Goal: Task Accomplishment & Management: Use online tool/utility

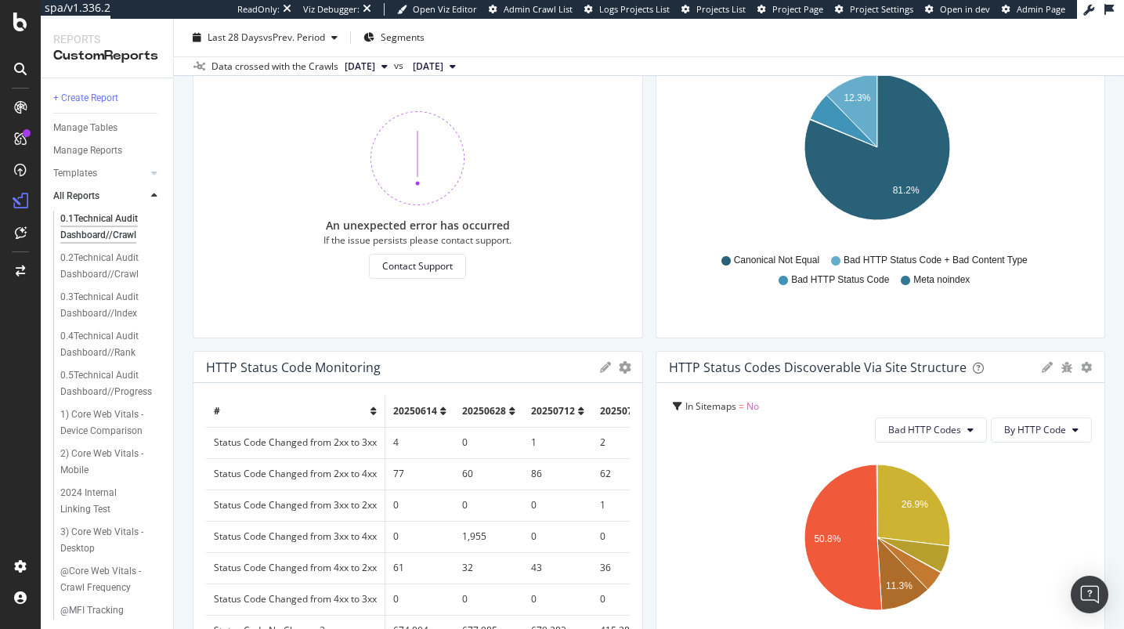
scroll to position [355, 0]
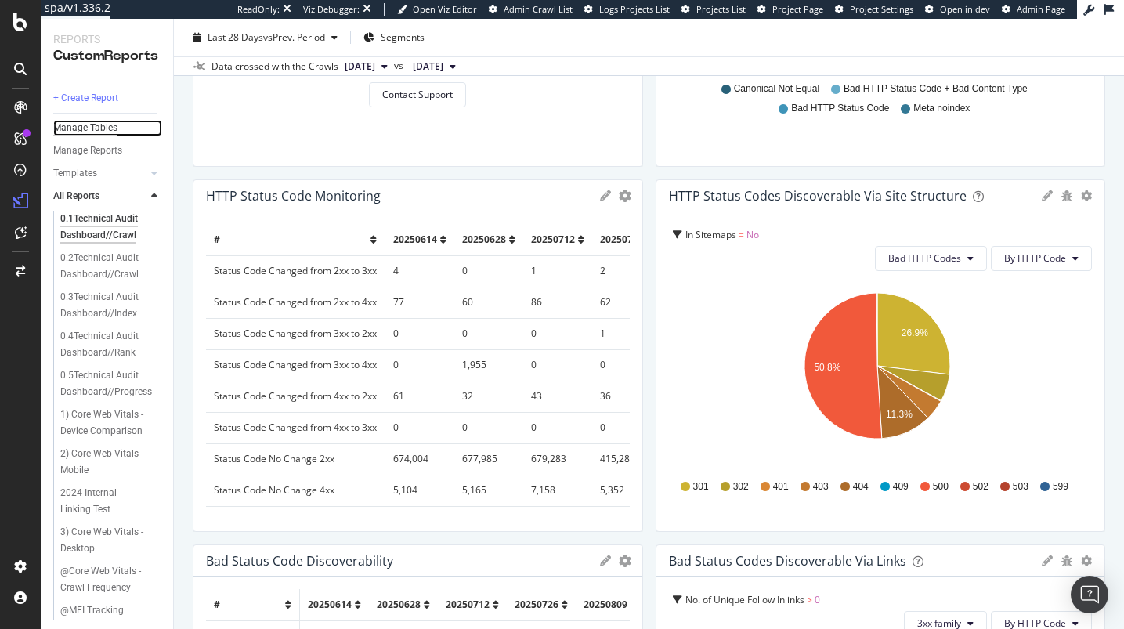
click at [110, 122] on div "Manage Tables" at bounding box center [85, 128] width 64 height 16
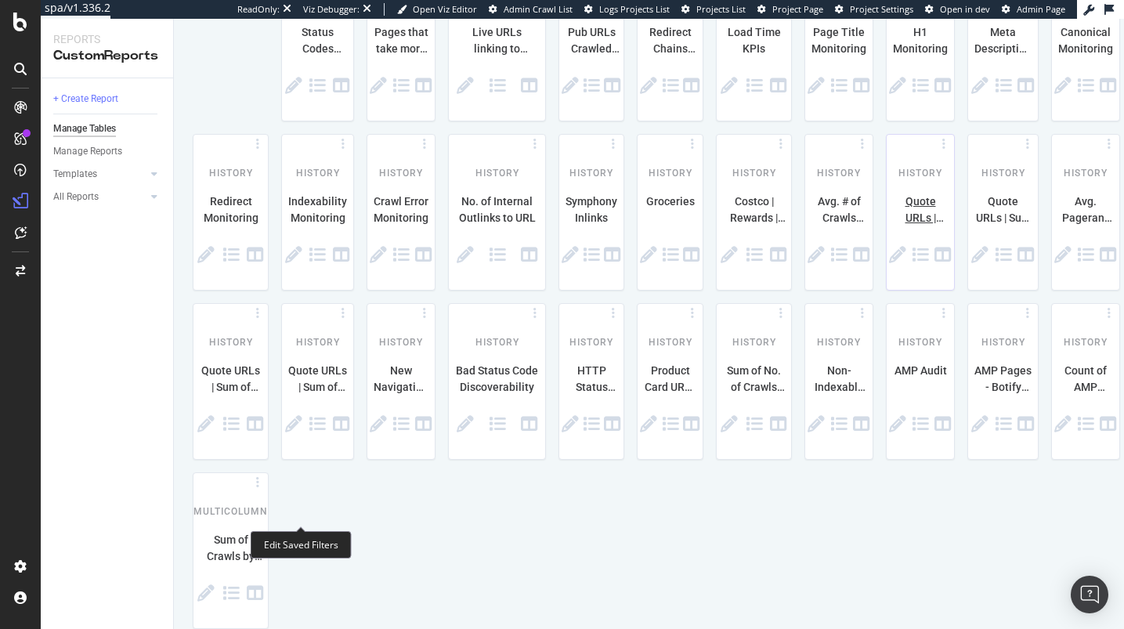
scroll to position [622, 0]
click at [96, 175] on div "Templates" at bounding box center [75, 174] width 44 height 16
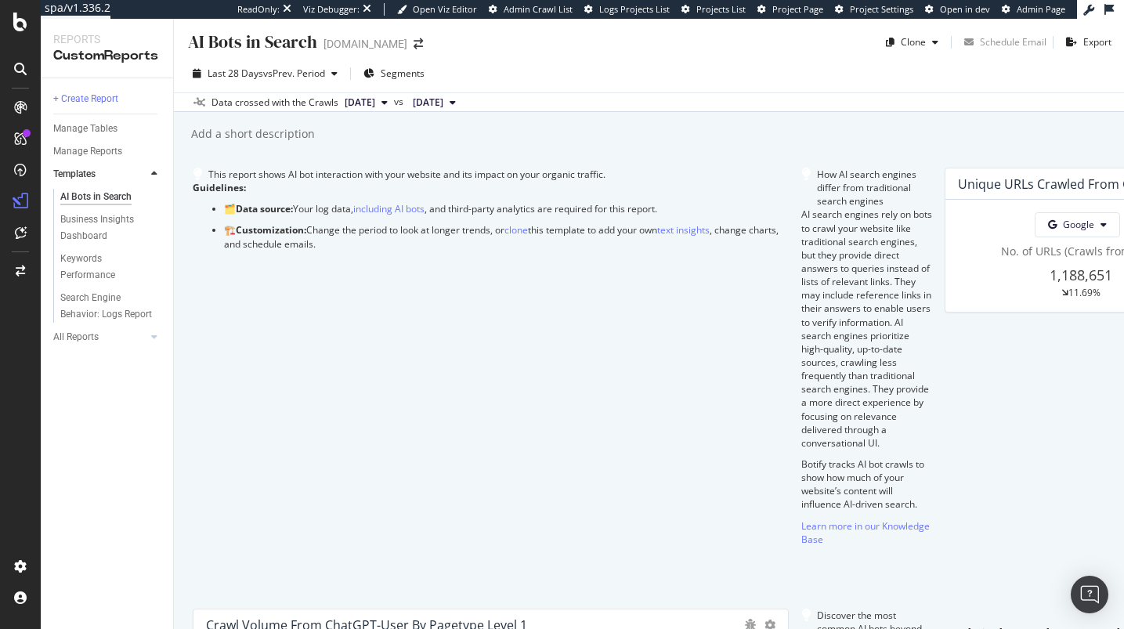
scroll to position [3, 0]
click at [78, 337] on div "All Reports" at bounding box center [75, 337] width 45 height 16
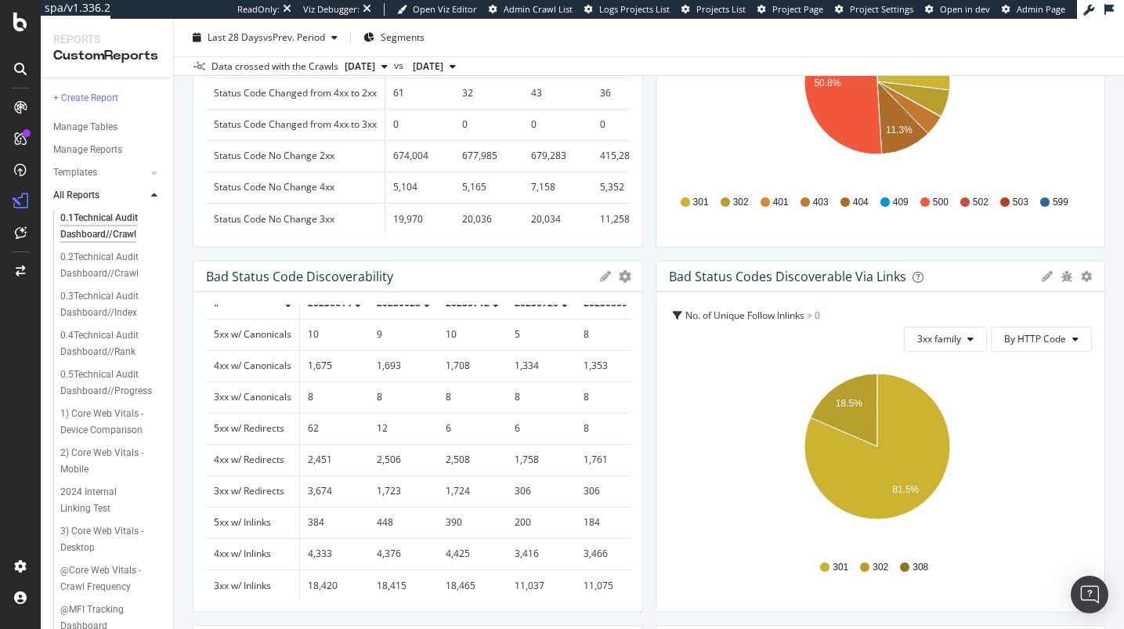
scroll to position [21, 0]
click at [117, 391] on div "0.5Technical Audit Dashboard//Progress" at bounding box center [106, 382] width 93 height 33
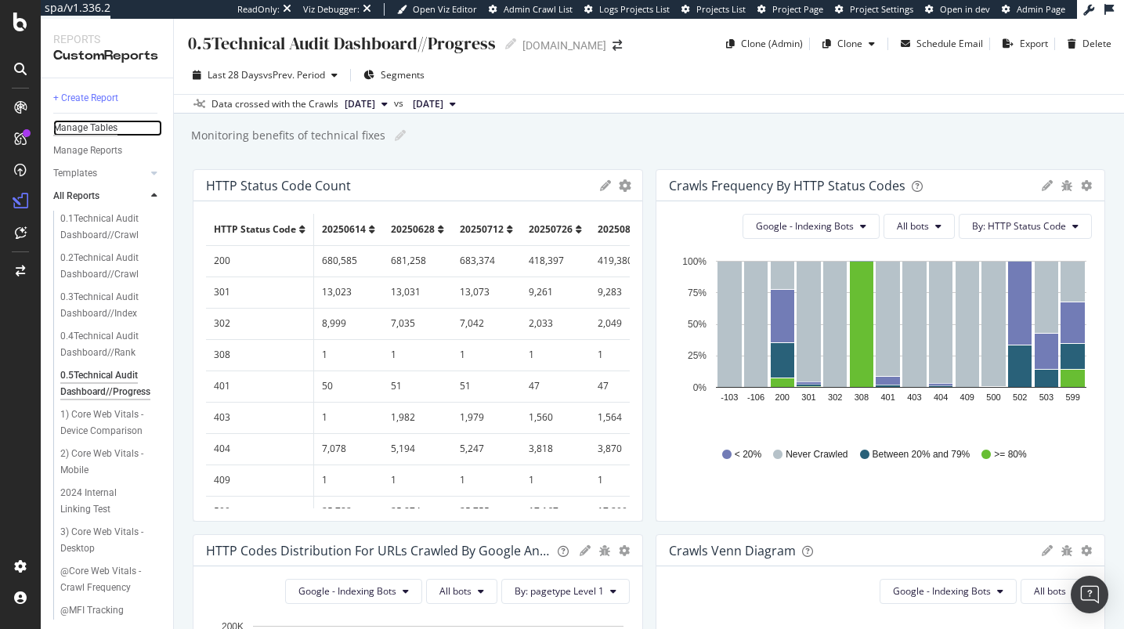
click at [92, 122] on div "Manage Tables" at bounding box center [85, 128] width 64 height 16
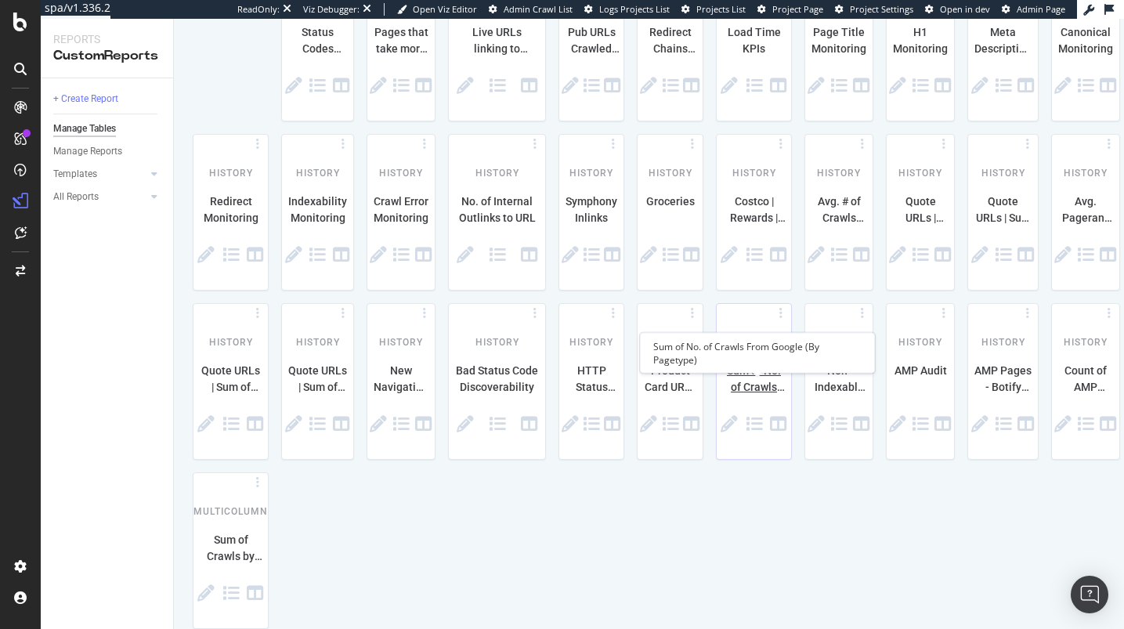
scroll to position [1159, 0]
click at [559, 304] on div "History HTTP Status Code Count" at bounding box center [591, 381] width 64 height 155
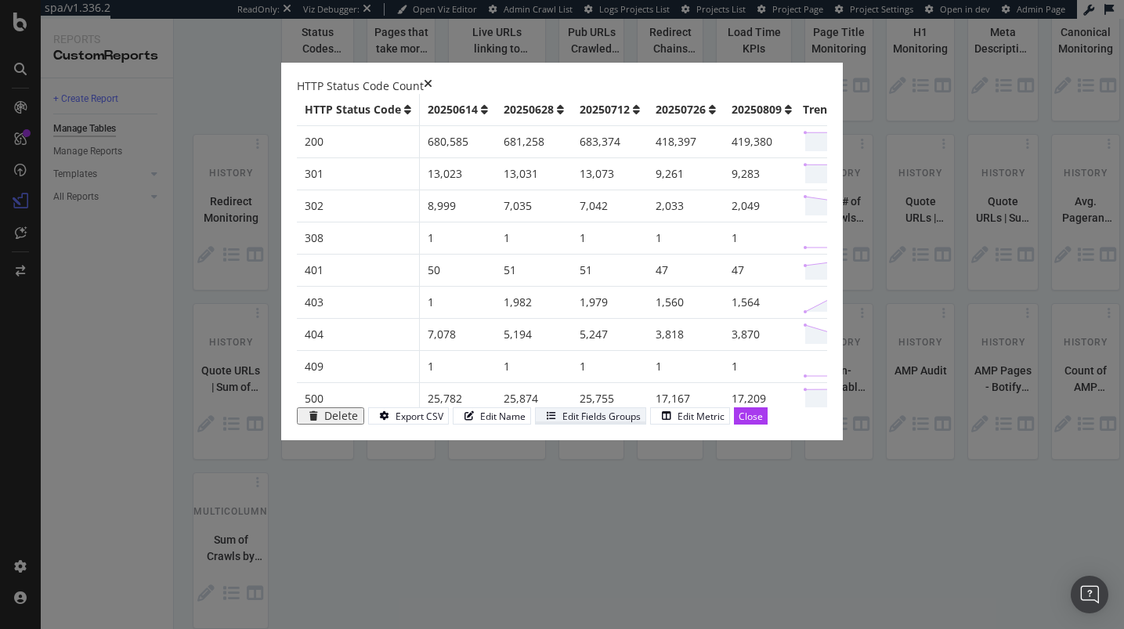
click at [637, 423] on div "Edit Fields Groups" at bounding box center [601, 415] width 78 height 13
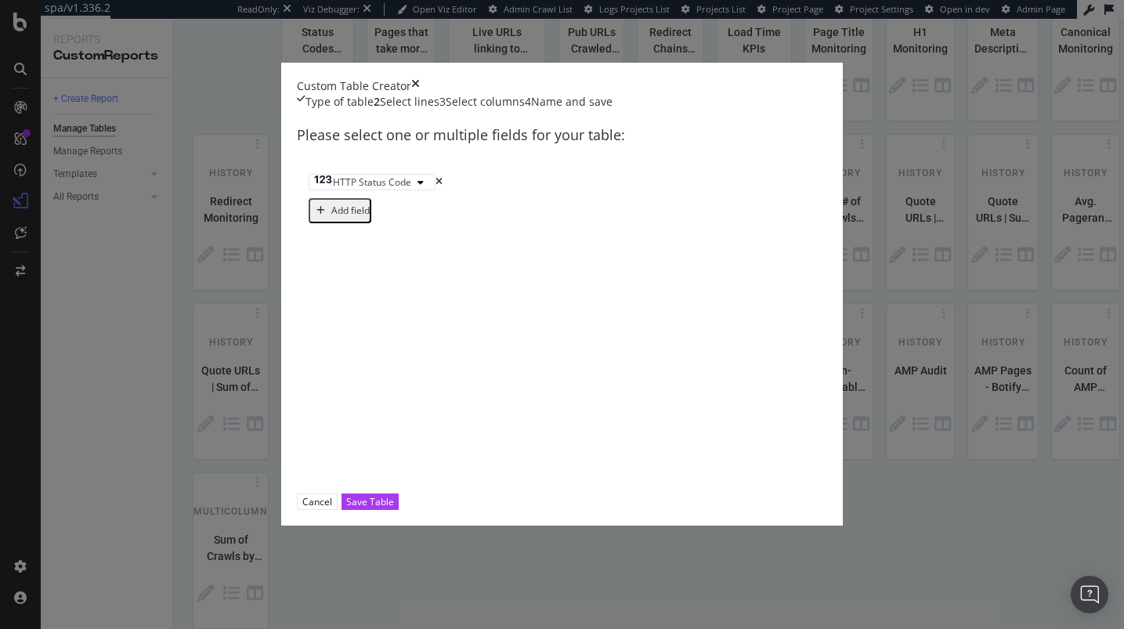
click at [420, 78] on icon "times" at bounding box center [415, 86] width 9 height 16
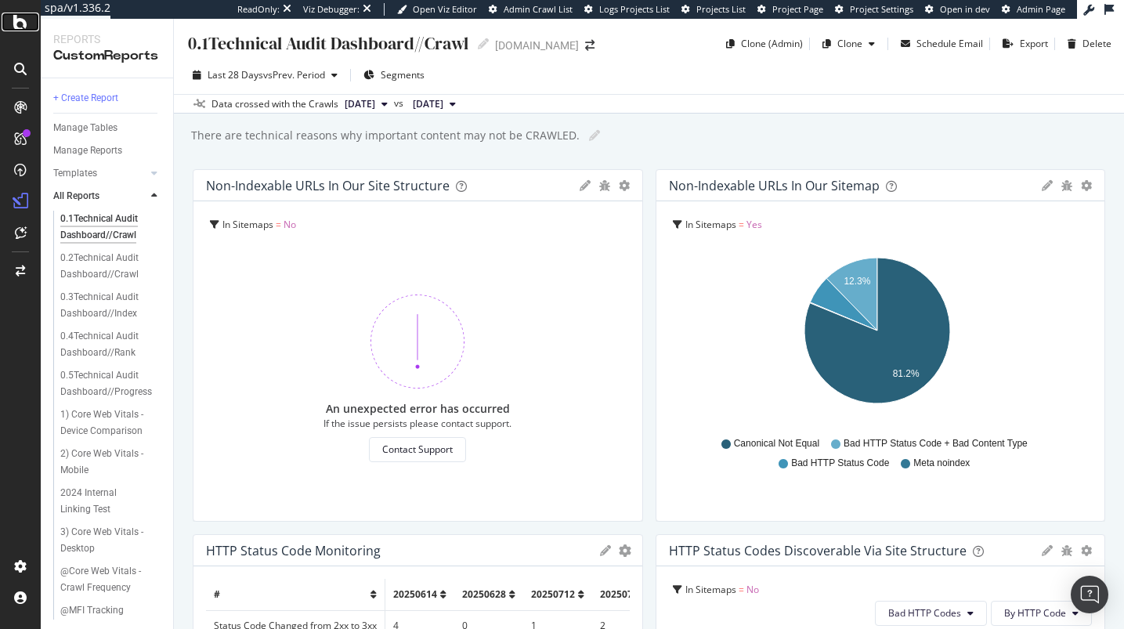
click at [21, 29] on icon at bounding box center [20, 22] width 14 height 19
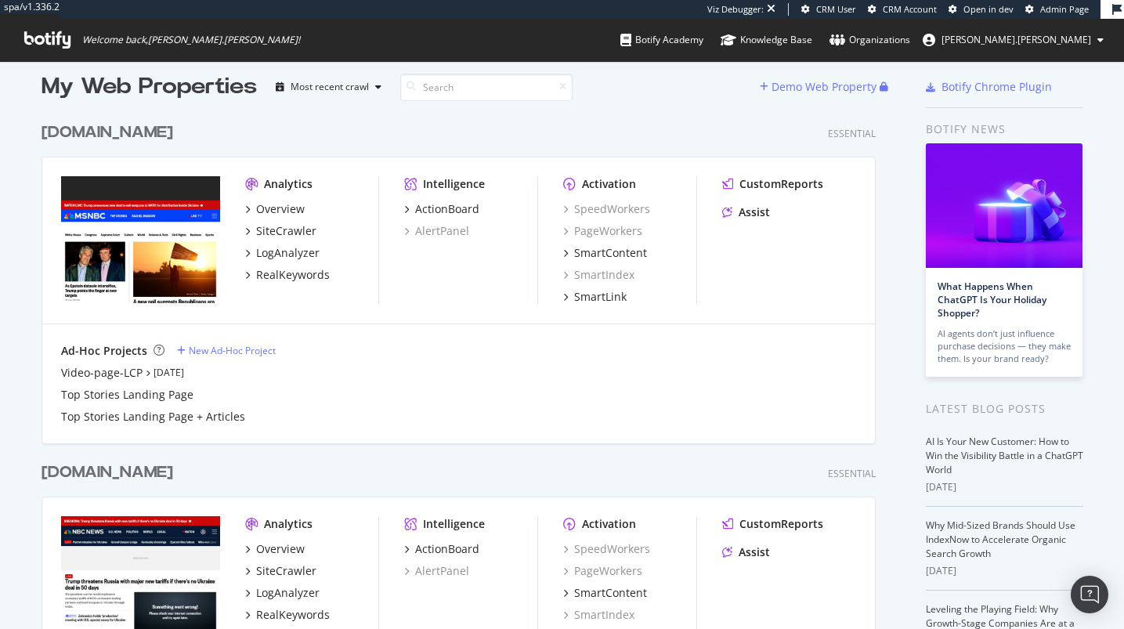
scroll to position [20, 0]
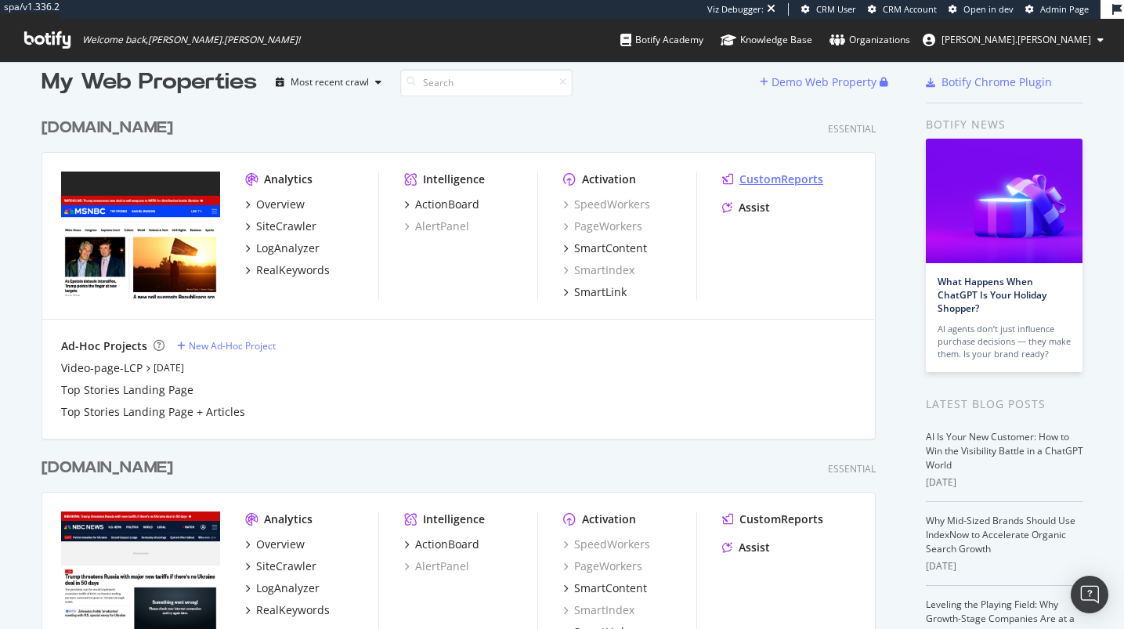
click at [785, 178] on div "CustomReports" at bounding box center [781, 179] width 84 height 16
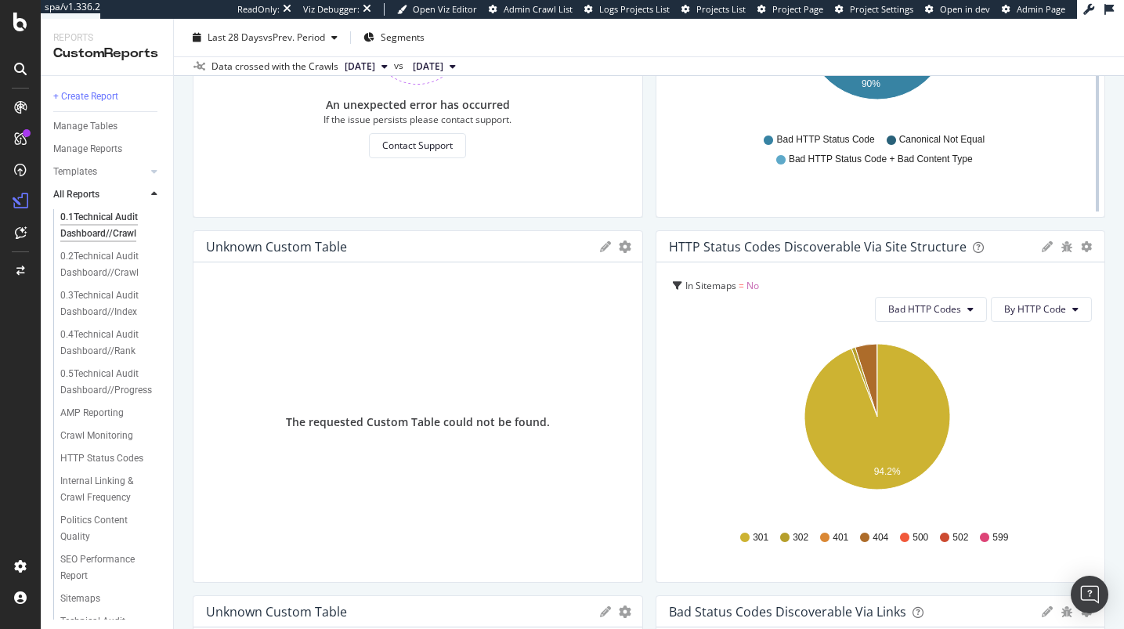
scroll to position [307, 0]
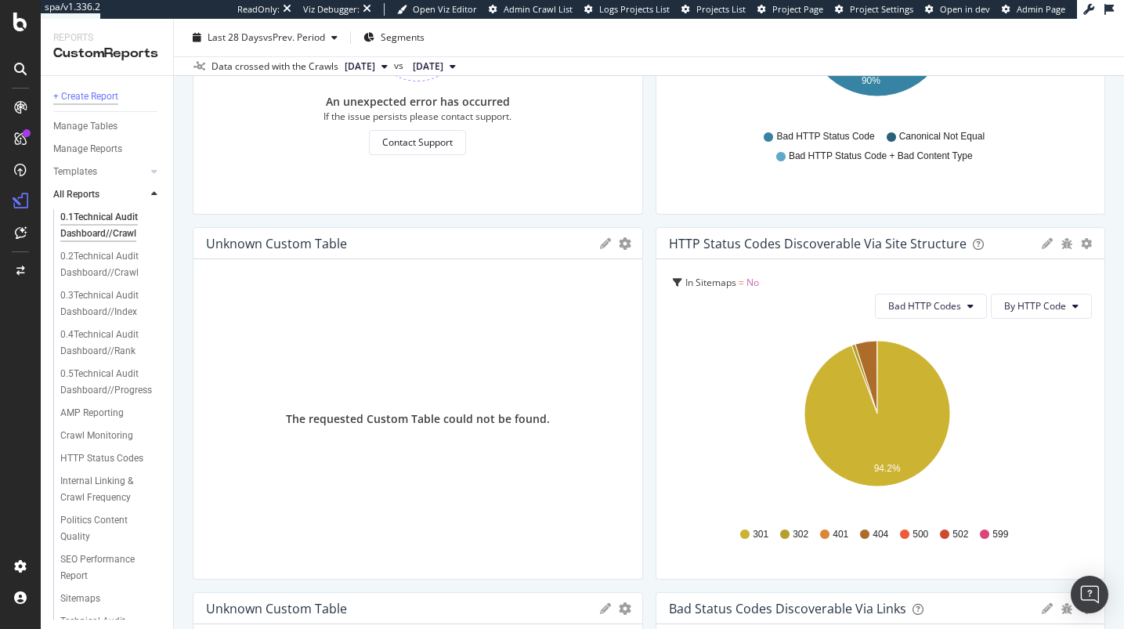
click at [103, 91] on div "+ Create Report" at bounding box center [85, 96] width 65 height 16
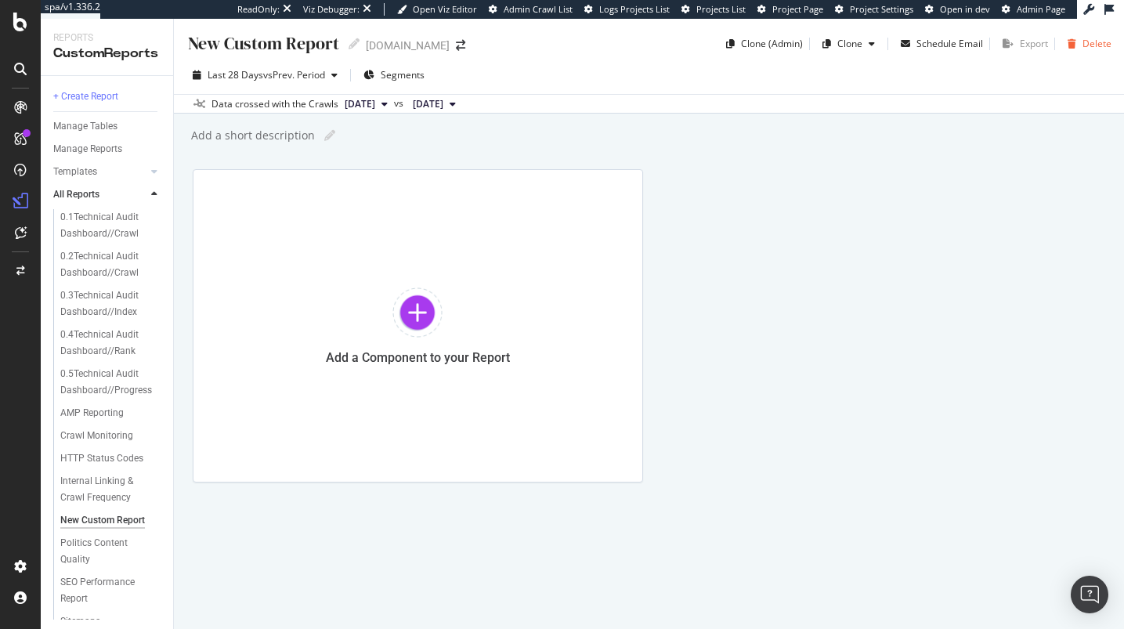
click at [1076, 42] on icon "button" at bounding box center [1071, 43] width 9 height 9
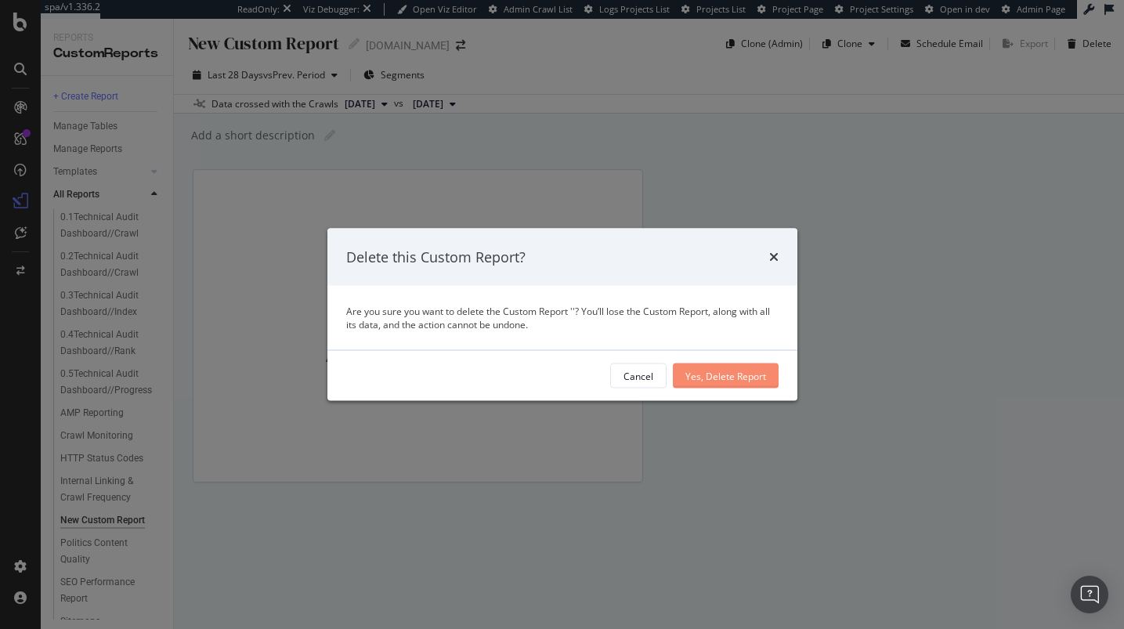
click at [746, 375] on div "Yes, Delete Report" at bounding box center [725, 375] width 81 height 13
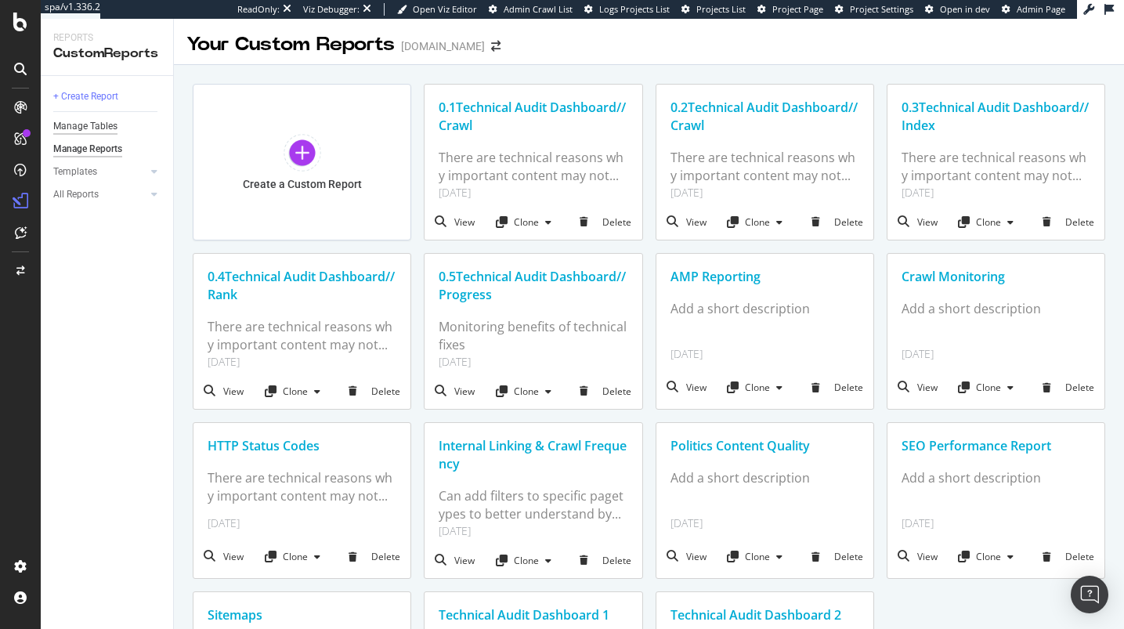
click at [90, 127] on div "Manage Tables" at bounding box center [85, 126] width 64 height 16
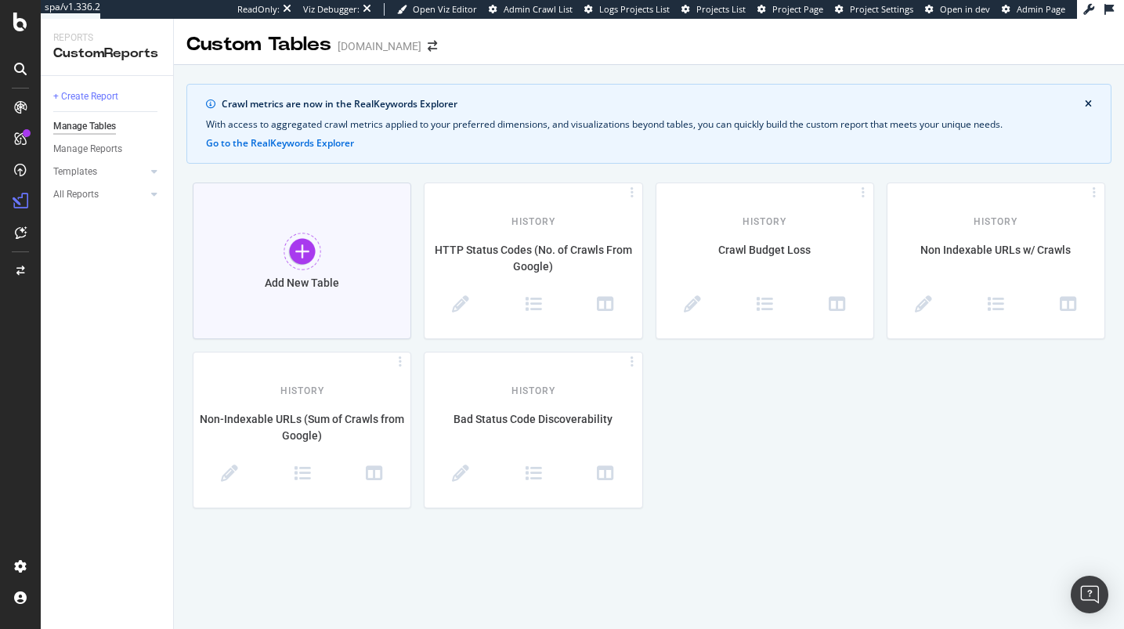
click at [298, 211] on div "Add New Table" at bounding box center [302, 260] width 218 height 157
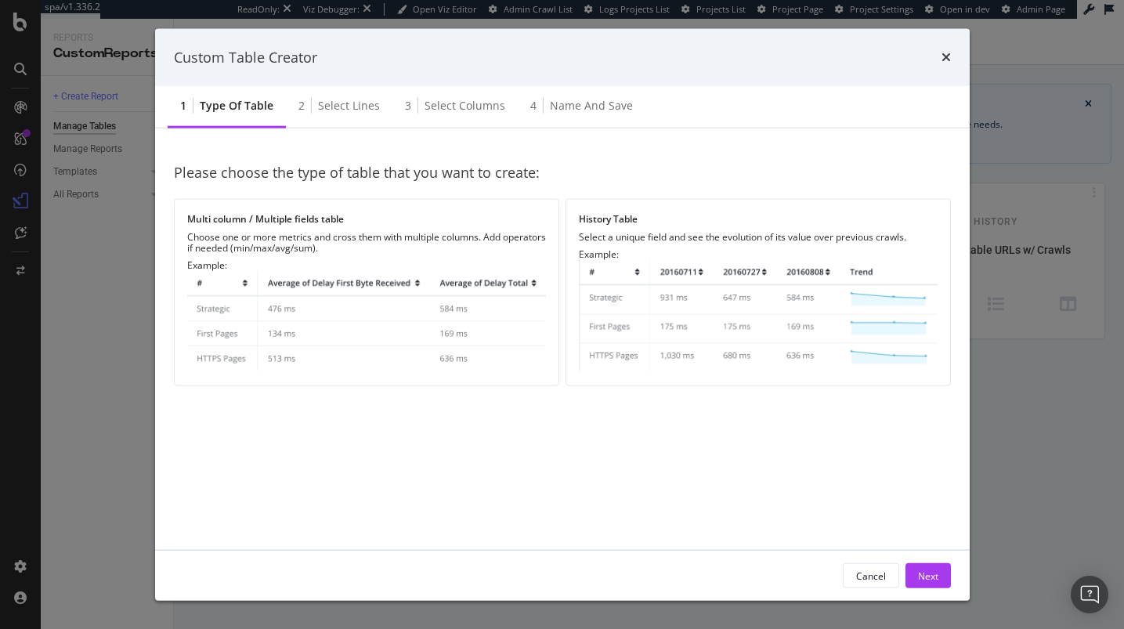
click at [802, 406] on div "Please choose the type of table that you want to create: Multi column / Multipl…" at bounding box center [562, 339] width 777 height 384
drag, startPoint x: 786, startPoint y: 359, endPoint x: 945, endPoint y: 523, distance: 228.7
click at [787, 359] on img "modal" at bounding box center [758, 316] width 359 height 112
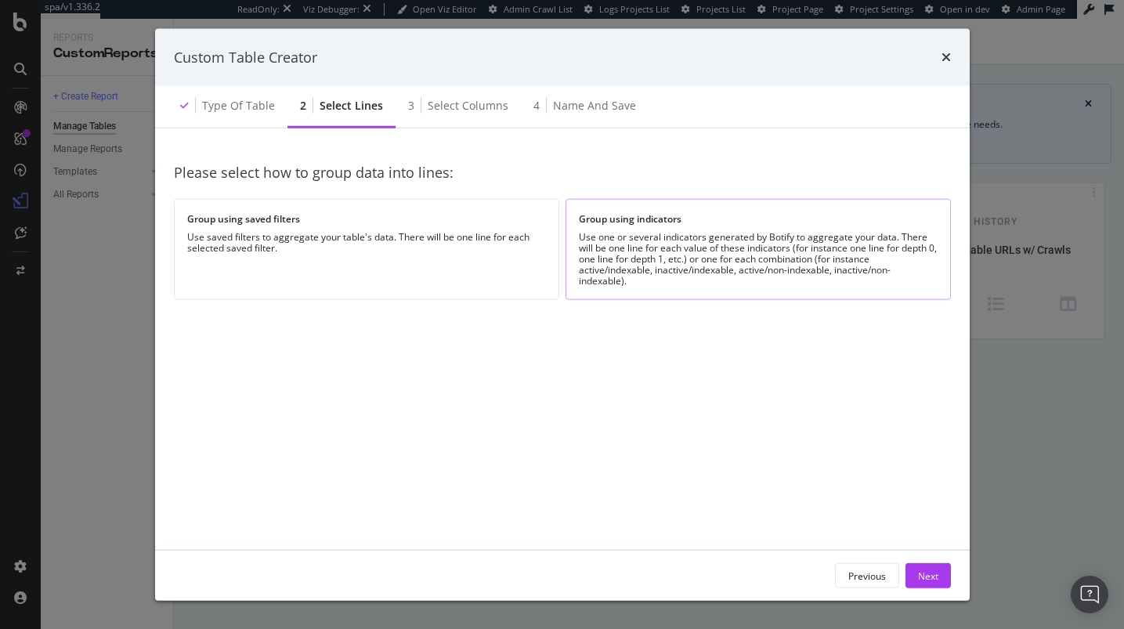
click at [676, 236] on div "Use one or several indicators generated by Botify to aggregate your data. There…" at bounding box center [758, 259] width 359 height 55
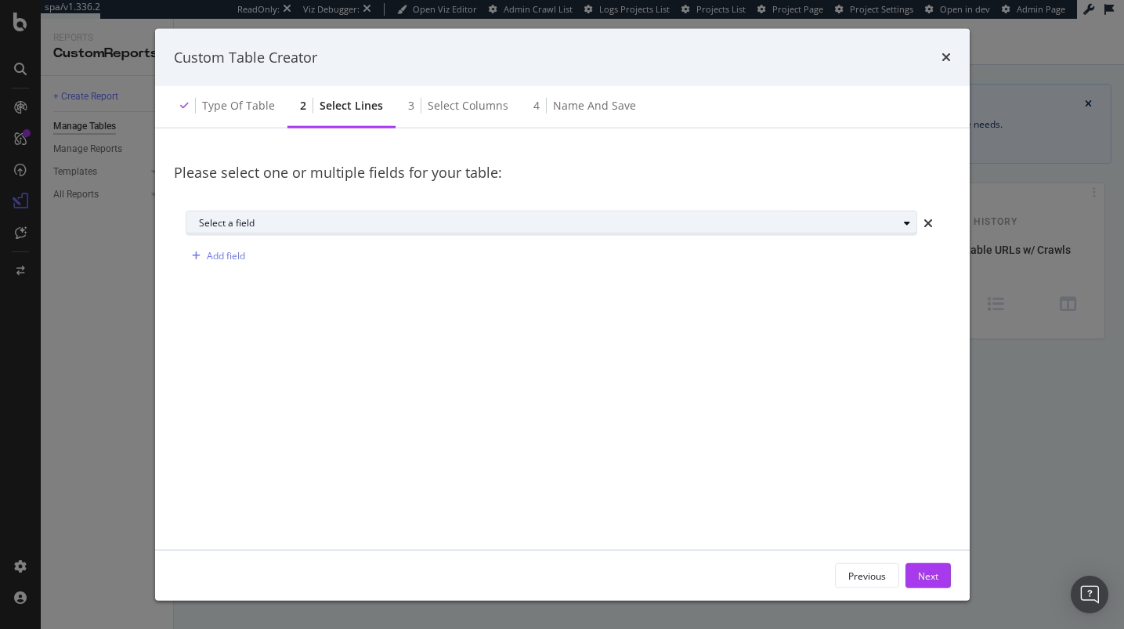
click at [328, 222] on div "Select a field" at bounding box center [548, 222] width 698 height 9
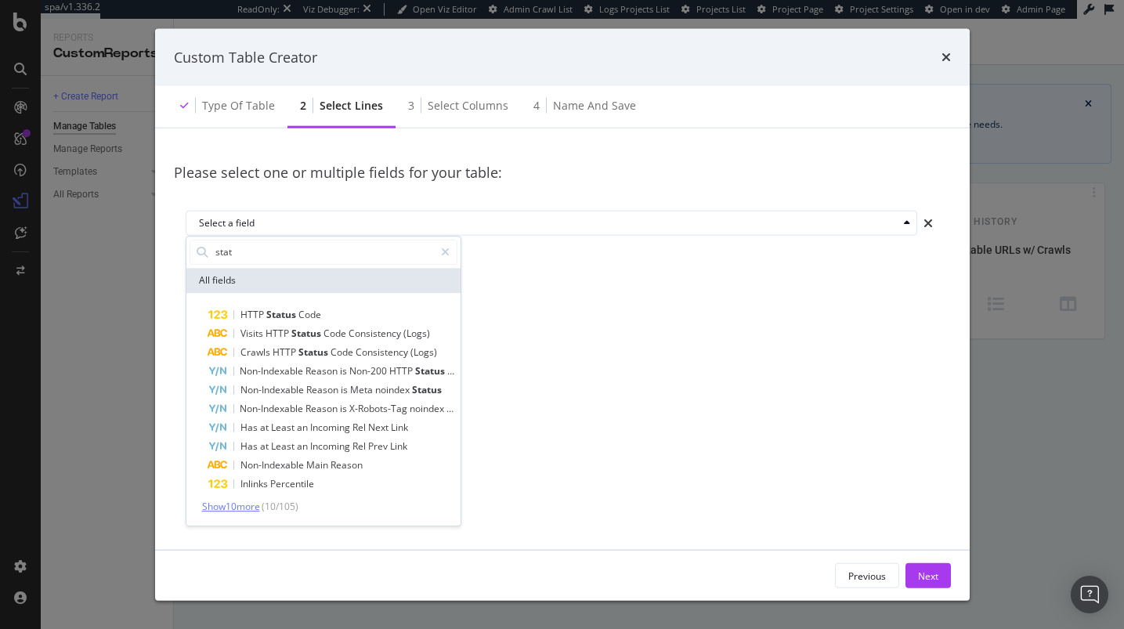
type input "stat"
click at [226, 504] on span "Show 10 more" at bounding box center [231, 506] width 58 height 13
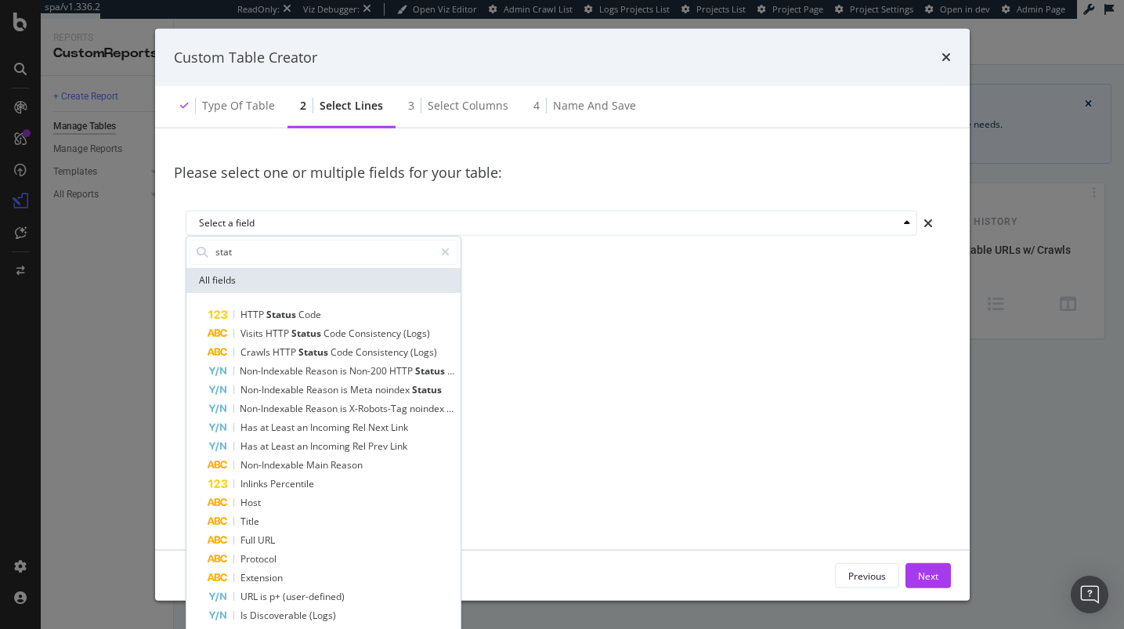
click at [277, 305] on div "HTTP Status Code Visits HTTP Status Code Consistency (Logs) Crawls HTTP Status …" at bounding box center [323, 505] width 274 height 424
click at [277, 307] on div "HTTP Status Code" at bounding box center [332, 314] width 249 height 19
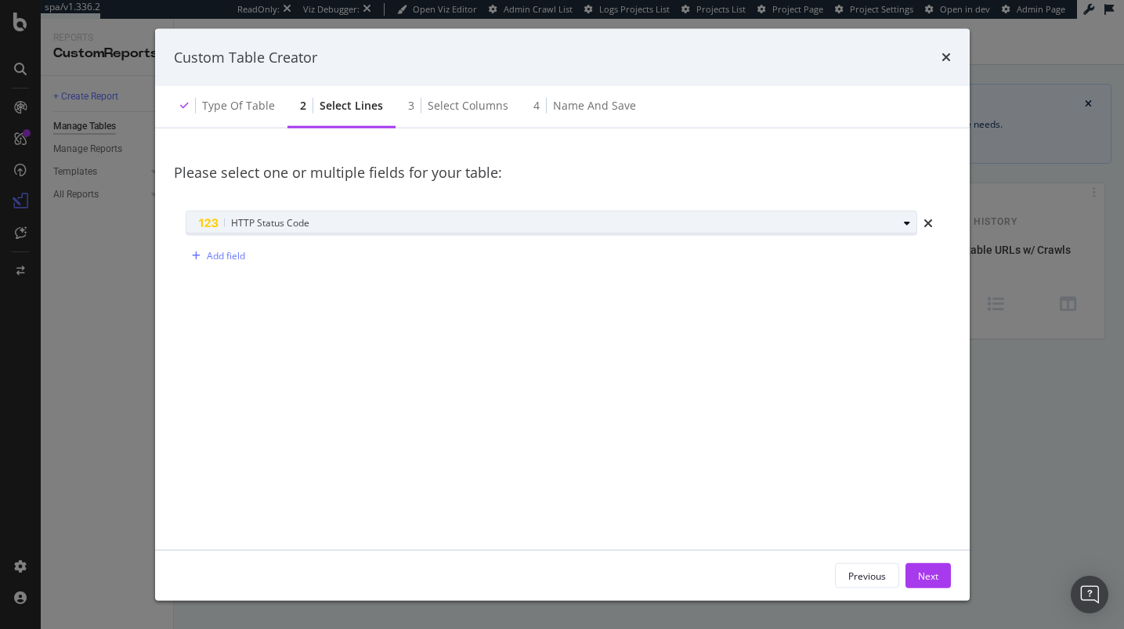
click at [902, 225] on div "modal" at bounding box center [906, 222] width 19 height 9
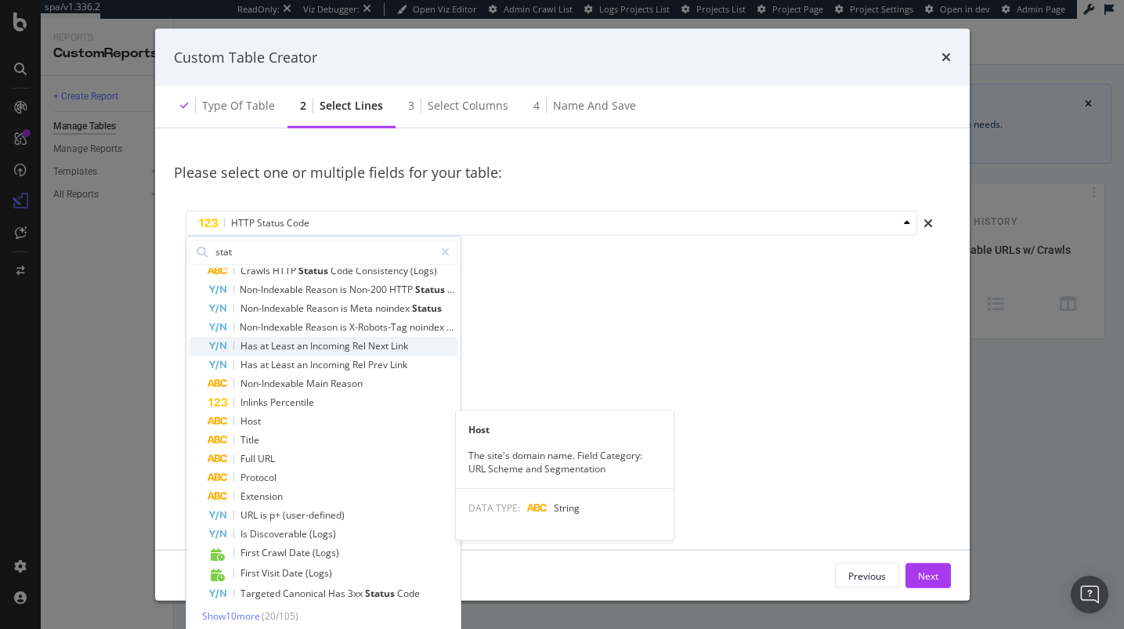
scroll to position [85, 0]
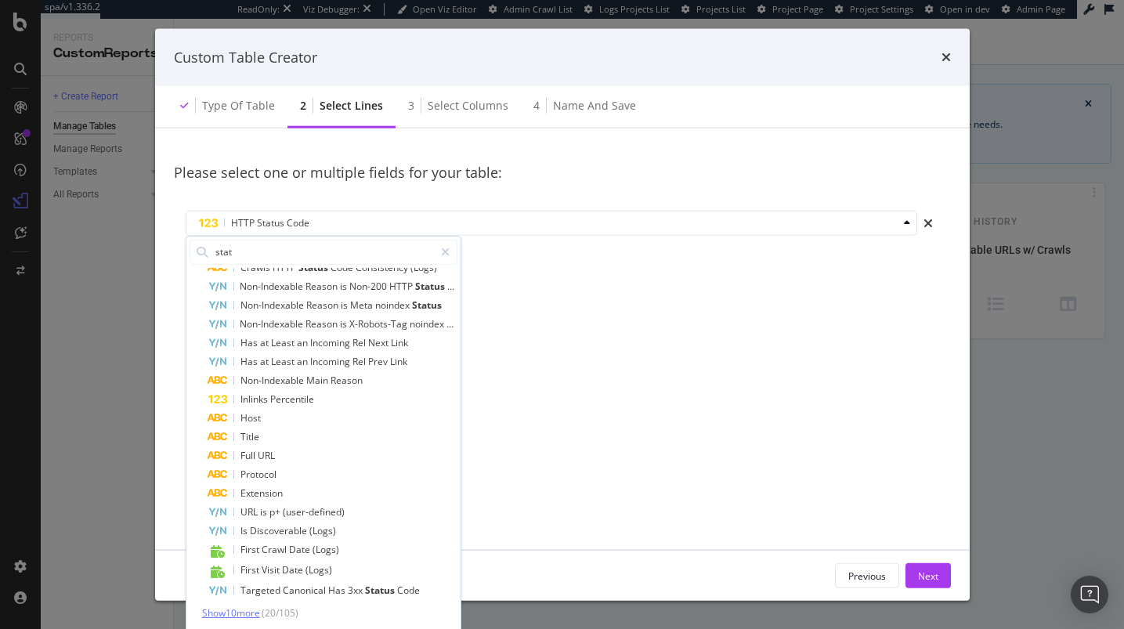
click at [260, 608] on span "Show 10 more" at bounding box center [231, 612] width 58 height 13
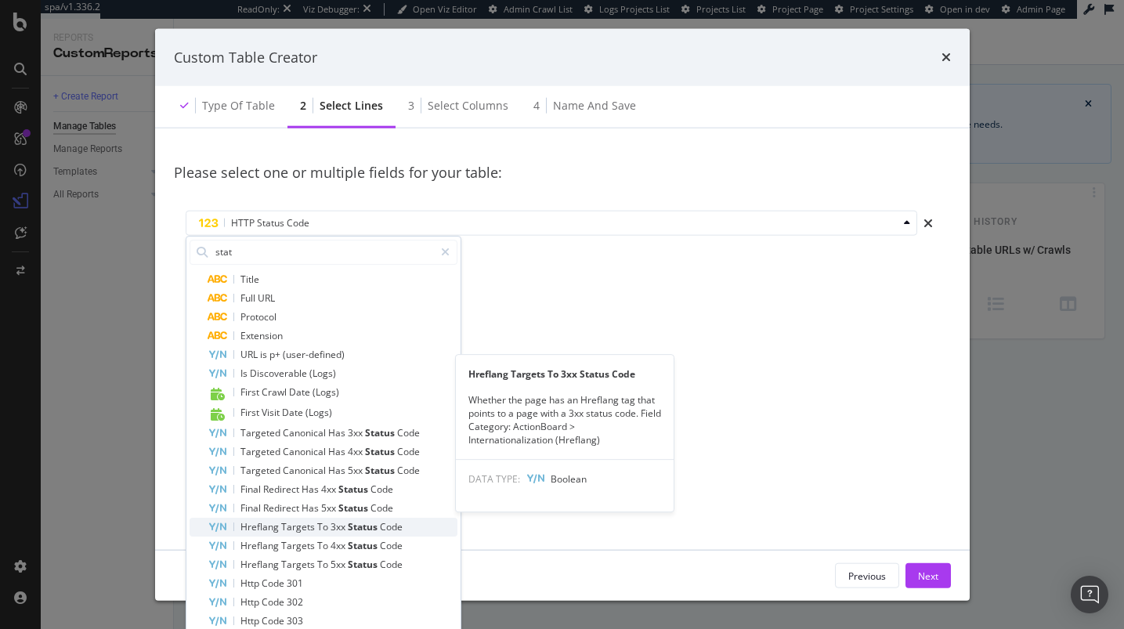
scroll to position [272, 0]
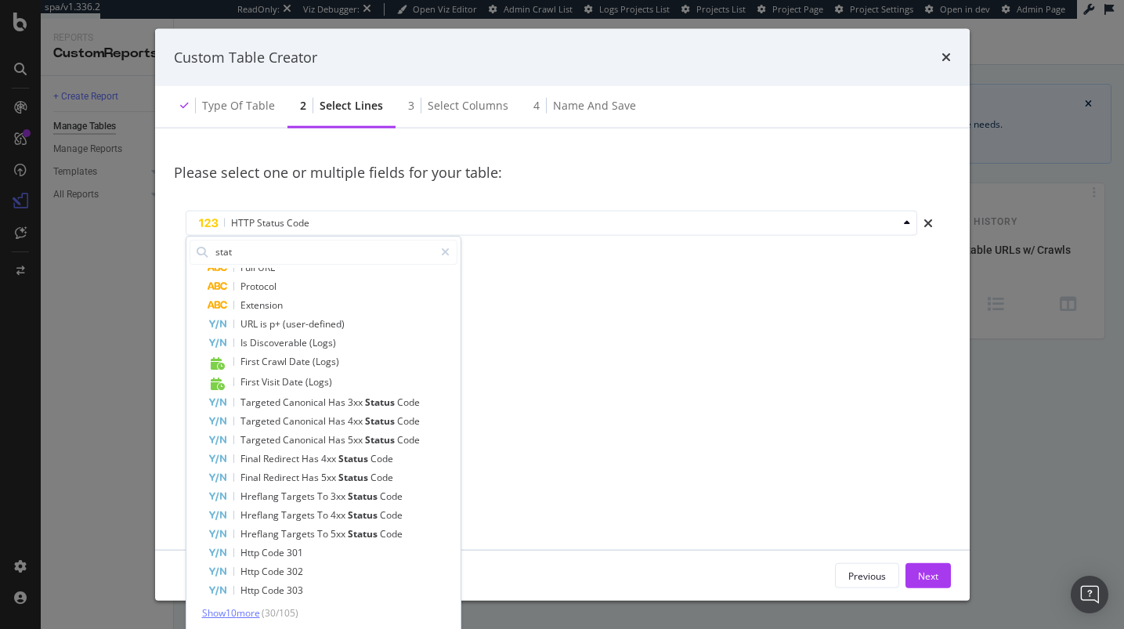
click at [246, 612] on span "Show 10 more" at bounding box center [231, 612] width 58 height 13
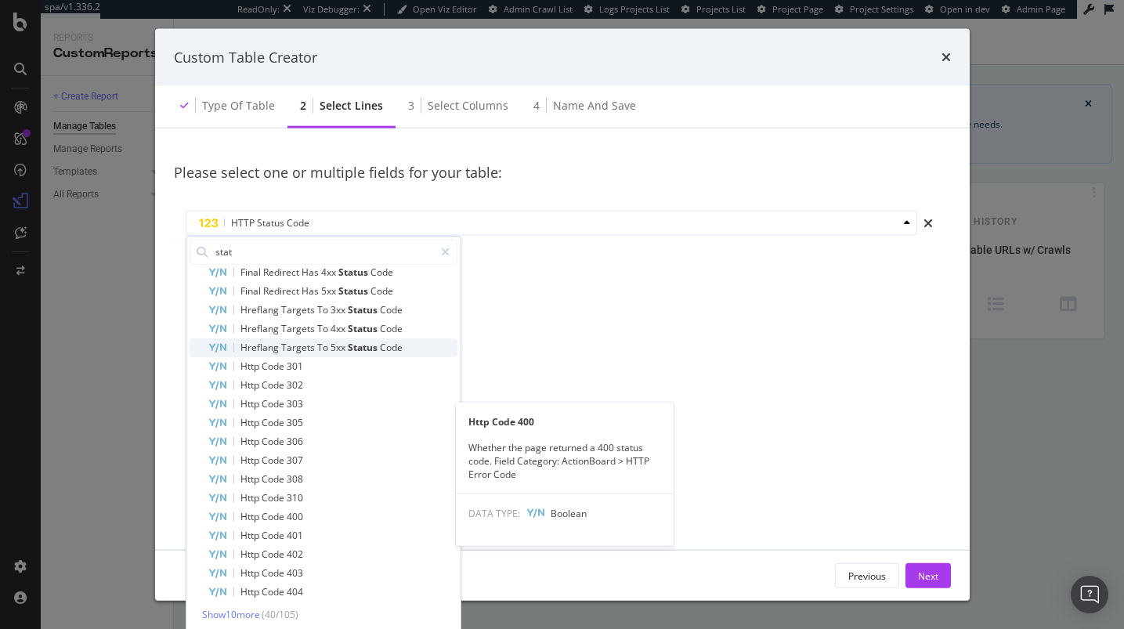
scroll to position [460, 0]
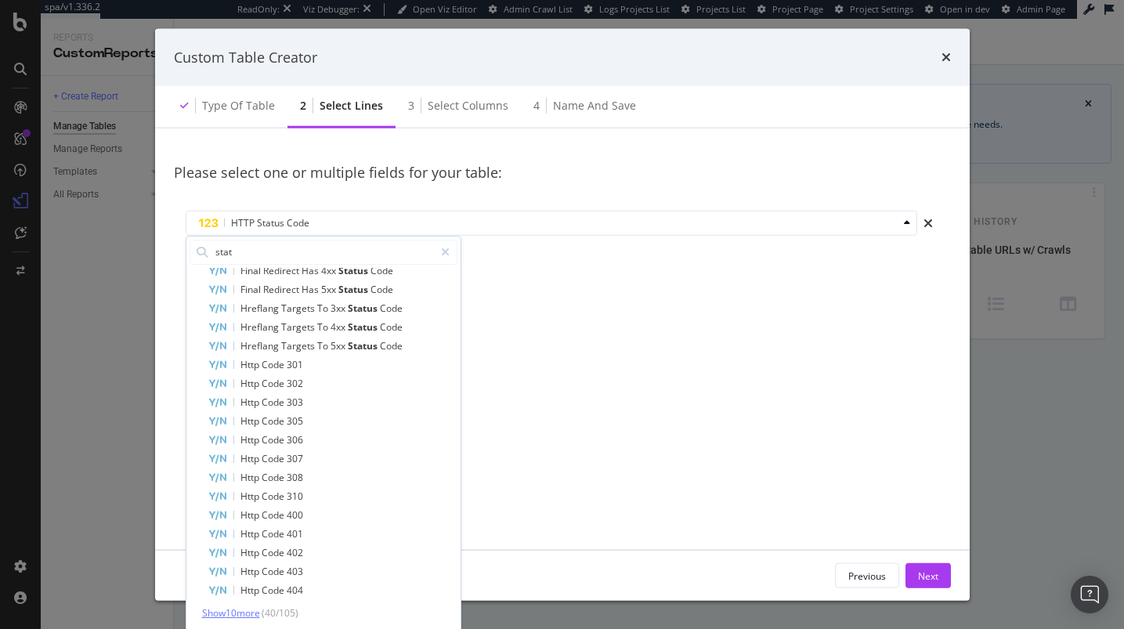
click at [258, 615] on span "Show 10 more" at bounding box center [231, 612] width 58 height 13
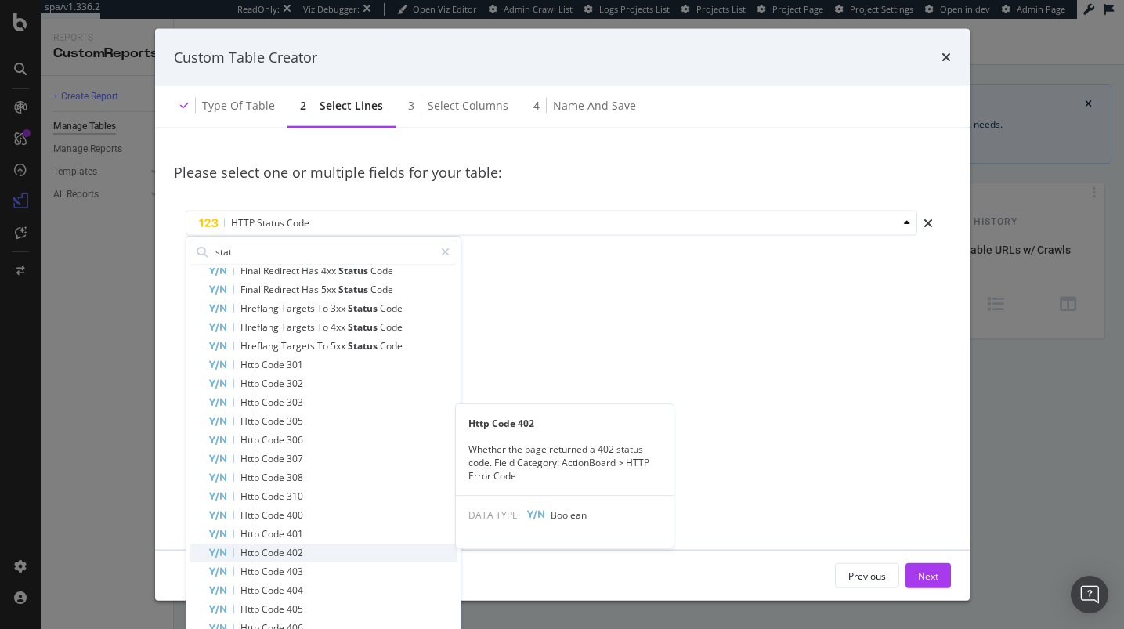
scroll to position [648, 0]
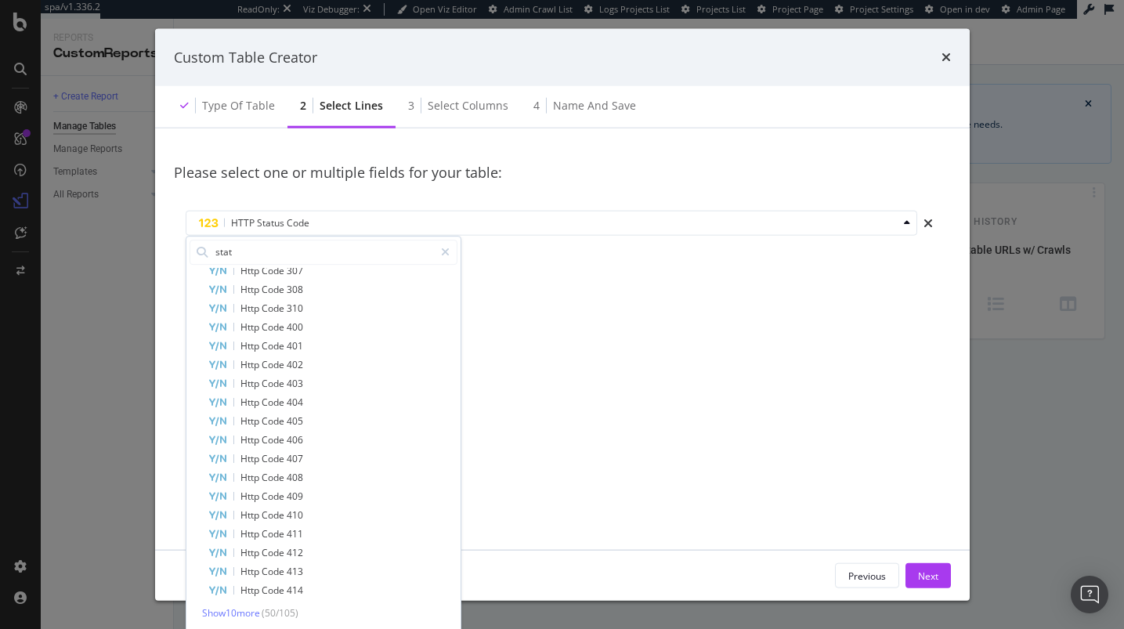
click at [265, 607] on div "Show 10 more ( 50 / 105 )" at bounding box center [323, 612] width 268 height 13
click at [259, 612] on span "Show 10 more" at bounding box center [231, 612] width 58 height 13
click at [260, 610] on span "Show 10 more" at bounding box center [231, 612] width 58 height 13
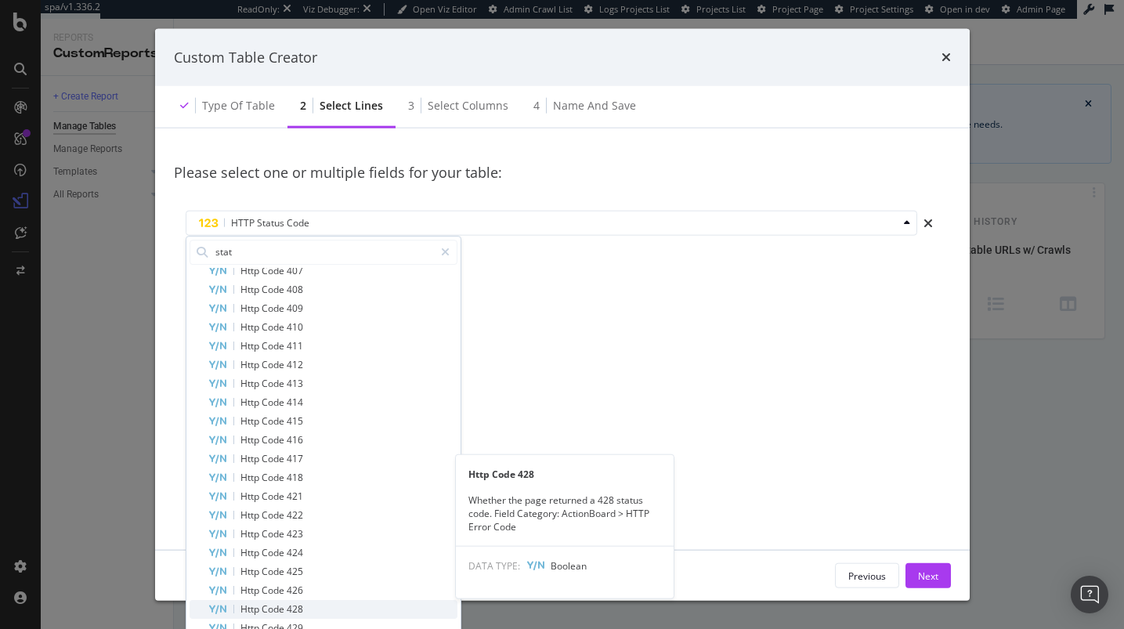
scroll to position [1024, 0]
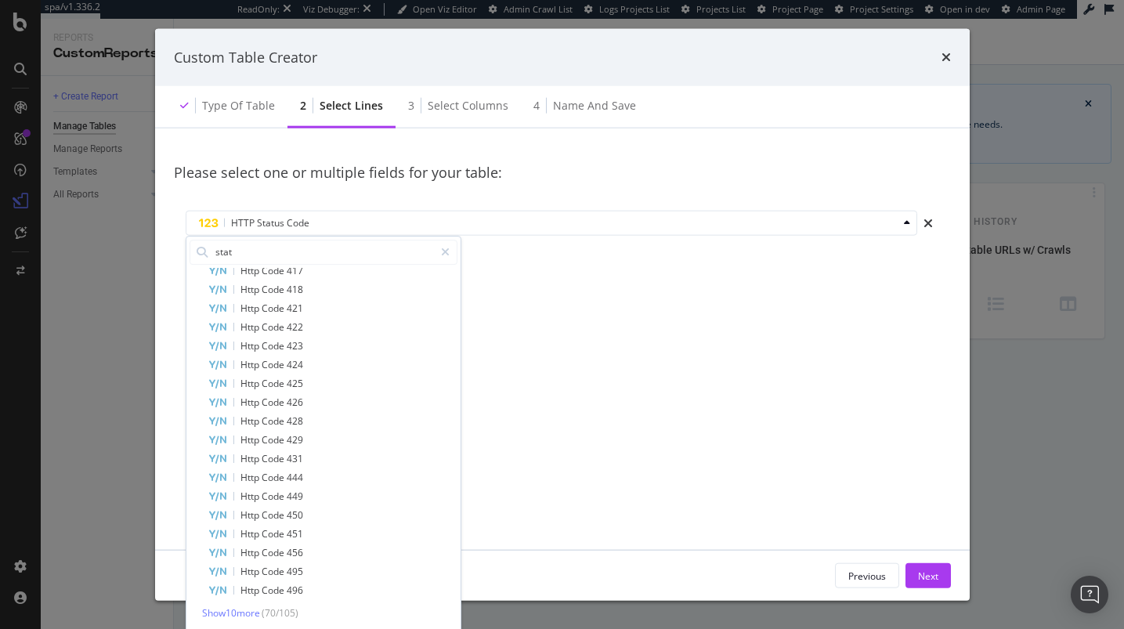
click at [265, 609] on div "Show 10 more ( 70 / 105 )" at bounding box center [323, 612] width 268 height 13
click at [259, 611] on span "Show 10 more" at bounding box center [231, 612] width 58 height 13
click at [260, 608] on span "Show 10 more" at bounding box center [231, 612] width 58 height 13
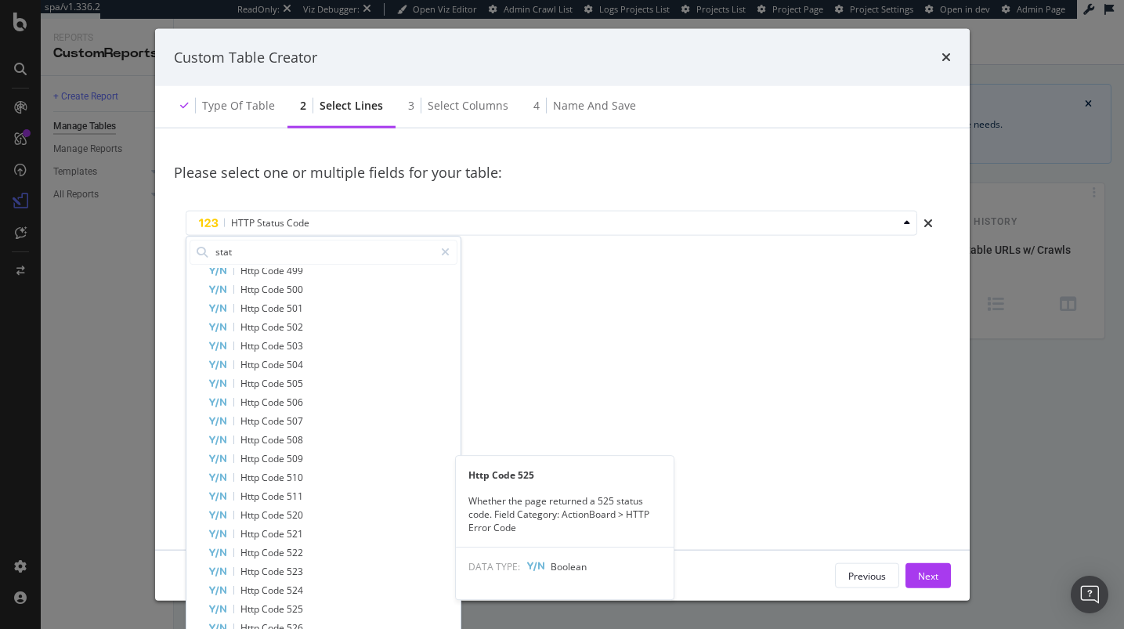
scroll to position [1588, 0]
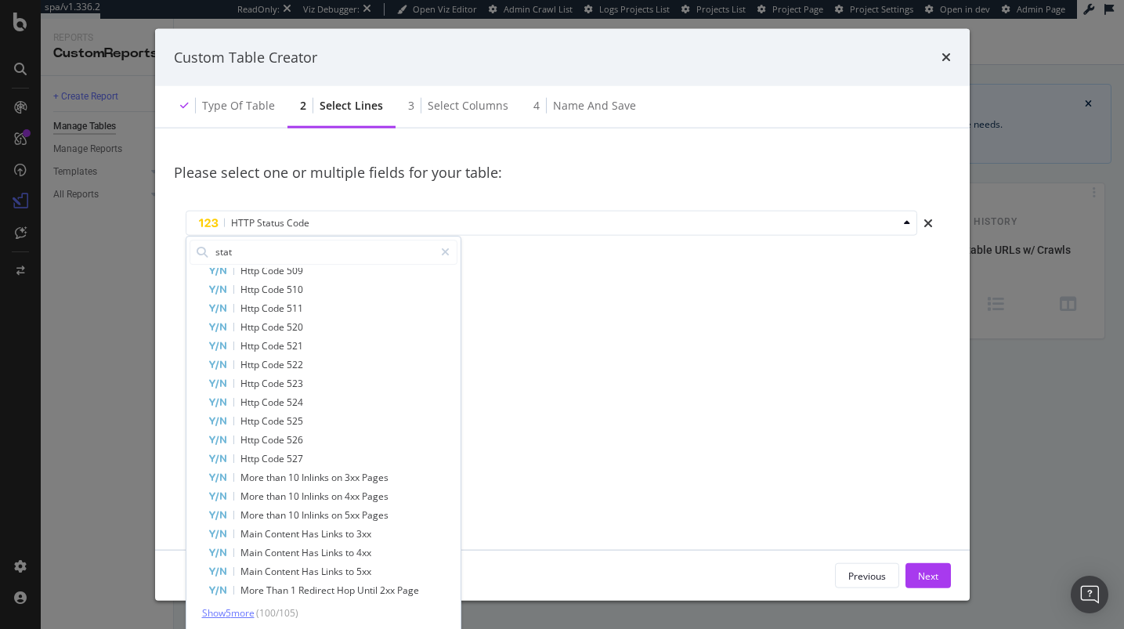
click at [222, 611] on span "Show 5 more" at bounding box center [228, 612] width 52 height 13
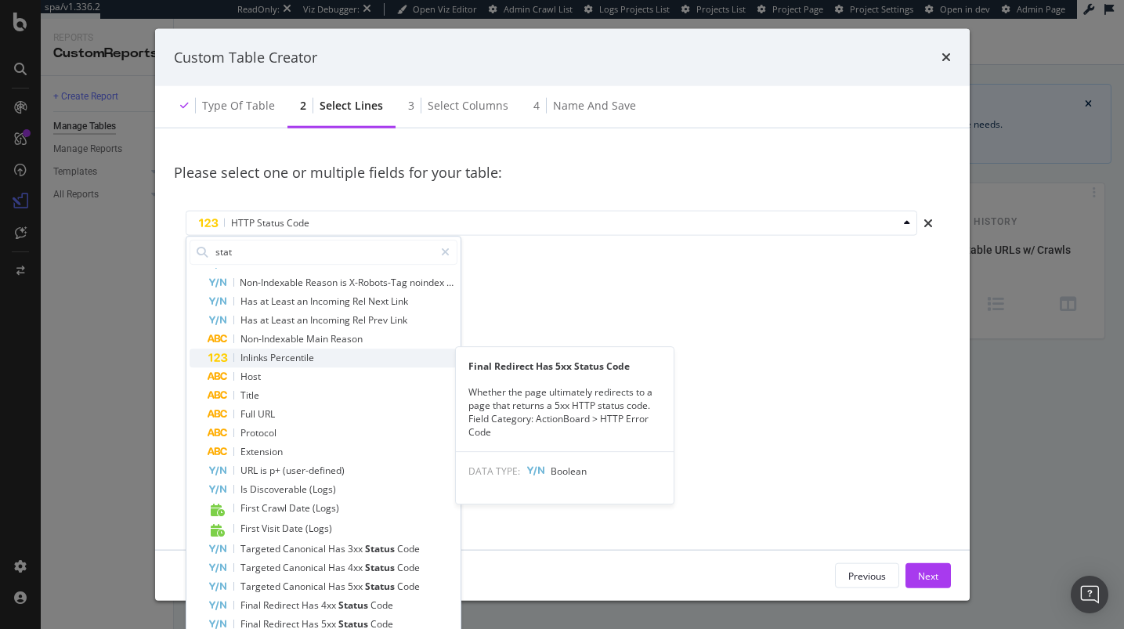
scroll to position [486, 0]
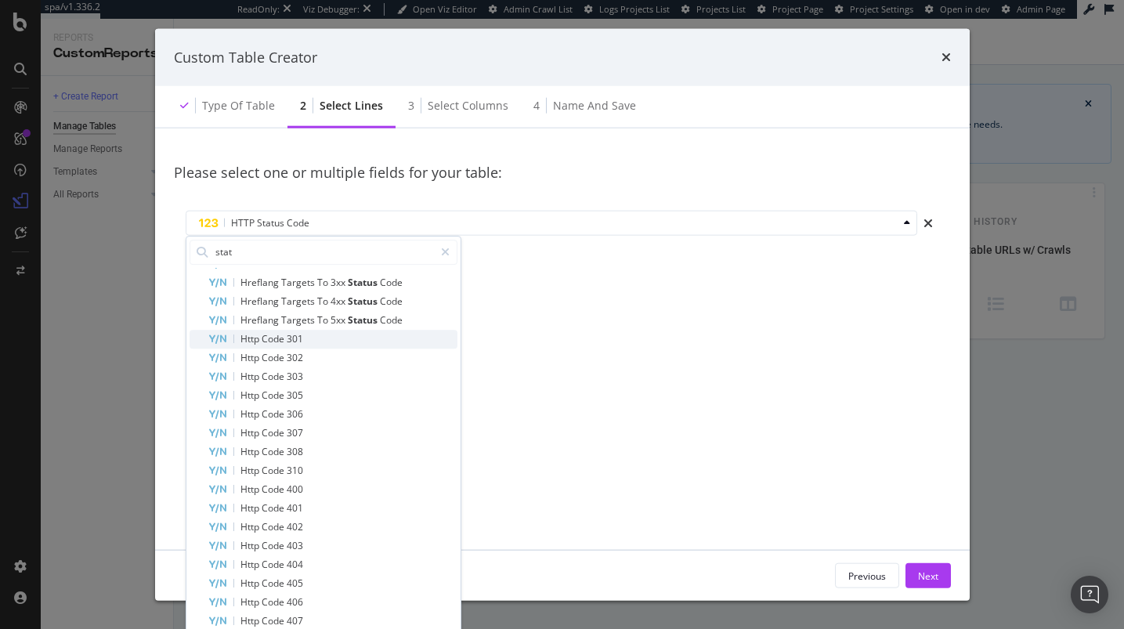
click at [352, 341] on div "Http Code 301" at bounding box center [332, 339] width 249 height 19
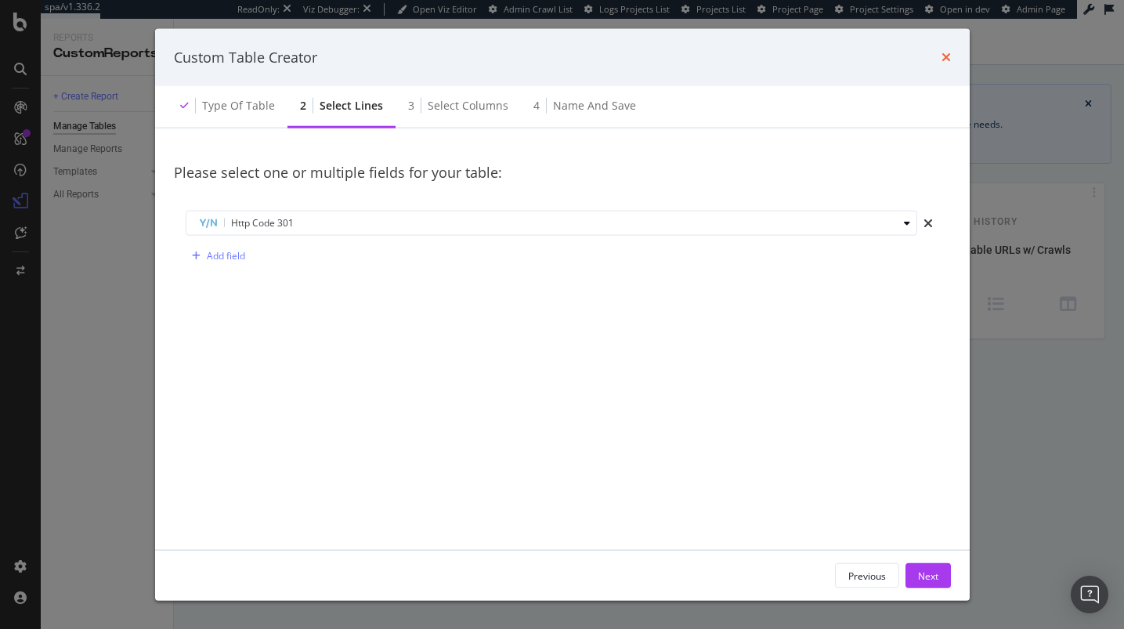
click at [948, 61] on icon "times" at bounding box center [945, 57] width 9 height 13
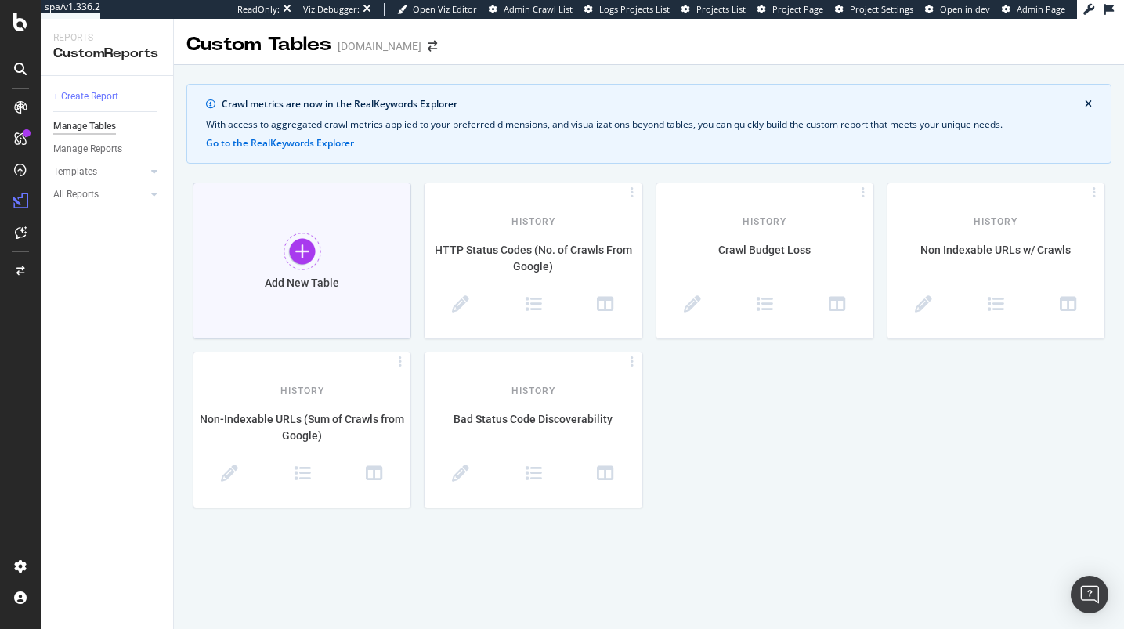
click at [373, 240] on div "Add New Table" at bounding box center [302, 260] width 218 height 157
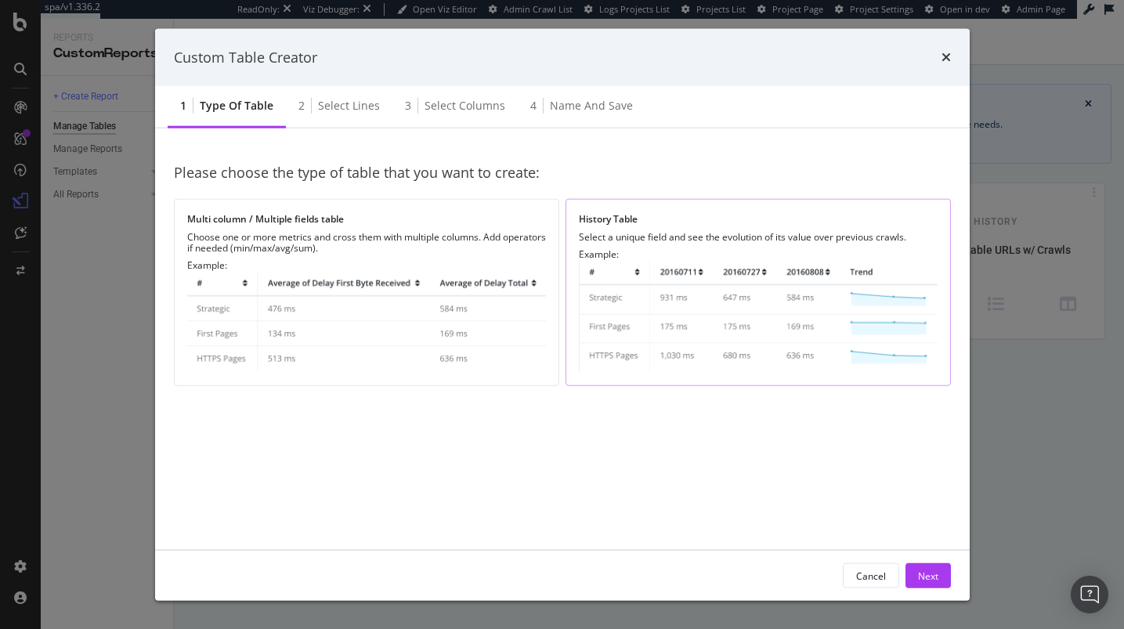
click at [644, 266] on img "modal" at bounding box center [758, 316] width 359 height 112
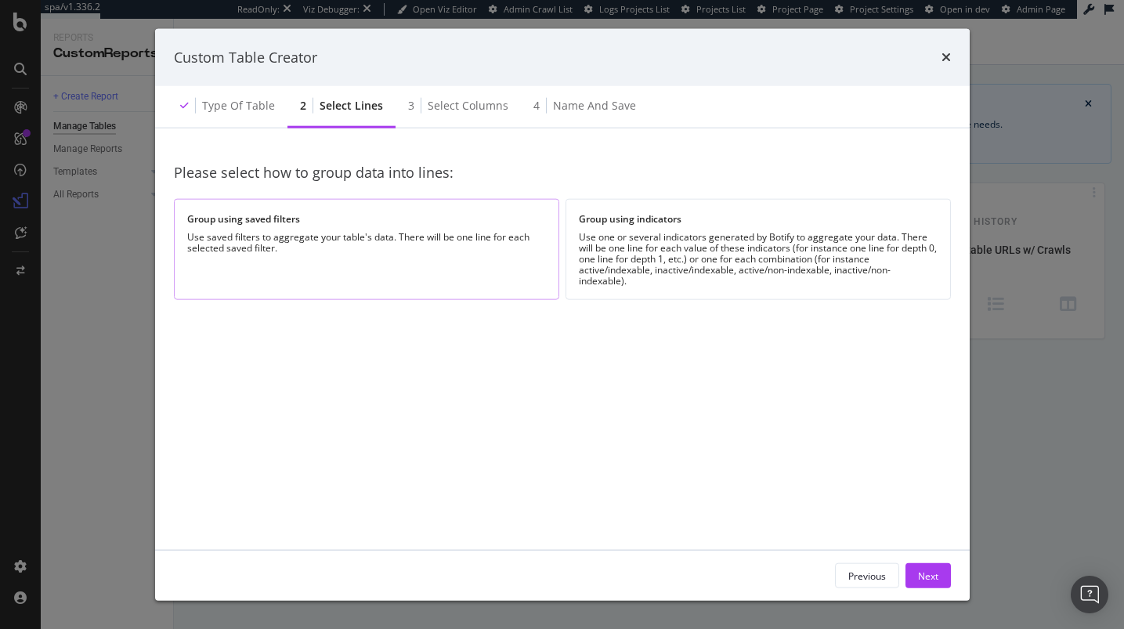
click at [366, 216] on div "Group using saved filters" at bounding box center [366, 218] width 359 height 13
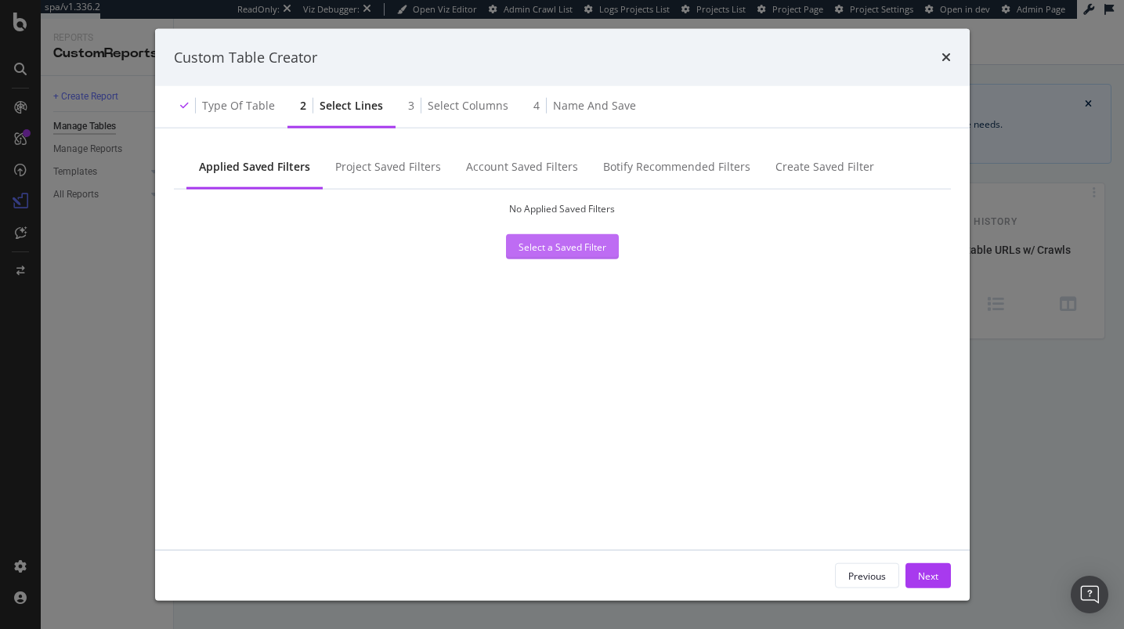
click at [540, 242] on div "Select a Saved Filter" at bounding box center [562, 246] width 88 height 13
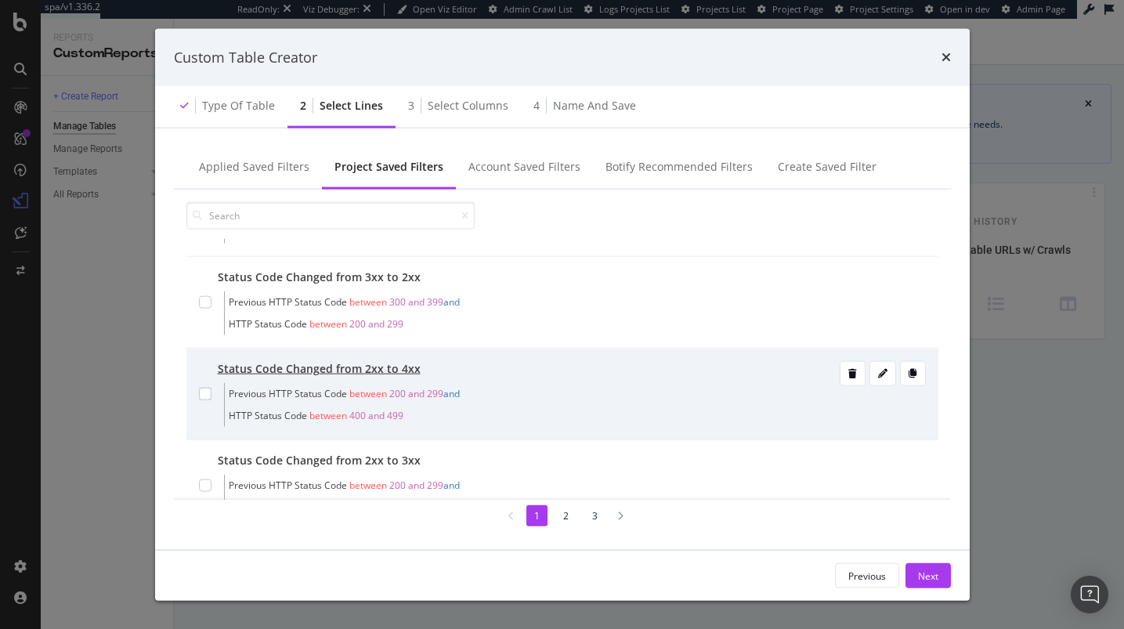
scroll to position [680, 0]
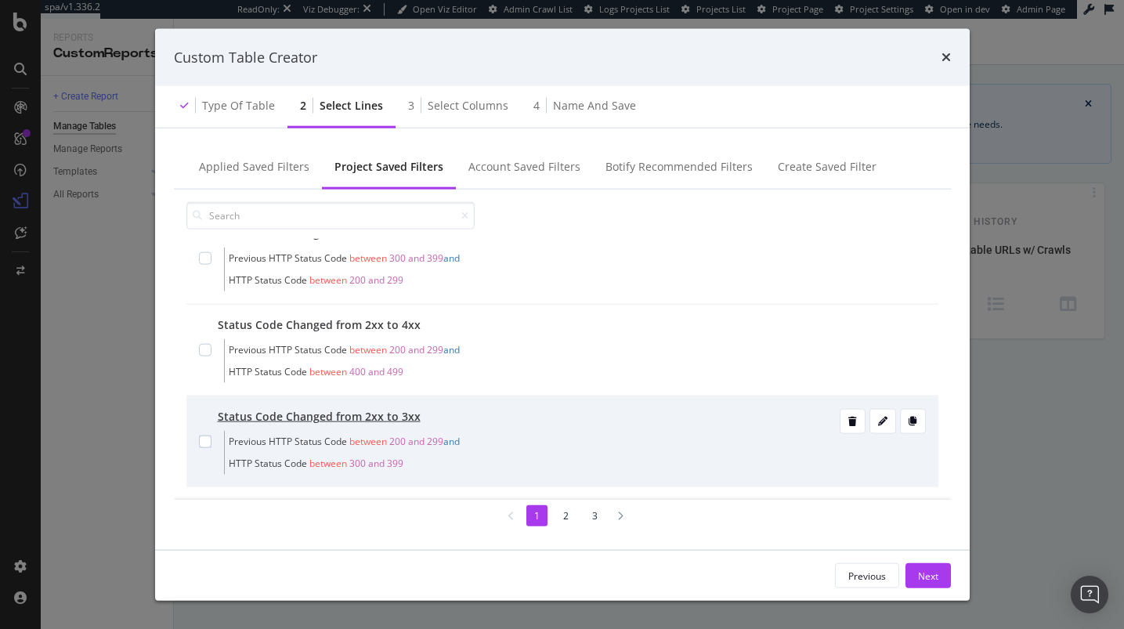
click at [202, 430] on div "modal" at bounding box center [205, 442] width 13 height 66
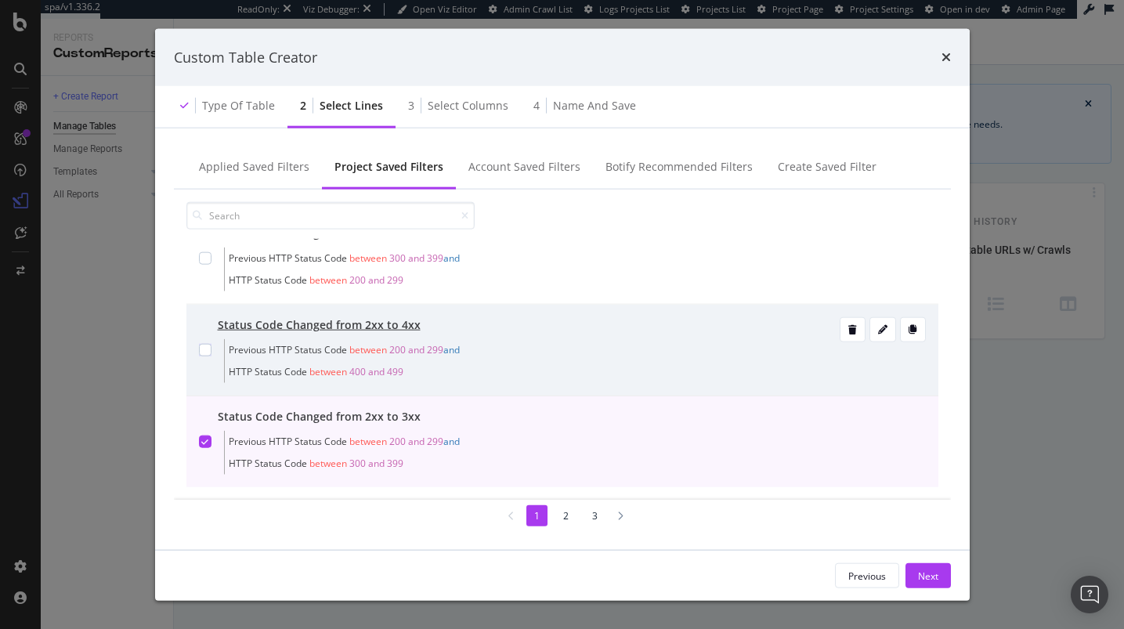
click at [199, 364] on div "modal" at bounding box center [205, 350] width 13 height 66
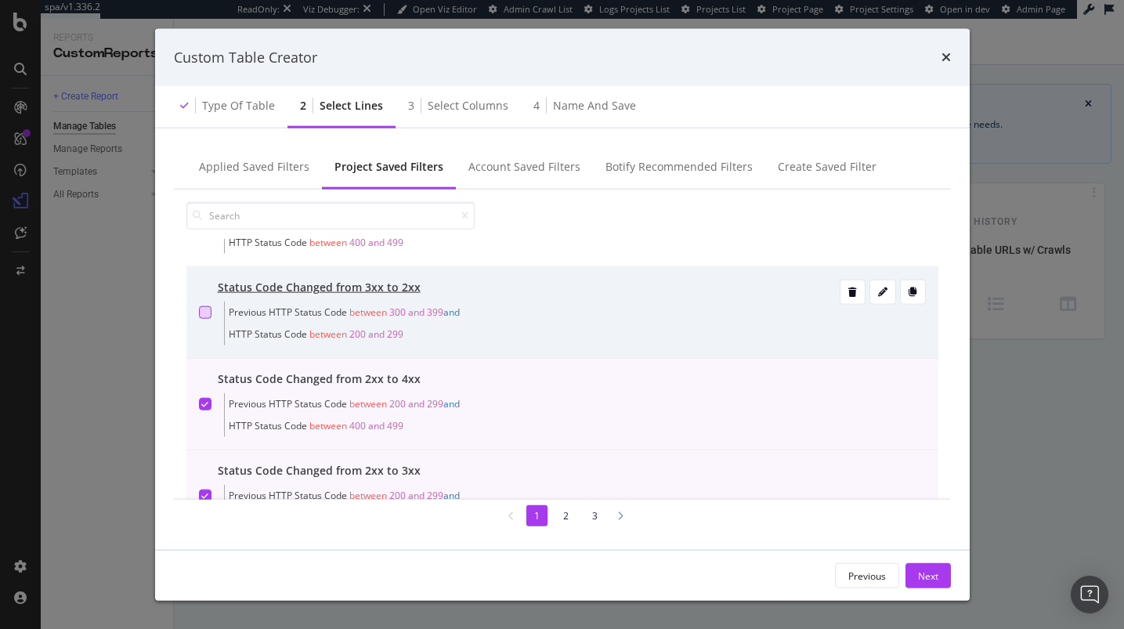
click at [207, 306] on div "modal" at bounding box center [205, 312] width 13 height 13
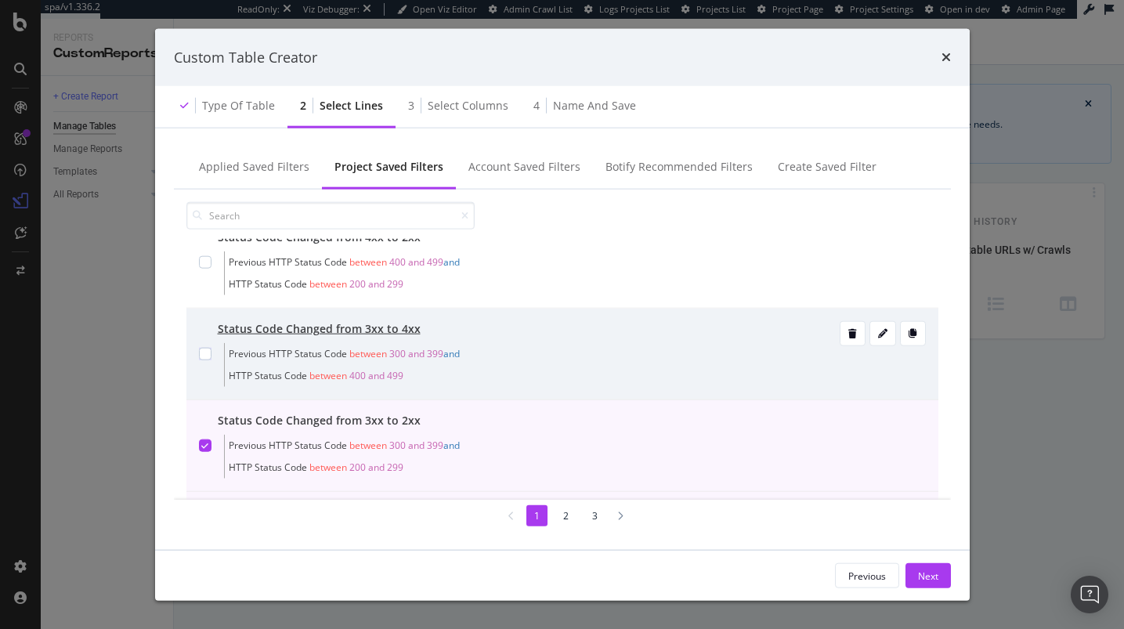
click at [203, 343] on div "modal" at bounding box center [205, 354] width 13 height 66
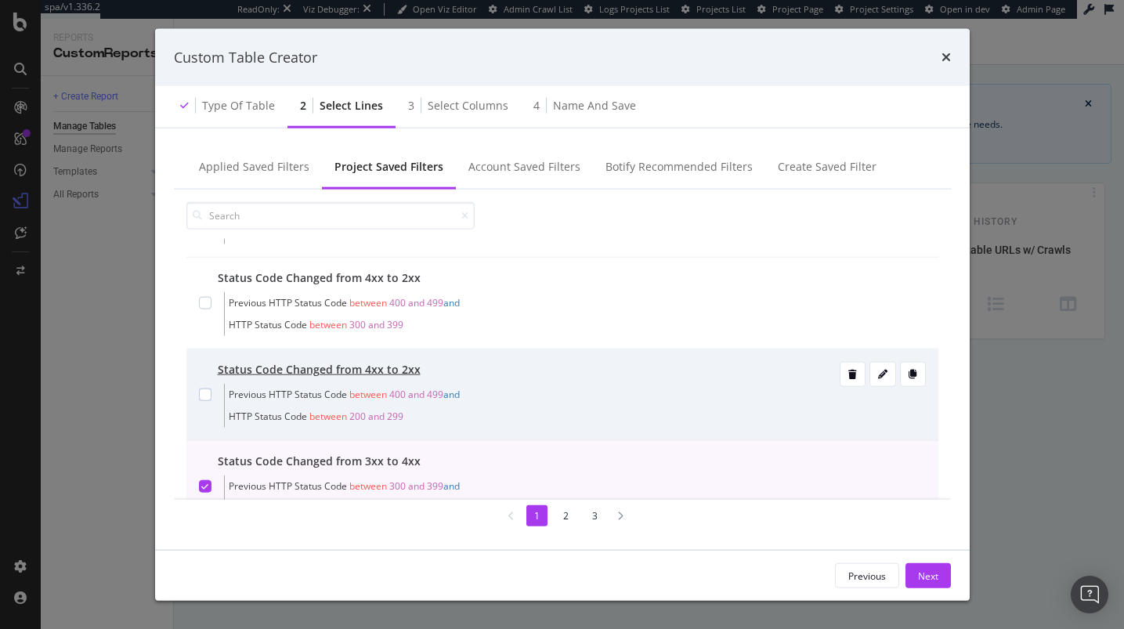
click at [203, 372] on div "modal" at bounding box center [205, 395] width 13 height 66
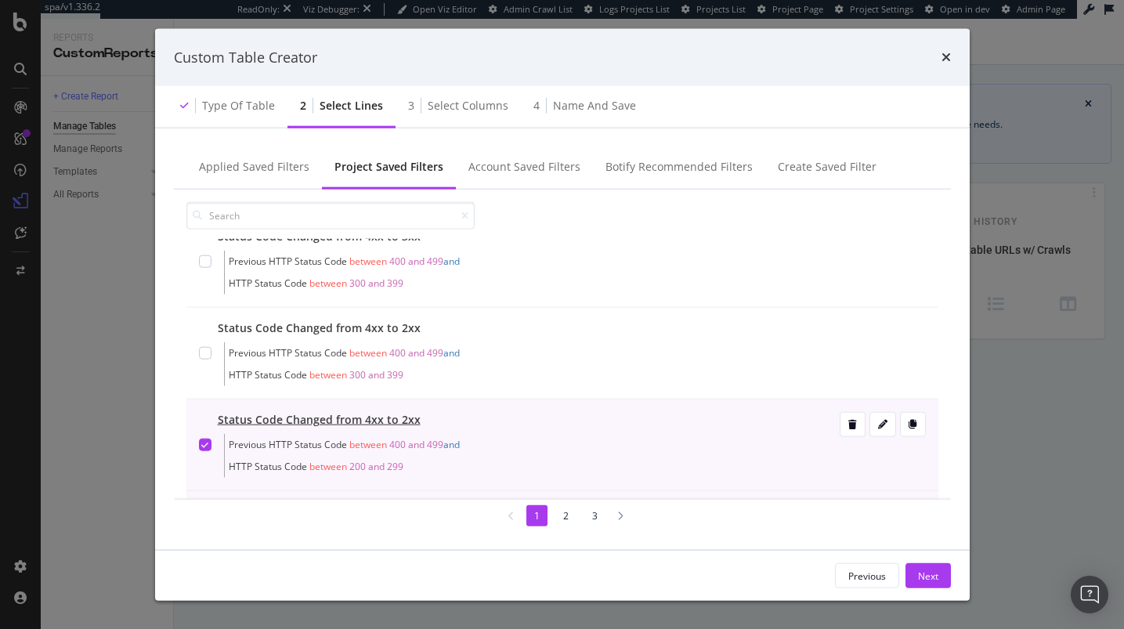
scroll to position [267, 0]
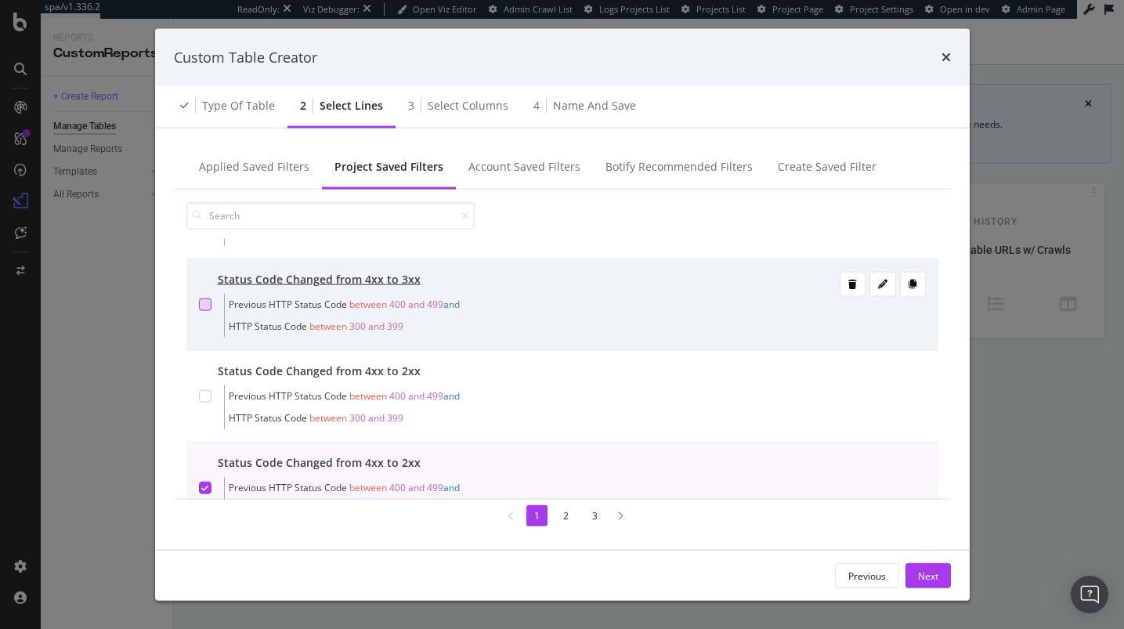
click at [205, 301] on div "modal" at bounding box center [205, 304] width 13 height 13
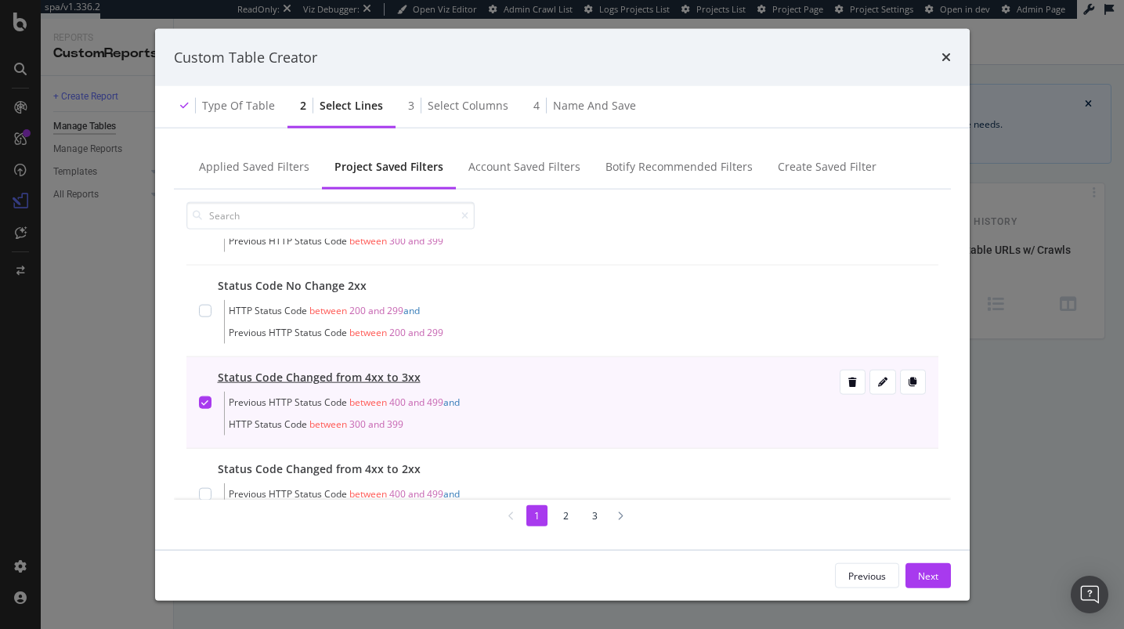
scroll to position [146, 0]
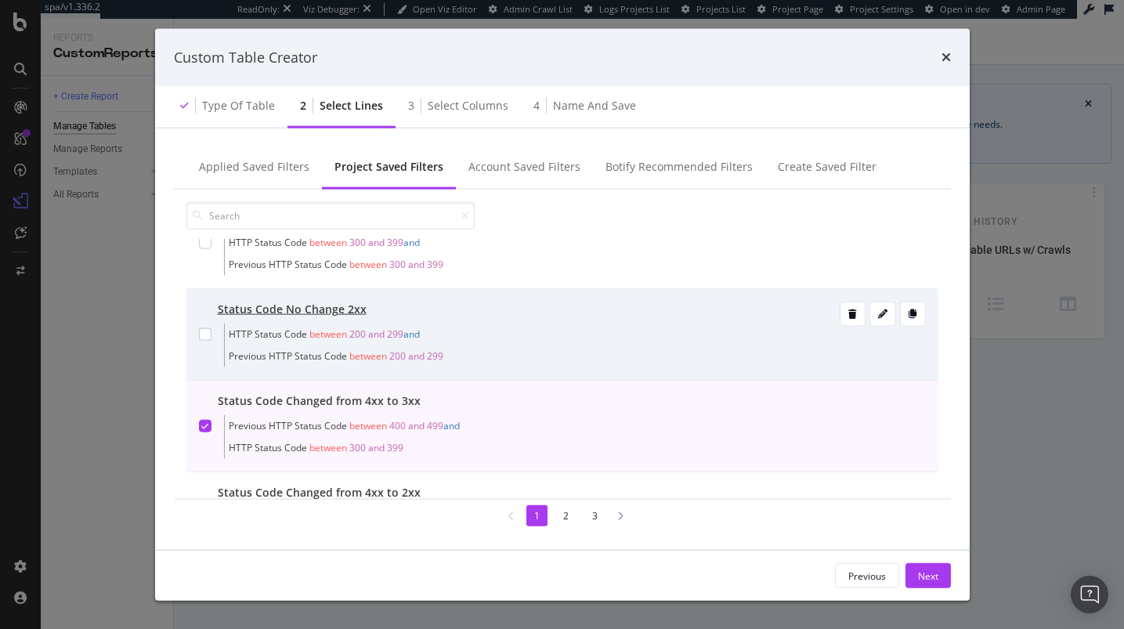
click at [209, 347] on div "modal" at bounding box center [205, 334] width 13 height 66
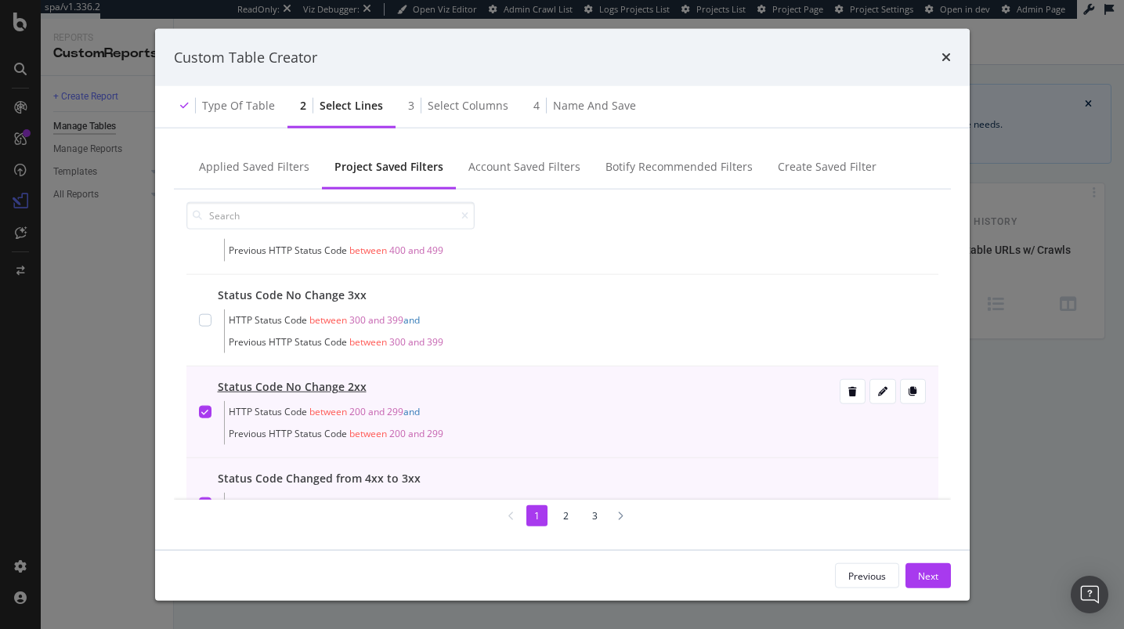
scroll to position [0, 0]
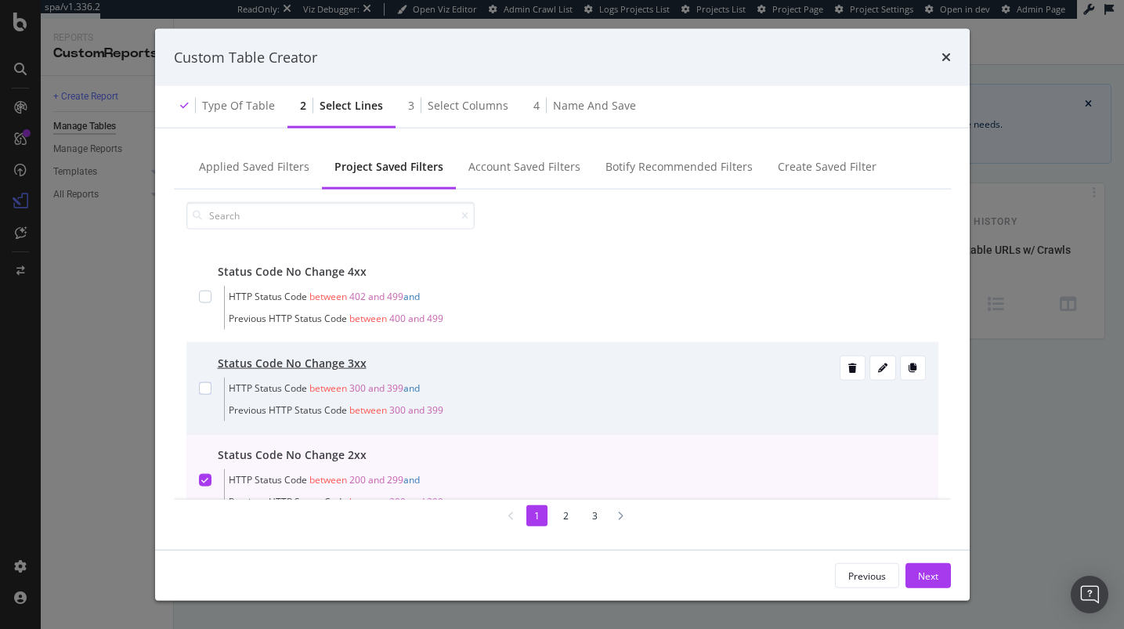
click at [209, 366] on div "modal" at bounding box center [205, 388] width 13 height 66
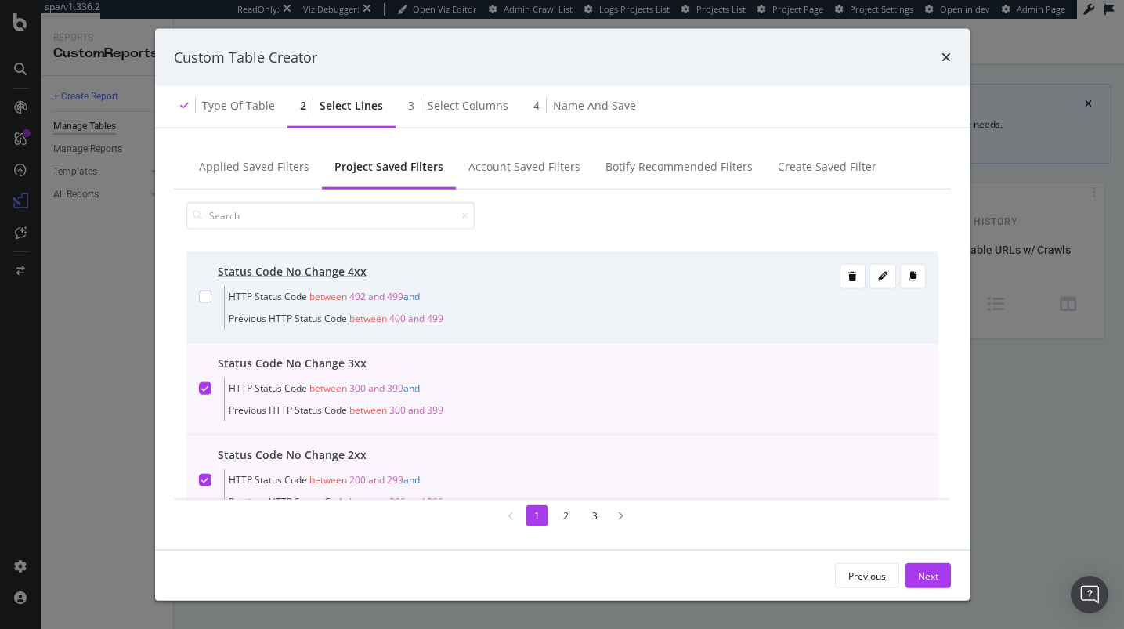
click at [207, 320] on div "modal" at bounding box center [205, 297] width 13 height 66
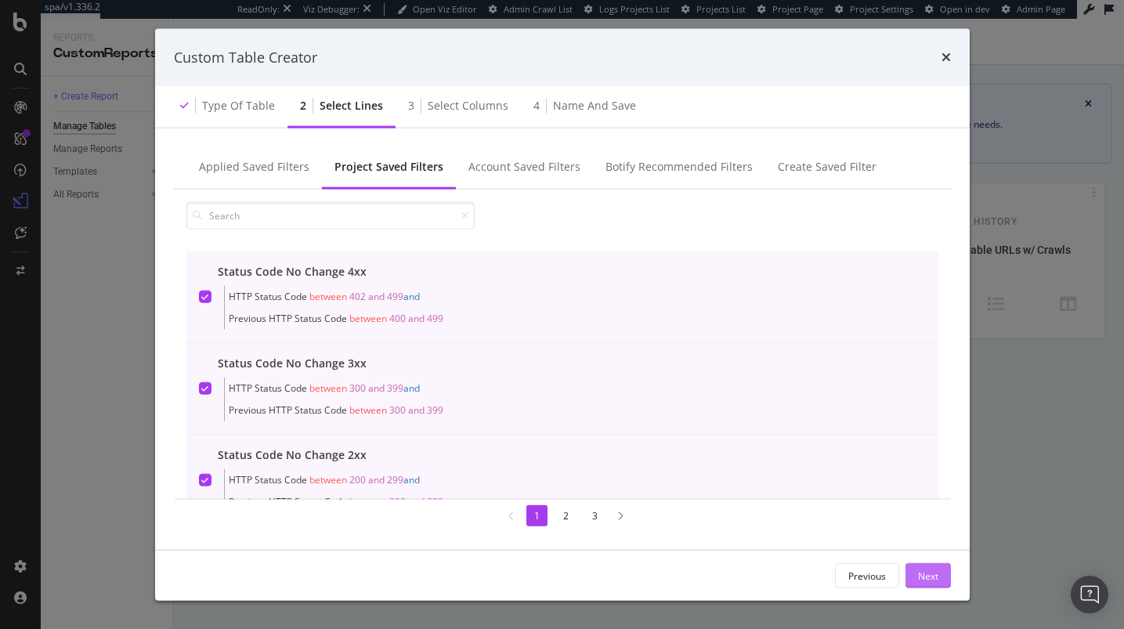
click at [936, 567] on div "Next" at bounding box center [928, 575] width 20 height 23
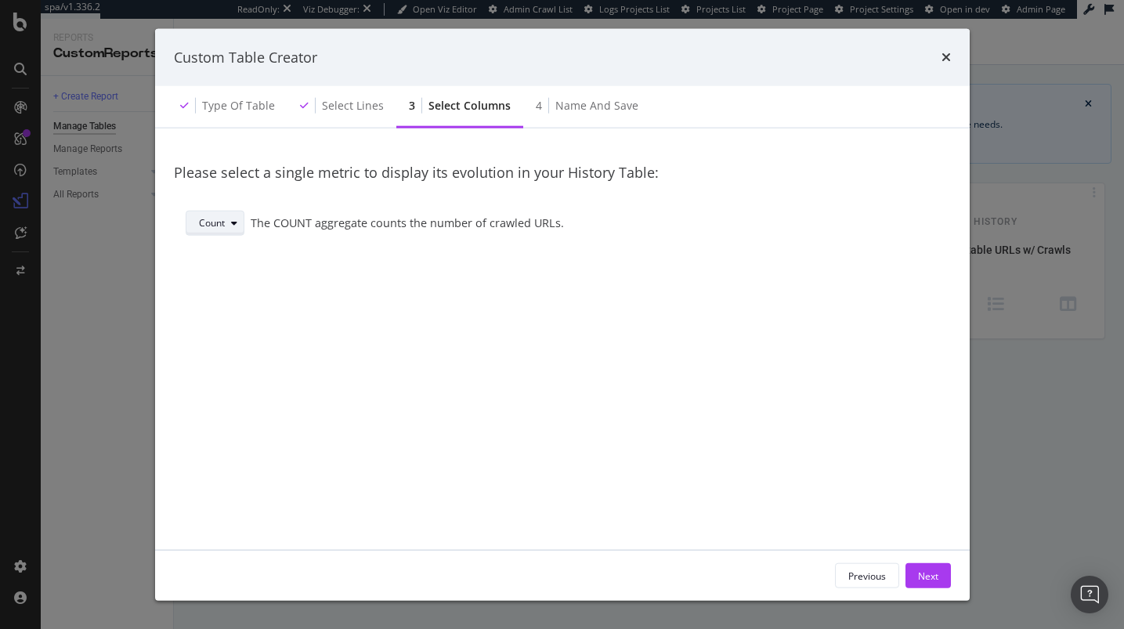
click at [229, 226] on div "modal" at bounding box center [234, 222] width 19 height 9
click at [214, 257] on div "Count" at bounding box center [219, 250] width 53 height 20
click at [927, 577] on div "Next" at bounding box center [928, 574] width 20 height 13
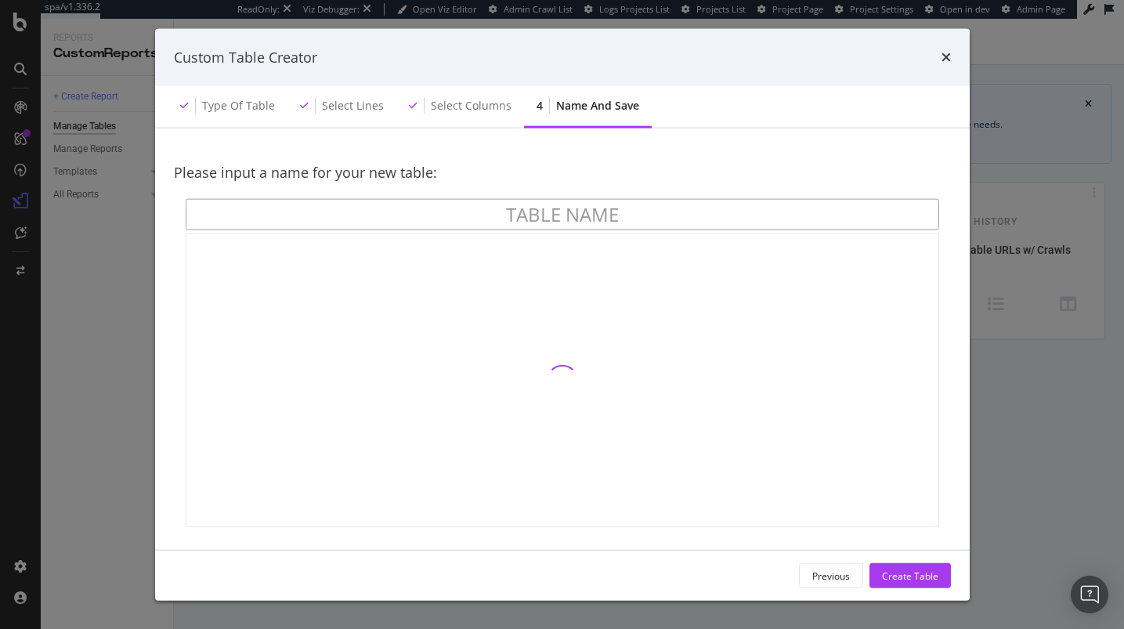
click at [411, 213] on input "modal" at bounding box center [562, 214] width 753 height 31
type input "HTTPS Status Code Monitoring"
click at [906, 568] on div "Create Table" at bounding box center [910, 575] width 56 height 23
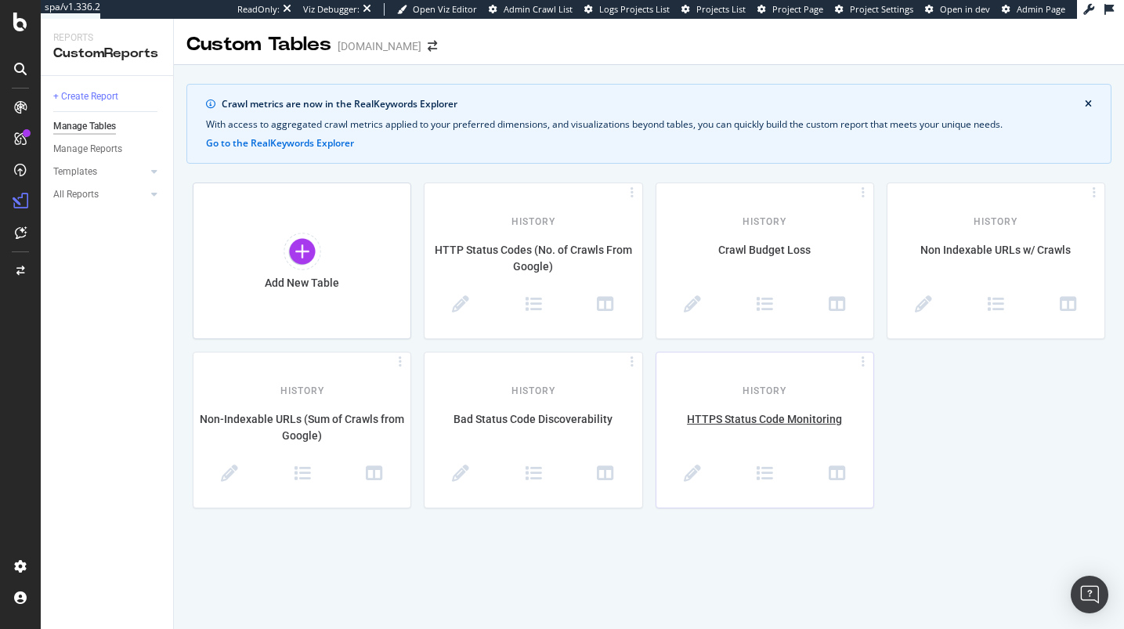
click at [758, 396] on div "History" at bounding box center [764, 382] width 217 height 32
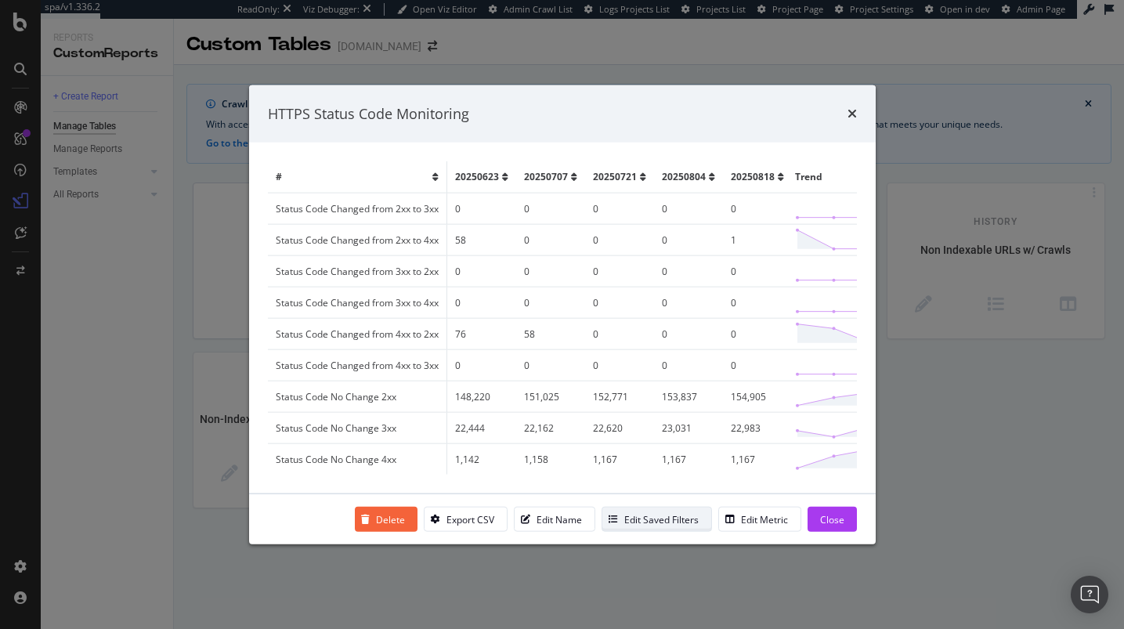
click at [673, 518] on div "Edit Saved Filters" at bounding box center [661, 518] width 74 height 13
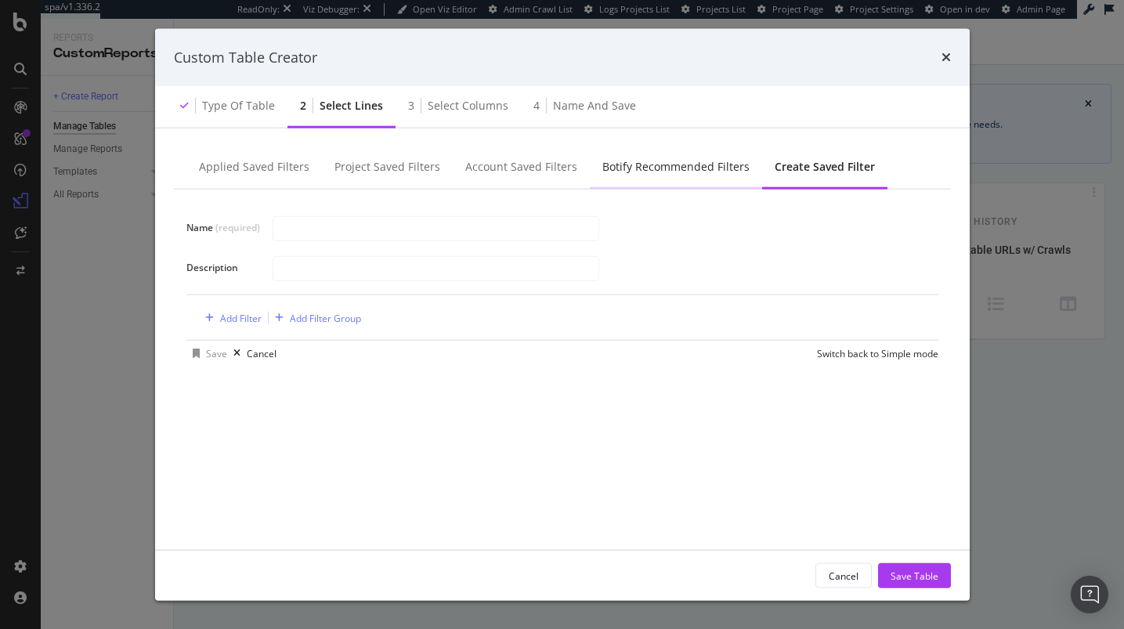
click at [601, 154] on div "Botify Recommended Filters" at bounding box center [676, 167] width 172 height 43
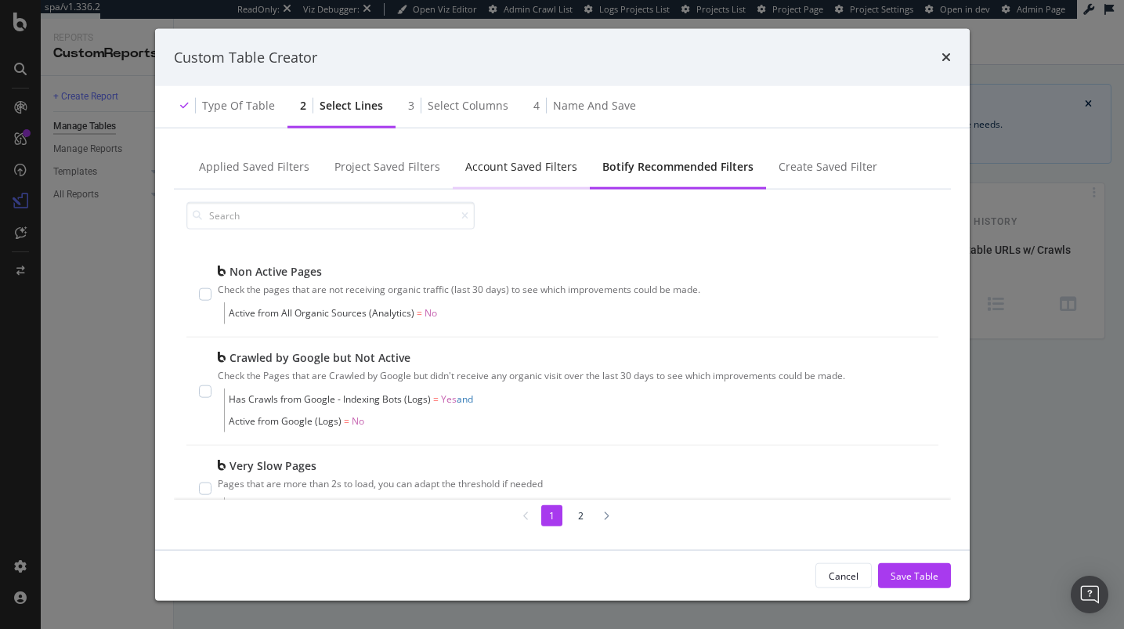
click at [509, 166] on div "Account Saved Filters" at bounding box center [521, 167] width 112 height 16
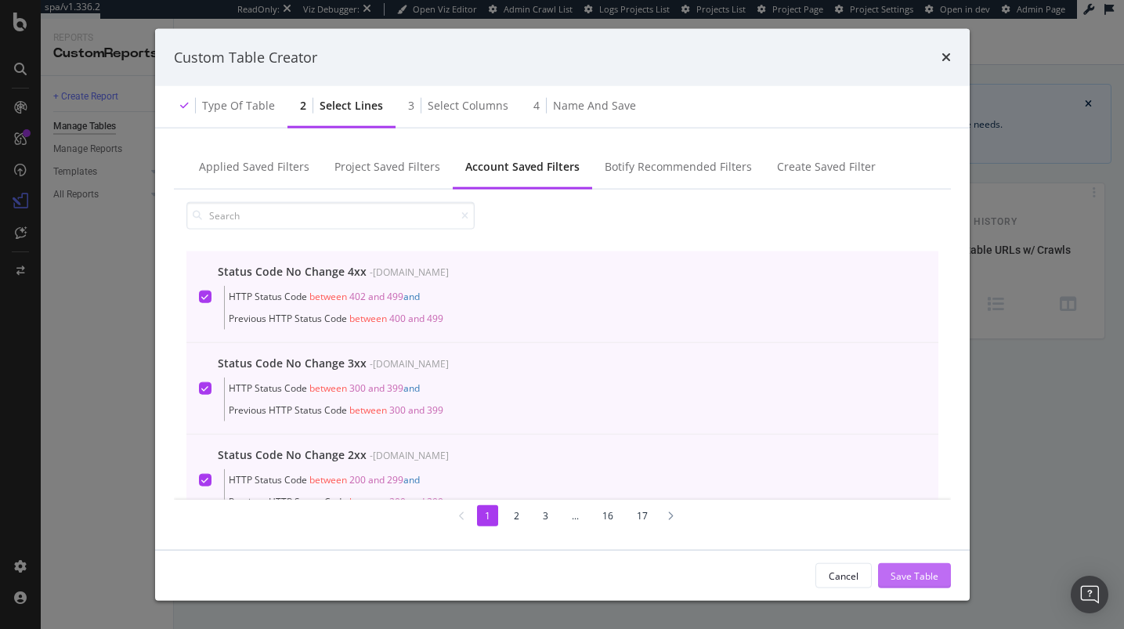
click at [922, 575] on div "Save Table" at bounding box center [914, 574] width 48 height 13
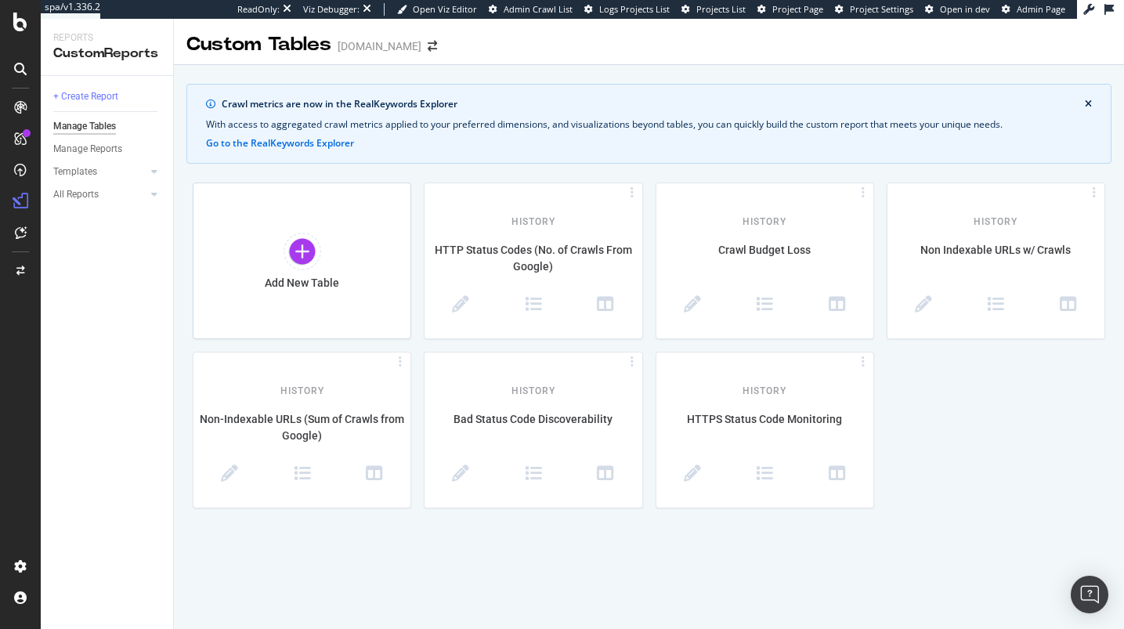
click at [92, 363] on div "+ Create Report Manage Tables Manage Reports Templates AI Bots in Search Busine…" at bounding box center [107, 352] width 132 height 553
click at [83, 191] on div "All Reports" at bounding box center [75, 194] width 45 height 16
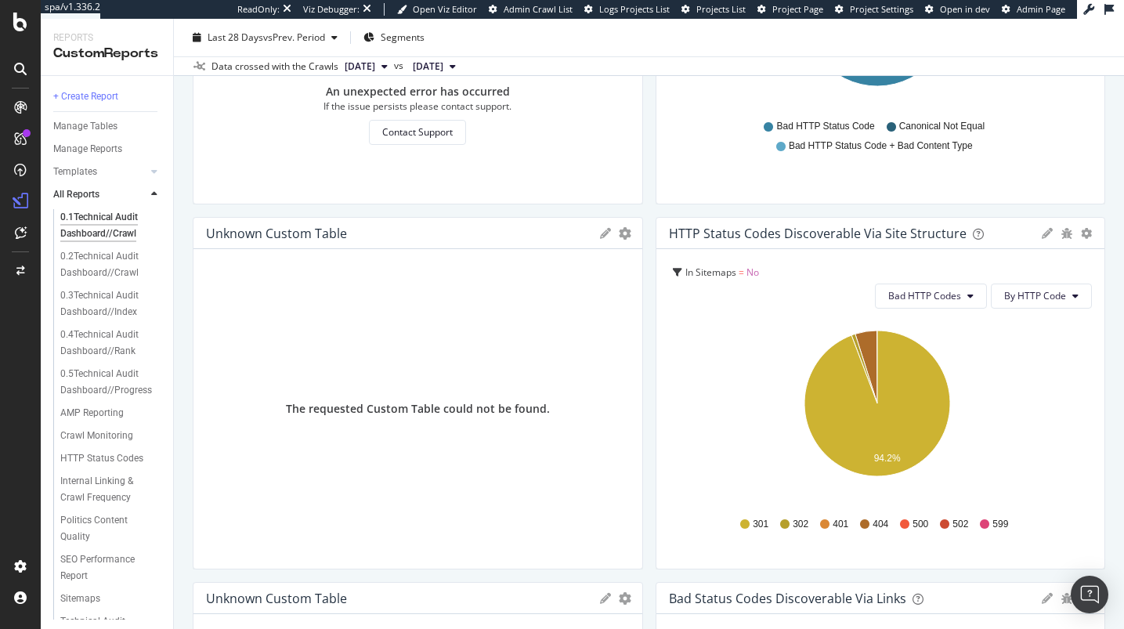
scroll to position [319, 0]
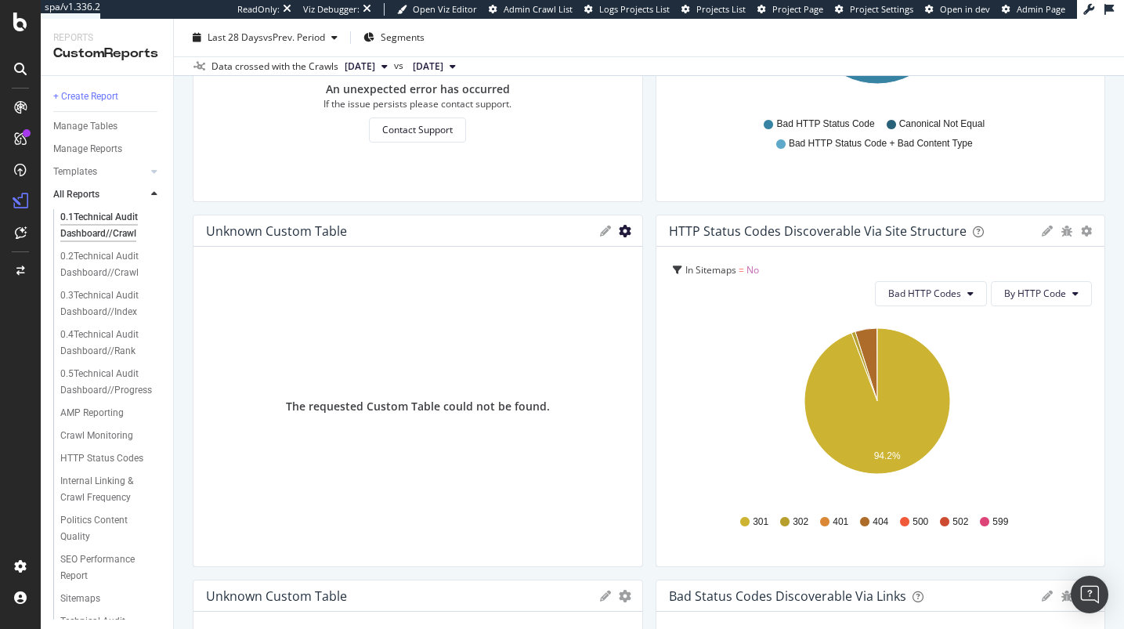
click at [619, 229] on icon "gear" at bounding box center [625, 231] width 13 height 13
click at [600, 280] on span "Delete" at bounding box center [559, 290] width 163 height 21
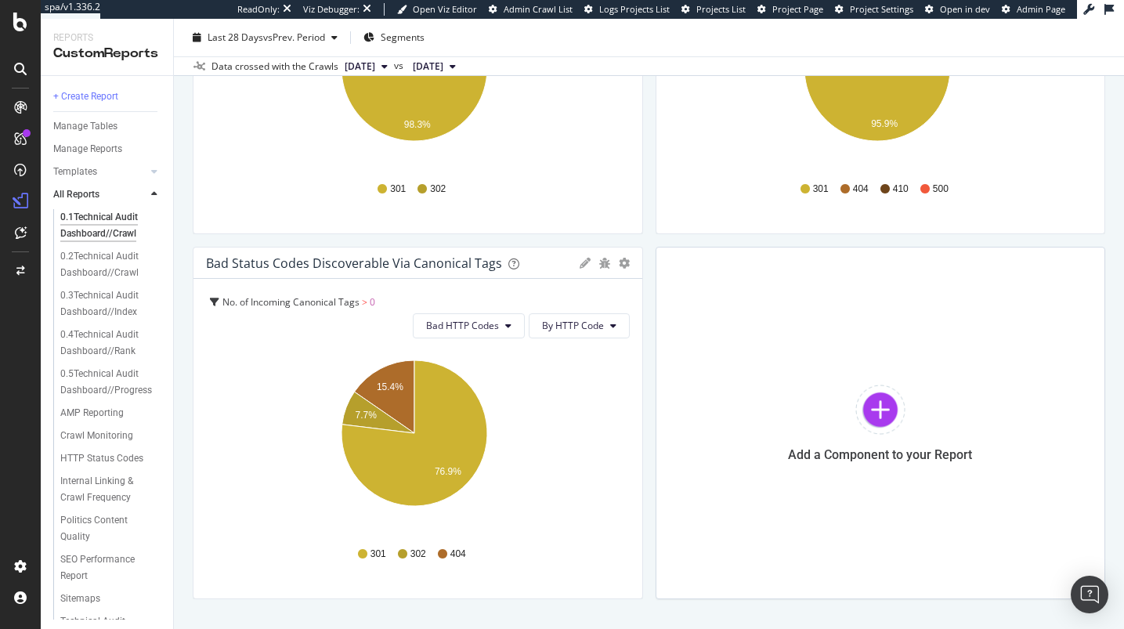
scroll to position [1061, 0]
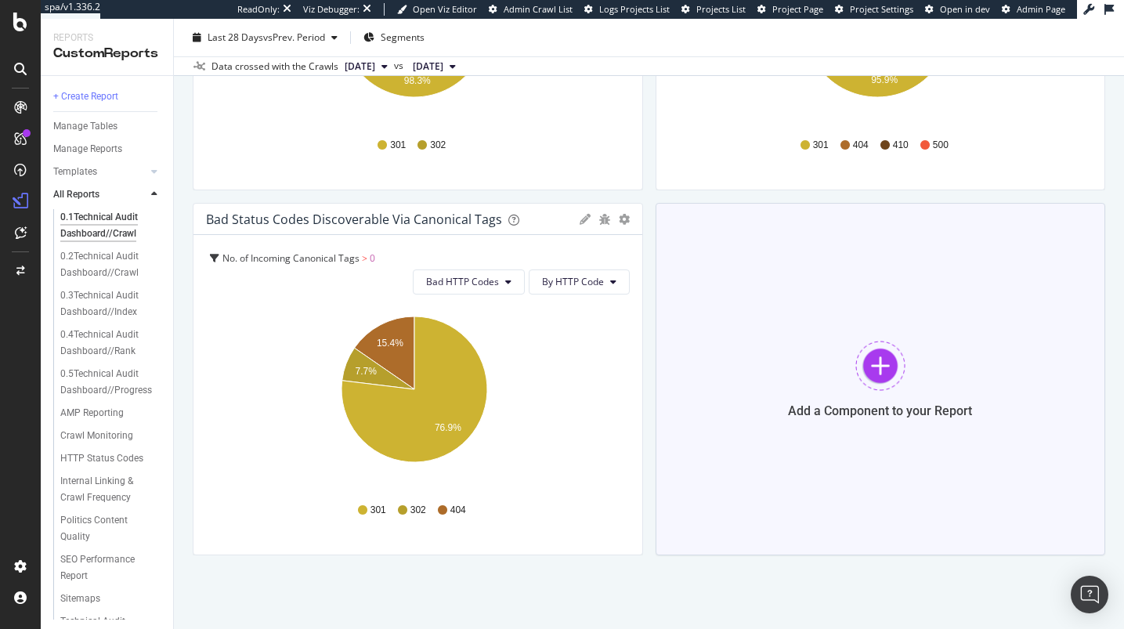
click at [819, 400] on div "Add a Component to your Report" at bounding box center [880, 379] width 450 height 352
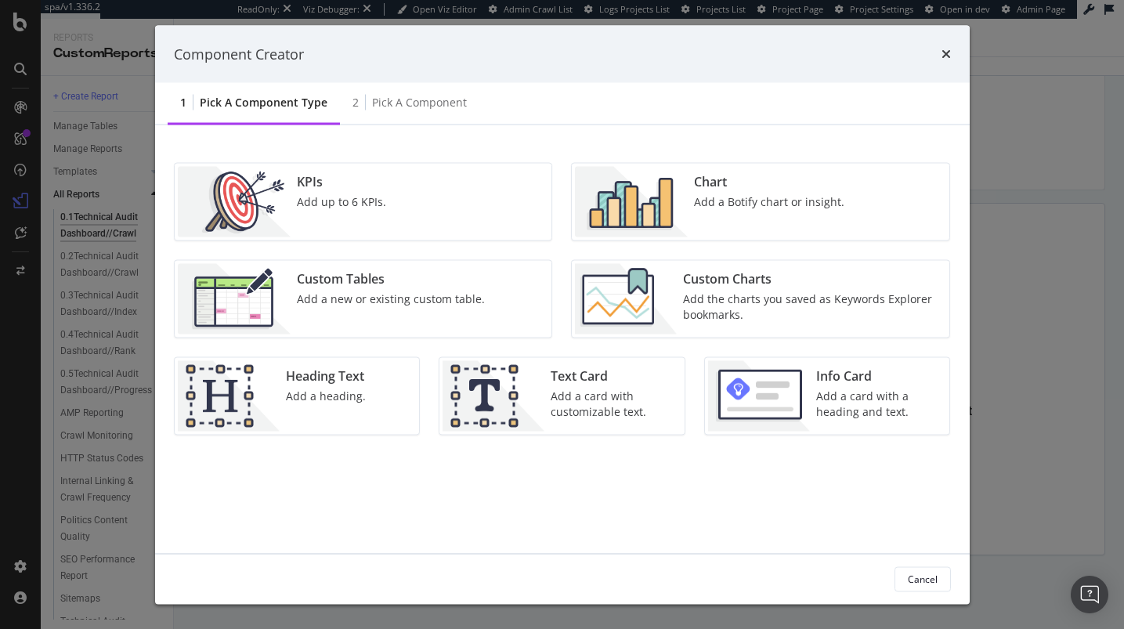
click at [364, 283] on div "Custom Tables" at bounding box center [391, 279] width 188 height 18
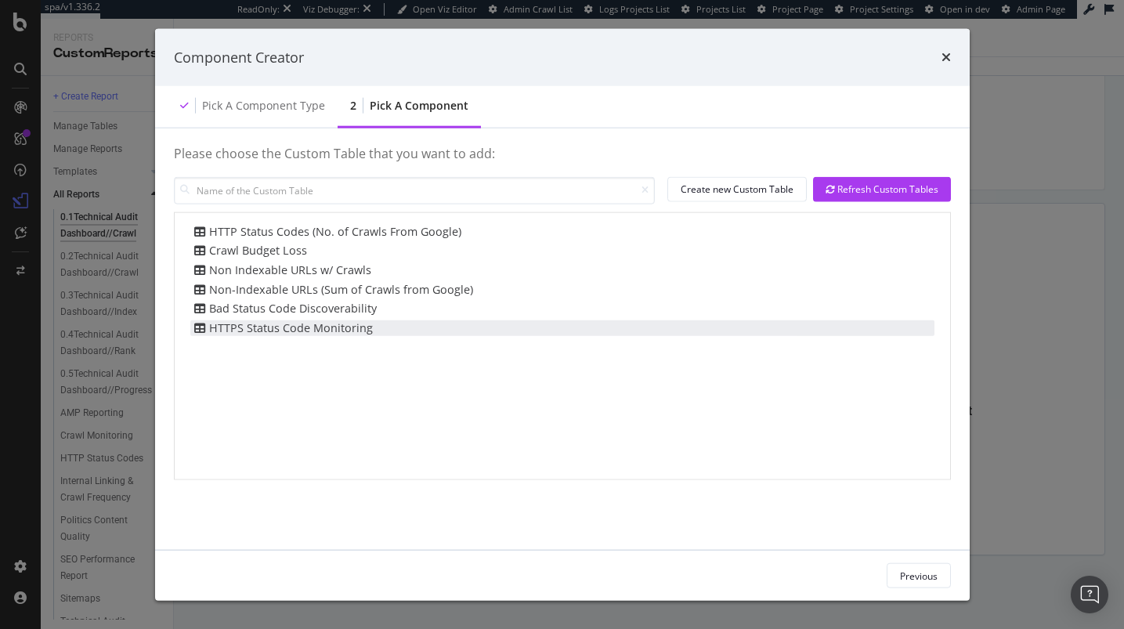
click at [354, 326] on div "HTTPS Status Code Monitoring" at bounding box center [281, 327] width 182 height 16
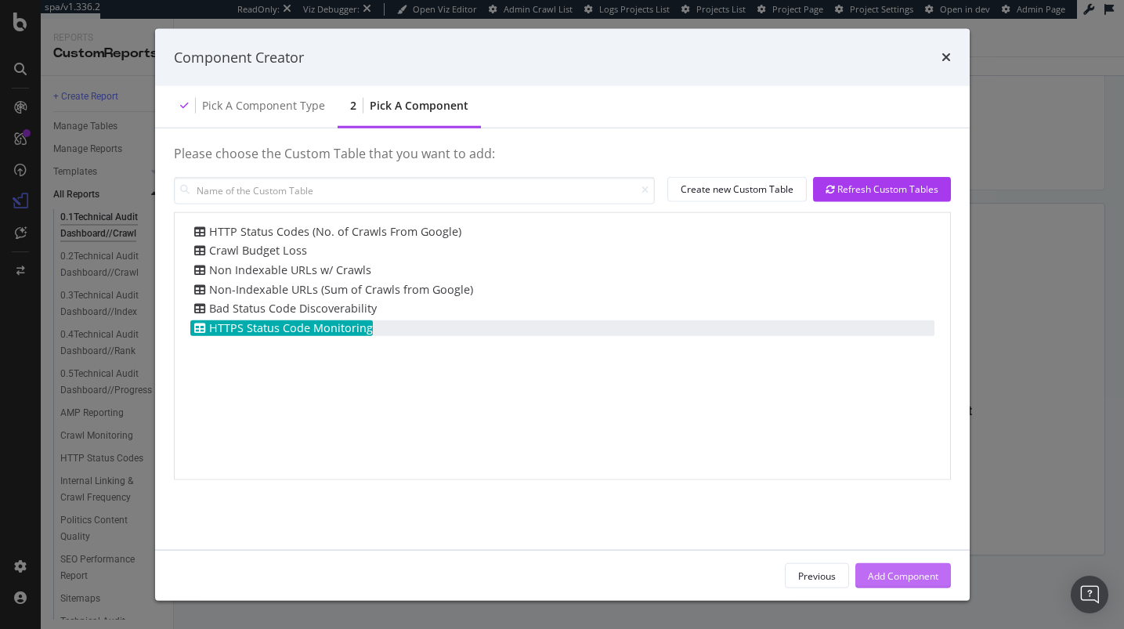
click at [896, 583] on div "Add Component" at bounding box center [903, 575] width 70 height 23
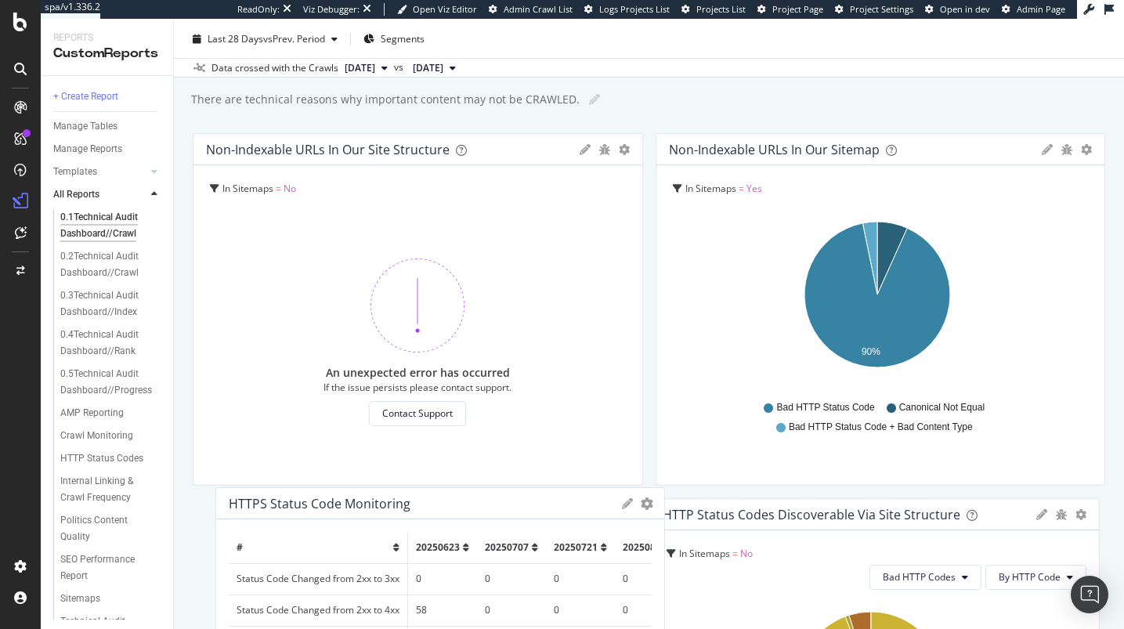
scroll to position [96, 0]
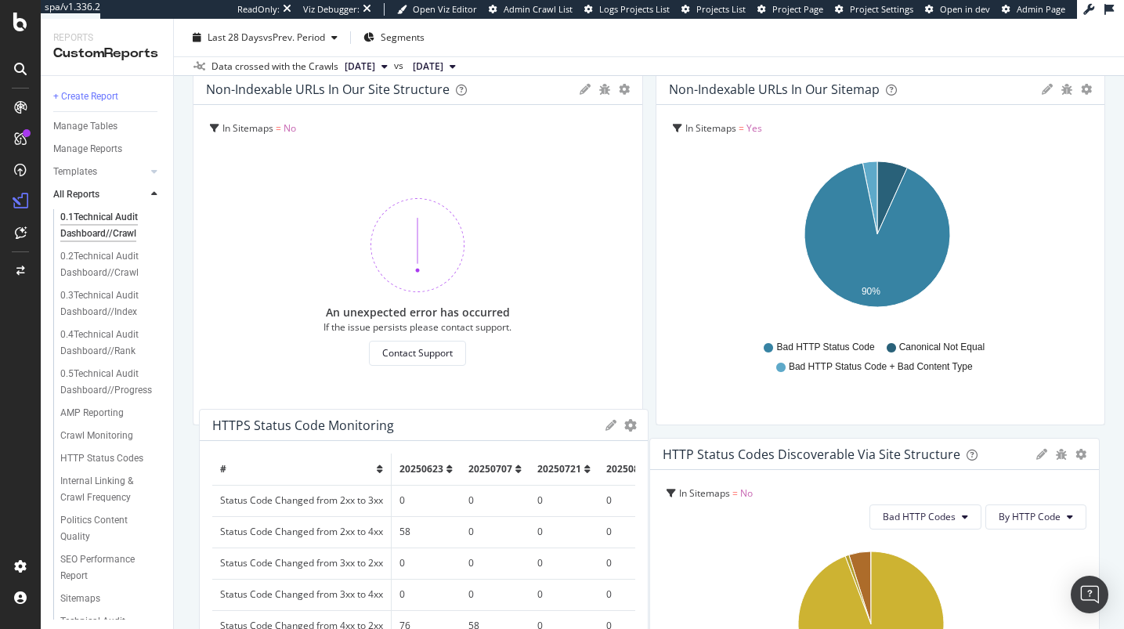
drag, startPoint x: 836, startPoint y: 545, endPoint x: 356, endPoint y: 432, distance: 493.0
click at [356, 432] on div "HTTPS Status Code Monitoring Export as CSV Delete Add to Custom Report" at bounding box center [424, 424] width 449 height 31
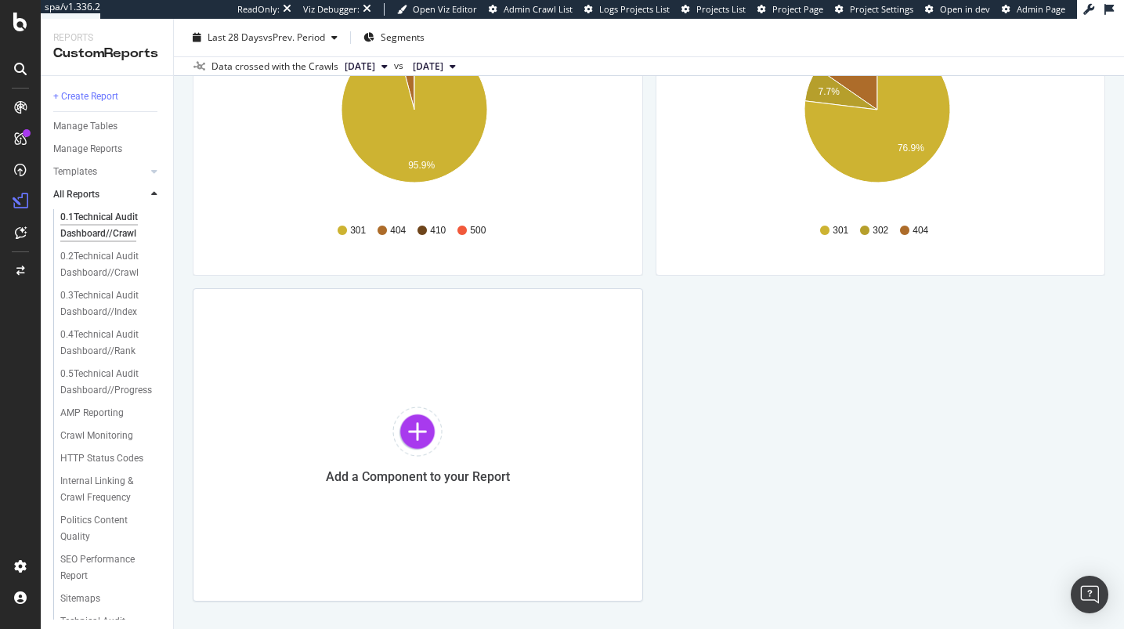
scroll to position [1019, 0]
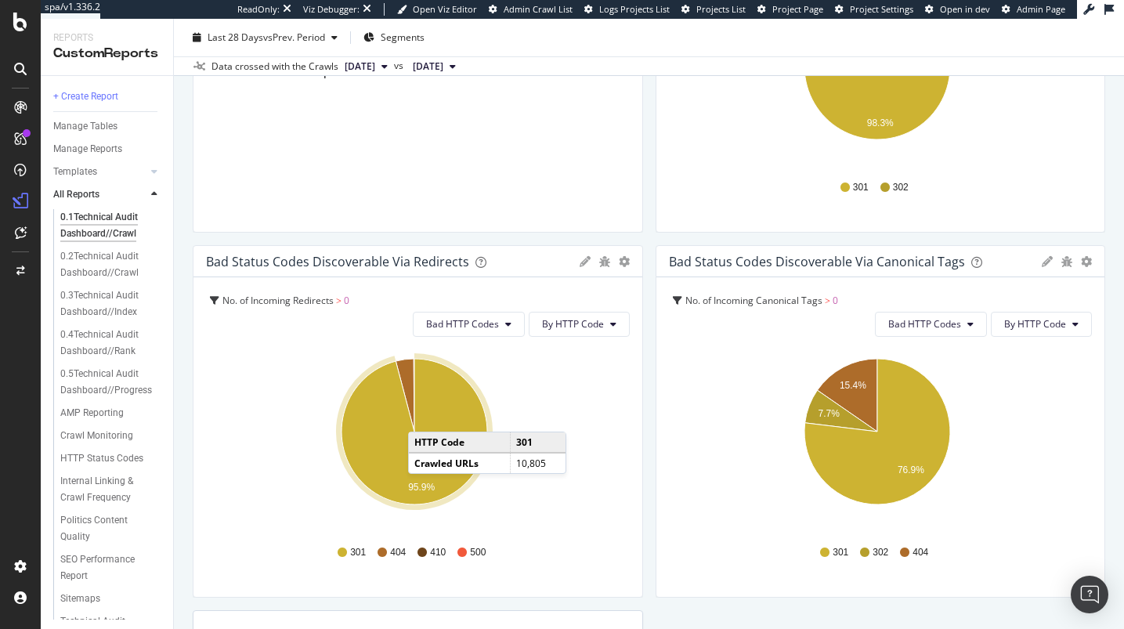
copy div "Bad status codes discoverable via redirects Pie Table Edit Filter Export as CSV…"
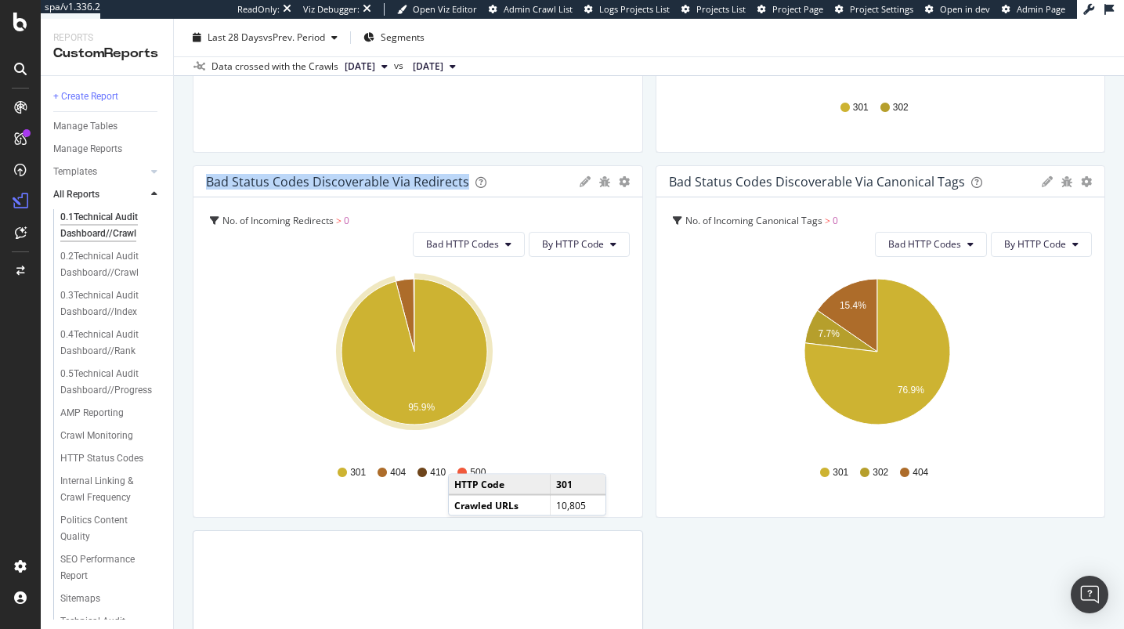
scroll to position [1157, 0]
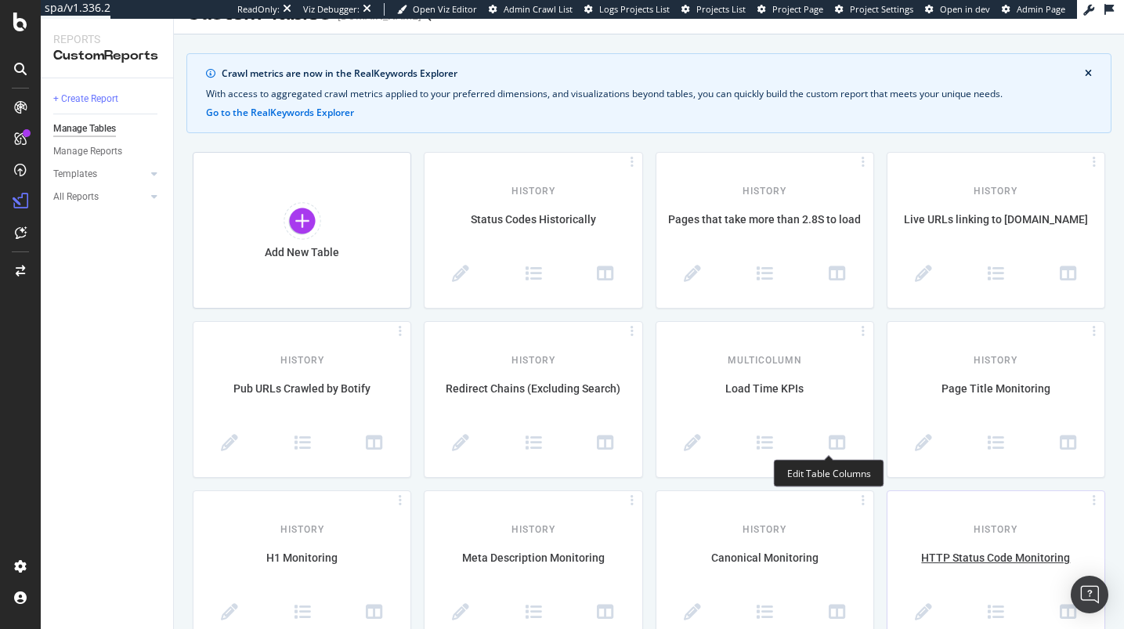
scroll to position [32, 0]
click at [986, 521] on div "History" at bounding box center [995, 519] width 217 height 32
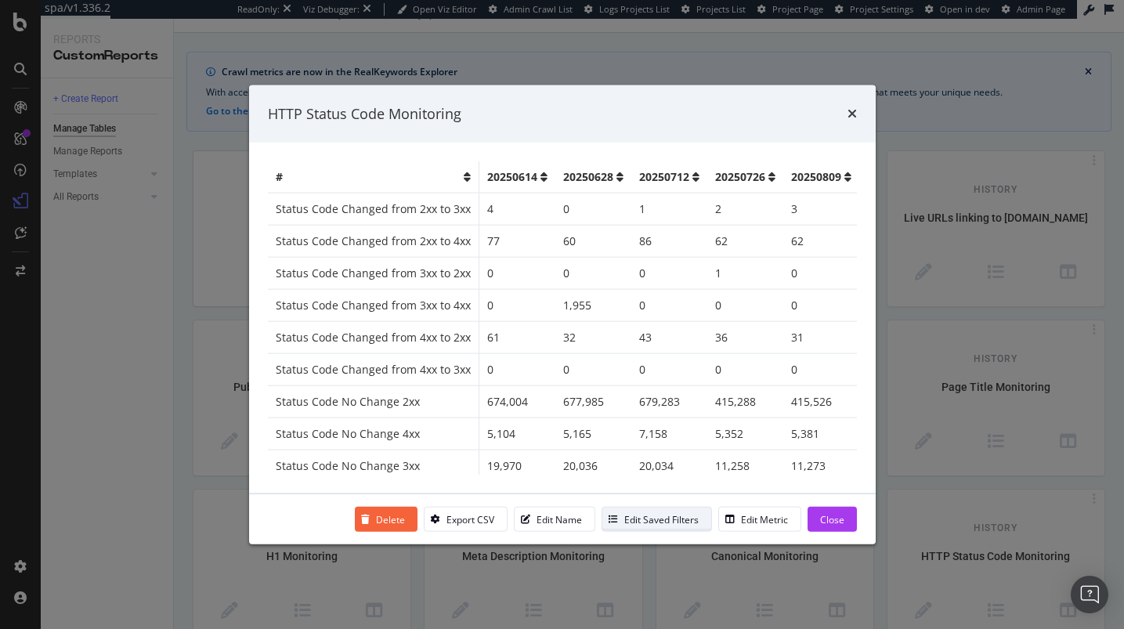
click at [639, 512] on div "Edit Saved Filters" at bounding box center [661, 518] width 74 height 13
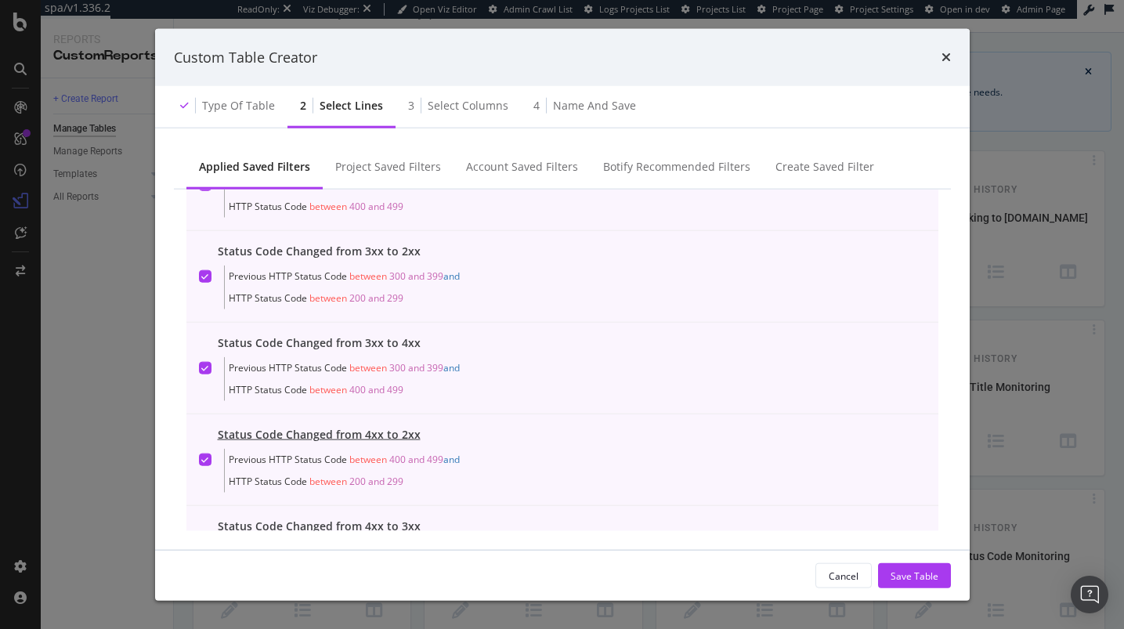
scroll to position [0, 0]
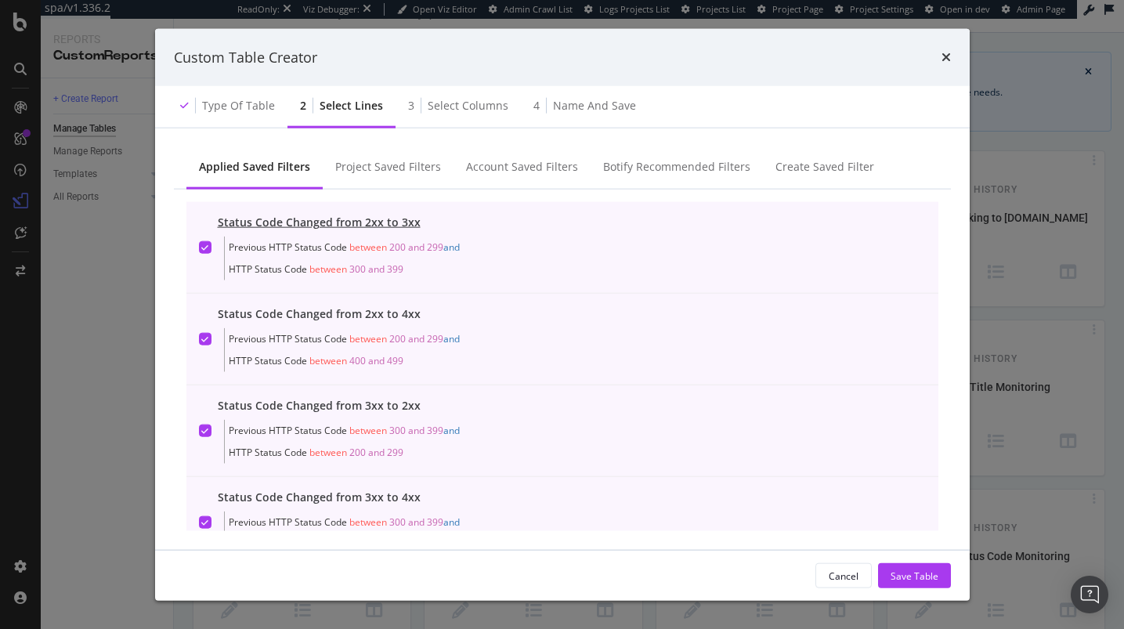
click at [377, 217] on div "Status Code Changed from 2xx to 3xx" at bounding box center [319, 223] width 203 height 16
click at [377, 217] on div "Status Code Changed from 2xx to 4xx" at bounding box center [319, 223] width 203 height 16
click at [377, 217] on div "Status Code Changed from 3xx to 2xx" at bounding box center [319, 223] width 203 height 16
click at [394, 221] on div "Status Code Changed from 3xx to 4xx" at bounding box center [319, 223] width 203 height 16
click at [394, 221] on div "Status Code Changed from 4xx to 2xx" at bounding box center [319, 223] width 203 height 16
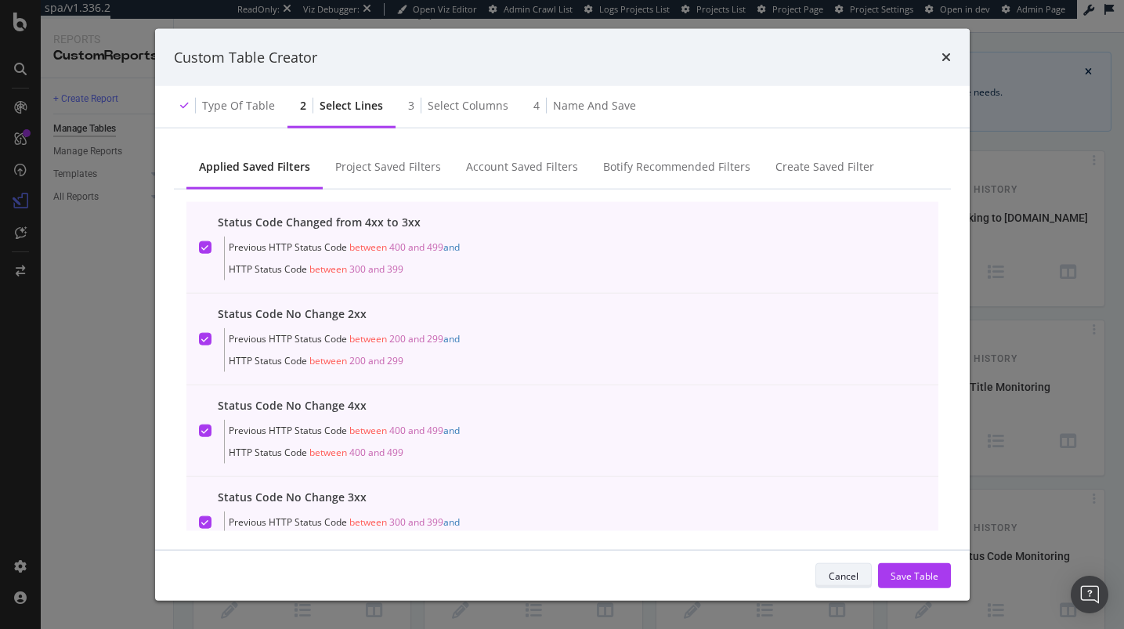
click at [862, 568] on button "Cancel" at bounding box center [843, 575] width 56 height 25
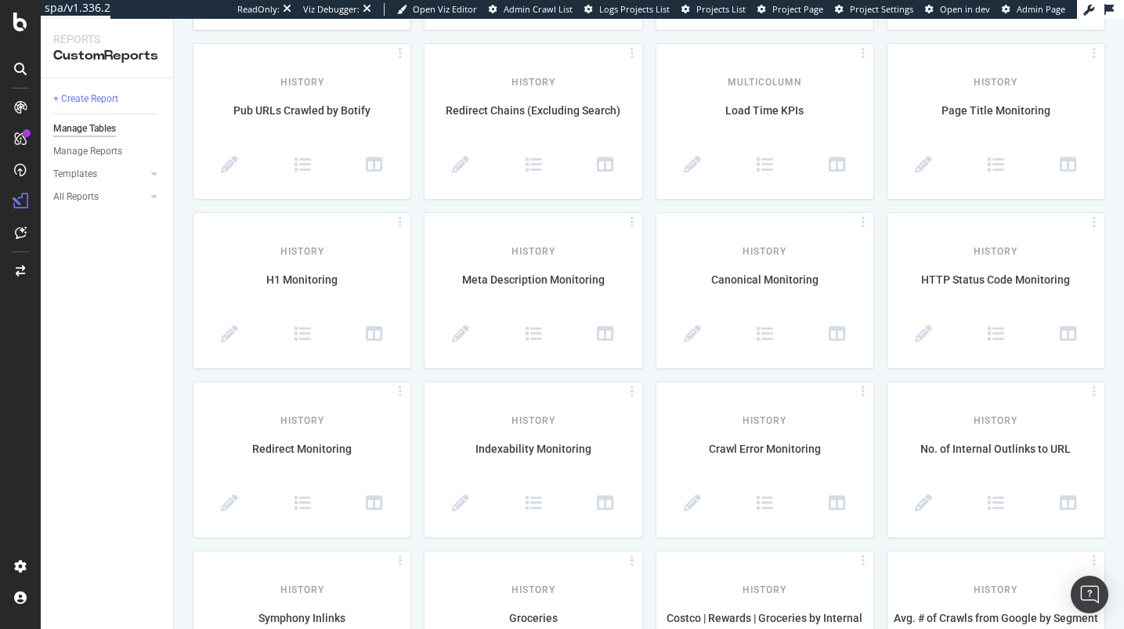
scroll to position [108, 0]
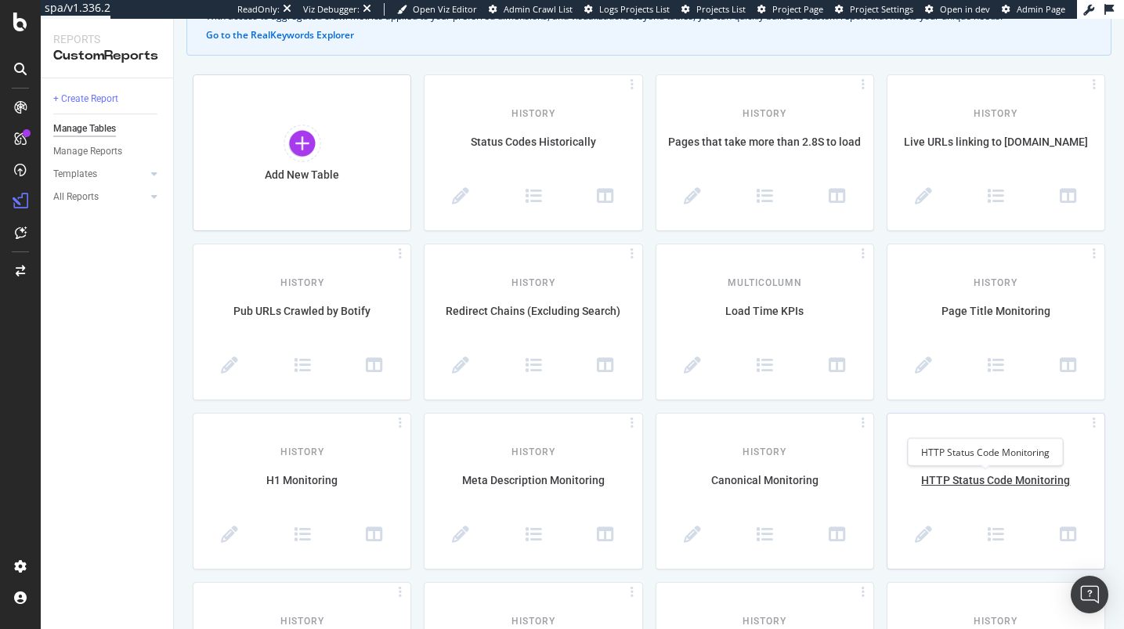
click at [1009, 478] on div "HTTP Status Code Monitoring" at bounding box center [995, 488] width 217 height 33
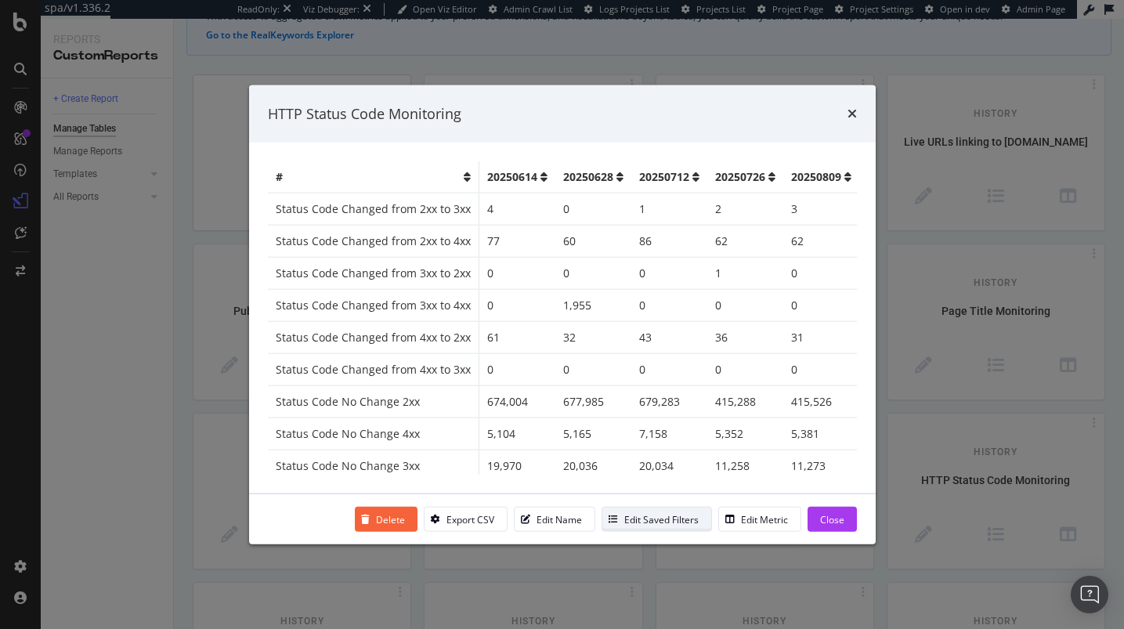
click at [644, 509] on div "Edit Saved Filters" at bounding box center [650, 519] width 96 height 22
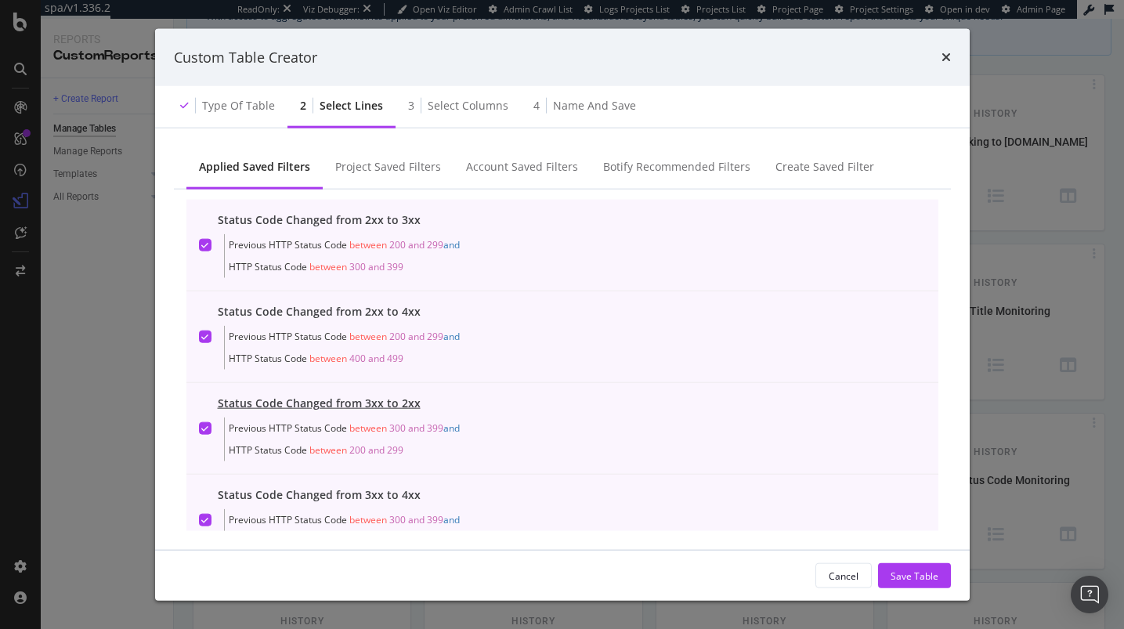
scroll to position [0, 0]
click at [487, 163] on div "Account Saved Filters" at bounding box center [522, 167] width 112 height 16
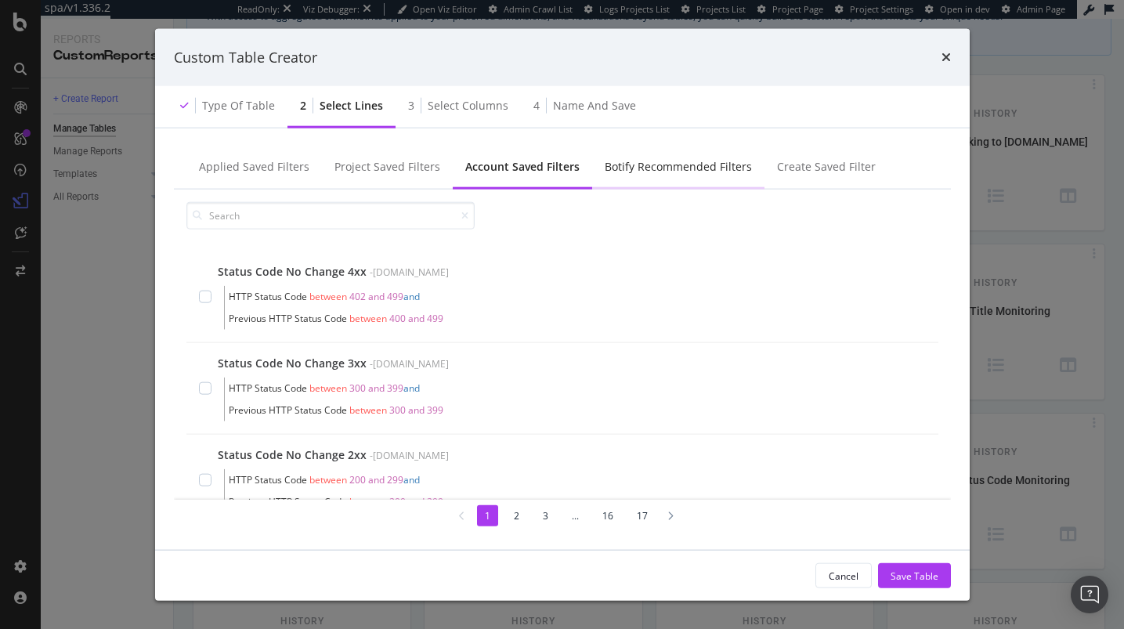
click at [615, 165] on div "Botify Recommended Filters" at bounding box center [677, 167] width 147 height 16
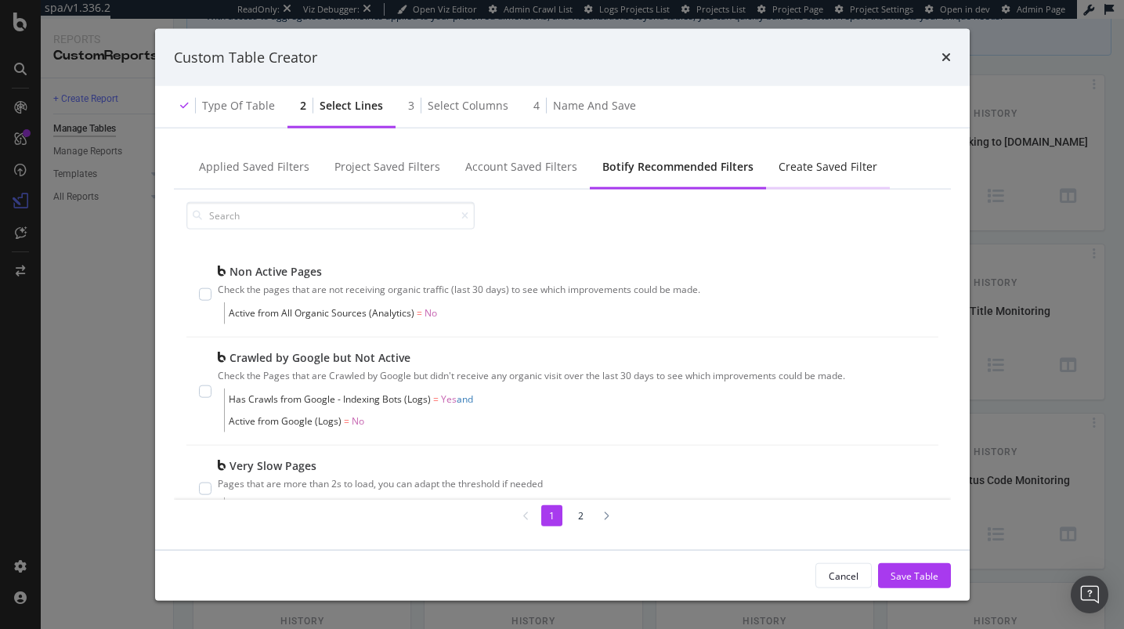
click at [827, 152] on div "Create Saved Filter" at bounding box center [828, 167] width 124 height 43
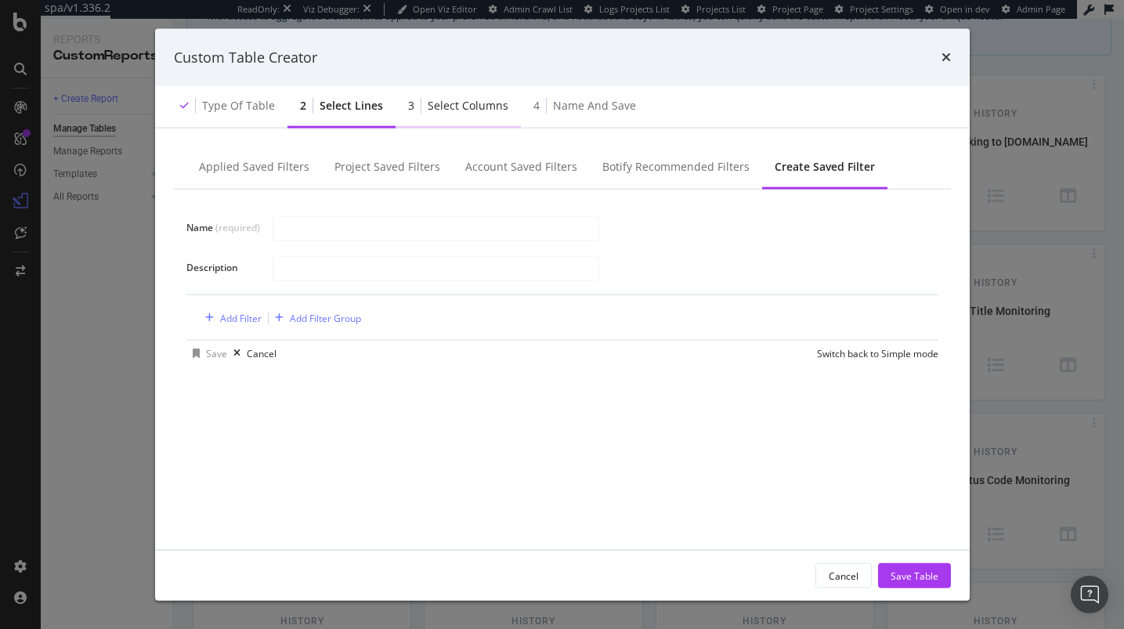
click at [451, 111] on div "Select columns" at bounding box center [468, 106] width 81 height 16
click at [834, 567] on div "Cancel" at bounding box center [843, 576] width 30 height 22
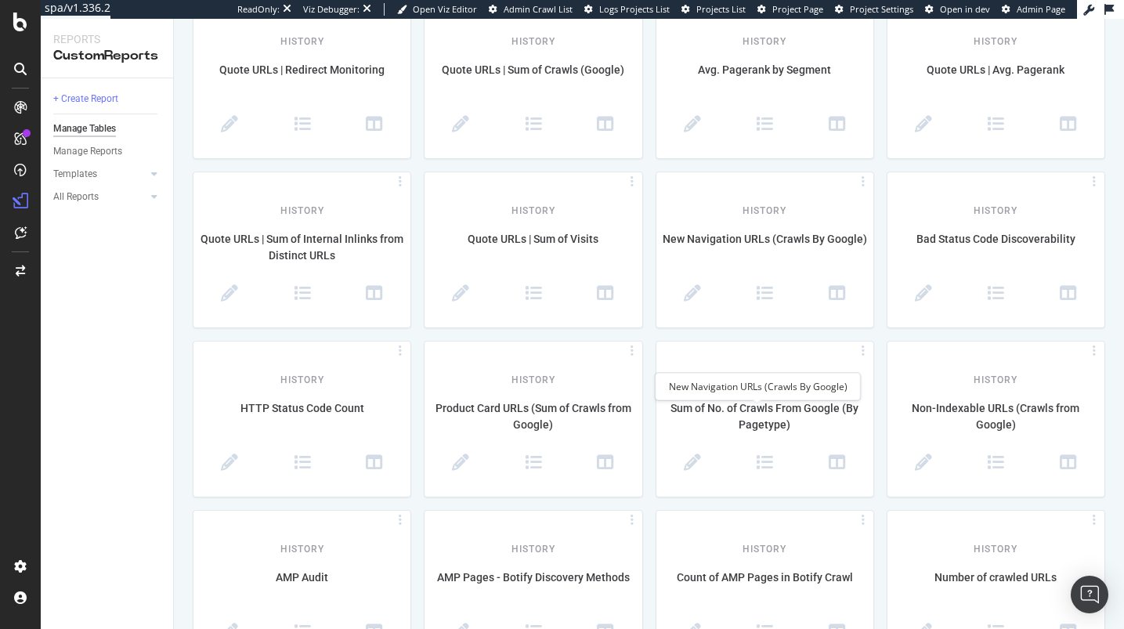
scroll to position [1068, 0]
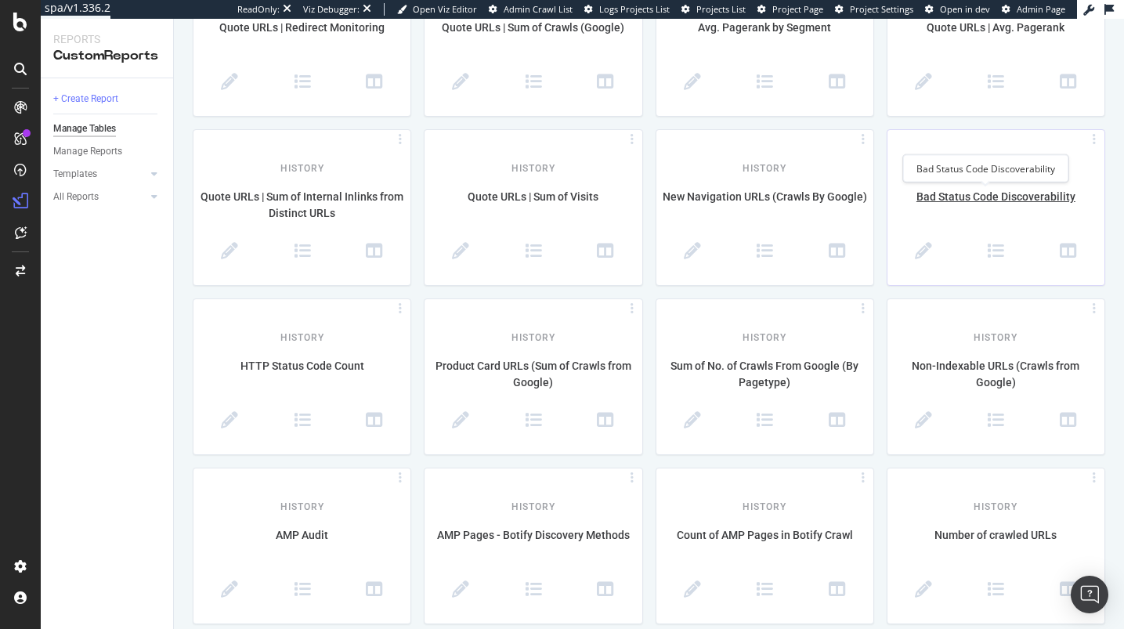
click at [956, 203] on div "Bad Status Code Discoverability" at bounding box center [995, 205] width 217 height 33
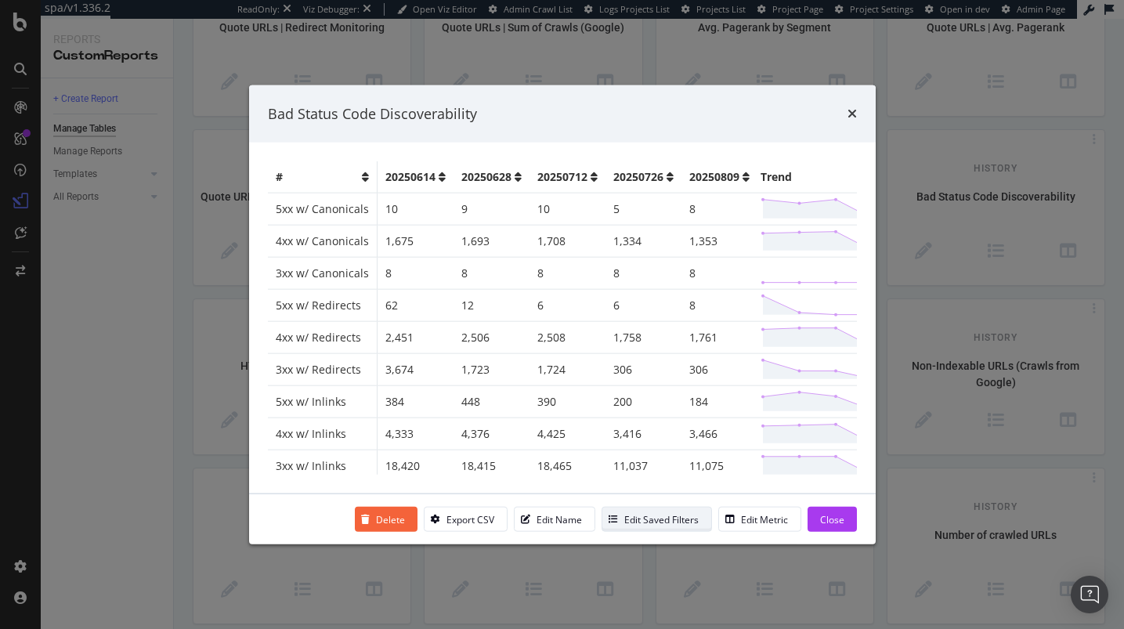
click at [629, 520] on div "Edit Saved Filters" at bounding box center [661, 518] width 74 height 13
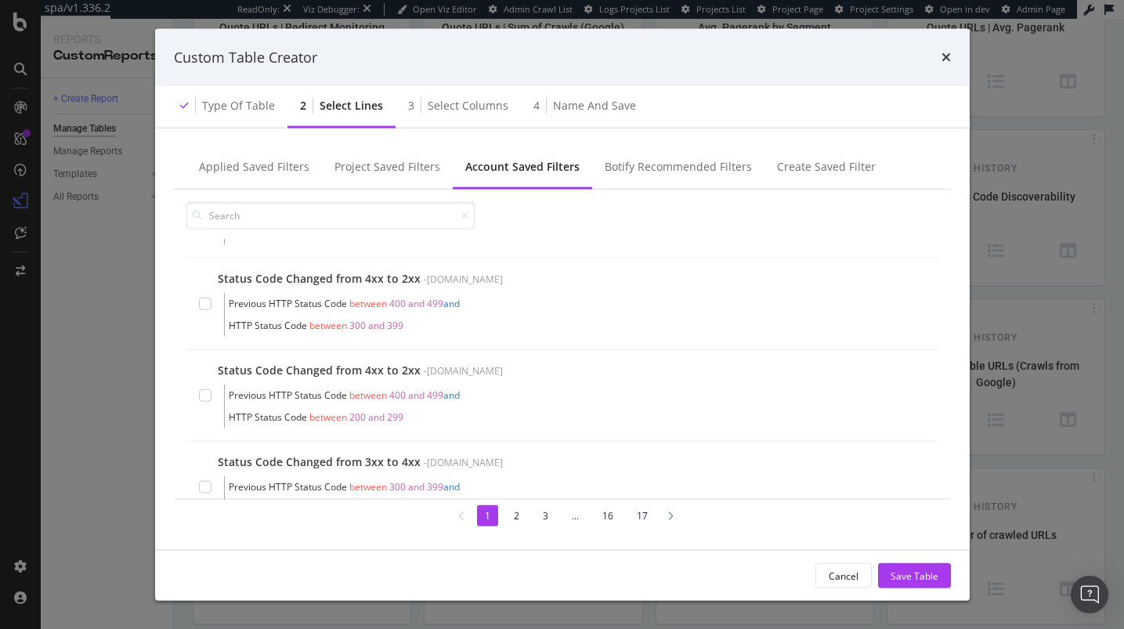
scroll to position [132, 0]
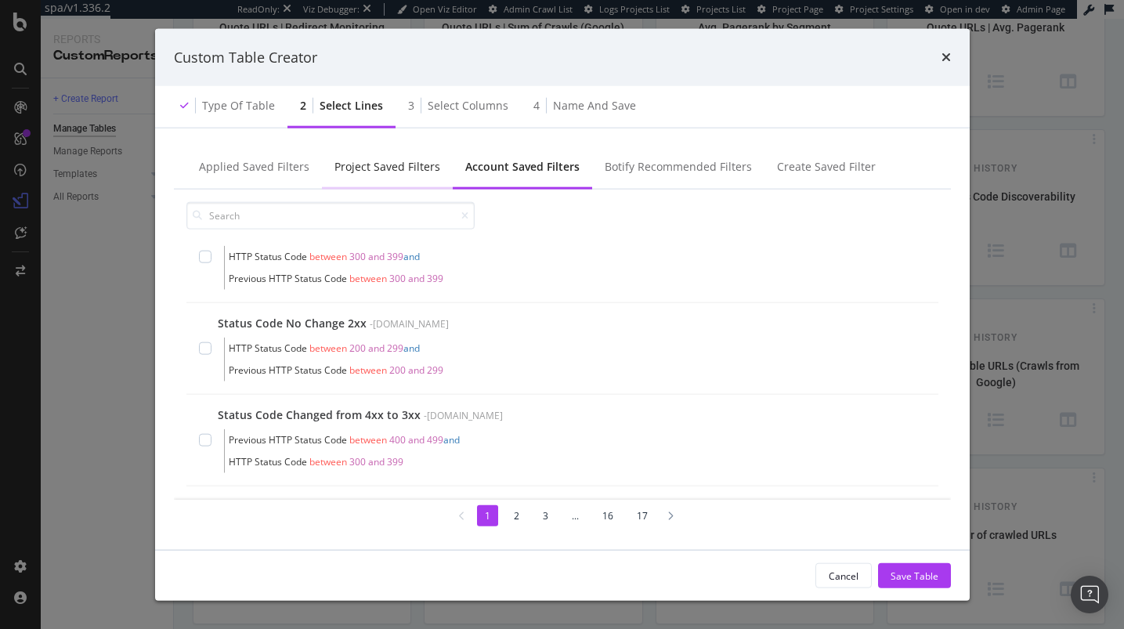
click at [413, 174] on div "Project Saved Filters" at bounding box center [387, 167] width 106 height 16
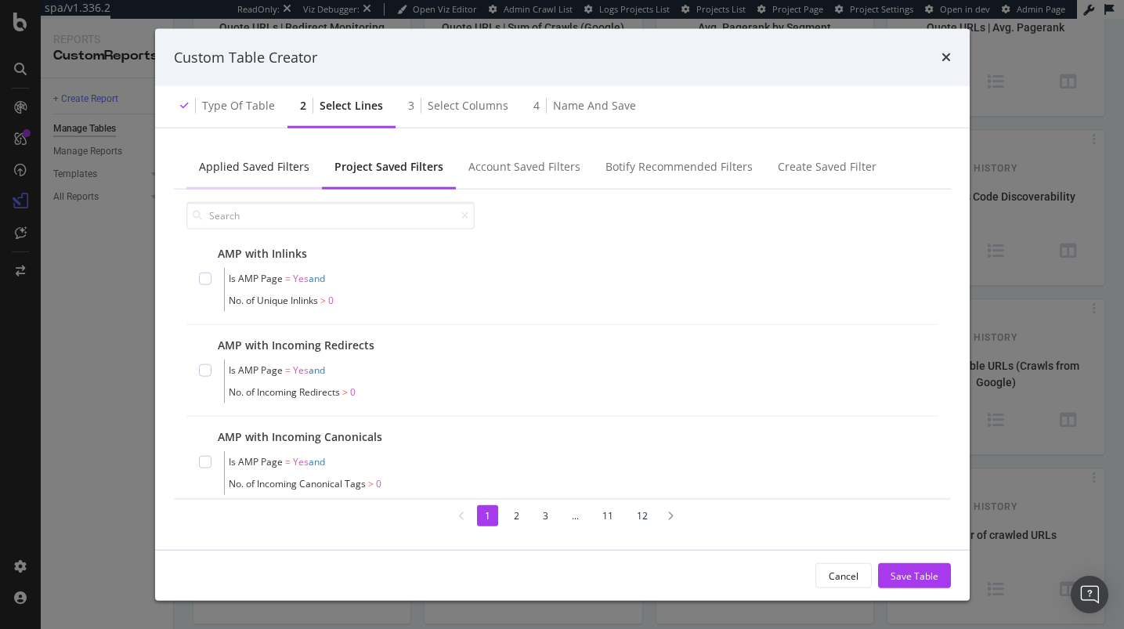
click at [251, 179] on div "Applied Saved Filters" at bounding box center [253, 167] width 135 height 43
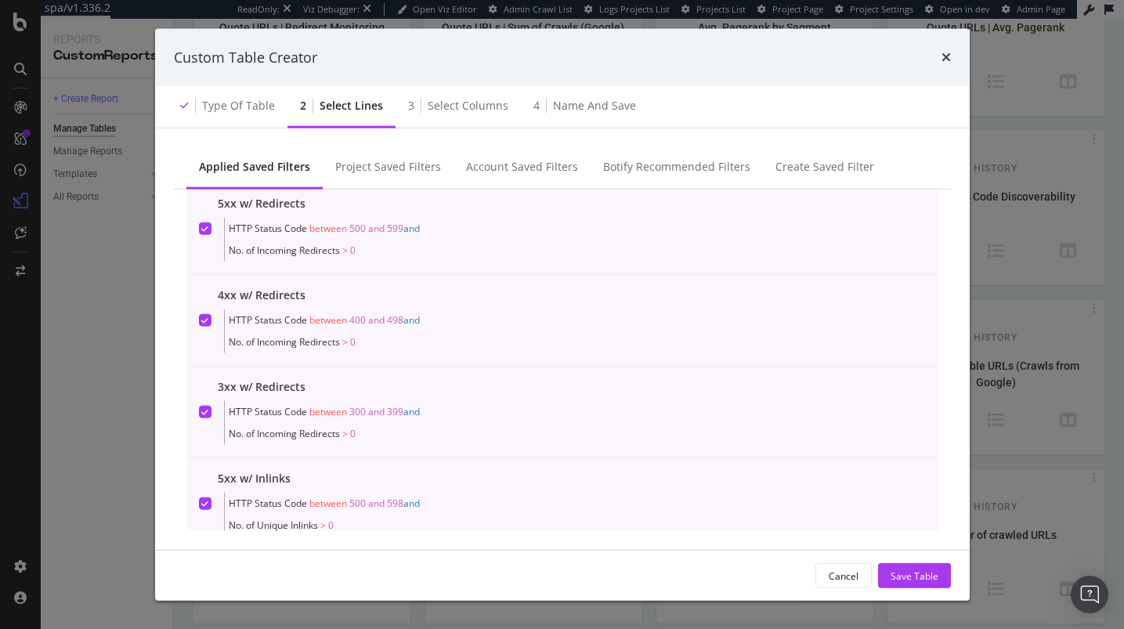
scroll to position [345, 0]
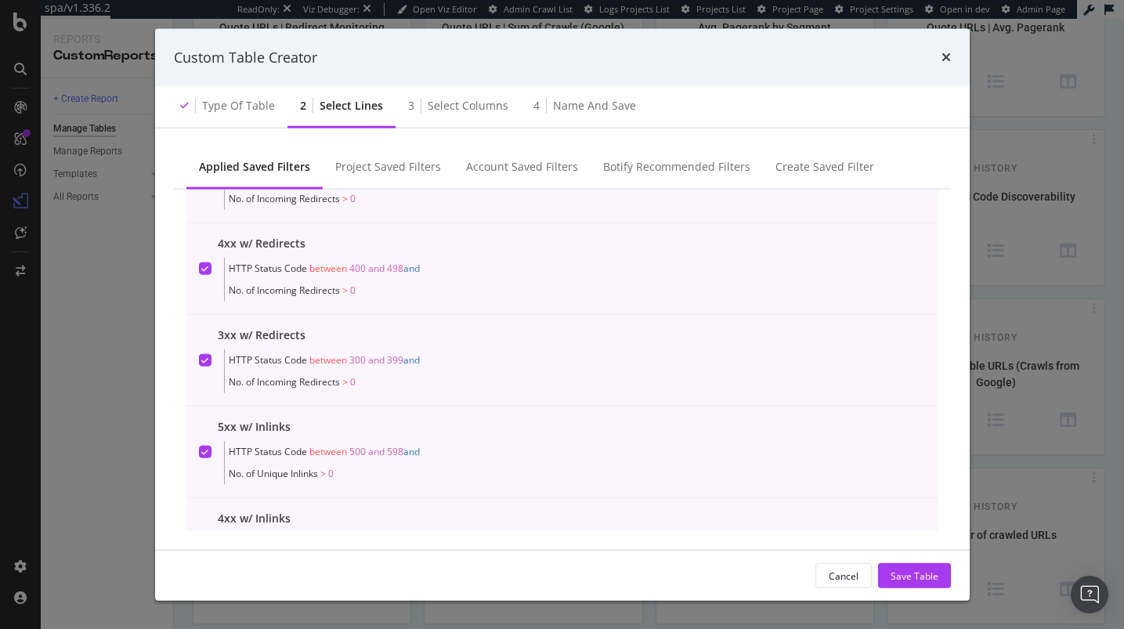
click at [954, 53] on div "Custom Table Creator" at bounding box center [562, 57] width 814 height 58
click at [948, 54] on icon "times" at bounding box center [945, 57] width 9 height 13
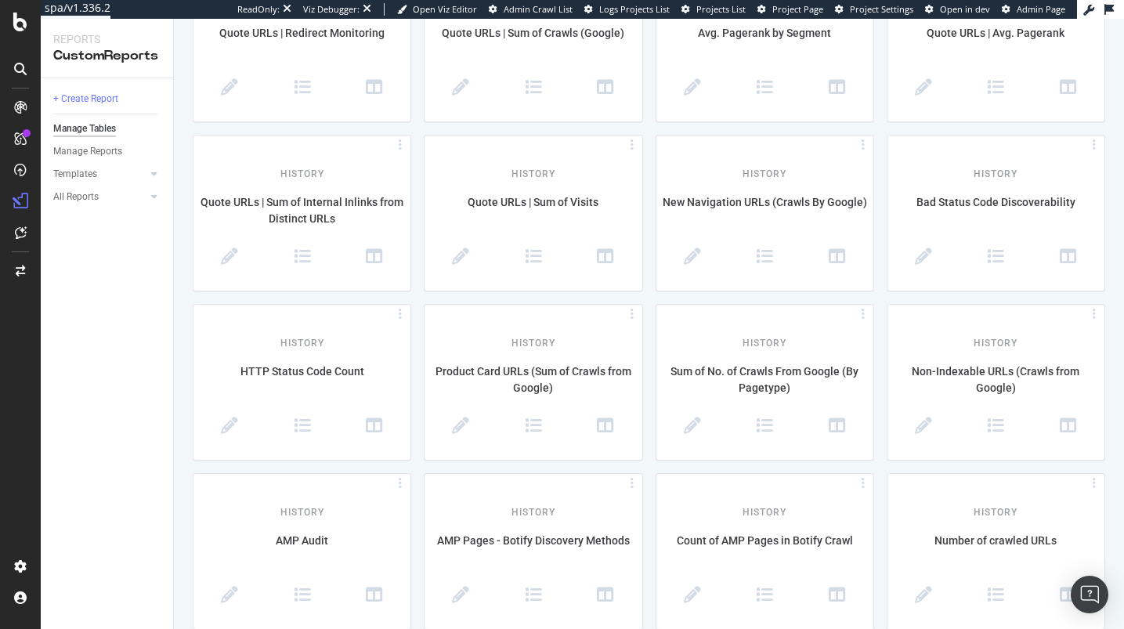
scroll to position [1070, 0]
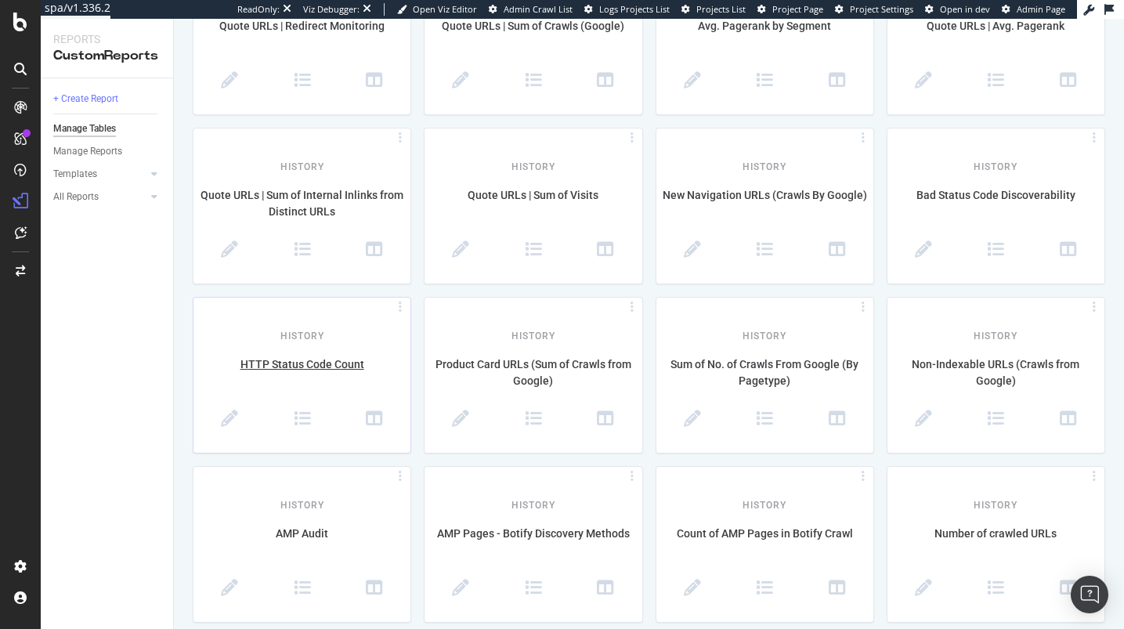
click at [330, 342] on div "History HTTP Status Code Count" at bounding box center [301, 375] width 217 height 155
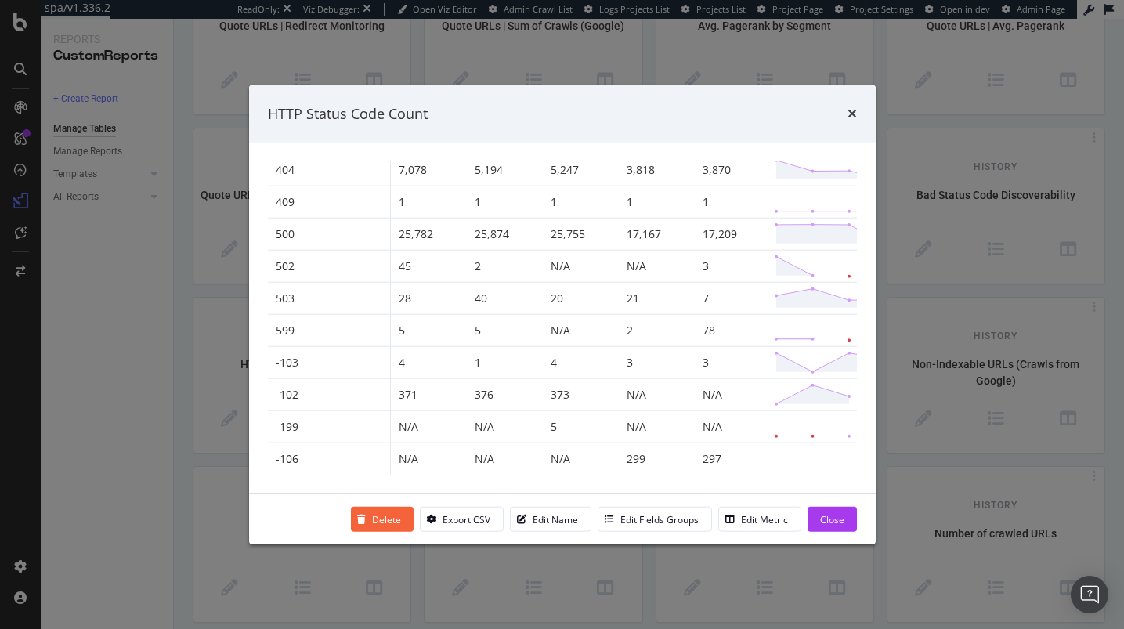
scroll to position [0, 0]
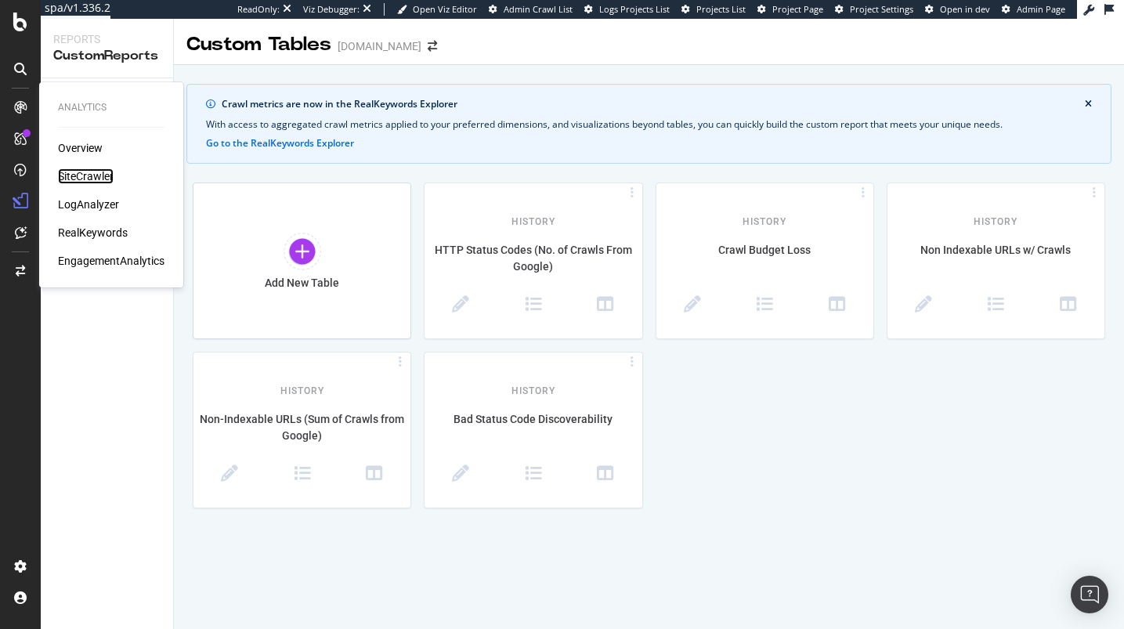
click at [72, 174] on div "SiteCrawler" at bounding box center [86, 176] width 56 height 16
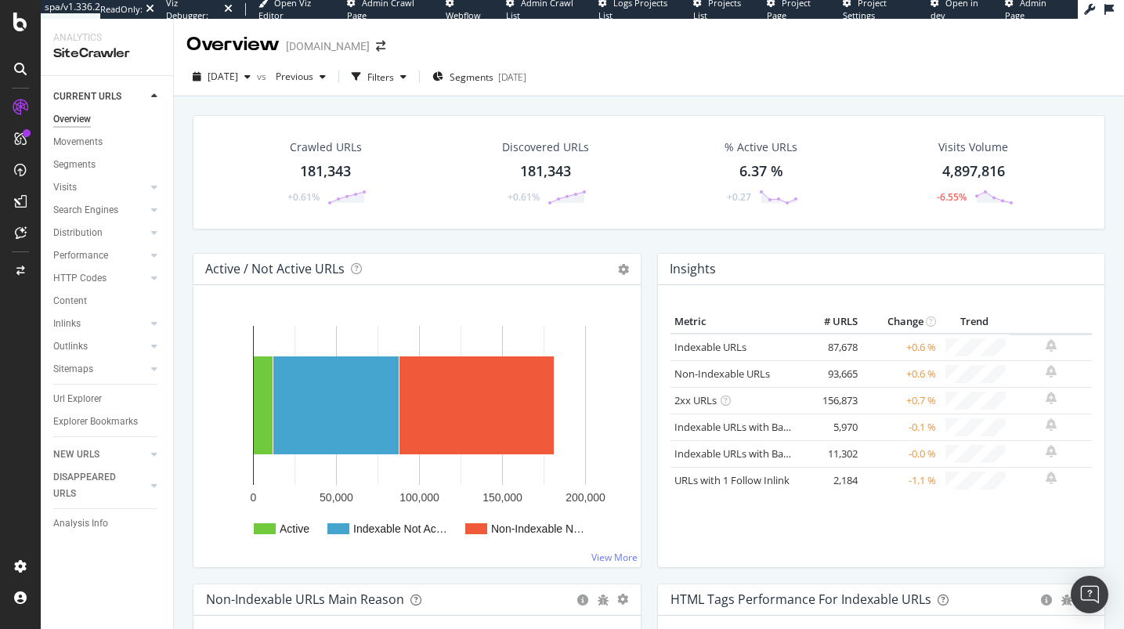
click at [63, 387] on div "Overview Movements Segments Visits Analysis Orphan URLs Search Engines Top Char…" at bounding box center [113, 275] width 120 height 335
click at [64, 392] on div "Url Explorer" at bounding box center [77, 399] width 49 height 16
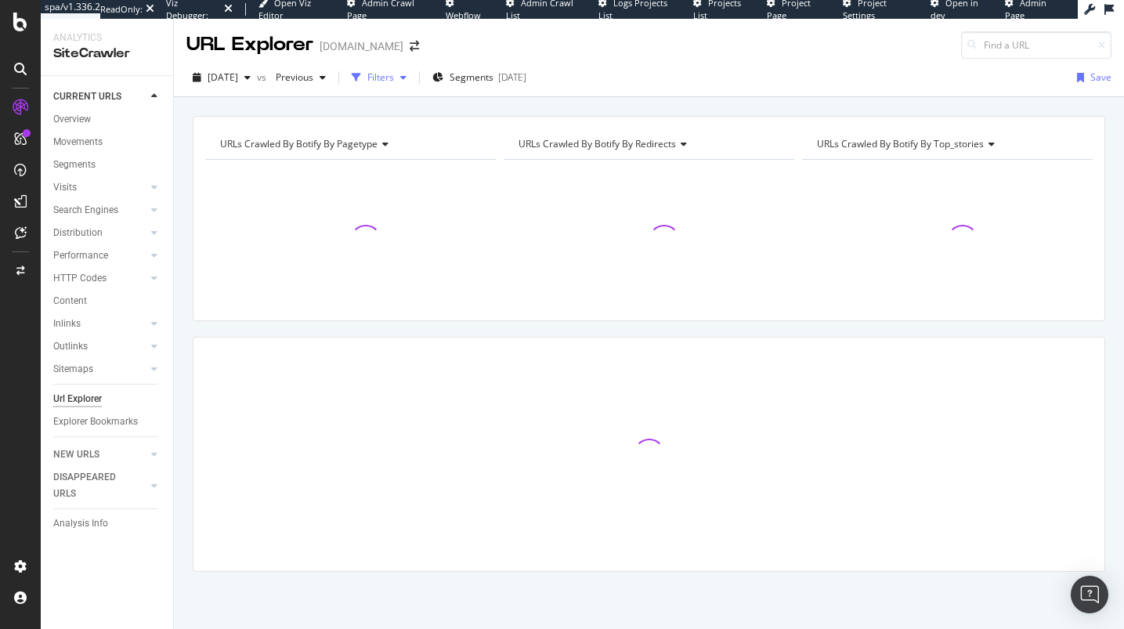
click at [367, 79] on div "button" at bounding box center [356, 78] width 22 height 22
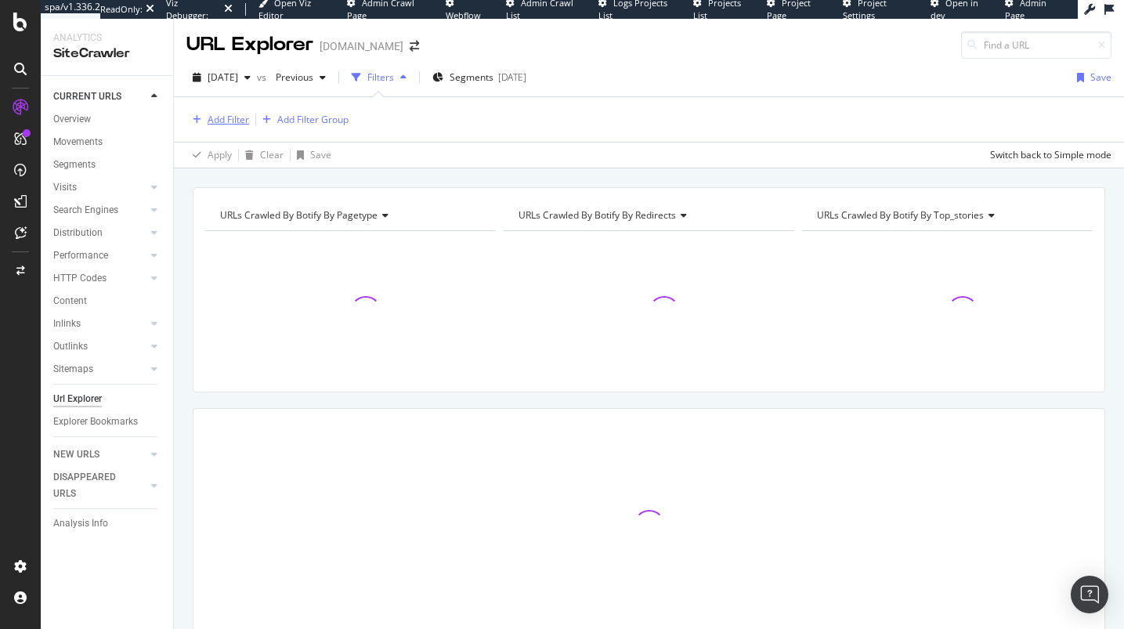
click at [236, 115] on div "Add Filter" at bounding box center [227, 119] width 41 height 13
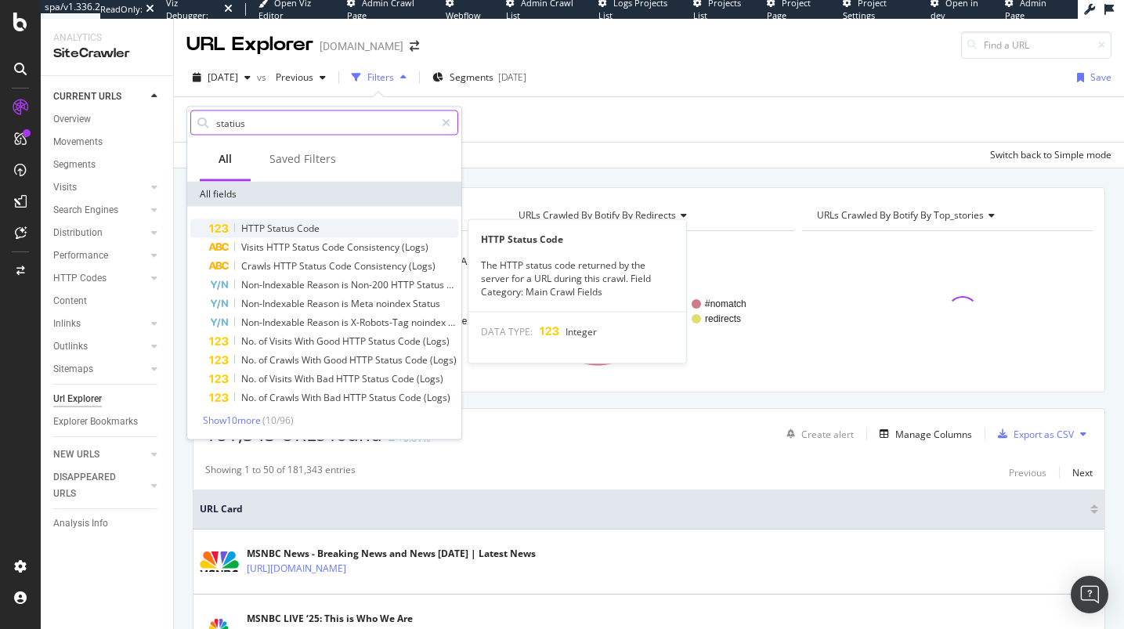
type input "statius"
click at [339, 225] on div "HTTP Status Code" at bounding box center [333, 228] width 249 height 19
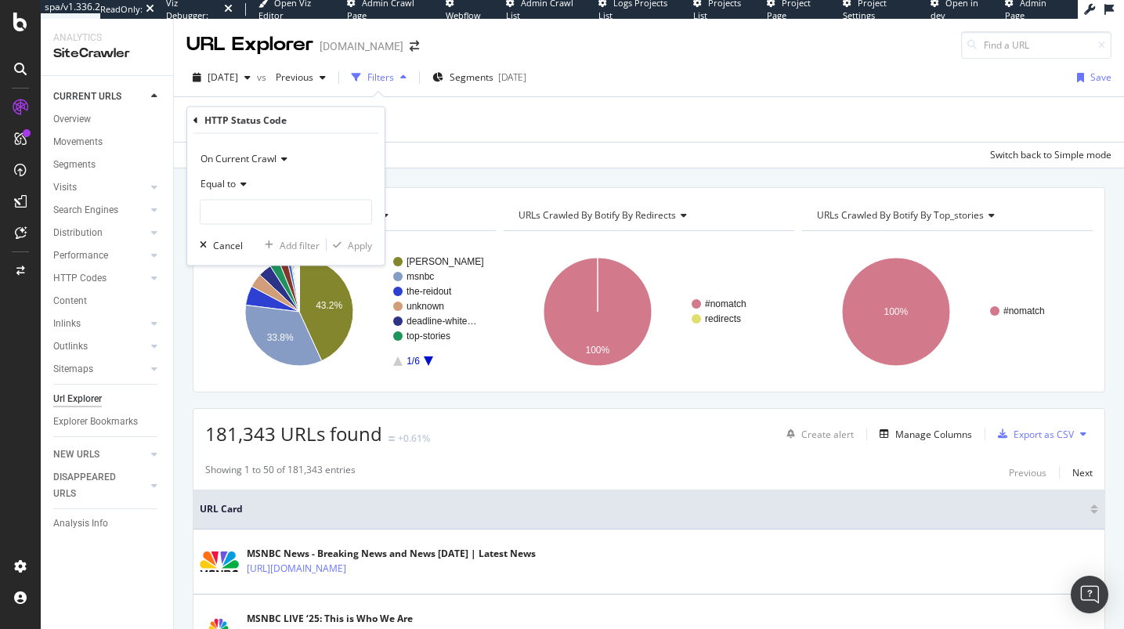
click at [226, 164] on span "On Current Crawl" at bounding box center [238, 158] width 76 height 13
click at [323, 182] on div "On Current Crawl" at bounding box center [288, 191] width 168 height 20
click at [214, 185] on span "Equal to" at bounding box center [217, 183] width 35 height 13
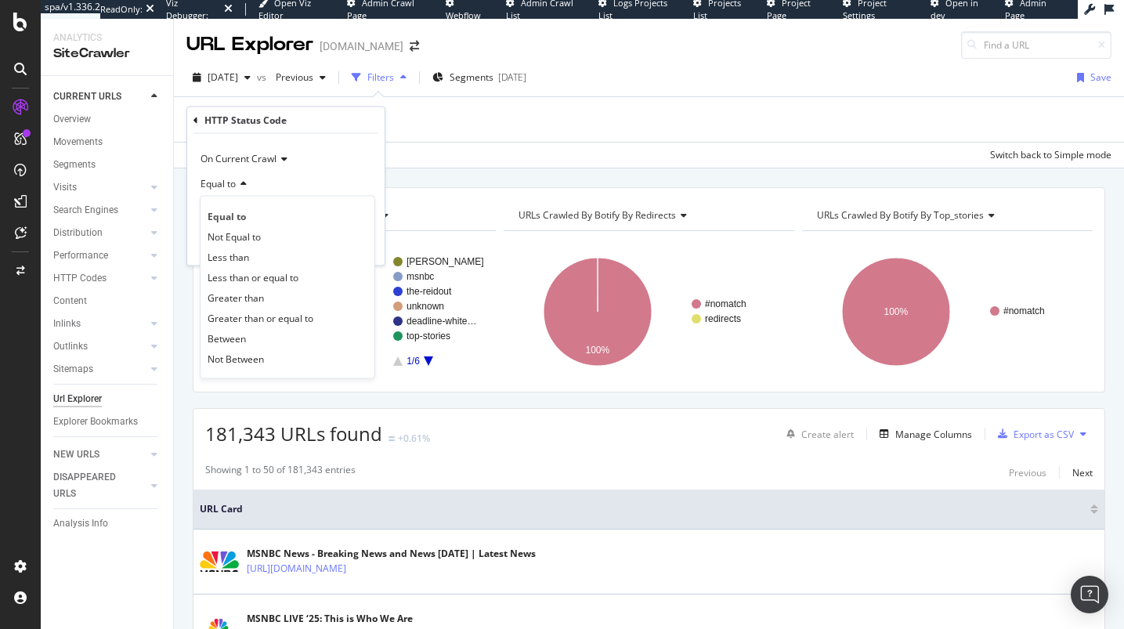
click at [263, 152] on span "On Current Crawl" at bounding box center [238, 158] width 76 height 13
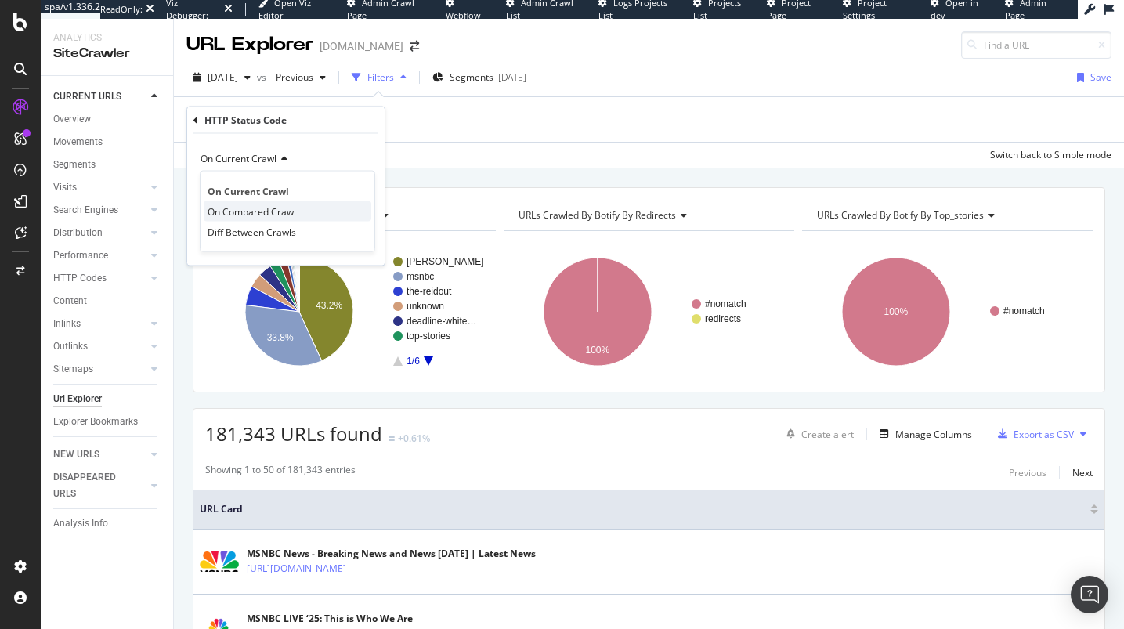
click at [274, 218] on div "On Compared Crawl" at bounding box center [288, 211] width 168 height 20
click at [228, 189] on div "Equal to" at bounding box center [286, 183] width 172 height 25
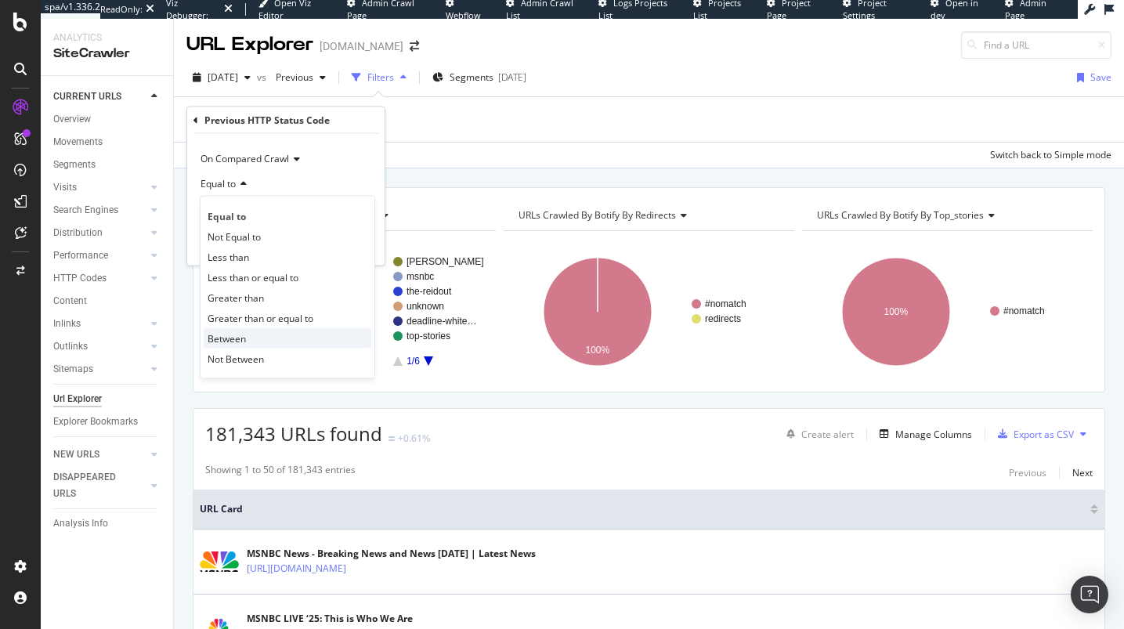
click at [255, 347] on div "Between" at bounding box center [288, 338] width 168 height 20
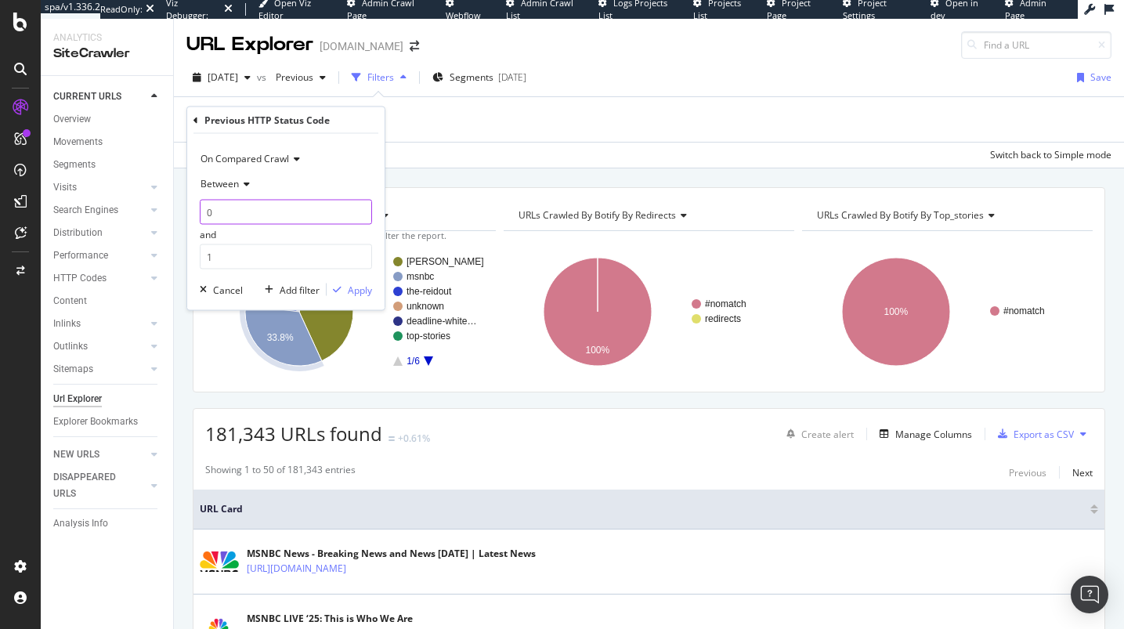
click at [267, 215] on input "0" at bounding box center [286, 212] width 172 height 25
type input "200"
click at [269, 255] on input "1" at bounding box center [286, 256] width 172 height 25
type input "299"
click at [362, 291] on div "Apply" at bounding box center [360, 289] width 24 height 13
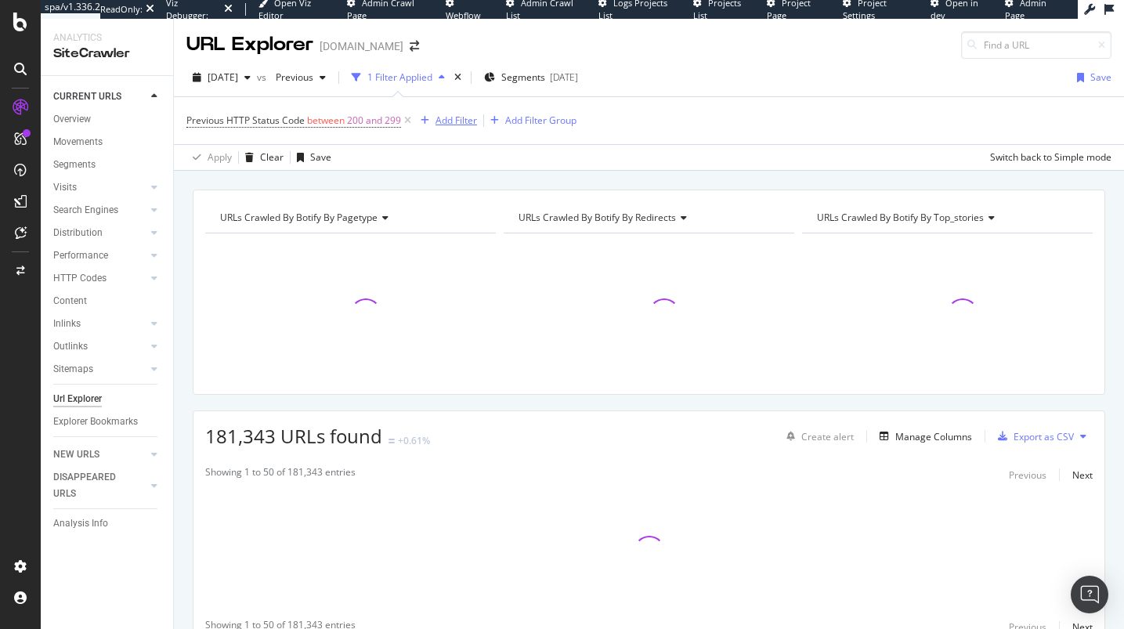
click at [470, 121] on div "Add Filter" at bounding box center [455, 120] width 41 height 13
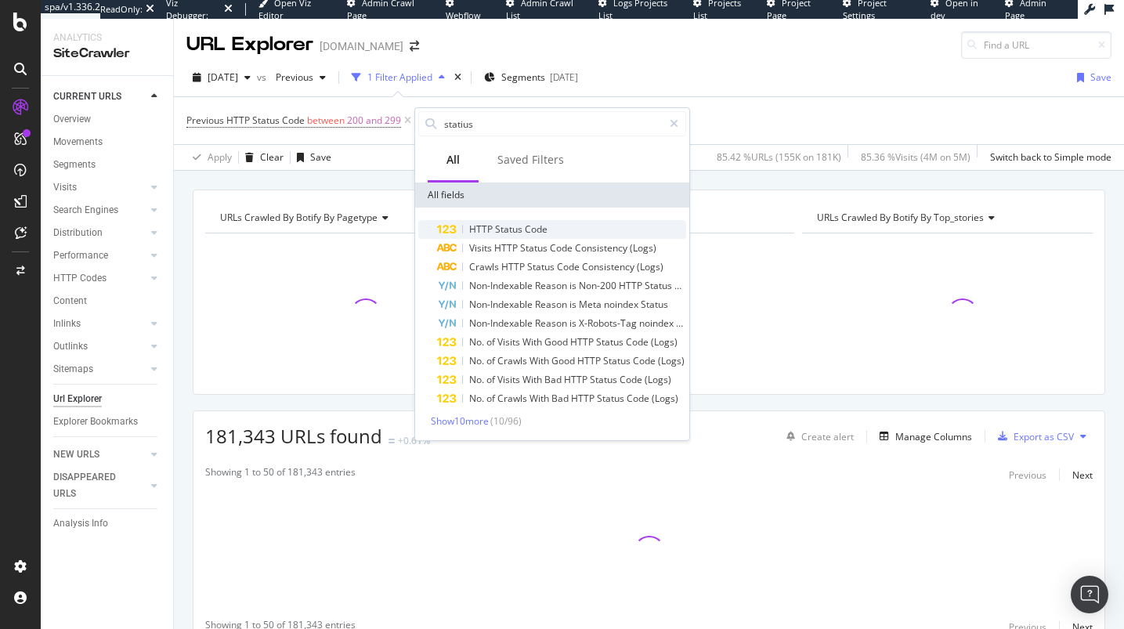
click at [492, 222] on div "HTTP Status Code" at bounding box center [561, 229] width 249 height 19
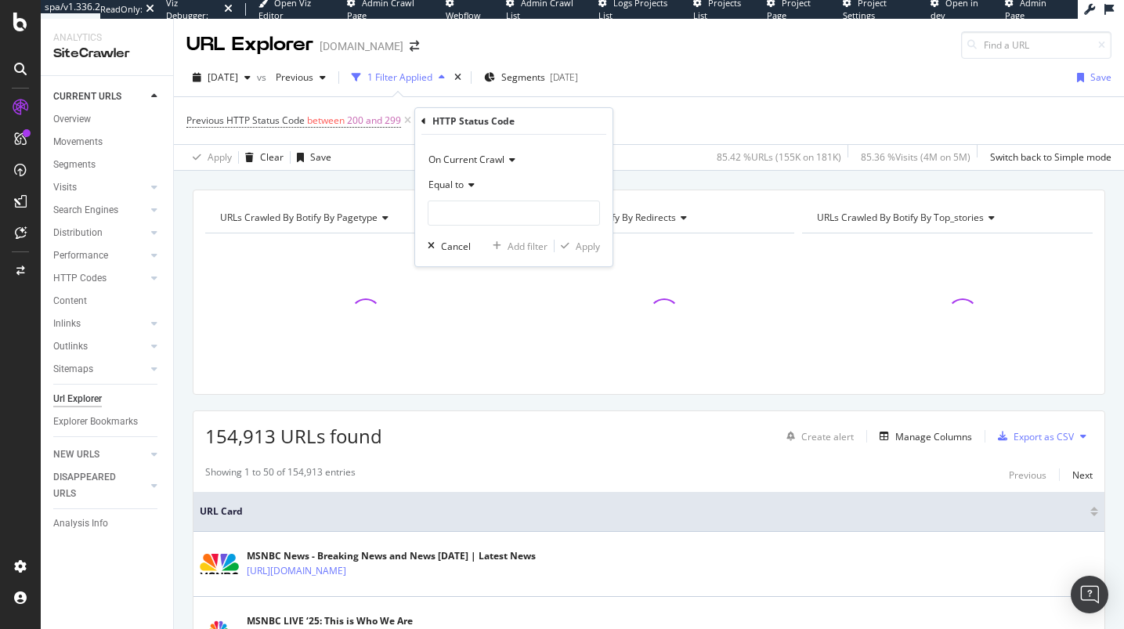
click at [448, 179] on span "Equal to" at bounding box center [445, 184] width 35 height 13
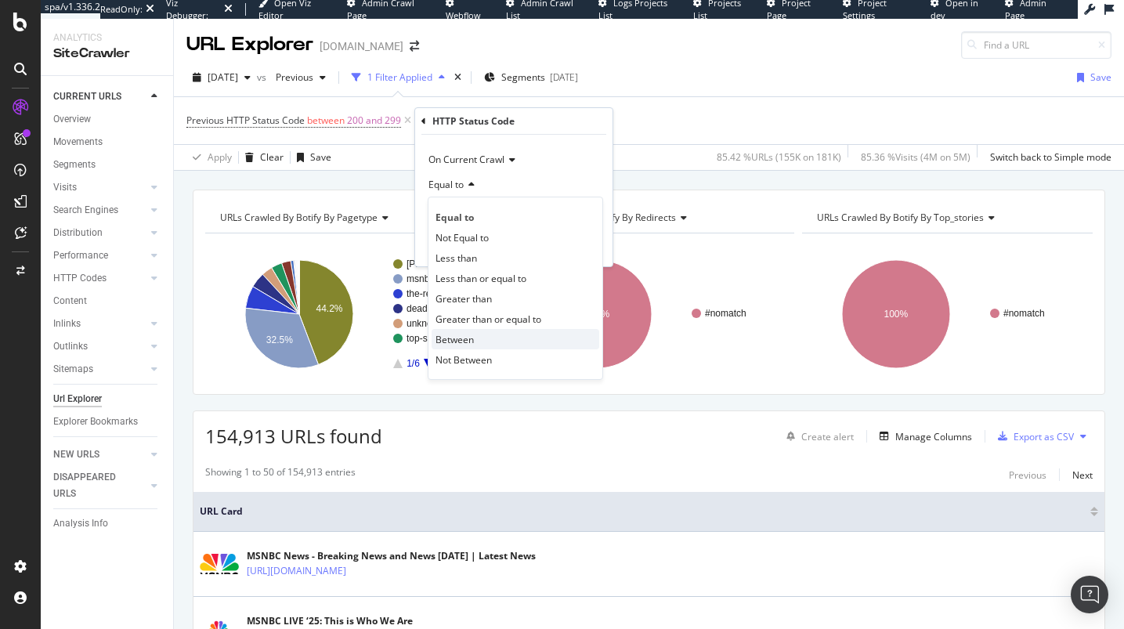
click at [474, 341] on div "Between" at bounding box center [515, 339] width 168 height 20
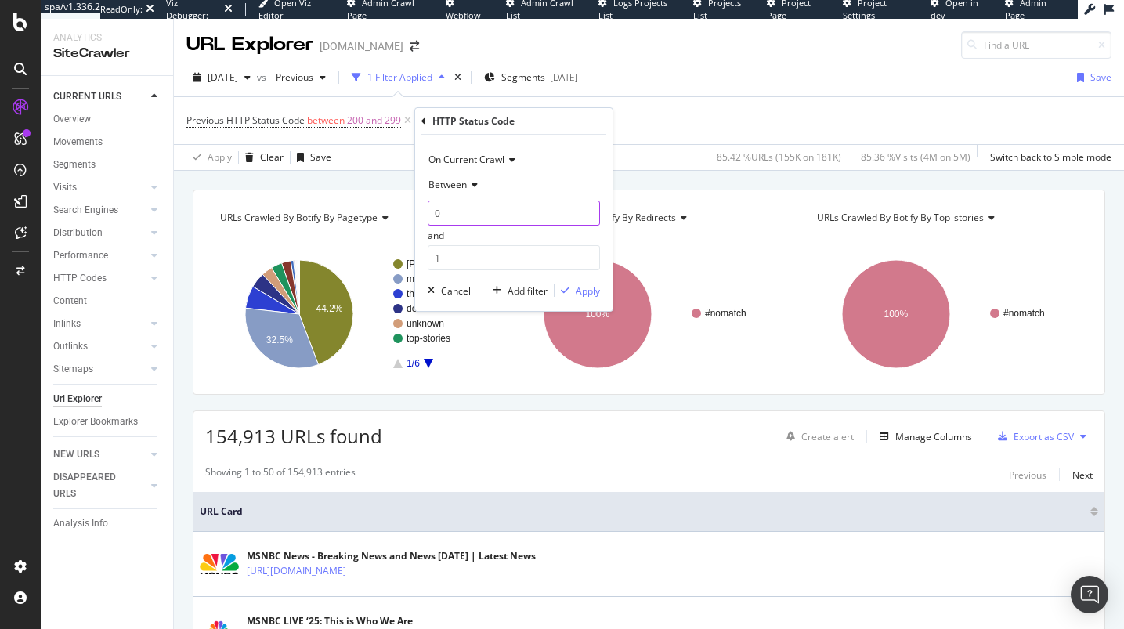
click at [483, 213] on input "0" at bounding box center [514, 212] width 172 height 25
type input "300"
click at [493, 267] on input "1" at bounding box center [514, 257] width 172 height 25
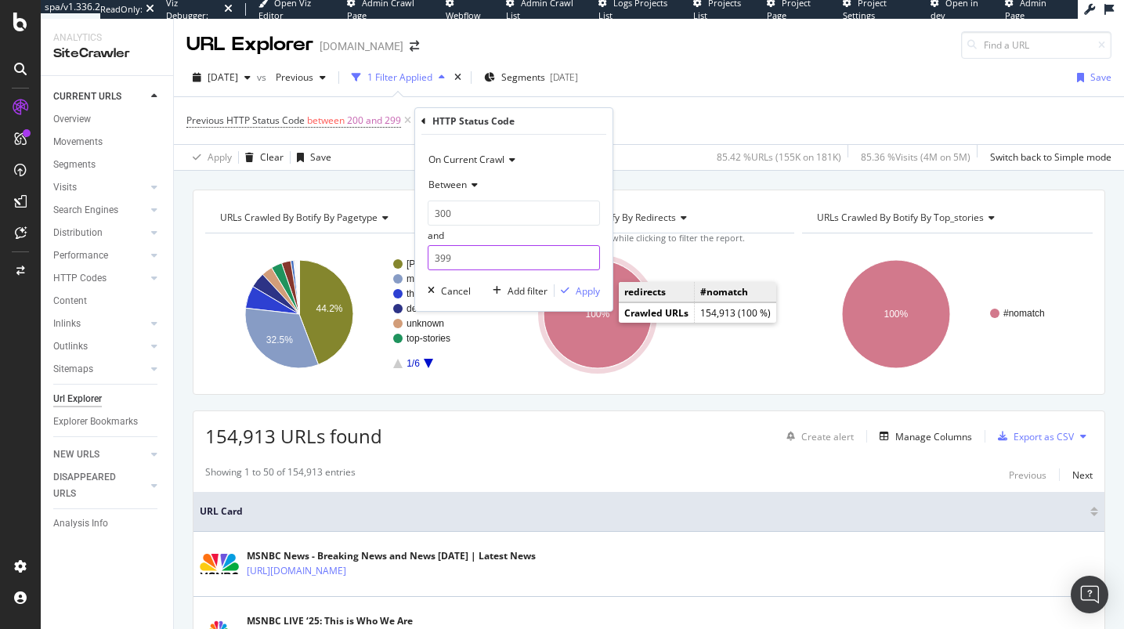
type input "399"
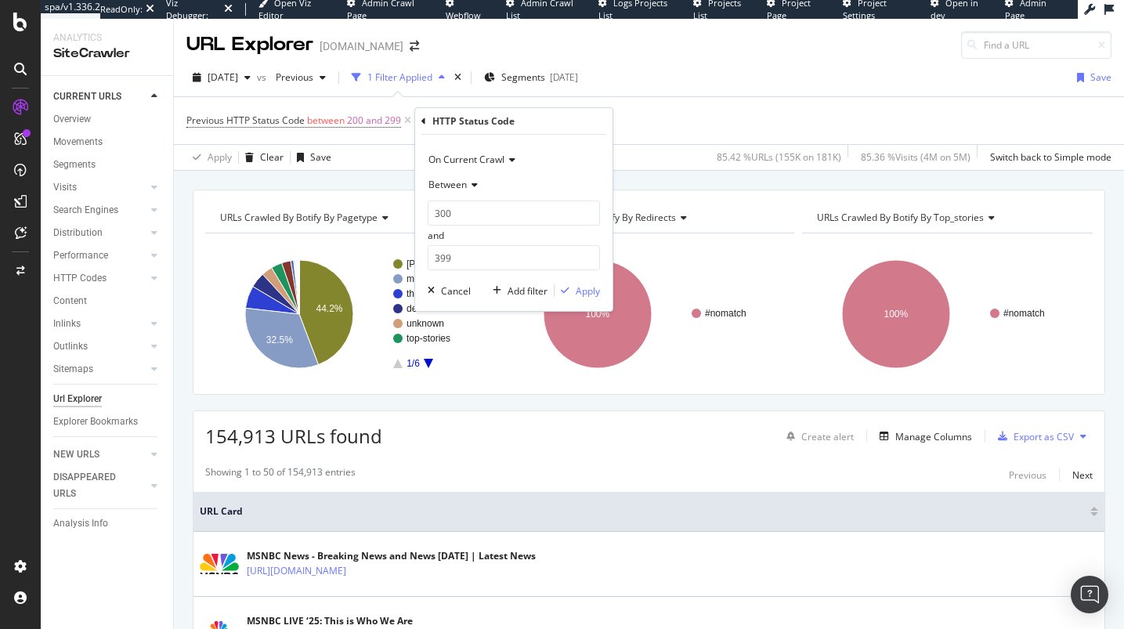
click at [588, 278] on div "On Current Crawl Between 300 and 399 Cancel Add filter Apply" at bounding box center [513, 223] width 197 height 176
click at [590, 295] on div "Apply" at bounding box center [587, 290] width 24 height 13
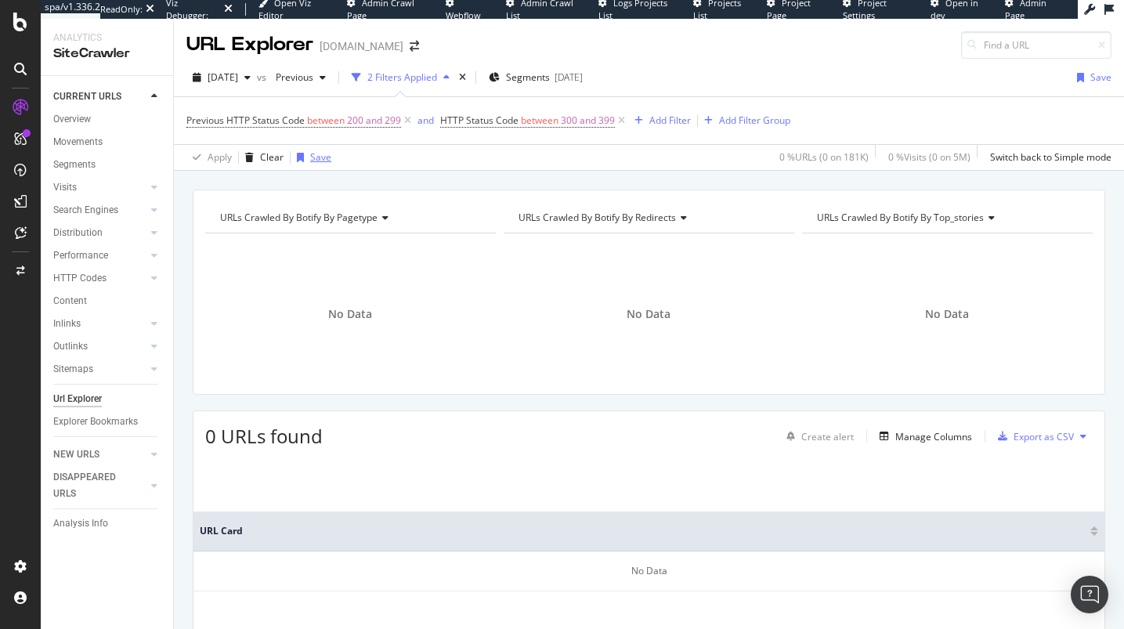
click at [310, 160] on div "Save" at bounding box center [320, 156] width 21 height 13
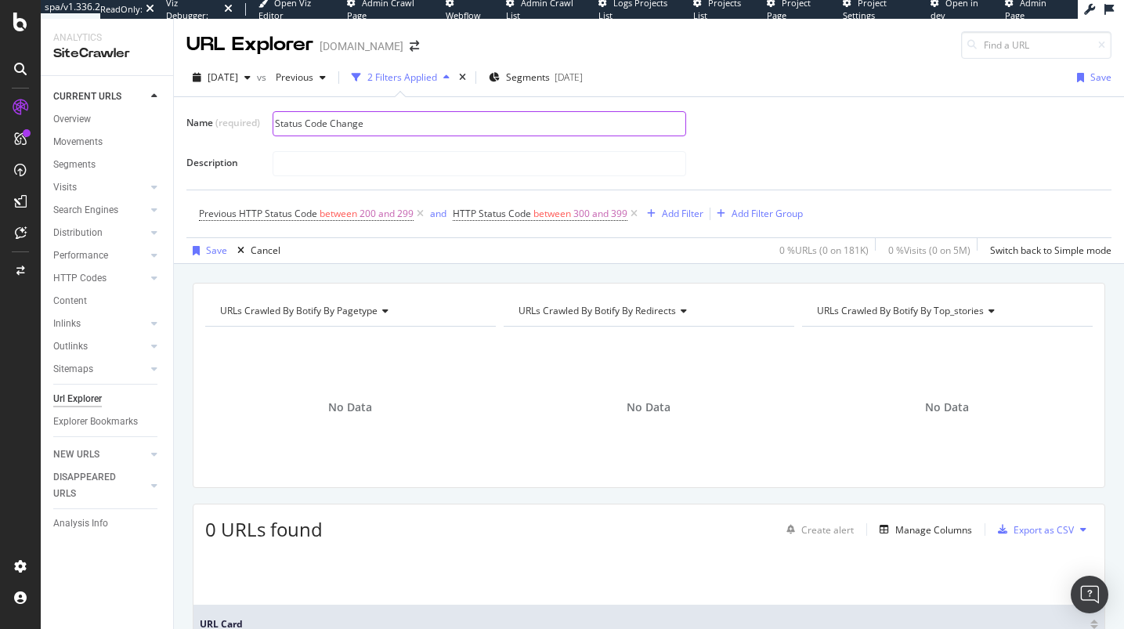
click at [452, 127] on input "Status Code Change" at bounding box center [479, 123] width 412 height 23
type input "Status Code Changed from 2xx to 3xx"
click at [777, 119] on div "Status Code Changed from 2xx to 3xx" at bounding box center [685, 123] width 826 height 27
click at [214, 247] on div "Save" at bounding box center [216, 250] width 21 height 13
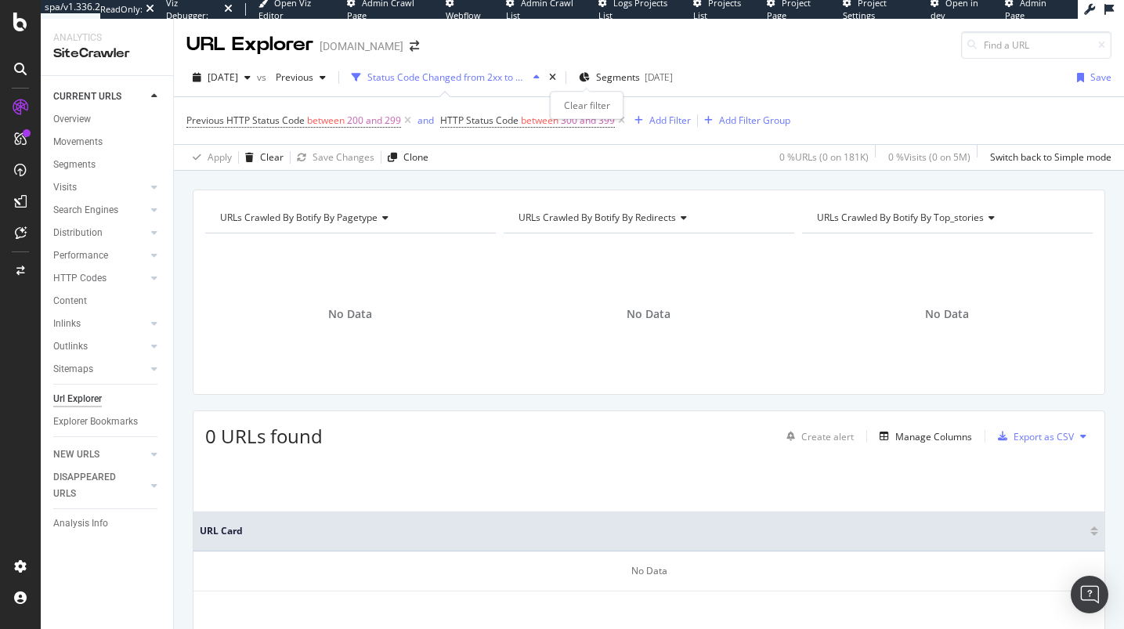
click at [559, 78] on div "times" at bounding box center [552, 78] width 13 height 16
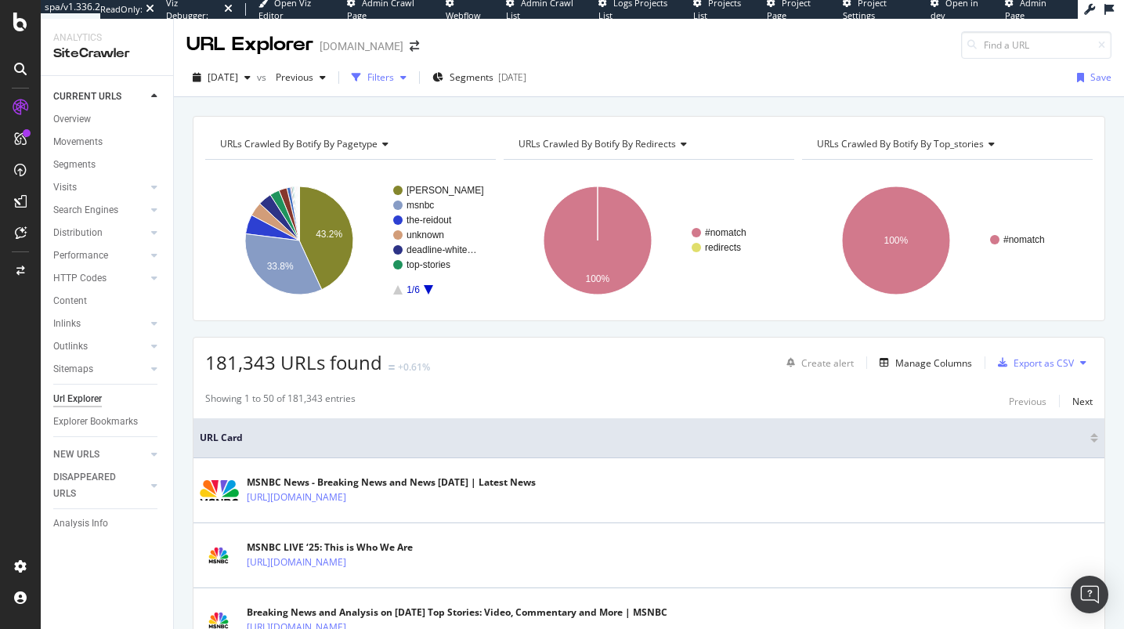
click at [408, 65] on button "Filters" at bounding box center [378, 77] width 67 height 25
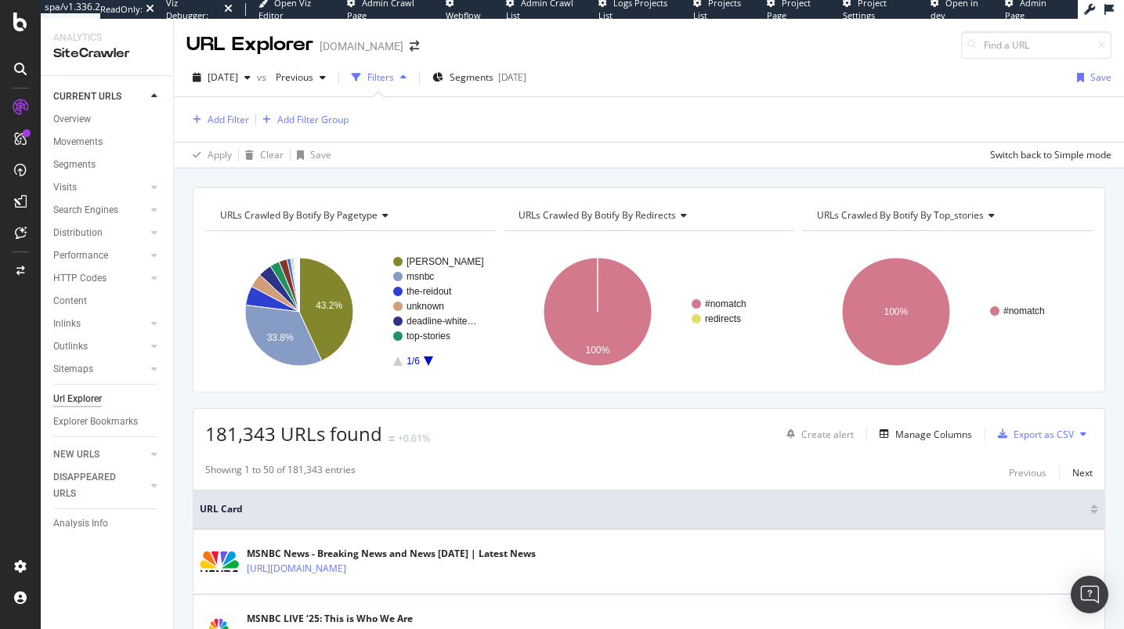
click at [215, 110] on div "Add Filter Add Filter Group" at bounding box center [267, 120] width 162 height 20
click at [215, 116] on div "Add Filter" at bounding box center [227, 119] width 41 height 13
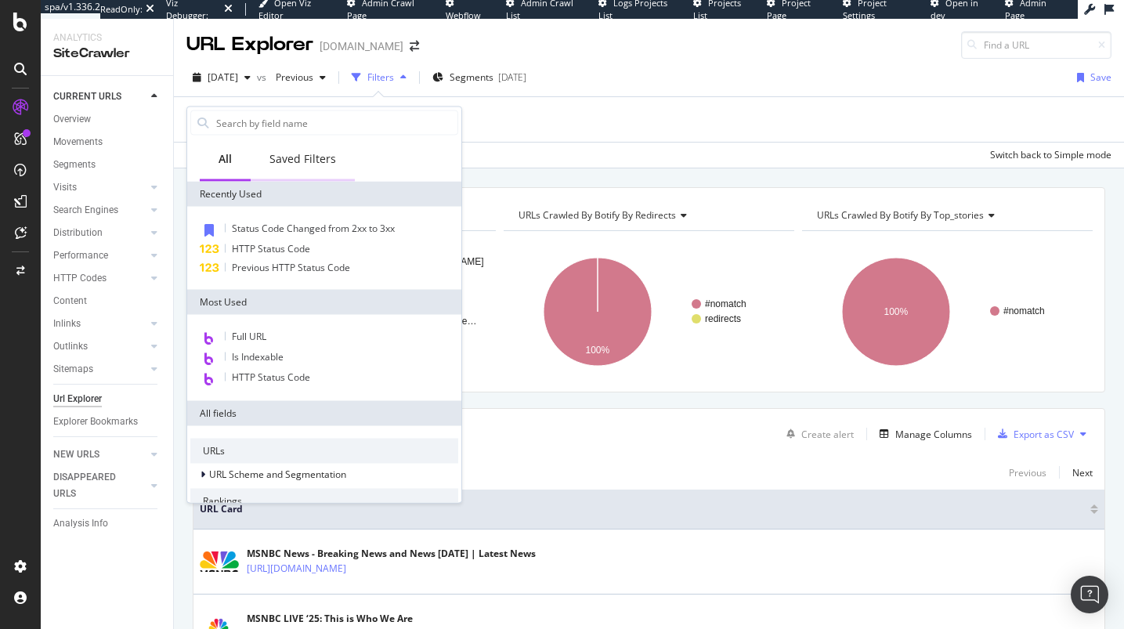
click at [283, 164] on div "Saved Filters" at bounding box center [302, 159] width 67 height 16
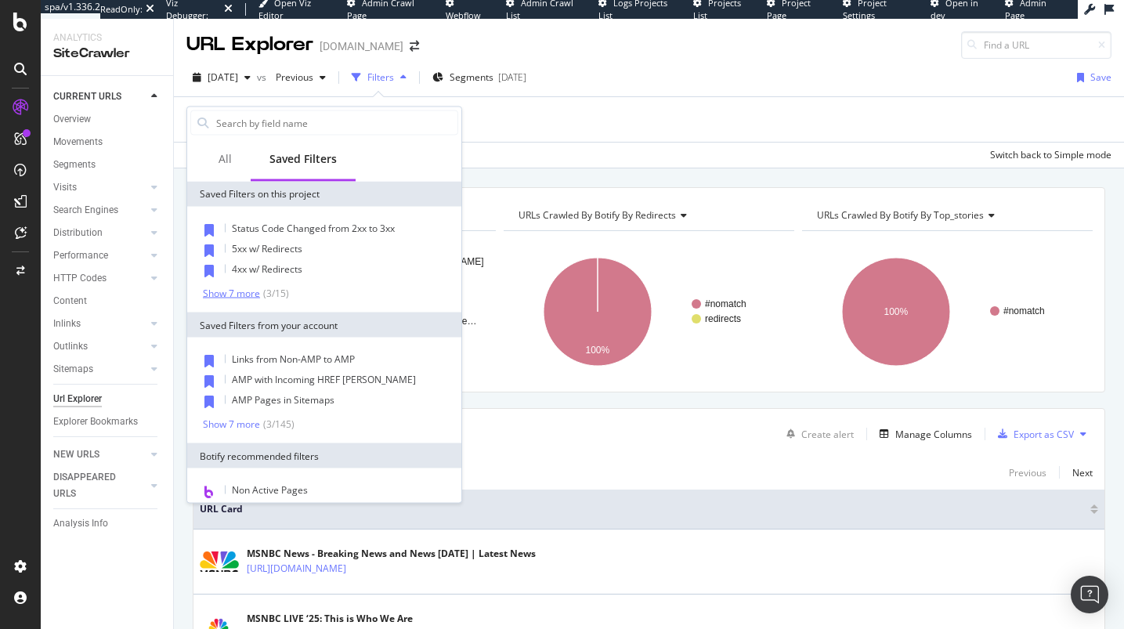
click at [236, 288] on div "Show 7 more" at bounding box center [231, 292] width 57 height 11
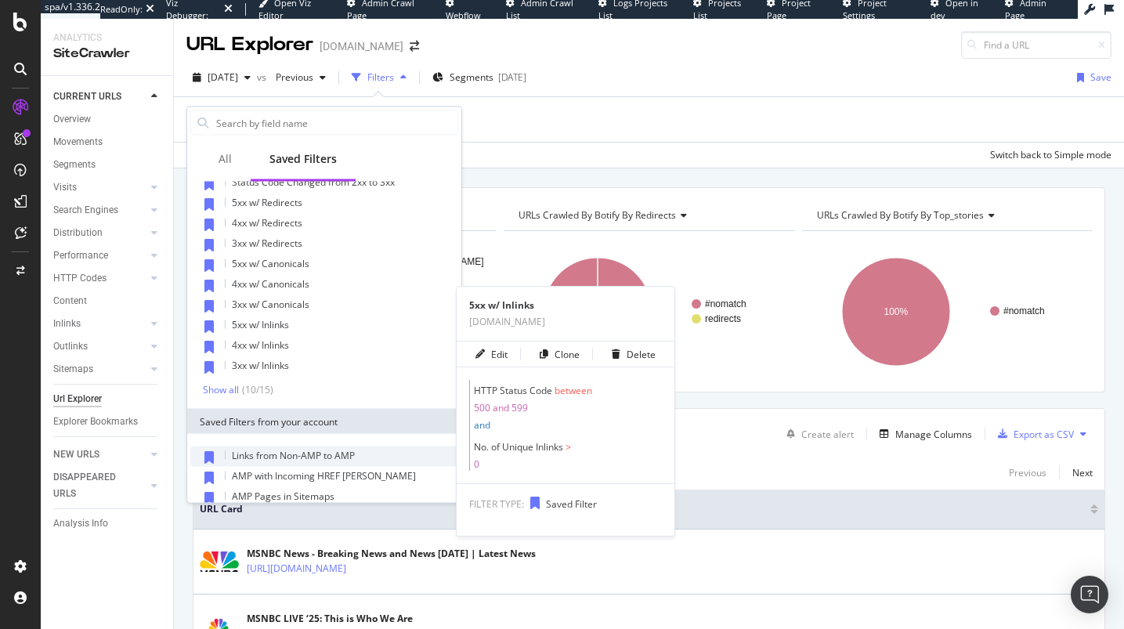
scroll to position [84, 0]
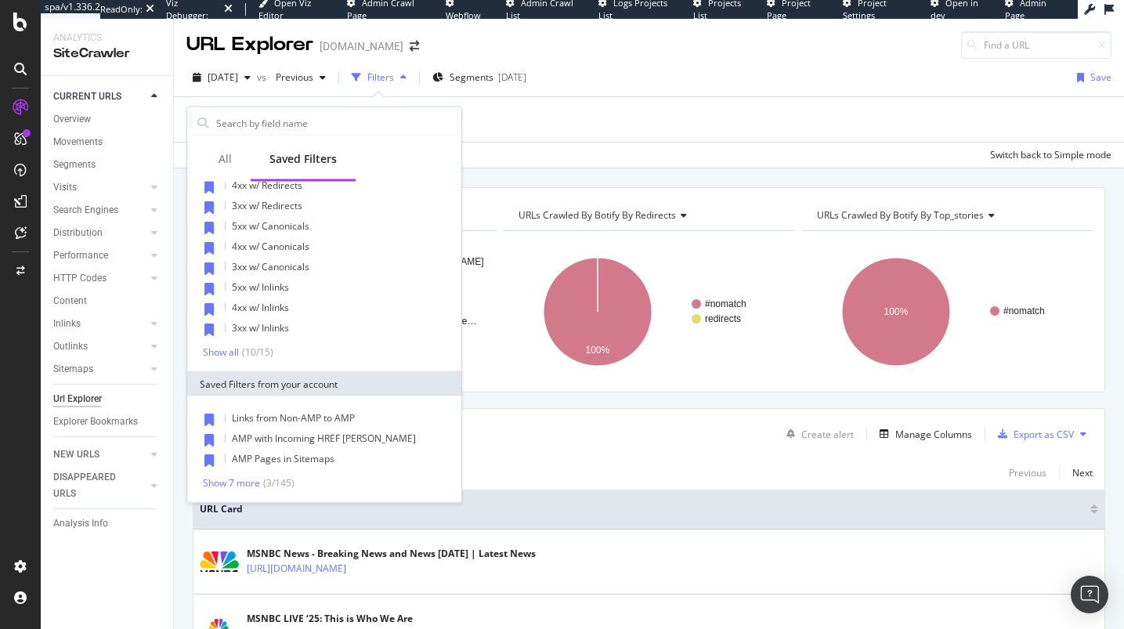
click at [236, 343] on div "Status Code Changed from 2xx to 3xx 5xx w/ Redirects 4xx w/ Redirects 3xx w/ Re…" at bounding box center [324, 246] width 268 height 223
click at [234, 348] on div "Show all" at bounding box center [221, 351] width 36 height 11
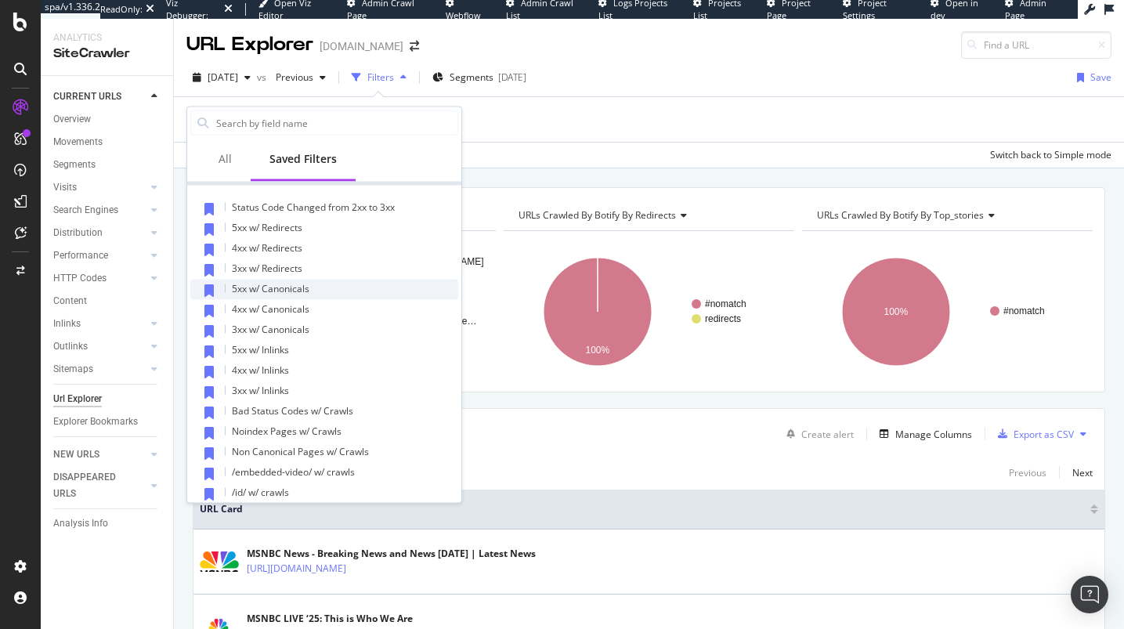
scroll to position [0, 0]
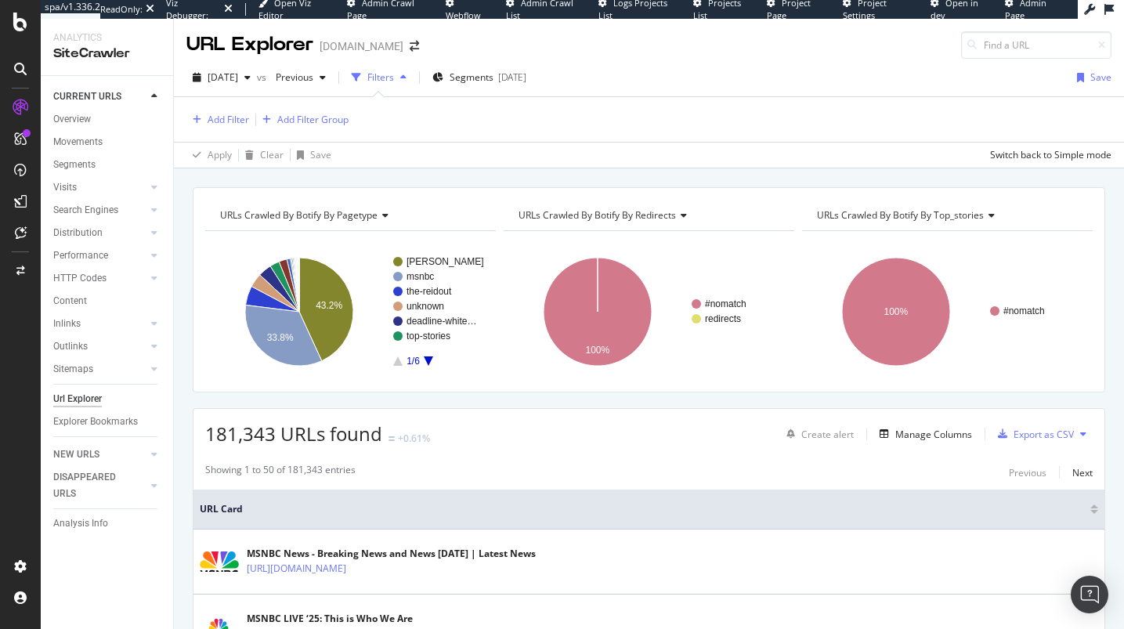
click at [528, 101] on div "Add Filter Add Filter Group" at bounding box center [648, 119] width 925 height 45
click at [234, 118] on div "Add Filter" at bounding box center [227, 119] width 41 height 13
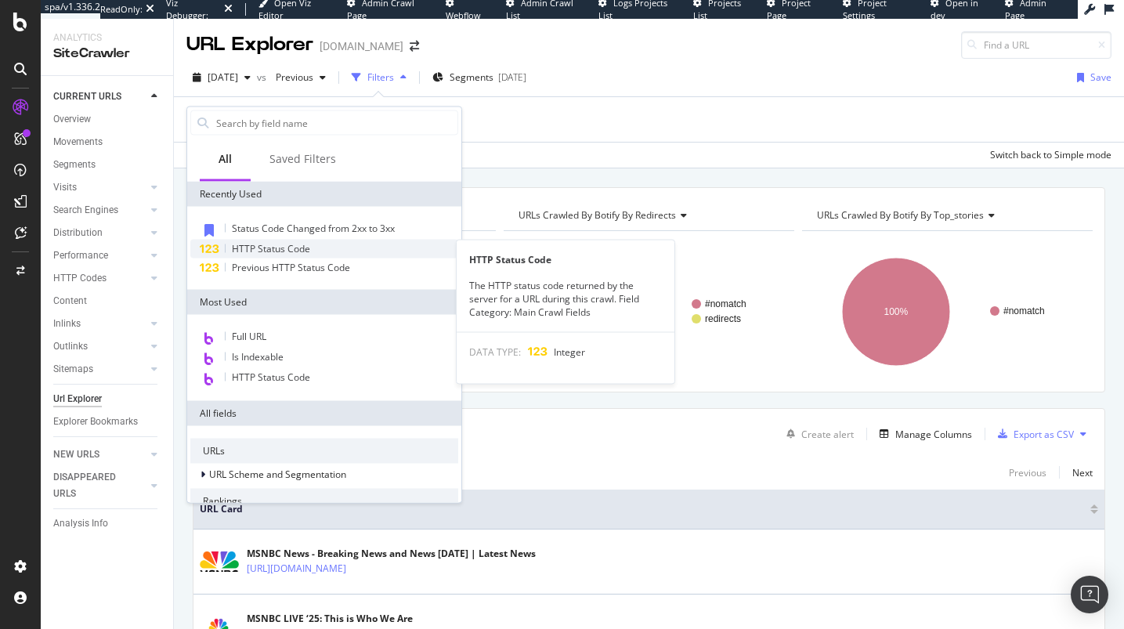
click at [283, 243] on span "HTTP Status Code" at bounding box center [271, 248] width 78 height 13
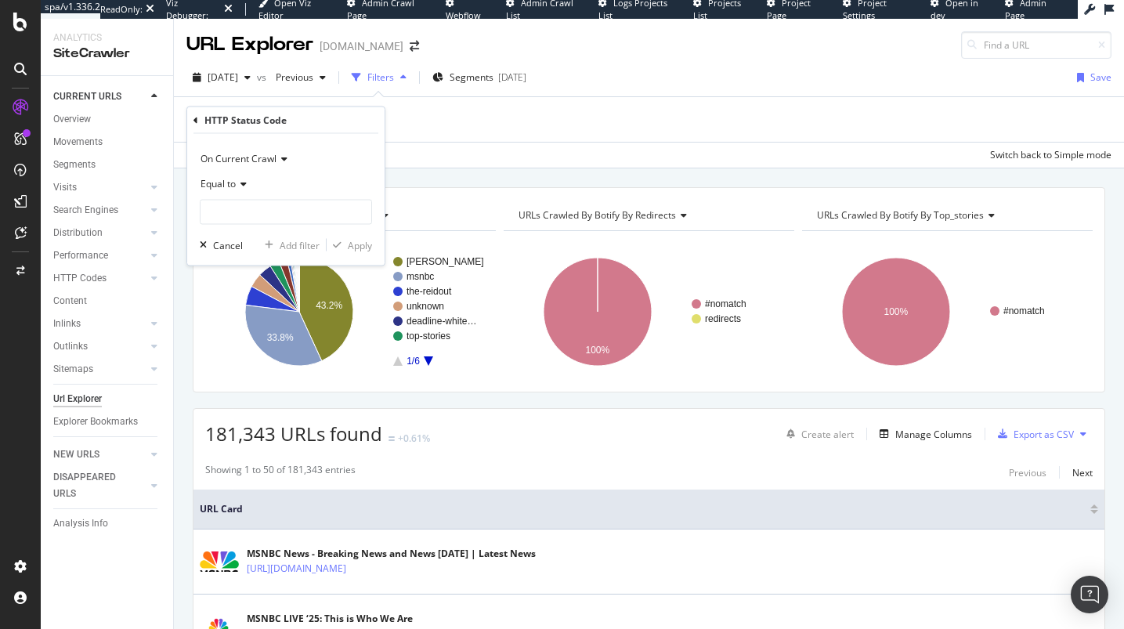
click at [229, 141] on div "On Current Crawl Equal to Cancel Add filter Apply" at bounding box center [285, 200] width 197 height 132
click at [227, 149] on div "On Current Crawl" at bounding box center [286, 158] width 172 height 25
click at [283, 210] on span "On Compared Crawl" at bounding box center [251, 210] width 88 height 13
click at [232, 186] on span "Equal to" at bounding box center [217, 183] width 35 height 13
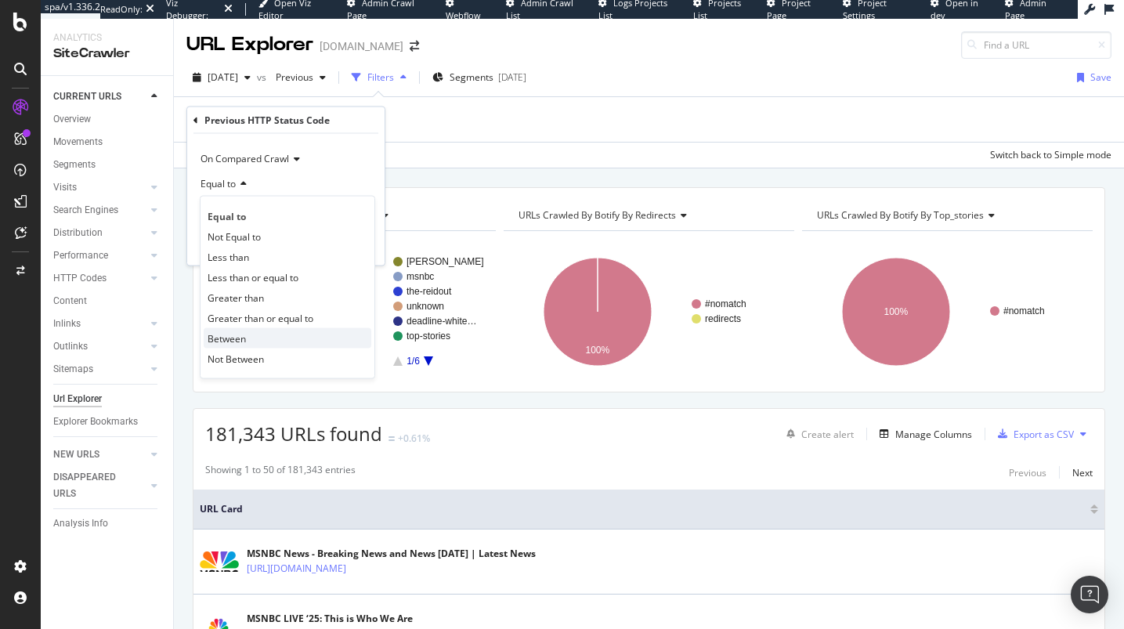
click at [244, 328] on div "Between" at bounding box center [288, 338] width 168 height 20
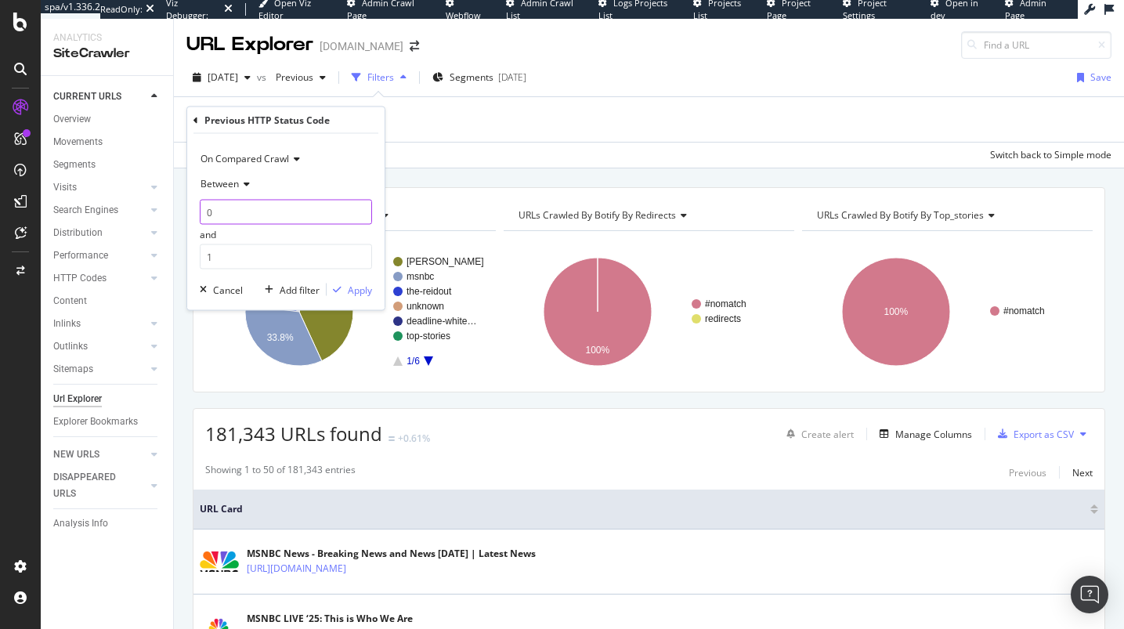
click at [254, 218] on input "0" at bounding box center [286, 212] width 172 height 25
type input "200"
click at [236, 246] on input "1" at bounding box center [286, 256] width 172 height 25
click at [238, 254] on input "1" at bounding box center [286, 256] width 172 height 25
type input "299"
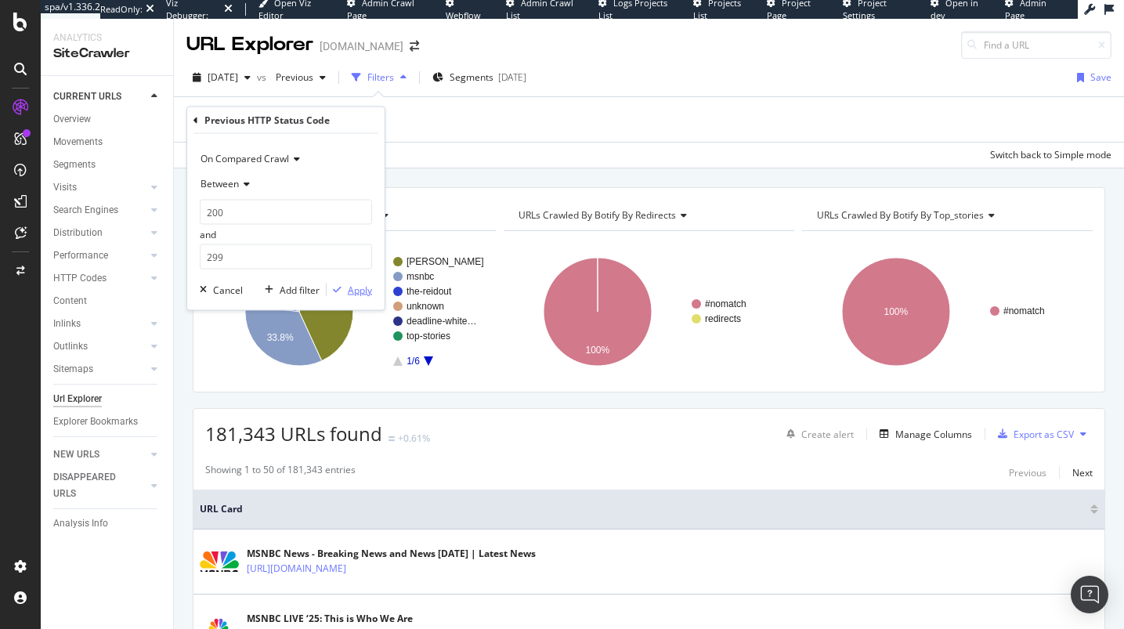
click at [365, 294] on div "Apply" at bounding box center [360, 289] width 24 height 13
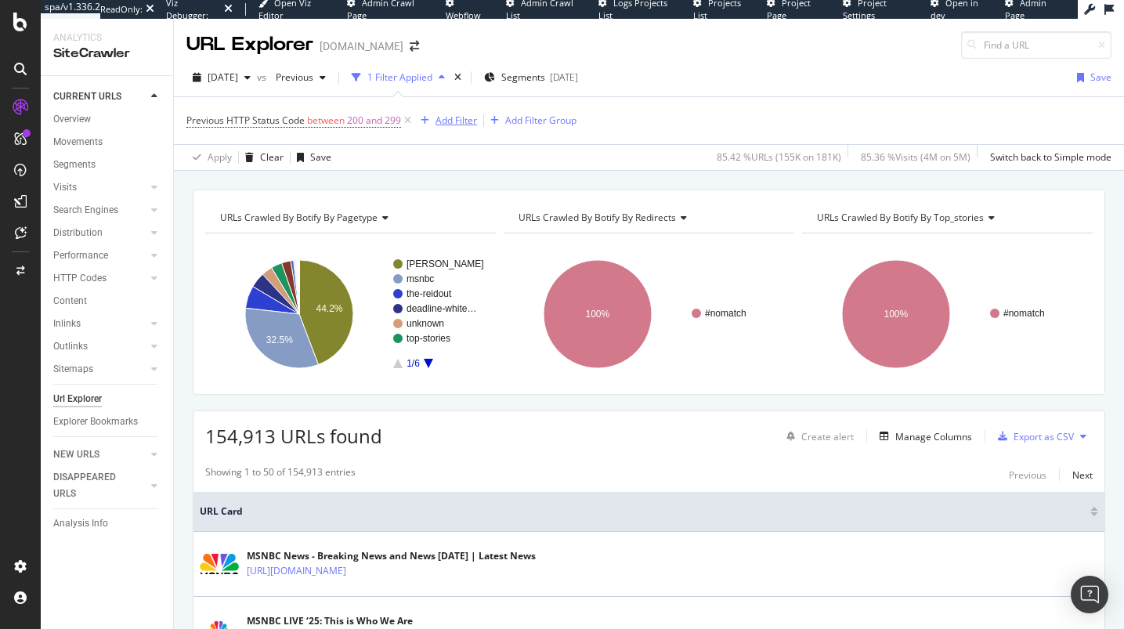
click at [431, 116] on div "button" at bounding box center [424, 120] width 21 height 9
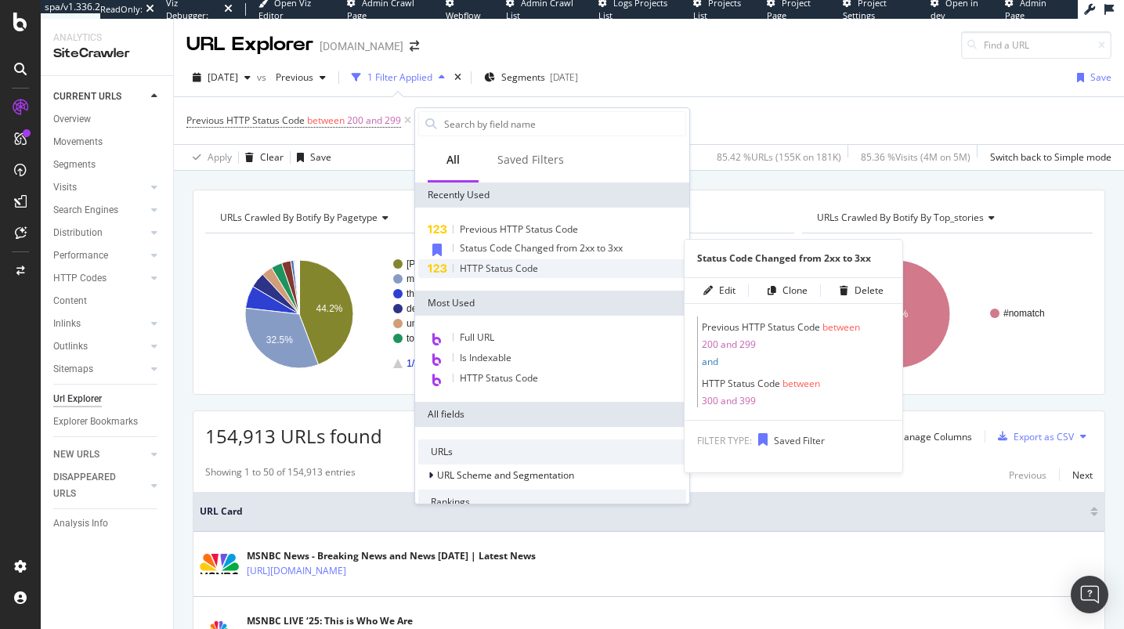
click at [487, 270] on span "HTTP Status Code" at bounding box center [499, 268] width 78 height 13
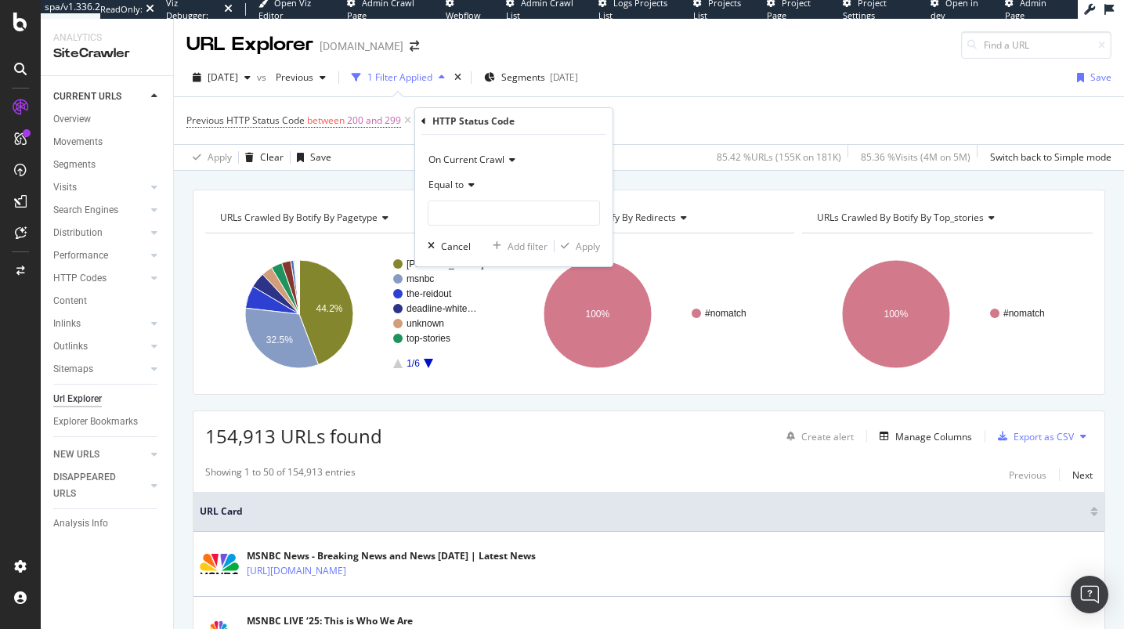
click at [455, 187] on span "Equal to" at bounding box center [445, 184] width 35 height 13
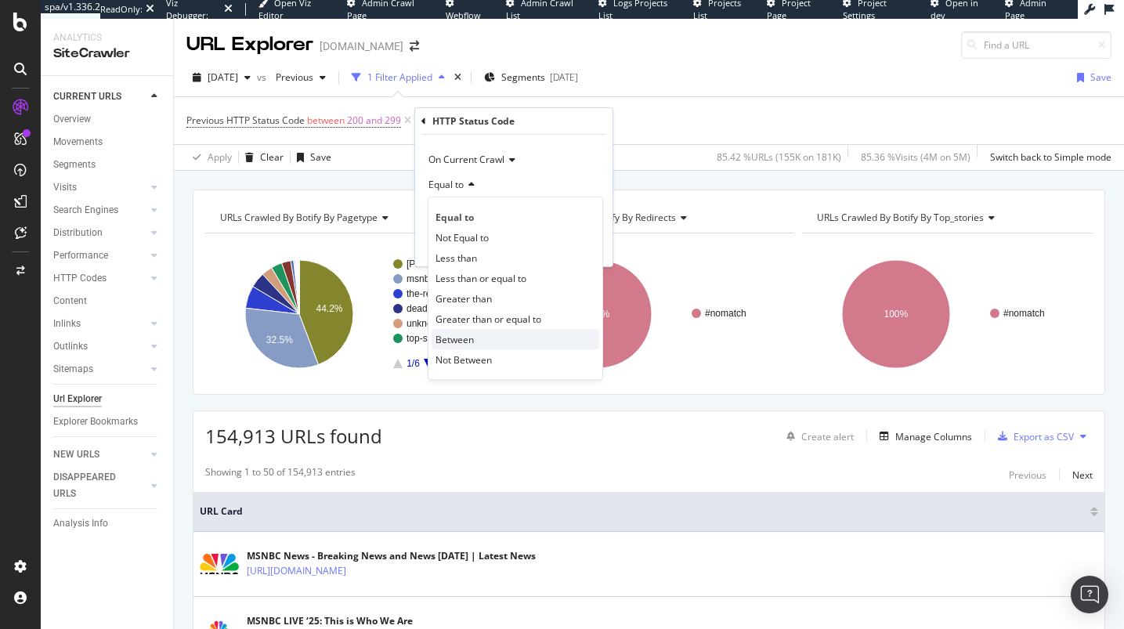
click at [474, 341] on div "Between" at bounding box center [515, 339] width 168 height 20
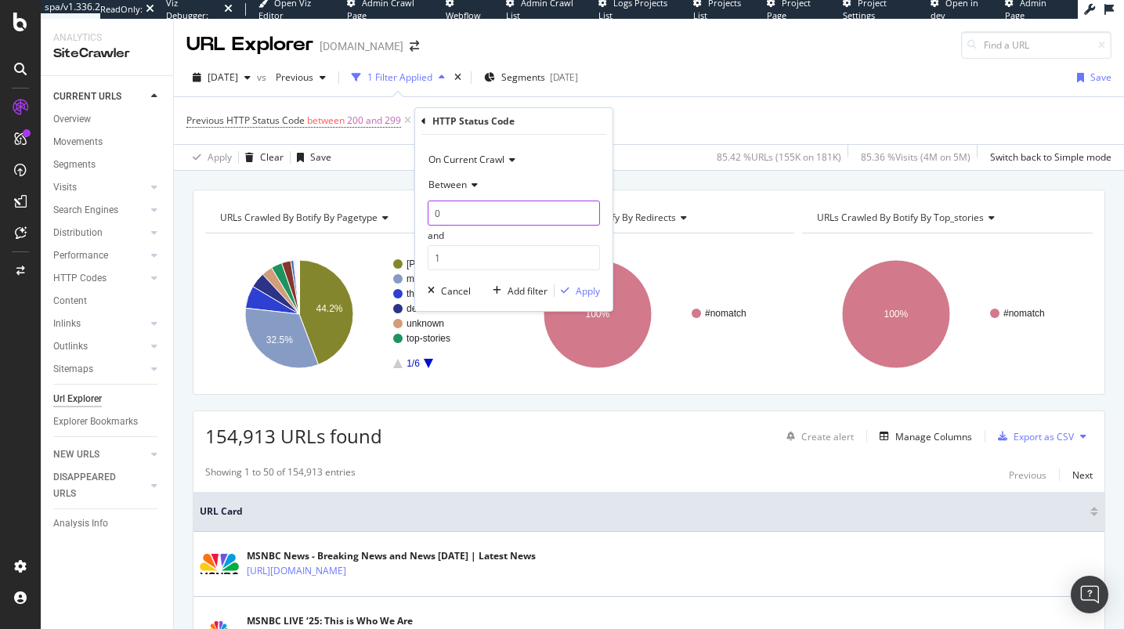
click at [476, 221] on input "0" at bounding box center [514, 212] width 172 height 25
type input "400"
click at [473, 274] on div "On Current Crawl Between 400 and 1 Cancel Add filter Apply" at bounding box center [513, 223] width 197 height 176
click at [474, 251] on input "1" at bounding box center [514, 257] width 172 height 25
click at [472, 253] on input "1" at bounding box center [514, 257] width 172 height 25
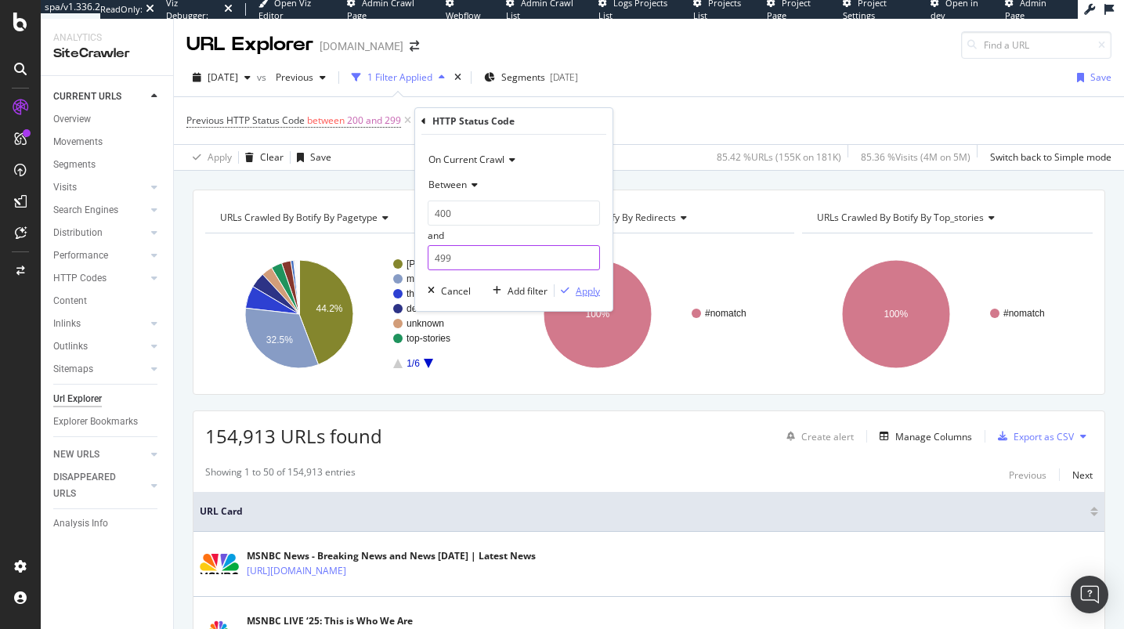
type input "499"
click at [590, 292] on div "Apply" at bounding box center [587, 290] width 24 height 13
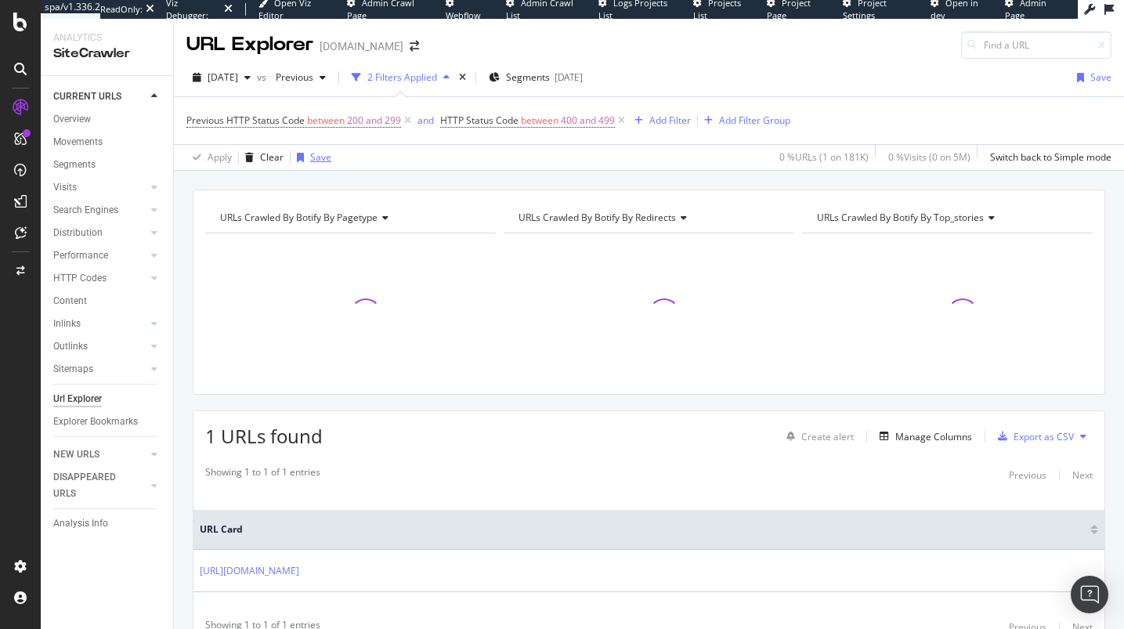
click at [316, 157] on div "Save" at bounding box center [320, 156] width 21 height 13
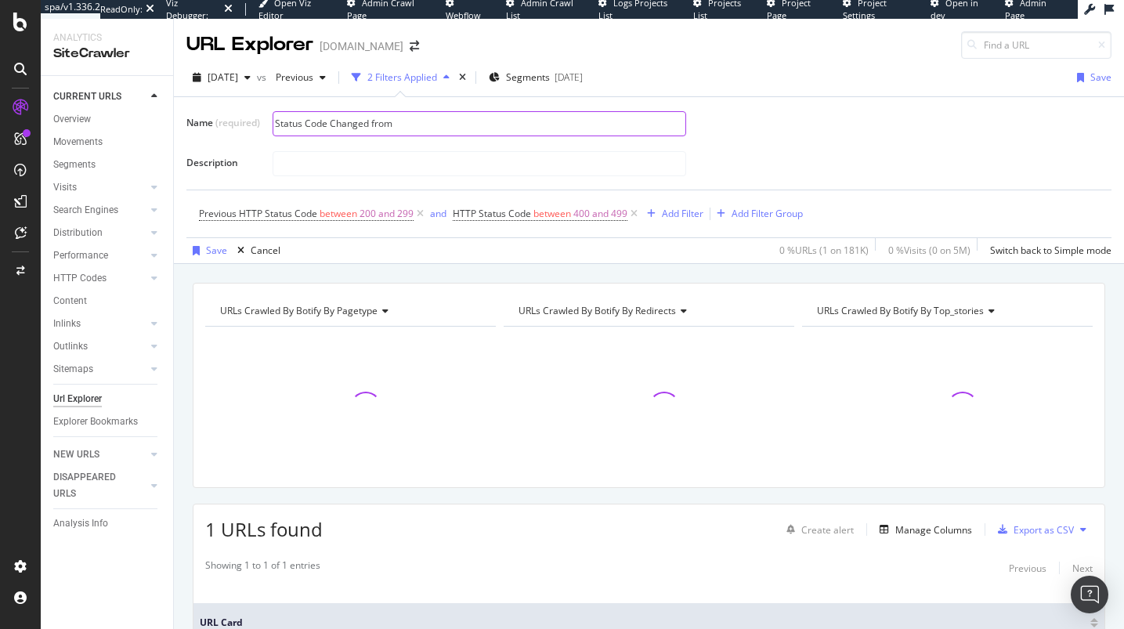
click at [426, 132] on input "Status Code Changed from" at bounding box center [479, 123] width 412 height 23
type input "Status Code Changed from 2xx to 4xx"
click at [210, 248] on div "Save" at bounding box center [216, 250] width 21 height 13
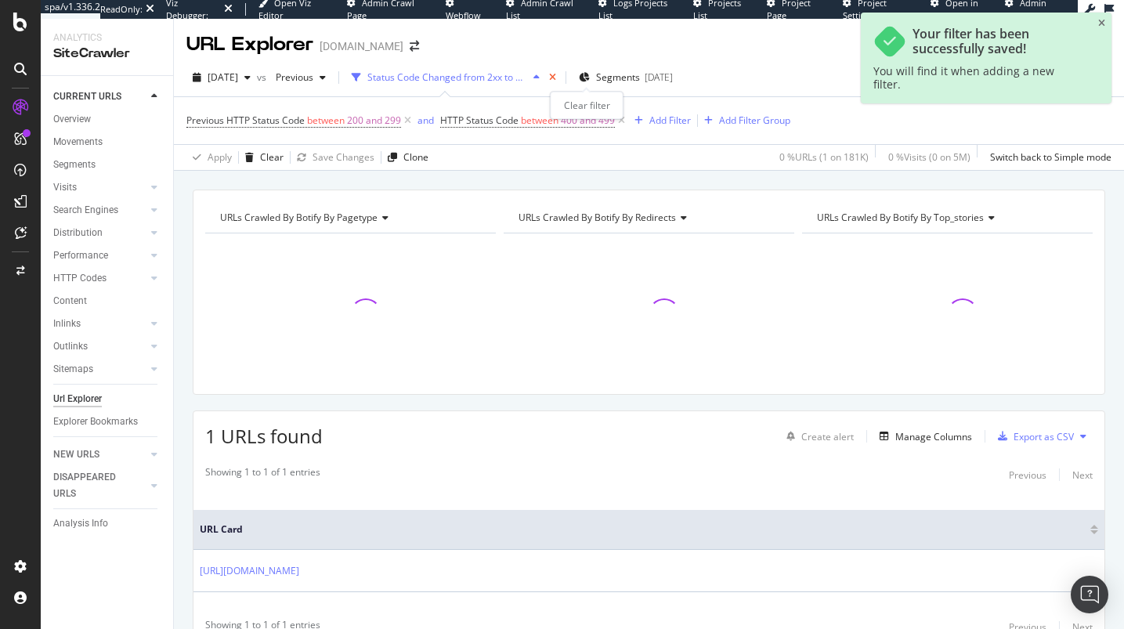
click at [556, 74] on icon "times" at bounding box center [552, 77] width 7 height 9
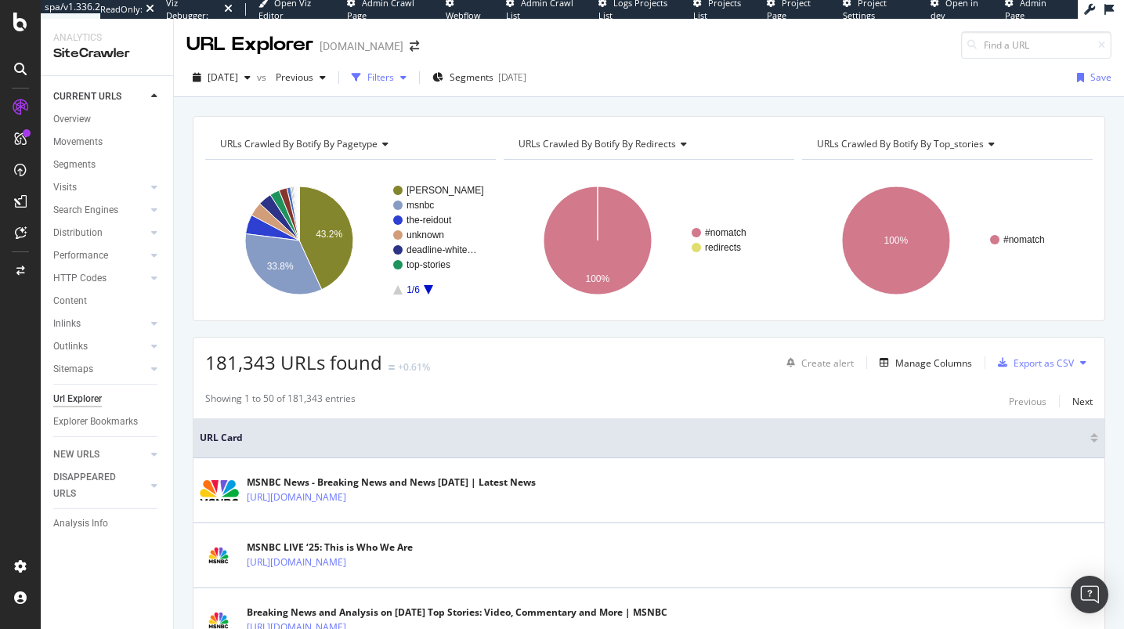
click at [413, 80] on div "button" at bounding box center [403, 77] width 19 height 9
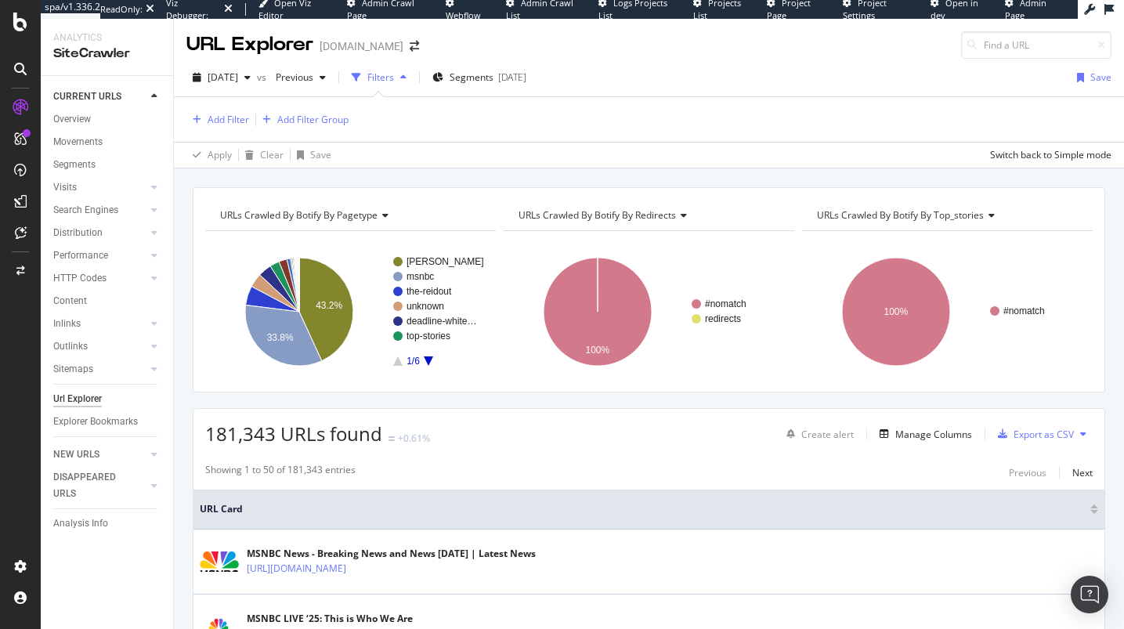
drag, startPoint x: 183, startPoint y: 131, endPoint x: 189, endPoint y: 124, distance: 8.9
click at [183, 130] on div "Add Filter Add Filter Group Apply Clear Save Switch back to Simple mode" at bounding box center [649, 131] width 950 height 71
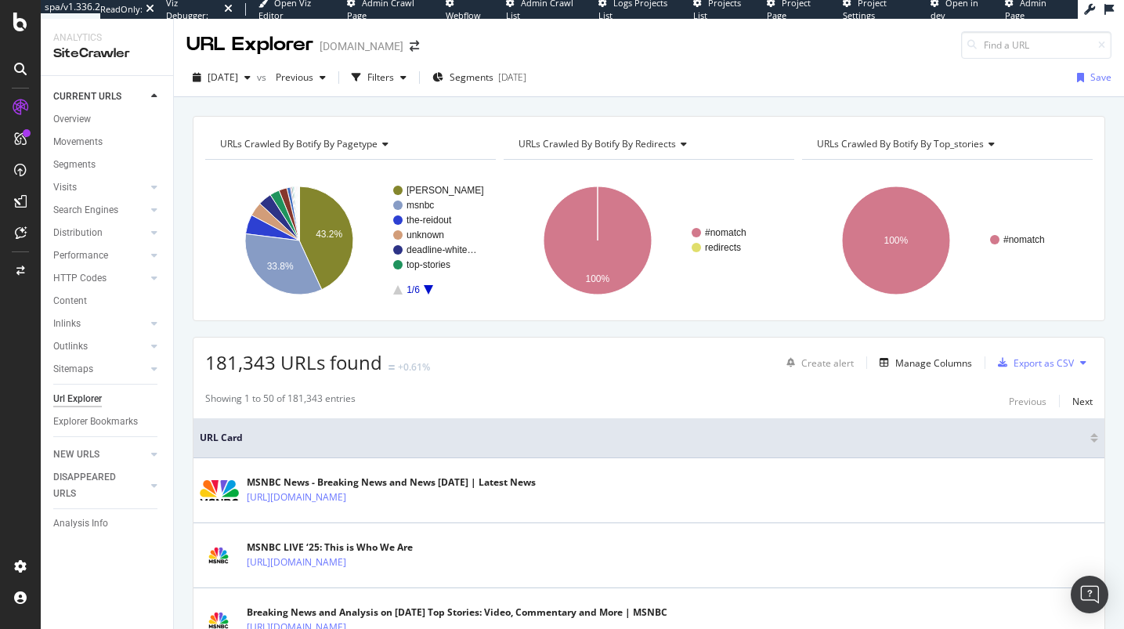
click at [211, 116] on div "URLs Crawled By Botify By pagetype Chart (by Value) Table Expand Export as CSV …" at bounding box center [649, 218] width 912 height 205
click at [401, 88] on div "Filters" at bounding box center [378, 77] width 67 height 23
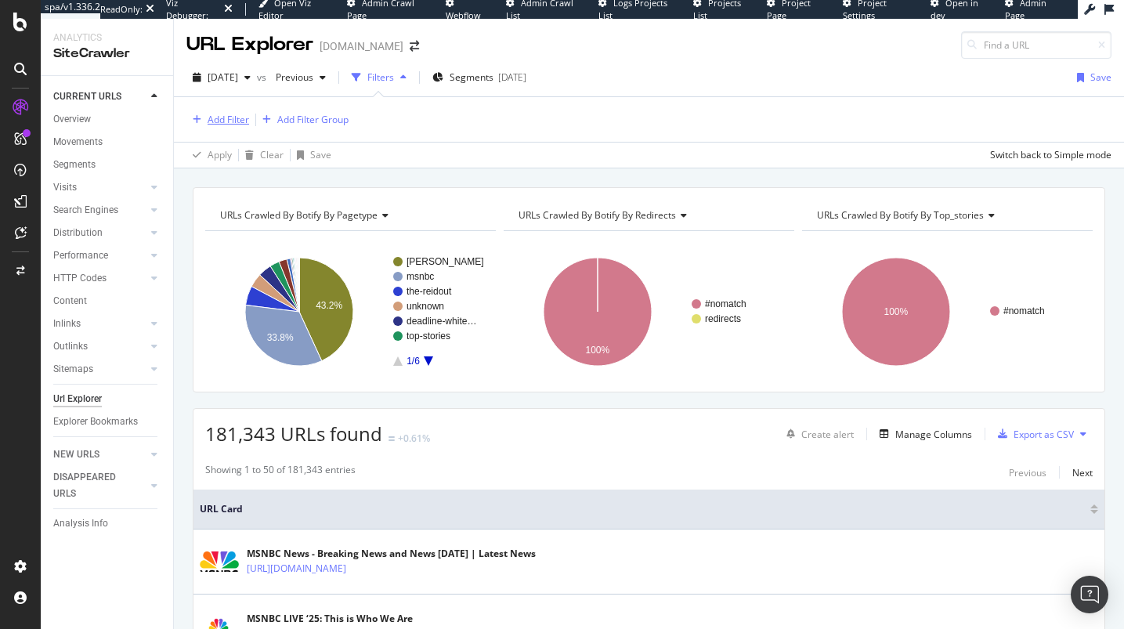
click at [217, 121] on div "Add Filter" at bounding box center [227, 119] width 41 height 13
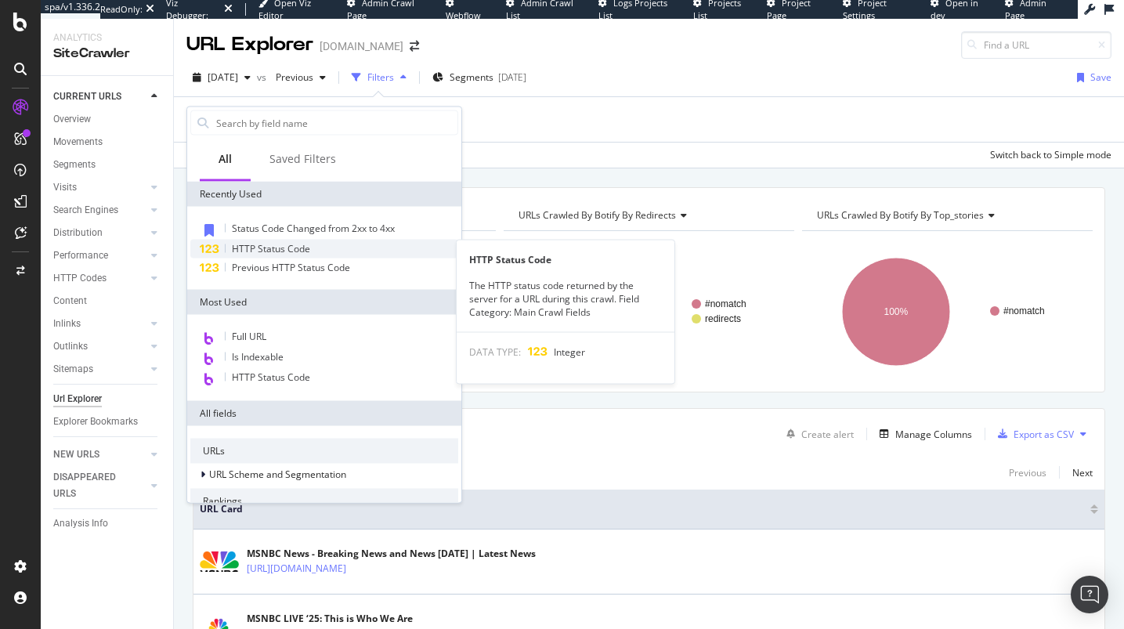
click at [283, 252] on span "HTTP Status Code" at bounding box center [271, 248] width 78 height 13
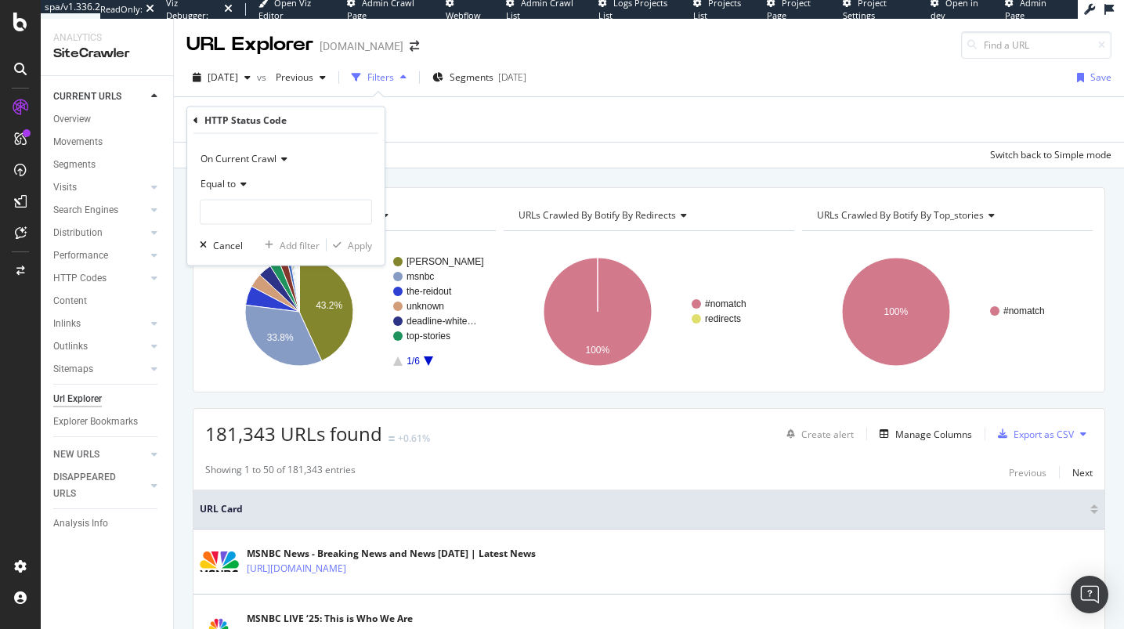
click at [236, 165] on div "On Current Crawl" at bounding box center [286, 158] width 172 height 25
click at [261, 217] on span "On Compared Crawl" at bounding box center [251, 210] width 88 height 13
click at [238, 197] on div "Equal to" at bounding box center [286, 197] width 172 height 53
click at [236, 191] on div "Equal to" at bounding box center [286, 183] width 172 height 25
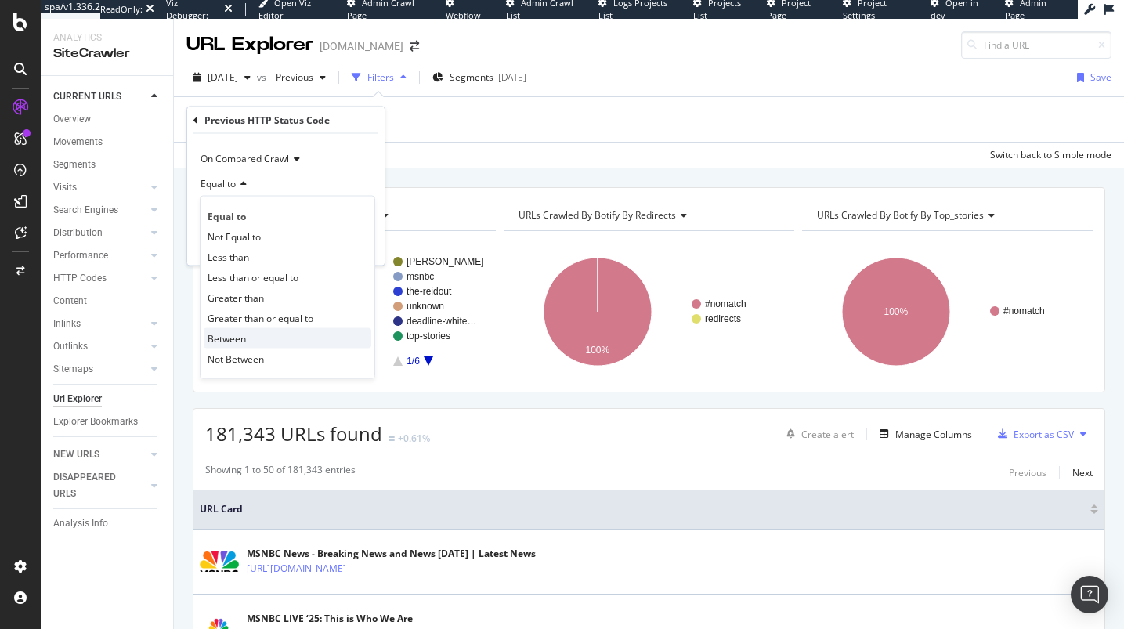
click at [255, 334] on div "Between" at bounding box center [288, 338] width 168 height 20
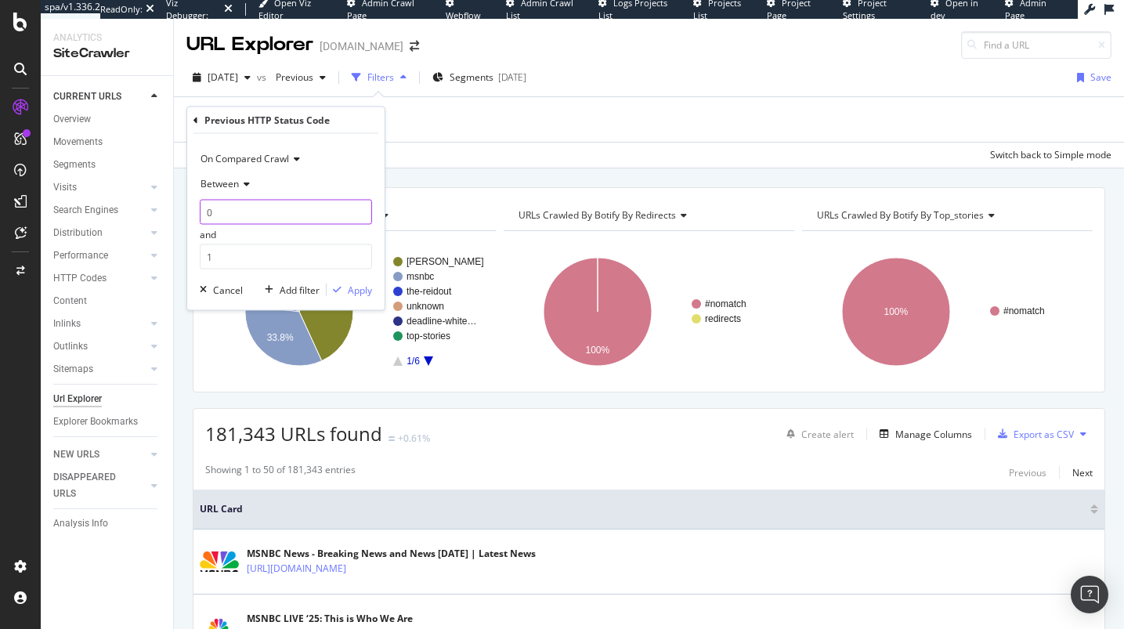
click at [263, 206] on input "0" at bounding box center [286, 212] width 172 height 25
type input "300"
click at [290, 254] on input "1" at bounding box center [286, 256] width 172 height 25
type input "399"
click at [353, 287] on div "Apply" at bounding box center [360, 289] width 24 height 13
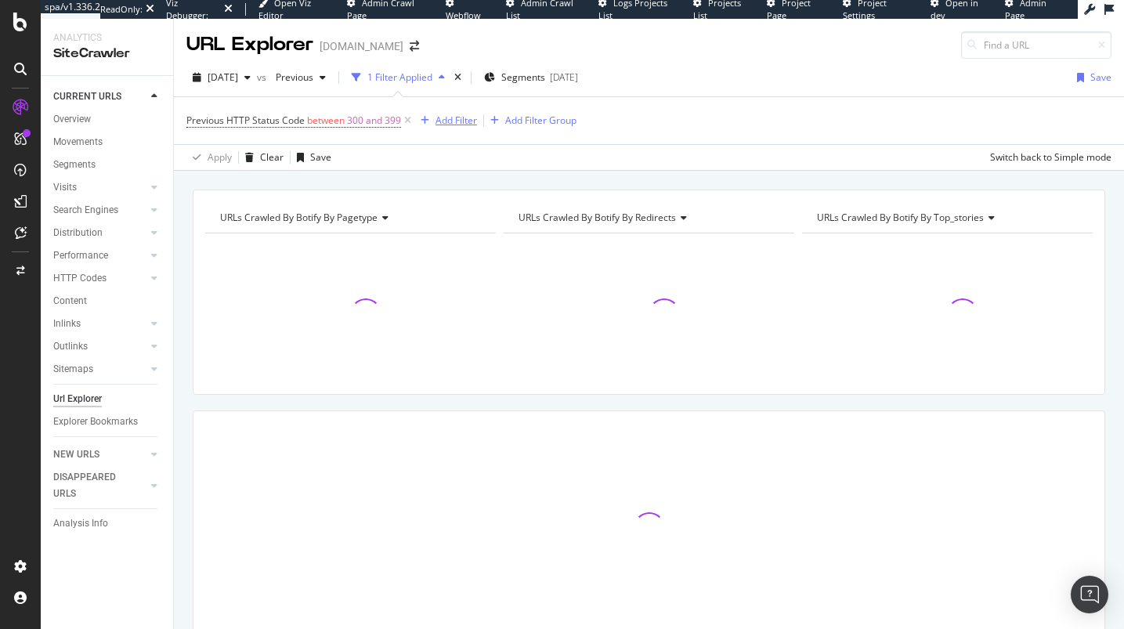
click at [459, 116] on div "Add Filter" at bounding box center [455, 120] width 41 height 13
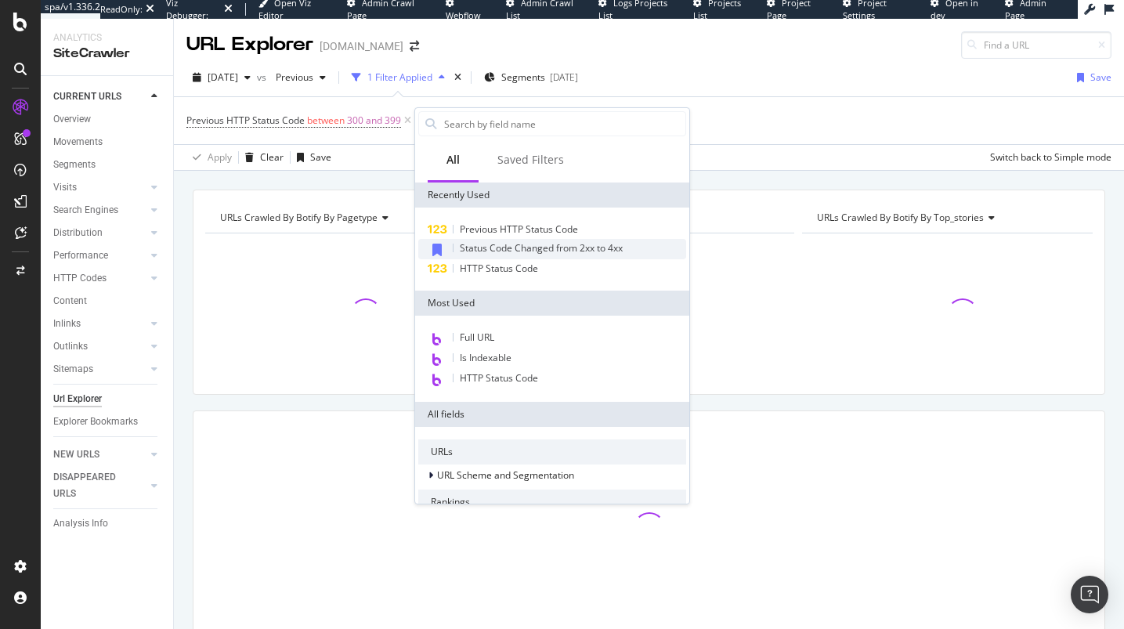
click at [511, 255] on div "Status Code Changed from 2xx to 4xx" at bounding box center [552, 249] width 268 height 20
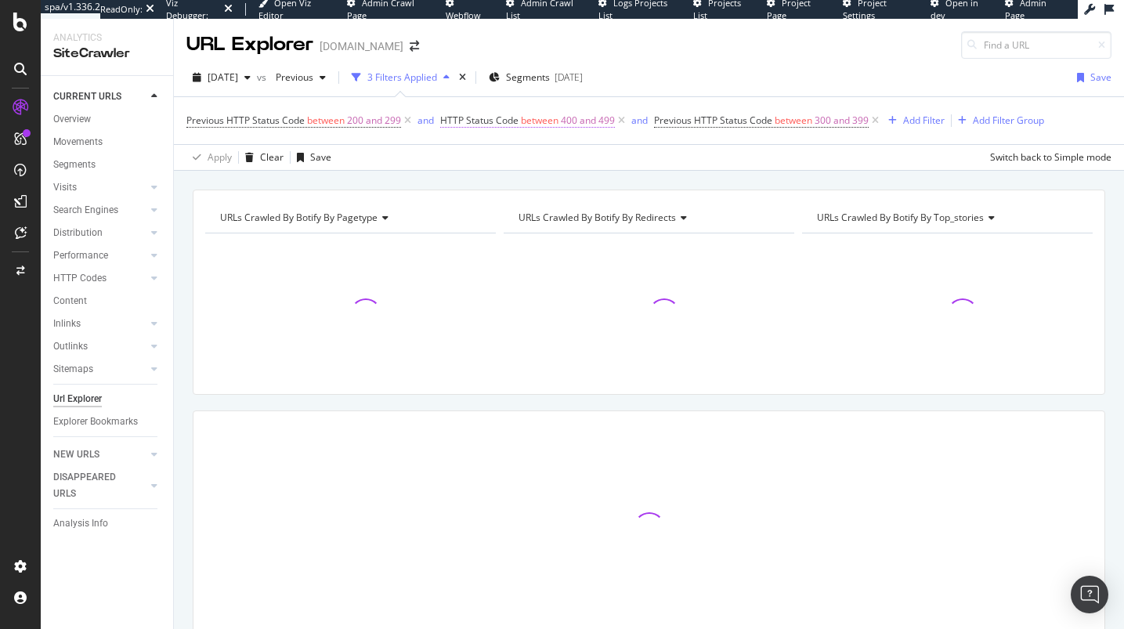
click at [622, 119] on icon at bounding box center [621, 121] width 13 height 16
click at [655, 118] on icon at bounding box center [661, 121] width 13 height 16
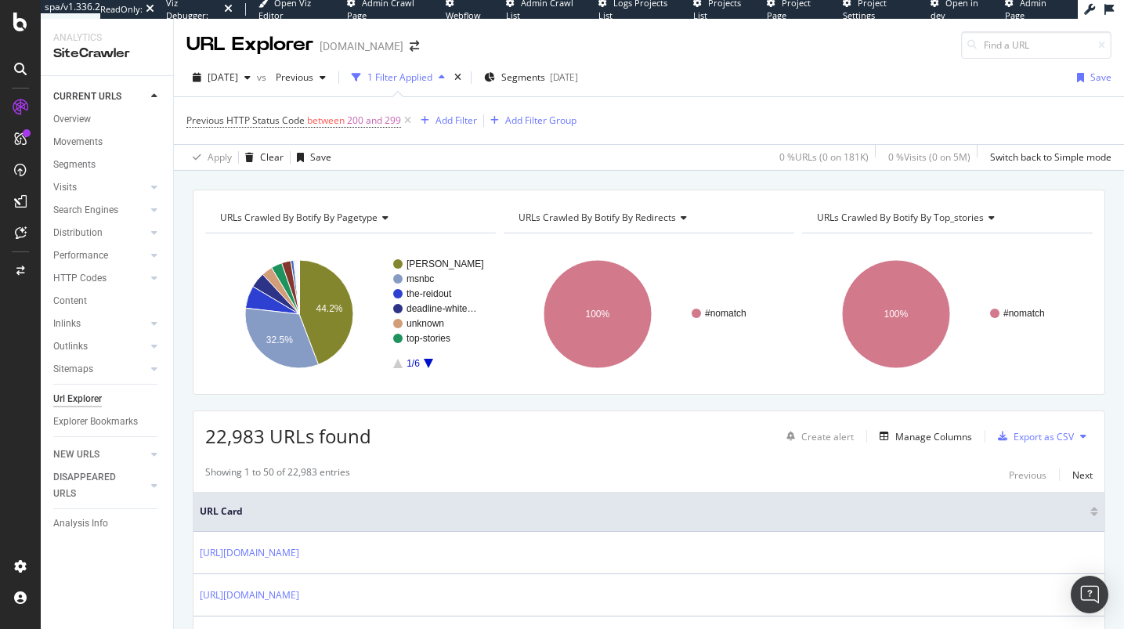
click at [423, 132] on div "Previous HTTP Status Code between 200 and 299 Add Filter Add Filter Group" at bounding box center [648, 120] width 925 height 47
click at [432, 124] on div "button" at bounding box center [424, 120] width 21 height 9
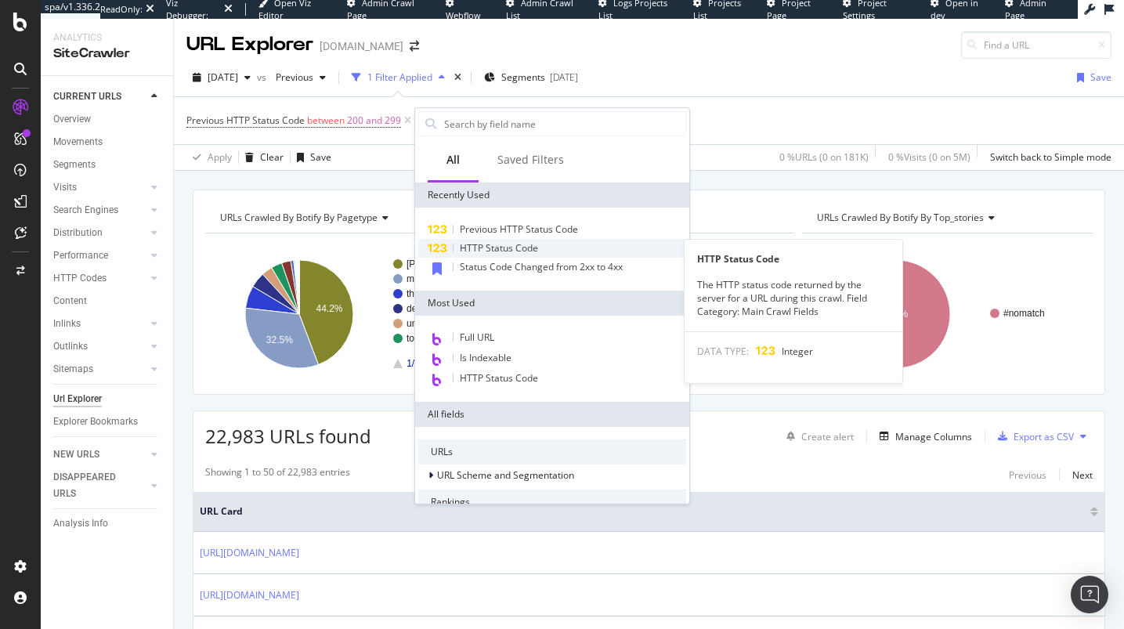
click at [478, 249] on span "HTTP Status Code" at bounding box center [499, 247] width 78 height 13
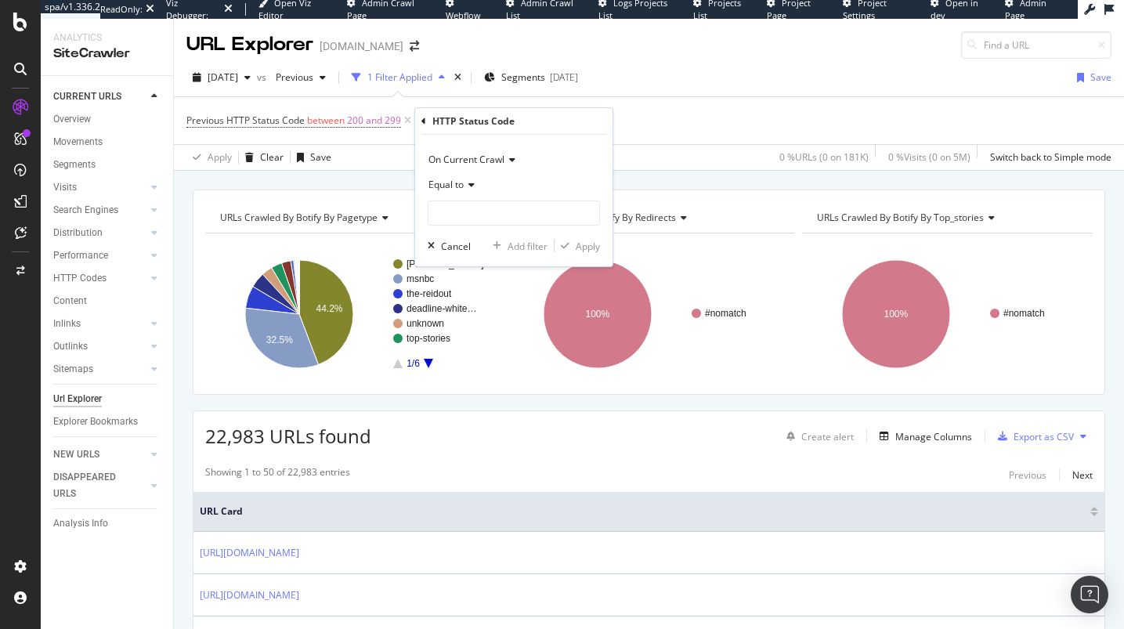
click at [464, 180] on span "Equal to" at bounding box center [445, 184] width 35 height 13
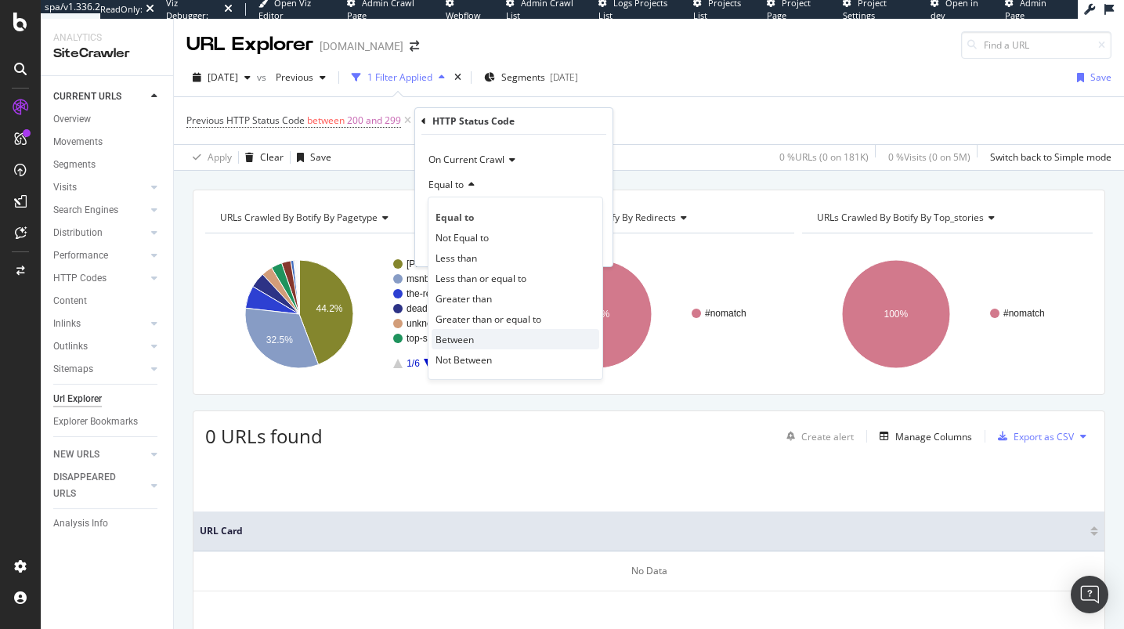
click at [483, 335] on div "Between" at bounding box center [515, 339] width 168 height 20
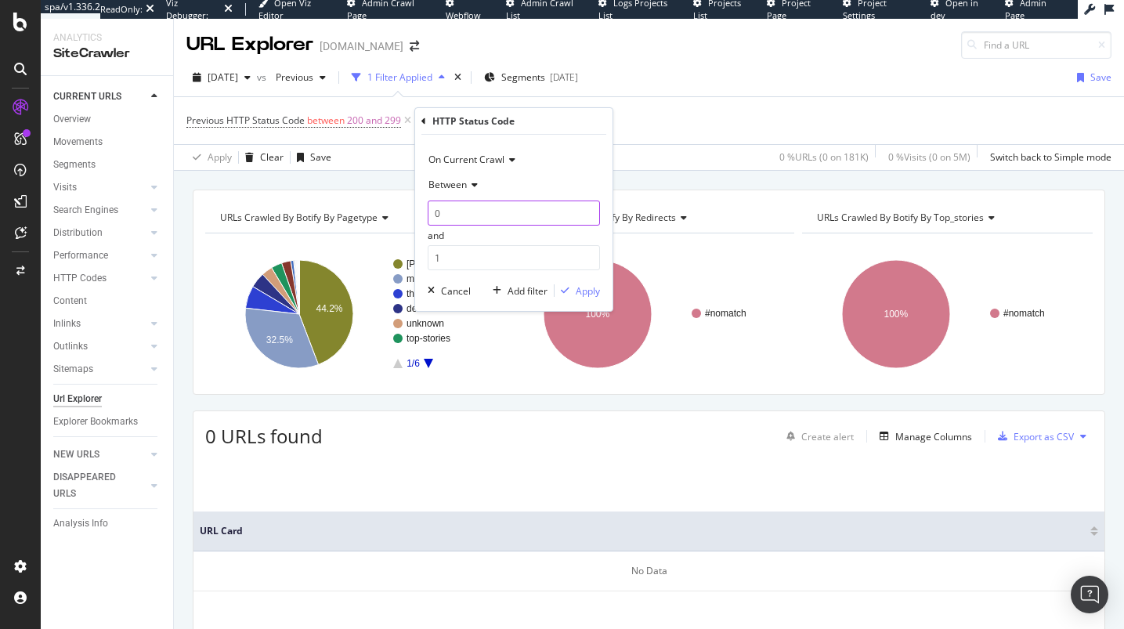
click at [478, 200] on input "0" at bounding box center [514, 212] width 172 height 25
click at [474, 219] on input "0" at bounding box center [514, 212] width 172 height 25
type input "200"
click at [482, 245] on input "1" at bounding box center [514, 257] width 172 height 25
click at [347, 121] on span "200 and 299" at bounding box center [374, 121] width 54 height 22
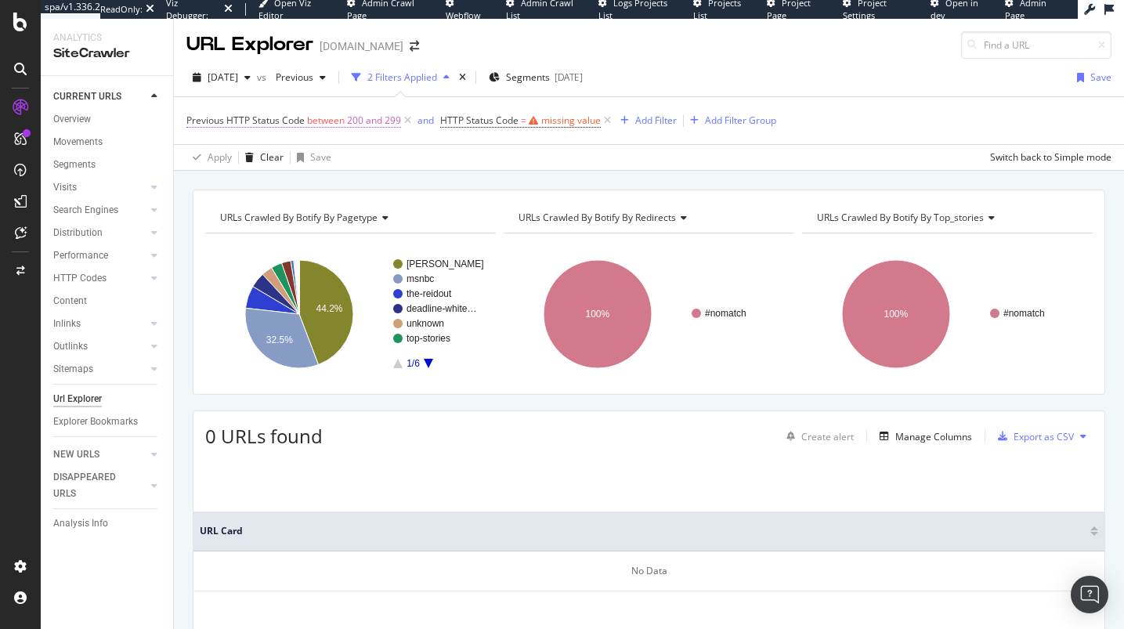
click at [395, 124] on span "200 and 299" at bounding box center [374, 121] width 54 height 22
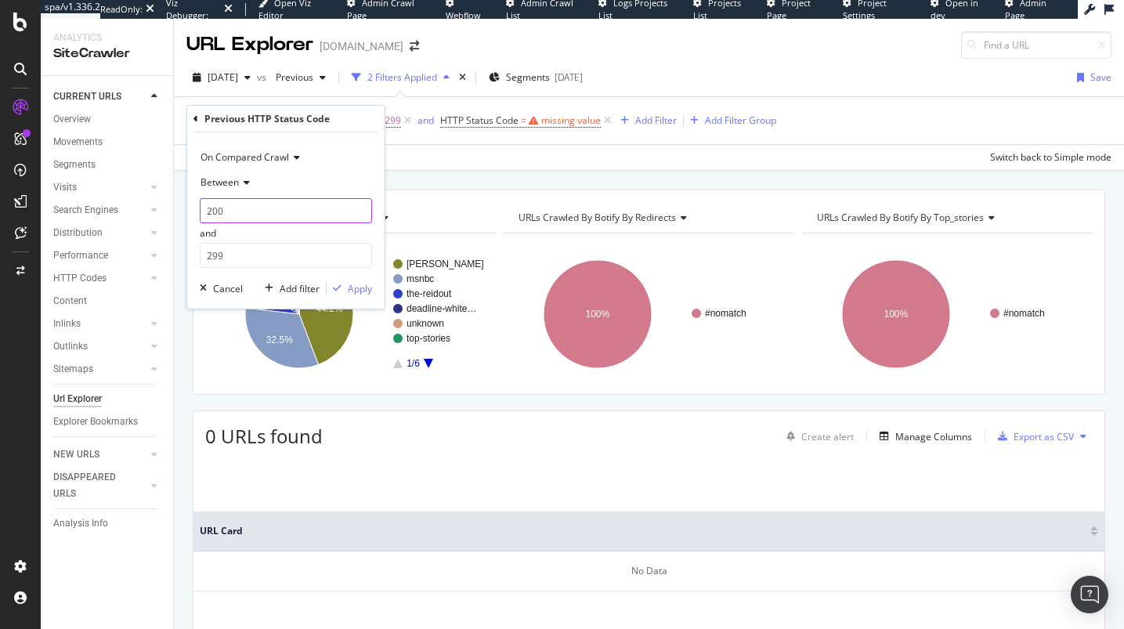
click at [282, 202] on input "200" at bounding box center [286, 210] width 172 height 25
type input "300"
click at [211, 251] on input "299" at bounding box center [286, 255] width 172 height 25
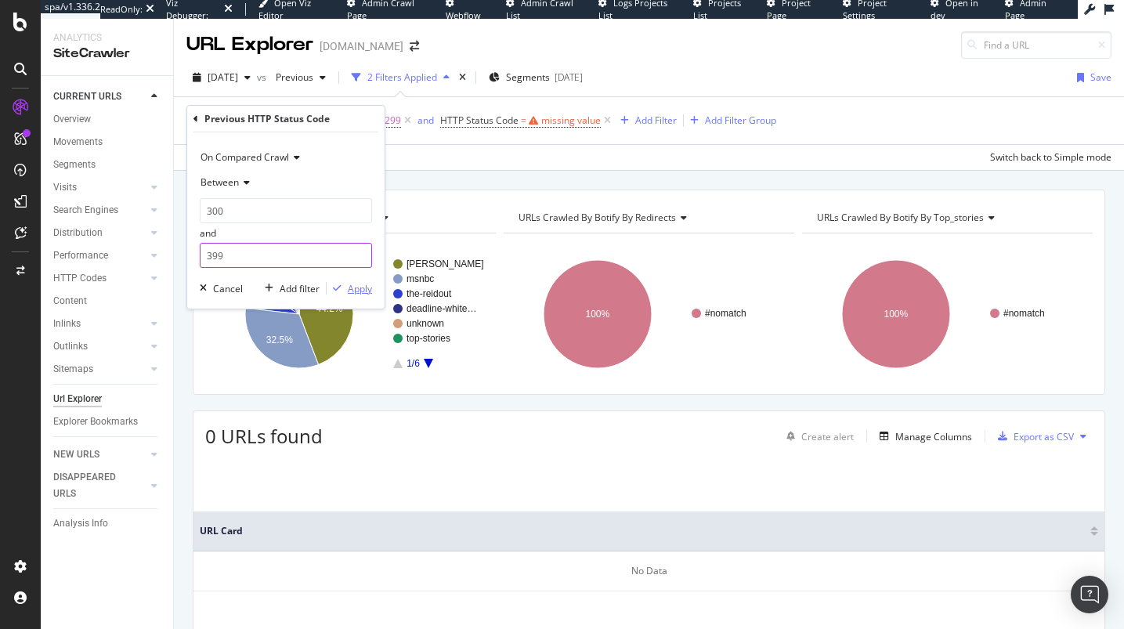
type input "399"
click at [352, 287] on div "Apply" at bounding box center [360, 288] width 24 height 13
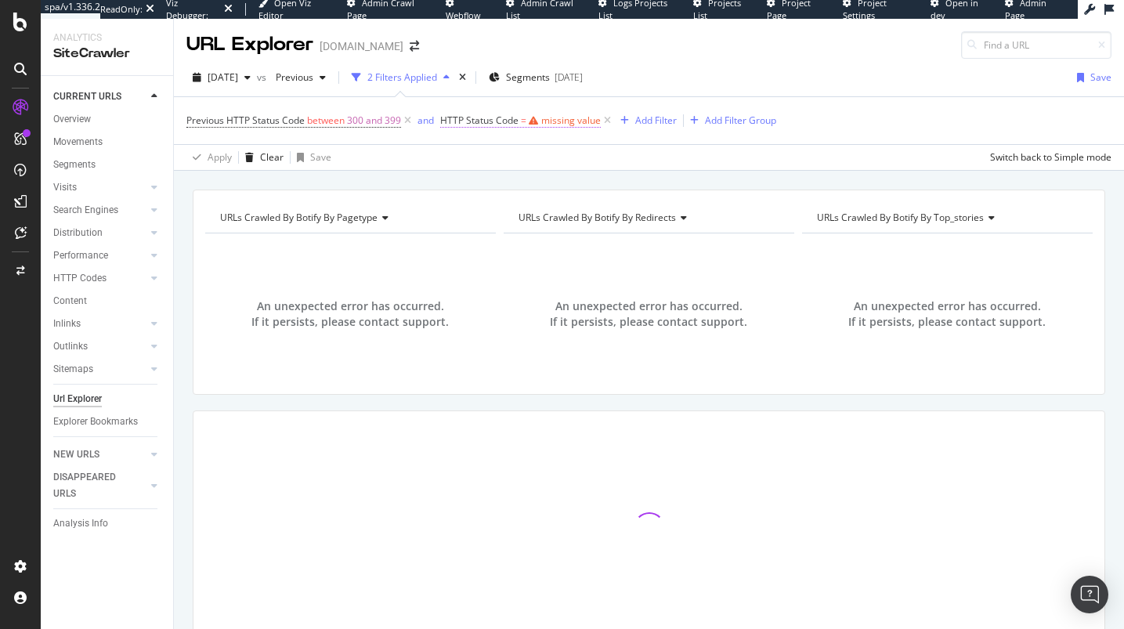
click at [525, 126] on span "=" at bounding box center [523, 120] width 5 height 13
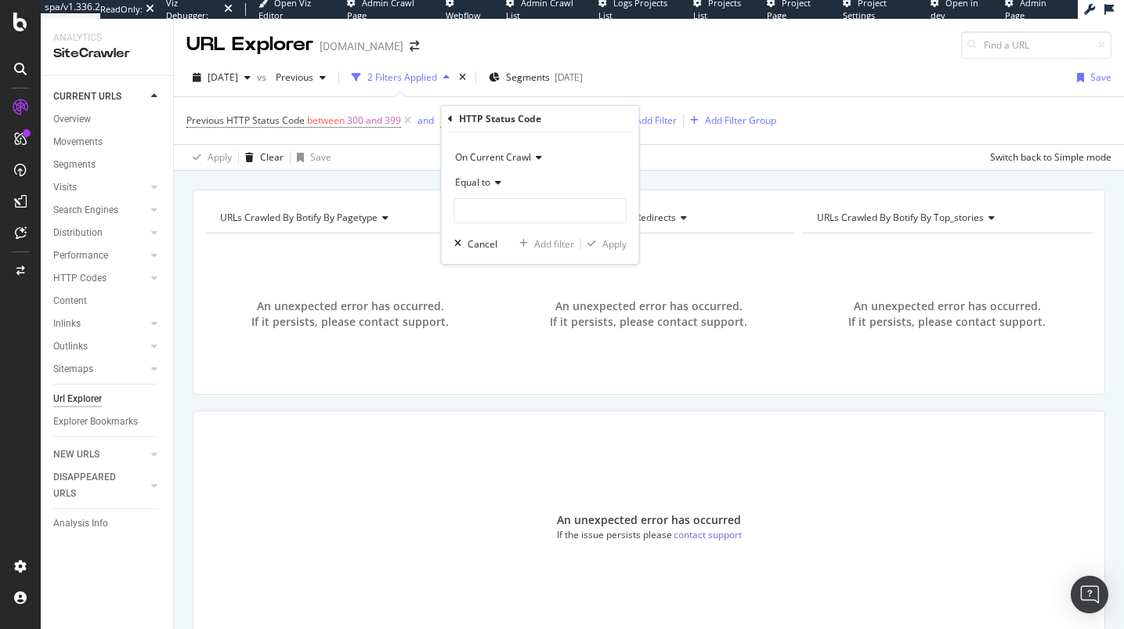
click at [492, 185] on icon at bounding box center [495, 182] width 11 height 9
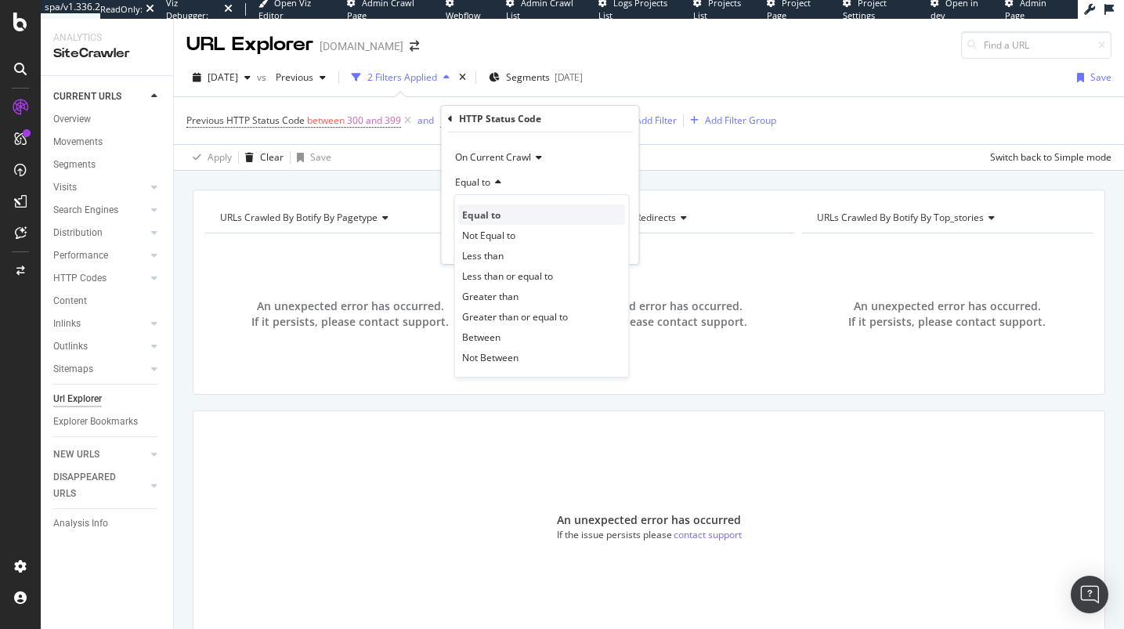
click at [493, 217] on span "Equal to" at bounding box center [481, 214] width 38 height 13
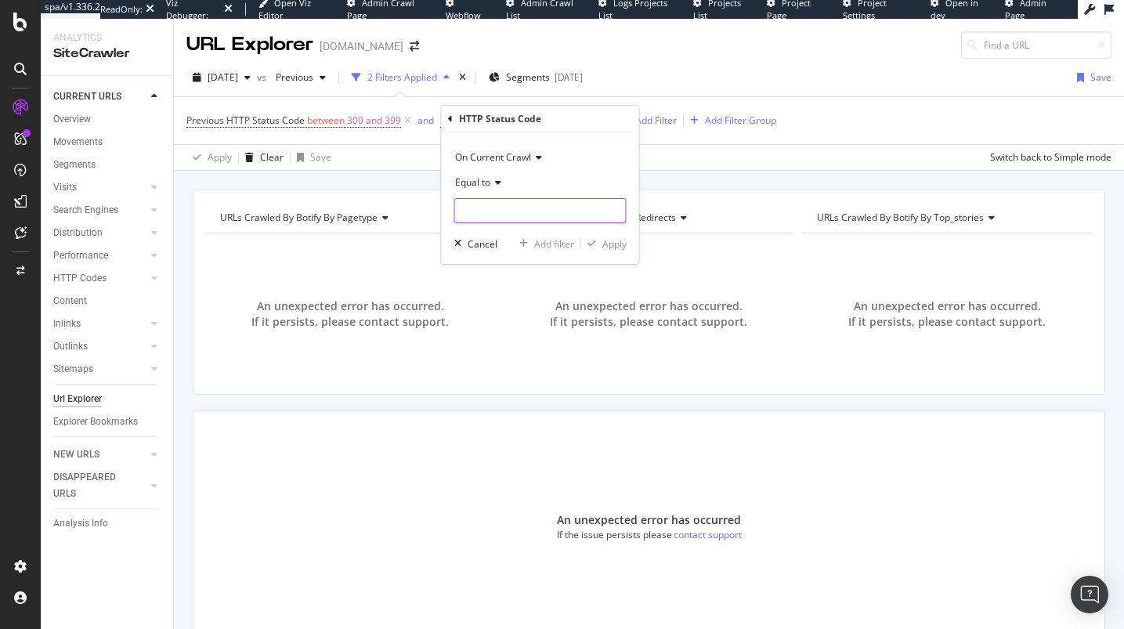
click at [492, 204] on input "number" at bounding box center [540, 210] width 172 height 25
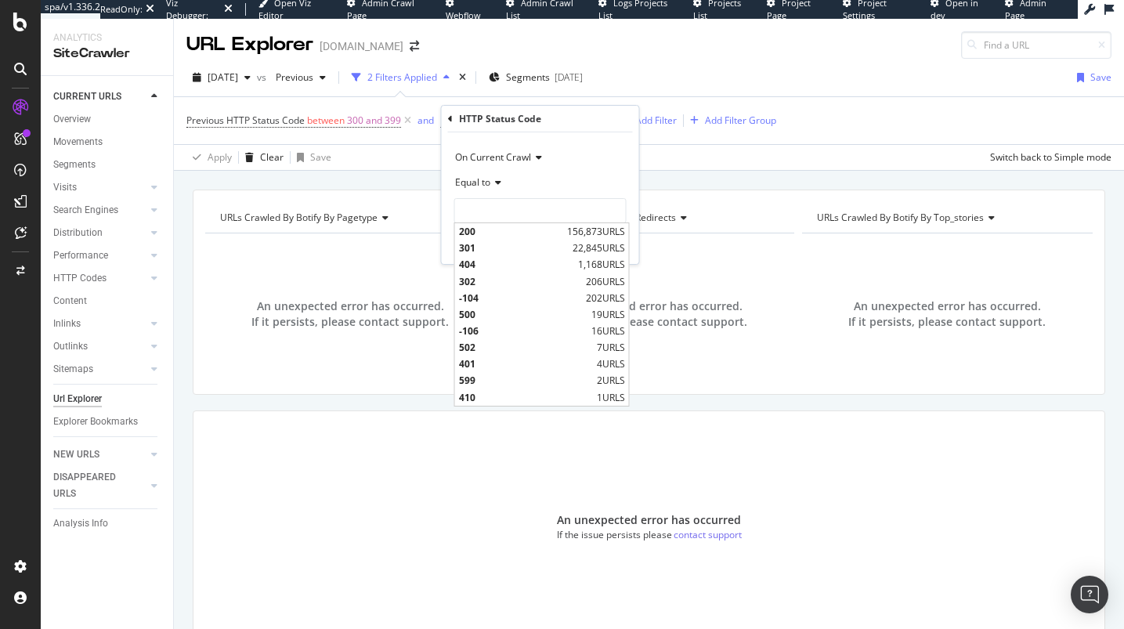
click at [492, 186] on icon at bounding box center [495, 182] width 11 height 9
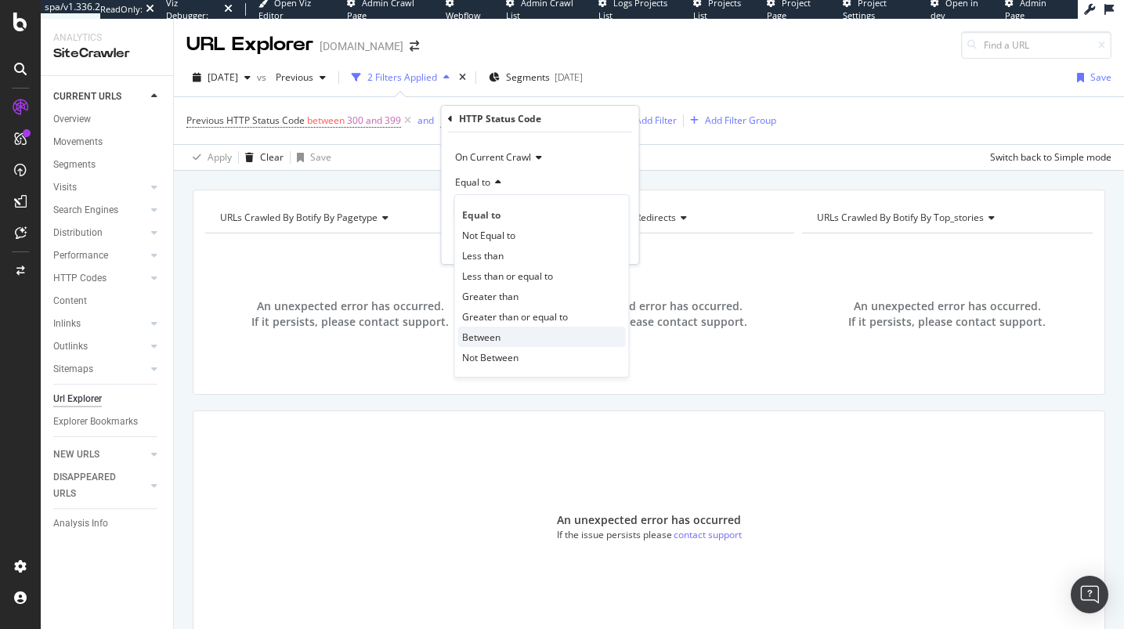
click at [489, 330] on span "Between" at bounding box center [481, 336] width 38 height 13
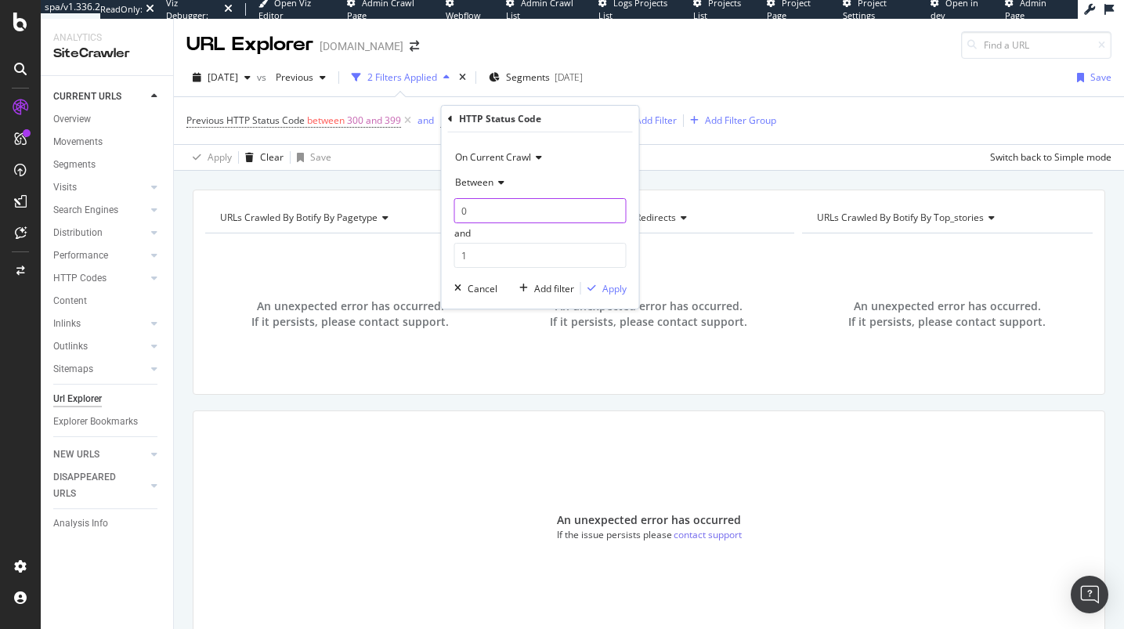
click at [506, 215] on input "0" at bounding box center [540, 210] width 172 height 25
type input "200"
click at [498, 254] on input "1" at bounding box center [540, 255] width 172 height 25
type input "299"
click at [594, 290] on icon "button" at bounding box center [591, 287] width 9 height 9
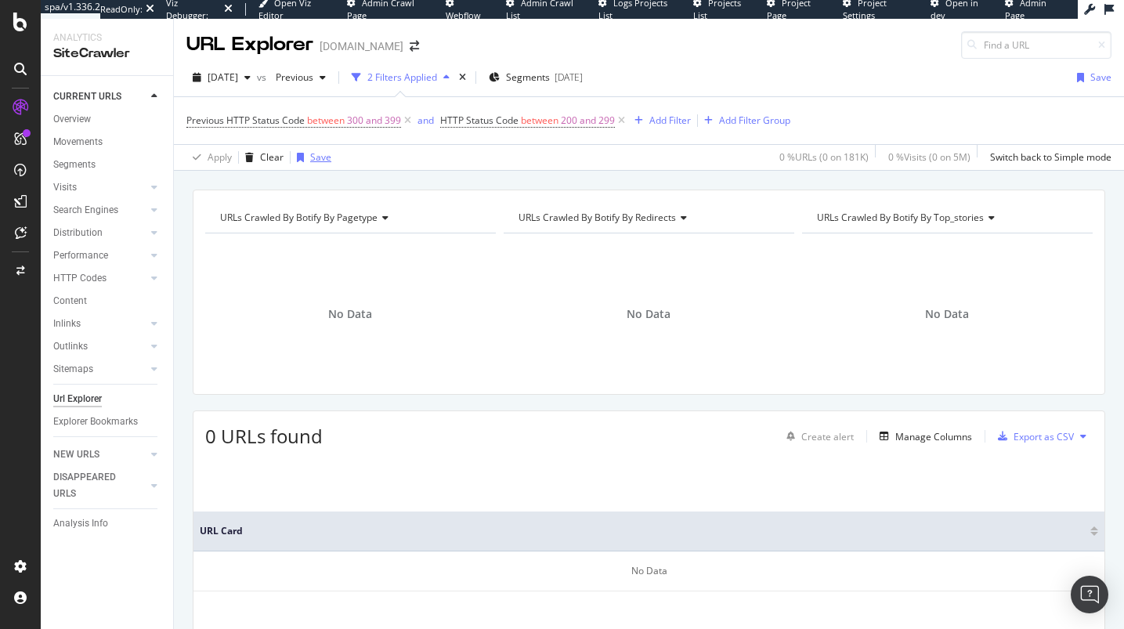
click at [326, 160] on div "Save" at bounding box center [320, 156] width 21 height 13
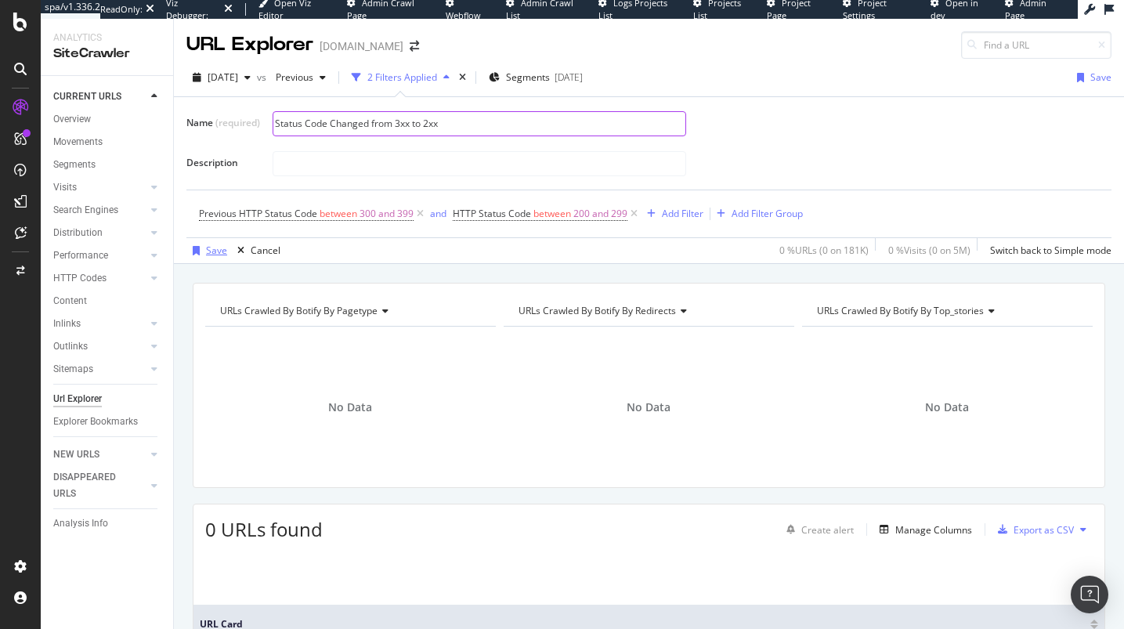
type input "Status Code Changed from 3xx to 2xx"
click at [192, 257] on div "Save" at bounding box center [206, 250] width 41 height 23
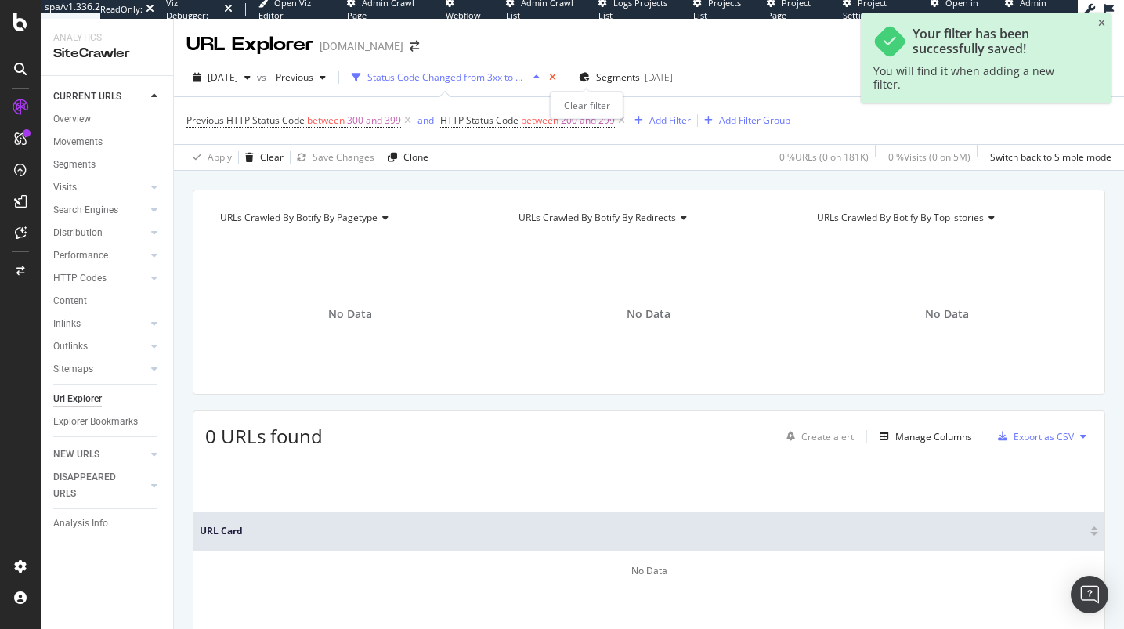
click at [556, 76] on icon "times" at bounding box center [552, 77] width 7 height 9
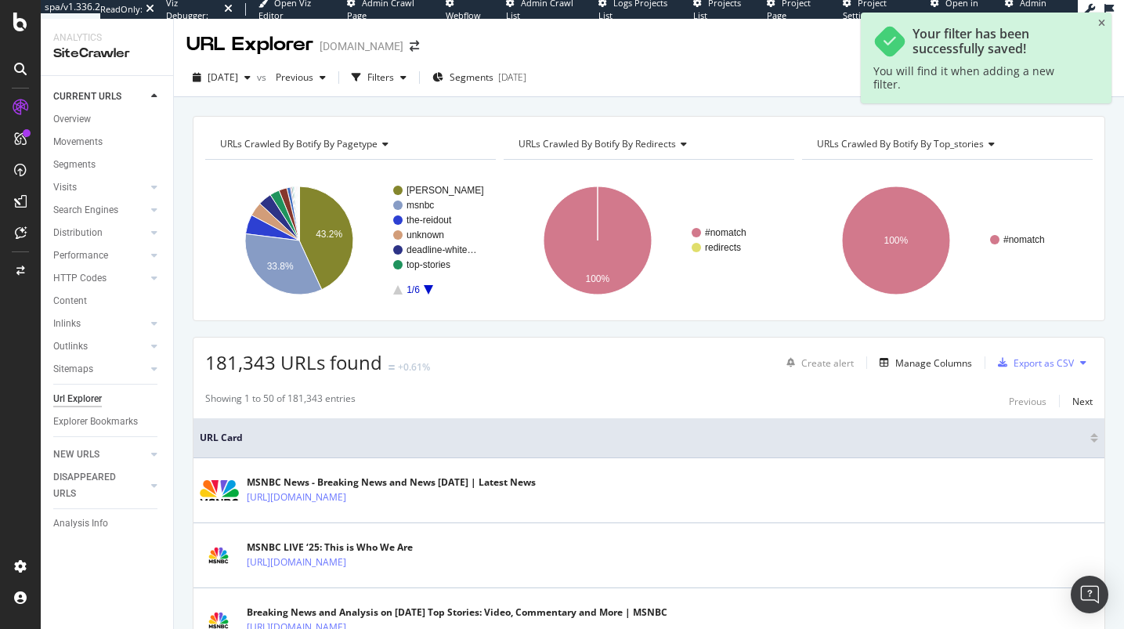
click at [79, 398] on div "Url Explorer" at bounding box center [77, 399] width 49 height 16
click at [413, 67] on div "Filters" at bounding box center [378, 77] width 67 height 23
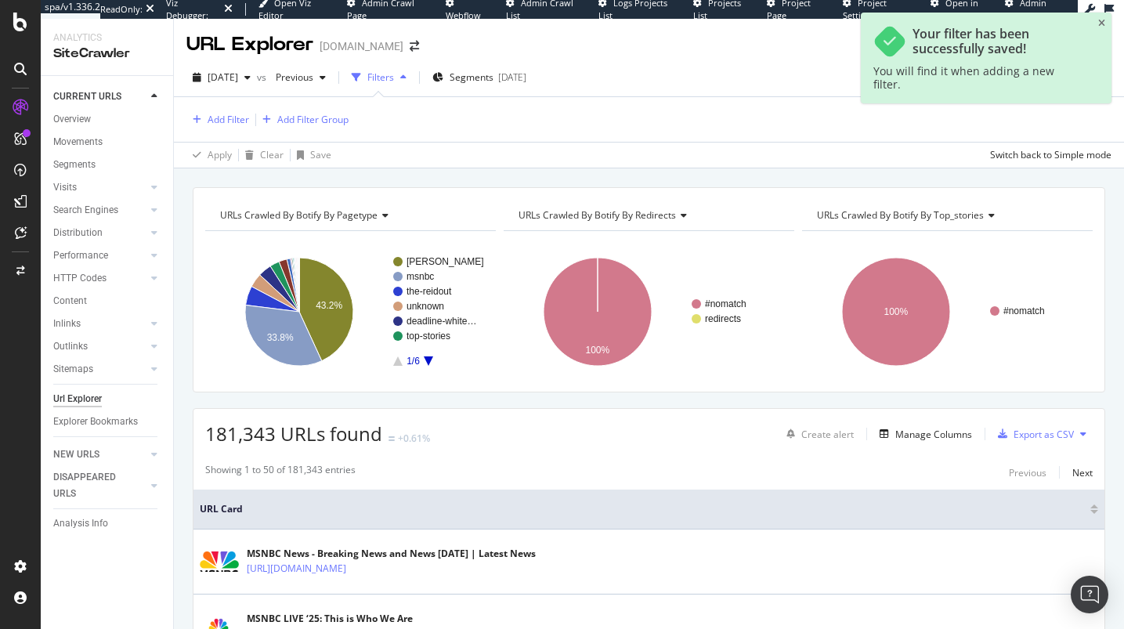
click at [225, 131] on div "Add Filter Add Filter Group" at bounding box center [648, 119] width 925 height 45
click at [228, 114] on div "Add Filter" at bounding box center [227, 119] width 41 height 13
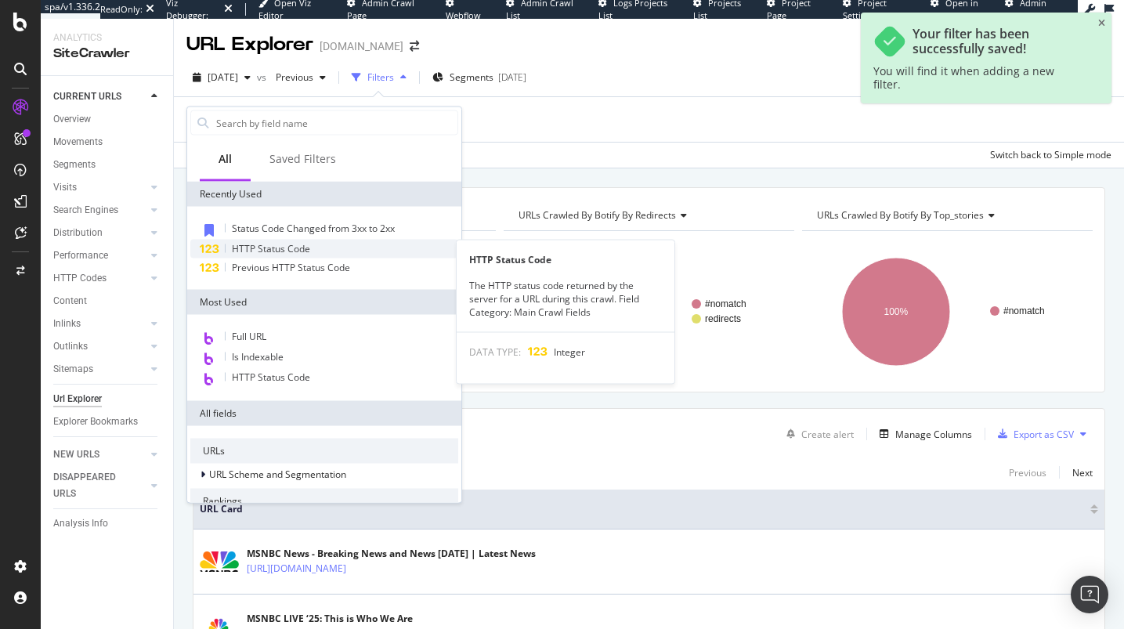
click at [269, 255] on div "HTTP Status Code" at bounding box center [324, 249] width 268 height 19
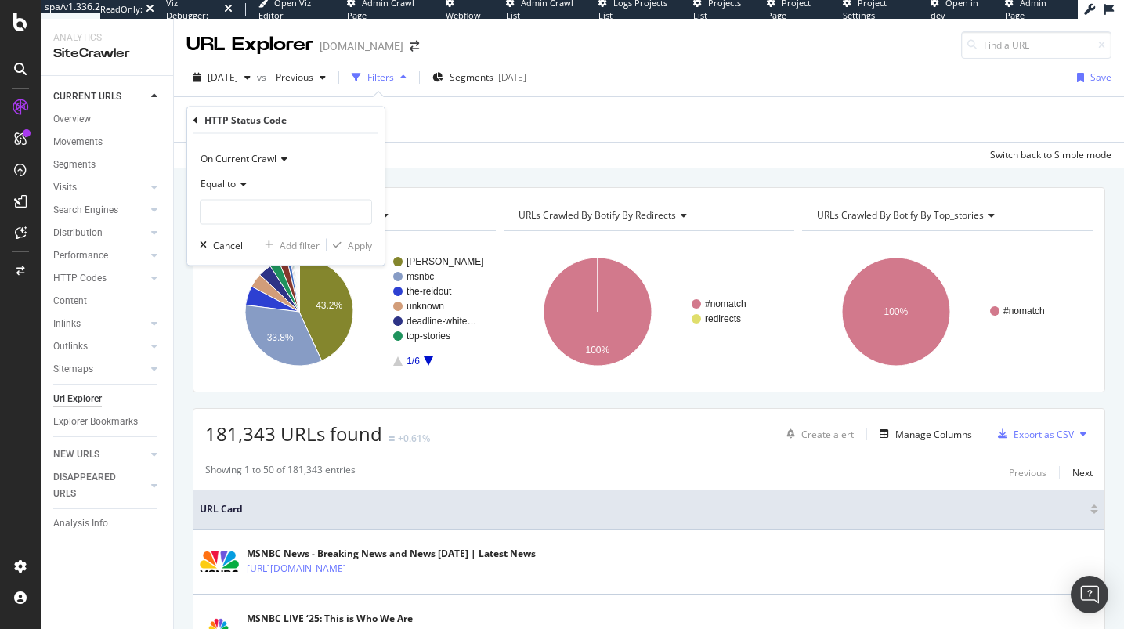
click at [239, 181] on icon at bounding box center [241, 183] width 11 height 9
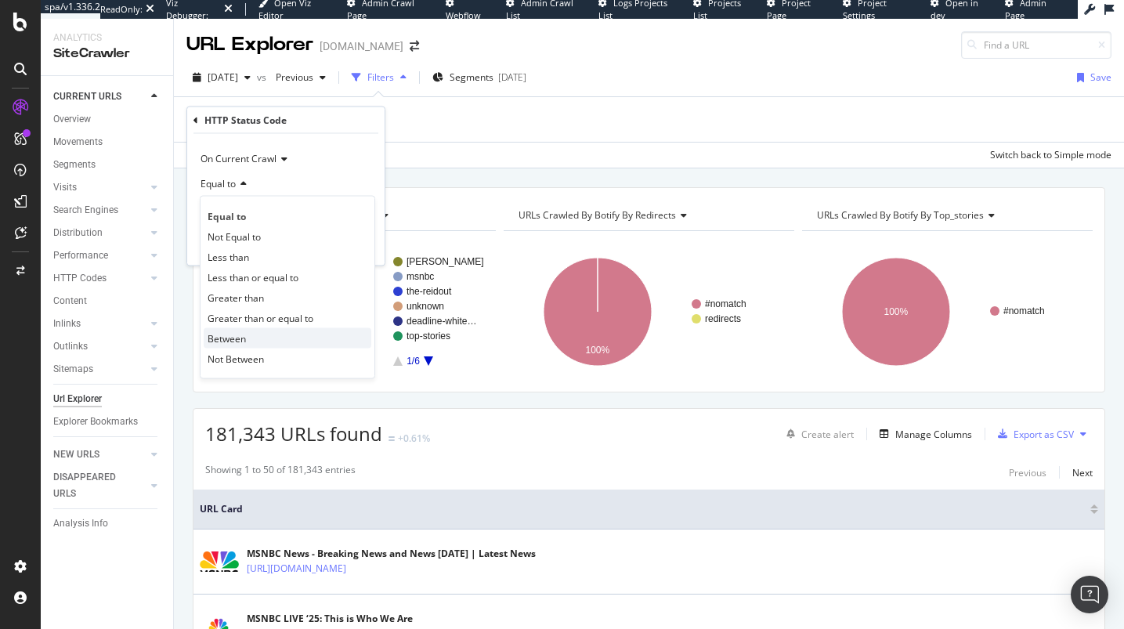
click at [256, 338] on div "Between" at bounding box center [288, 338] width 168 height 20
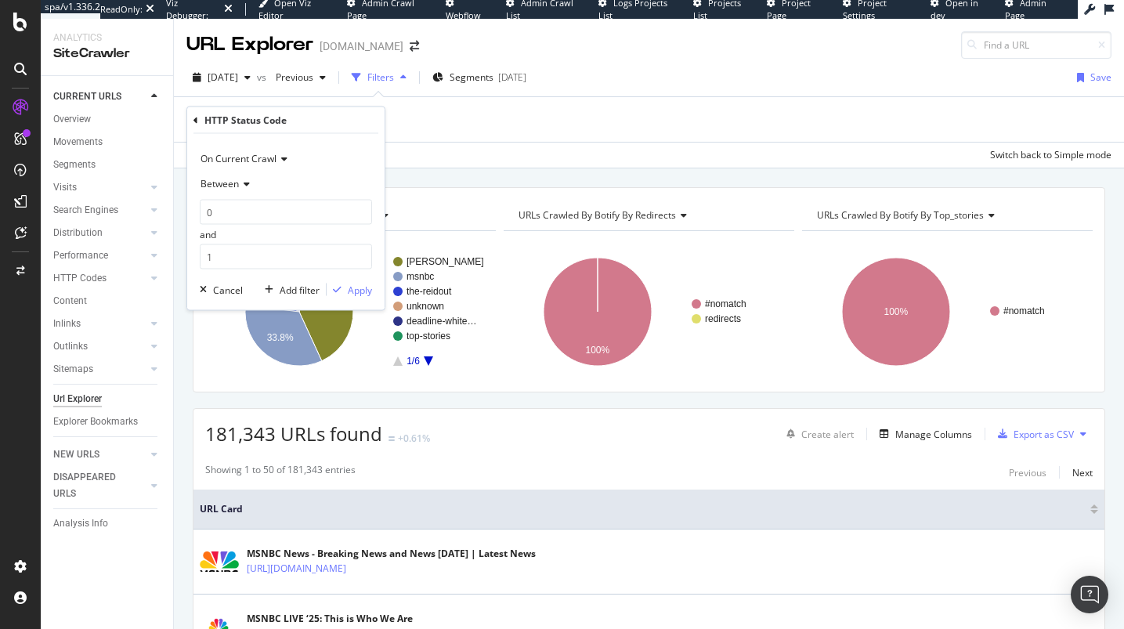
click at [265, 161] on span "On Current Crawl" at bounding box center [238, 158] width 76 height 13
click at [275, 210] on span "On Compared Crawl" at bounding box center [251, 210] width 88 height 13
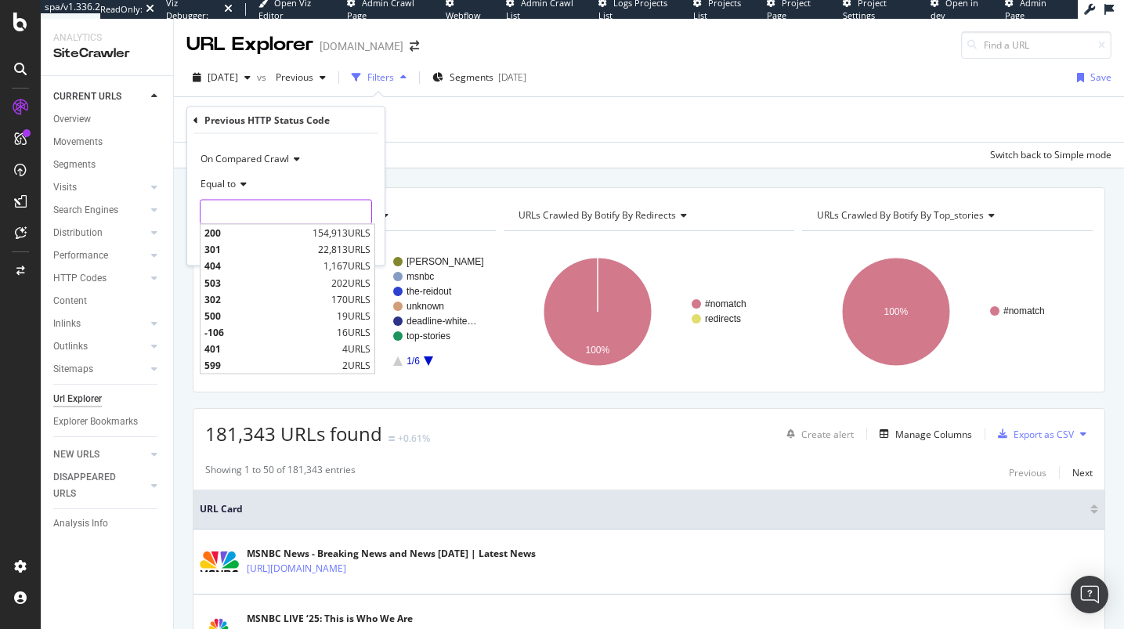
click at [260, 216] on input "number" at bounding box center [286, 212] width 172 height 25
click at [243, 179] on icon at bounding box center [241, 183] width 11 height 9
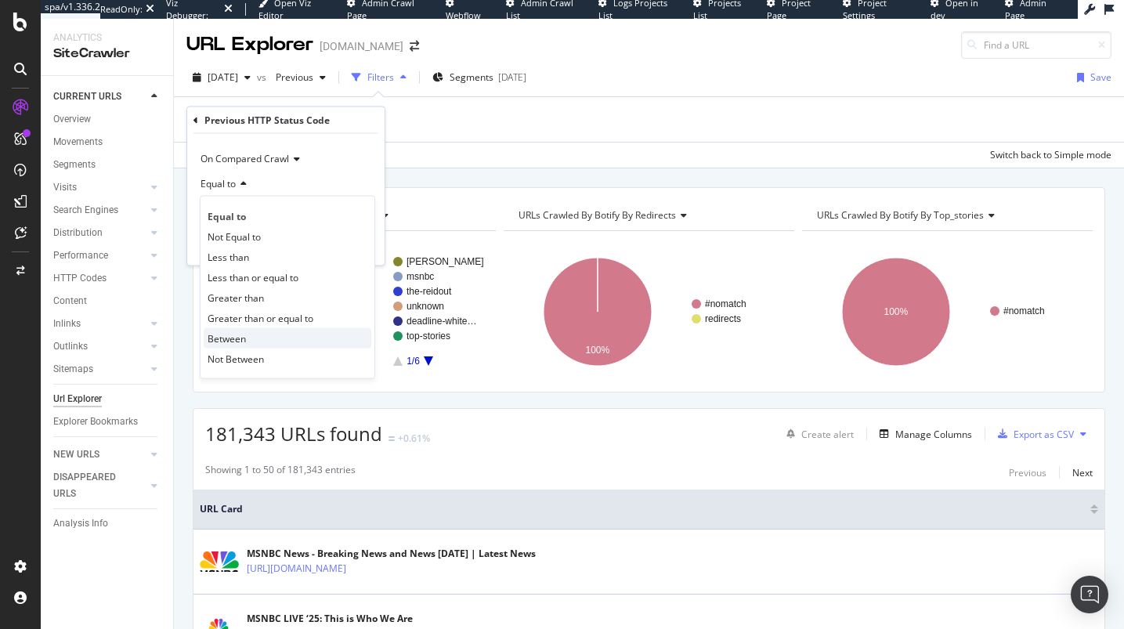
click at [243, 332] on span "Between" at bounding box center [226, 337] width 38 height 13
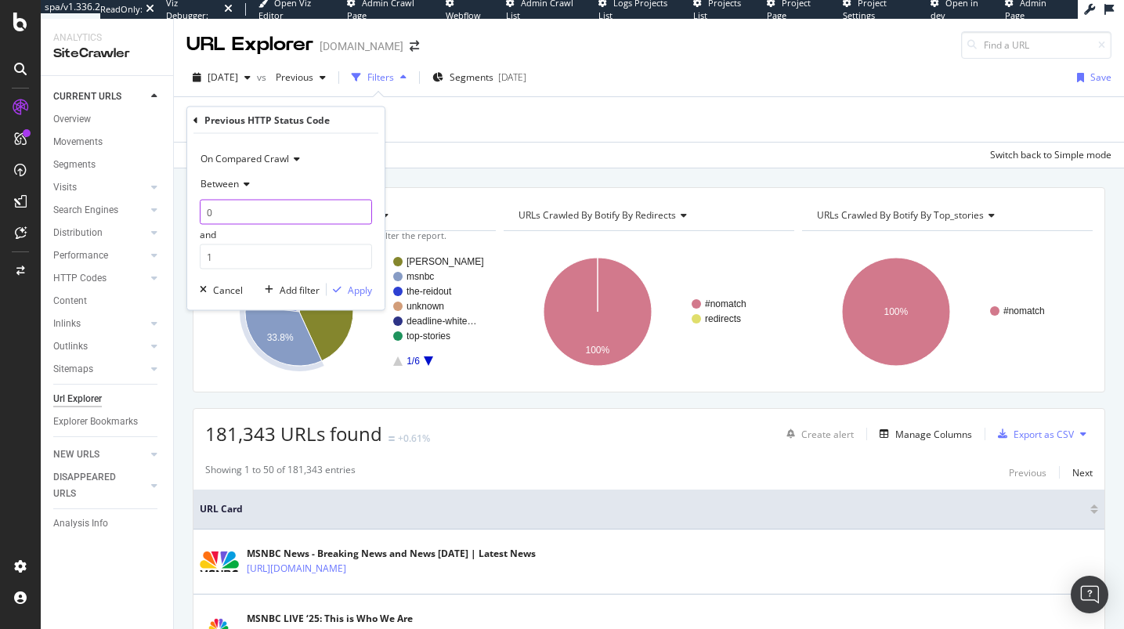
click at [254, 214] on input "0" at bounding box center [286, 212] width 172 height 25
type input "300"
click at [254, 260] on input "1" at bounding box center [286, 256] width 172 height 25
type input "399"
click at [345, 286] on div "button" at bounding box center [336, 289] width 21 height 9
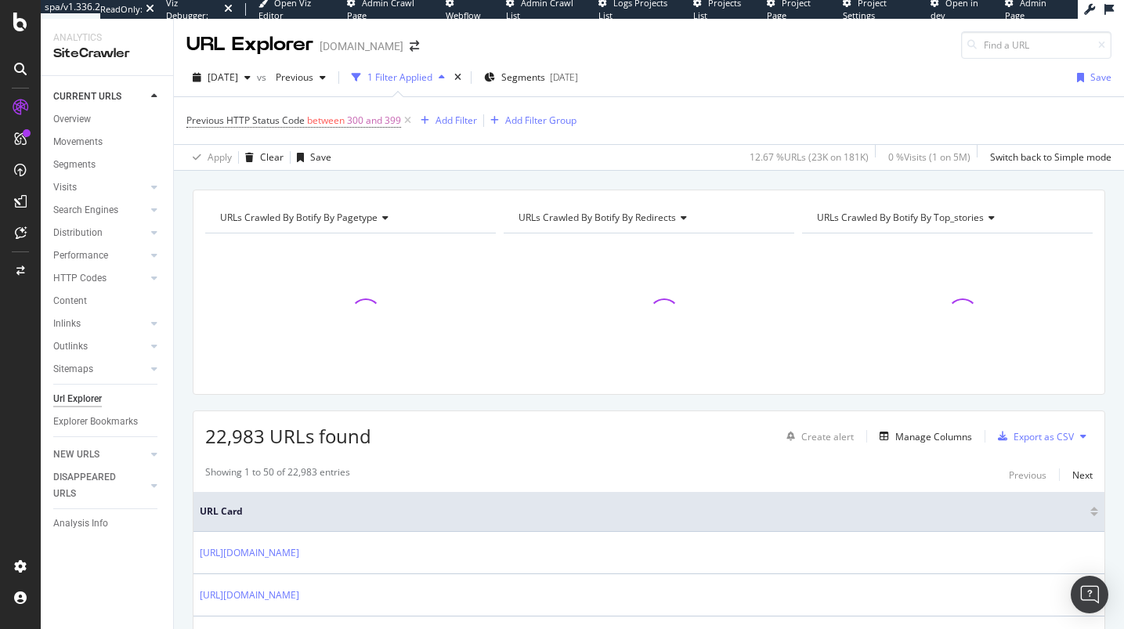
click at [442, 106] on div "Previous HTTP Status Code between 300 and 399 Add Filter Add Filter Group" at bounding box center [648, 120] width 925 height 47
click at [443, 114] on div "Add Filter" at bounding box center [455, 120] width 41 height 13
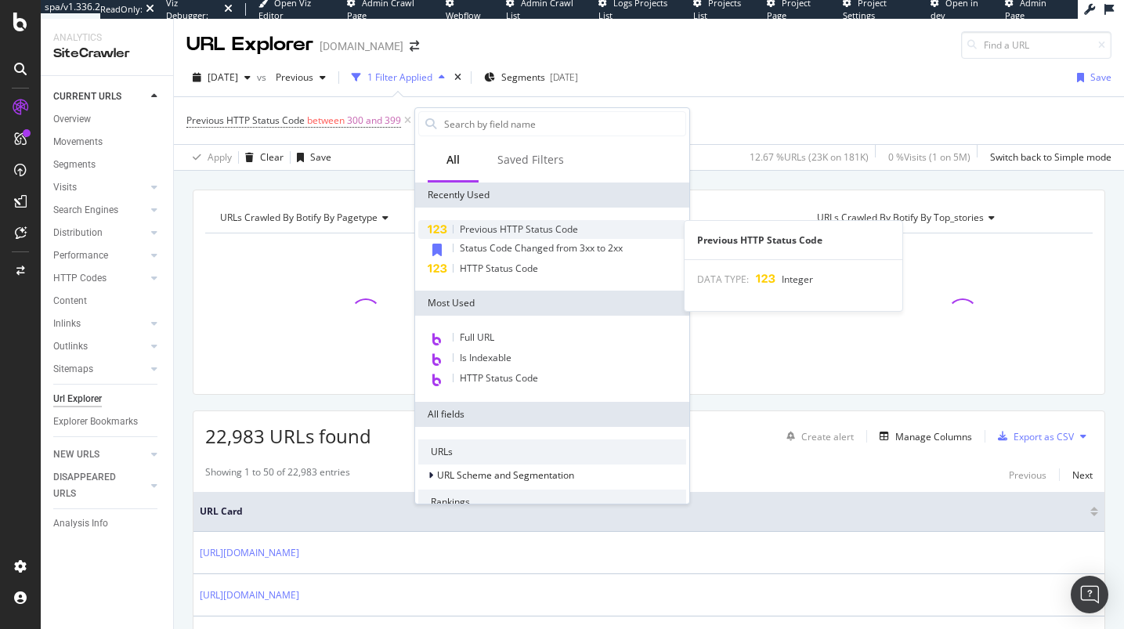
click at [534, 230] on span "Previous HTTP Status Code" at bounding box center [519, 228] width 118 height 13
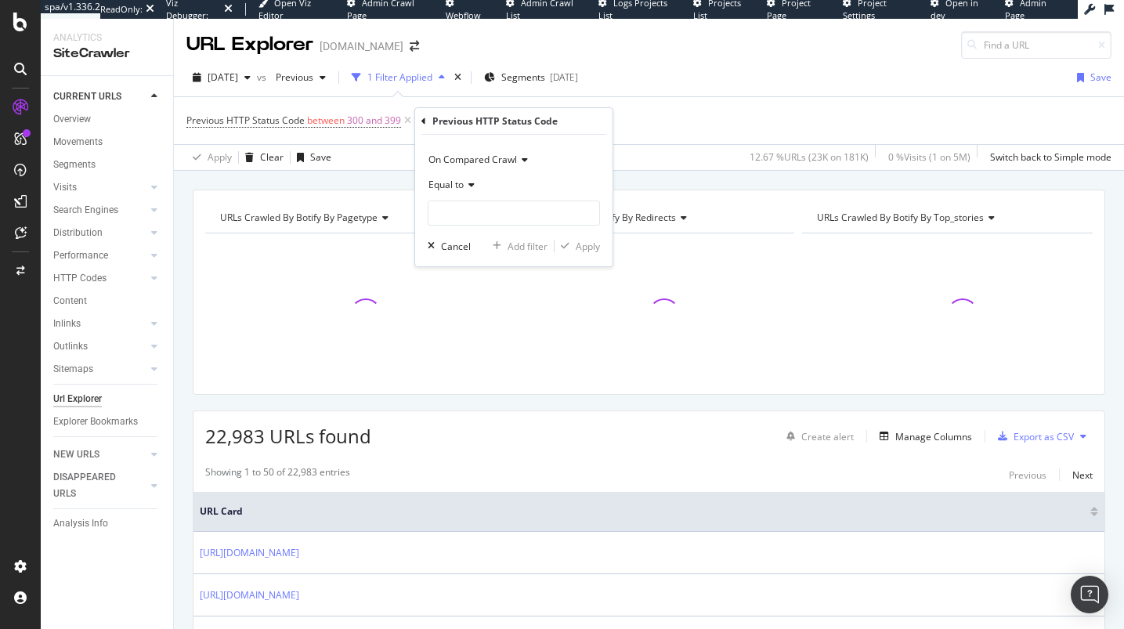
click at [460, 183] on span "Equal to" at bounding box center [445, 184] width 35 height 13
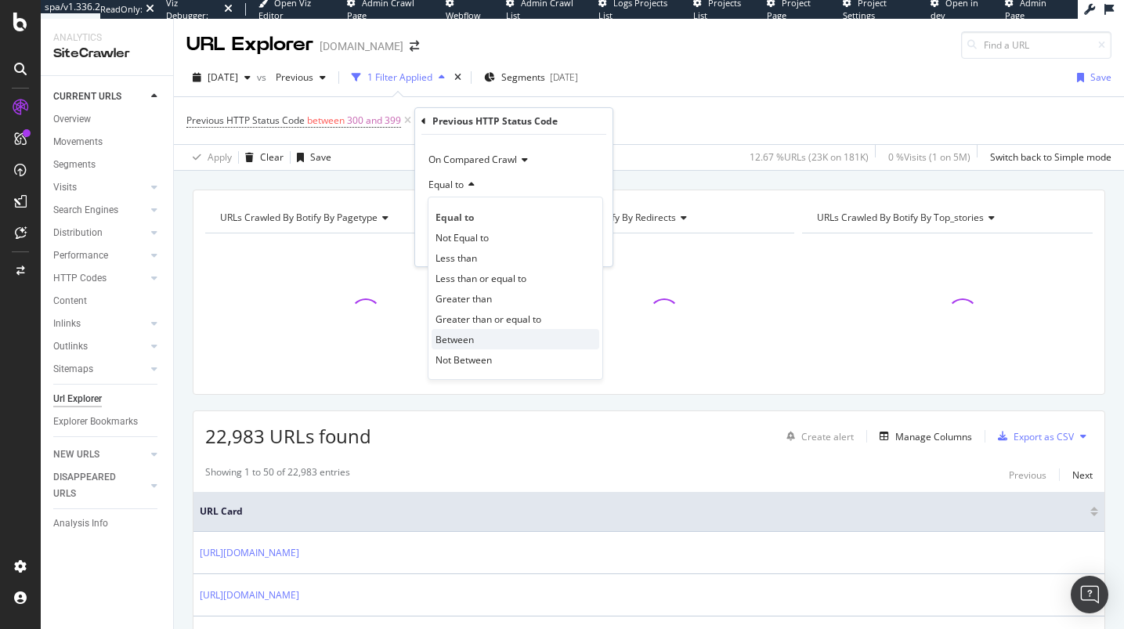
click at [474, 336] on div "Between" at bounding box center [515, 339] width 168 height 20
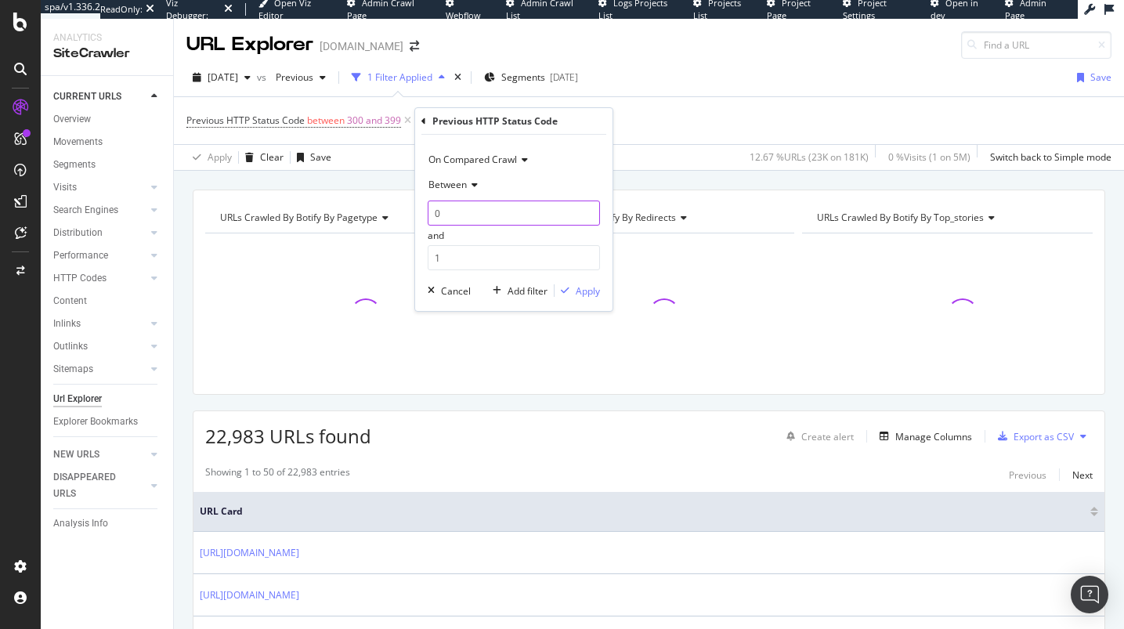
click at [470, 218] on input "0" at bounding box center [514, 212] width 172 height 25
type input "1"
type input "400"
click at [492, 257] on input "1" at bounding box center [514, 257] width 172 height 25
type input "499"
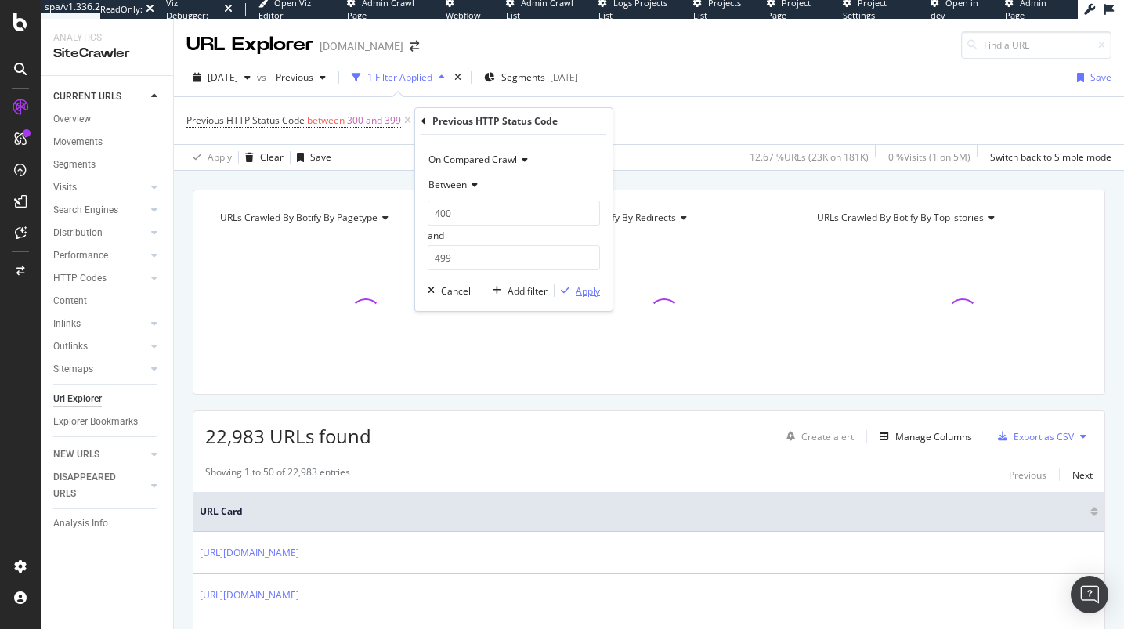
click at [573, 282] on div "On Compared Crawl Between 400 and 499 Cancel Add filter Apply" at bounding box center [513, 223] width 197 height 176
click at [575, 288] on div "Apply" at bounding box center [587, 290] width 24 height 13
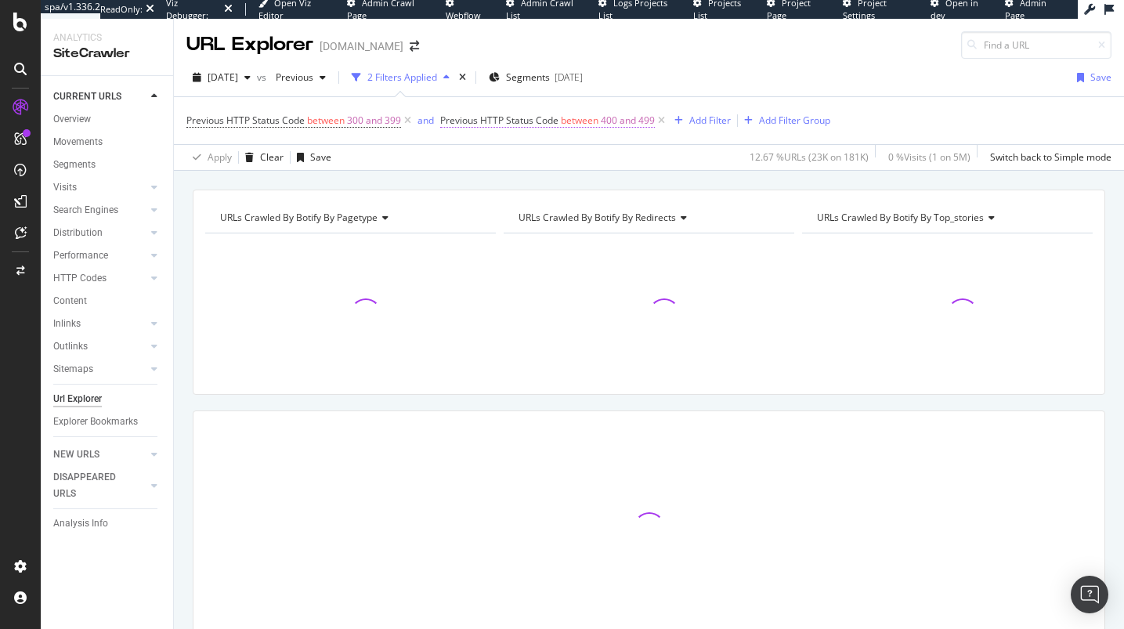
click at [579, 114] on span "between" at bounding box center [580, 120] width 38 height 13
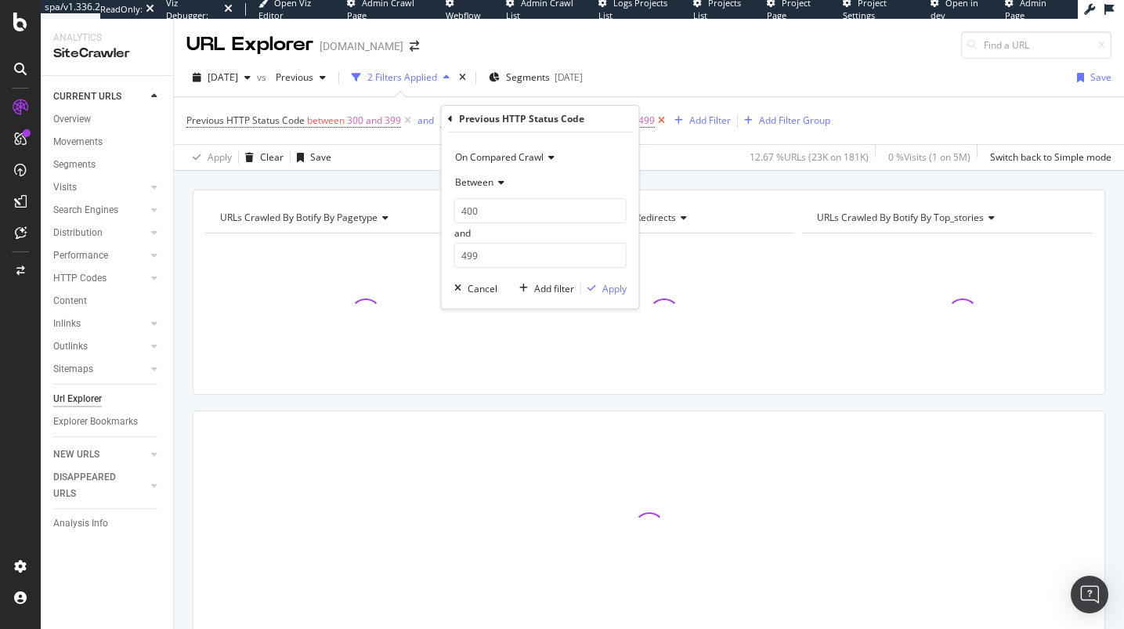
click at [665, 117] on icon at bounding box center [661, 121] width 13 height 16
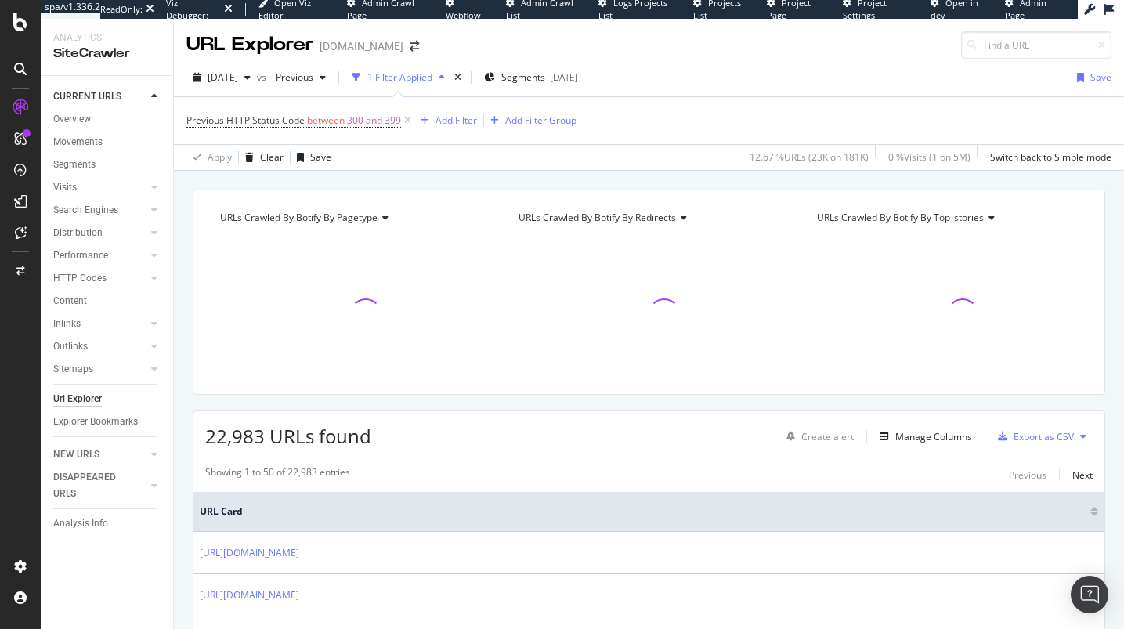
click at [454, 121] on div "Add Filter" at bounding box center [455, 120] width 41 height 13
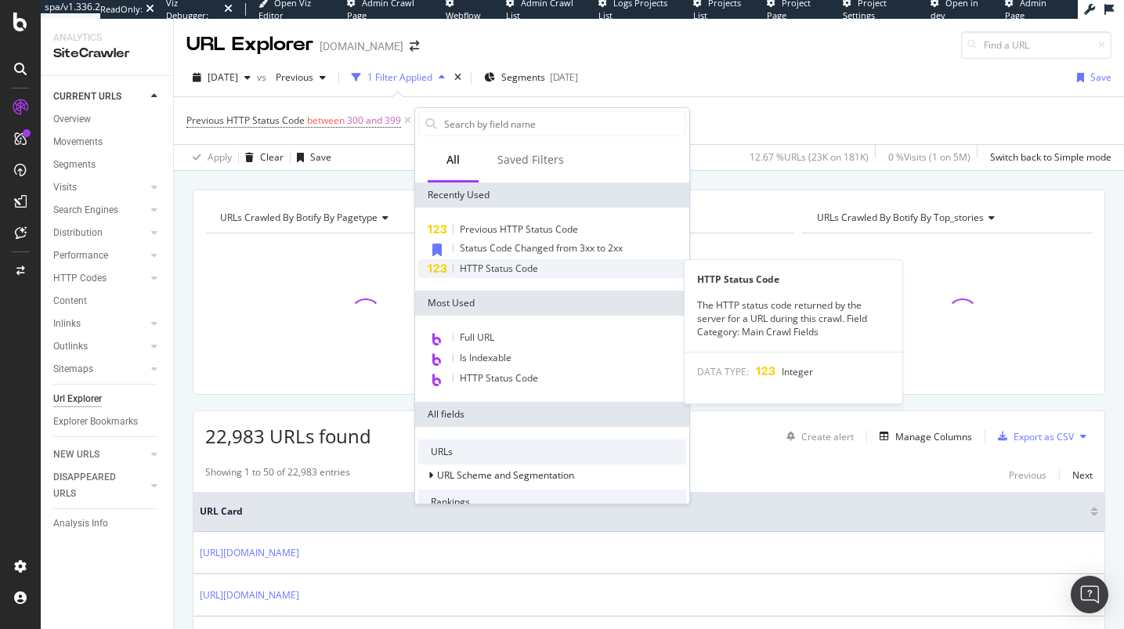
click at [492, 267] on span "HTTP Status Code" at bounding box center [499, 268] width 78 height 13
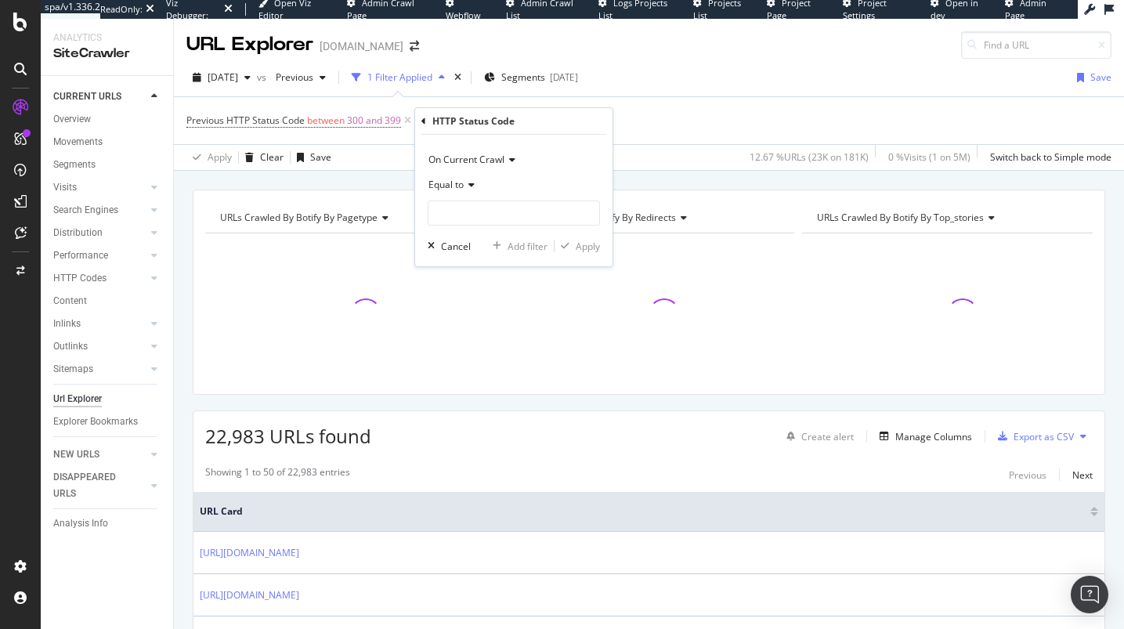
click at [476, 157] on span "On Current Crawl" at bounding box center [466, 159] width 76 height 13
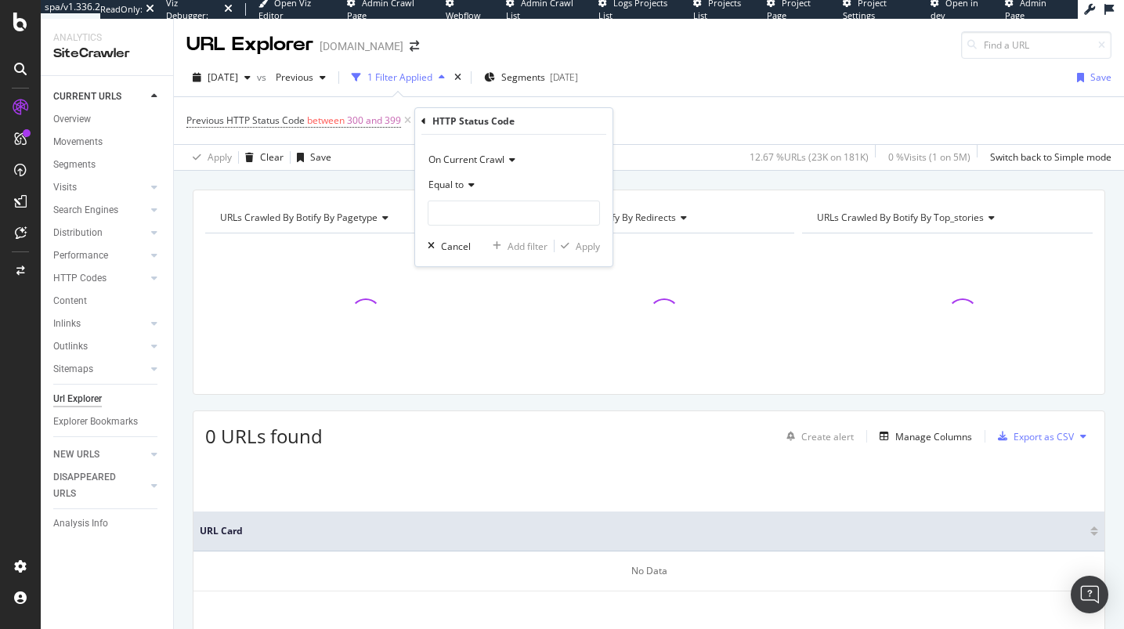
click at [542, 139] on div "On Current Crawl Equal to Cancel Add filter Apply" at bounding box center [513, 201] width 197 height 132
click at [450, 197] on div "Equal to" at bounding box center [514, 184] width 172 height 25
click at [481, 330] on div "Between" at bounding box center [515, 339] width 168 height 20
click at [485, 207] on input "0" at bounding box center [514, 212] width 172 height 25
type input "1"
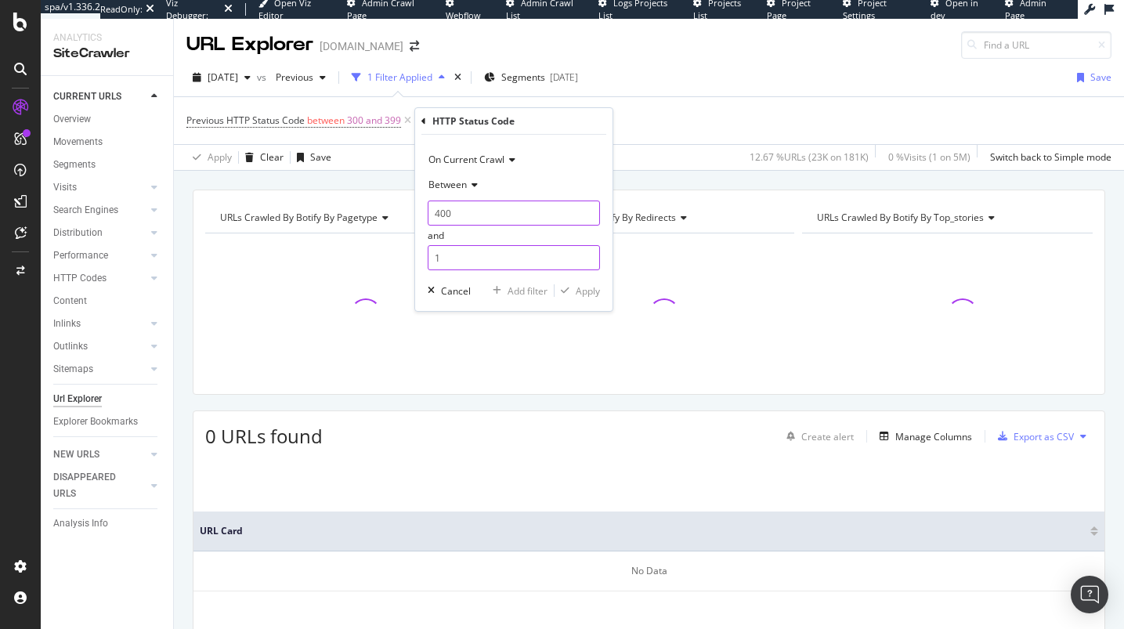
type input "400"
click at [500, 247] on input "1" at bounding box center [514, 257] width 172 height 25
type input "499"
click at [588, 284] on div "Apply" at bounding box center [587, 290] width 24 height 13
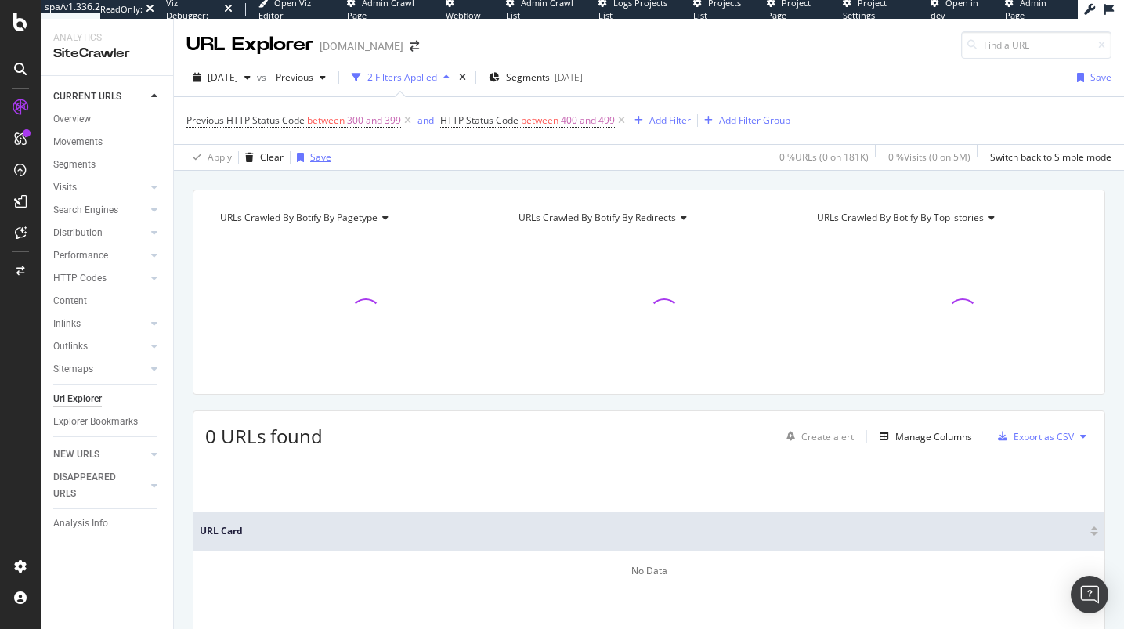
click at [305, 163] on div "Save" at bounding box center [310, 157] width 41 height 23
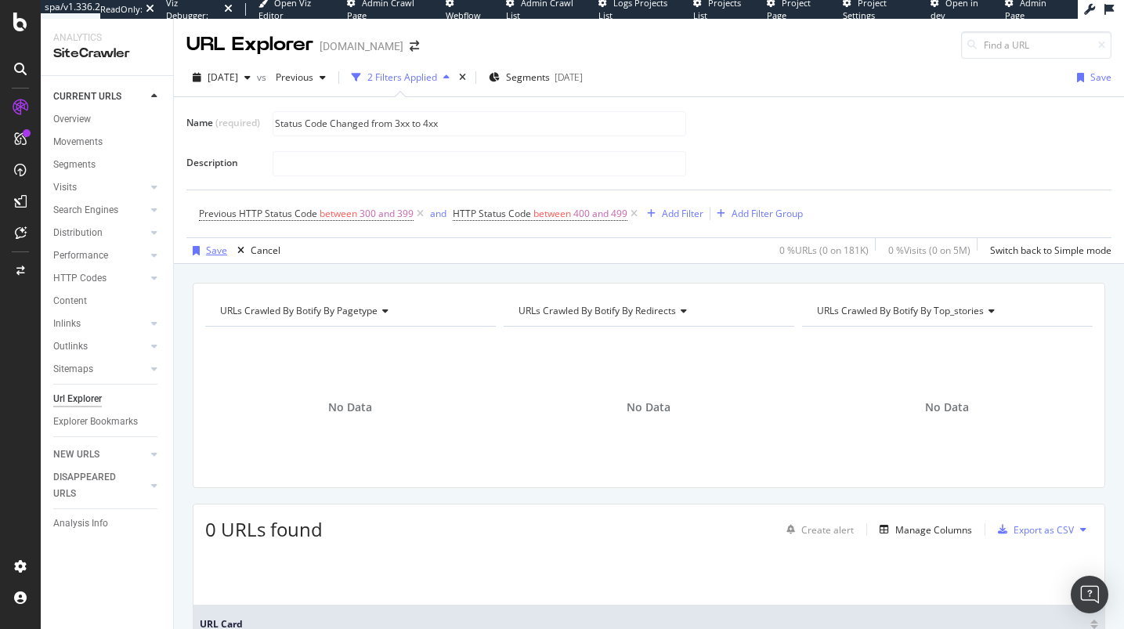
type input "Status Code Changed from 3xx to 4xx"
click at [216, 252] on div "Save" at bounding box center [216, 250] width 21 height 13
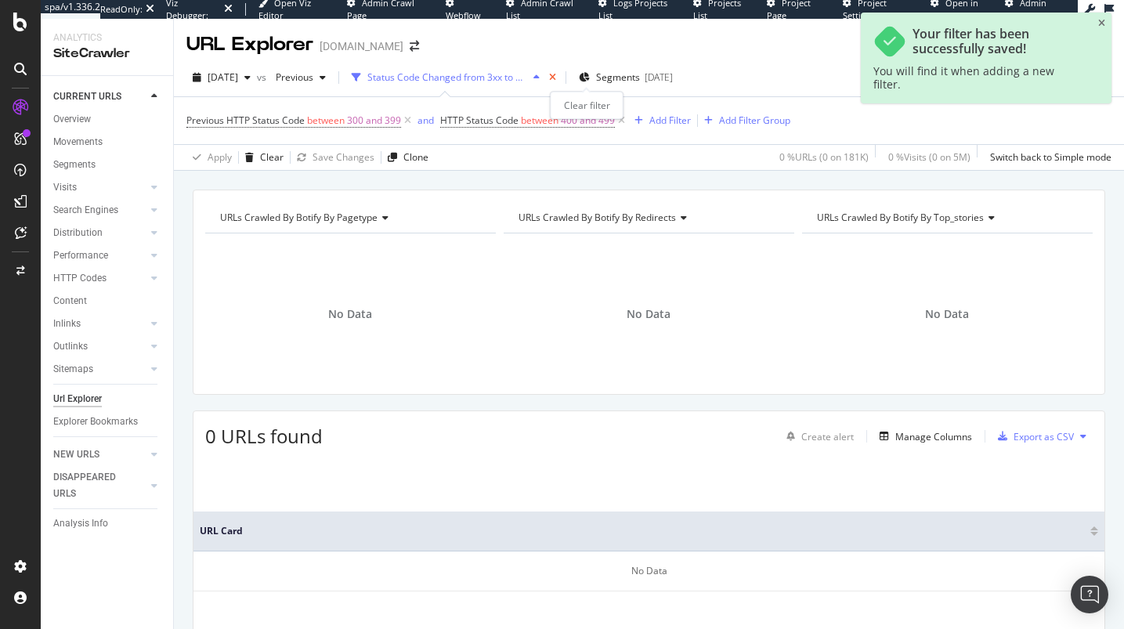
click at [556, 78] on icon "times" at bounding box center [552, 77] width 7 height 9
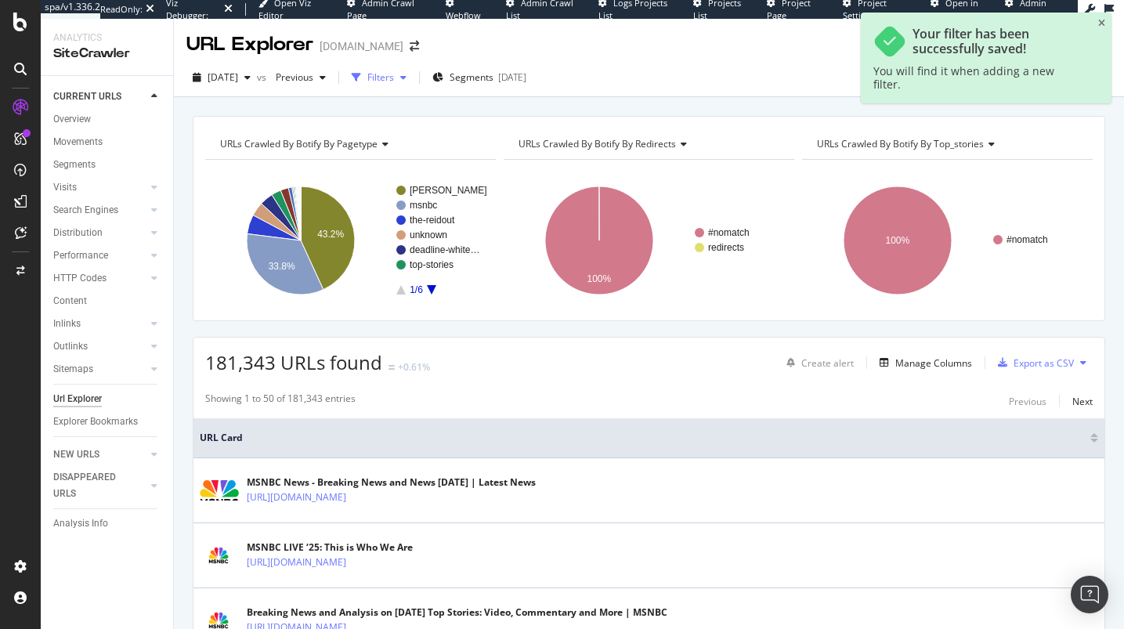
click at [413, 79] on div "button" at bounding box center [403, 77] width 19 height 9
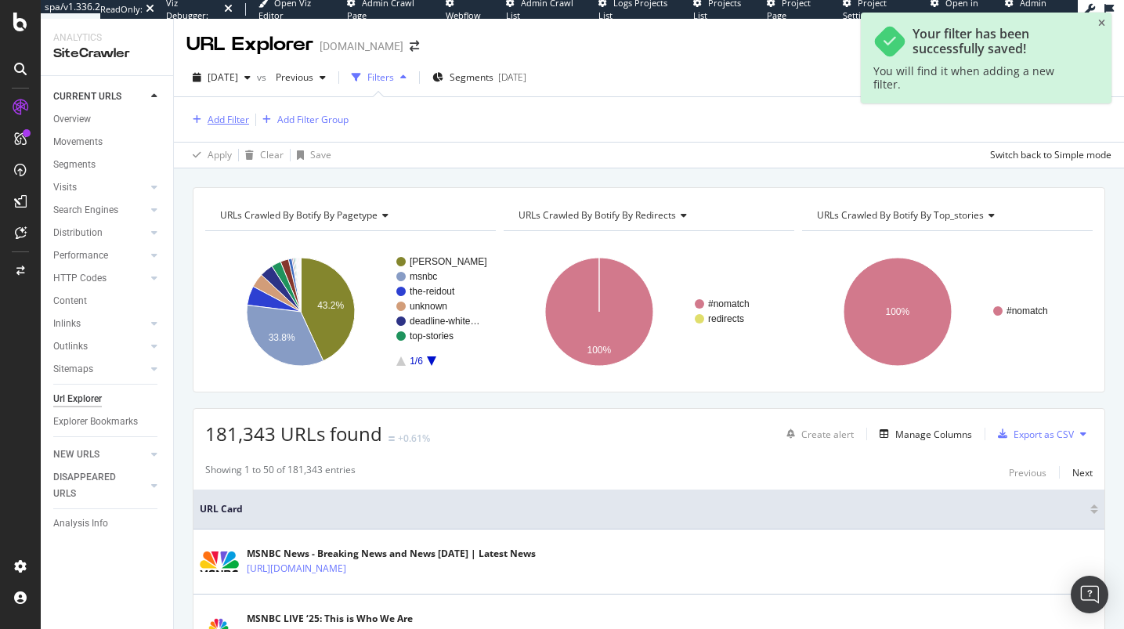
click at [227, 114] on div "Add Filter" at bounding box center [227, 119] width 41 height 13
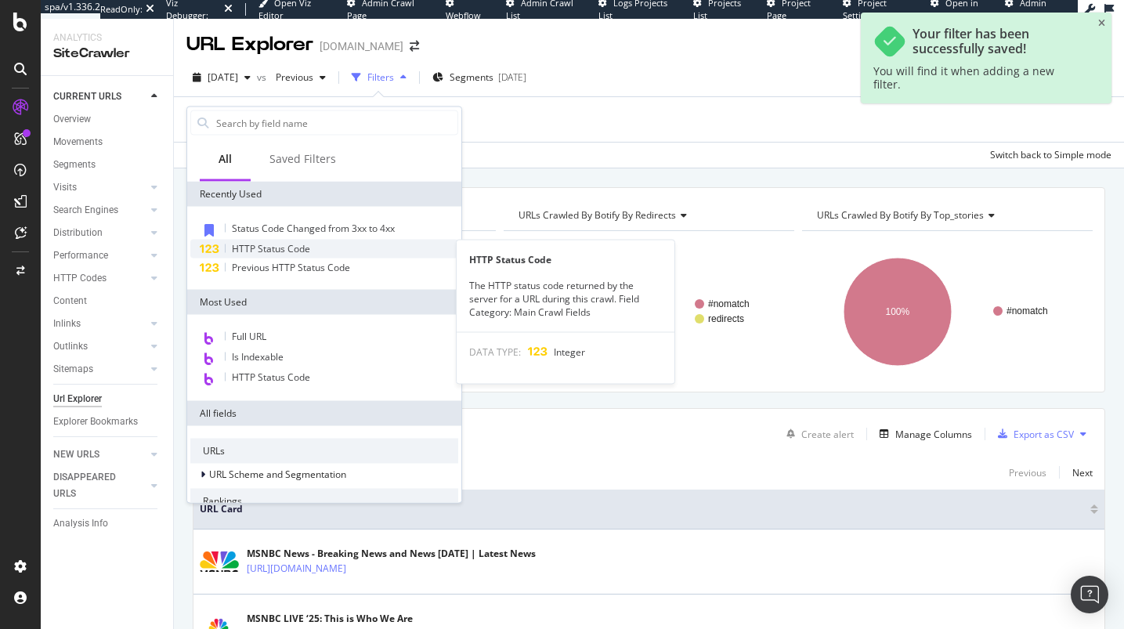
click at [268, 253] on span "HTTP Status Code" at bounding box center [271, 248] width 78 height 13
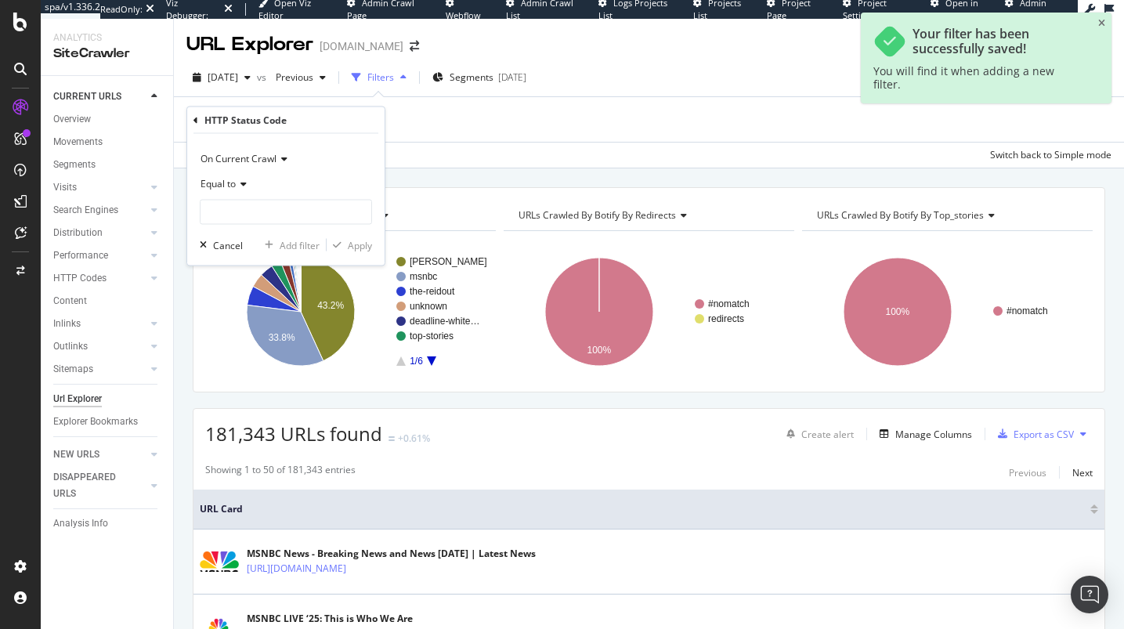
click at [247, 154] on span "On Current Crawl" at bounding box center [238, 158] width 76 height 13
click at [266, 215] on span "On Compared Crawl" at bounding box center [251, 210] width 88 height 13
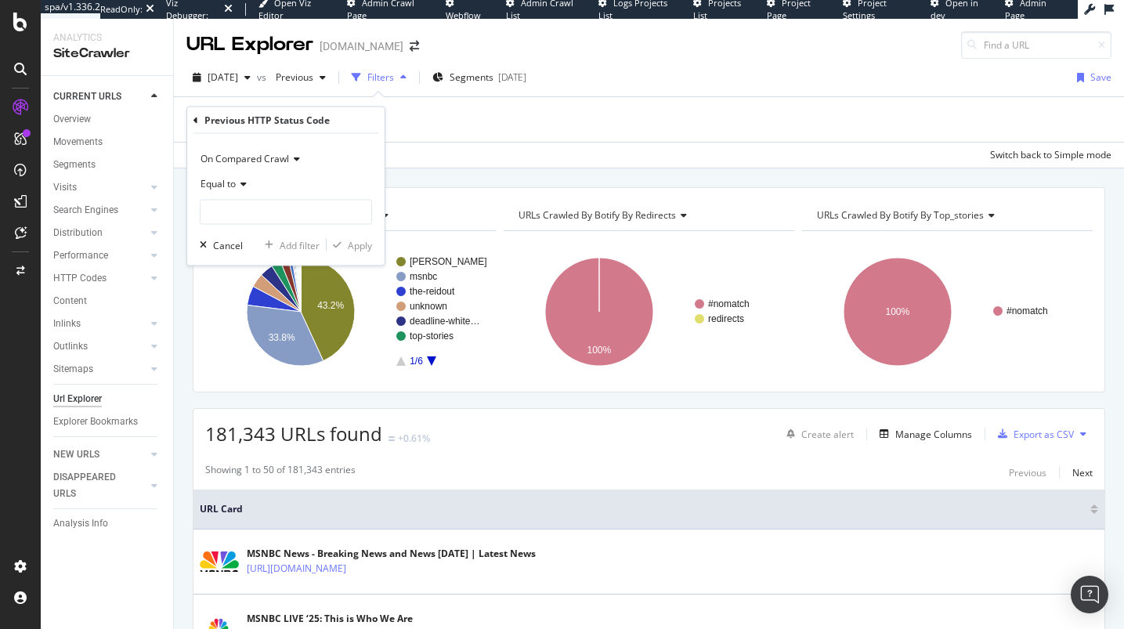
click at [252, 186] on div "Equal to" at bounding box center [286, 183] width 172 height 25
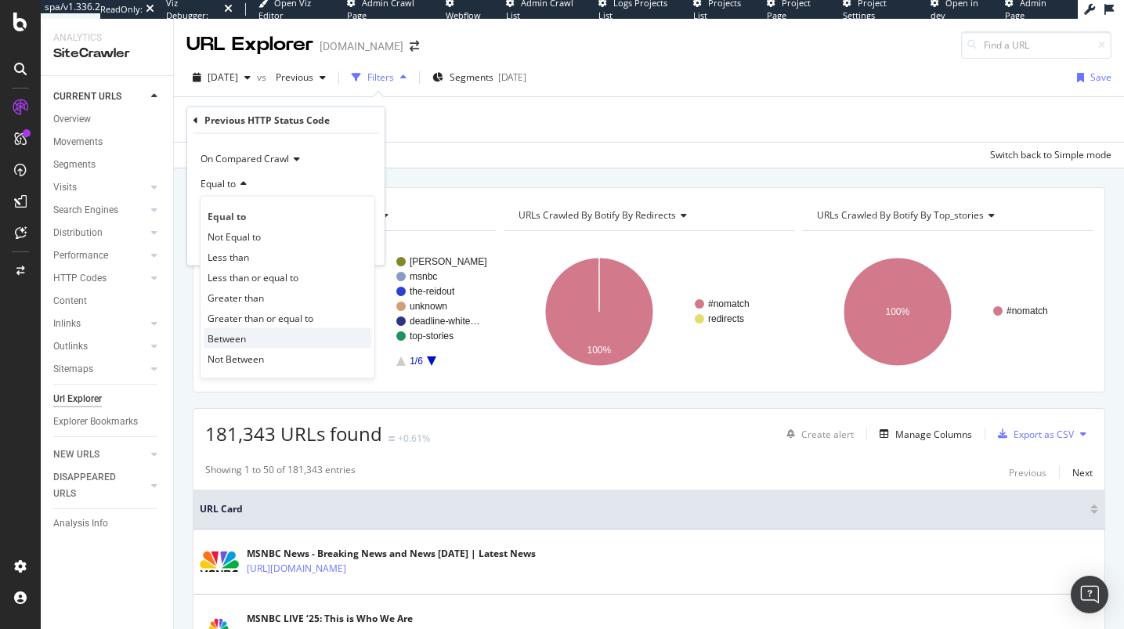
click at [269, 338] on div "Between" at bounding box center [288, 338] width 168 height 20
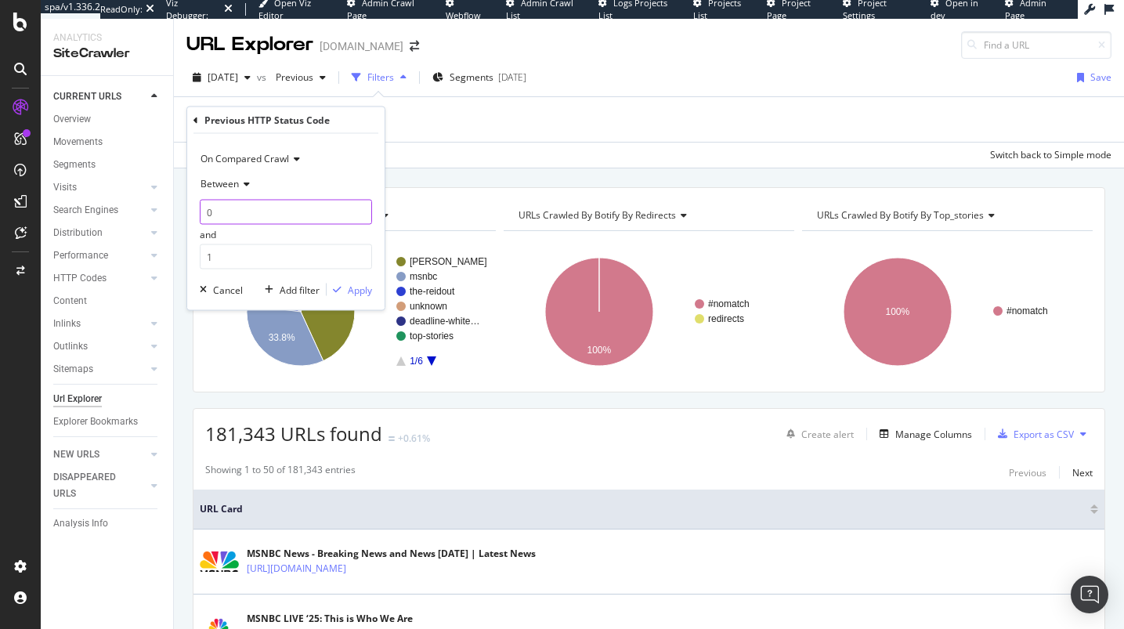
click at [259, 217] on input "0" at bounding box center [286, 212] width 172 height 25
type input "400"
click at [248, 261] on input "1" at bounding box center [286, 256] width 172 height 25
type input "499"
click at [333, 285] on icon "button" at bounding box center [337, 289] width 9 height 9
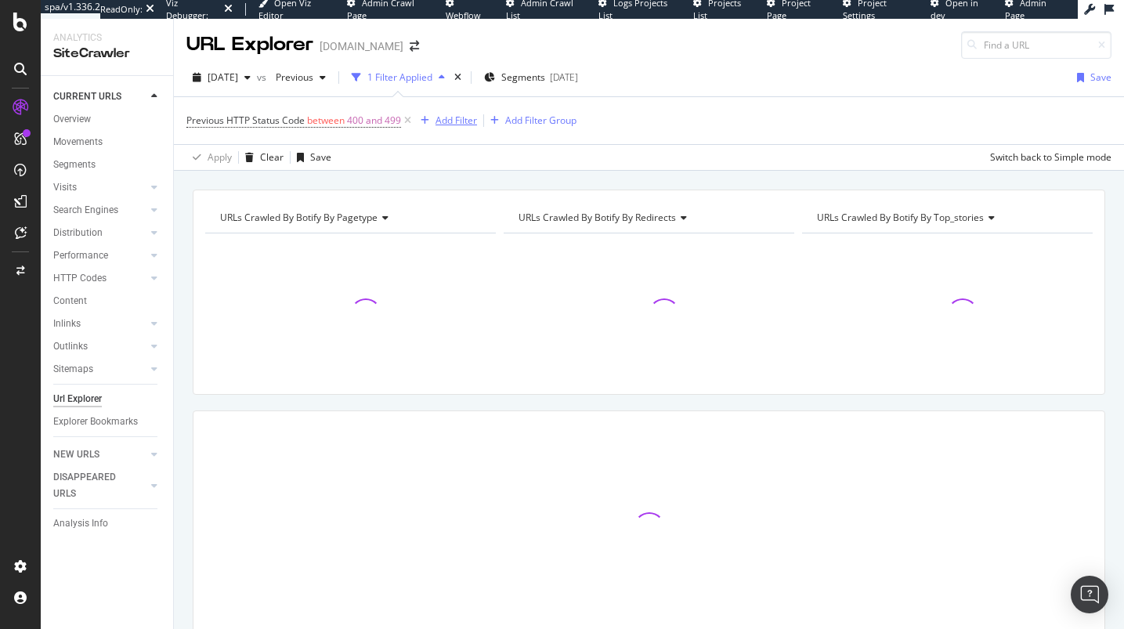
click at [428, 120] on icon "button" at bounding box center [424, 120] width 9 height 9
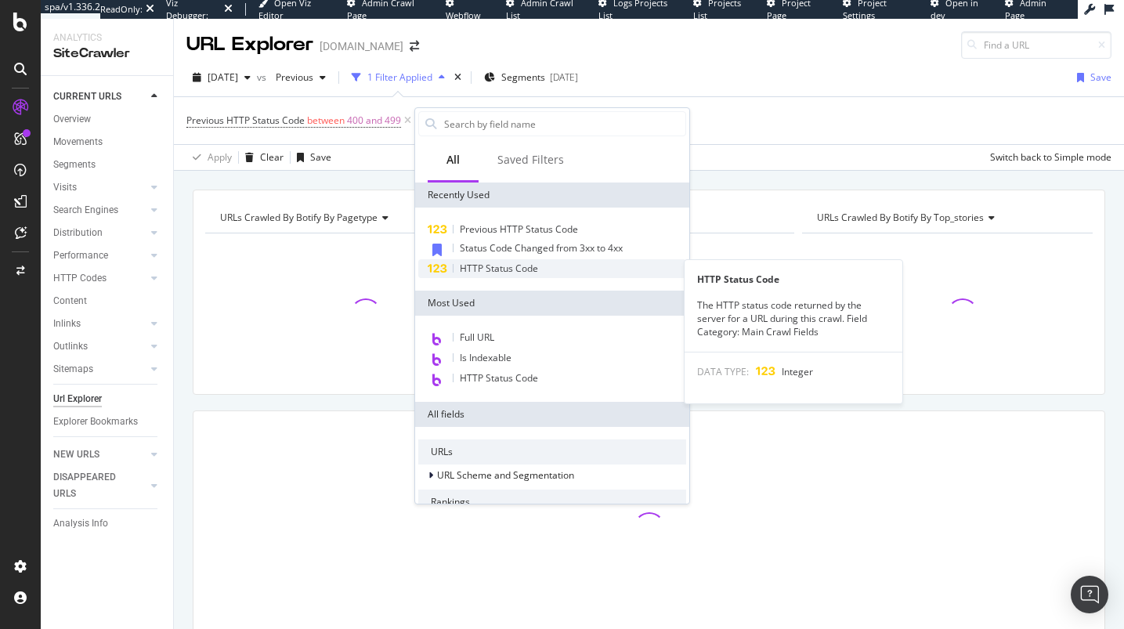
click at [486, 262] on span "HTTP Status Code" at bounding box center [499, 268] width 78 height 13
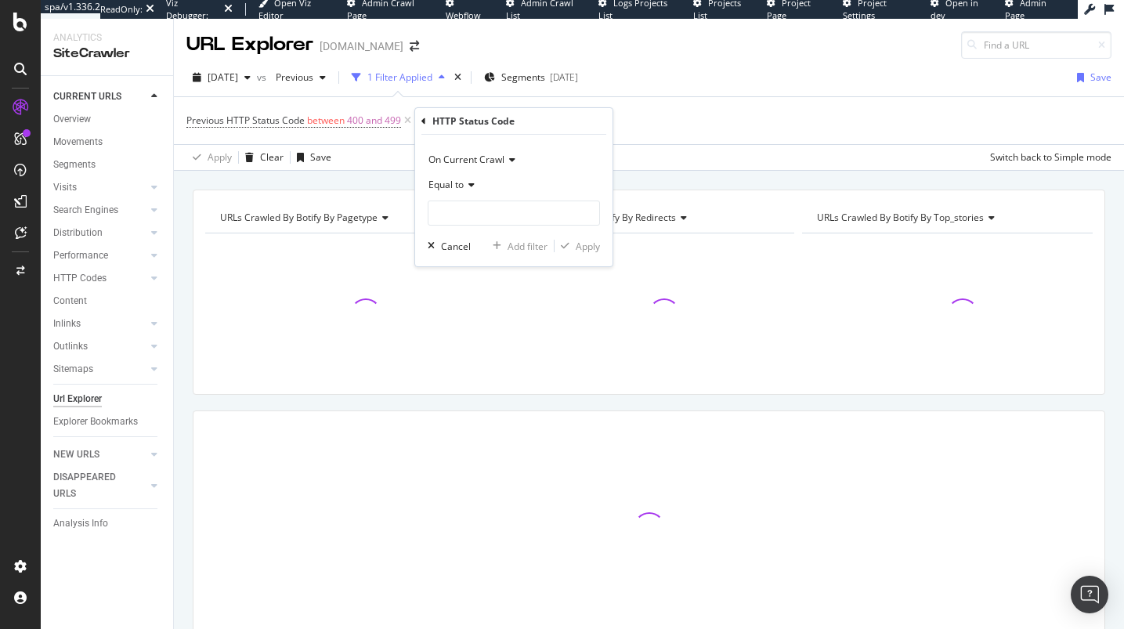
click at [472, 162] on span "On Current Crawl" at bounding box center [466, 159] width 76 height 13
click at [475, 210] on span "On Compared Crawl" at bounding box center [479, 212] width 88 height 13
click at [479, 164] on span "On Compared Crawl" at bounding box center [472, 159] width 88 height 13
click at [477, 193] on span "On Current Crawl" at bounding box center [473, 192] width 76 height 13
click at [466, 182] on icon at bounding box center [469, 184] width 11 height 9
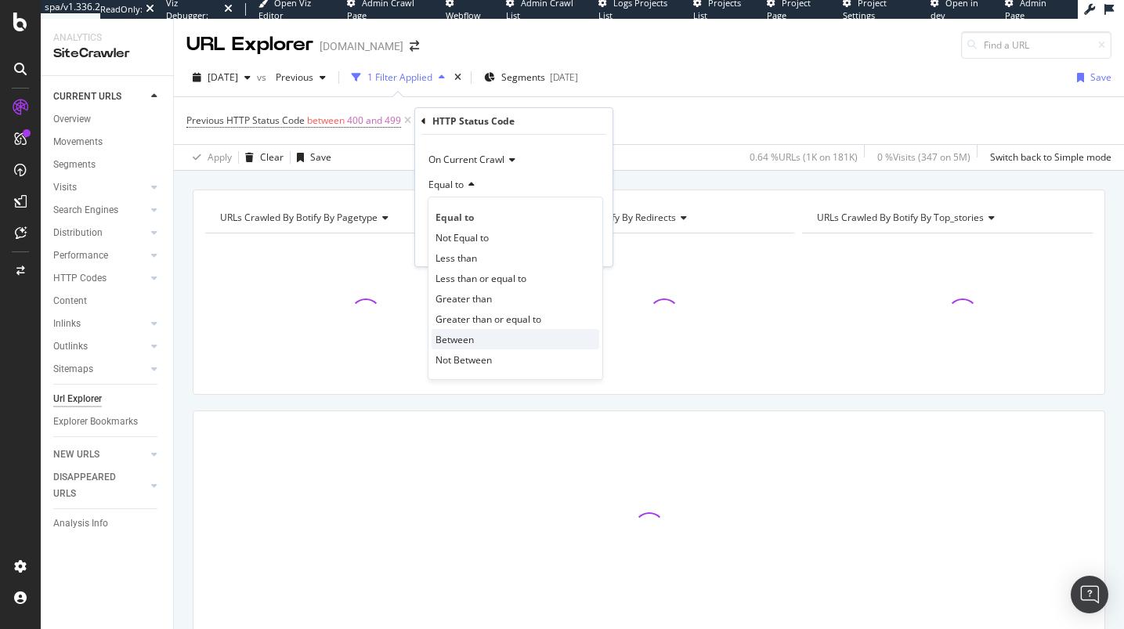
click at [485, 330] on div "Between" at bounding box center [515, 339] width 168 height 20
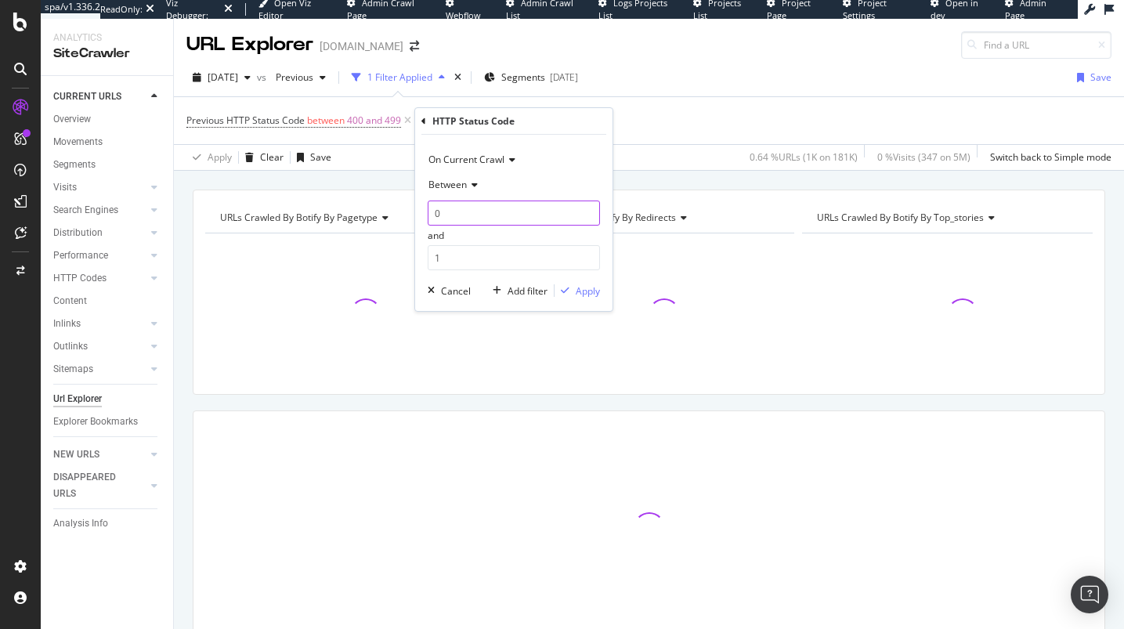
click at [484, 207] on input "0" at bounding box center [514, 212] width 172 height 25
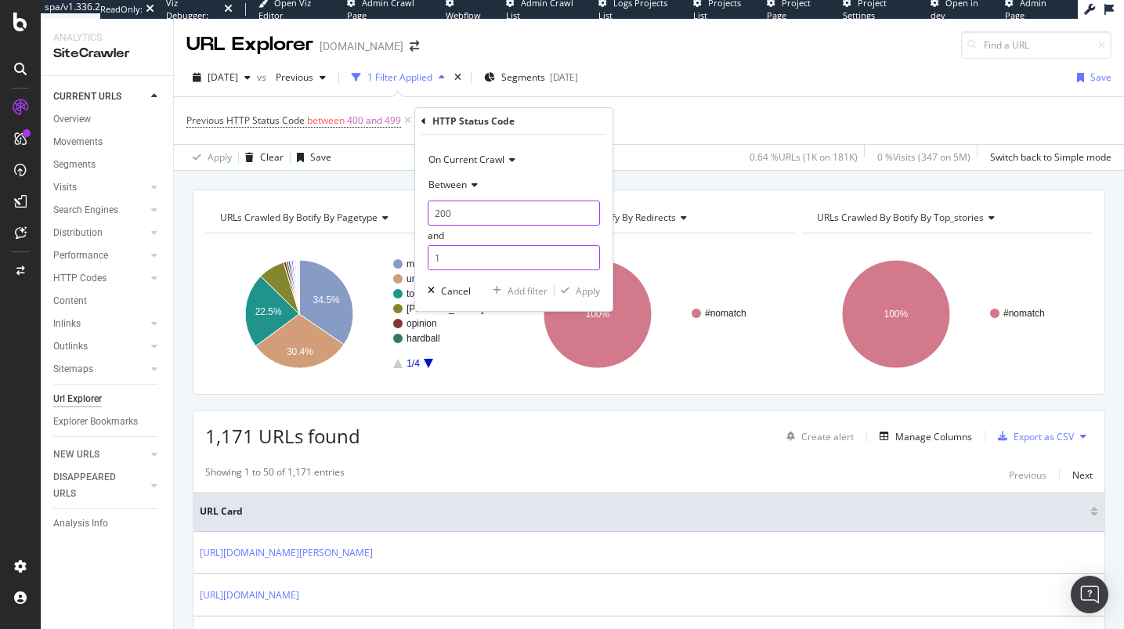
type input "200"
click at [507, 254] on input "1" at bounding box center [514, 257] width 172 height 25
type input "299"
click at [568, 281] on div "On Current Crawl Between 200 and 299 Cancel Add filter Apply" at bounding box center [513, 223] width 197 height 176
click at [580, 292] on div "Apply" at bounding box center [587, 290] width 24 height 13
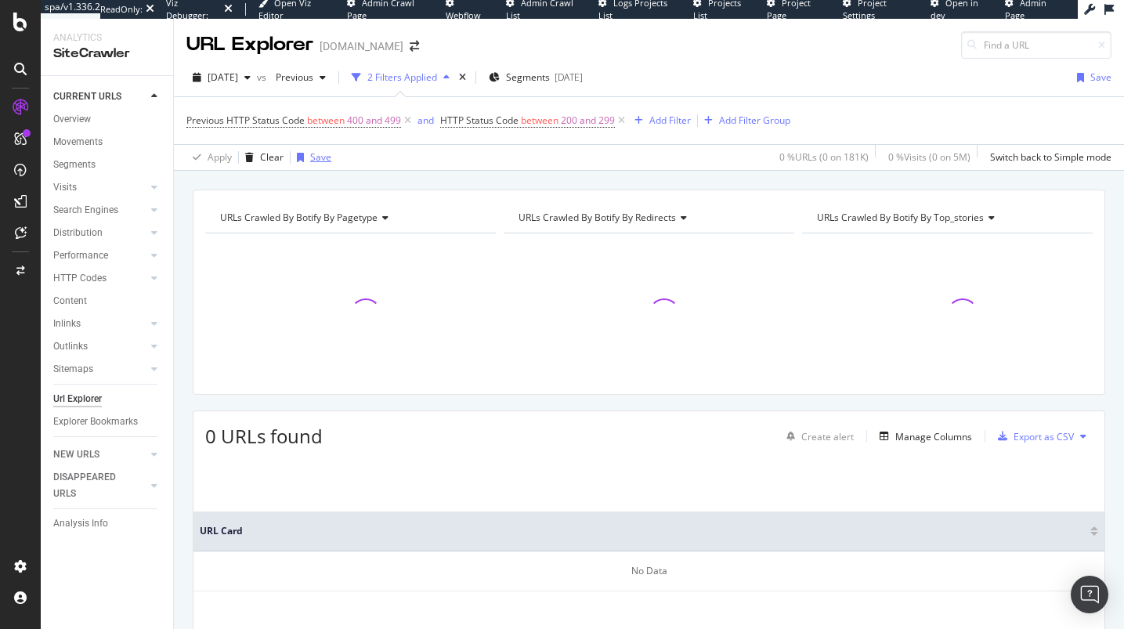
click at [310, 157] on div "Save" at bounding box center [320, 156] width 21 height 13
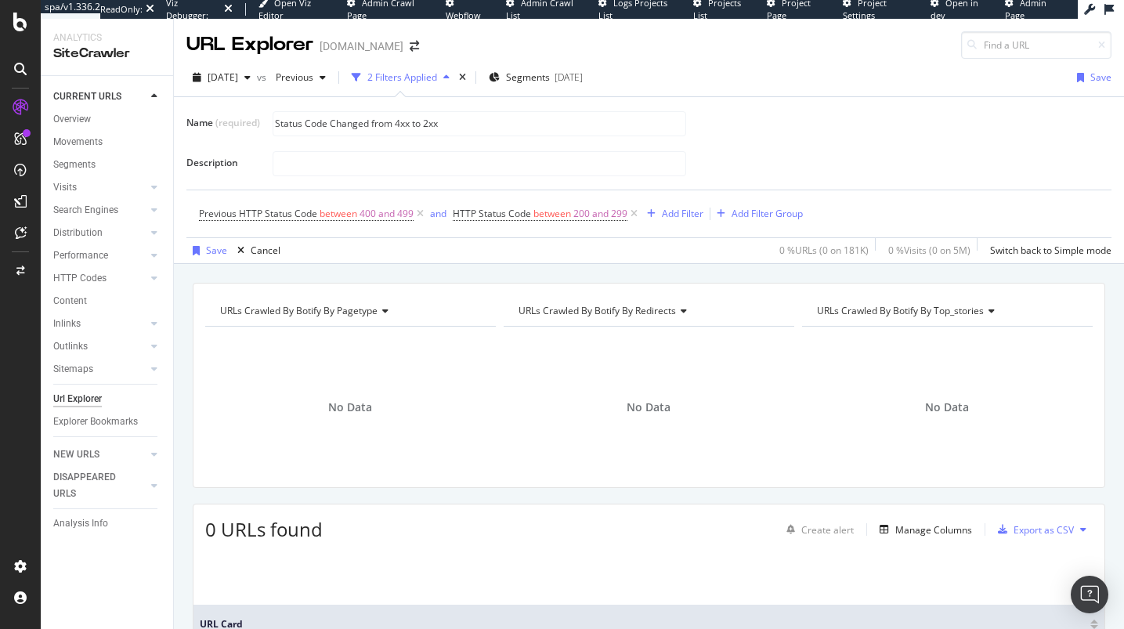
type input "Status Code Changed from 4xx to 2xx"
click at [173, 255] on div "Analytics SiteCrawler CURRENT URLS Overview Movements Segments Visits Analysis …" at bounding box center [107, 324] width 133 height 610
click at [194, 250] on icon "button" at bounding box center [196, 250] width 7 height 9
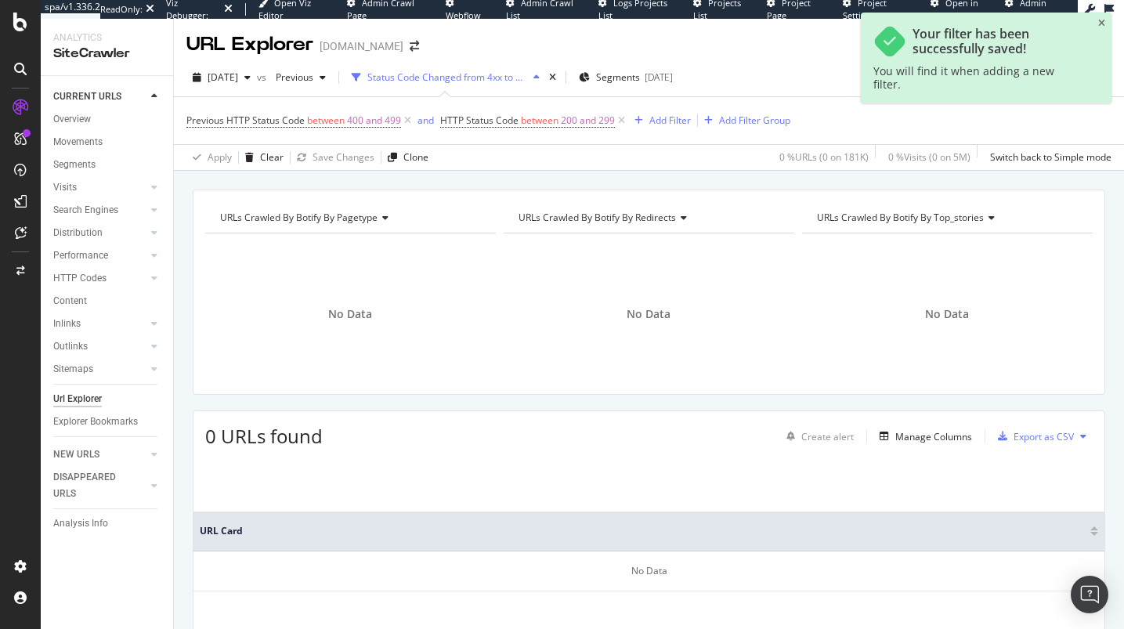
click at [559, 78] on div "times" at bounding box center [552, 78] width 13 height 16
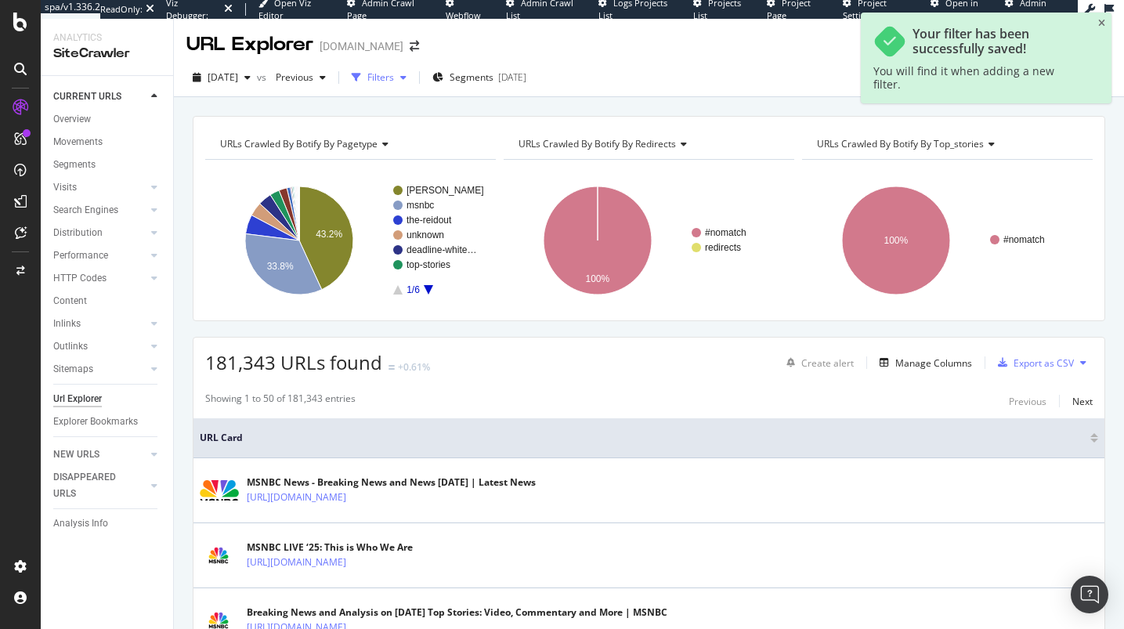
click at [413, 87] on div "Filters" at bounding box center [378, 77] width 67 height 23
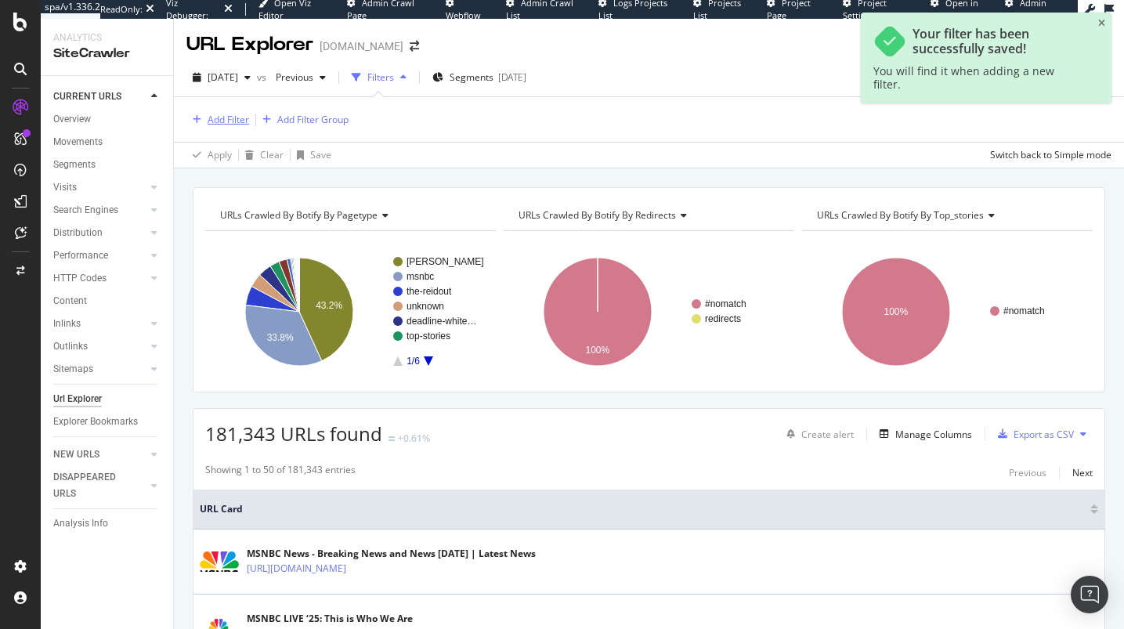
click at [240, 124] on div "Add Filter" at bounding box center [227, 119] width 41 height 13
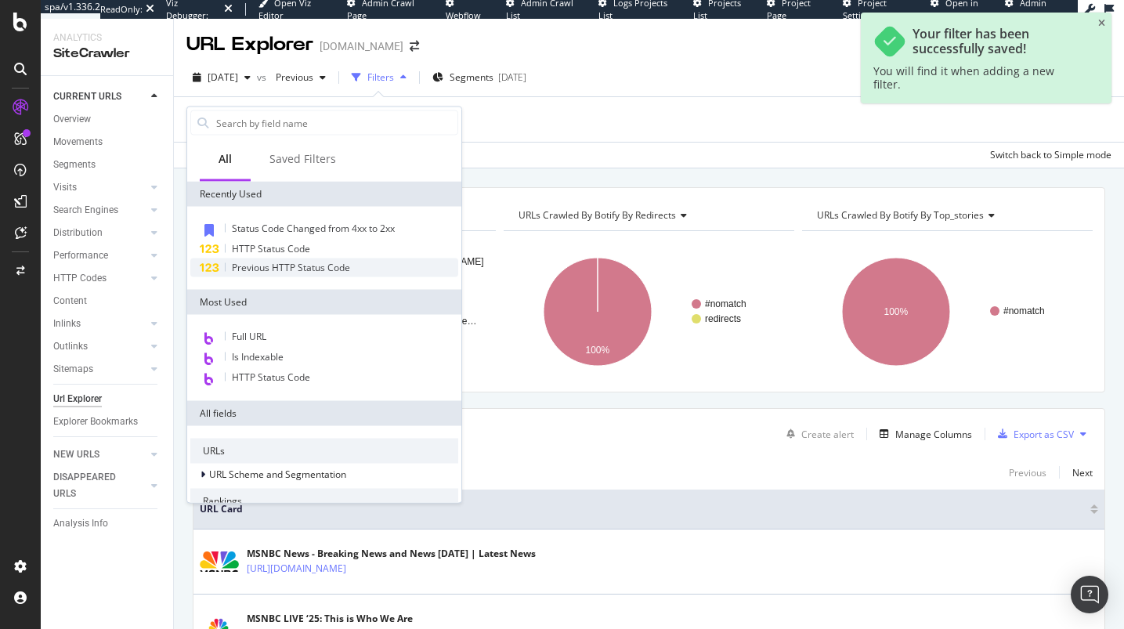
click at [276, 262] on span "Previous HTTP Status Code" at bounding box center [291, 267] width 118 height 13
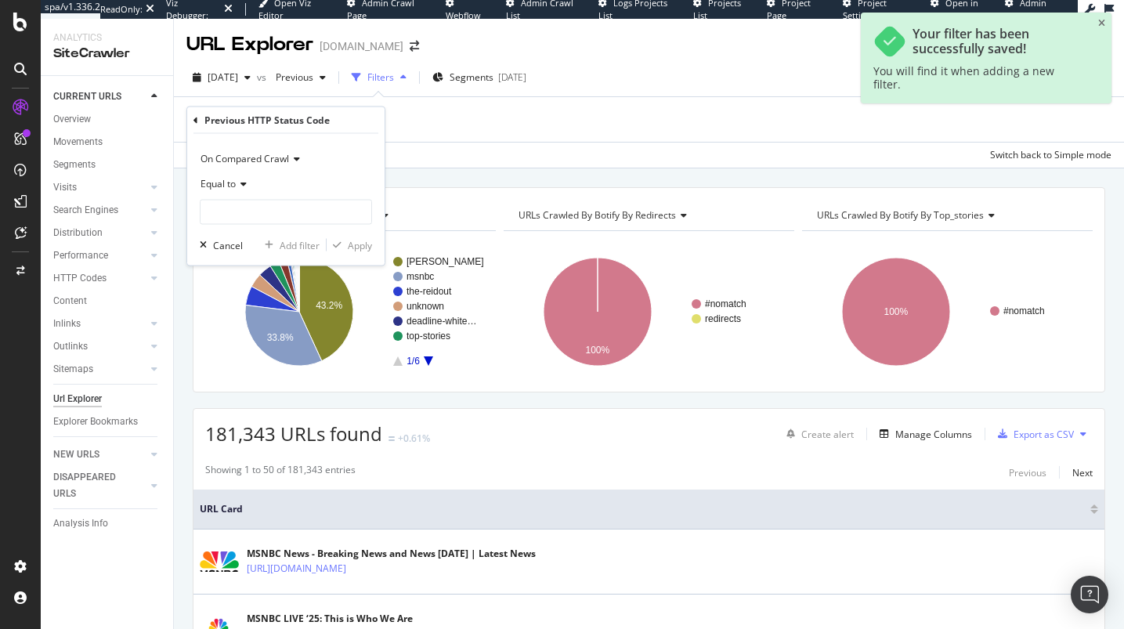
click at [233, 180] on span "Equal to" at bounding box center [217, 183] width 35 height 13
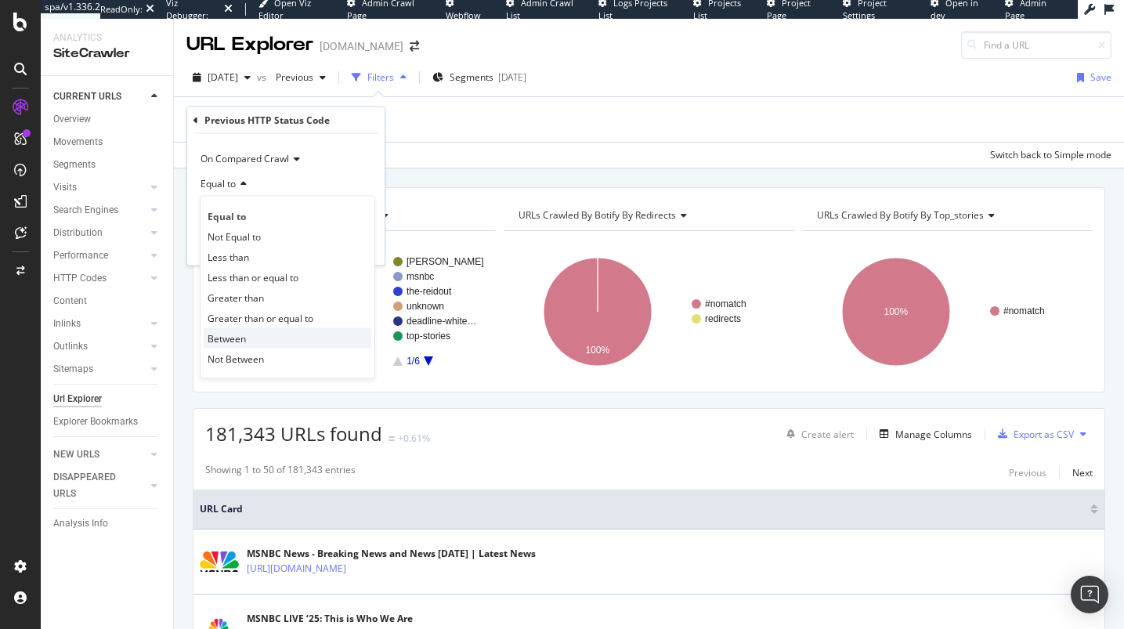
click at [262, 338] on div "Between" at bounding box center [288, 338] width 168 height 20
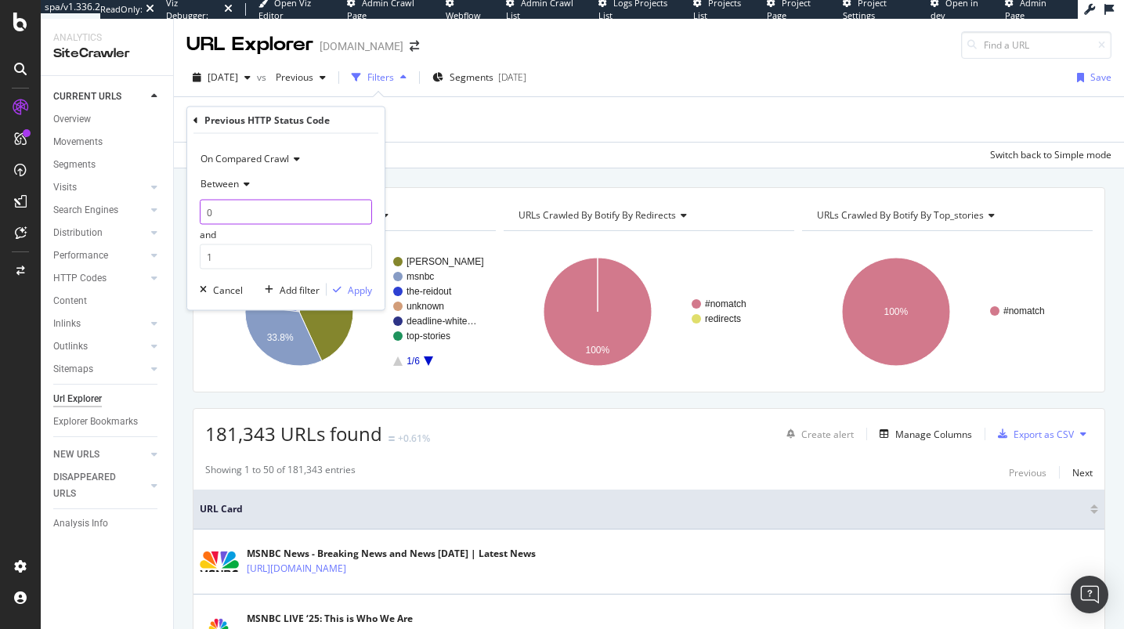
click at [265, 214] on input "0" at bounding box center [286, 212] width 172 height 25
type input "400"
click at [290, 240] on div "400 and 1" at bounding box center [286, 235] width 172 height 70
click at [296, 257] on input "1" at bounding box center [286, 256] width 172 height 25
type input "499"
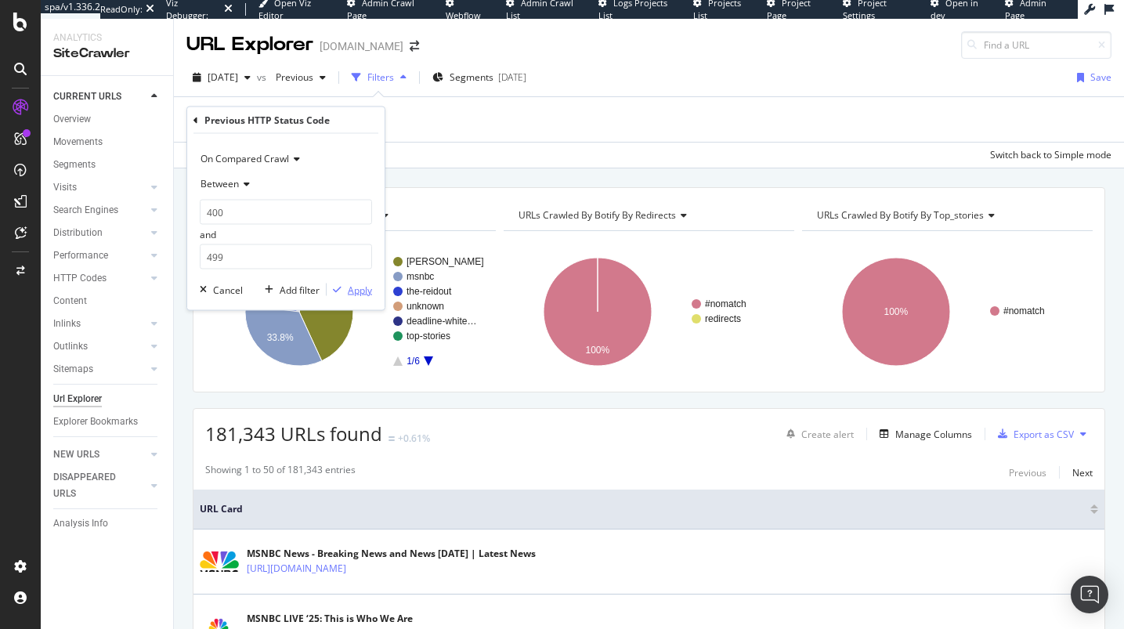
click at [367, 285] on div "Apply" at bounding box center [360, 289] width 24 height 13
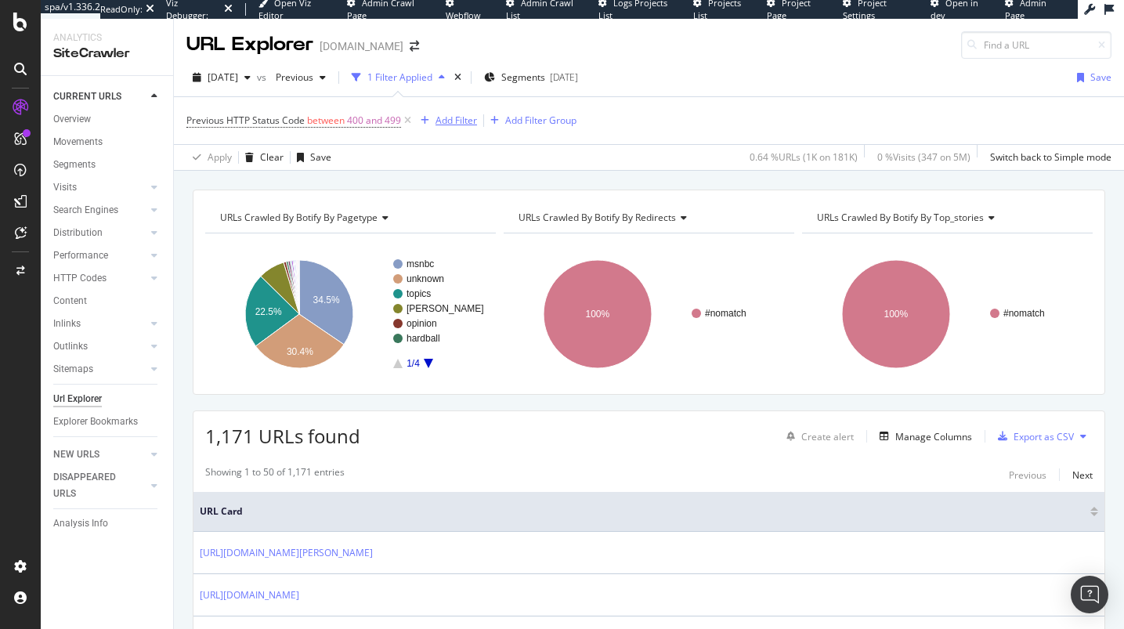
click at [439, 121] on div "Add Filter" at bounding box center [455, 120] width 41 height 13
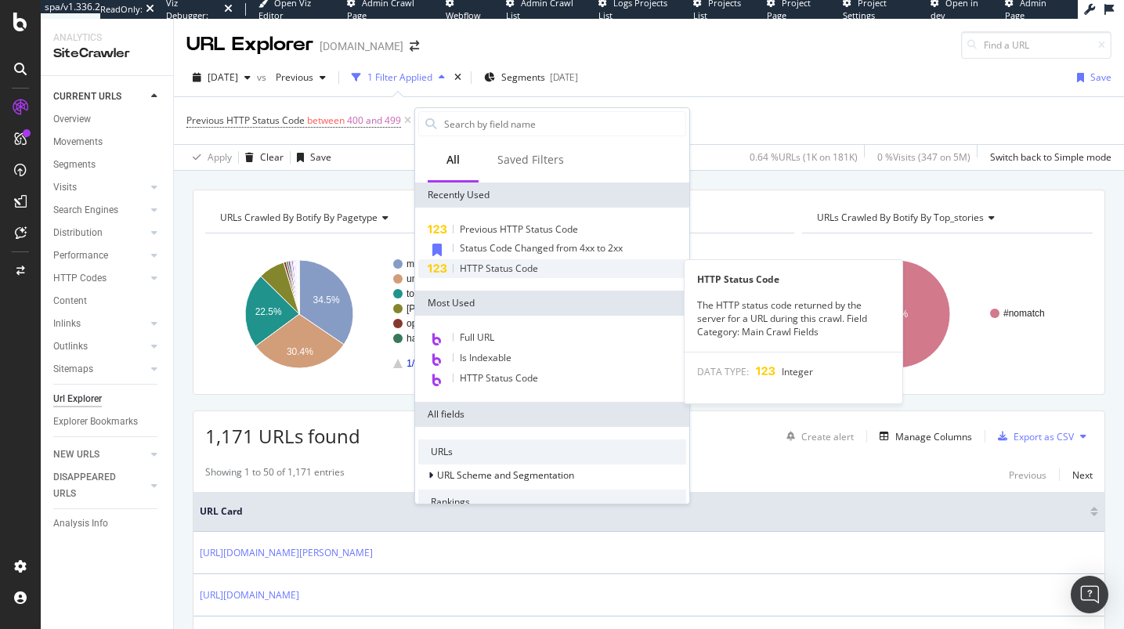
click at [488, 276] on div "HTTP Status Code" at bounding box center [552, 268] width 268 height 19
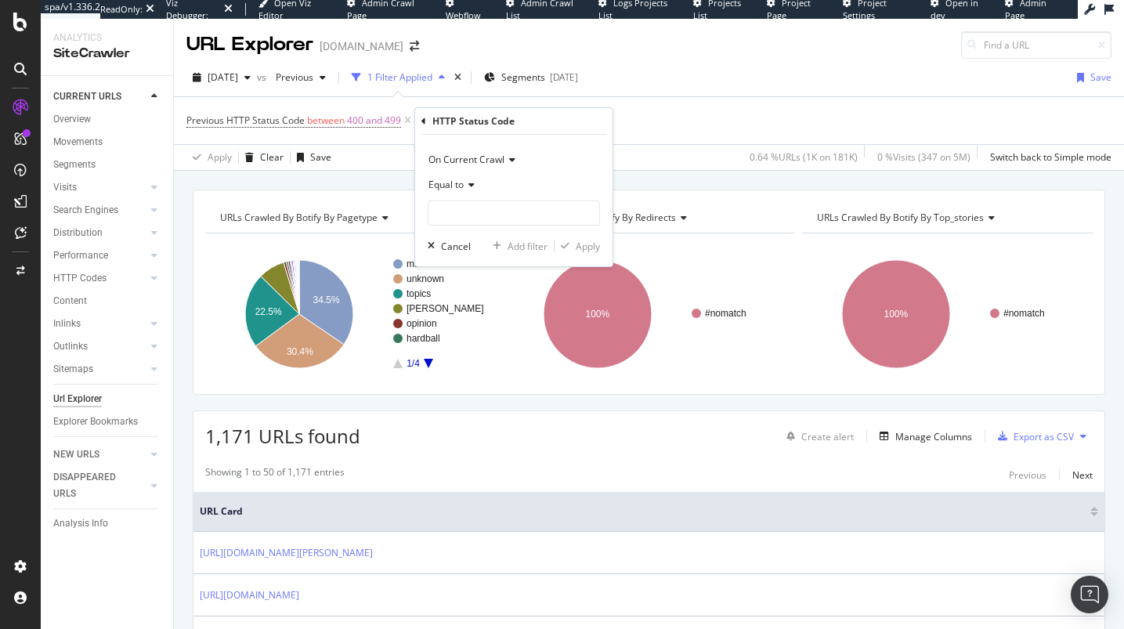
click at [461, 186] on span "Equal to" at bounding box center [445, 184] width 35 height 13
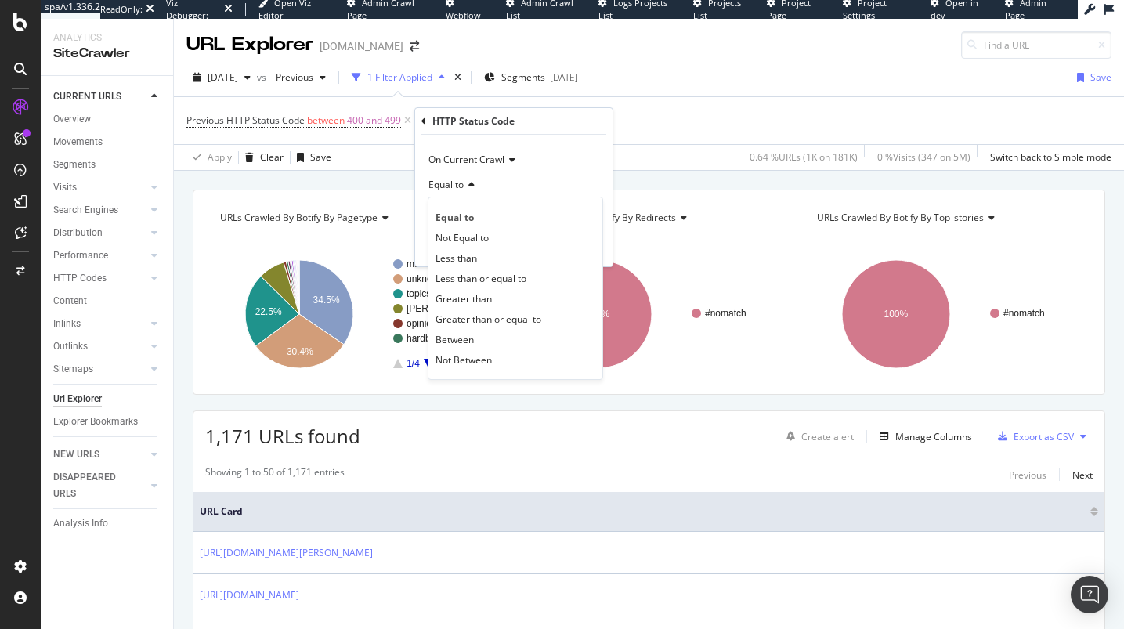
drag, startPoint x: 475, startPoint y: 330, endPoint x: 479, endPoint y: 303, distance: 27.7
click at [476, 330] on div "Between" at bounding box center [515, 339] width 168 height 20
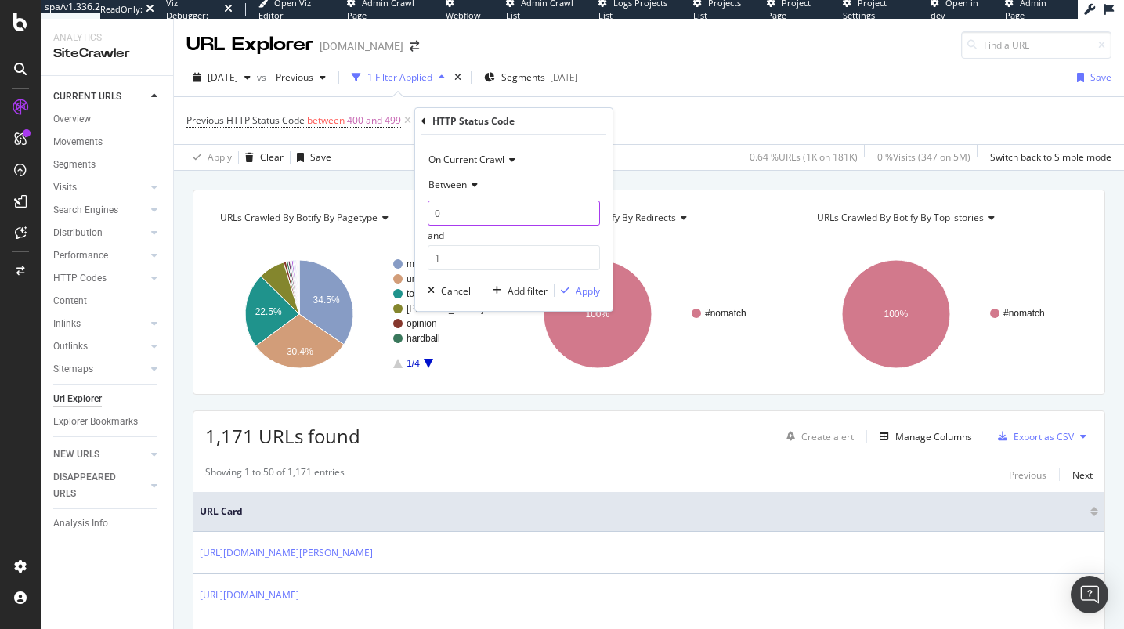
click at [478, 216] on input "0" at bounding box center [514, 212] width 172 height 25
type input "200"
click at [525, 269] on input "1" at bounding box center [514, 257] width 172 height 25
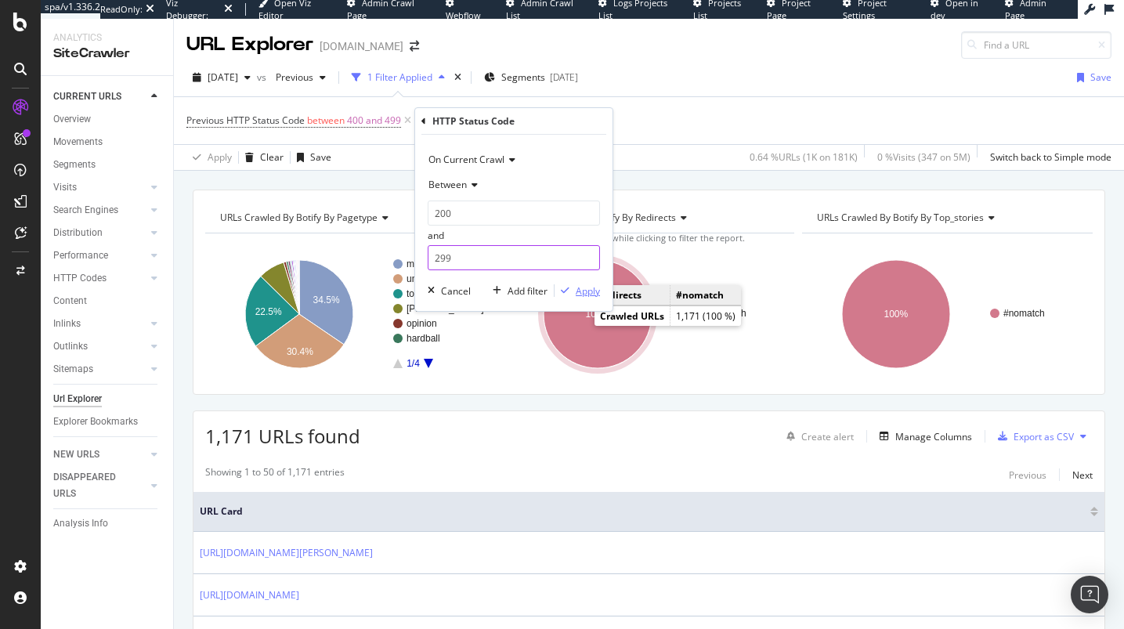
type input "299"
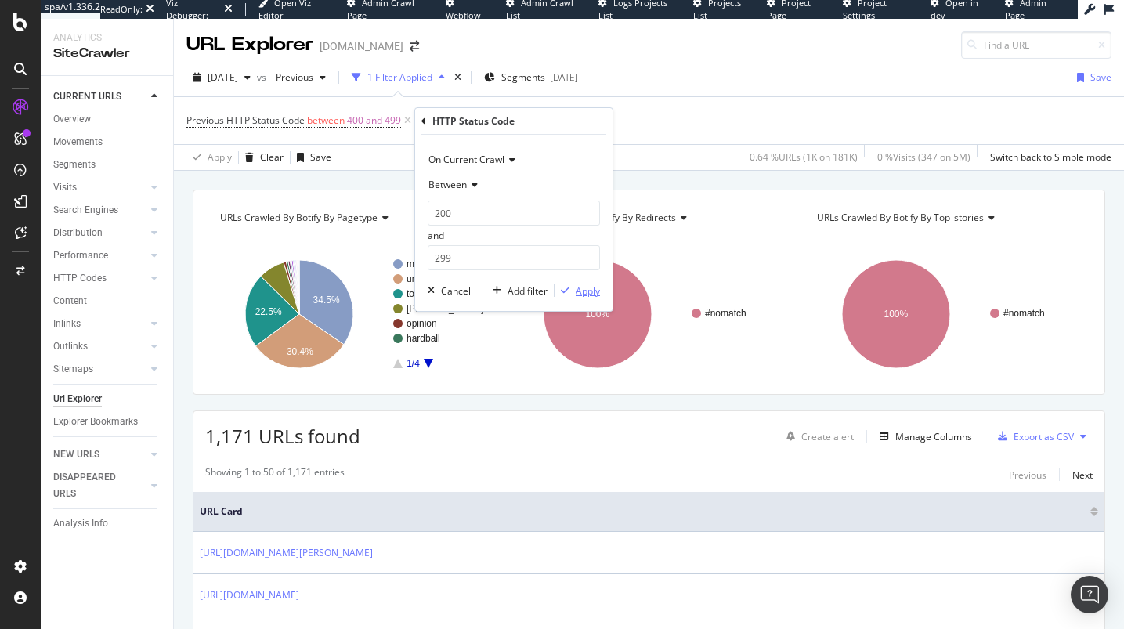
click at [598, 285] on div "Apply" at bounding box center [587, 290] width 24 height 13
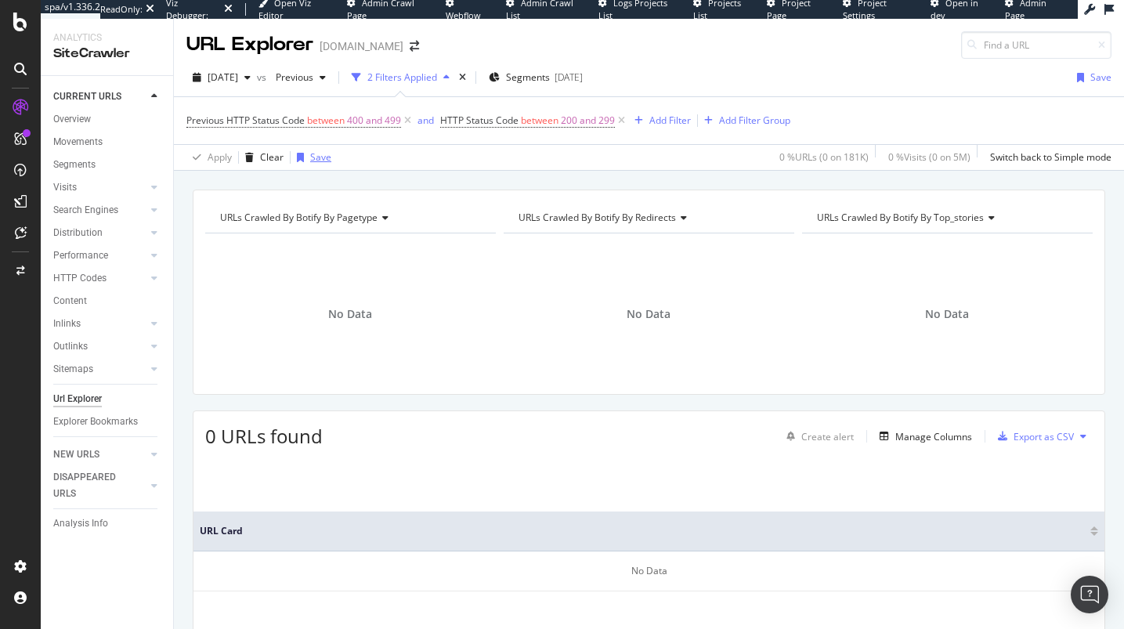
click at [305, 161] on div "button" at bounding box center [300, 157] width 20 height 9
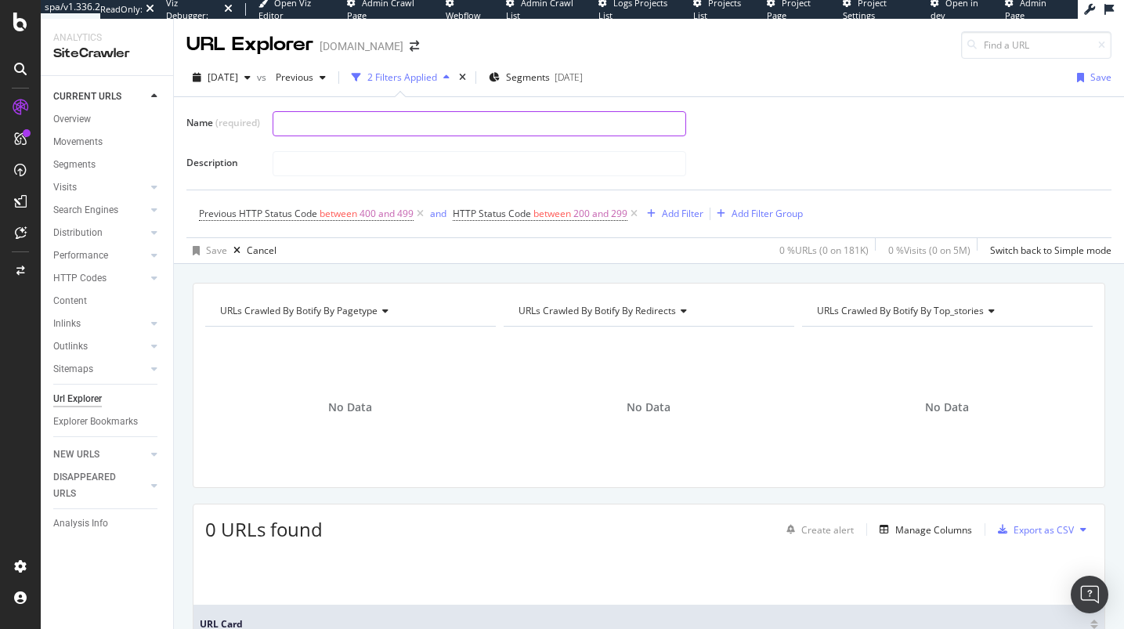
click at [307, 123] on input "text" at bounding box center [479, 123] width 412 height 23
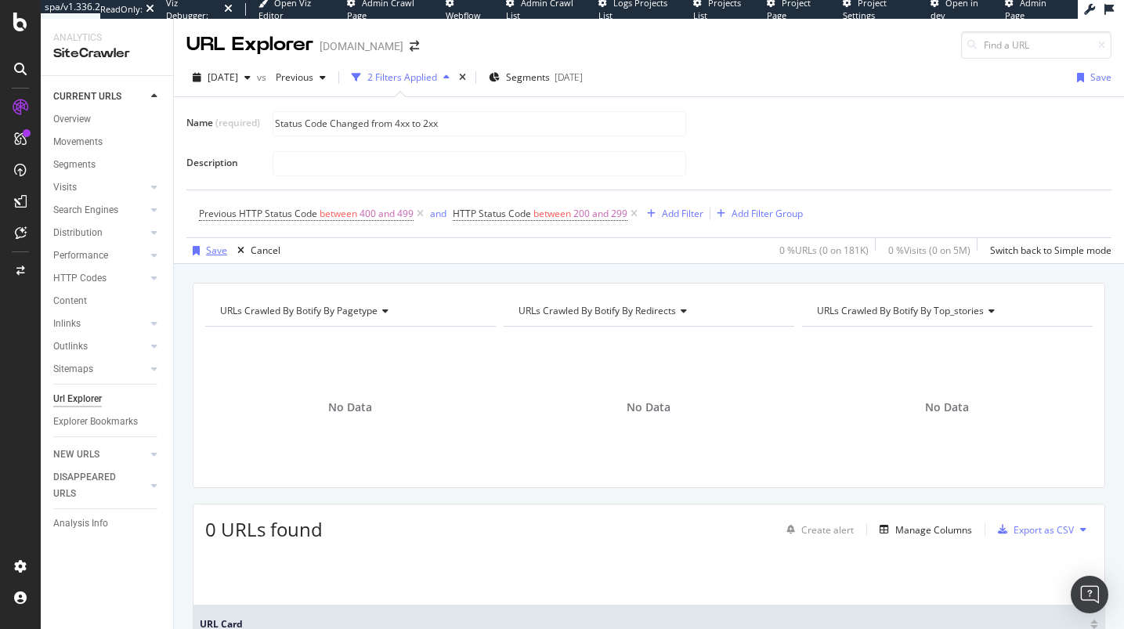
type input "Status Code Changed from 4xx to 2xx"
click at [215, 247] on div "Save" at bounding box center [216, 250] width 21 height 13
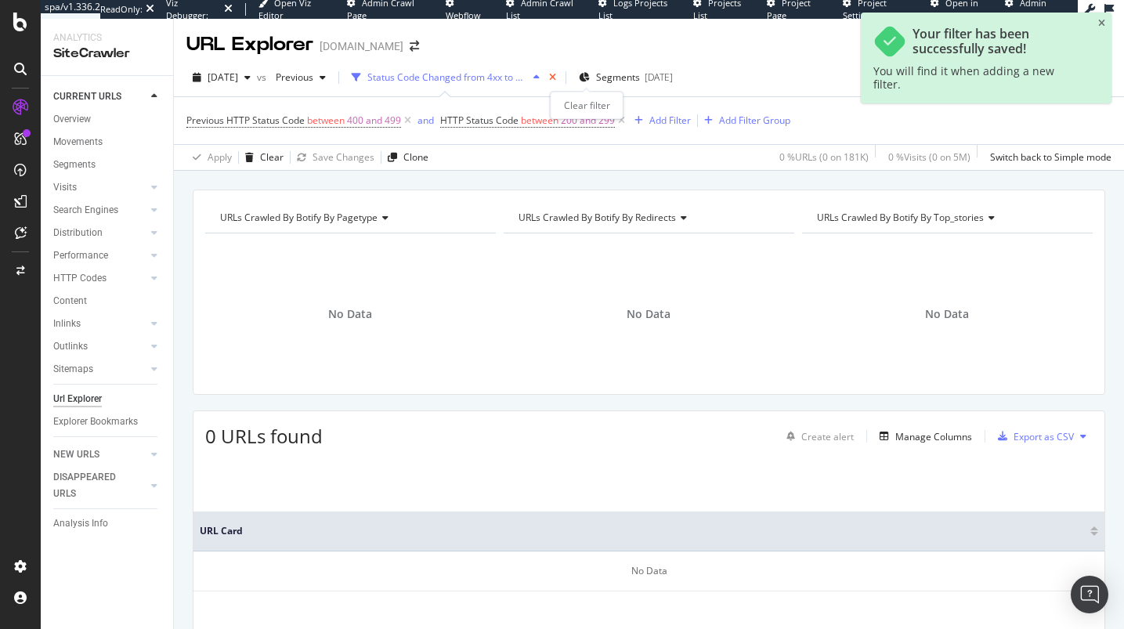
click at [556, 81] on icon "times" at bounding box center [552, 77] width 7 height 9
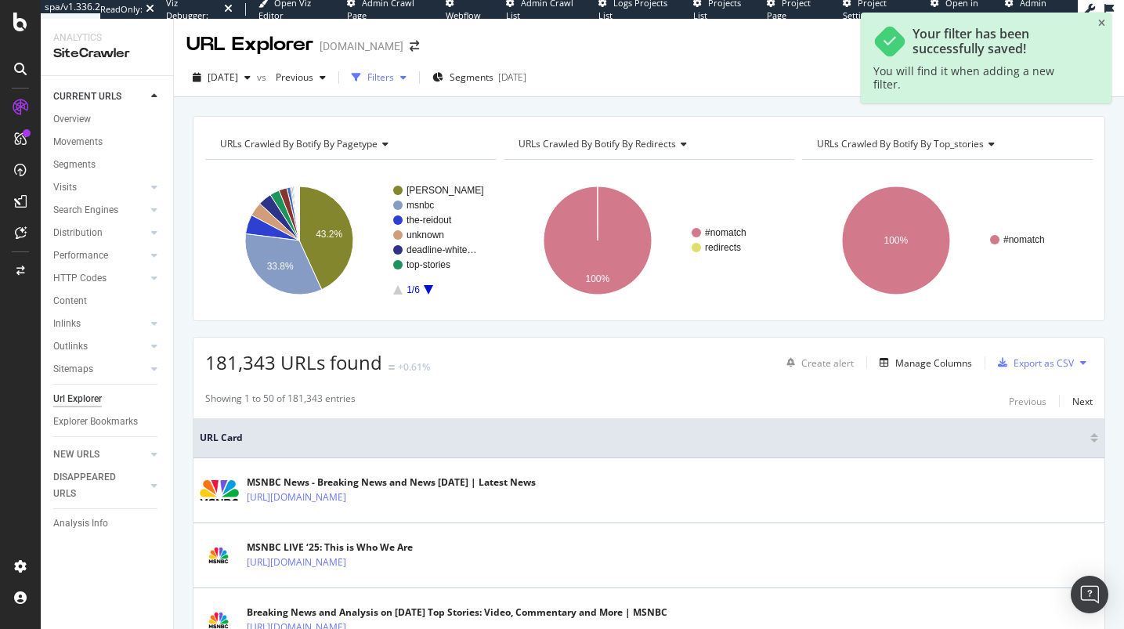
click at [413, 78] on div "button" at bounding box center [403, 77] width 19 height 9
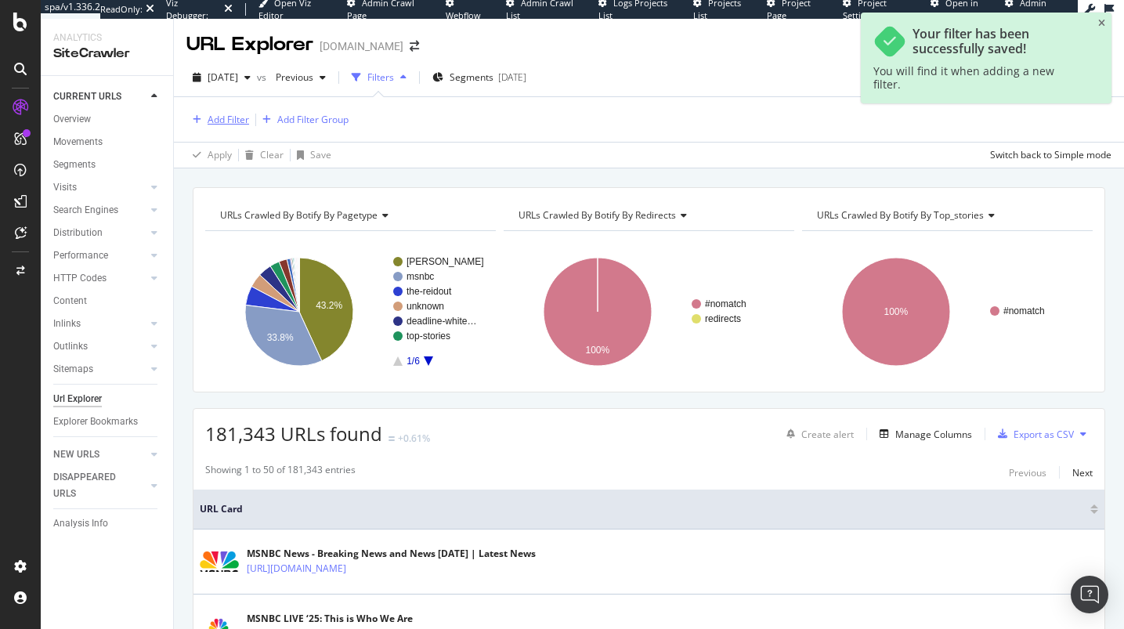
click at [220, 119] on div "Add Filter" at bounding box center [227, 119] width 41 height 13
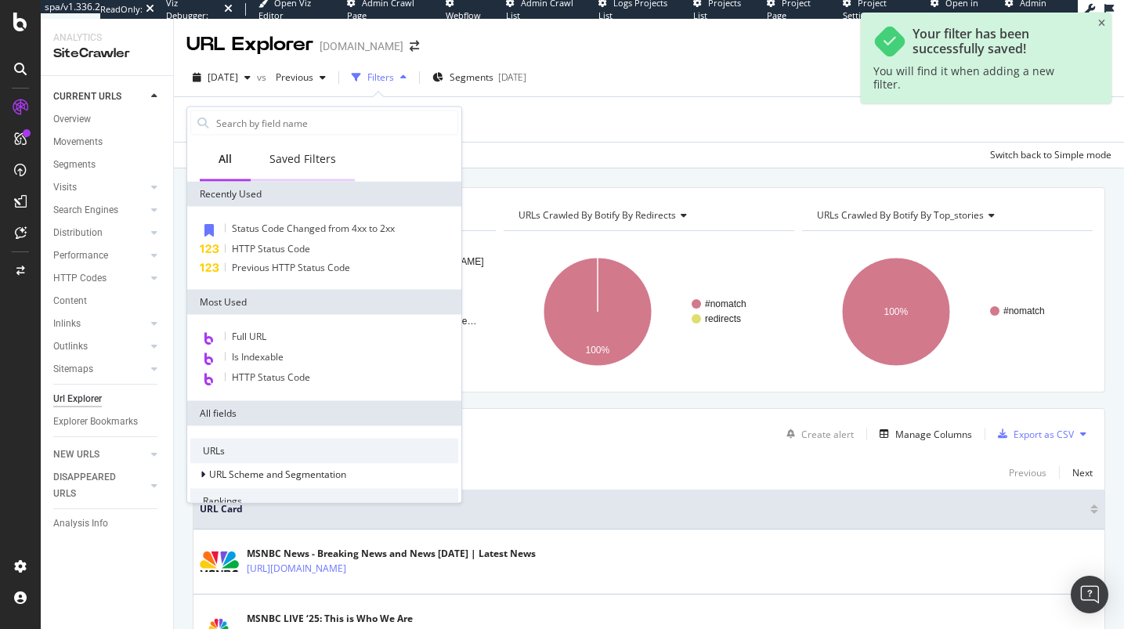
click at [298, 162] on div "Saved Filters" at bounding box center [302, 159] width 67 height 16
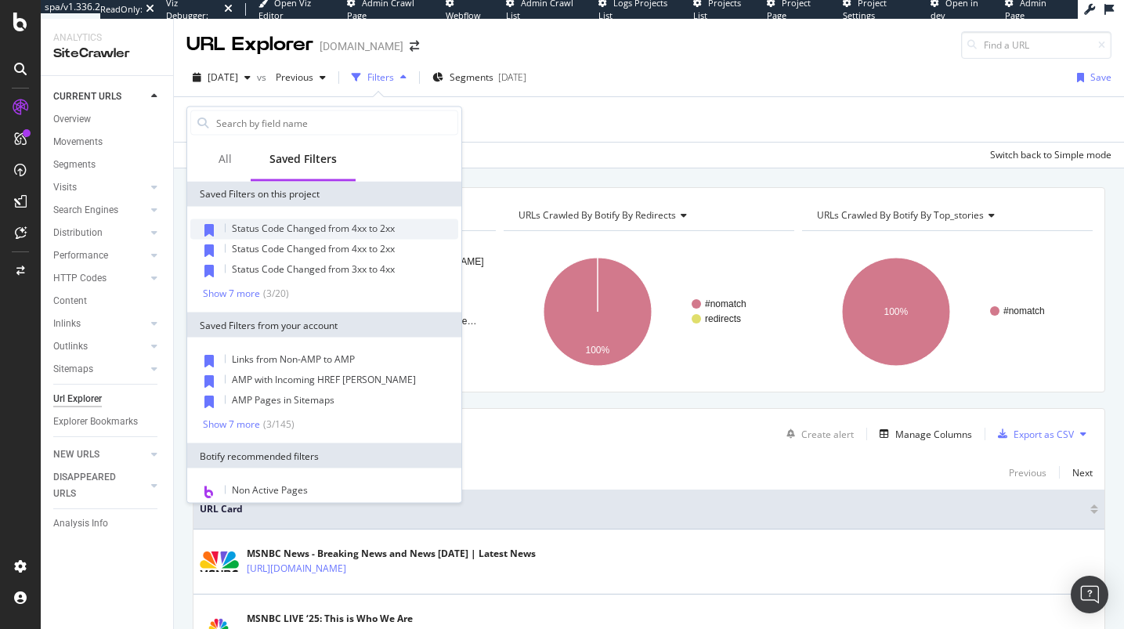
click at [317, 229] on span "Status Code Changed from 4xx to 2xx" at bounding box center [313, 228] width 163 height 13
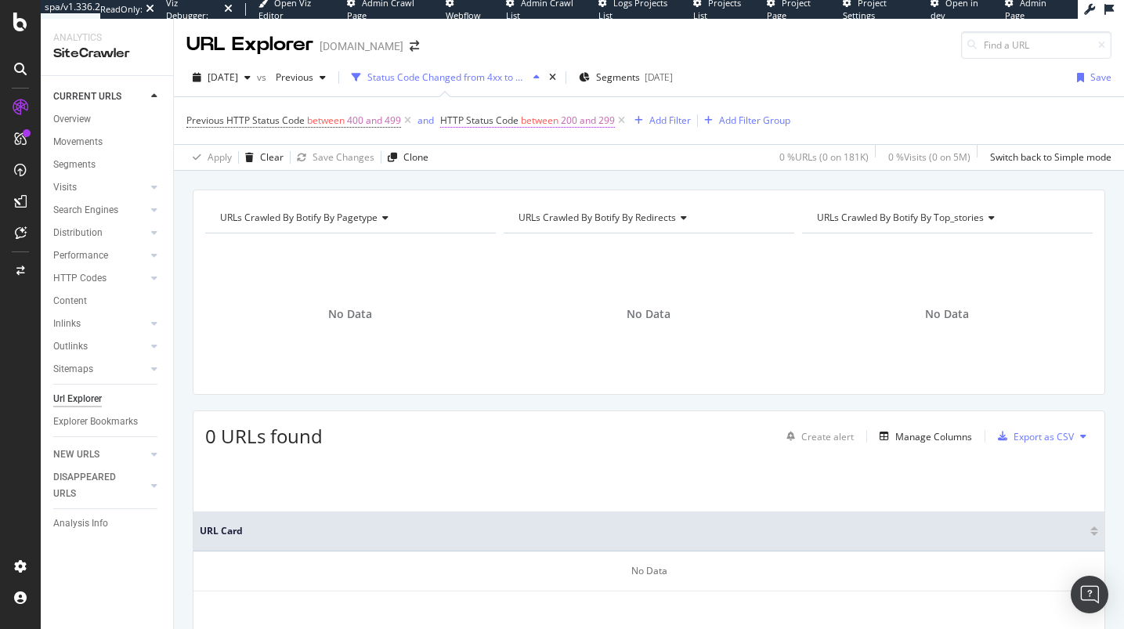
click at [482, 125] on span "HTTP Status Code" at bounding box center [479, 120] width 78 height 13
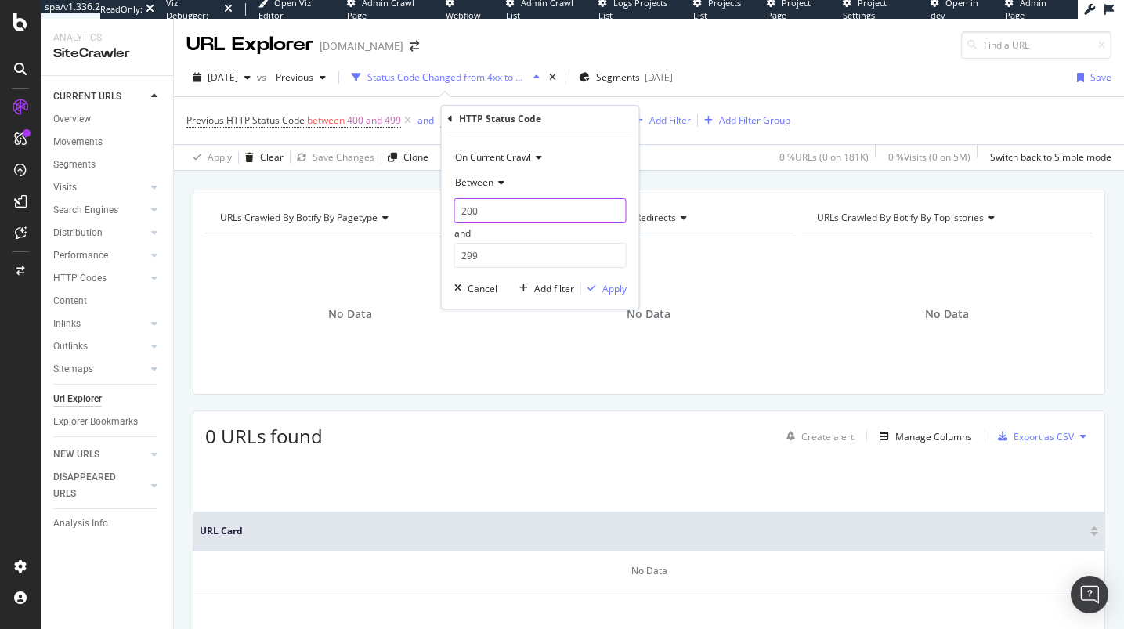
click at [484, 221] on input "200" at bounding box center [540, 210] width 172 height 25
click at [484, 219] on input "200" at bounding box center [540, 210] width 172 height 25
type input "300"
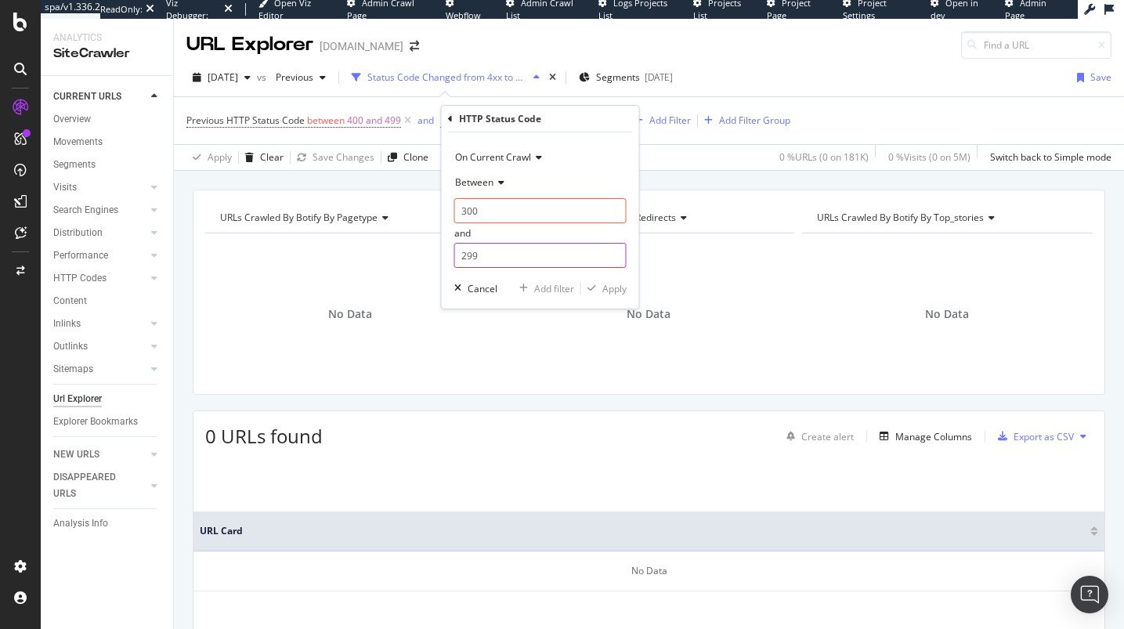
click at [464, 258] on input "299" at bounding box center [540, 255] width 172 height 25
type input "399"
click at [606, 286] on div "Apply" at bounding box center [614, 288] width 24 height 13
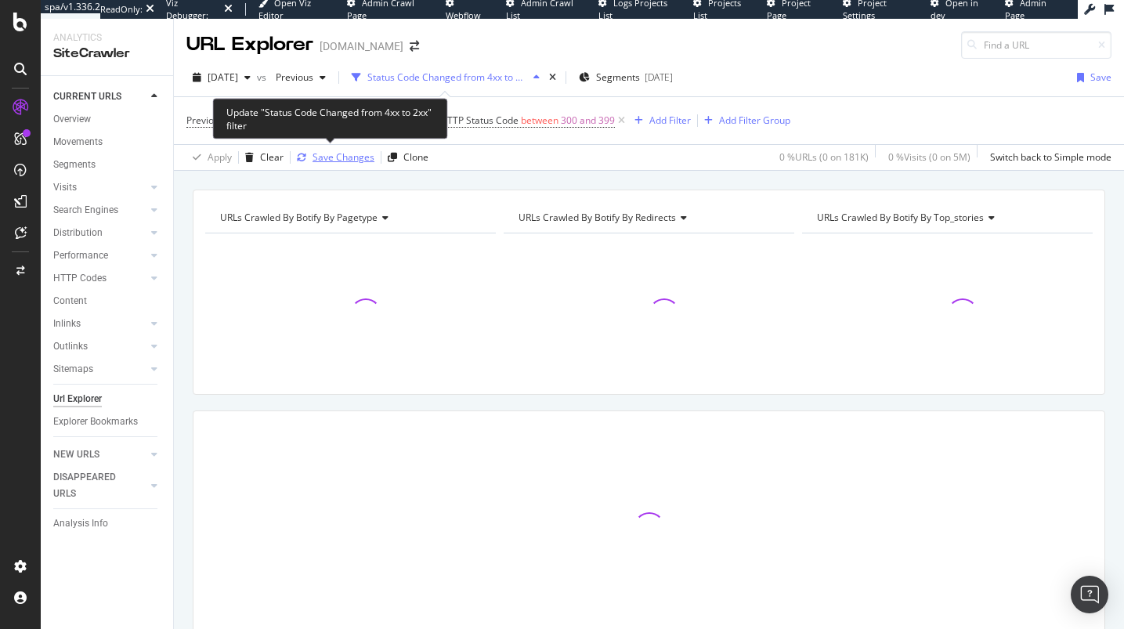
click at [346, 153] on div "Save Changes" at bounding box center [343, 156] width 62 height 13
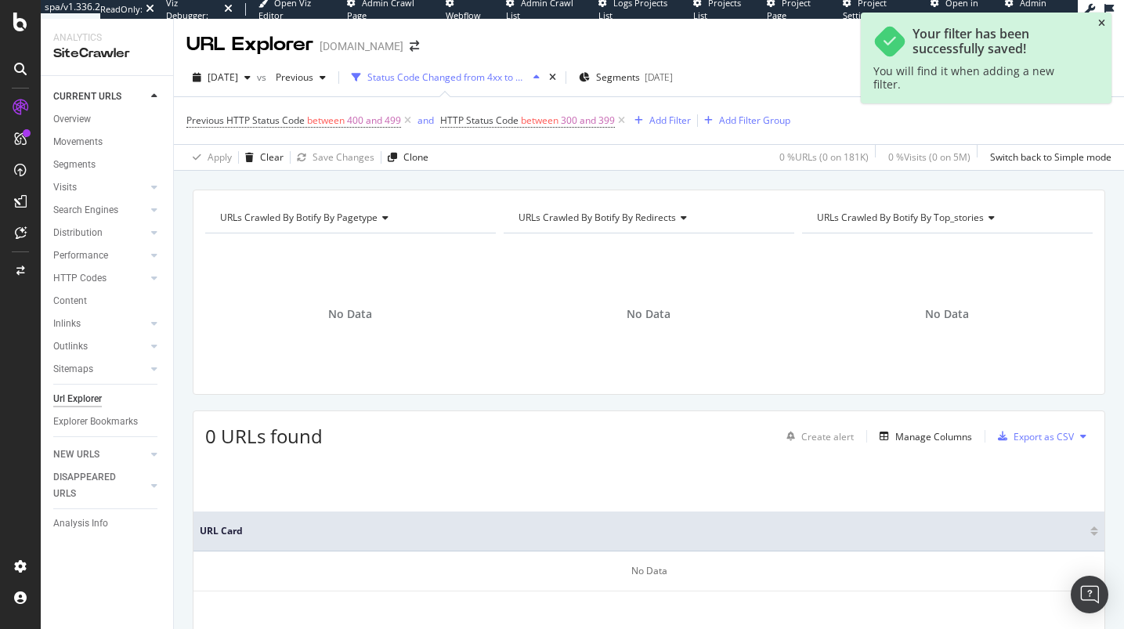
click at [1100, 23] on icon "close toast" at bounding box center [1101, 23] width 7 height 9
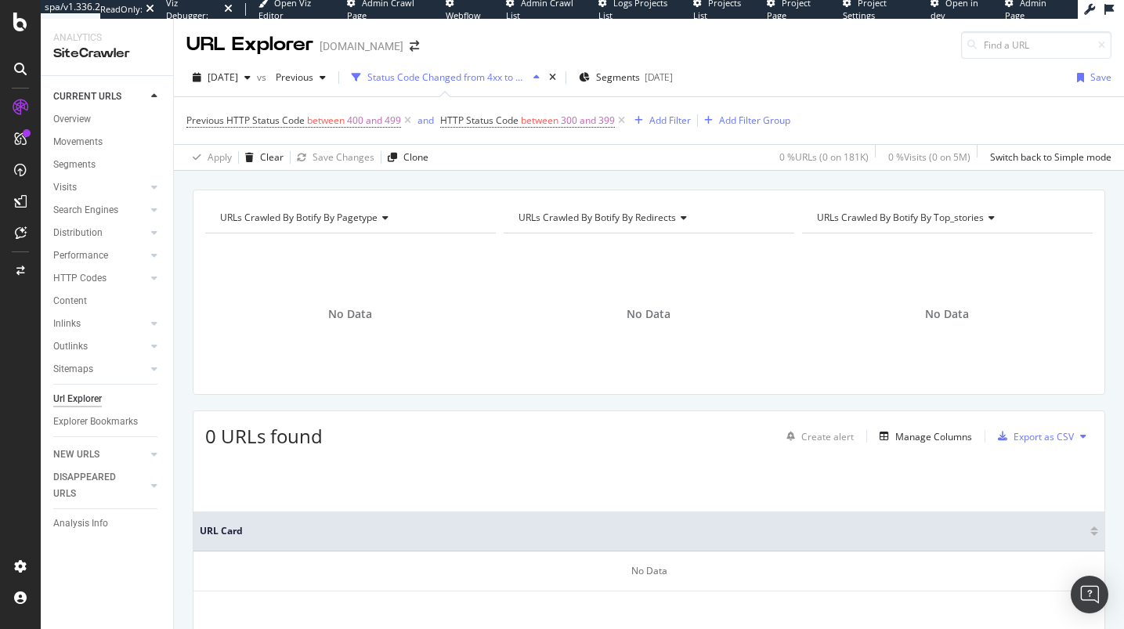
click at [438, 85] on div "Status Code Changed from 4xx to 2xx" at bounding box center [445, 77] width 200 height 23
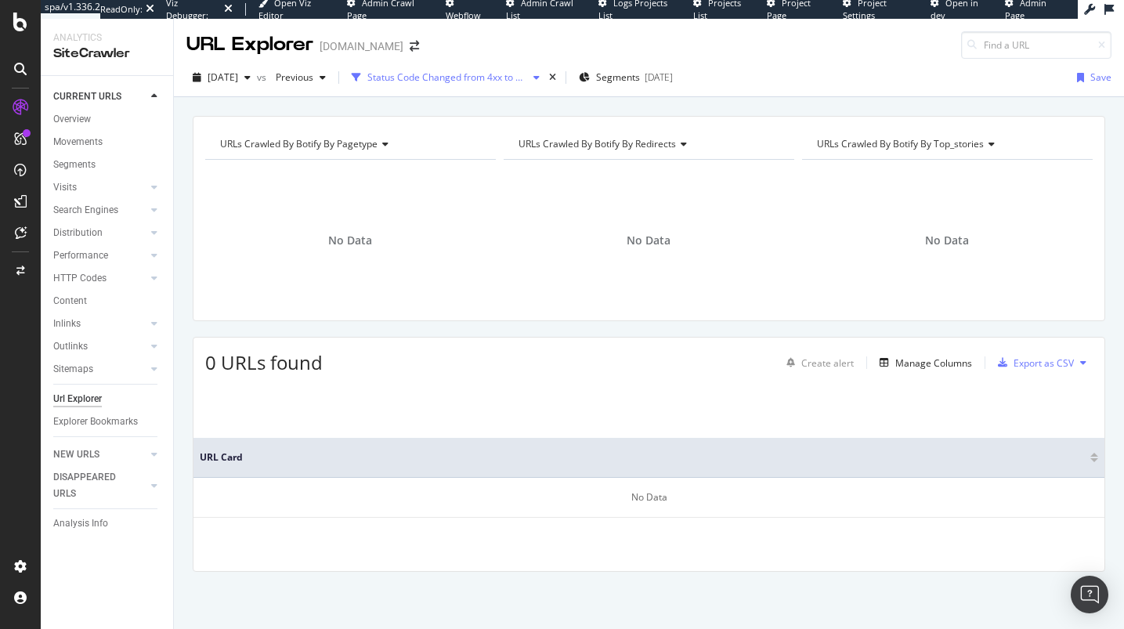
drag, startPoint x: 451, startPoint y: 81, endPoint x: 467, endPoint y: 83, distance: 16.6
click at [452, 81] on div "Status Code Changed from 4xx to 2xx" at bounding box center [447, 76] width 160 height 13
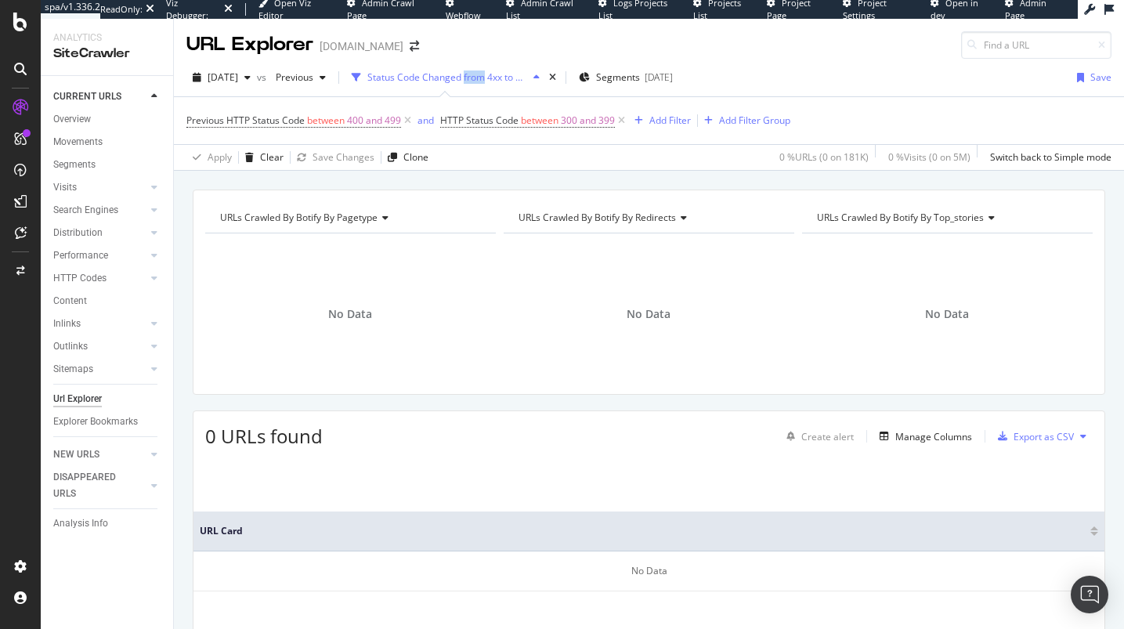
click at [539, 77] on icon "button" at bounding box center [536, 77] width 6 height 9
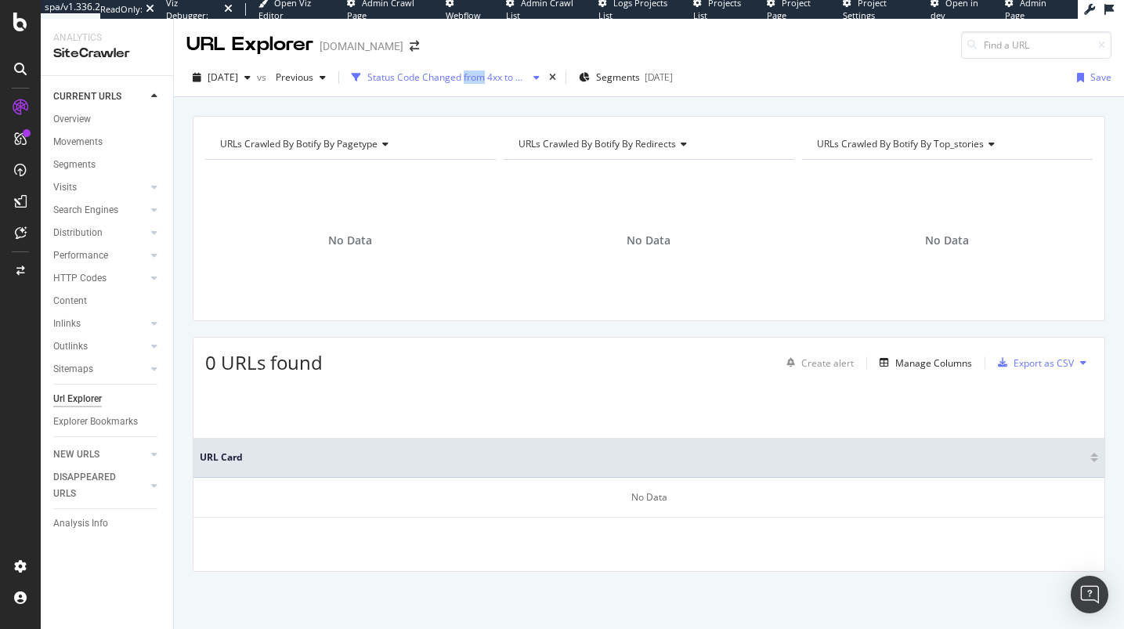
click at [539, 77] on icon "button" at bounding box center [536, 77] width 6 height 9
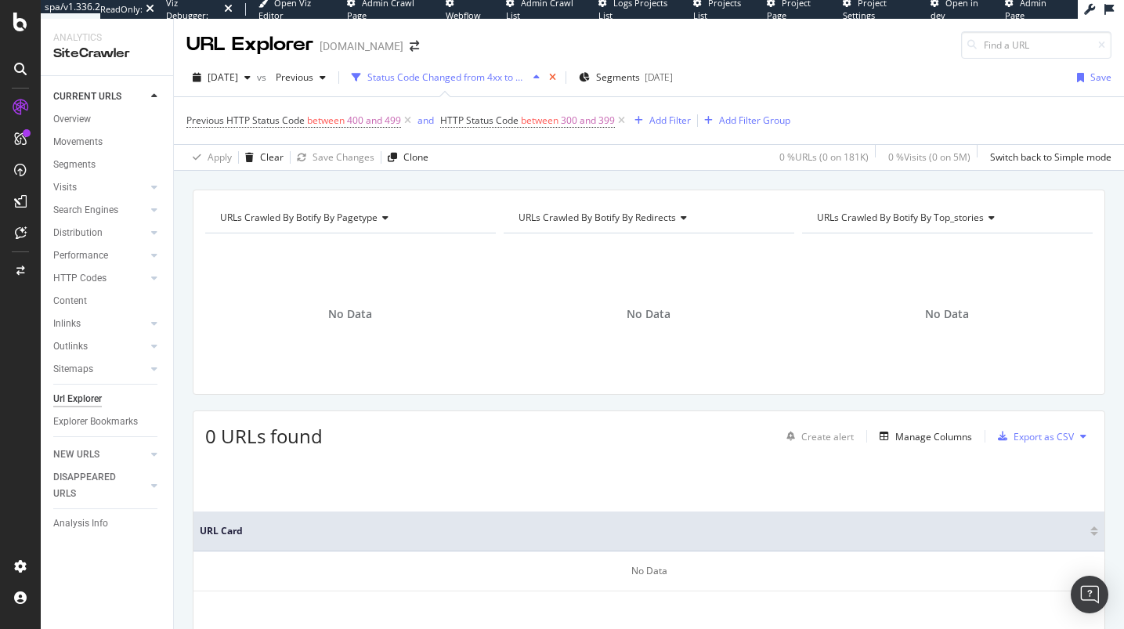
drag, startPoint x: 572, startPoint y: 77, endPoint x: 582, endPoint y: 78, distance: 9.5
click at [559, 78] on div "times" at bounding box center [552, 78] width 13 height 16
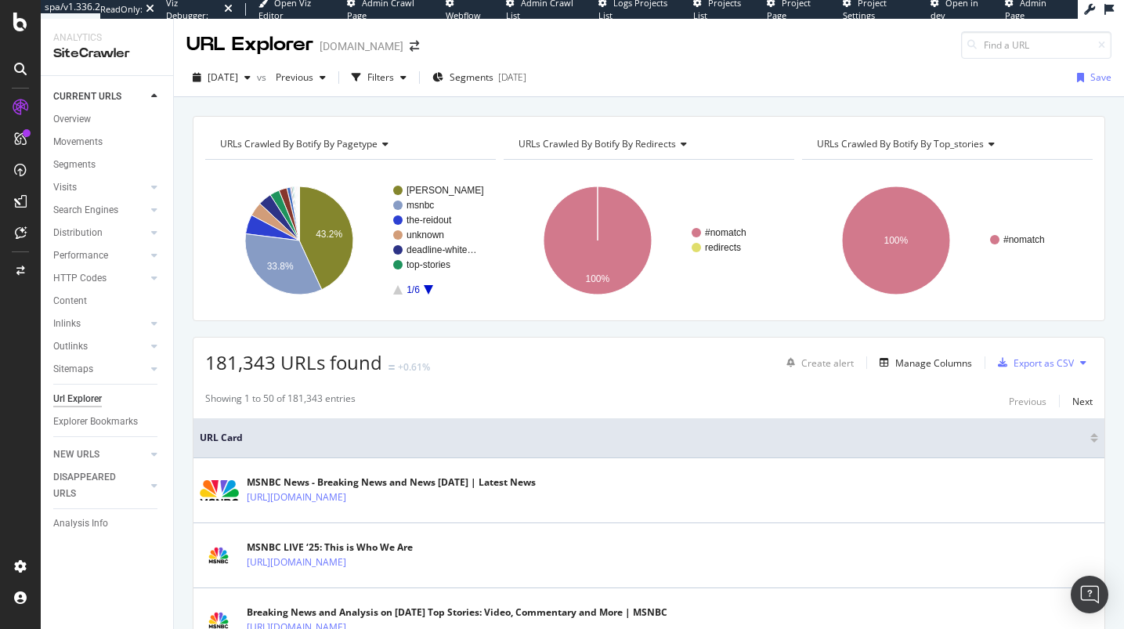
click at [367, 83] on div "button" at bounding box center [356, 78] width 22 height 22
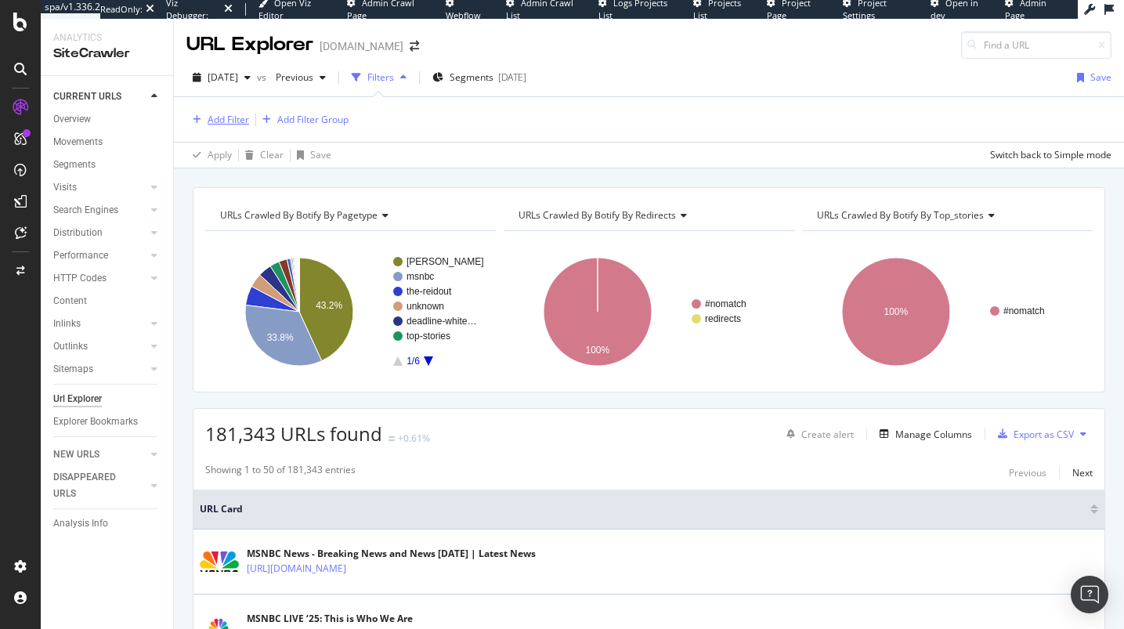
drag, startPoint x: 582, startPoint y: 78, endPoint x: 186, endPoint y: 115, distance: 397.1
click at [186, 115] on div "button" at bounding box center [196, 119] width 21 height 9
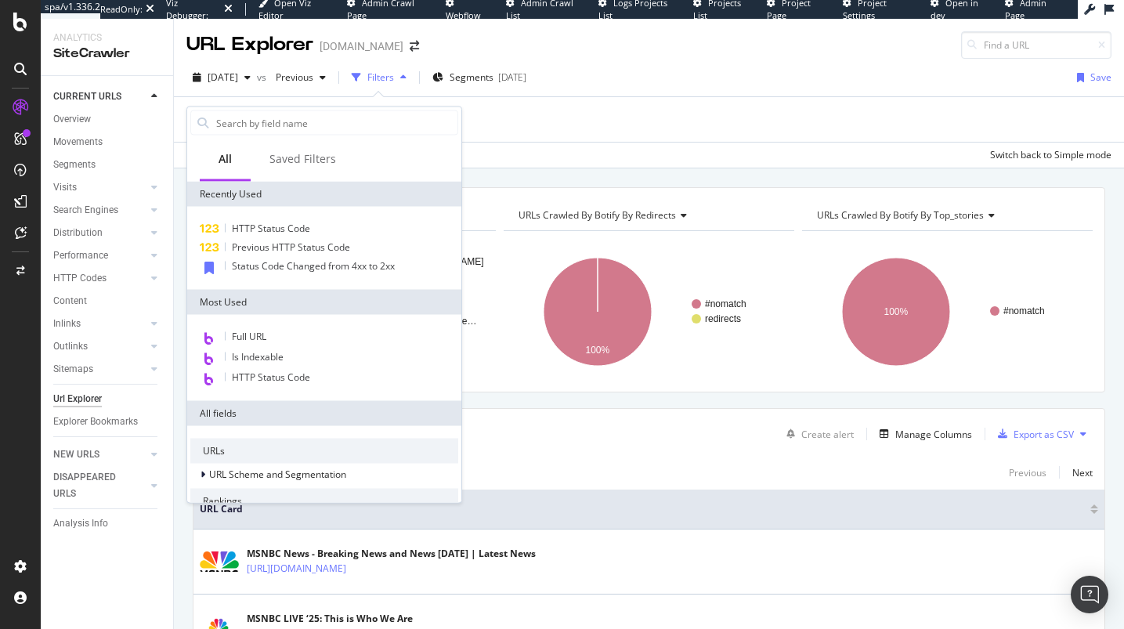
click at [284, 148] on div "Saved Filters" at bounding box center [303, 160] width 104 height 43
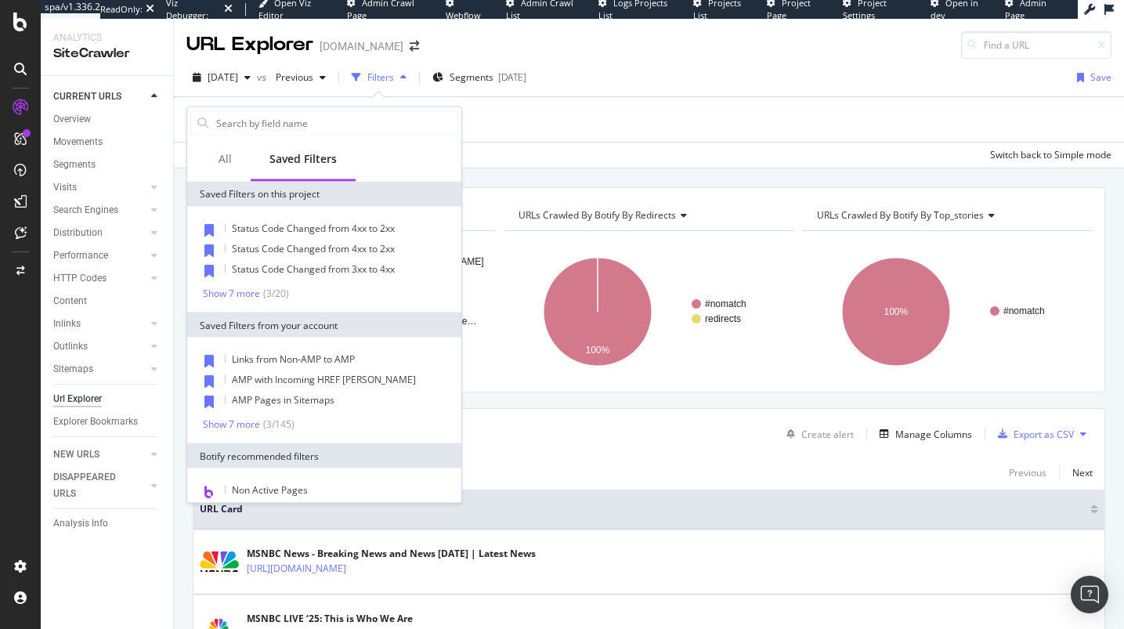
click at [305, 229] on span "Status Code Changed from 4xx to 2xx" at bounding box center [313, 228] width 163 height 13
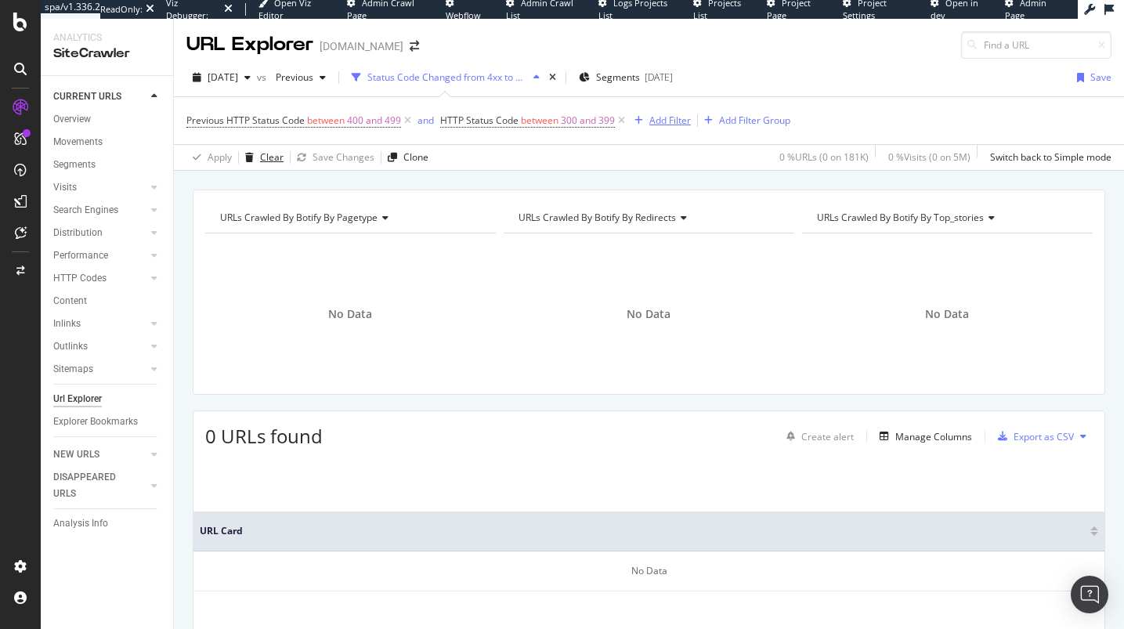
click at [265, 157] on div "Clear" at bounding box center [271, 156] width 23 height 13
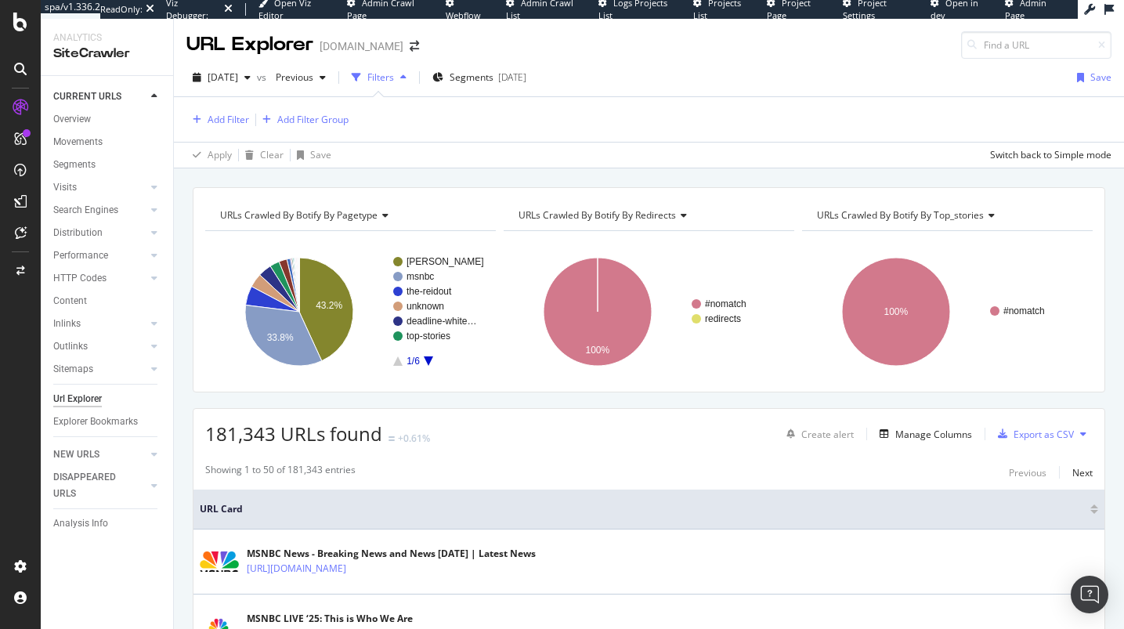
drag, startPoint x: 186, startPoint y: 115, endPoint x: 424, endPoint y: 80, distance: 240.6
click at [394, 80] on div "Filters" at bounding box center [380, 76] width 27 height 13
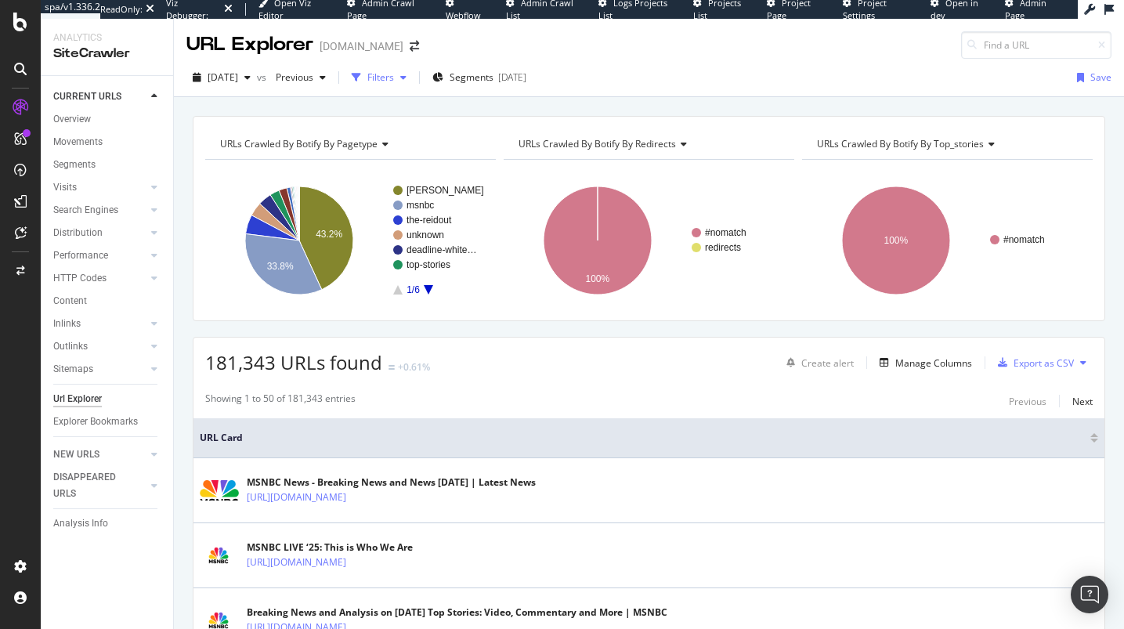
drag, startPoint x: 424, startPoint y: 80, endPoint x: 432, endPoint y: 81, distance: 8.0
click at [413, 81] on div "button" at bounding box center [403, 77] width 19 height 9
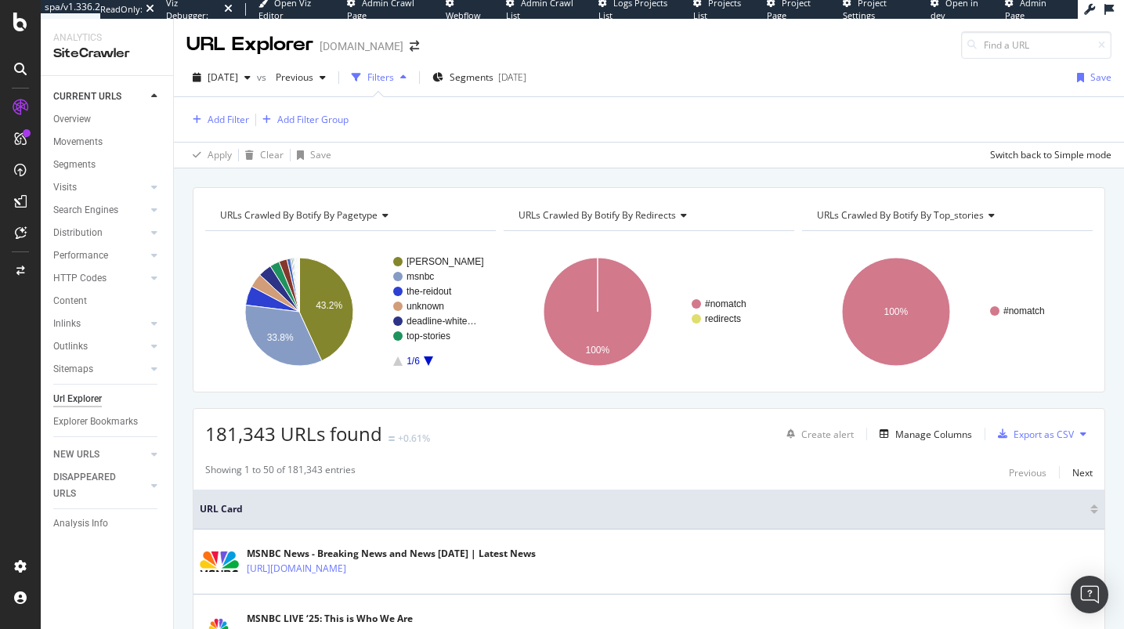
click at [413, 81] on div "button" at bounding box center [403, 77] width 19 height 9
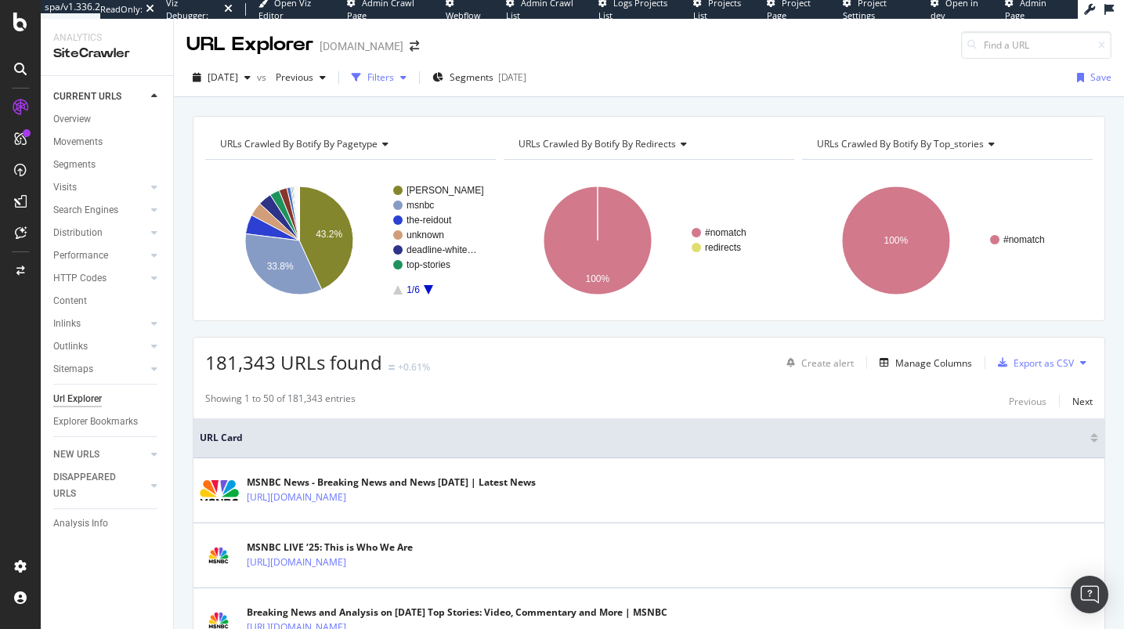
click at [413, 78] on div "button" at bounding box center [403, 77] width 19 height 9
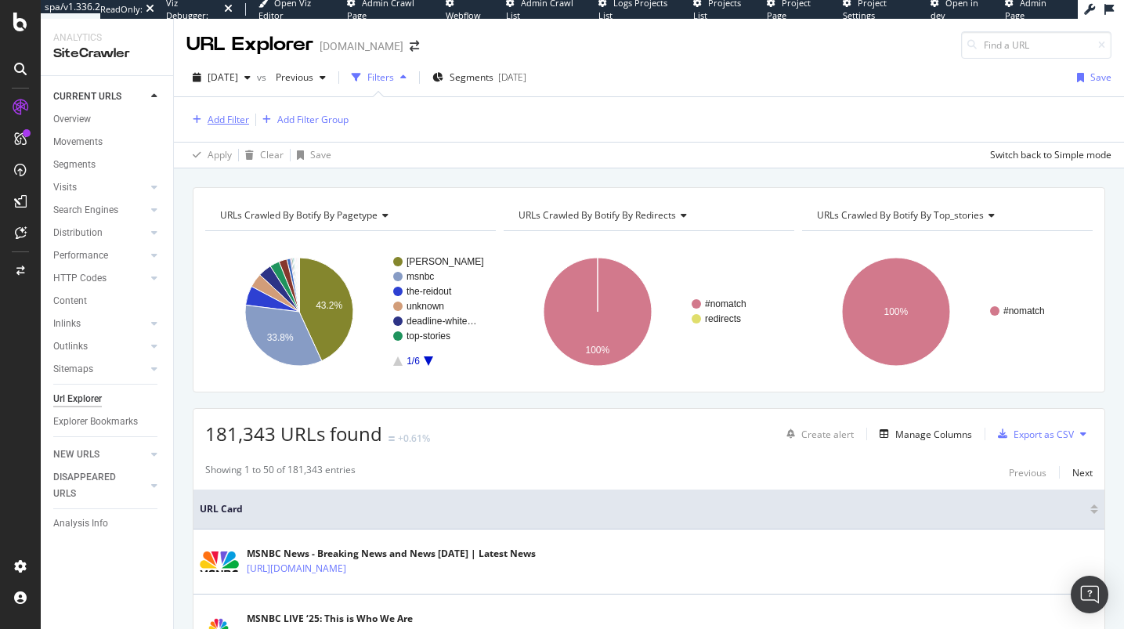
click at [245, 121] on div "Add Filter" at bounding box center [227, 119] width 41 height 13
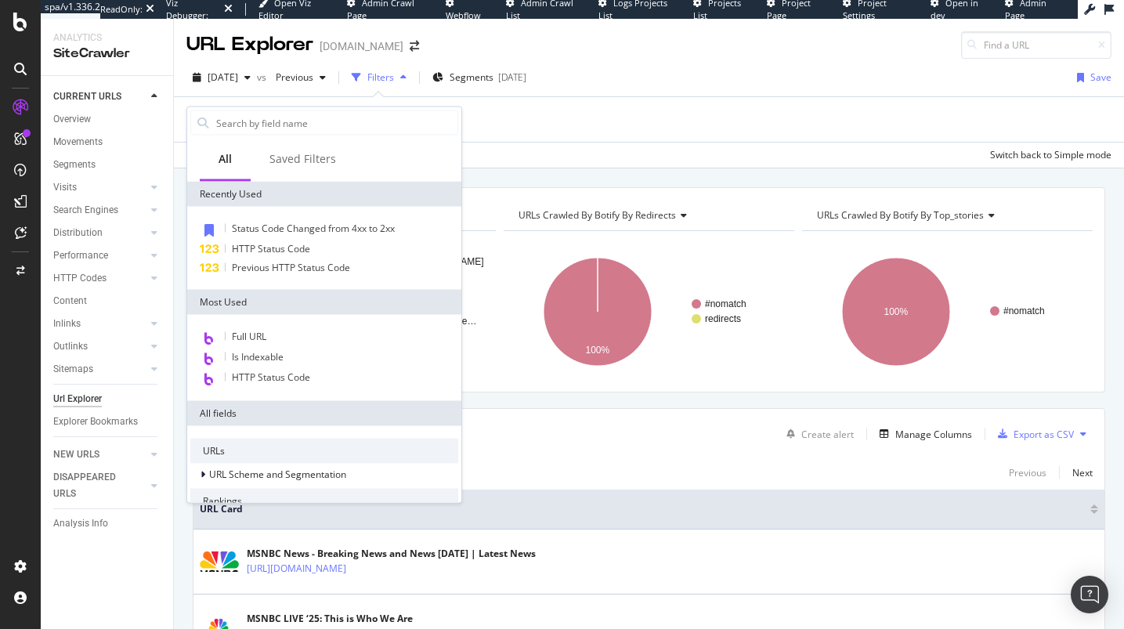
click at [334, 162] on div "Saved Filters" at bounding box center [303, 160] width 104 height 43
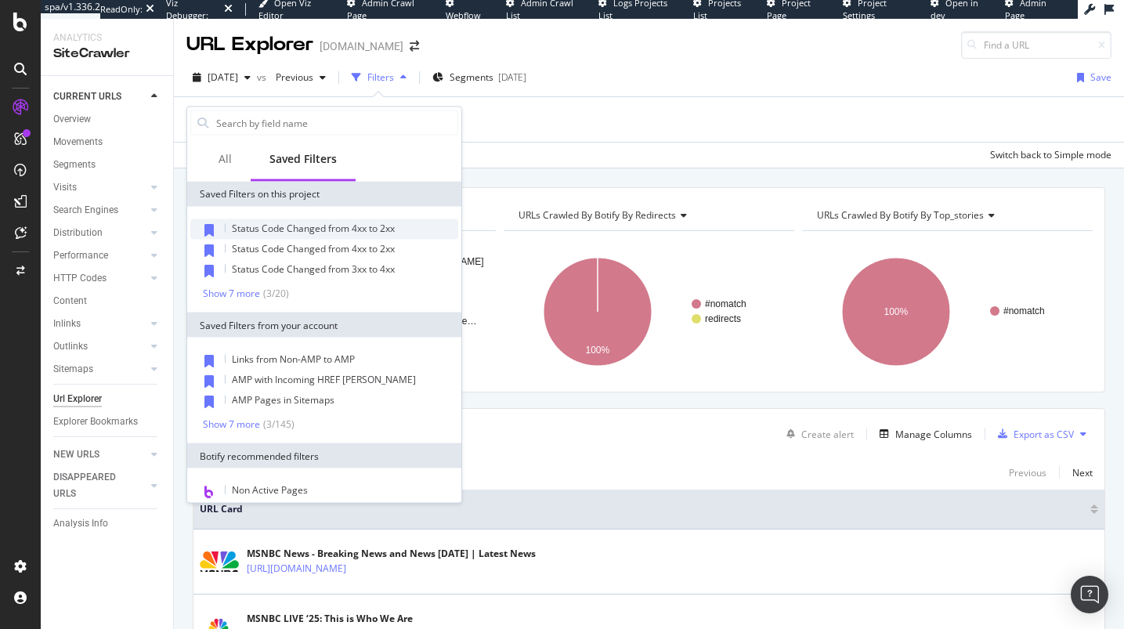
click at [264, 229] on span "Status Code Changed from 4xx to 2xx" at bounding box center [313, 228] width 163 height 13
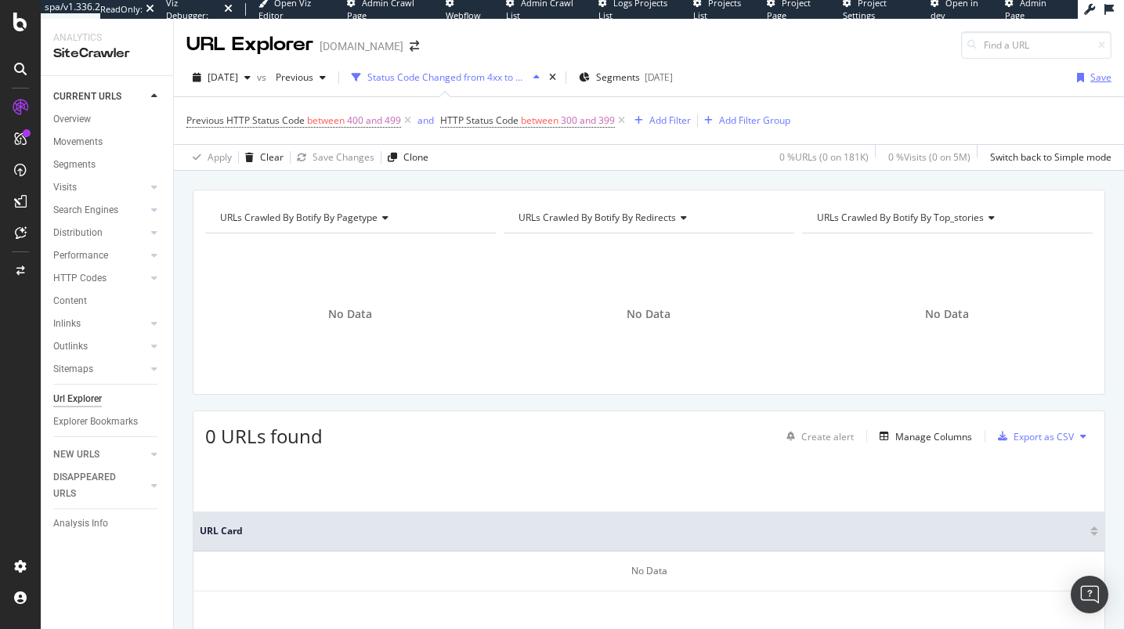
click at [1073, 80] on div "button" at bounding box center [1080, 77] width 20 height 9
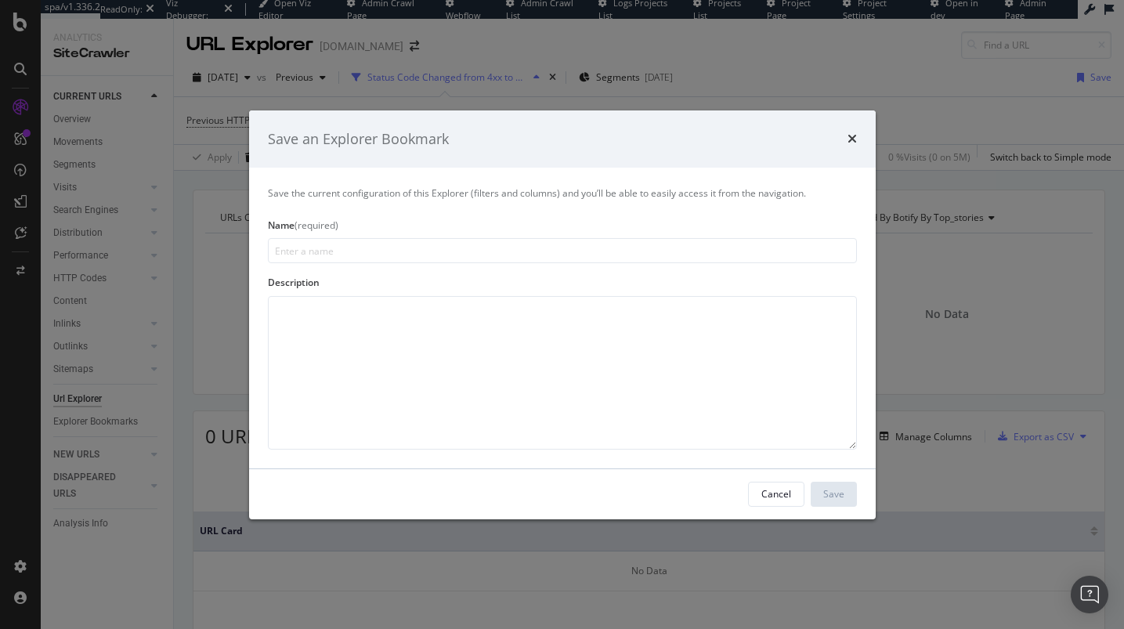
click at [858, 133] on div "Save an Explorer Bookmark" at bounding box center [562, 139] width 626 height 58
click at [853, 138] on icon "times" at bounding box center [851, 138] width 9 height 13
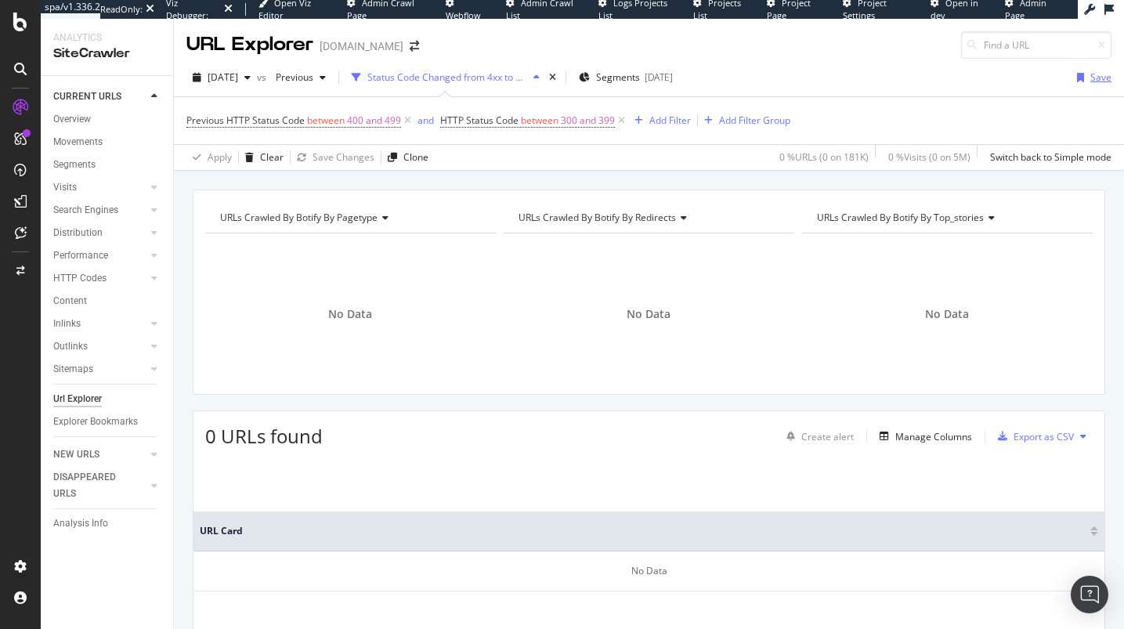
click at [1077, 75] on icon "button" at bounding box center [1080, 77] width 7 height 9
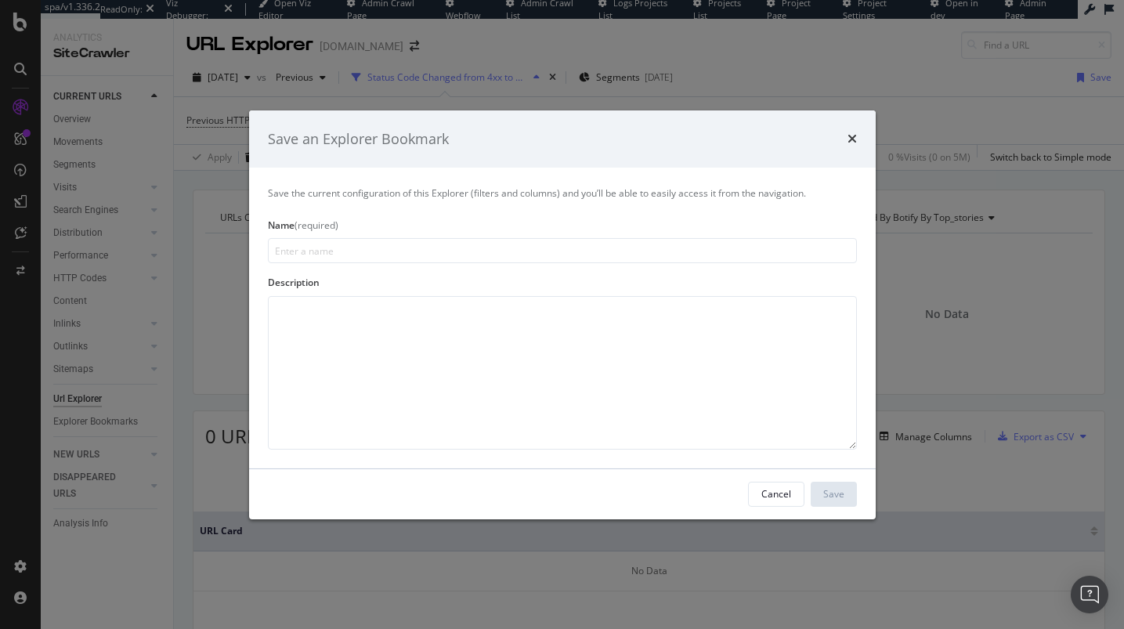
click at [845, 132] on div "Save an Explorer Bookmark" at bounding box center [562, 138] width 589 height 20
click at [849, 135] on icon "times" at bounding box center [851, 138] width 9 height 13
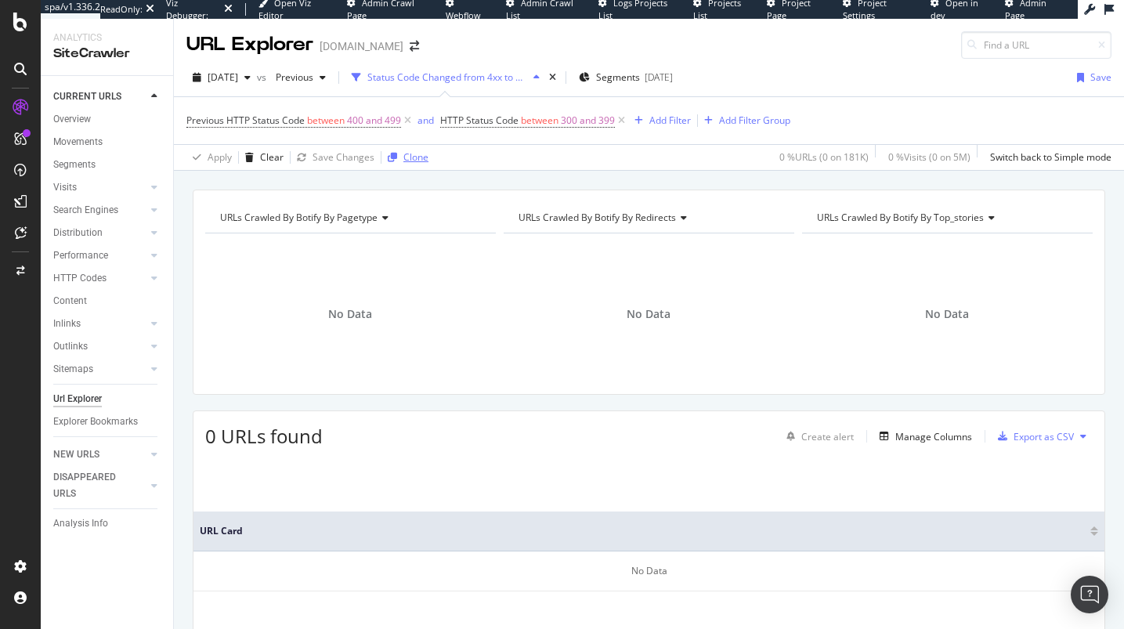
click at [405, 153] on div "Clone" at bounding box center [415, 156] width 25 height 13
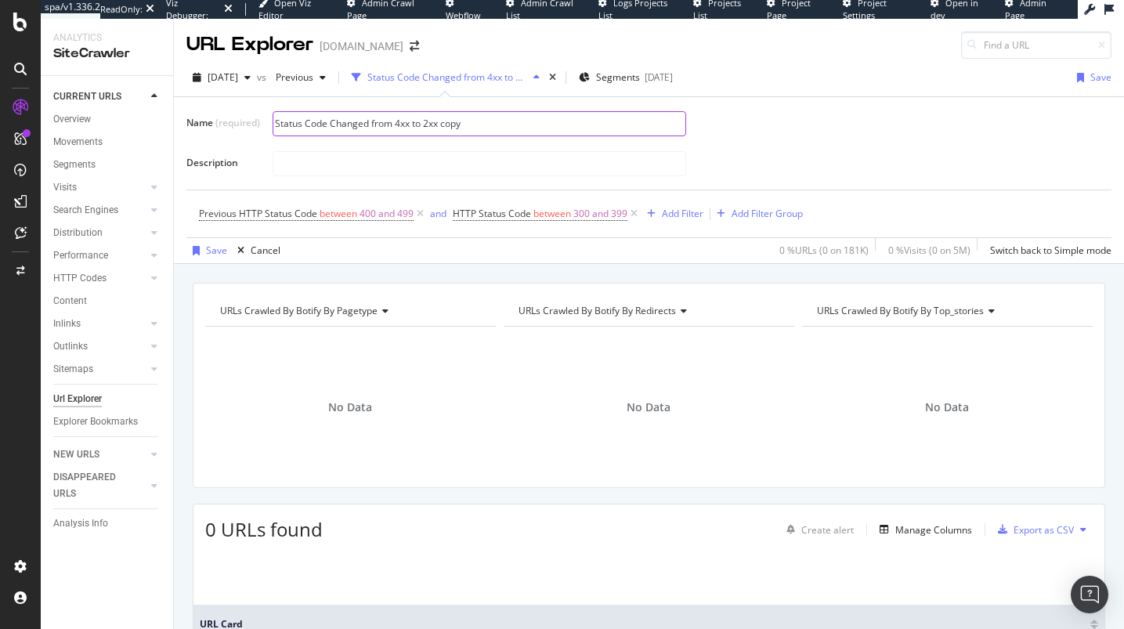
click at [453, 124] on input "Status Code Changed from 4xx to 2xx copy" at bounding box center [479, 123] width 412 height 23
drag, startPoint x: 529, startPoint y: 124, endPoint x: 490, endPoint y: 123, distance: 38.4
click at [492, 124] on input "Status Code Changed from 4xx to 2xx copy" at bounding box center [479, 123] width 412 height 23
click at [451, 122] on input "Status Code Changed from 4xx to 2xx copy" at bounding box center [479, 123] width 412 height 23
click at [516, 124] on input "Status Code Changed from 4xx to 2xx copy" at bounding box center [479, 123] width 412 height 23
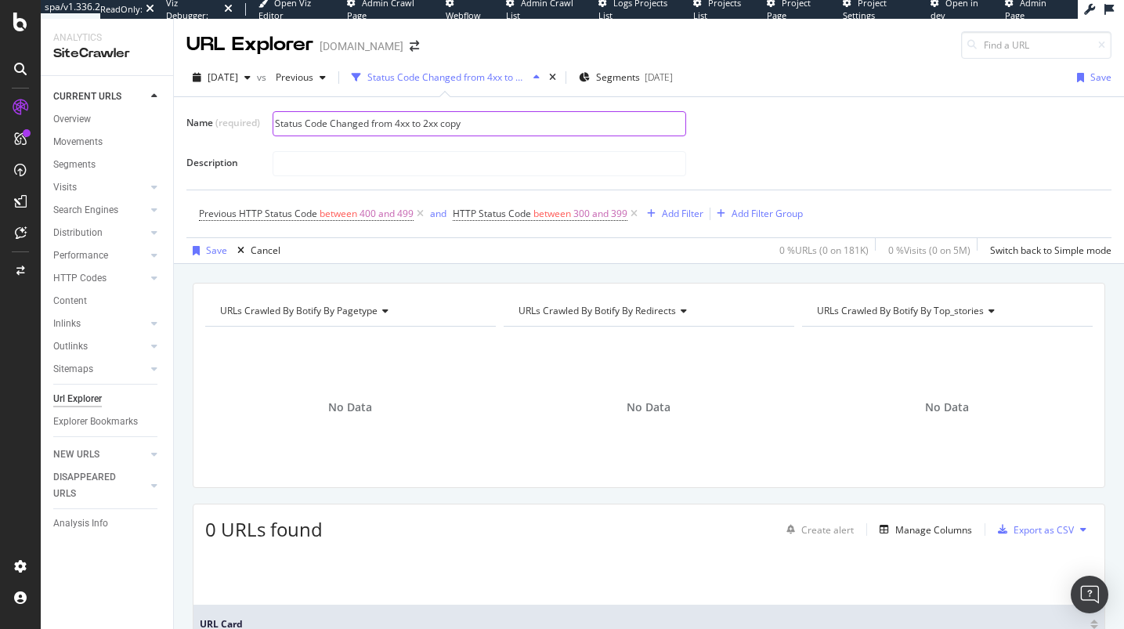
drag, startPoint x: 489, startPoint y: 124, endPoint x: 423, endPoint y: 123, distance: 66.6
click at [423, 123] on input "Status Code Changed from 4xx to 2xx copy" at bounding box center [479, 123] width 412 height 23
type input "Status Code Changed from 4xx to 3xx"
click at [202, 249] on div "button" at bounding box center [196, 250] width 20 height 9
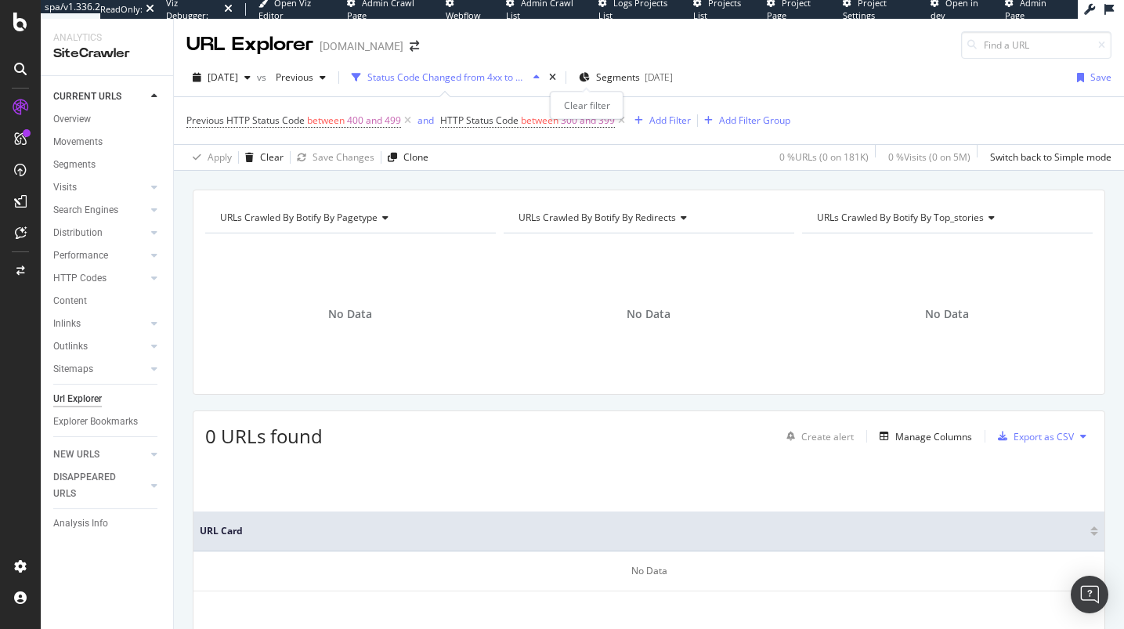
click at [559, 76] on div "times" at bounding box center [552, 78] width 13 height 16
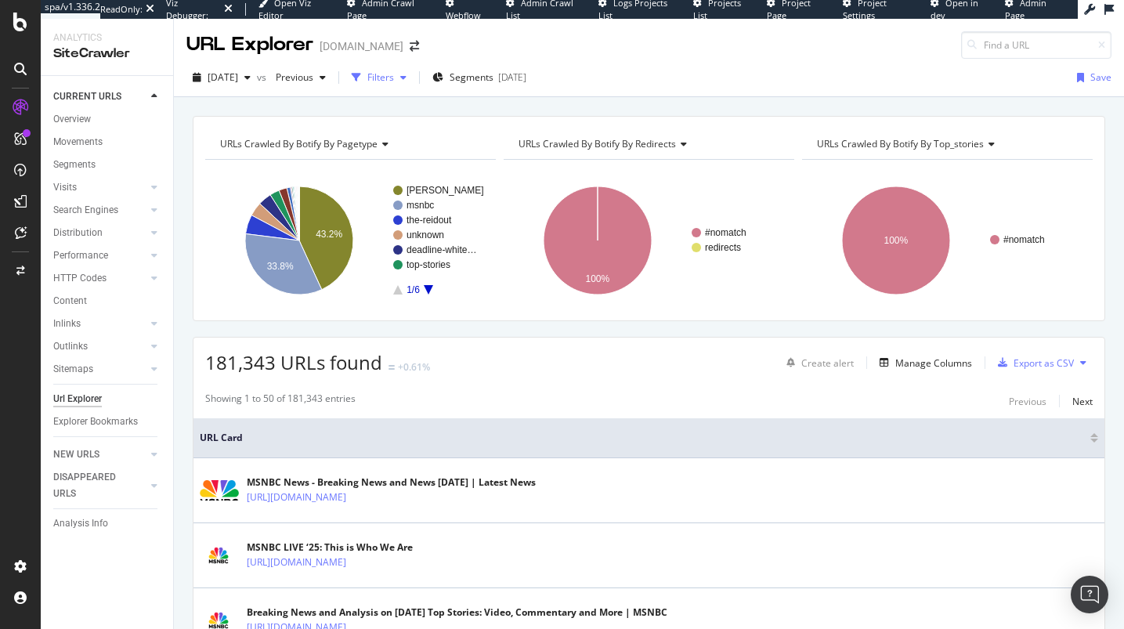
click at [394, 77] on div "Filters" at bounding box center [380, 76] width 27 height 13
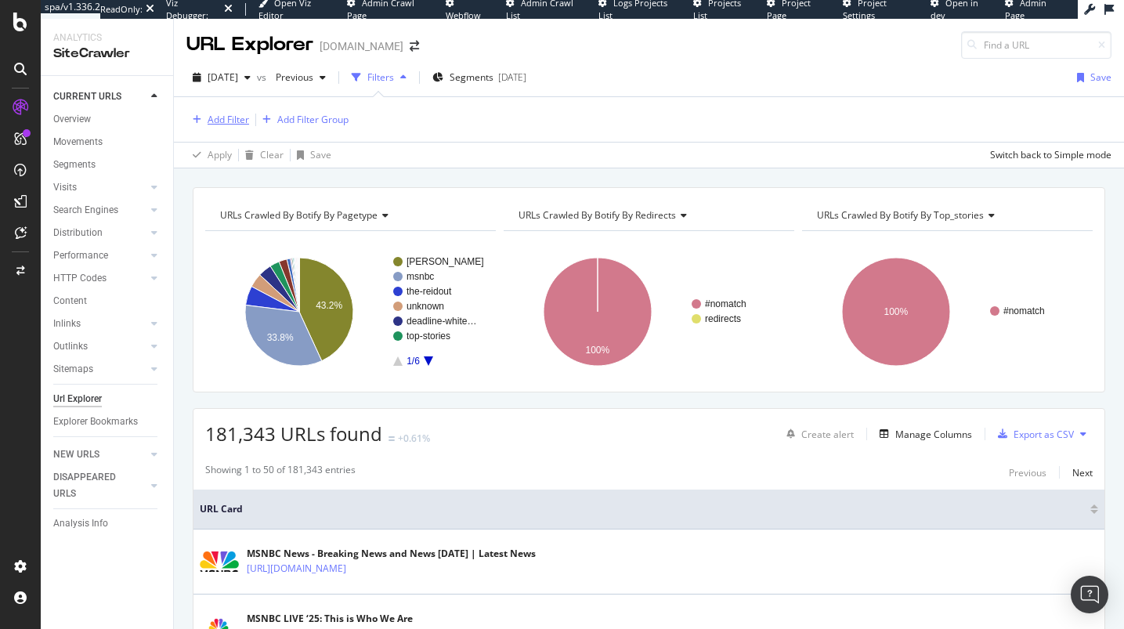
click at [205, 120] on div "button" at bounding box center [196, 119] width 21 height 9
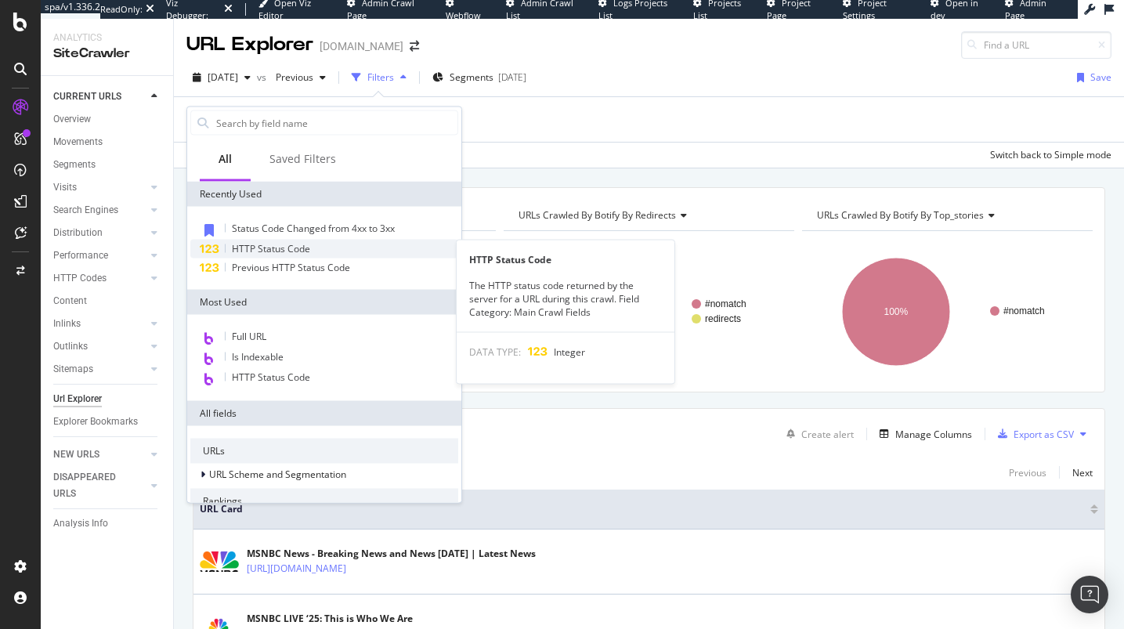
click at [246, 246] on span "HTTP Status Code" at bounding box center [271, 248] width 78 height 13
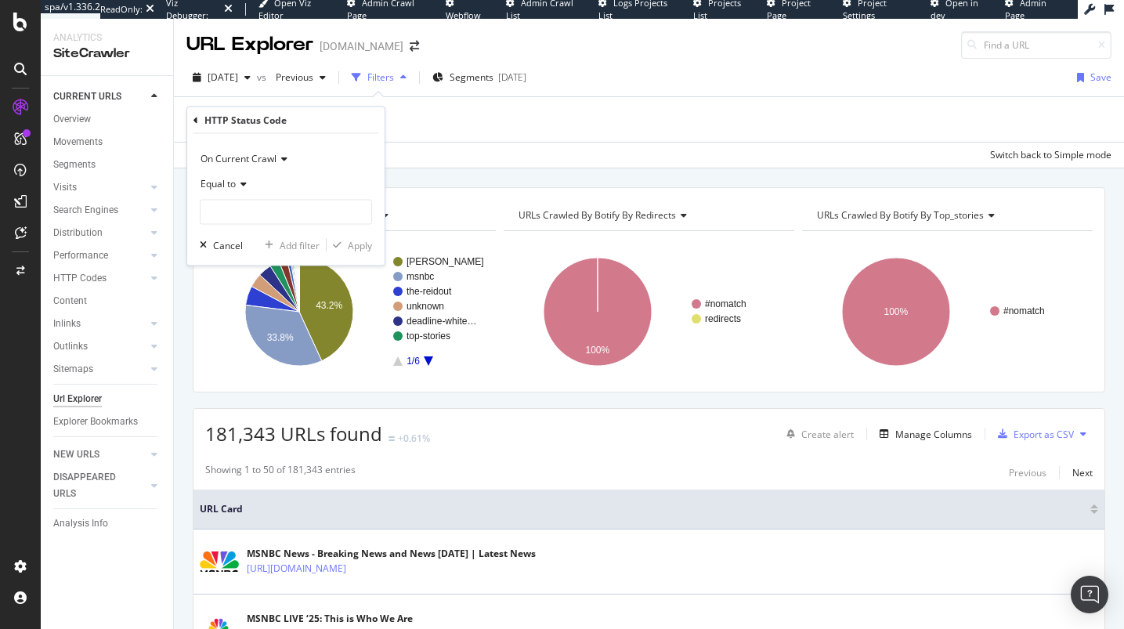
click at [231, 139] on div "On Current Crawl Equal to Cancel Add filter Apply" at bounding box center [285, 200] width 197 height 132
click at [239, 183] on icon at bounding box center [241, 183] width 11 height 9
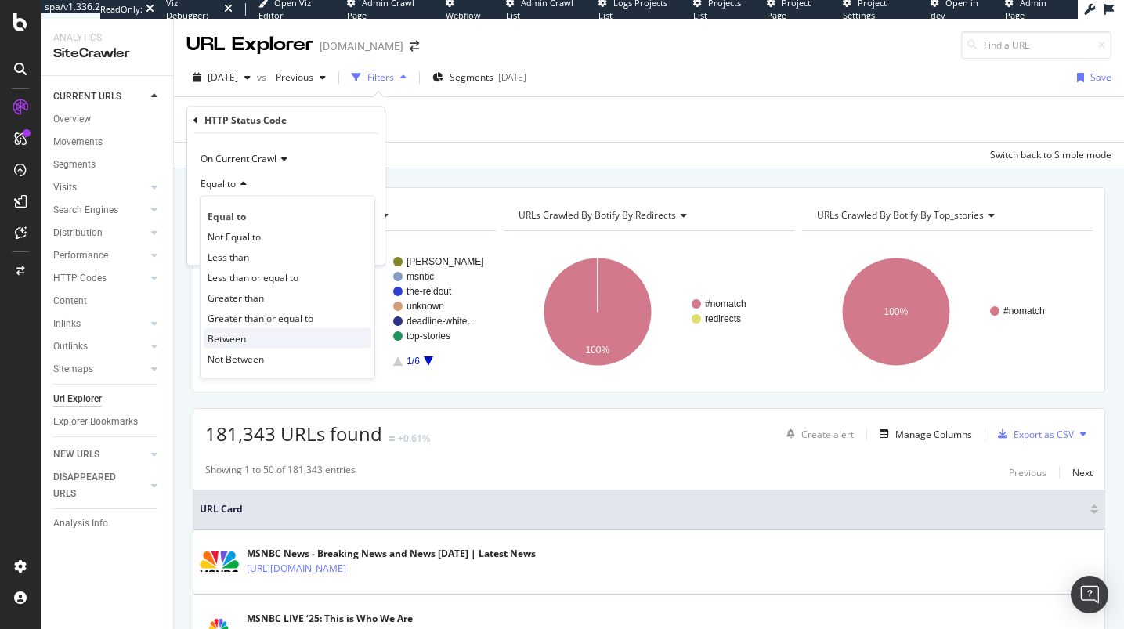
click at [251, 340] on div "Between" at bounding box center [288, 338] width 168 height 20
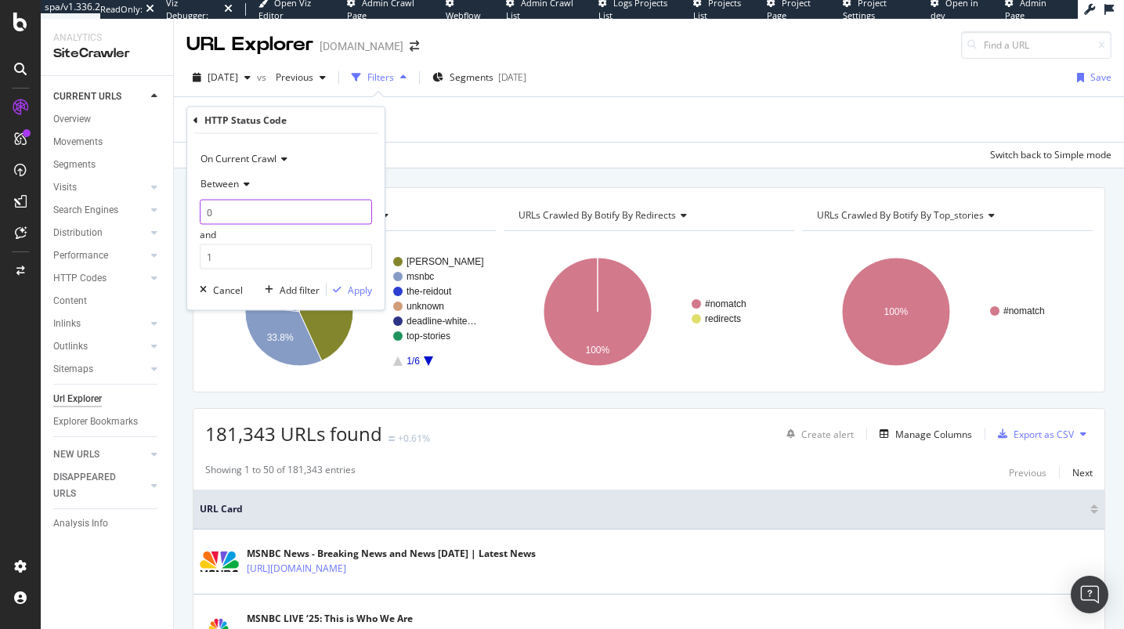
click at [261, 218] on input "0" at bounding box center [286, 212] width 172 height 25
type input "200"
click at [269, 255] on input "1" at bounding box center [286, 256] width 172 height 25
type input "299"
click at [362, 290] on div "Apply" at bounding box center [360, 289] width 24 height 13
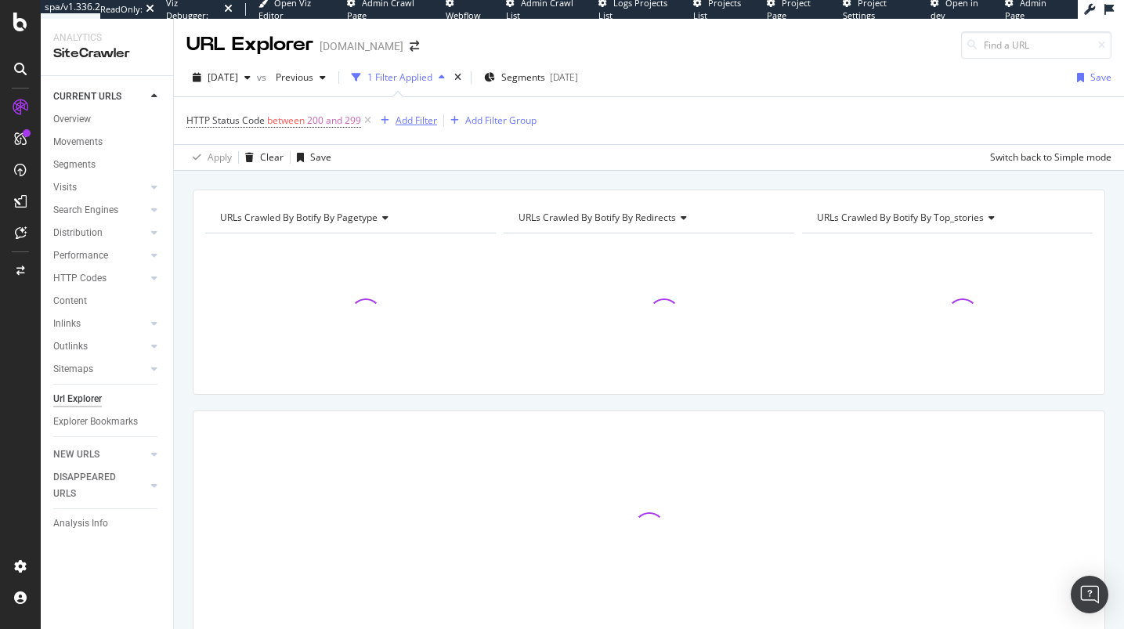
click at [394, 122] on div "button" at bounding box center [384, 120] width 21 height 9
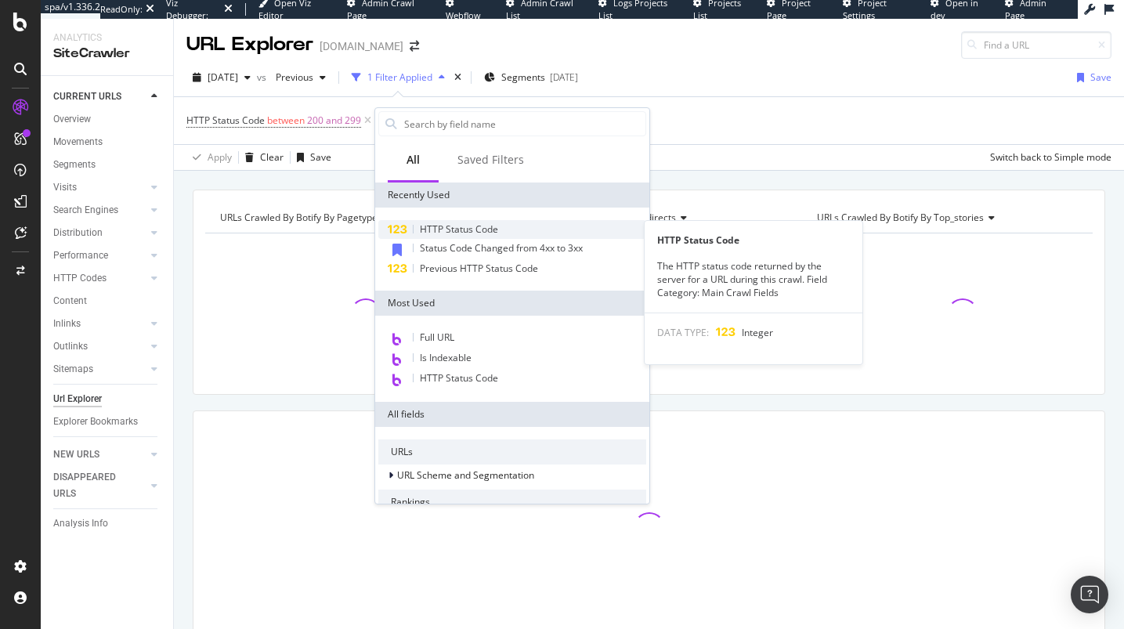
click at [460, 233] on span "HTTP Status Code" at bounding box center [459, 228] width 78 height 13
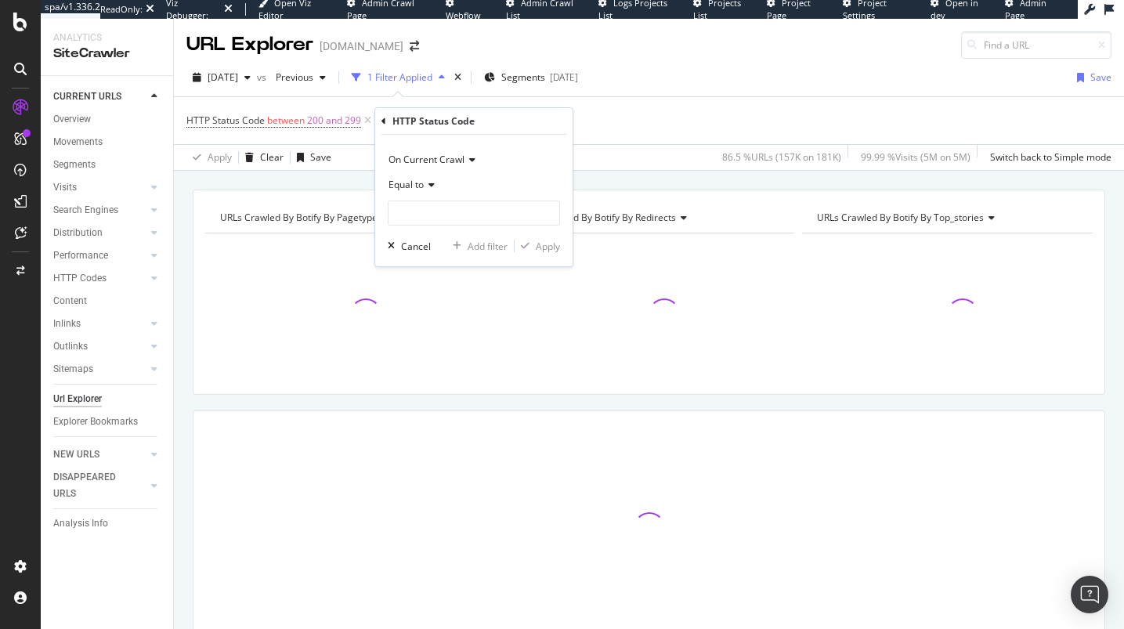
click at [428, 160] on span "On Current Crawl" at bounding box center [426, 159] width 76 height 13
click at [433, 207] on span "On Compared Crawl" at bounding box center [439, 212] width 88 height 13
click at [433, 190] on div "Equal to" at bounding box center [474, 184] width 172 height 25
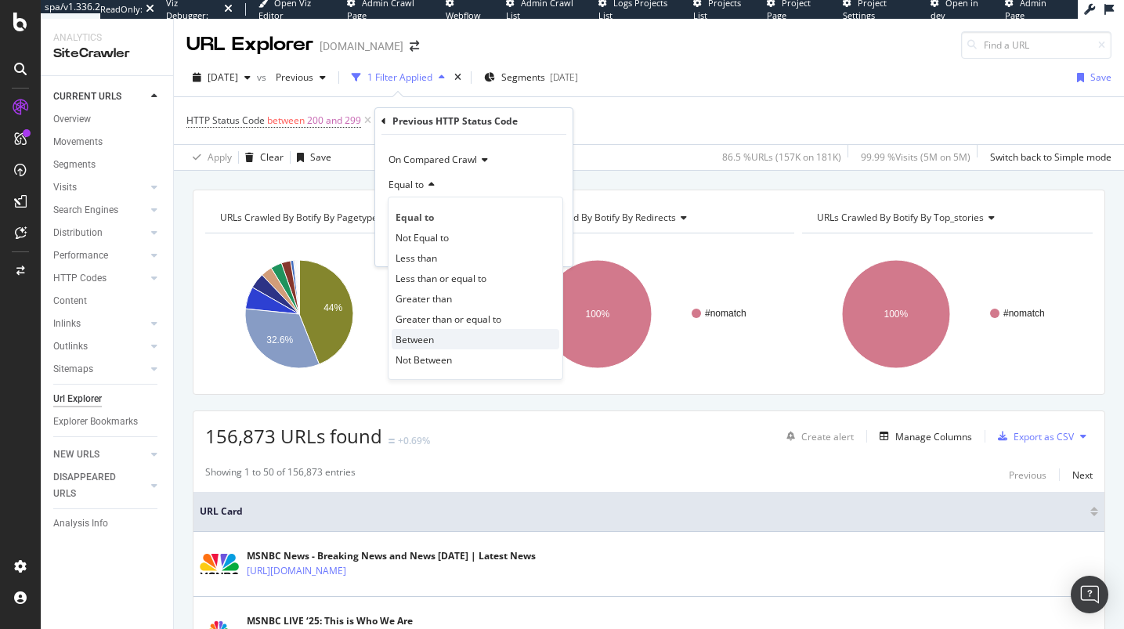
click at [431, 338] on span "Between" at bounding box center [414, 339] width 38 height 13
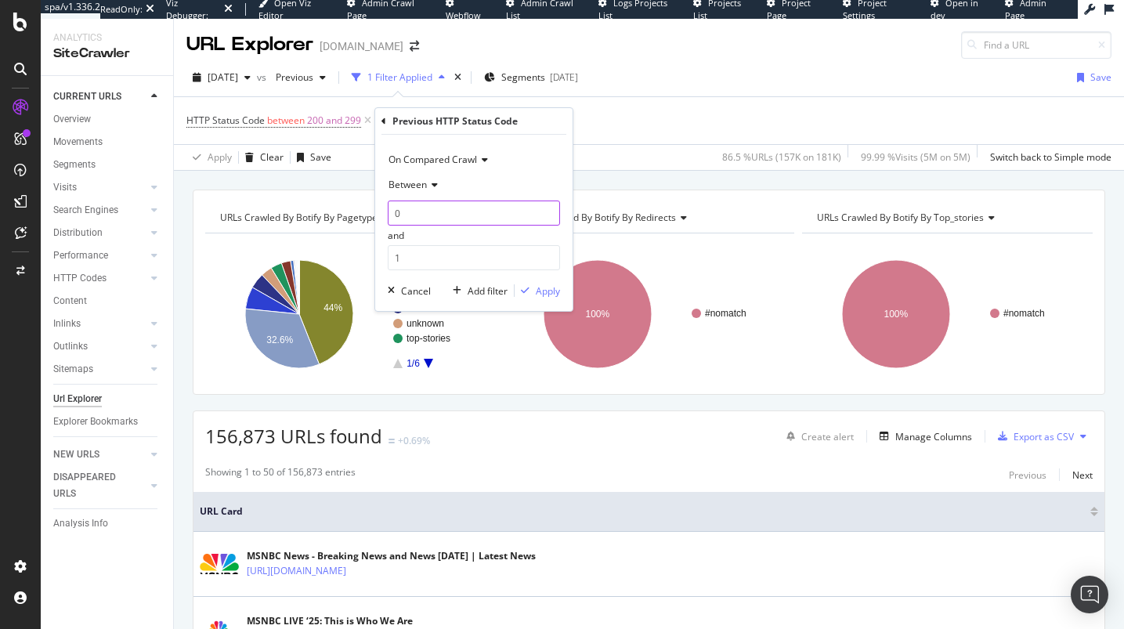
click at [451, 207] on input "0" at bounding box center [474, 212] width 172 height 25
type input "200"
click at [462, 265] on input "1" at bounding box center [474, 257] width 172 height 25
type input "299"
click at [543, 289] on div "Apply" at bounding box center [548, 290] width 24 height 13
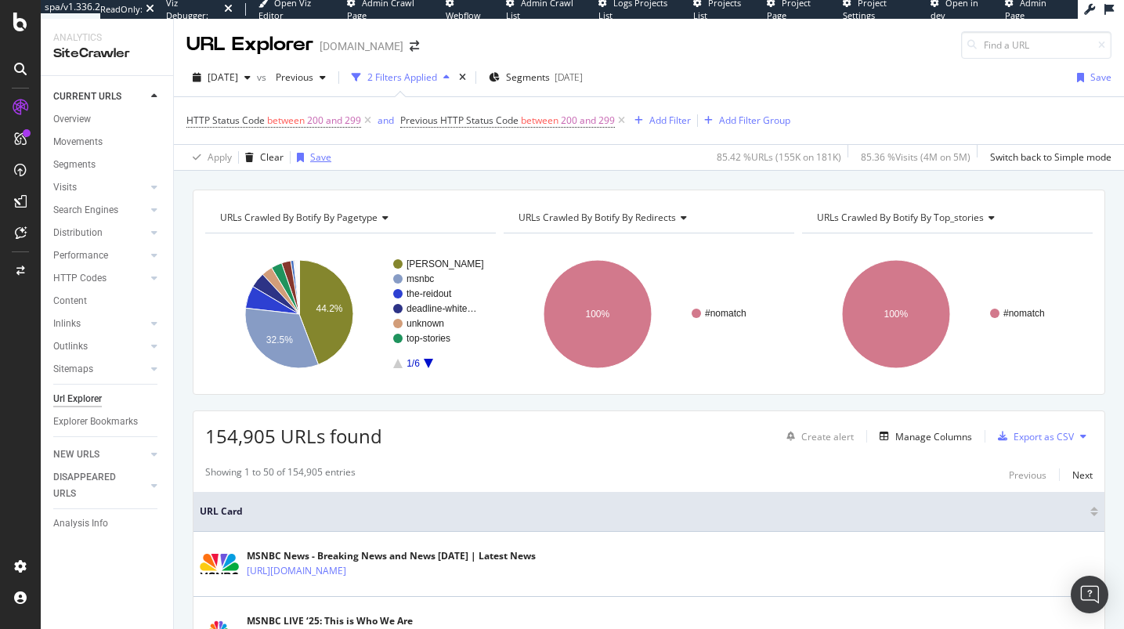
click at [319, 162] on div "Save" at bounding box center [320, 156] width 21 height 13
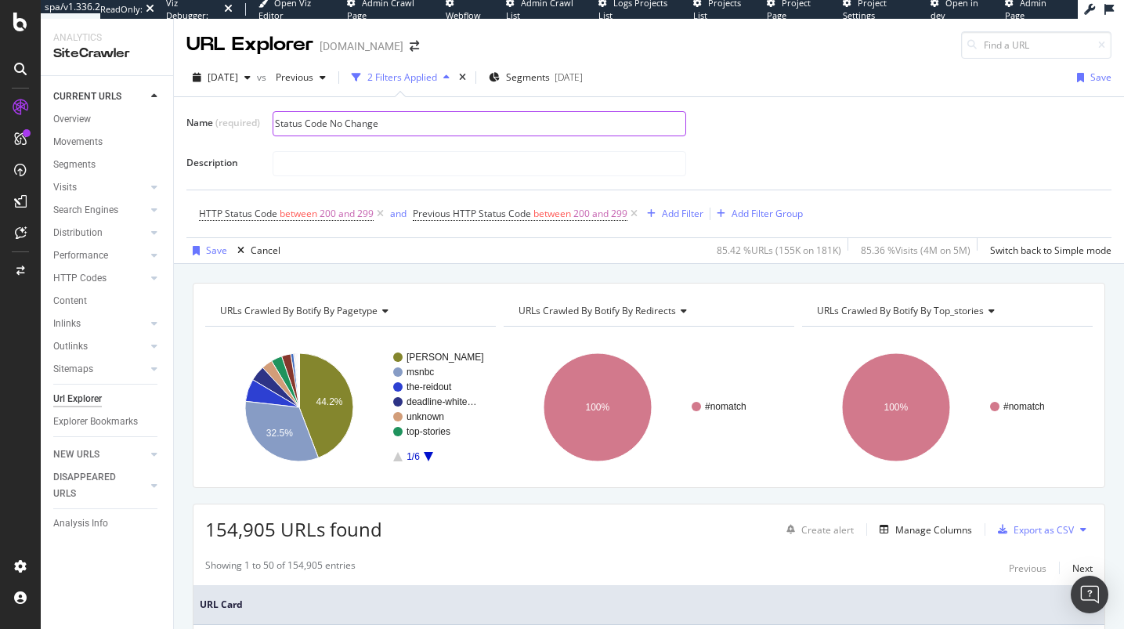
click at [495, 112] on input "Status Code No Change" at bounding box center [479, 123] width 412 height 23
click at [496, 118] on input "Status Code No Change" at bounding box center [479, 123] width 412 height 23
type input "Status Code No Change 2xx"
click at [212, 240] on div "Save" at bounding box center [206, 250] width 41 height 23
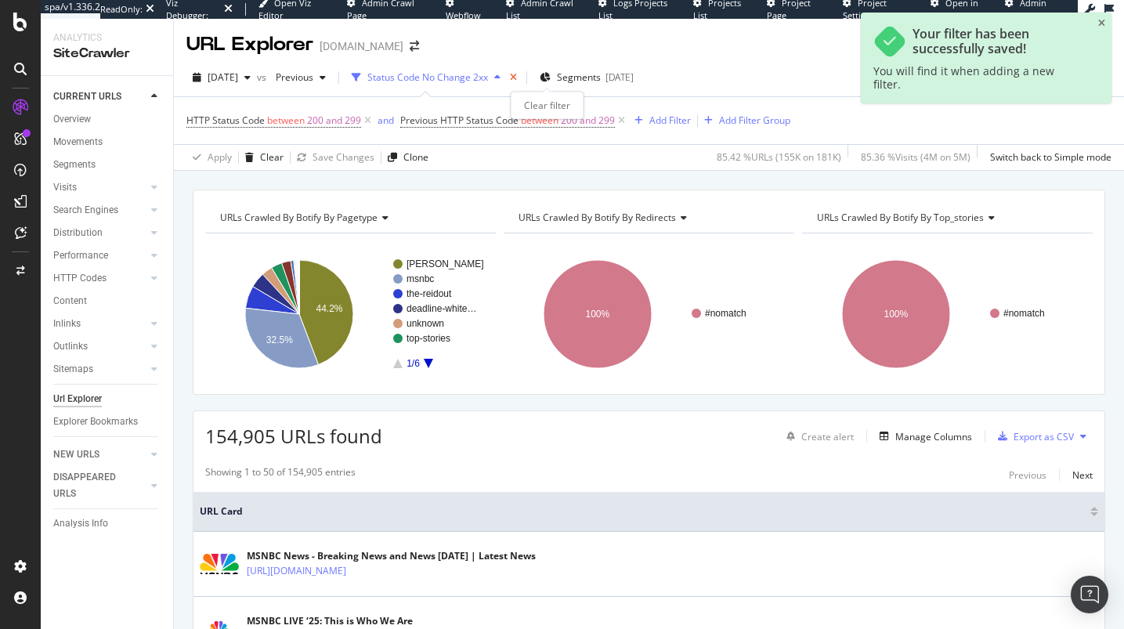
click at [517, 81] on icon "times" at bounding box center [513, 77] width 7 height 9
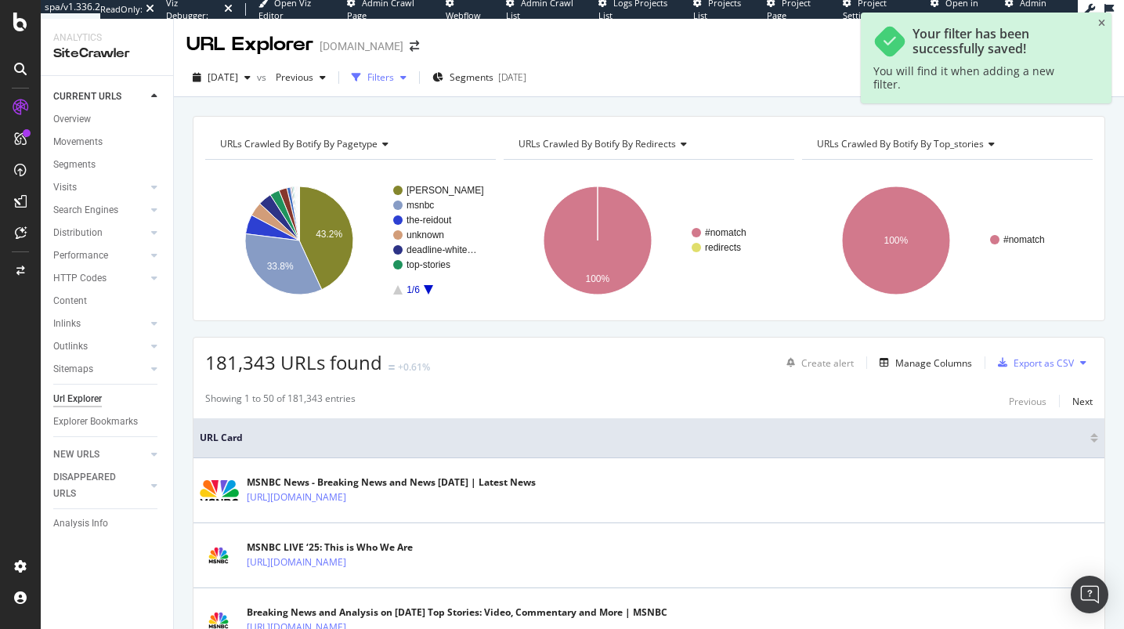
click at [394, 75] on div "Filters" at bounding box center [380, 76] width 27 height 13
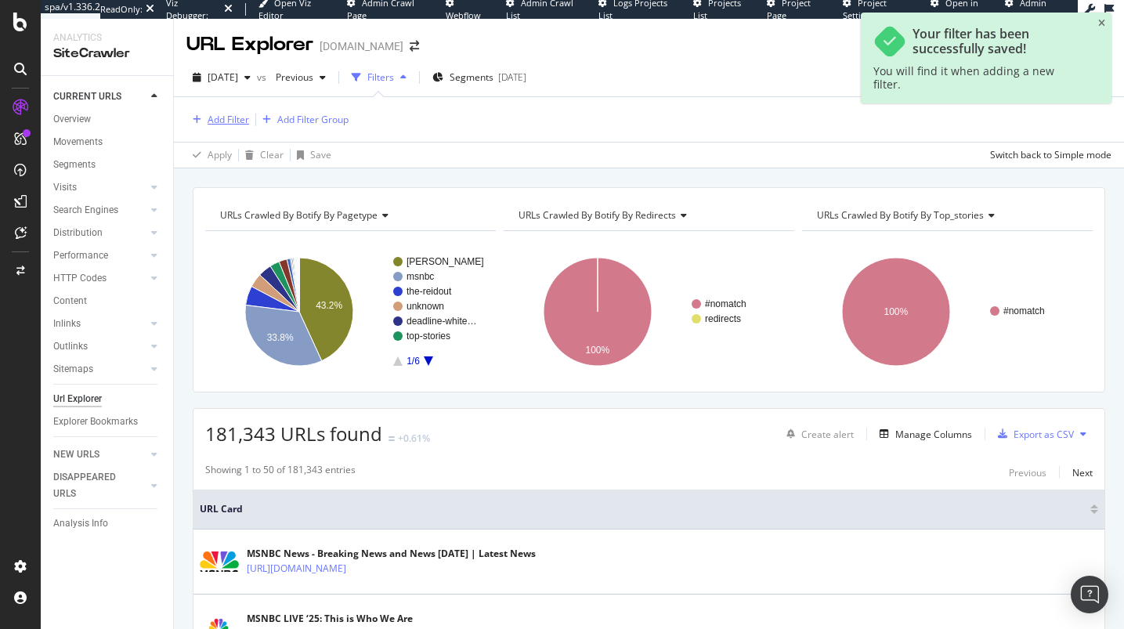
click at [236, 114] on div "Add Filter" at bounding box center [227, 119] width 41 height 13
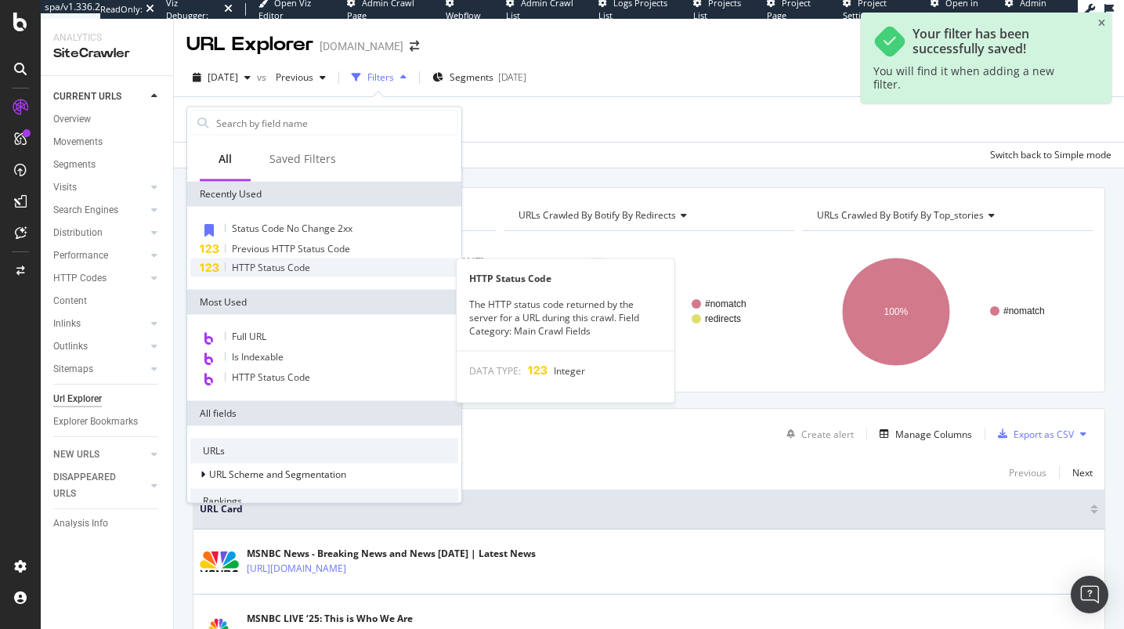
click at [305, 265] on span "HTTP Status Code" at bounding box center [271, 267] width 78 height 13
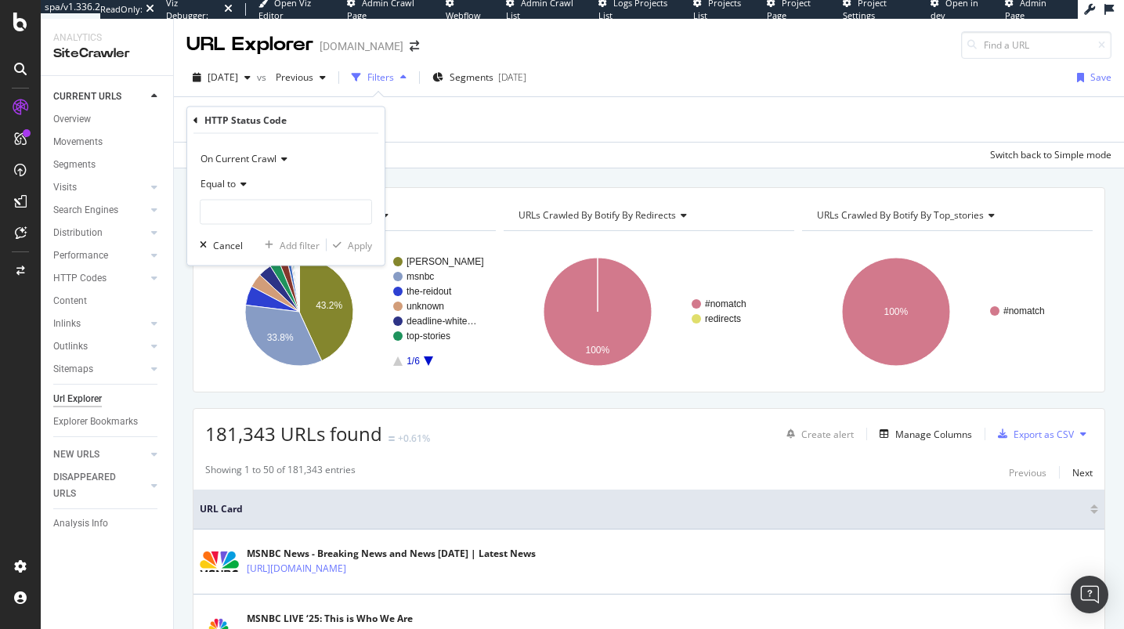
click at [229, 182] on span "Equal to" at bounding box center [217, 183] width 35 height 13
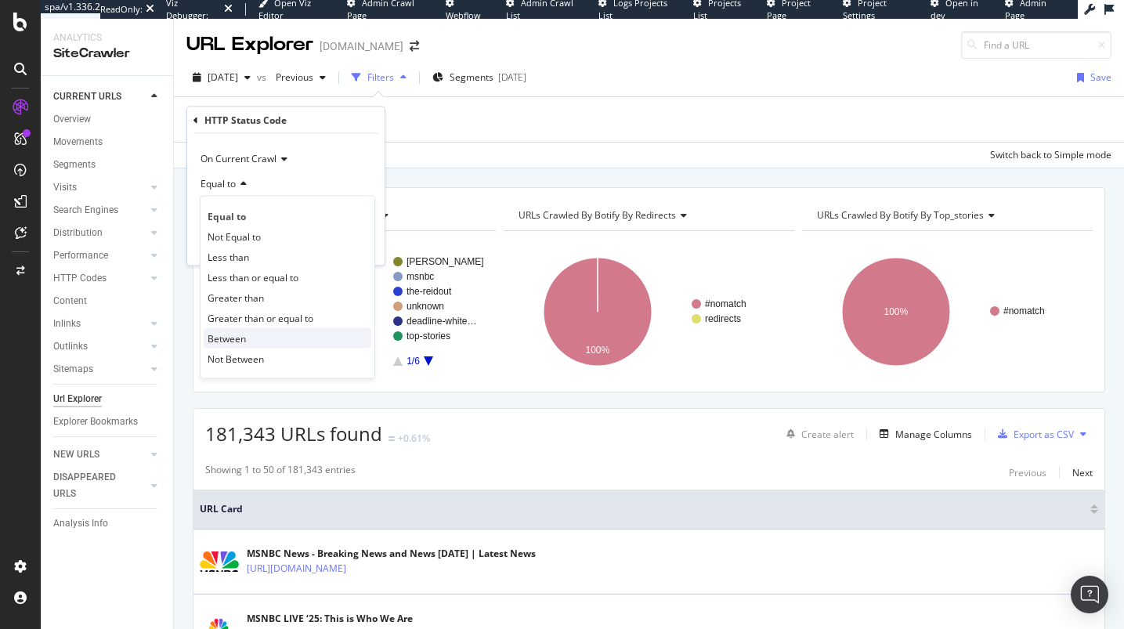
click at [242, 333] on span "Between" at bounding box center [226, 337] width 38 height 13
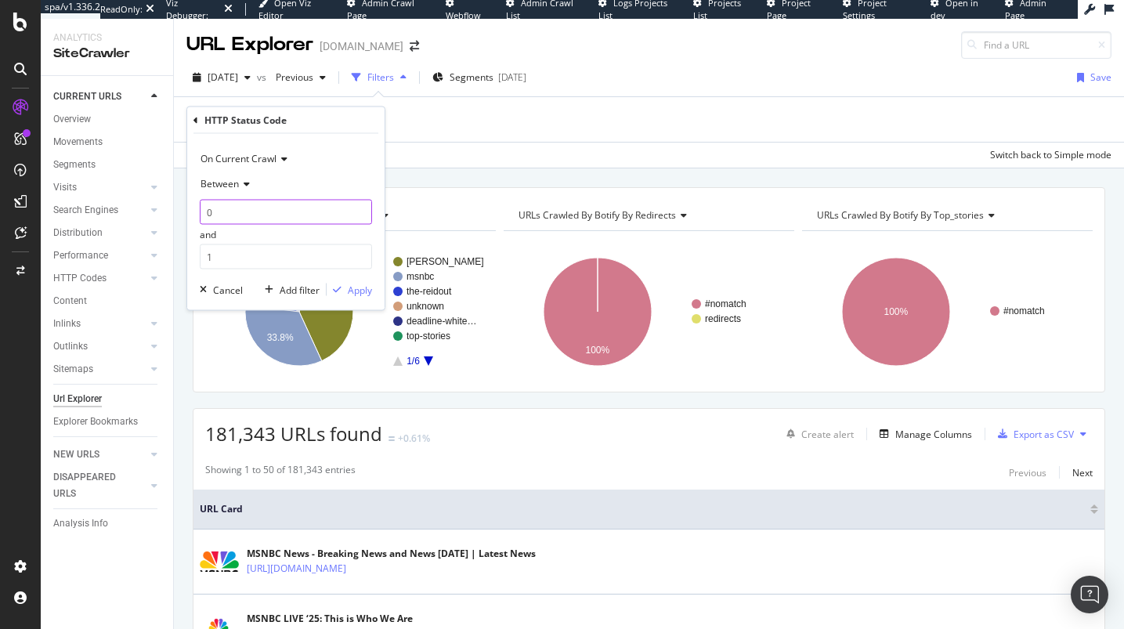
click at [251, 219] on input "0" at bounding box center [286, 212] width 172 height 25
type input "300"
click at [257, 264] on input "1" at bounding box center [286, 256] width 172 height 25
type input "399"
click at [368, 294] on div "Apply" at bounding box center [360, 289] width 24 height 13
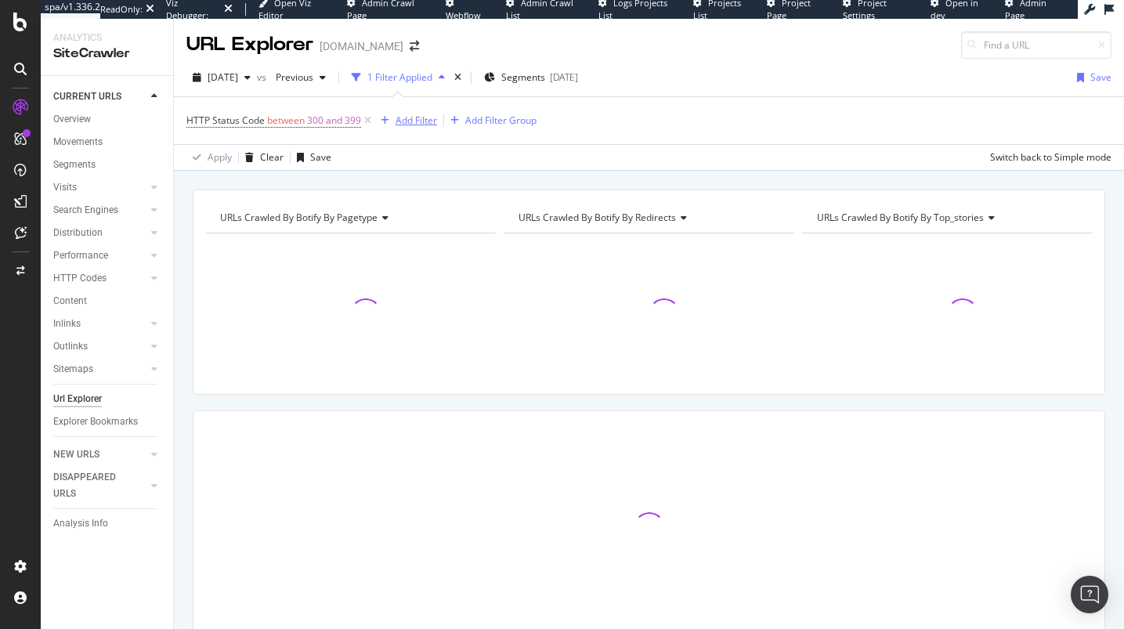
click at [388, 114] on div "Add Filter" at bounding box center [405, 120] width 63 height 17
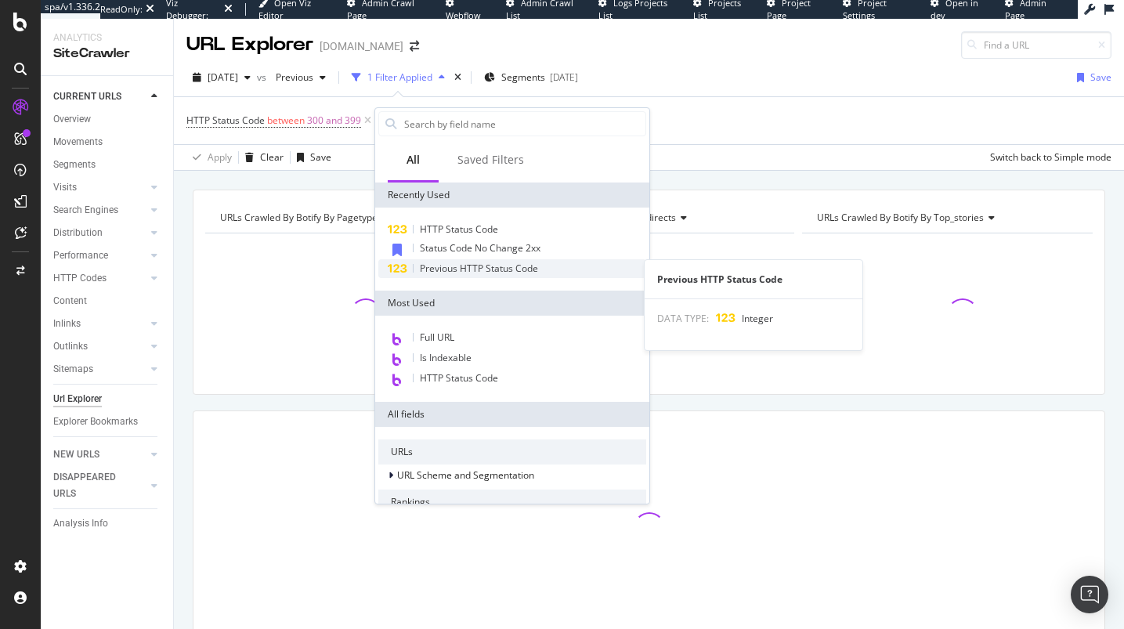
click at [442, 265] on span "Previous HTTP Status Code" at bounding box center [479, 268] width 118 height 13
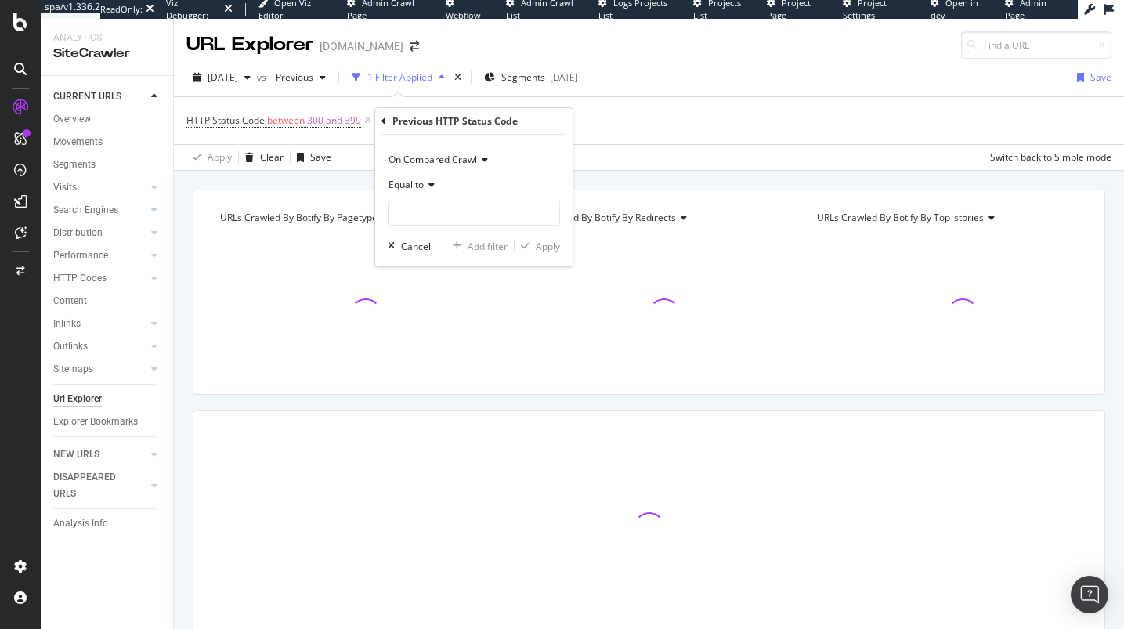
click at [417, 186] on span "Equal to" at bounding box center [405, 184] width 35 height 13
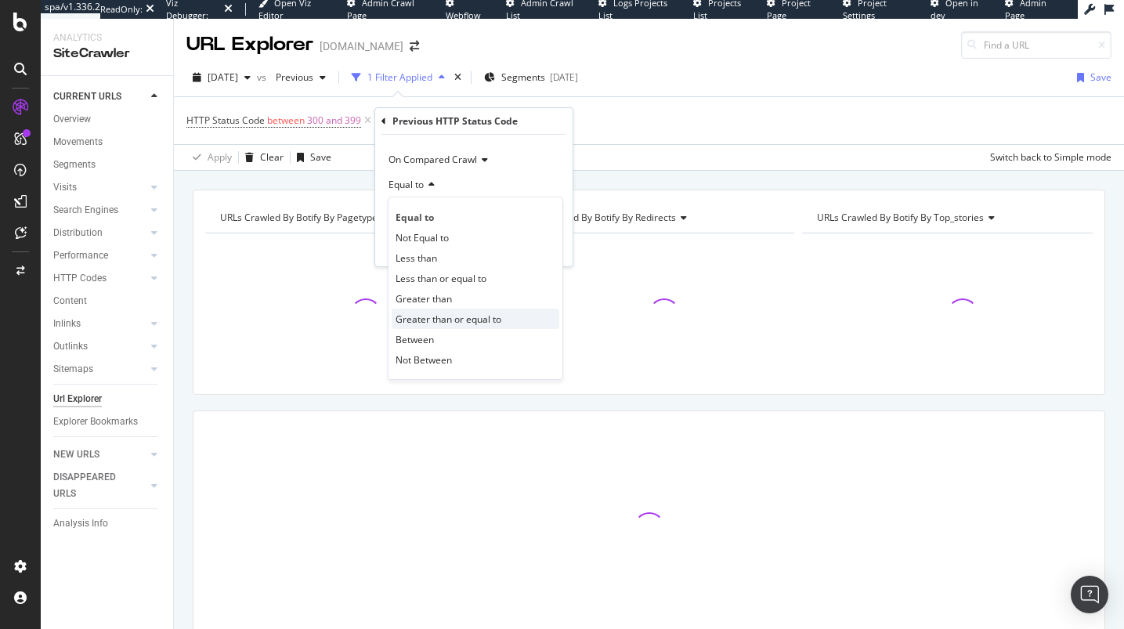
click at [432, 325] on span "Greater than or equal to" at bounding box center [448, 318] width 106 height 13
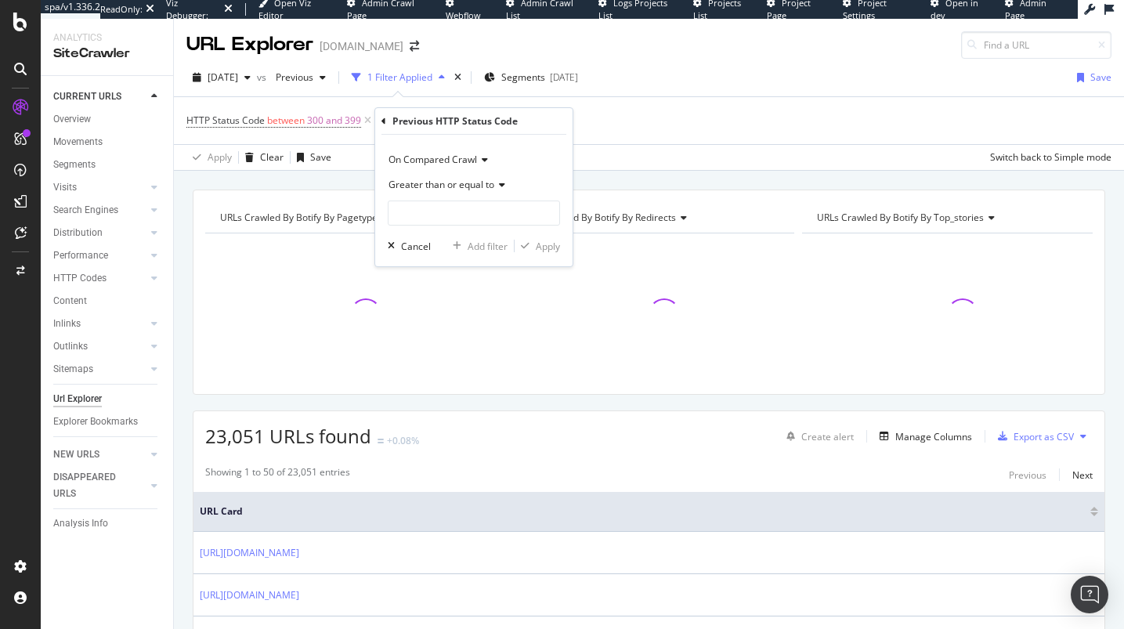
click at [424, 185] on span "Greater than or equal to" at bounding box center [441, 184] width 106 height 13
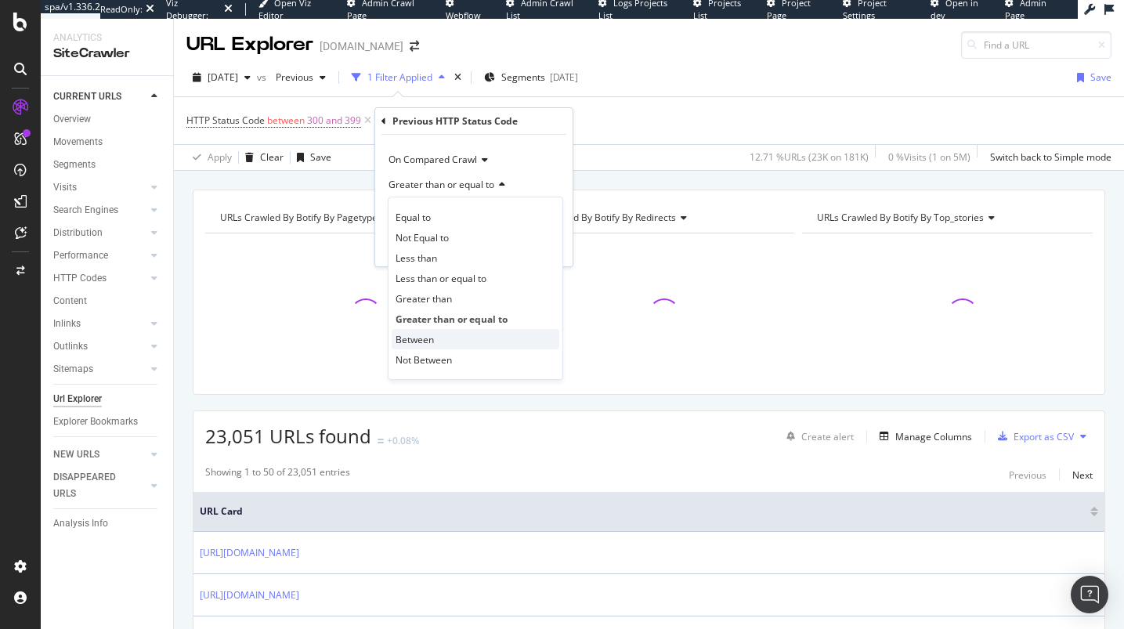
click at [427, 334] on span "Between" at bounding box center [414, 339] width 38 height 13
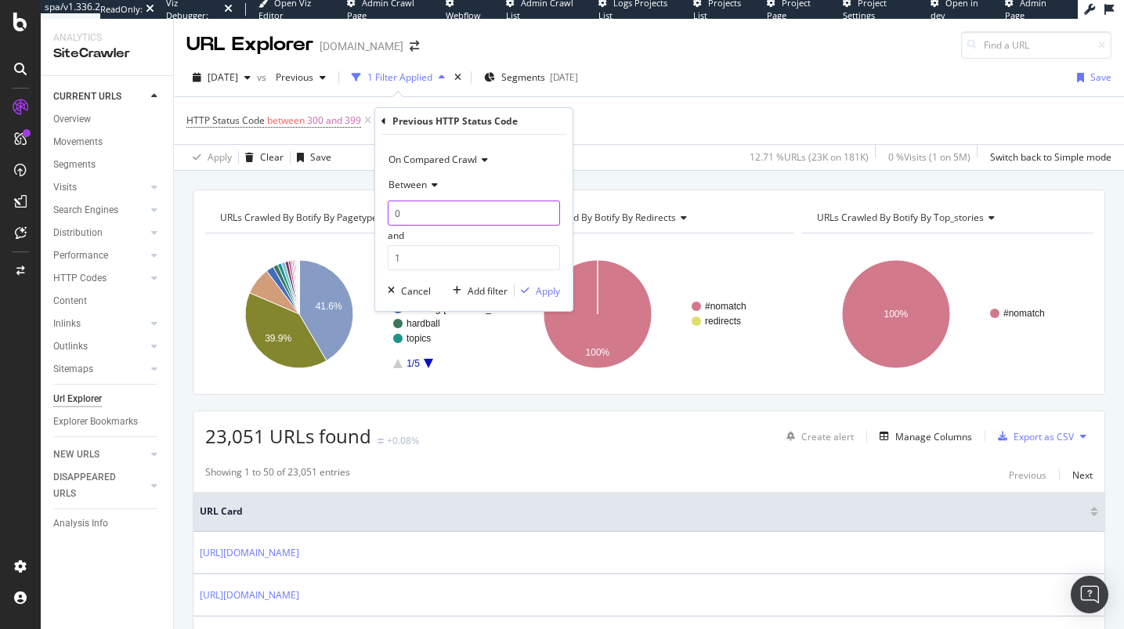
click at [425, 209] on input "0" at bounding box center [474, 212] width 172 height 25
type input "300"
click at [429, 254] on input "1" at bounding box center [474, 257] width 172 height 25
type input "399"
click at [525, 293] on icon "button" at bounding box center [525, 290] width 9 height 9
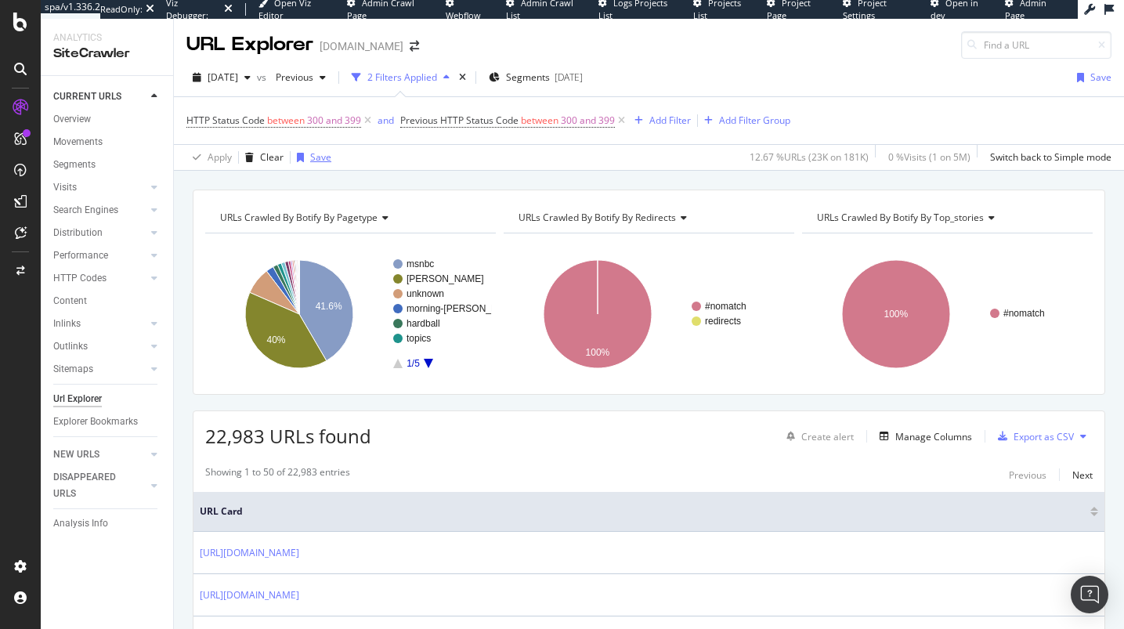
click at [303, 157] on div "button" at bounding box center [300, 157] width 20 height 9
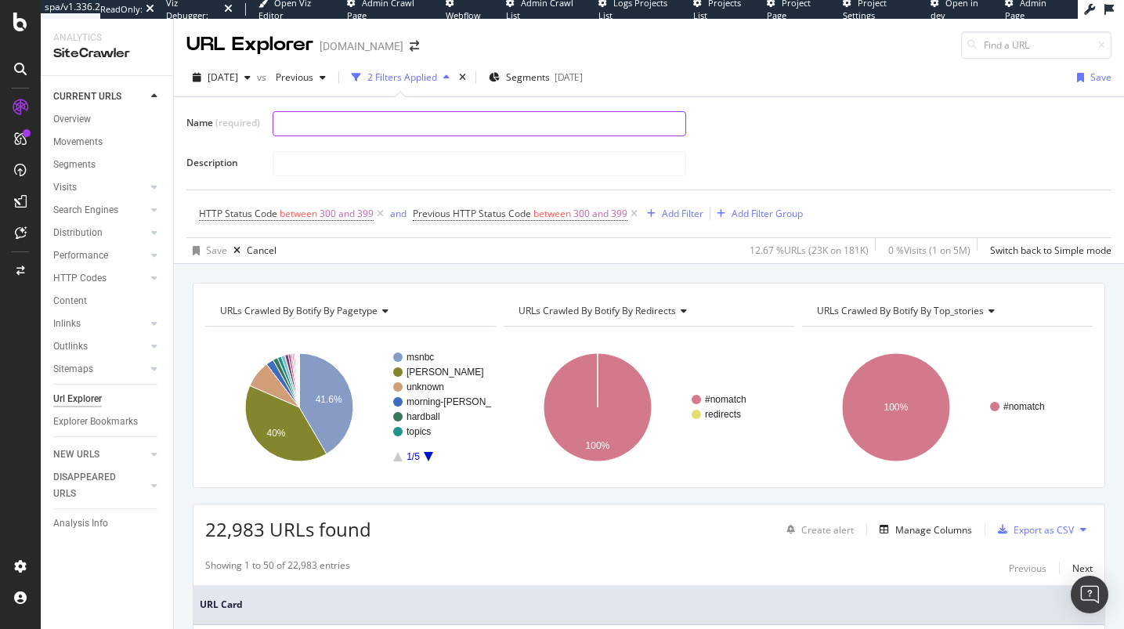
click at [353, 127] on input "text" at bounding box center [479, 123] width 412 height 23
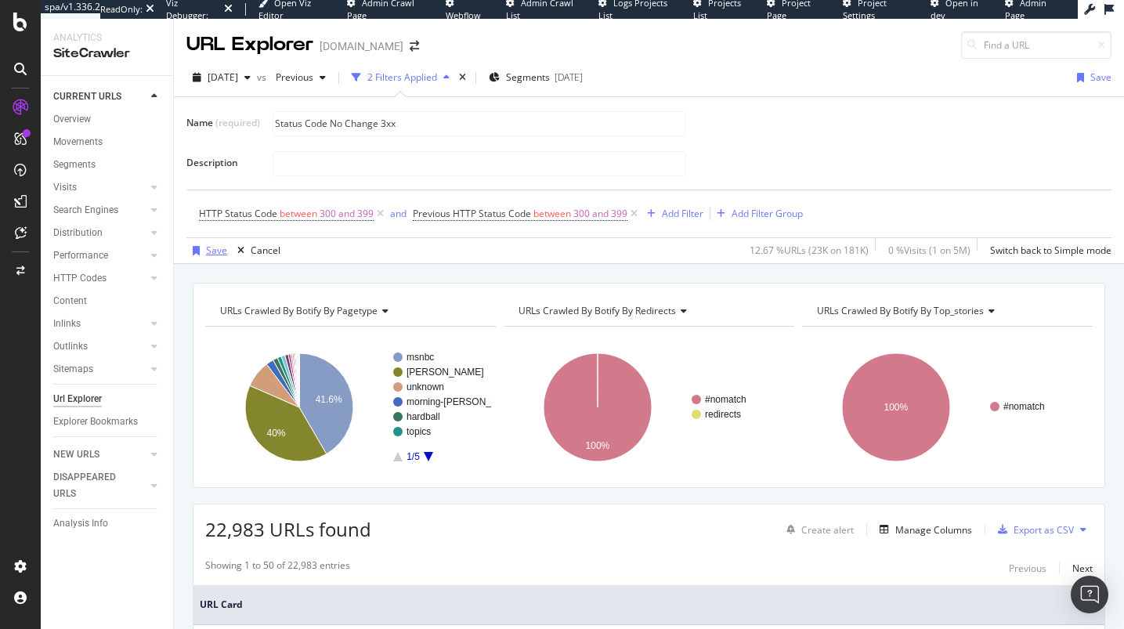
type input "Status Code No Change 3xx"
click at [204, 251] on div "button" at bounding box center [196, 250] width 20 height 9
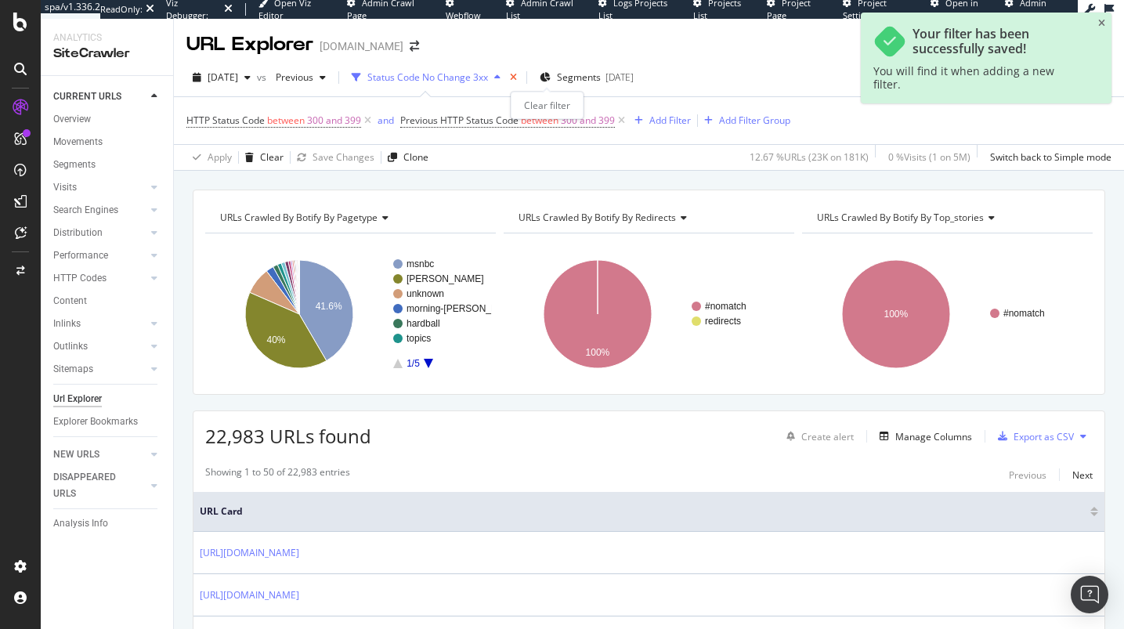
click at [517, 81] on icon "times" at bounding box center [513, 77] width 7 height 9
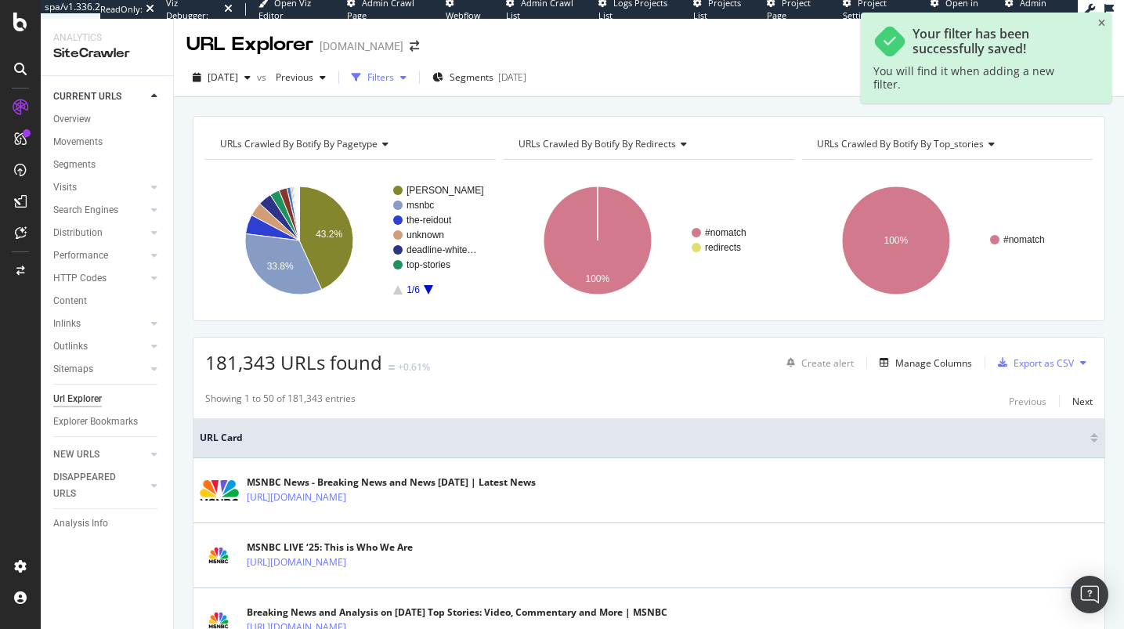
click at [413, 82] on div "Filters" at bounding box center [378, 77] width 67 height 23
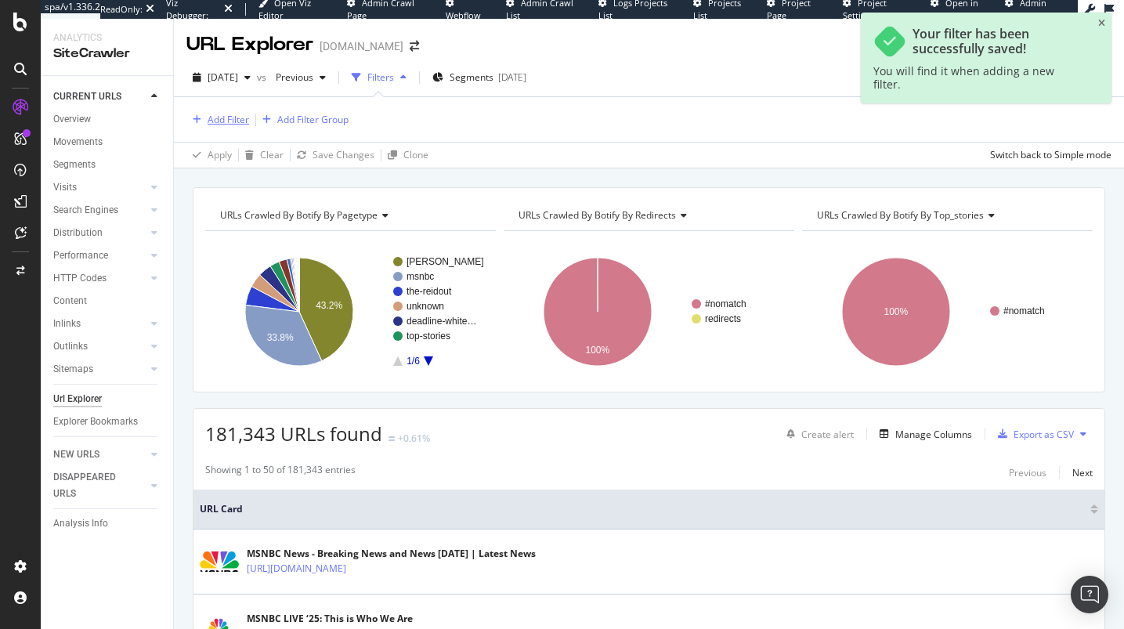
click at [240, 113] on div "Add Filter" at bounding box center [227, 119] width 41 height 13
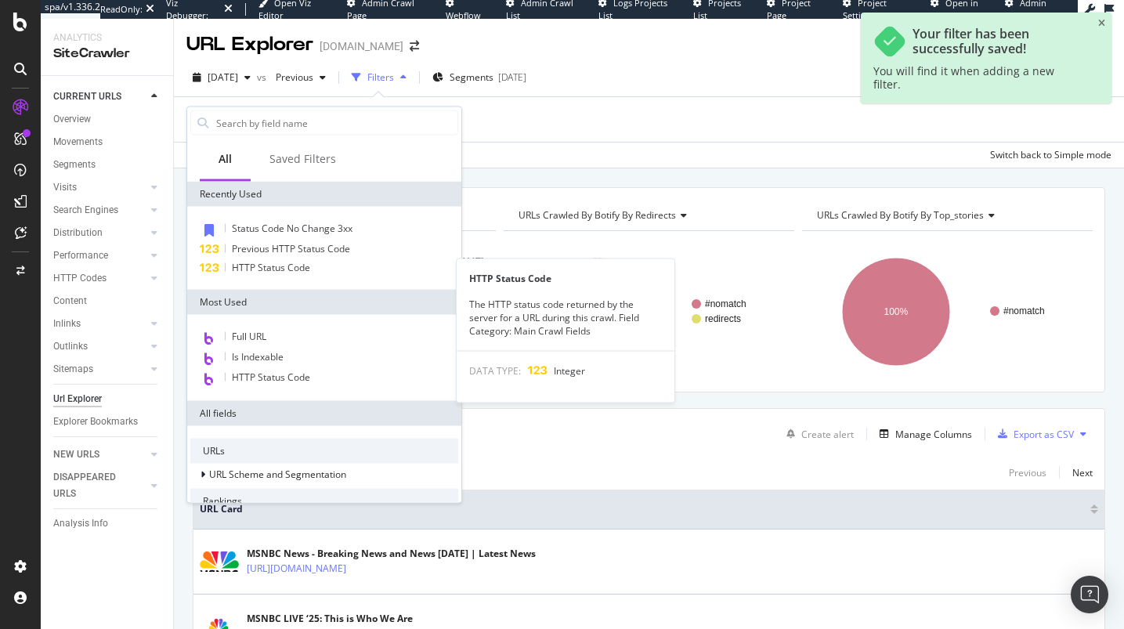
click at [283, 276] on div "Status Code No Change 3xx Previous HTTP Status Code HTTP Status Code HTTP Statu…" at bounding box center [324, 248] width 274 height 83
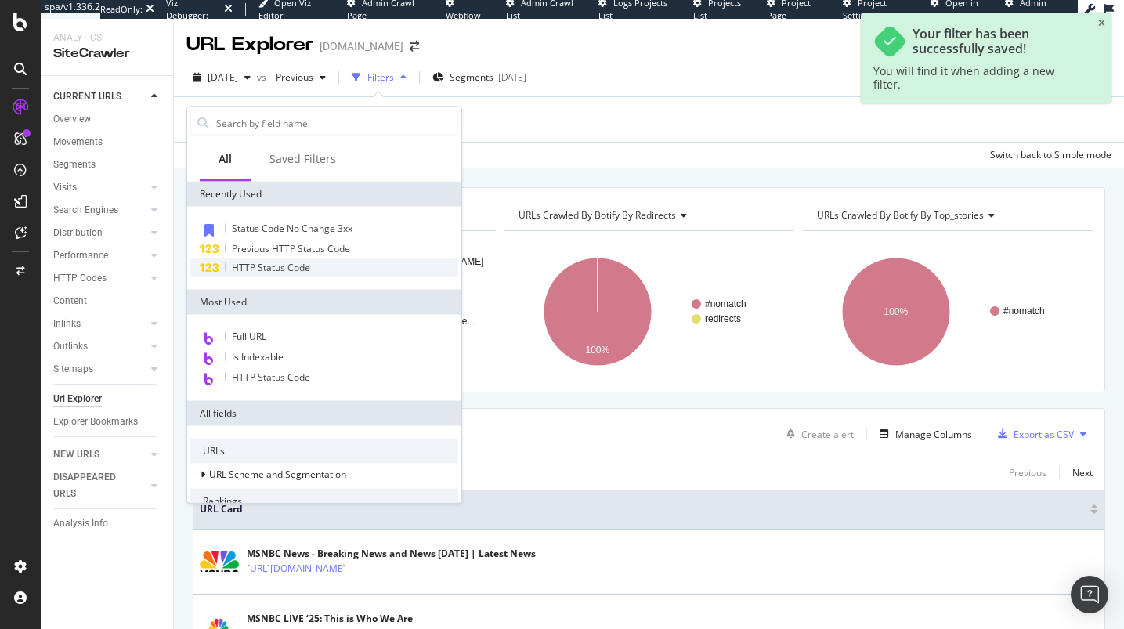
click at [287, 267] on span "HTTP Status Code" at bounding box center [271, 267] width 78 height 13
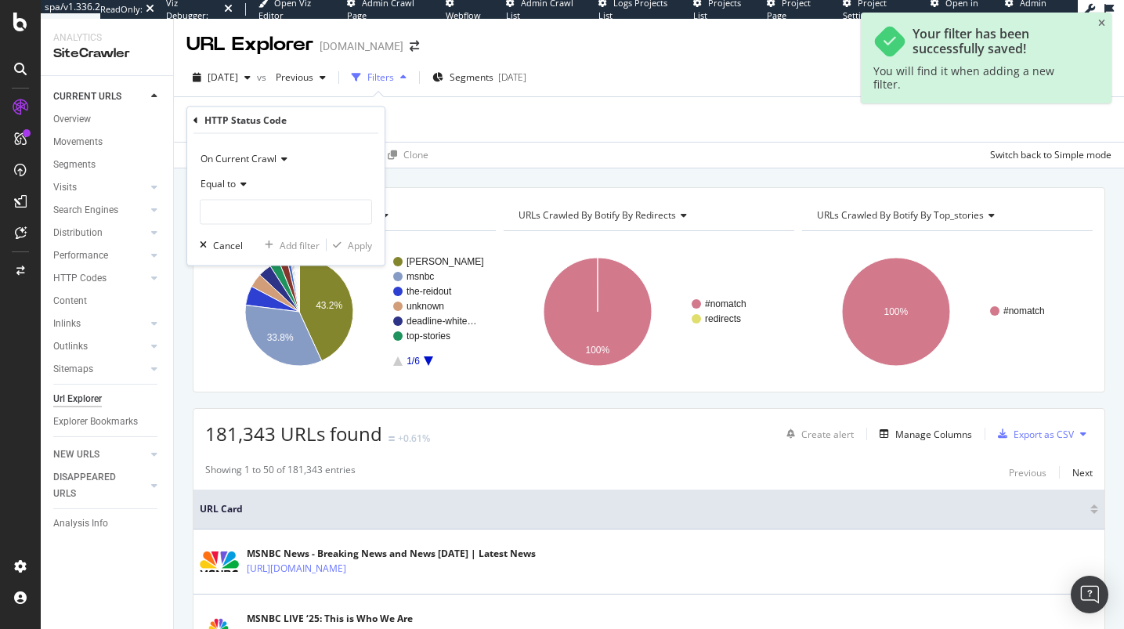
click at [238, 182] on icon at bounding box center [241, 183] width 11 height 9
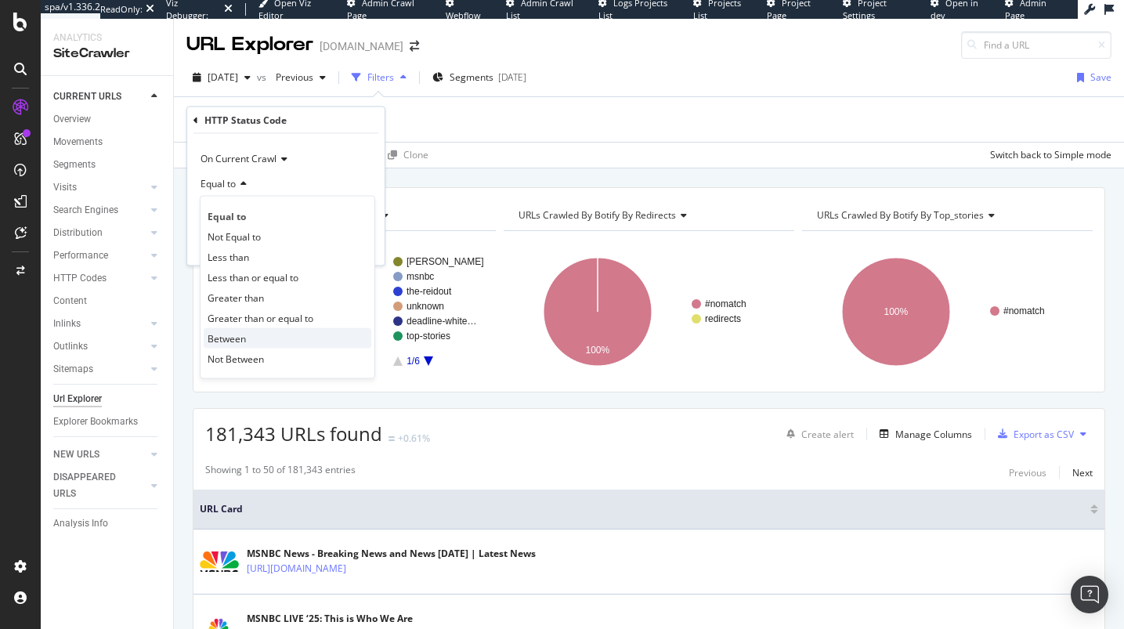
click at [260, 337] on div "Between" at bounding box center [288, 338] width 168 height 20
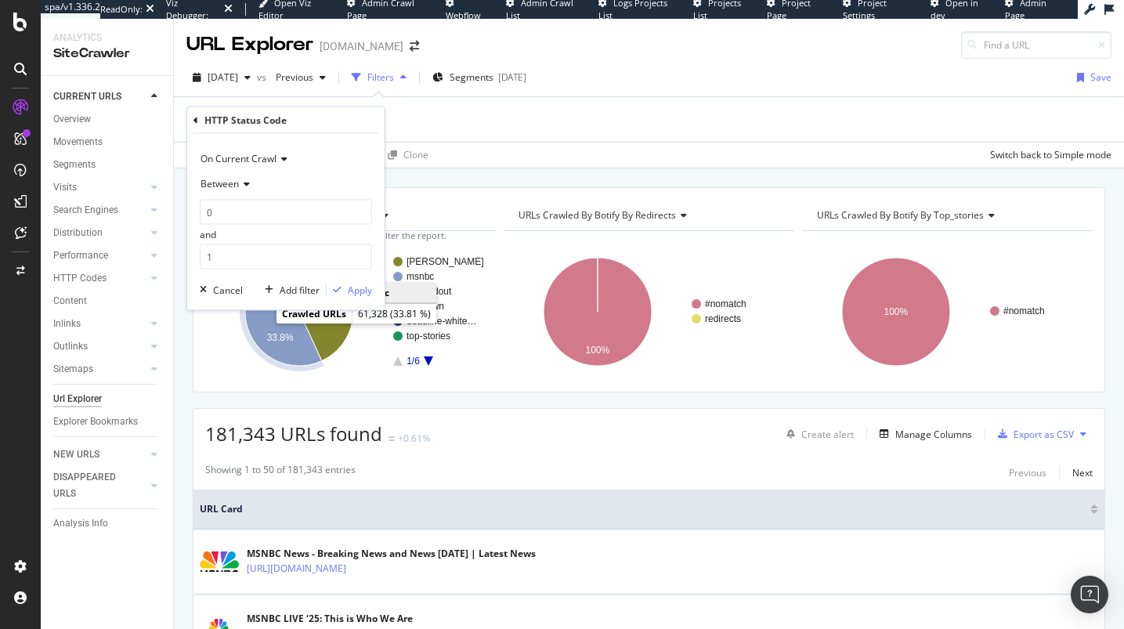
click at [252, 235] on div "0 and 1" at bounding box center [286, 235] width 172 height 70
click at [247, 209] on input "0" at bounding box center [286, 212] width 172 height 25
type input "400"
click at [274, 247] on input "1" at bounding box center [286, 256] width 172 height 25
click at [274, 252] on input "1" at bounding box center [286, 256] width 172 height 25
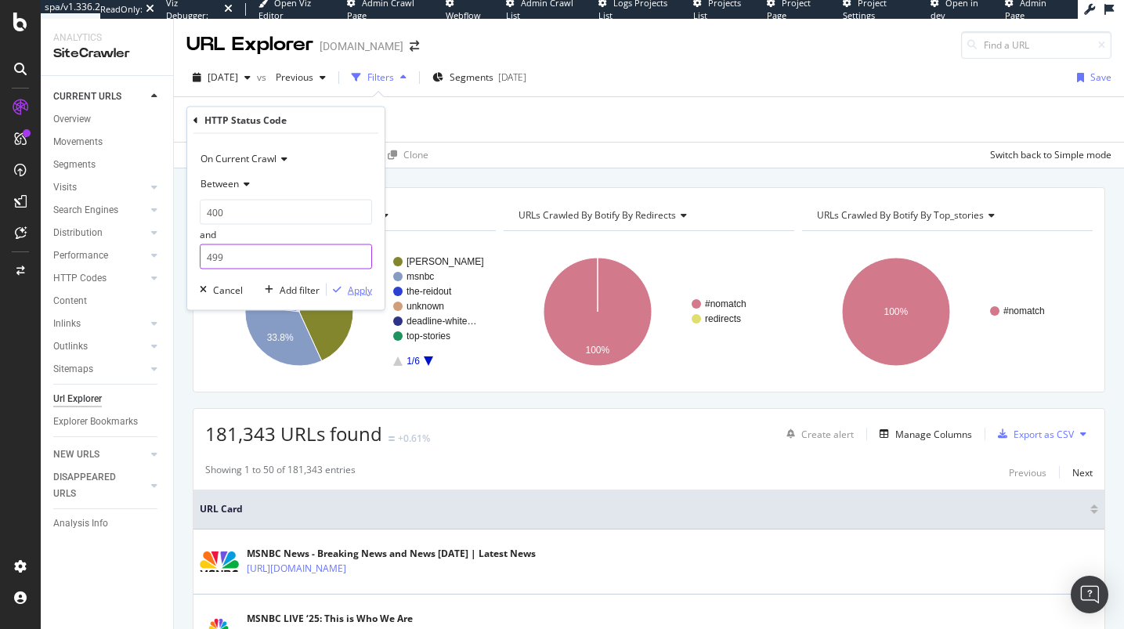
type input "499"
click at [342, 287] on div "button" at bounding box center [336, 289] width 21 height 9
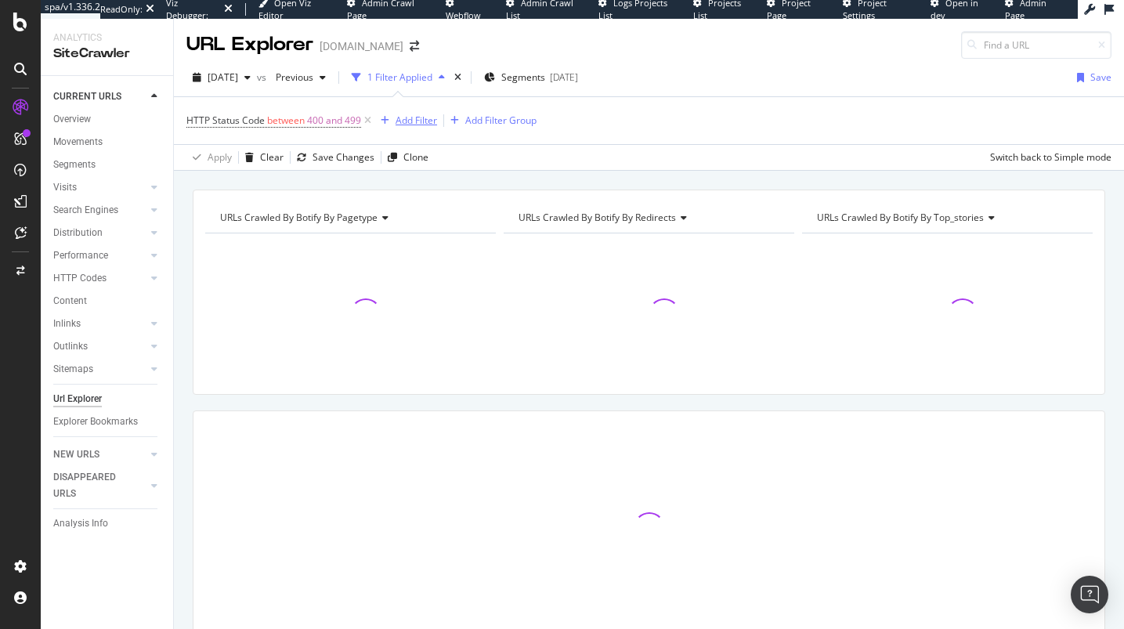
click at [428, 127] on div "Add Filter" at bounding box center [405, 120] width 63 height 17
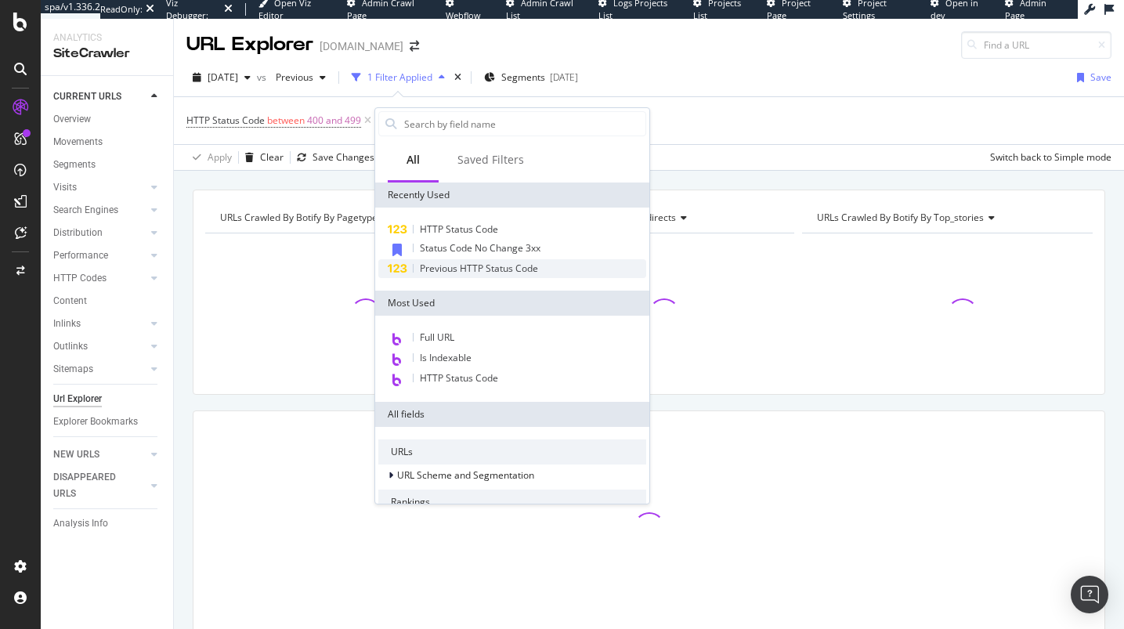
click at [474, 272] on span "Previous HTTP Status Code" at bounding box center [479, 268] width 118 height 13
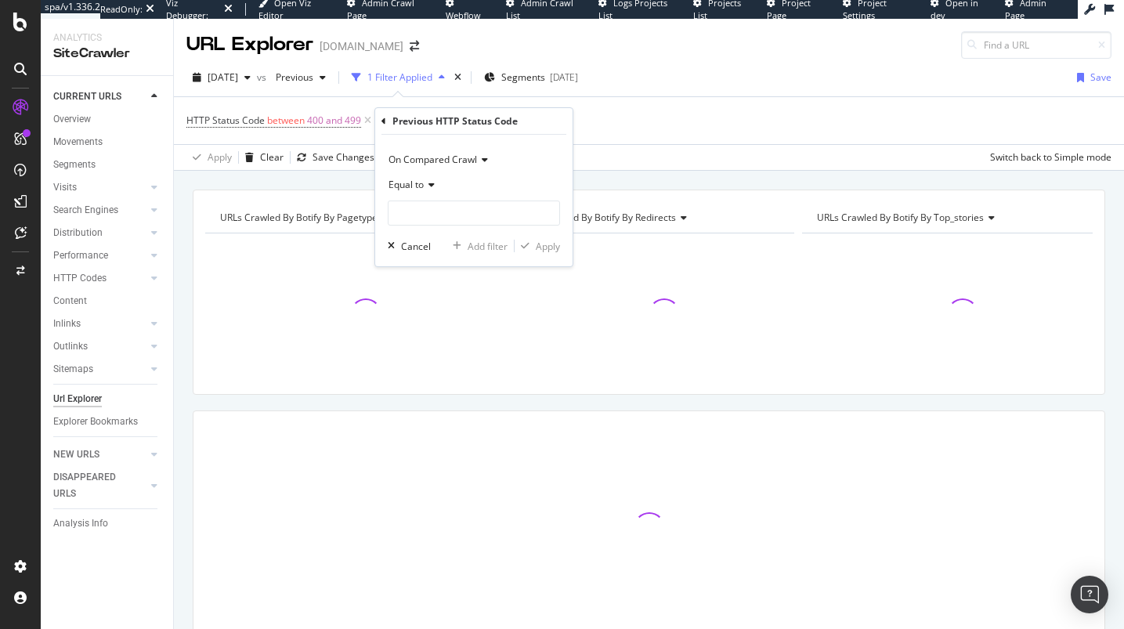
click at [432, 183] on icon at bounding box center [429, 184] width 11 height 9
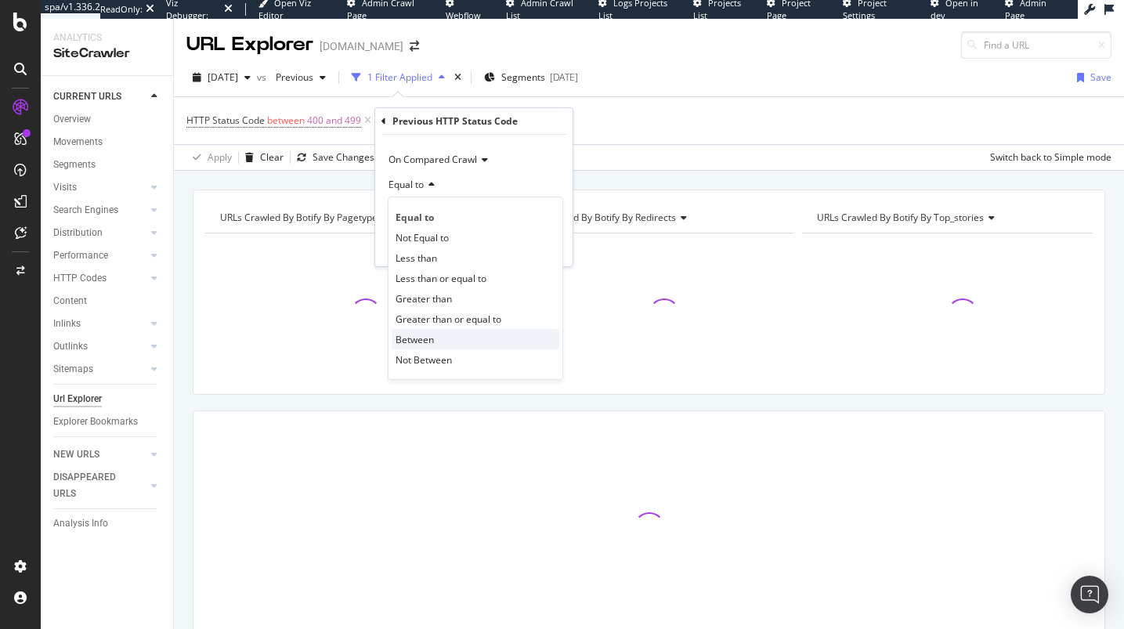
click at [459, 341] on div "Between" at bounding box center [475, 339] width 168 height 20
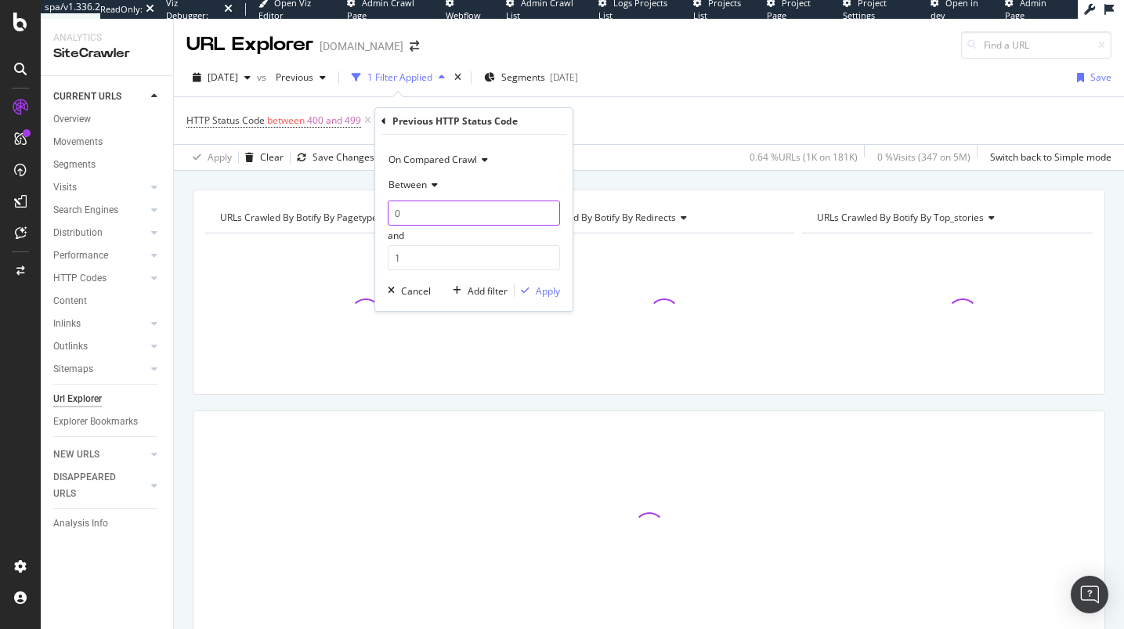
click at [442, 219] on input "0" at bounding box center [474, 212] width 172 height 25
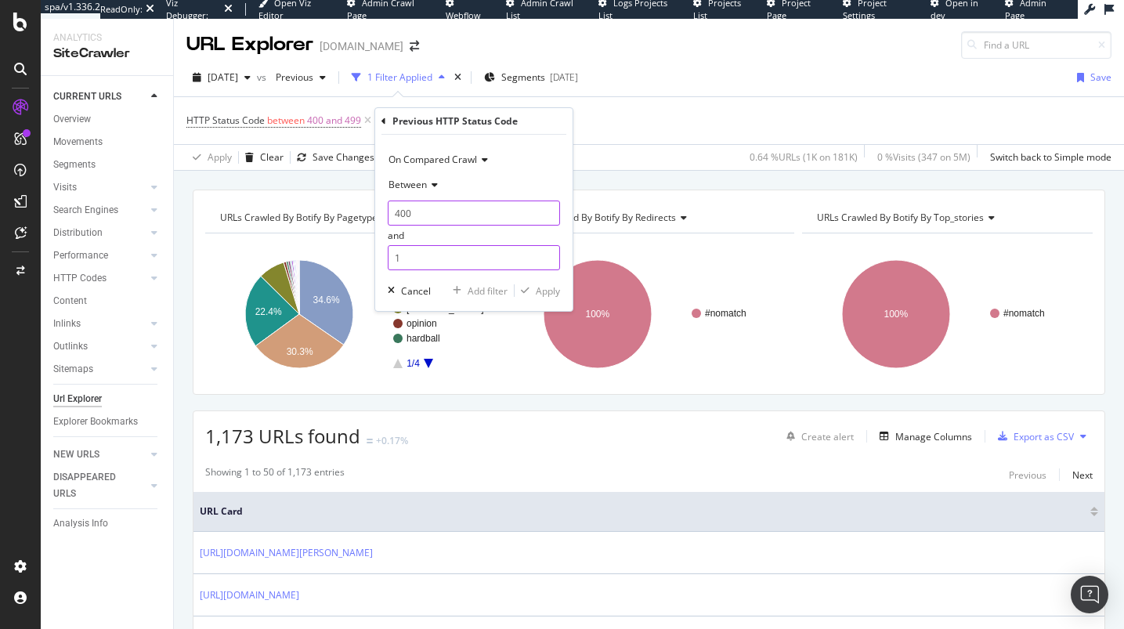
type input "400"
click at [454, 264] on input "1" at bounding box center [474, 257] width 172 height 25
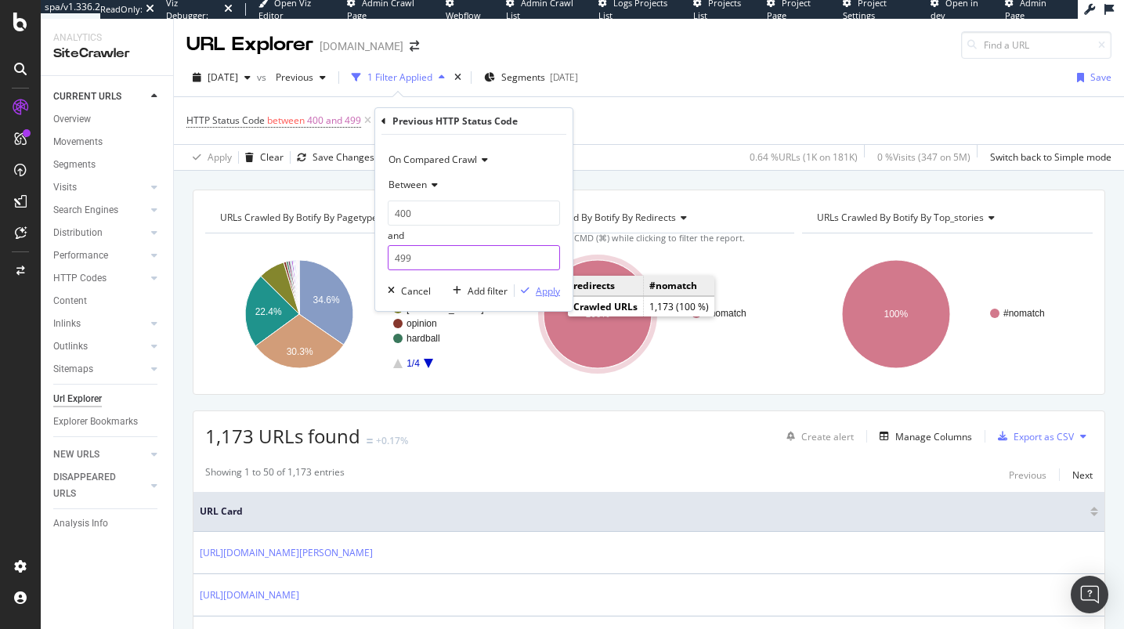
type input "499"
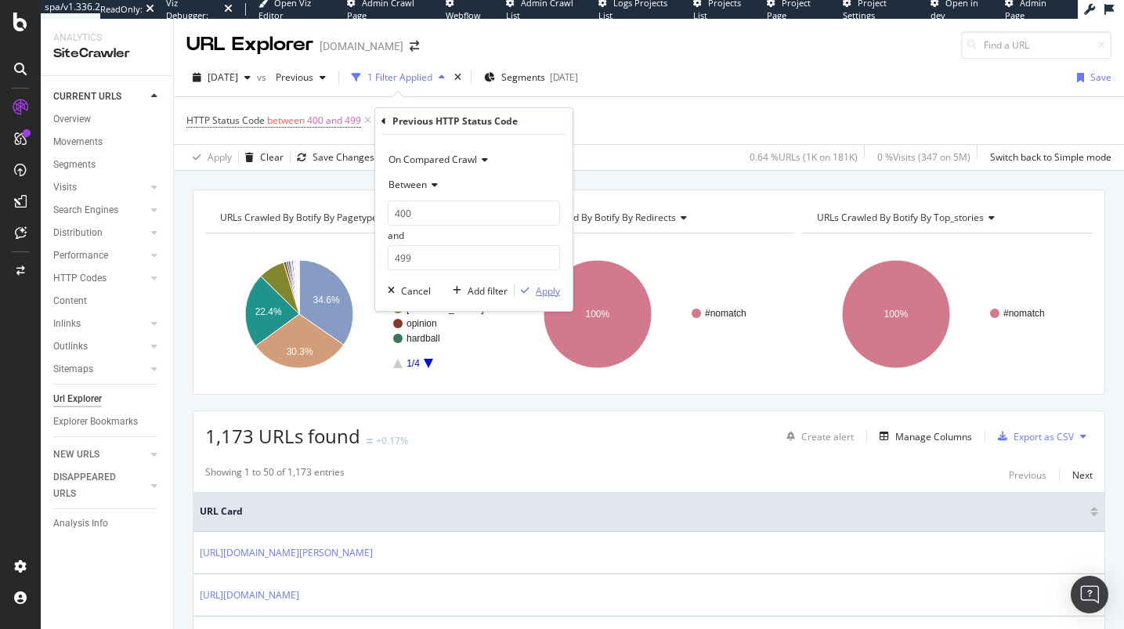
click at [557, 292] on div "Apply" at bounding box center [548, 290] width 24 height 13
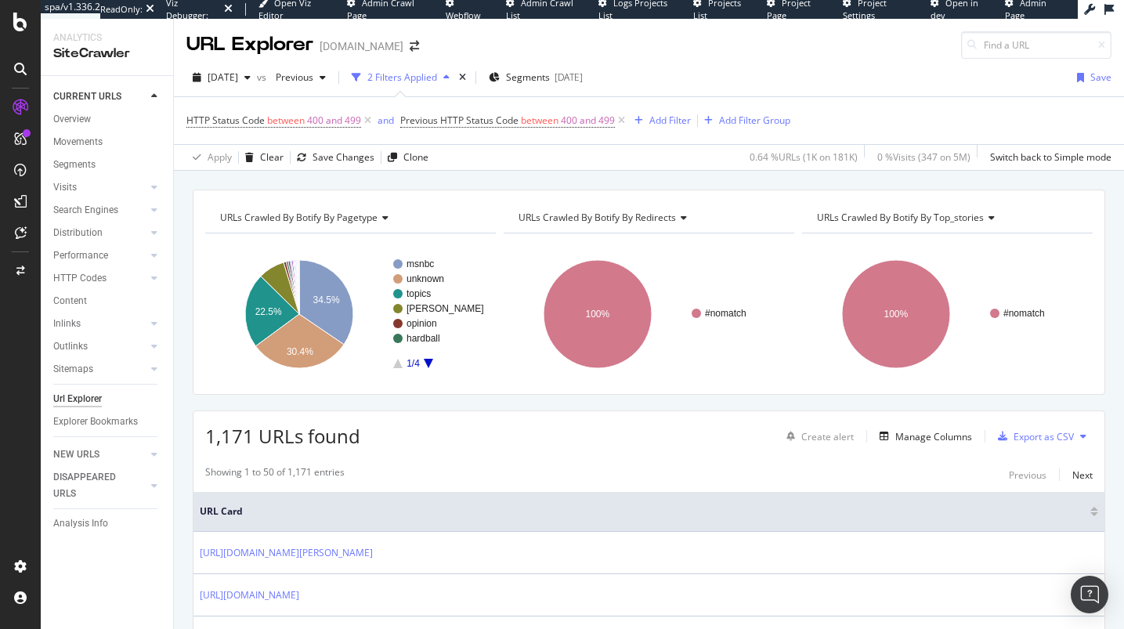
click at [492, 67] on div "2025 Aug. 18th vs Previous 2 Filters Applied Segments 2025-08-04" at bounding box center [387, 77] width 402 height 25
click at [469, 76] on div "times" at bounding box center [462, 78] width 13 height 16
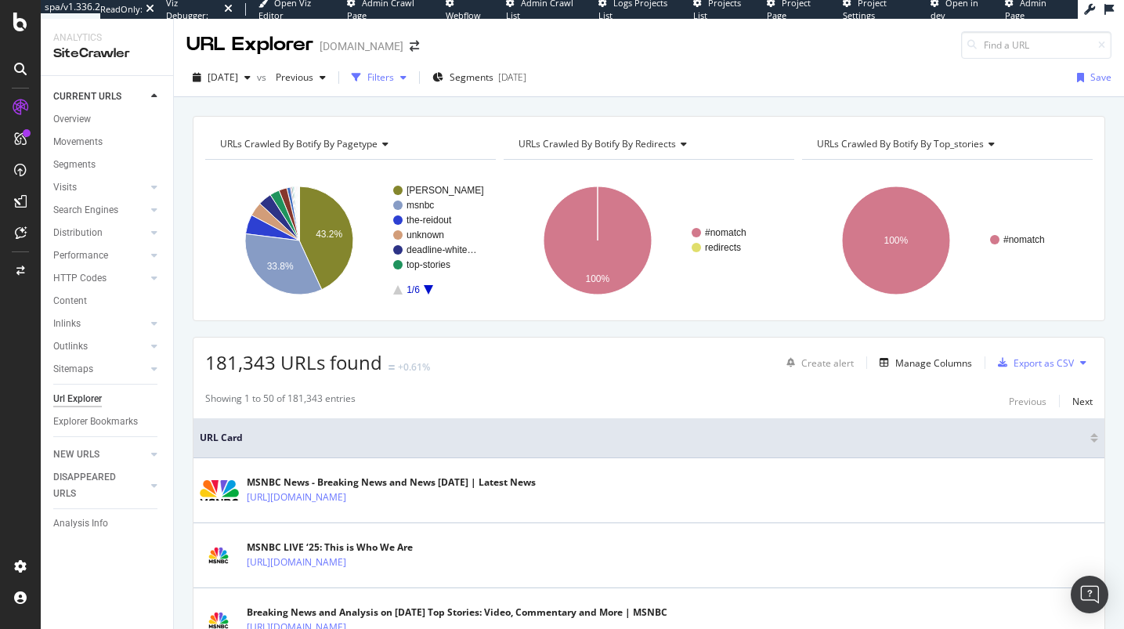
click at [413, 81] on div "button" at bounding box center [403, 77] width 19 height 9
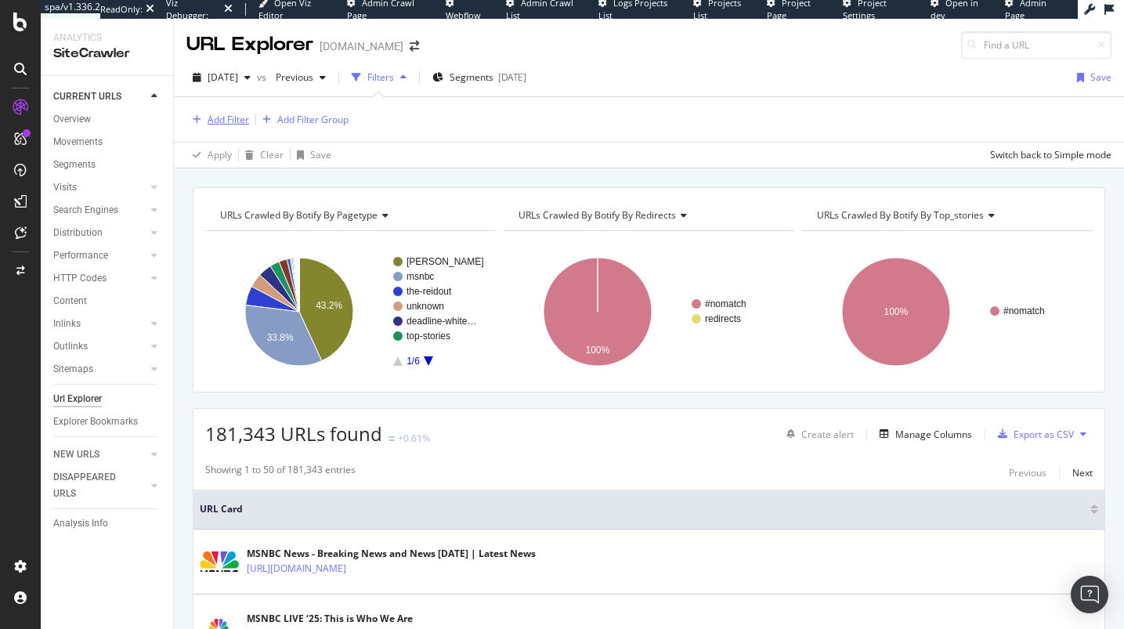
click at [233, 117] on div "Add Filter" at bounding box center [227, 119] width 41 height 13
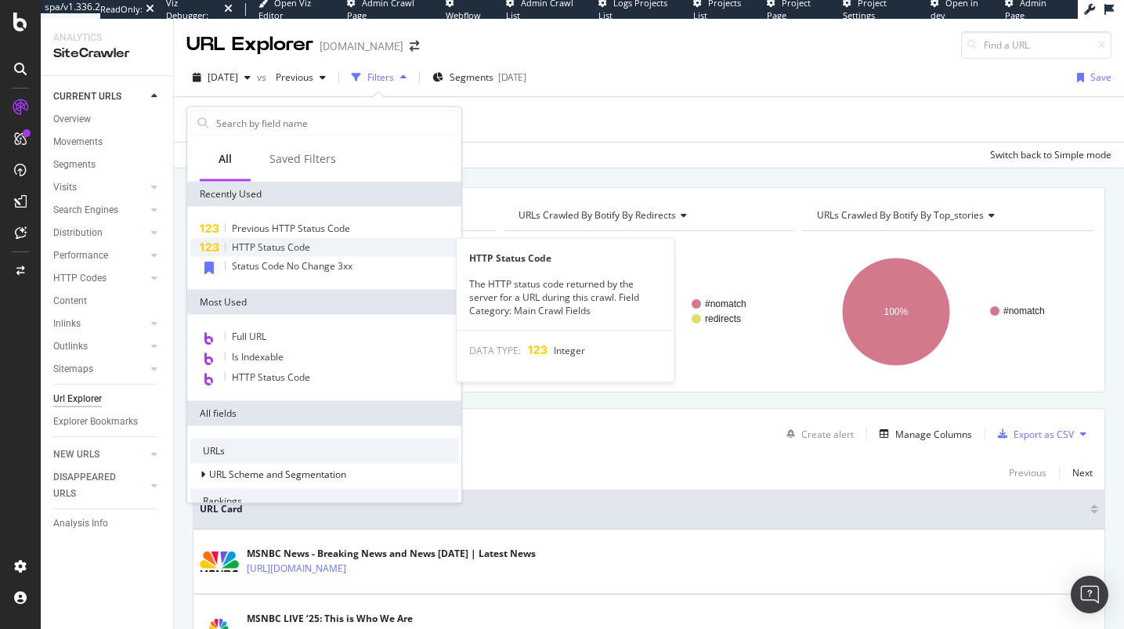
click at [283, 241] on span "HTTP Status Code" at bounding box center [271, 246] width 78 height 13
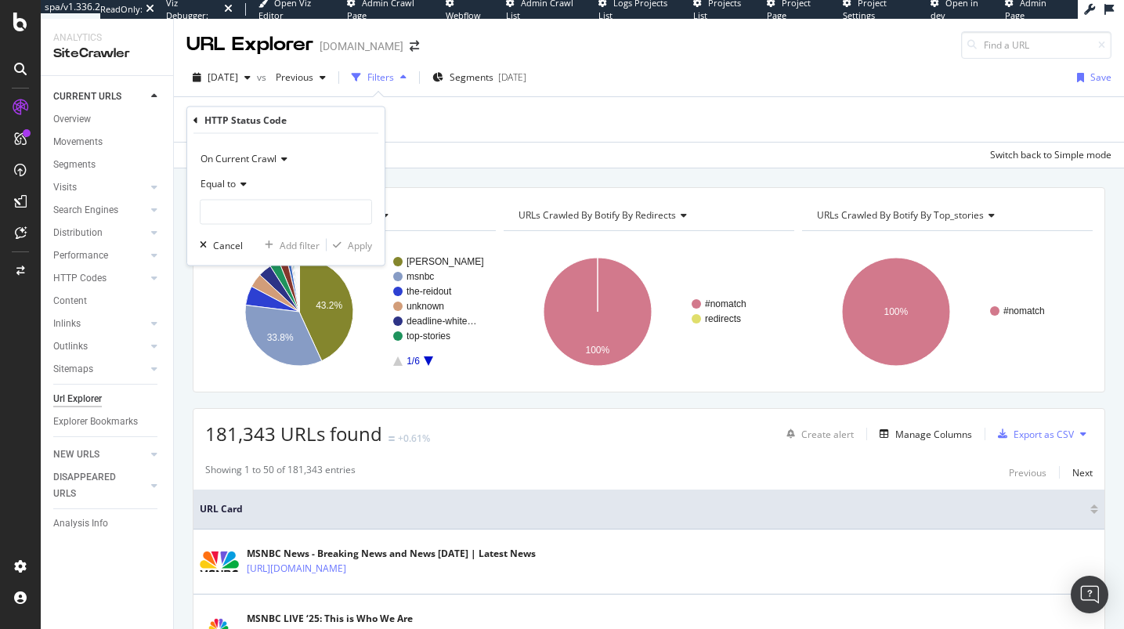
click at [228, 175] on div "Equal to" at bounding box center [286, 183] width 172 height 25
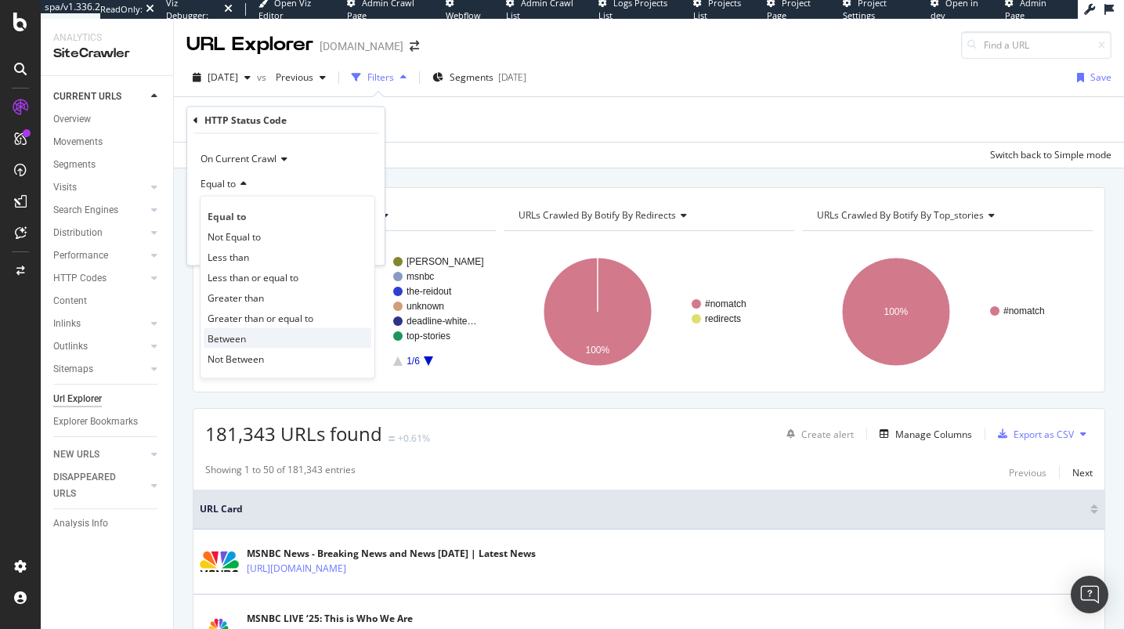
click at [244, 330] on div "Between" at bounding box center [288, 338] width 168 height 20
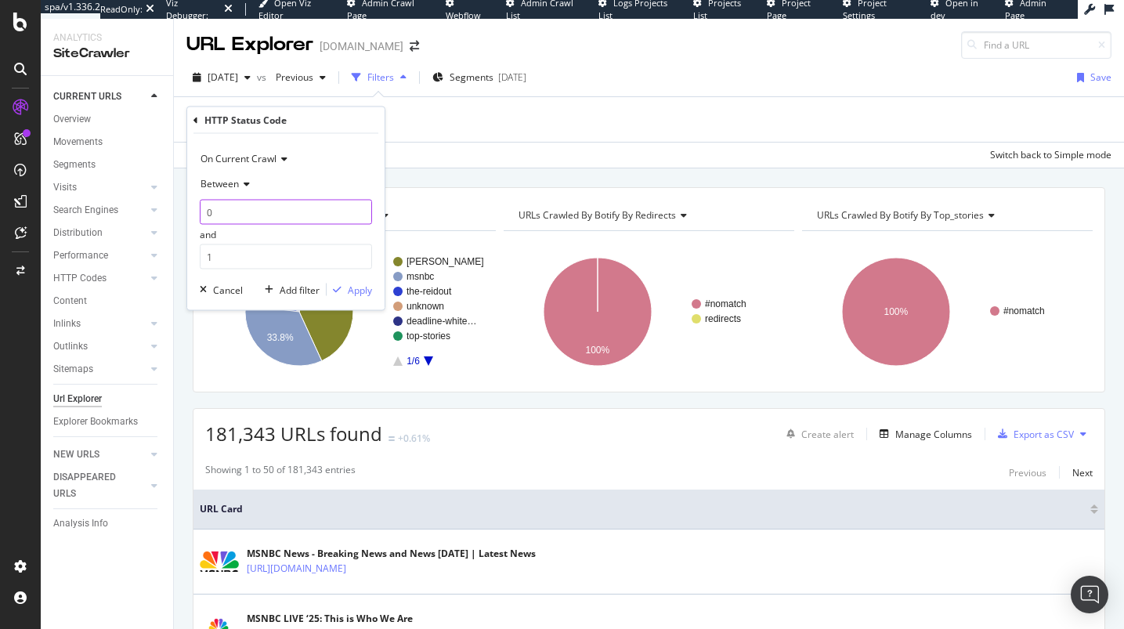
click at [241, 216] on input "0" at bounding box center [286, 212] width 172 height 25
type input "402"
click at [251, 262] on input "1" at bounding box center [286, 256] width 172 height 25
type input "499"
click at [345, 287] on div "button" at bounding box center [336, 289] width 21 height 9
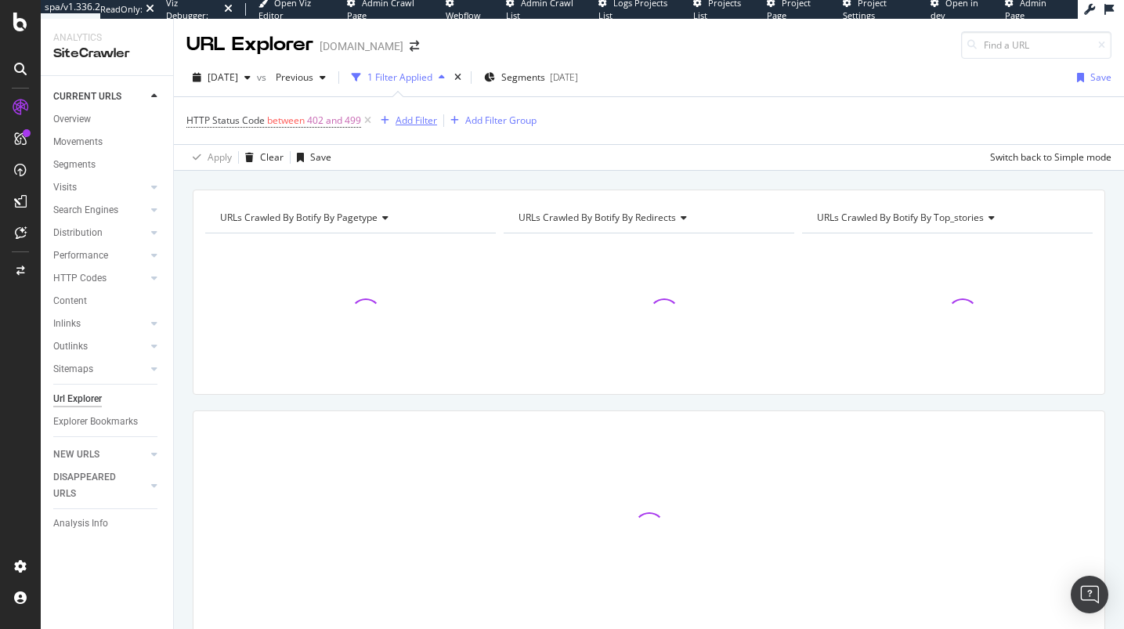
click at [404, 111] on button "Add Filter" at bounding box center [405, 120] width 63 height 19
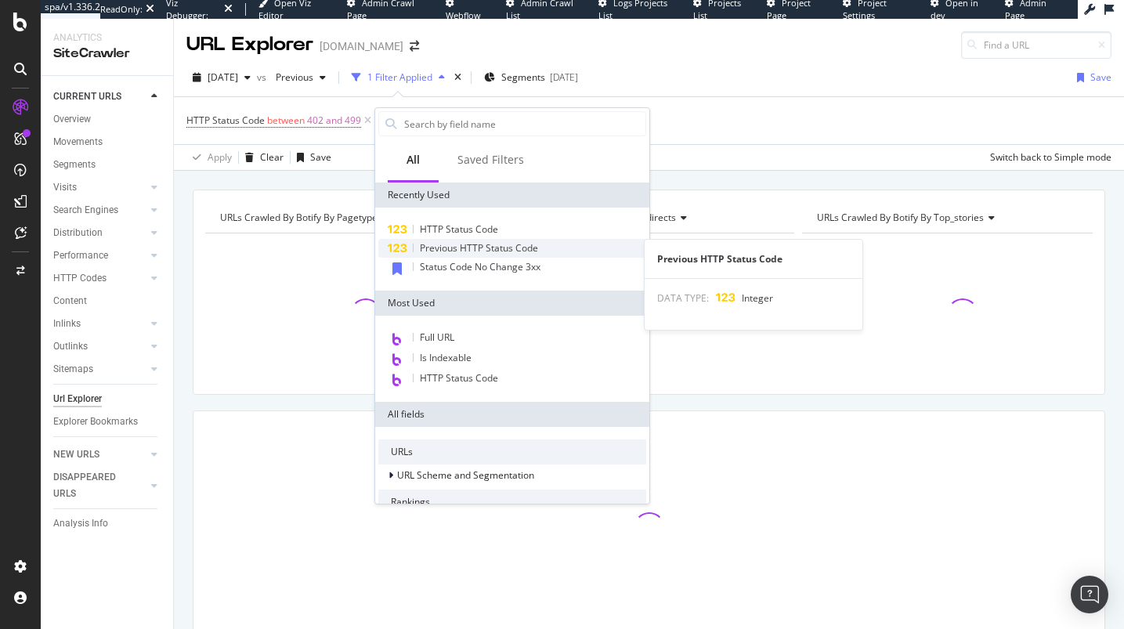
click at [421, 241] on span "Previous HTTP Status Code" at bounding box center [479, 247] width 118 height 13
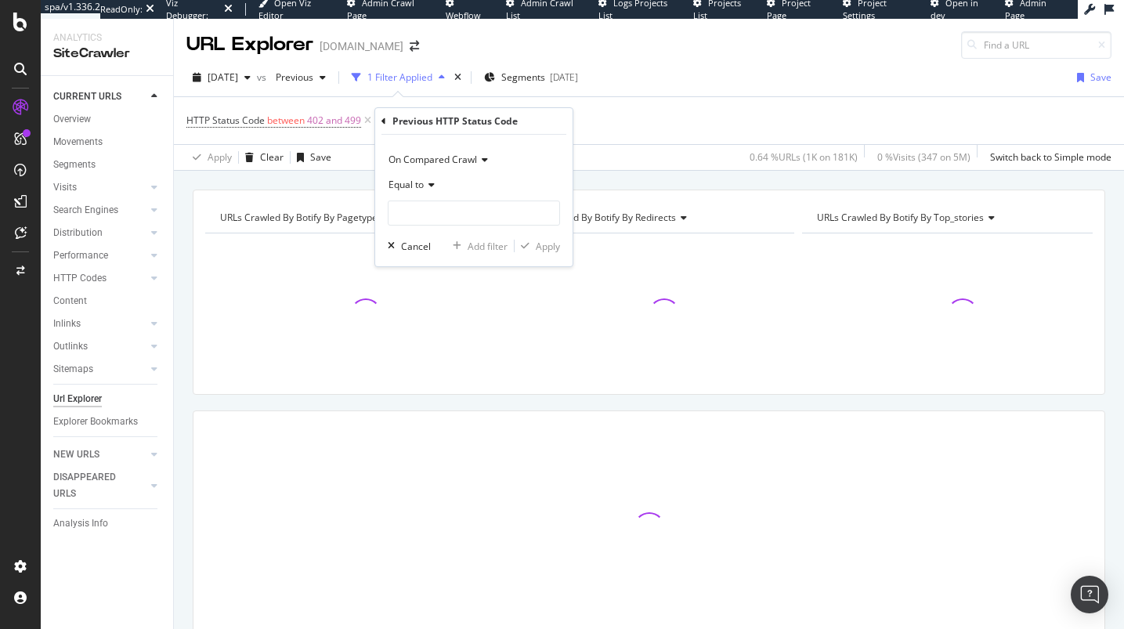
click at [418, 193] on div "Equal to" at bounding box center [474, 184] width 172 height 25
drag, startPoint x: 427, startPoint y: 334, endPoint x: 431, endPoint y: 286, distance: 48.0
click at [427, 334] on span "Between" at bounding box center [414, 339] width 38 height 13
click at [444, 209] on input "0" at bounding box center [474, 212] width 172 height 25
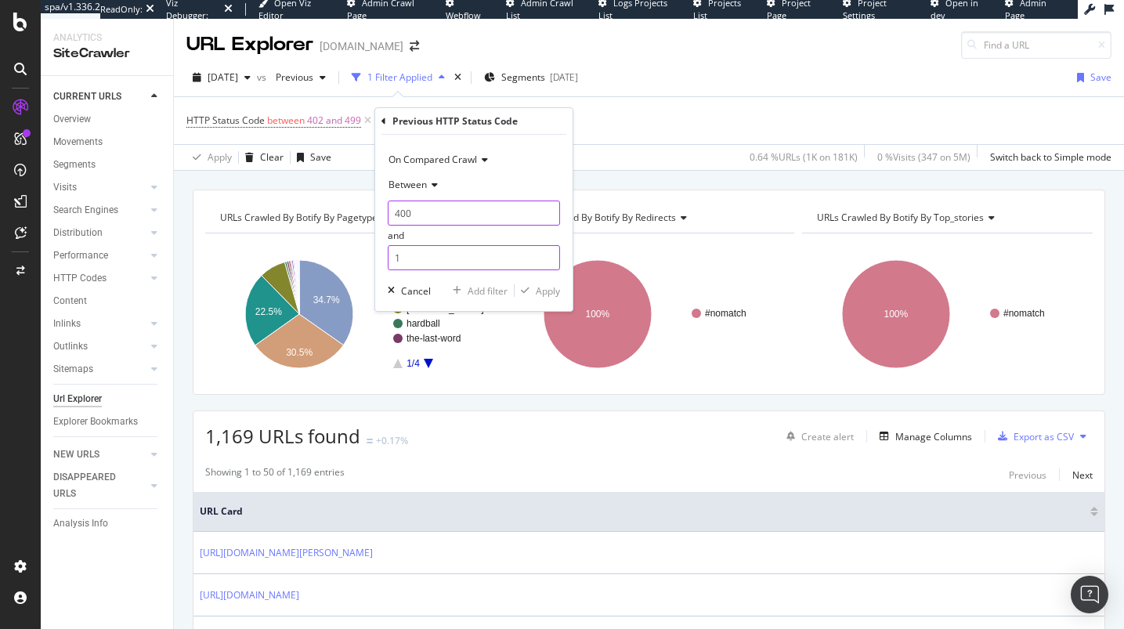
type input "400"
click at [482, 259] on input "1" at bounding box center [474, 257] width 172 height 25
type input "499"
click at [542, 297] on div "Apply" at bounding box center [548, 290] width 24 height 13
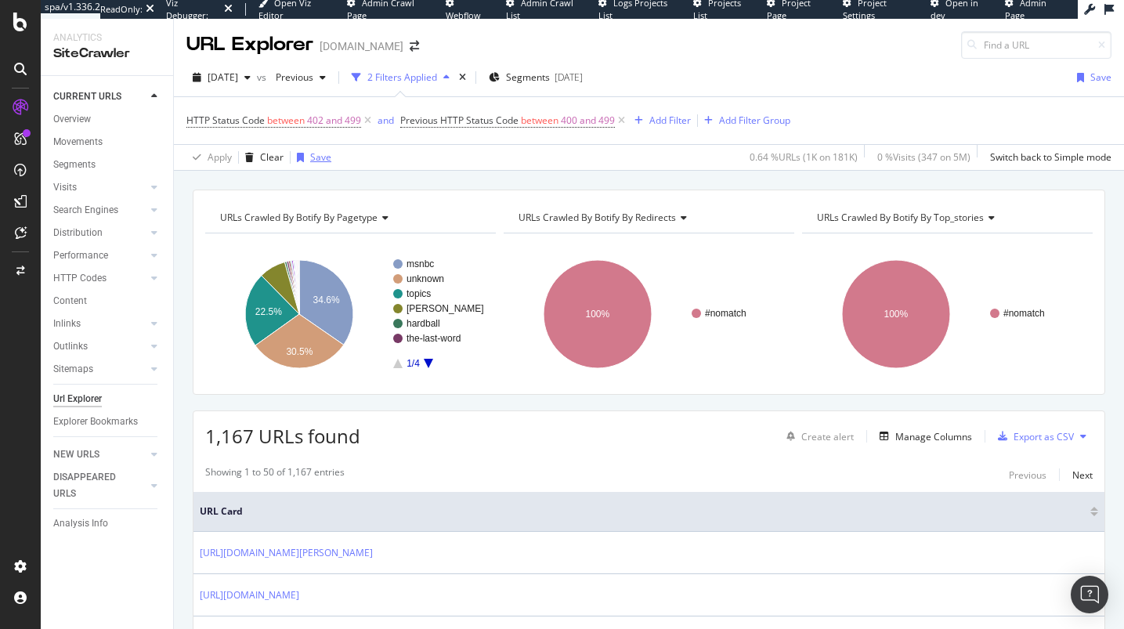
click at [310, 156] on div "Save" at bounding box center [320, 156] width 21 height 13
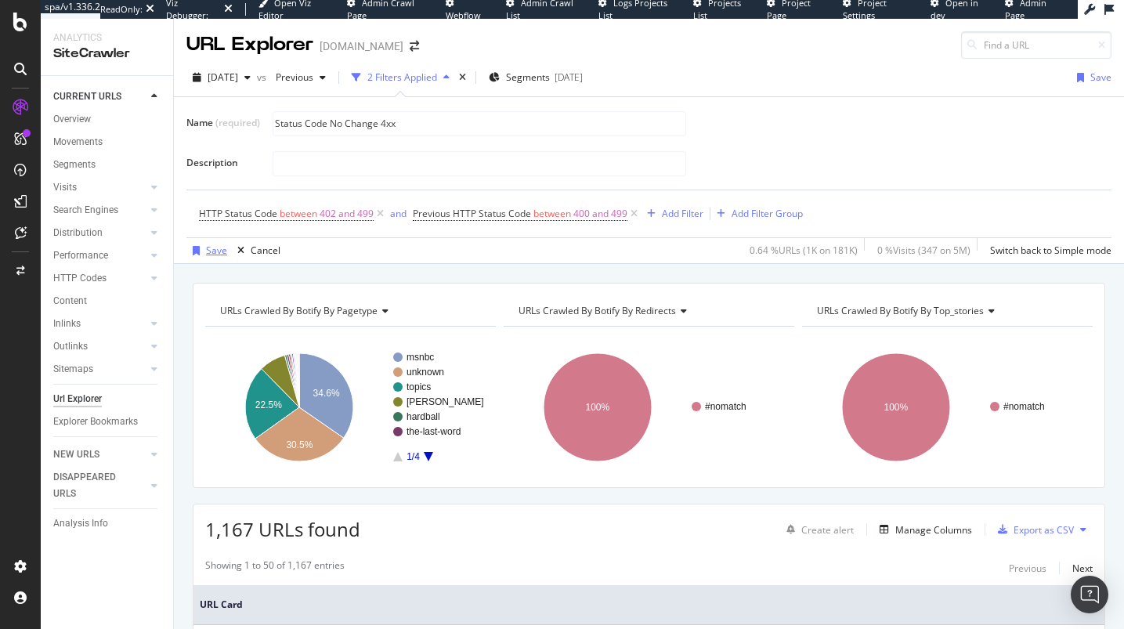
type input "Status Code No Change 4xx"
click at [211, 261] on div "Save" at bounding box center [206, 250] width 41 height 23
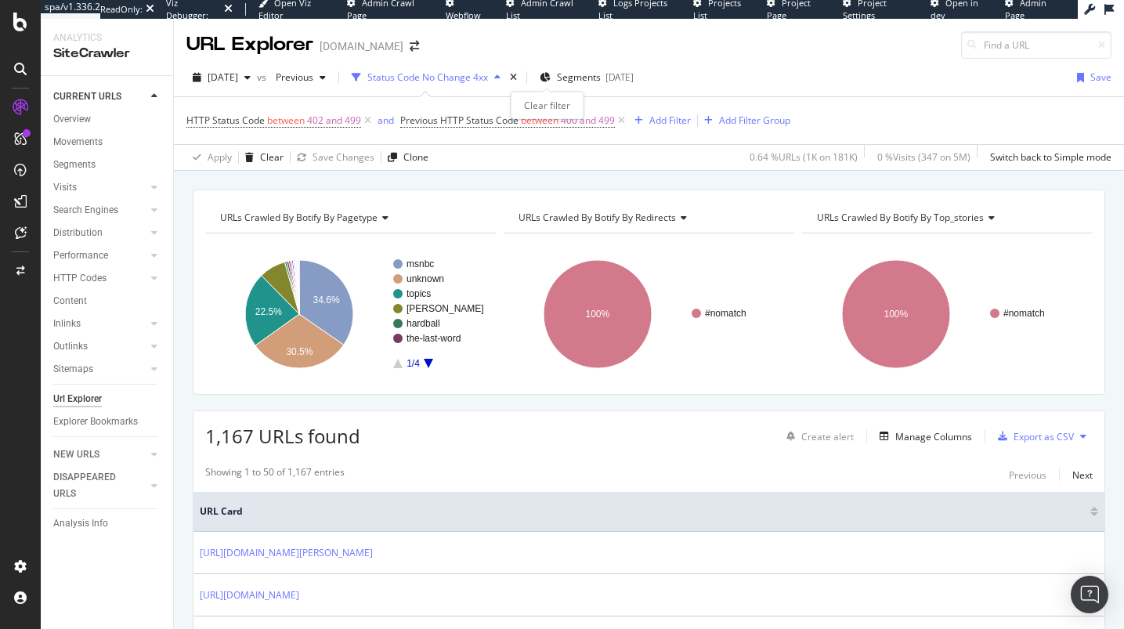
click at [520, 76] on div "times" at bounding box center [513, 78] width 13 height 16
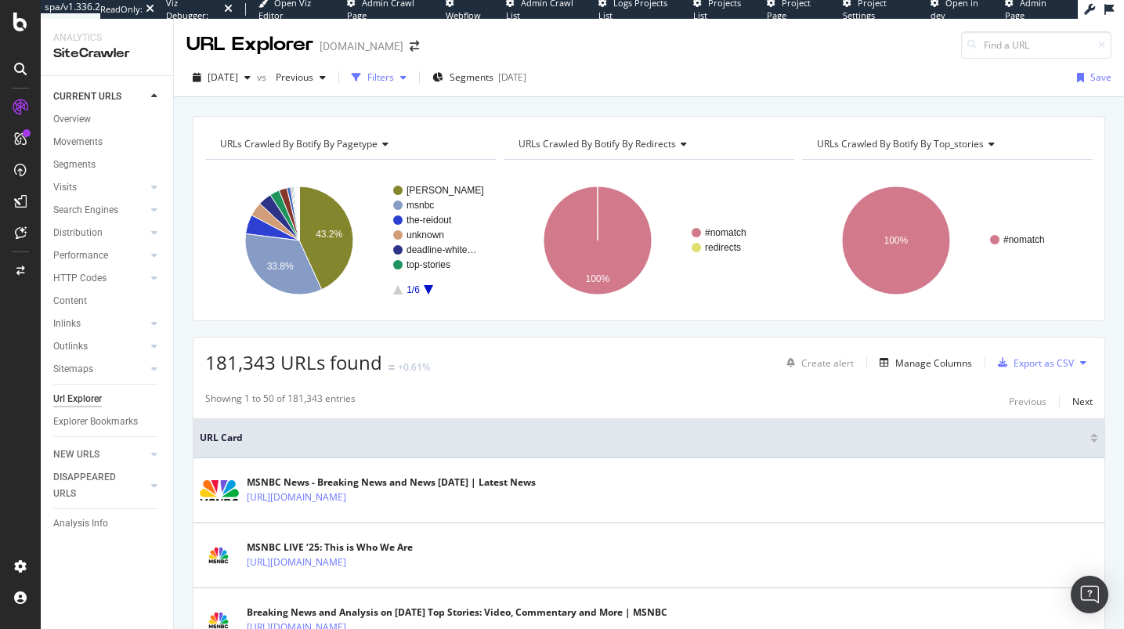
click at [413, 85] on div "Filters" at bounding box center [378, 77] width 67 height 23
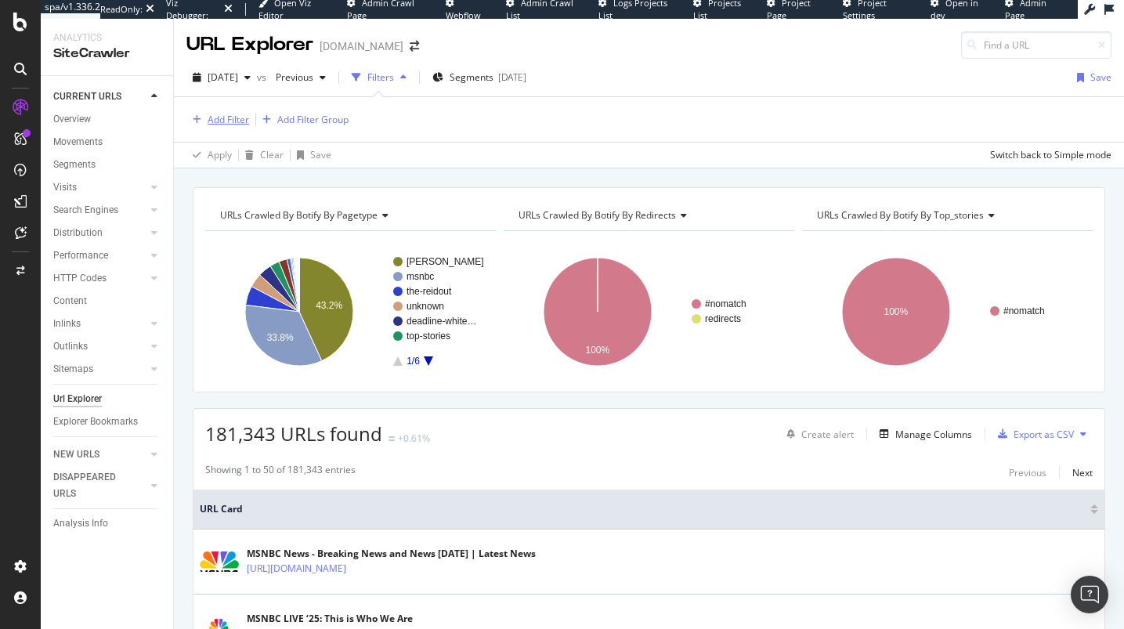
click at [246, 121] on div "Add Filter" at bounding box center [227, 119] width 41 height 13
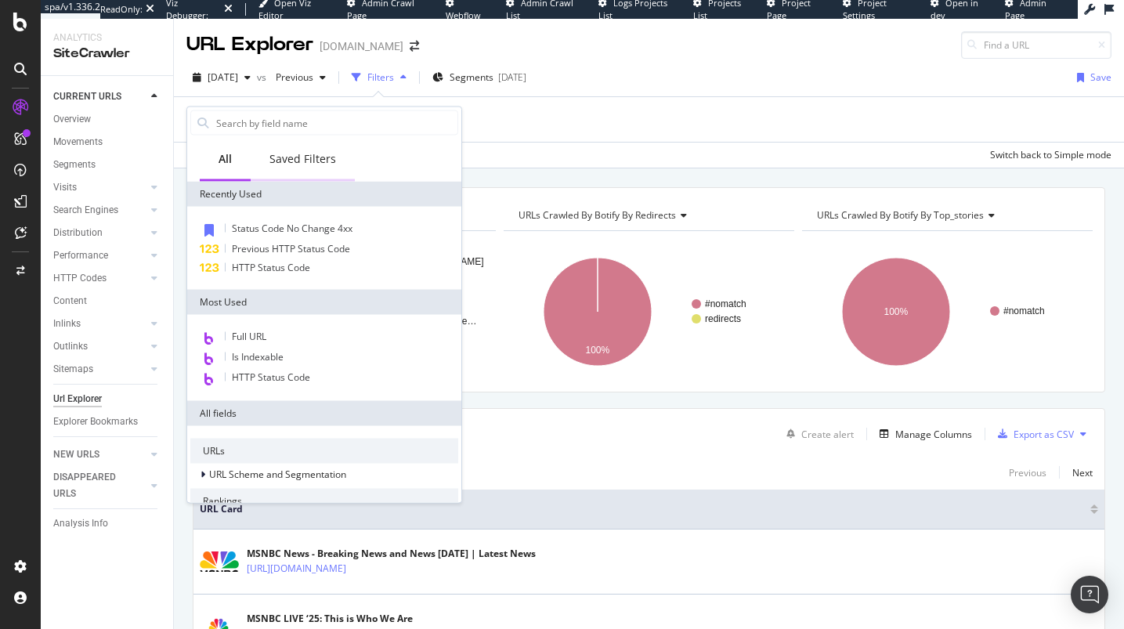
click at [309, 171] on div "Saved Filters" at bounding box center [303, 160] width 104 height 43
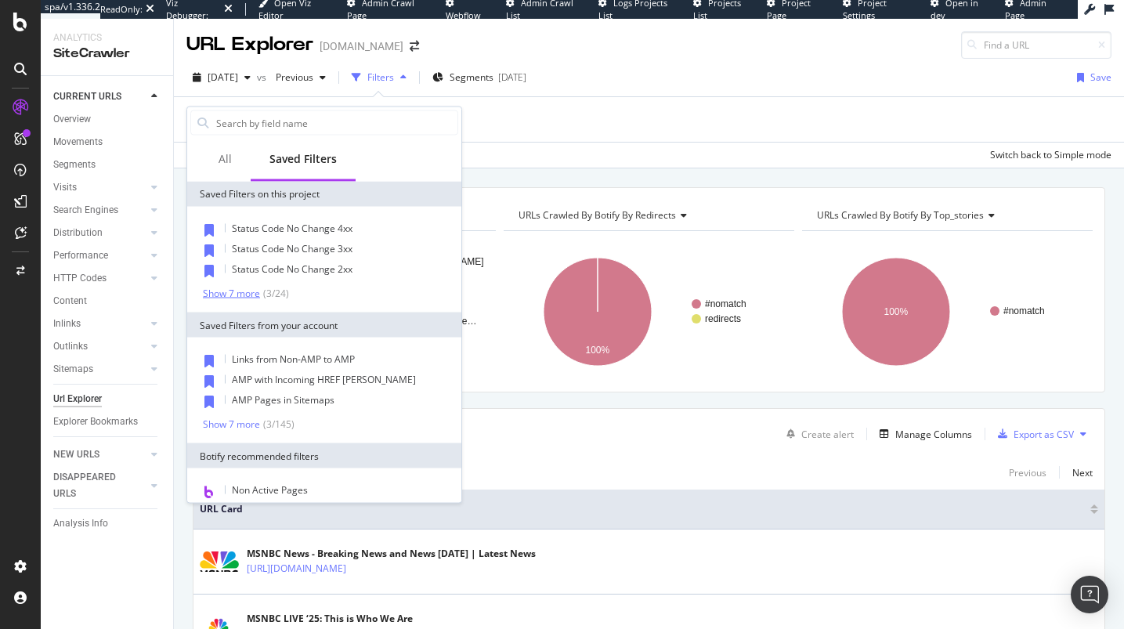
click at [258, 298] on div "Show 7 more" at bounding box center [231, 292] width 57 height 11
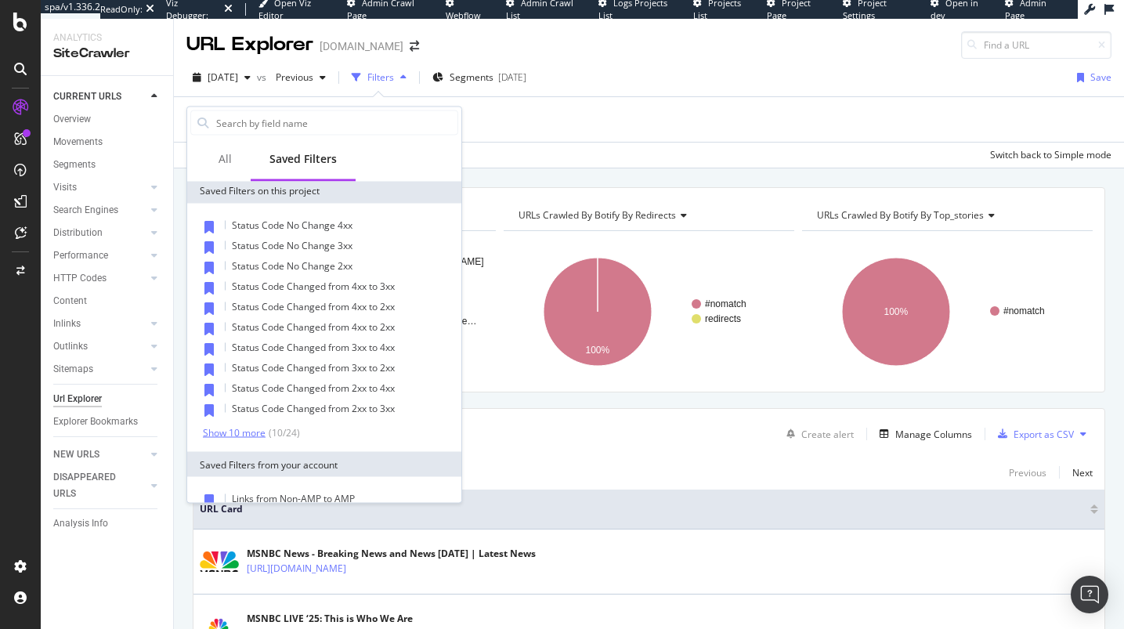
click at [245, 430] on div "Show 10 more" at bounding box center [234, 432] width 63 height 11
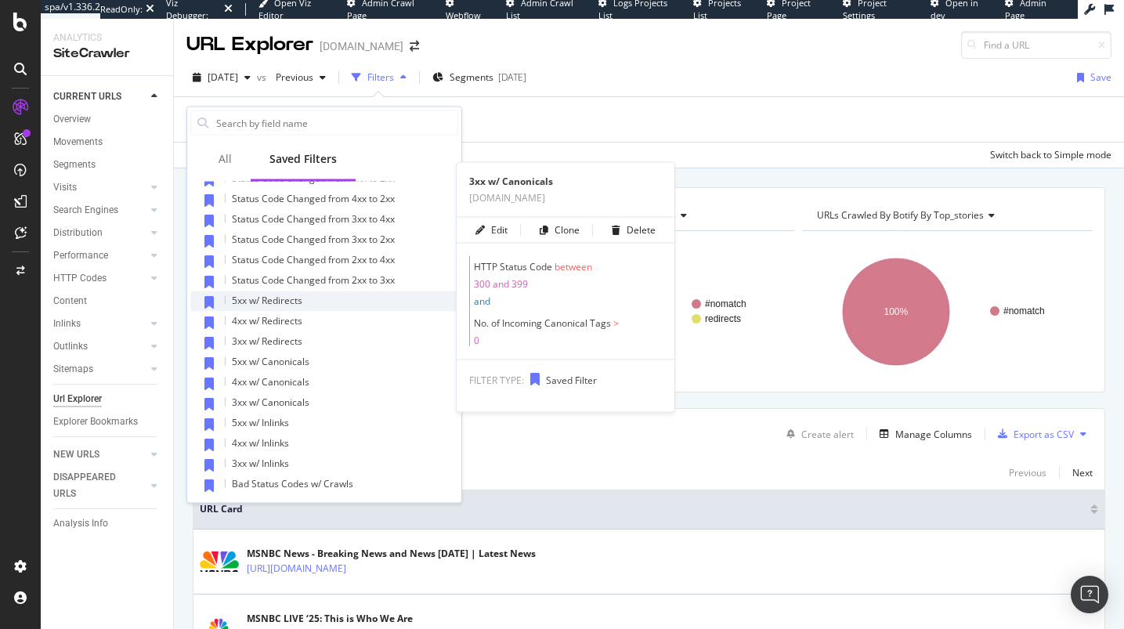
scroll to position [133, 0]
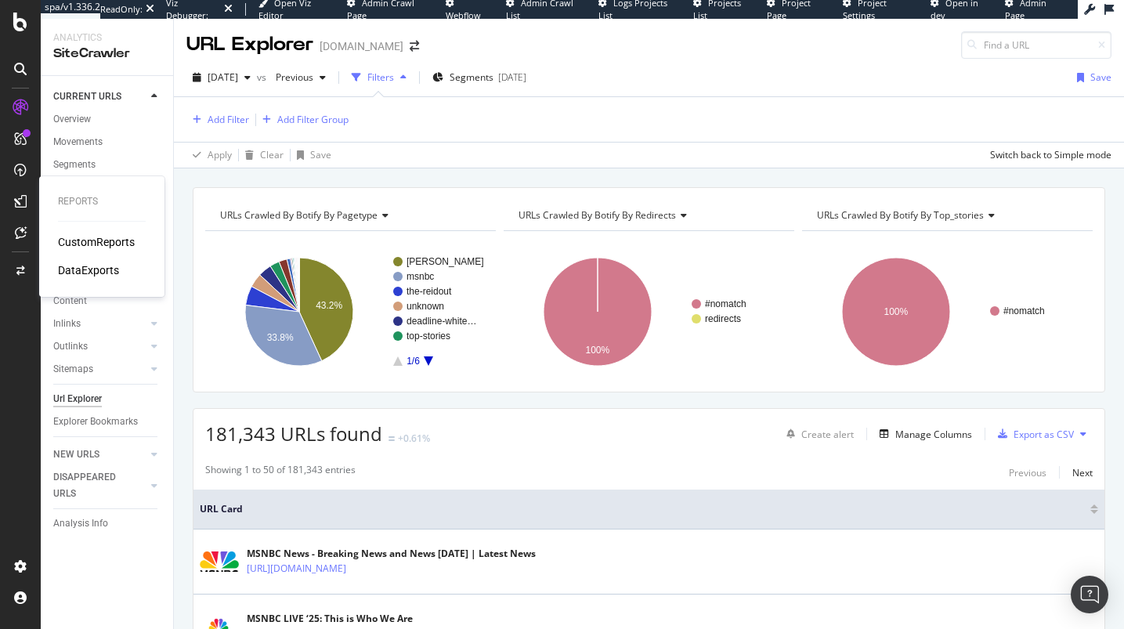
click at [94, 236] on div "CustomReports" at bounding box center [96, 242] width 77 height 16
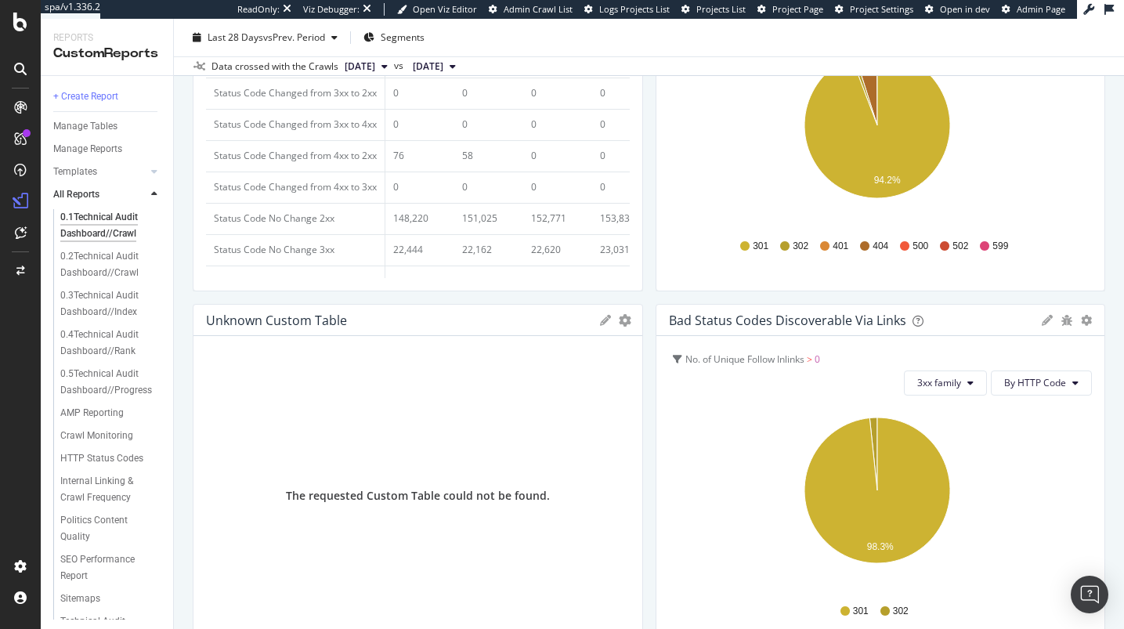
scroll to position [607, 0]
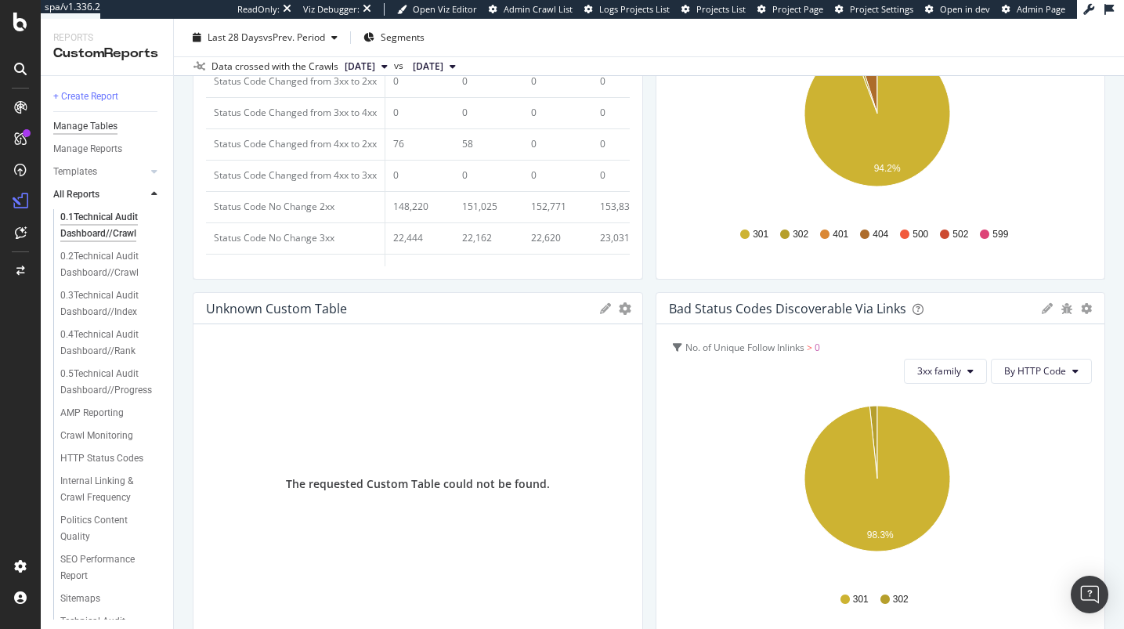
click at [88, 124] on div "Manage Tables" at bounding box center [85, 126] width 64 height 16
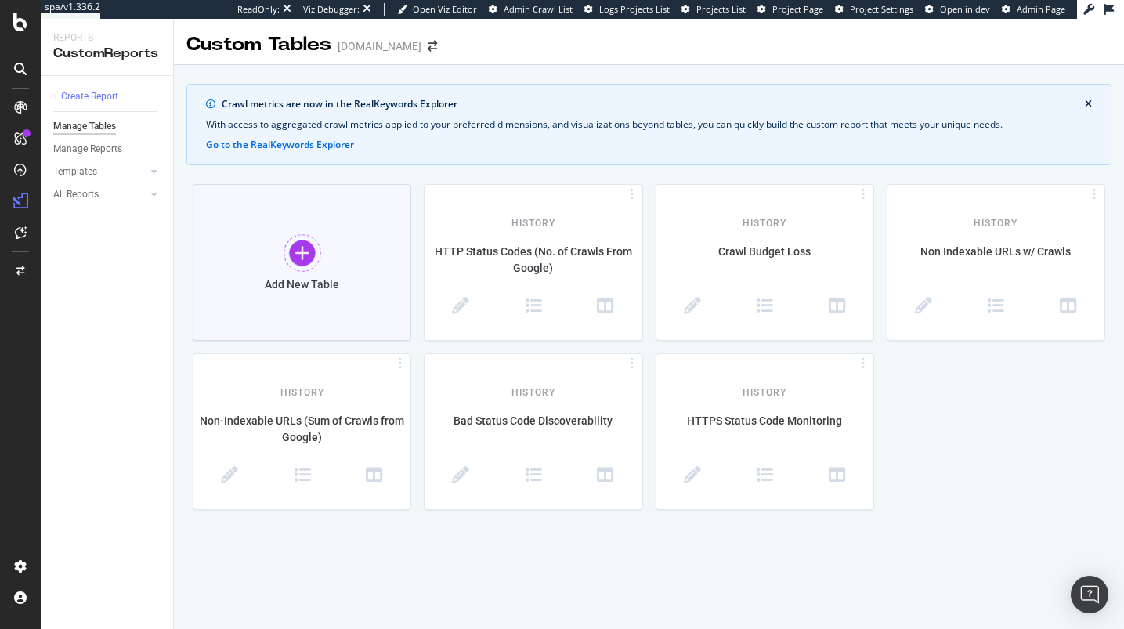
click at [371, 277] on div "Add New Table" at bounding box center [302, 262] width 218 height 157
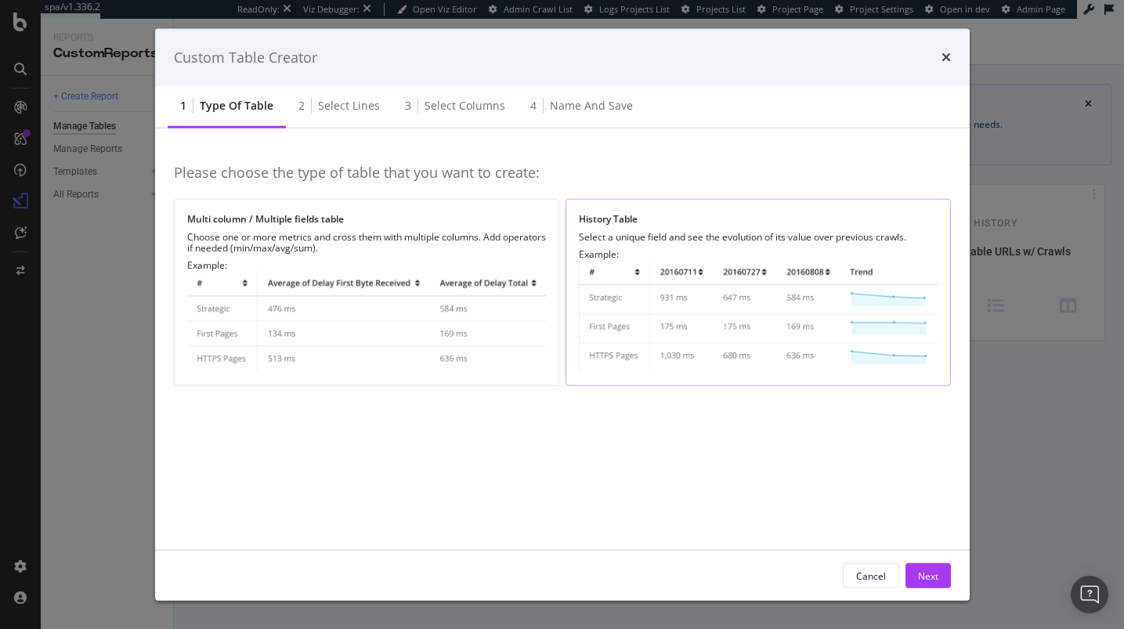
click at [611, 261] on img "modal" at bounding box center [758, 316] width 359 height 112
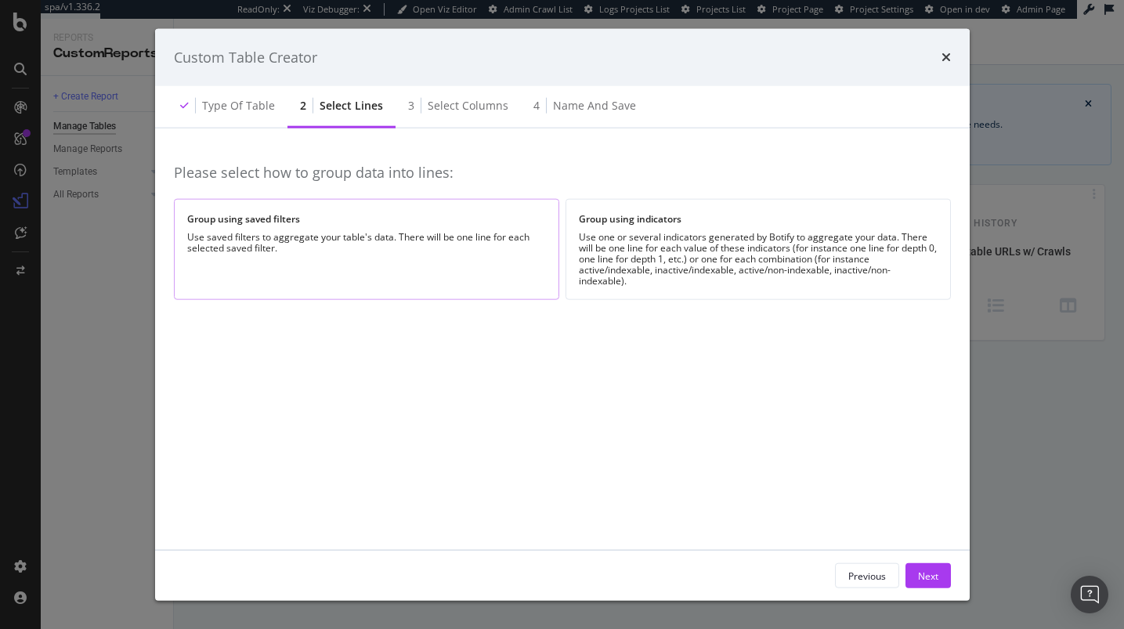
click at [397, 265] on div "Group using saved filters Use saved filters to aggregate your table's data. The…" at bounding box center [366, 249] width 385 height 101
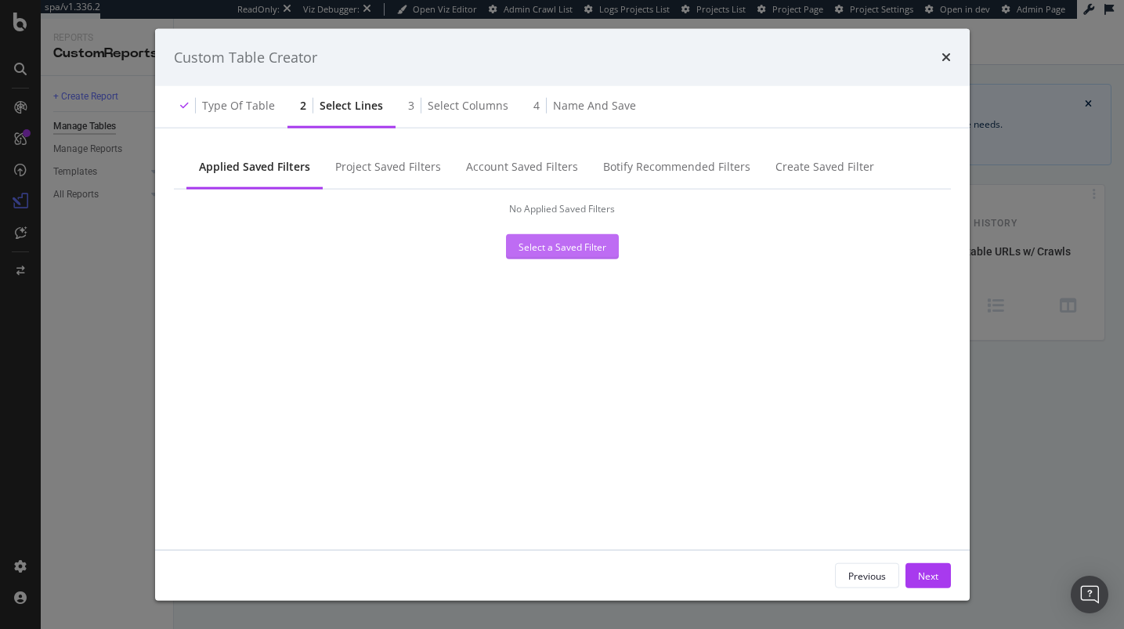
click at [612, 257] on button "Select a Saved Filter" at bounding box center [562, 246] width 113 height 25
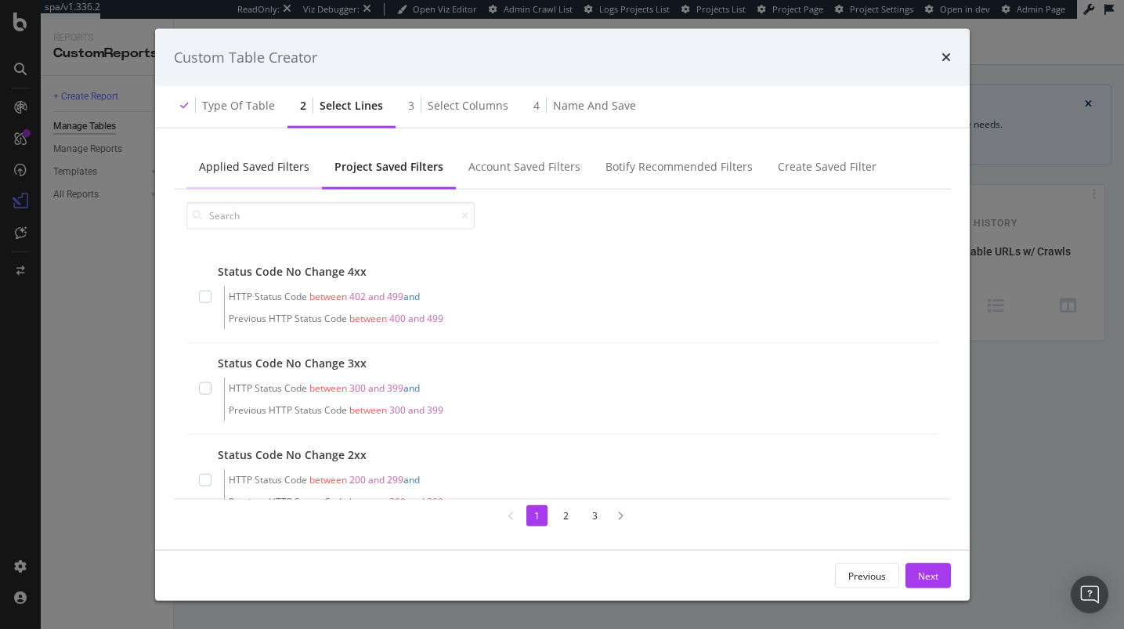
click at [282, 173] on div "Applied Saved Filters" at bounding box center [254, 167] width 110 height 16
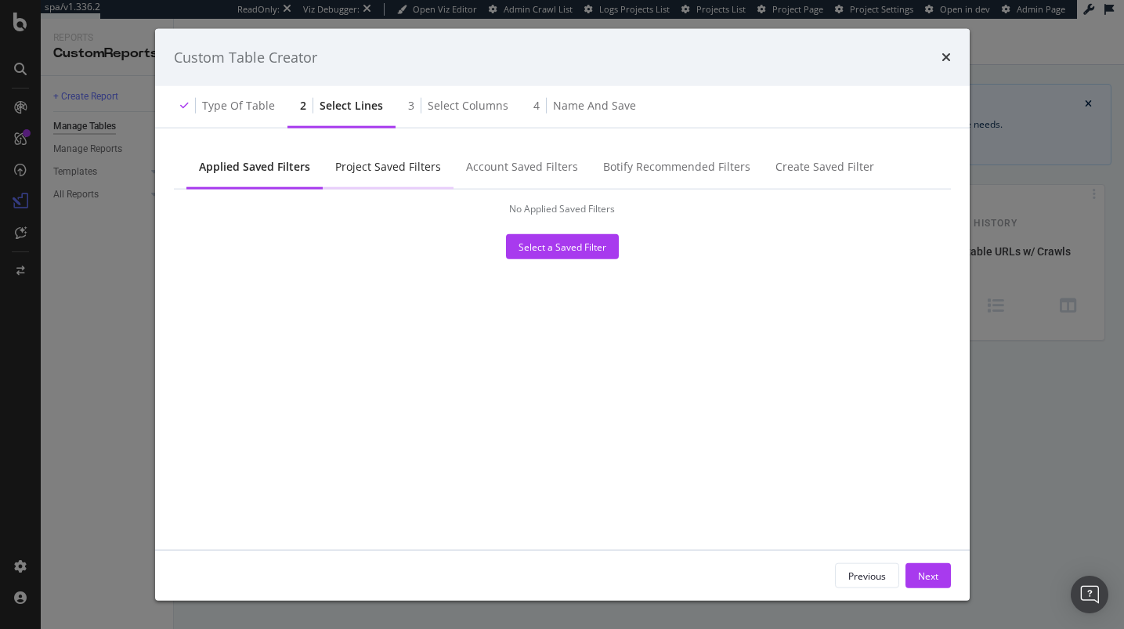
click at [388, 155] on div "Project Saved Filters" at bounding box center [388, 167] width 131 height 43
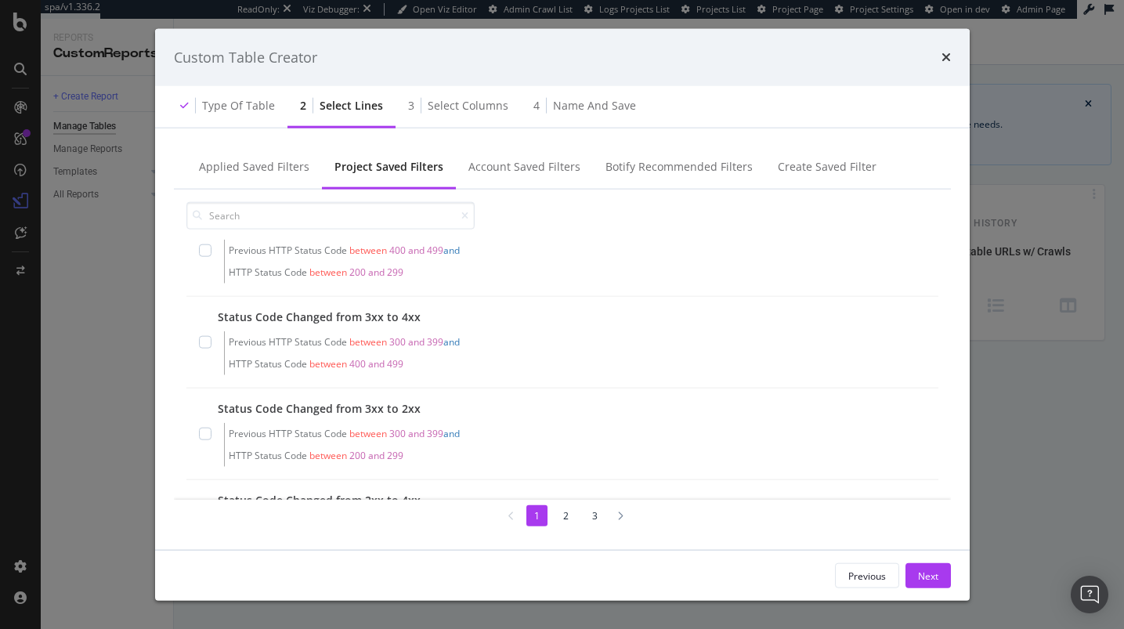
scroll to position [680, 0]
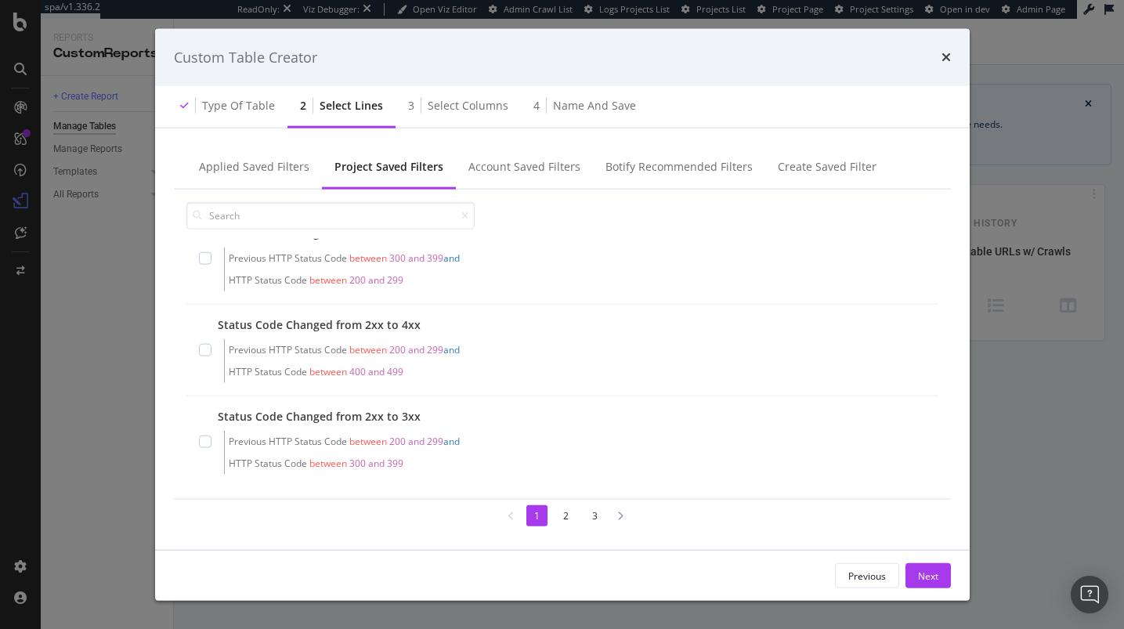
click at [559, 521] on li "2" at bounding box center [565, 514] width 21 height 21
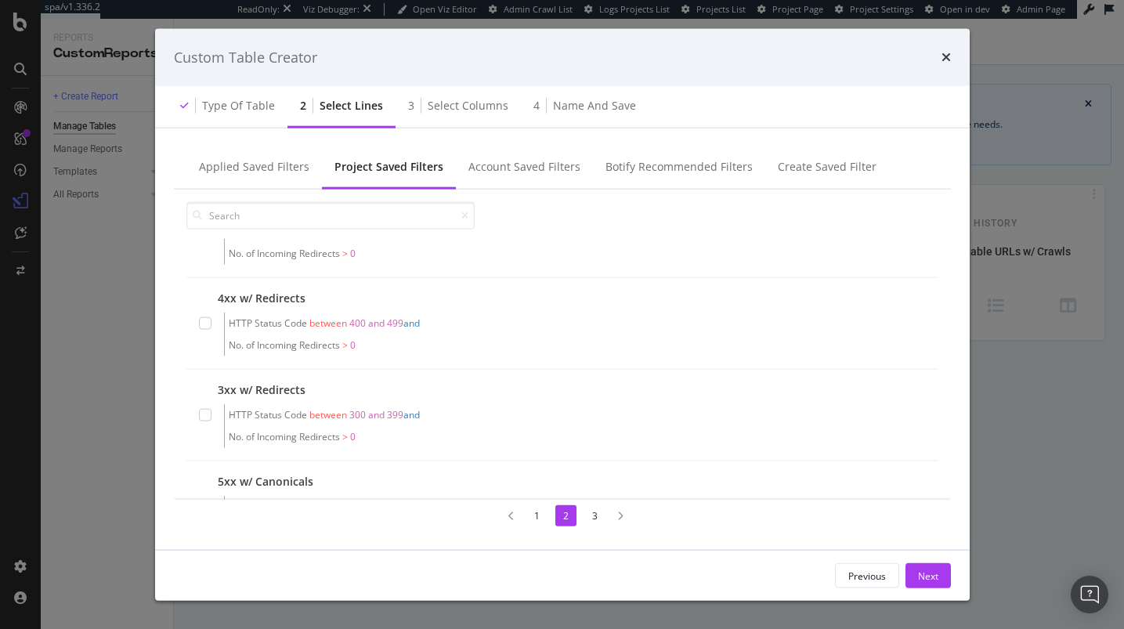
scroll to position [0, 0]
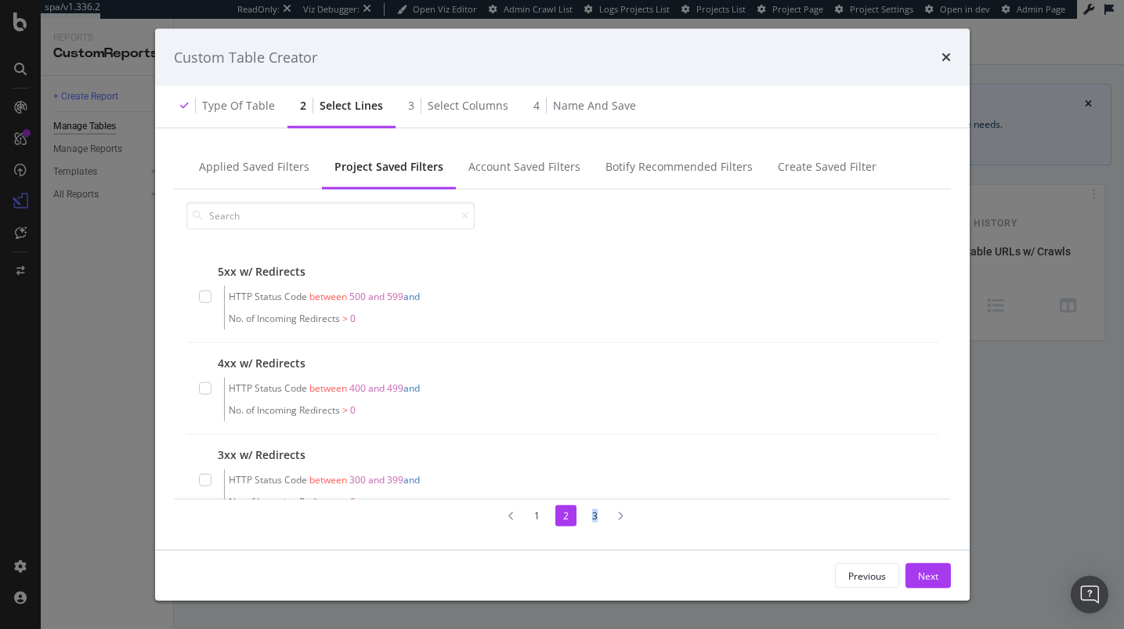
click at [596, 518] on li "3" at bounding box center [594, 514] width 21 height 21
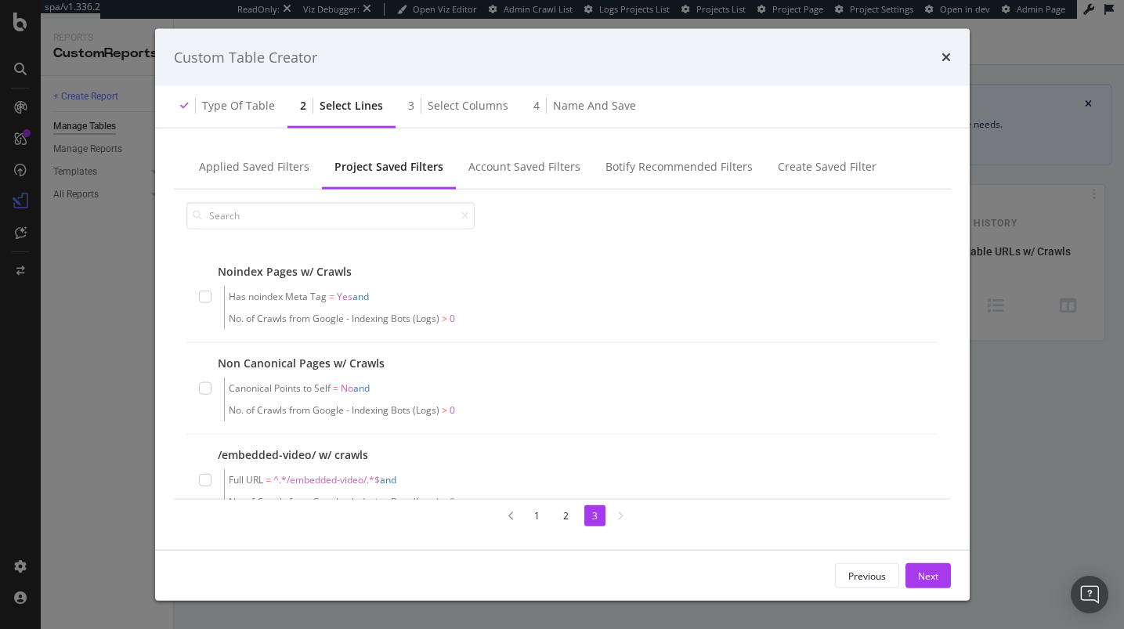
click at [568, 507] on li "2" at bounding box center [565, 514] width 21 height 21
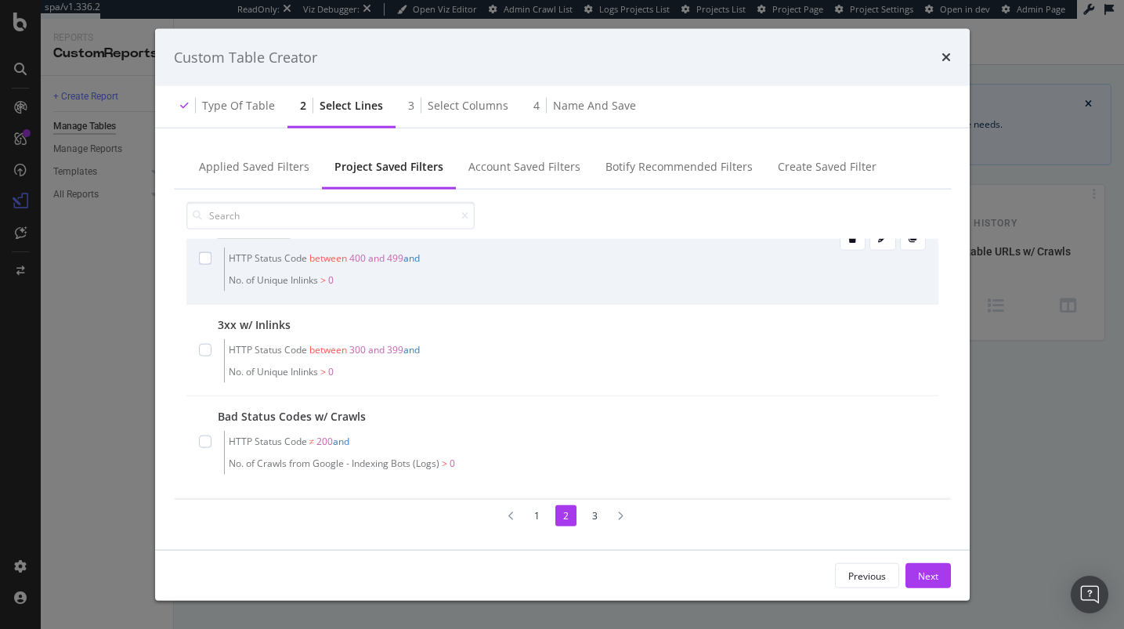
scroll to position [133, 0]
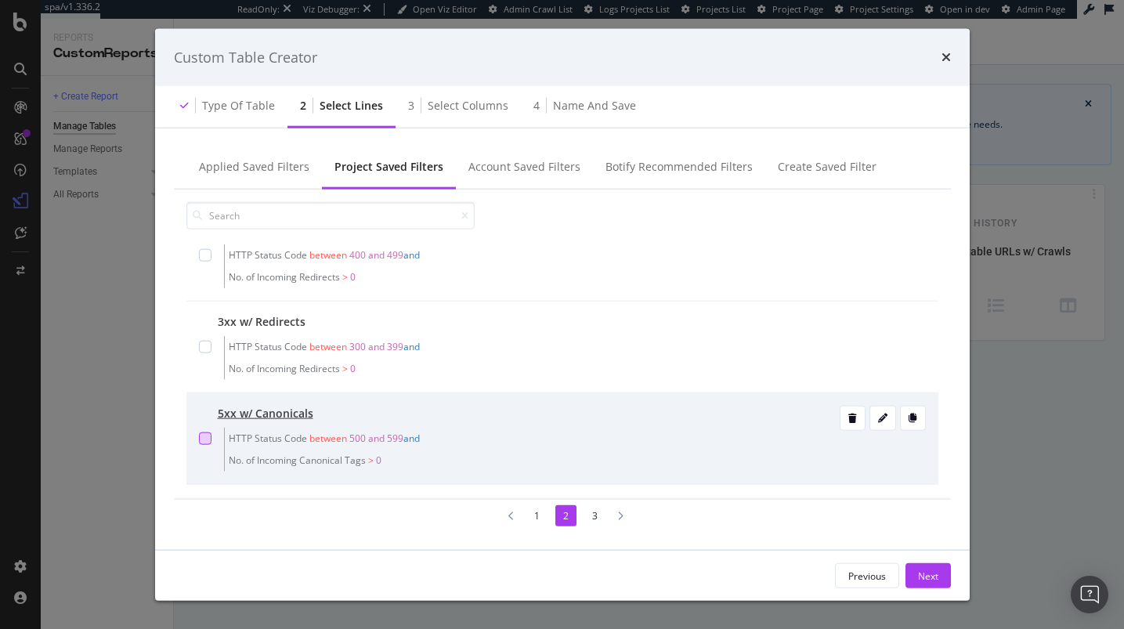
click at [208, 437] on div "modal" at bounding box center [205, 438] width 13 height 13
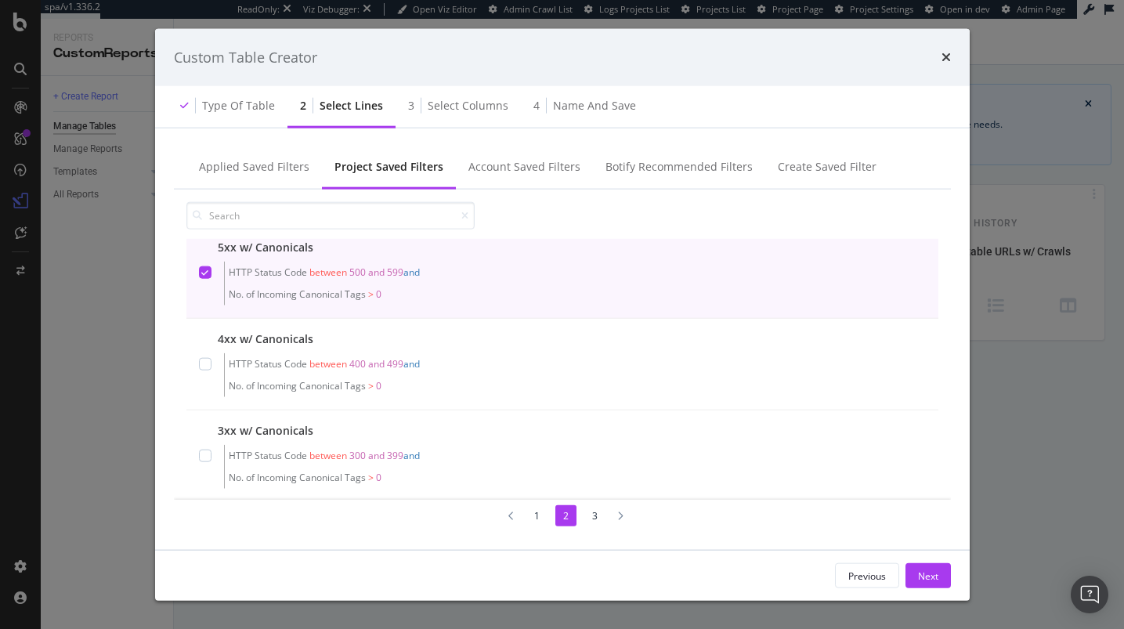
scroll to position [302, 0]
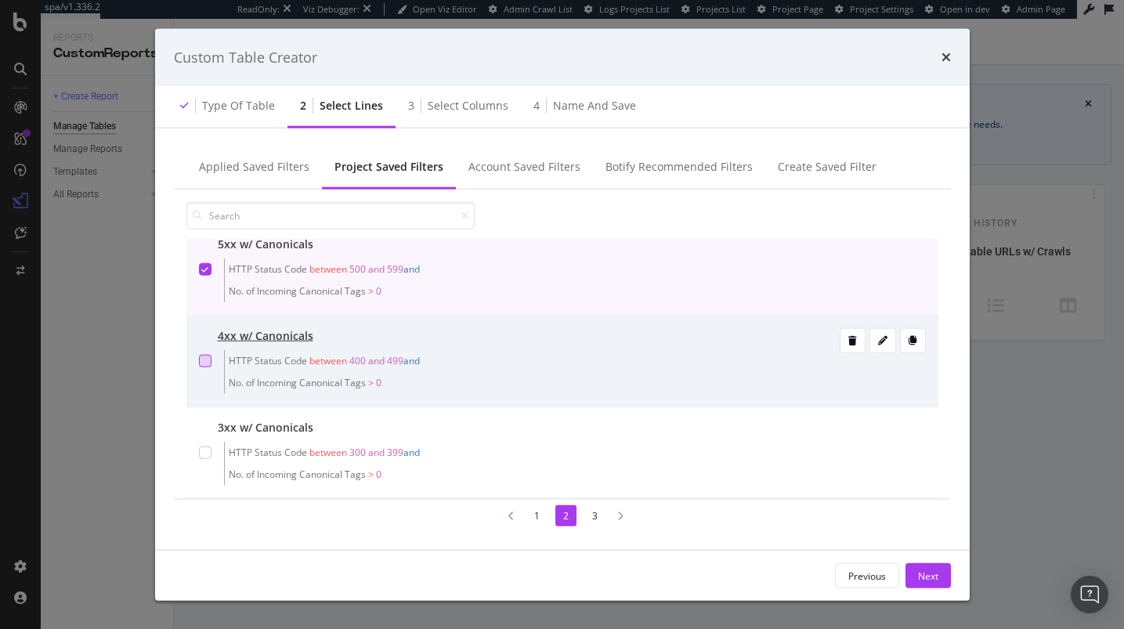
click at [208, 357] on div "modal" at bounding box center [205, 361] width 13 height 13
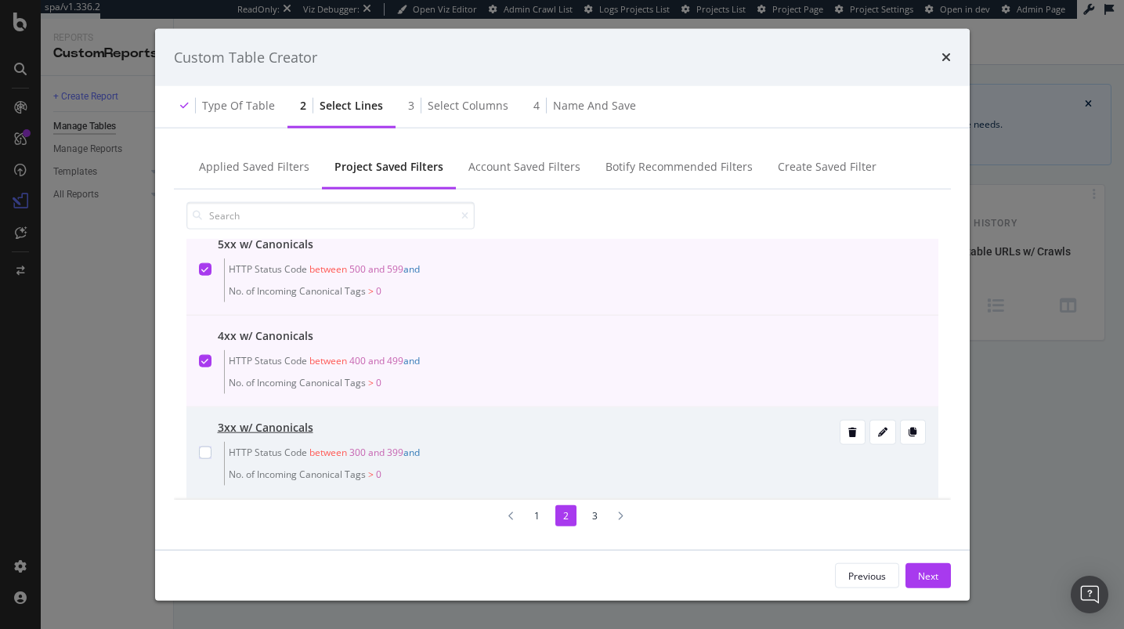
click at [197, 444] on div "3xx w/ Canonicals HTTP Status Code between 300 and 399 and No. of Incoming Cano…" at bounding box center [562, 453] width 752 height 92
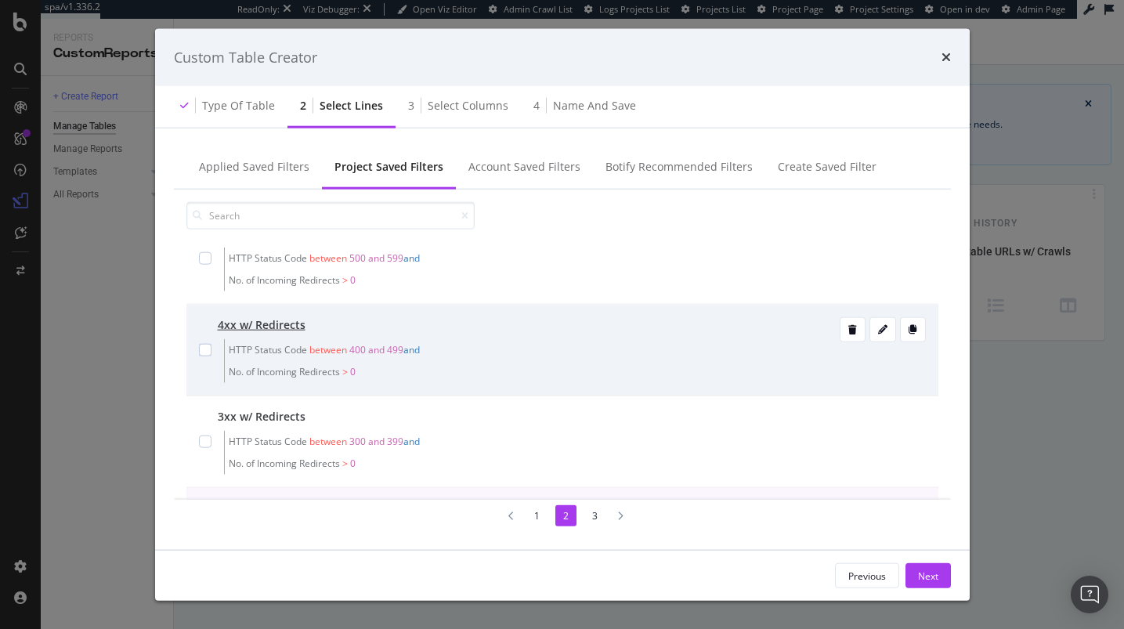
scroll to position [34, 0]
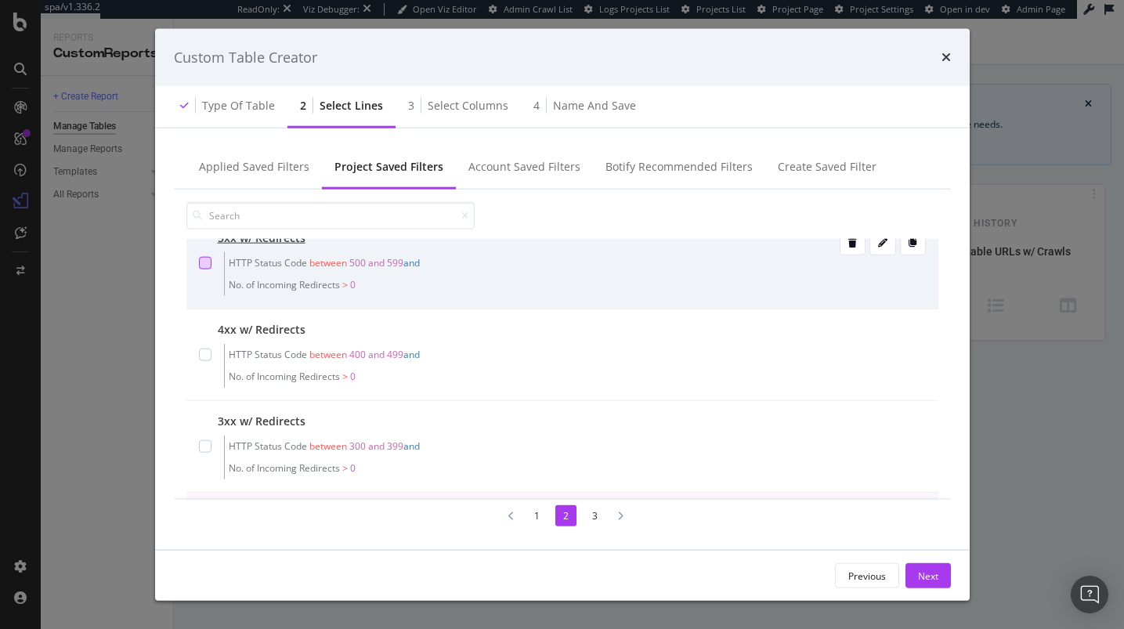
click at [200, 267] on div "modal" at bounding box center [205, 263] width 13 height 13
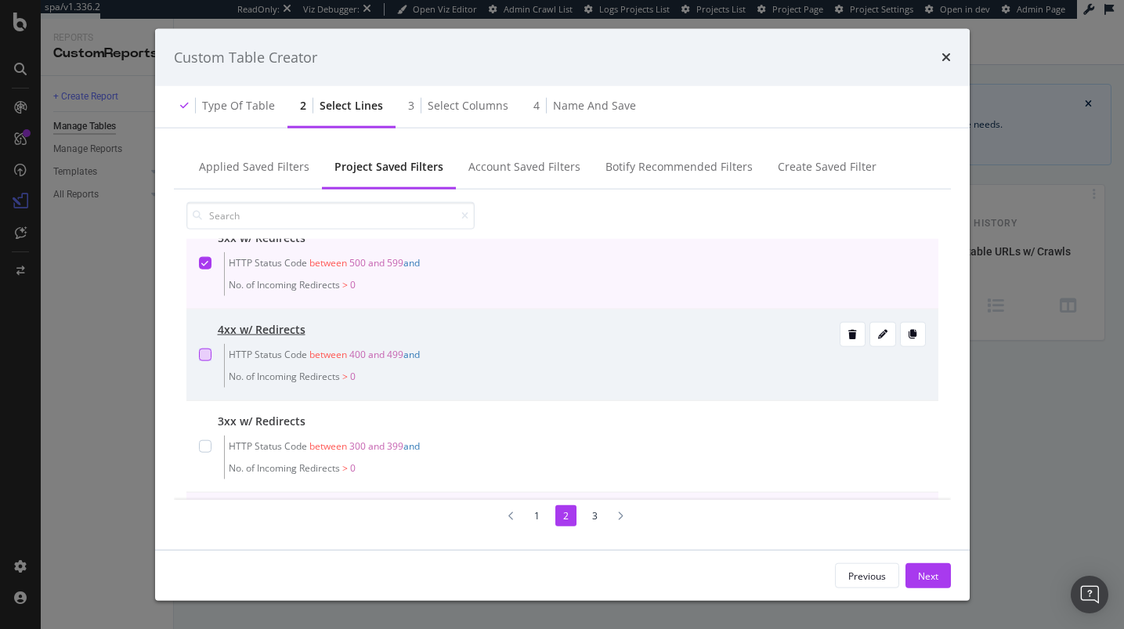
click at [208, 360] on div "modal" at bounding box center [205, 354] width 13 height 13
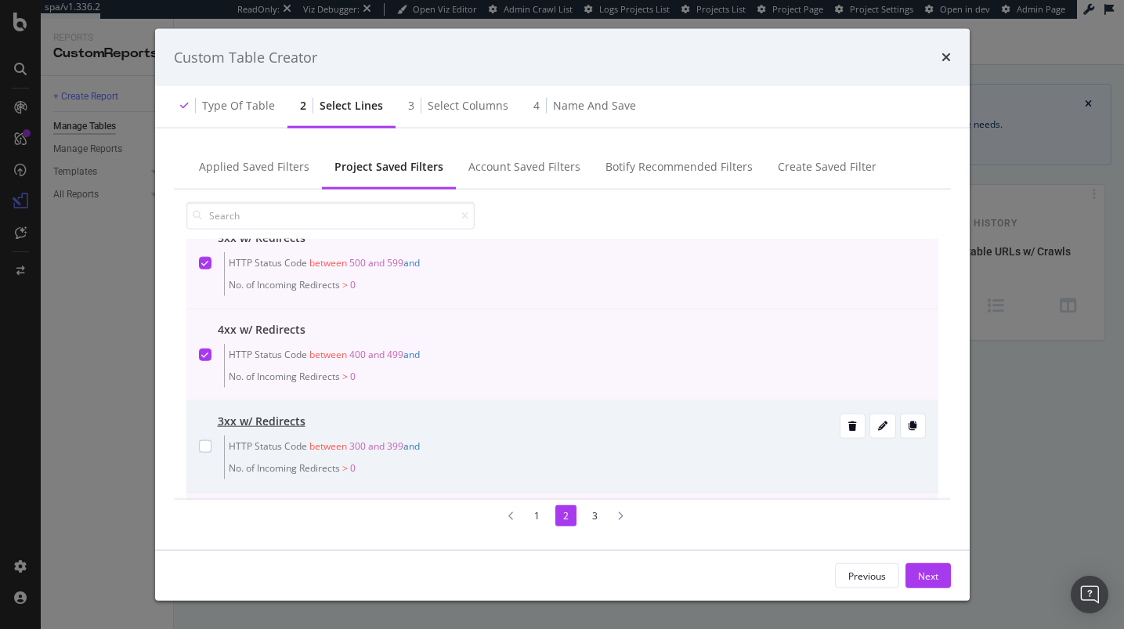
click at [200, 431] on div "modal" at bounding box center [205, 446] width 13 height 66
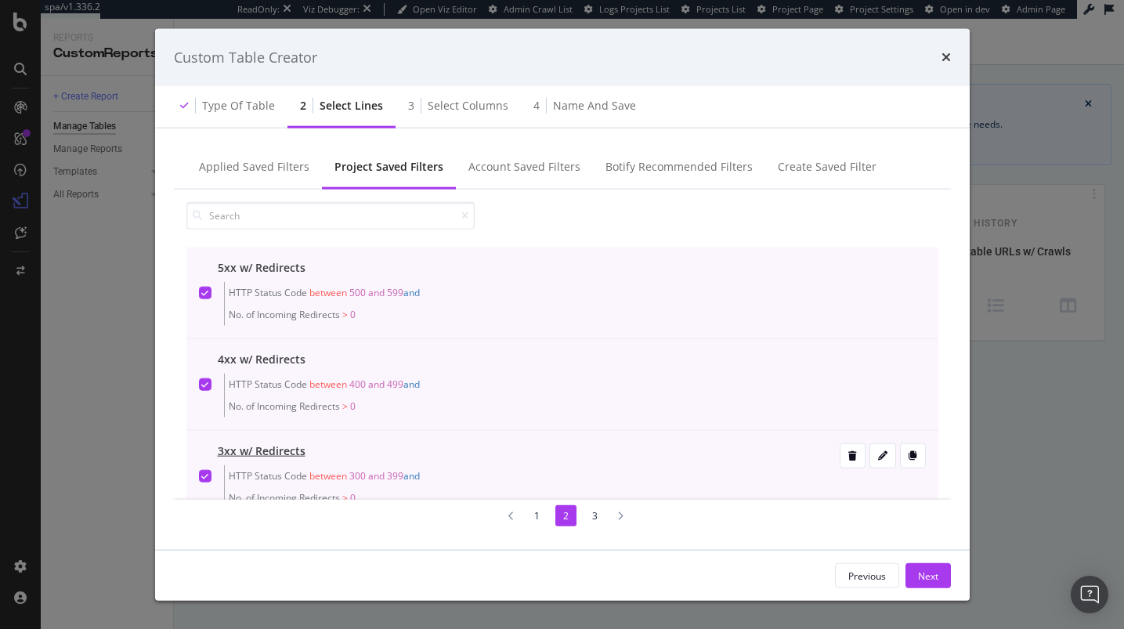
scroll to position [0, 0]
click at [531, 513] on li "1" at bounding box center [536, 514] width 21 height 21
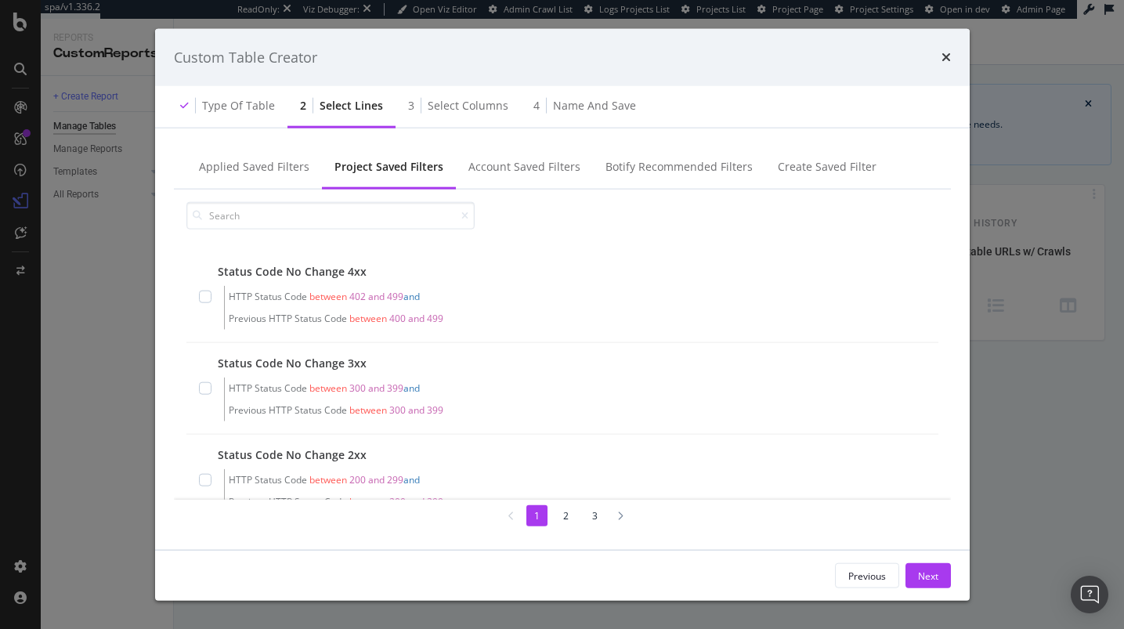
click at [598, 521] on li "3" at bounding box center [594, 514] width 21 height 21
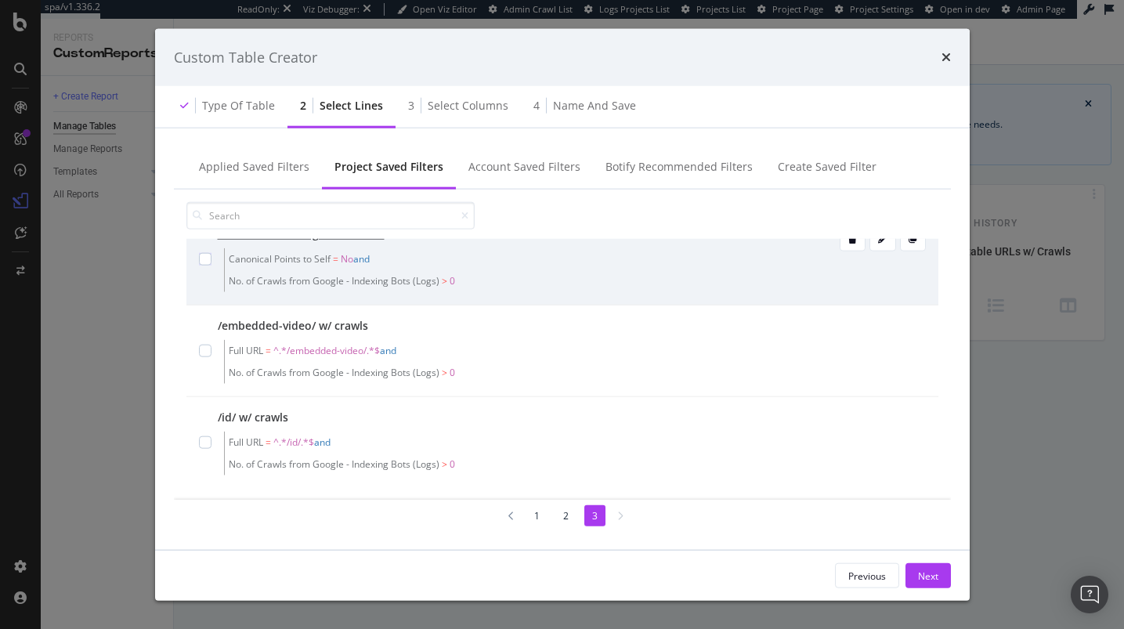
scroll to position [130, 0]
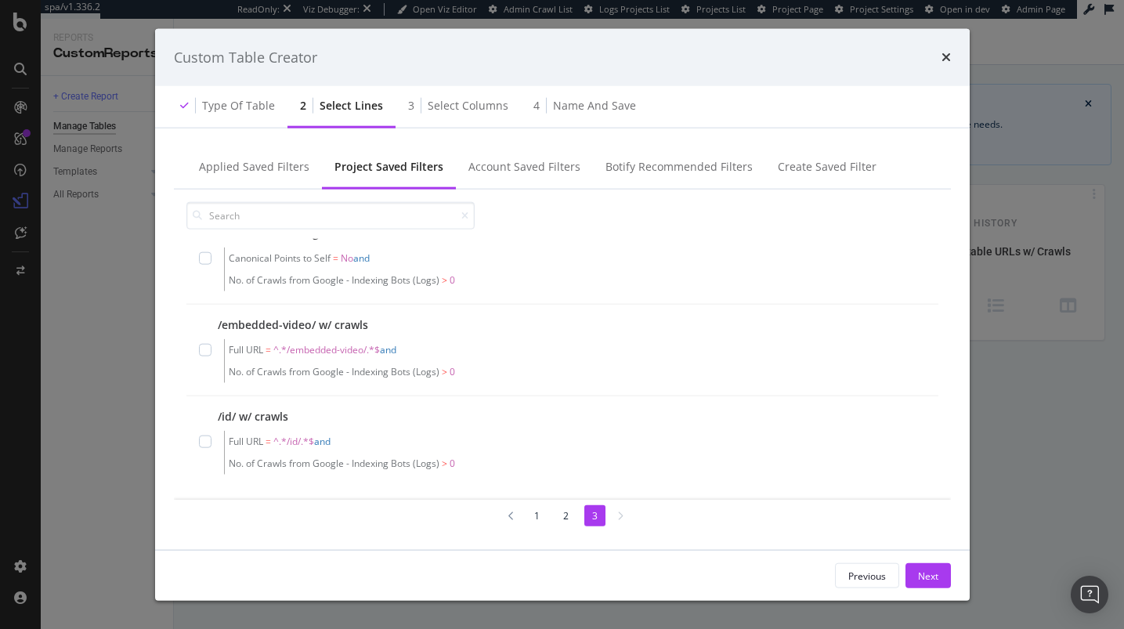
click at [563, 510] on li "2" at bounding box center [565, 514] width 21 height 21
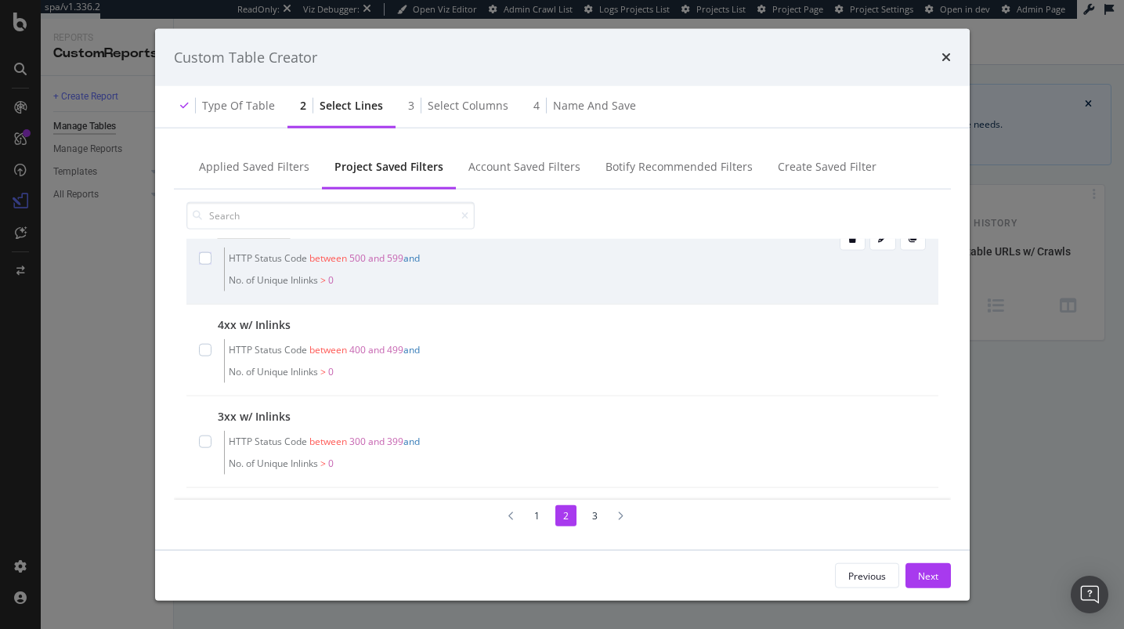
scroll to position [569, 0]
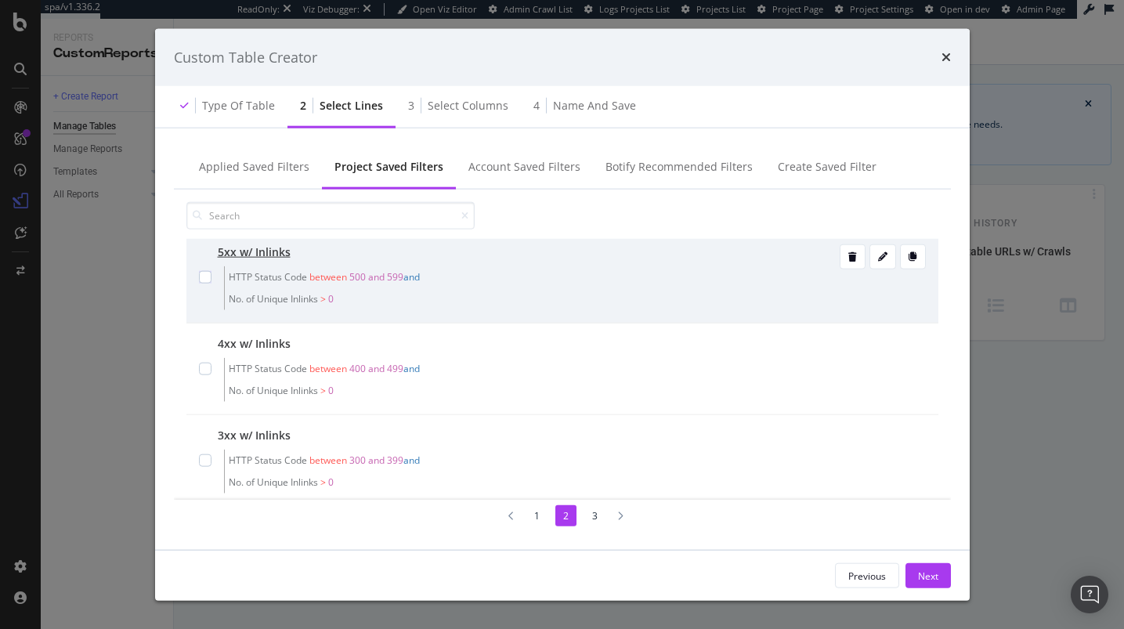
click at [193, 278] on div "5xx w/ Inlinks HTTP Status Code between 500 and 599 and No. of Unique Inlinks >…" at bounding box center [562, 278] width 752 height 92
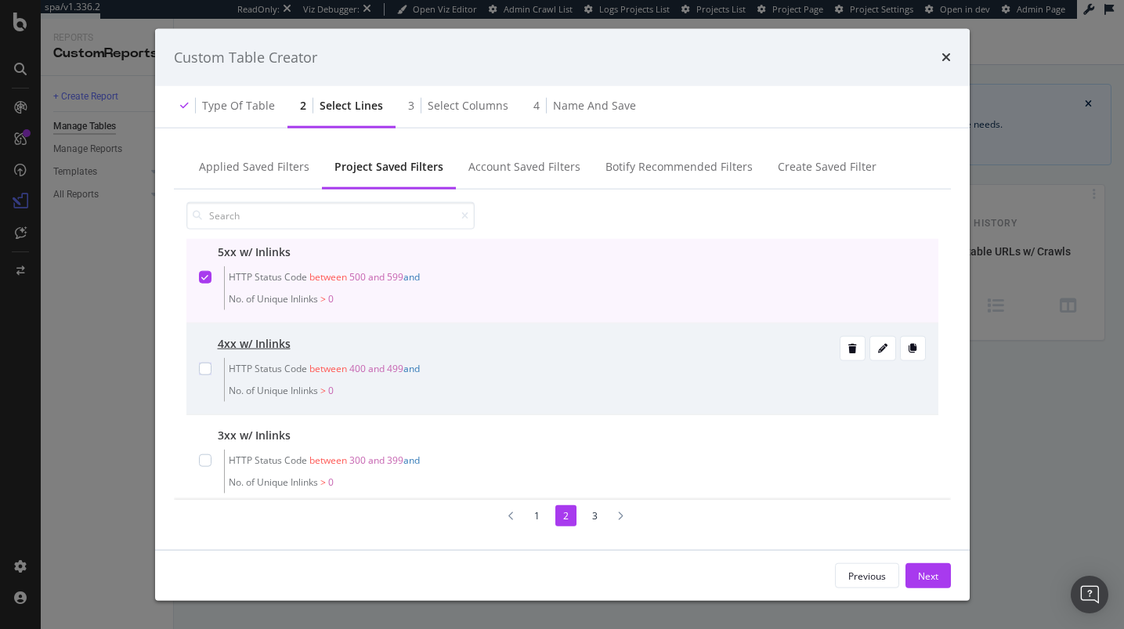
click at [197, 364] on div "4xx w/ Inlinks HTTP Status Code between 400 and 499 and No. of Unique Inlinks >…" at bounding box center [562, 369] width 752 height 92
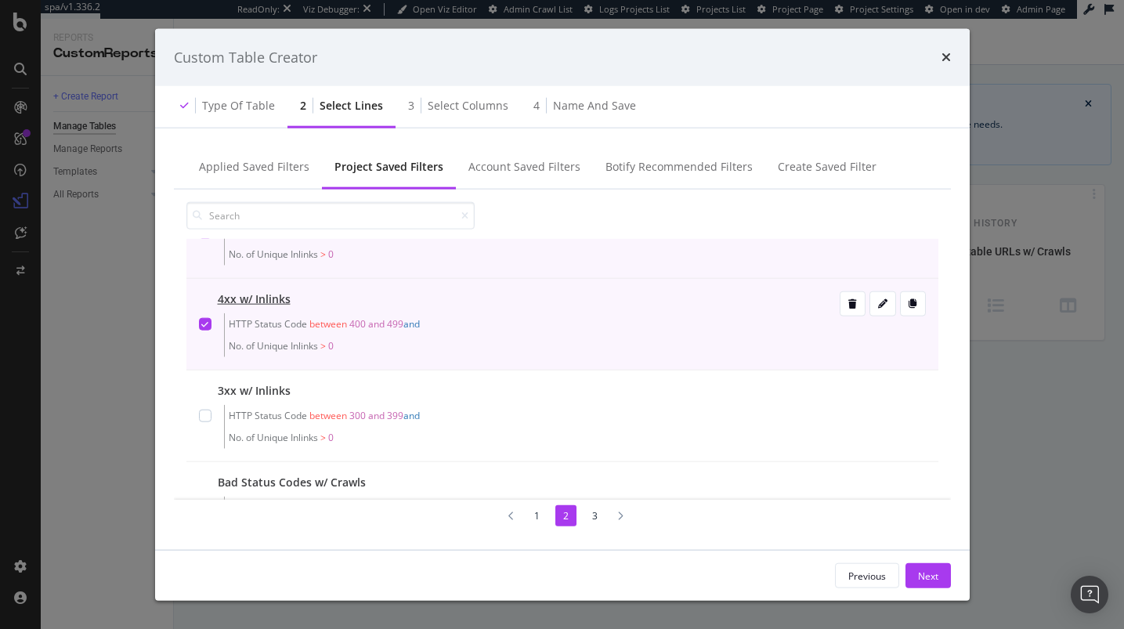
scroll to position [680, 0]
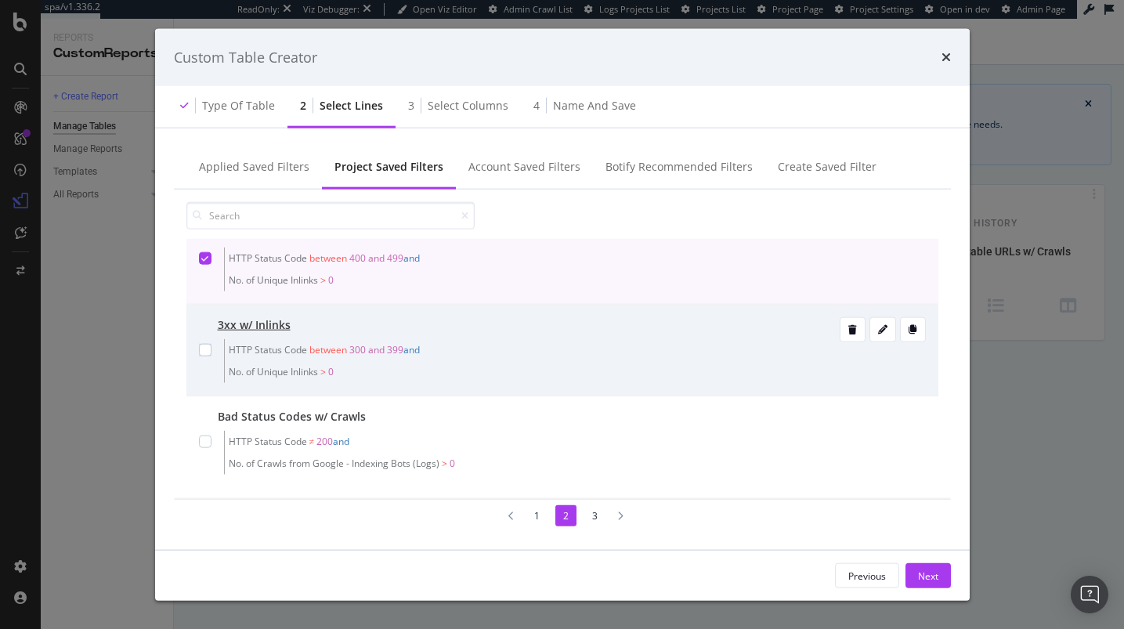
click at [193, 362] on div "3xx w/ Inlinks HTTP Status Code between 300 and 399 and No. of Unique Inlinks >…" at bounding box center [562, 351] width 752 height 92
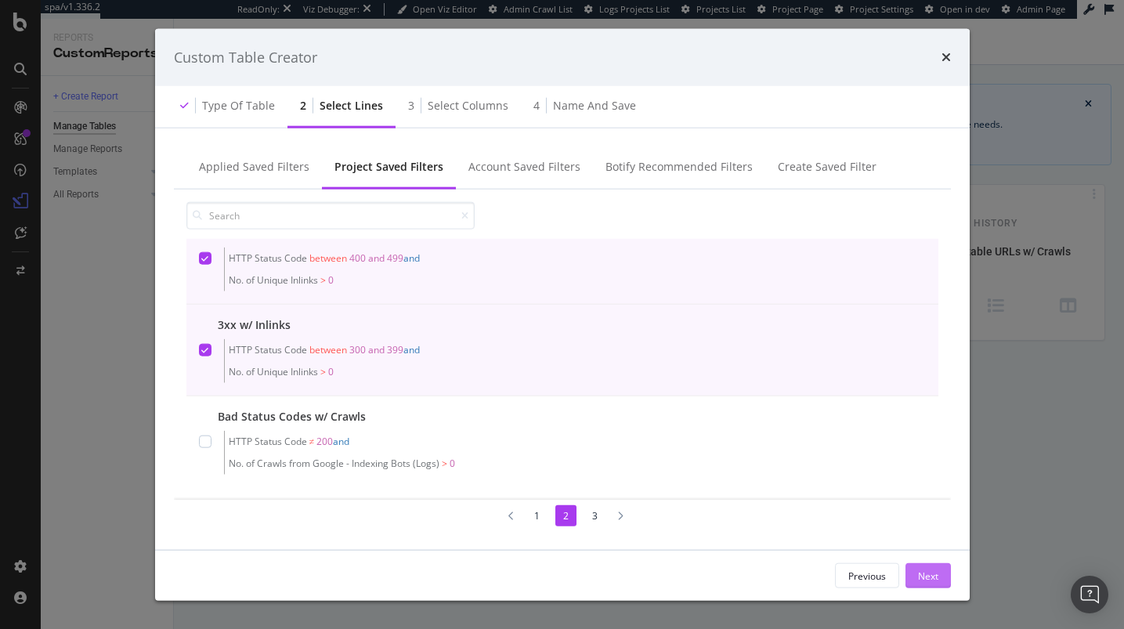
click at [919, 573] on div "Next" at bounding box center [928, 574] width 20 height 13
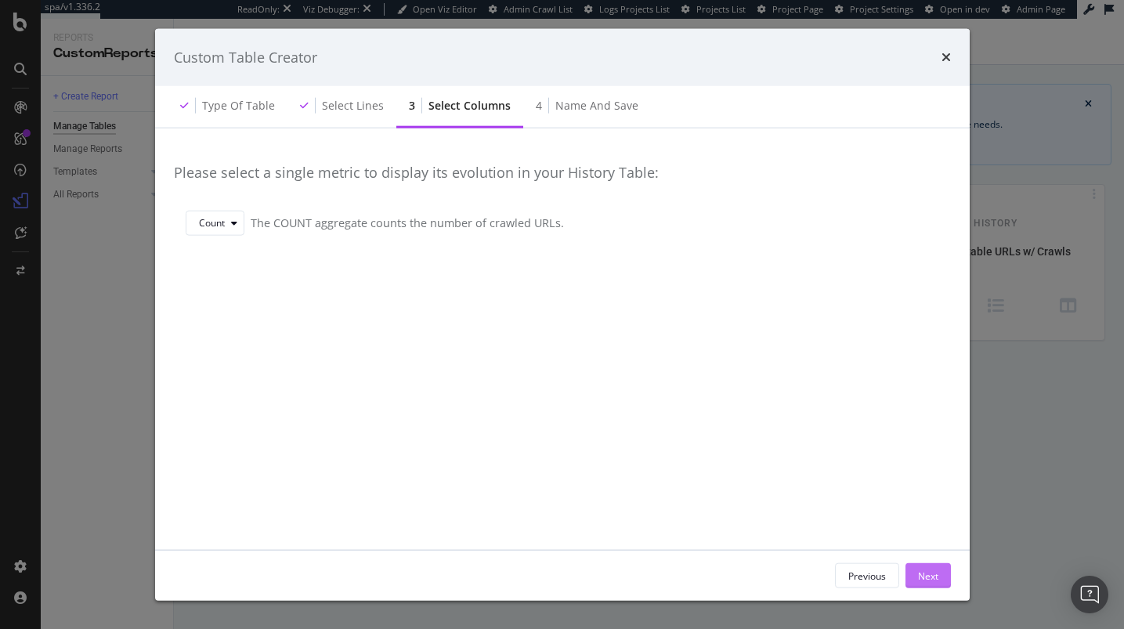
click at [943, 572] on button "Next" at bounding box center [927, 575] width 45 height 25
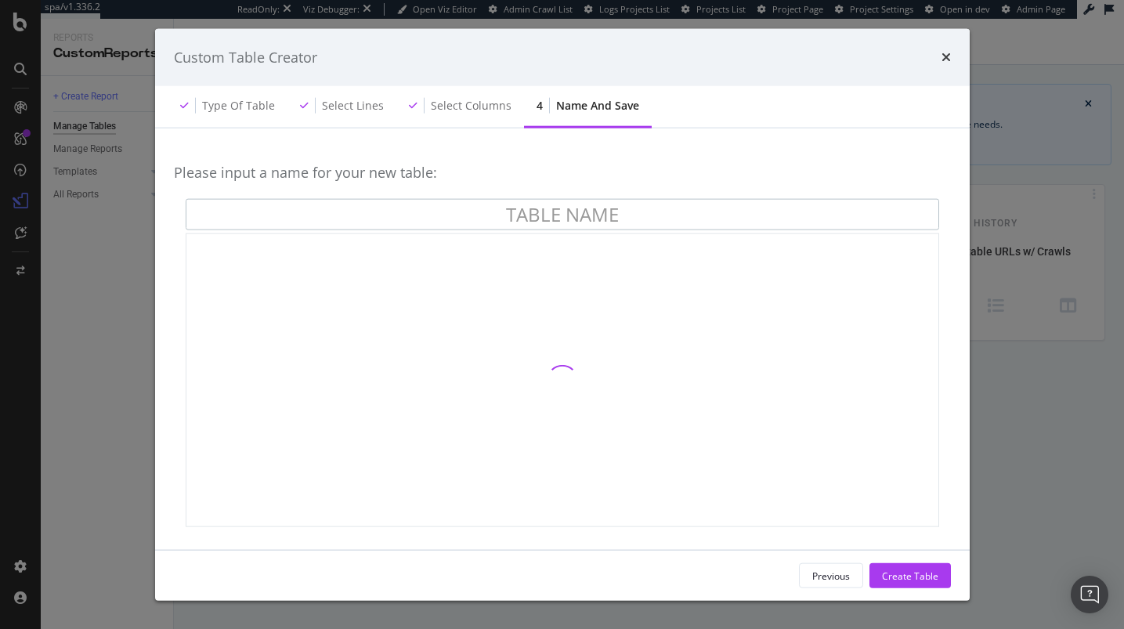
click at [385, 202] on input "modal" at bounding box center [562, 214] width 753 height 31
paste input "Bad status codes discoverable via redirects"
click at [419, 218] on input "Bad status codes discoverable via redirects" at bounding box center [562, 214] width 753 height 31
click at [480, 215] on input "Bad Status codes discoverable via redirects" at bounding box center [562, 214] width 753 height 31
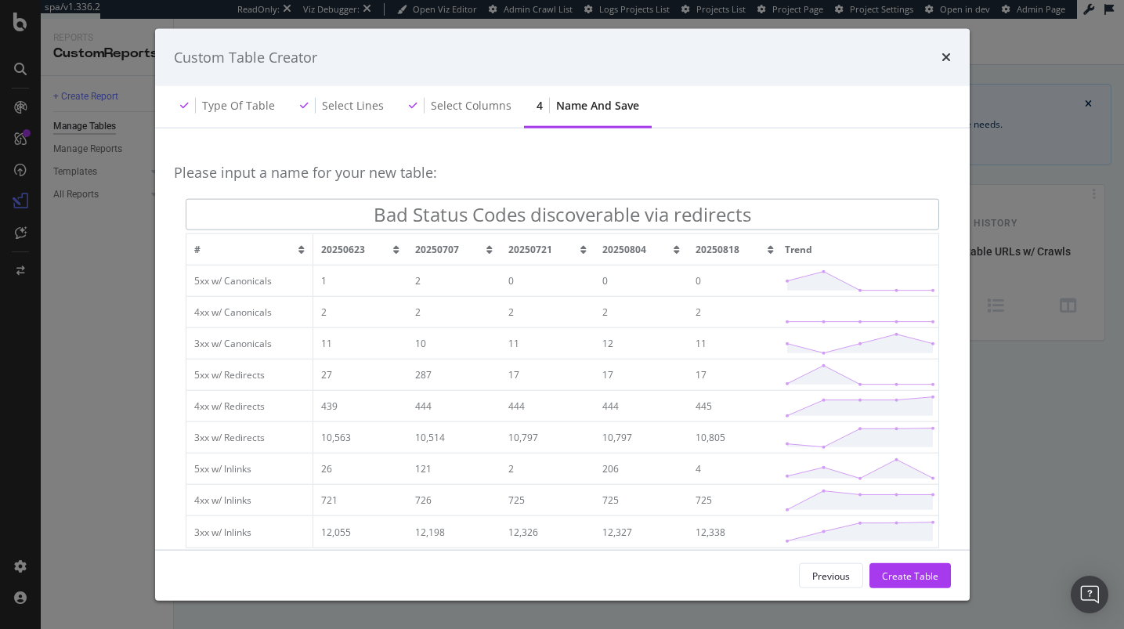
click at [537, 214] on input "Bad Status Codes discoverable via redirects" at bounding box center [562, 214] width 753 height 31
click at [685, 212] on input "Bad Status Codes Discoverable via redirects" at bounding box center [562, 214] width 753 height 31
click at [680, 213] on input "Bad Status Codes Discoverable via redirects" at bounding box center [562, 214] width 753 height 31
drag, startPoint x: 759, startPoint y: 209, endPoint x: 611, endPoint y: 215, distance: 147.3
click at [611, 215] on input "Bad Status Codes Discoverable via Redirects" at bounding box center [562, 214] width 753 height 31
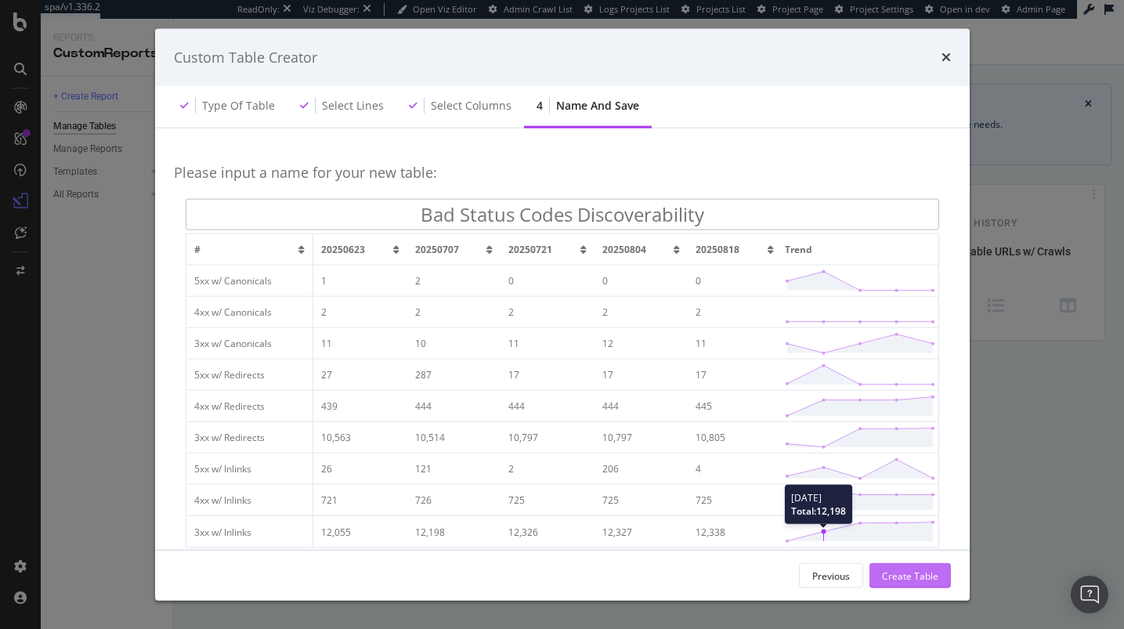
type input "Bad Status Codes Discoverability"
click at [936, 563] on button "Create Table" at bounding box center [909, 575] width 81 height 25
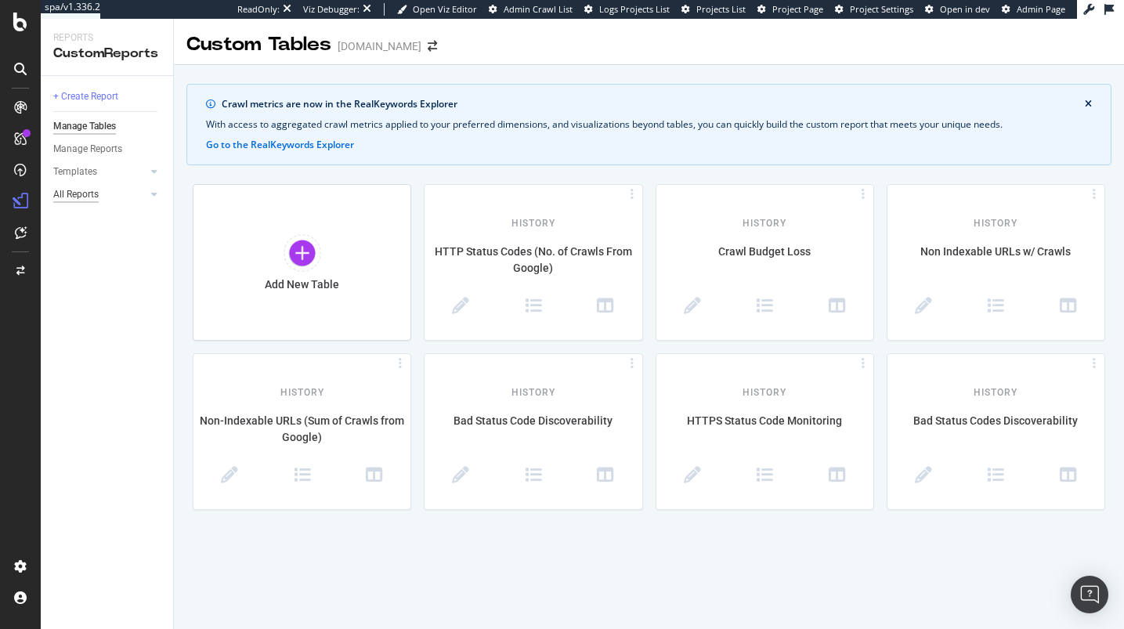
click at [90, 197] on div "All Reports" at bounding box center [75, 194] width 45 height 16
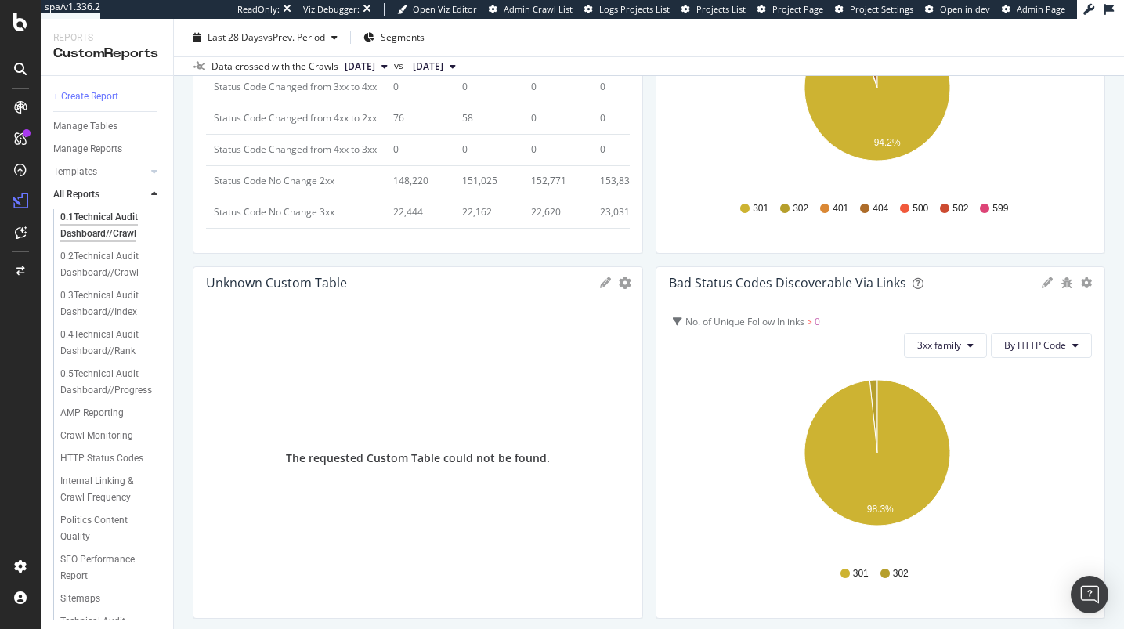
scroll to position [714, 0]
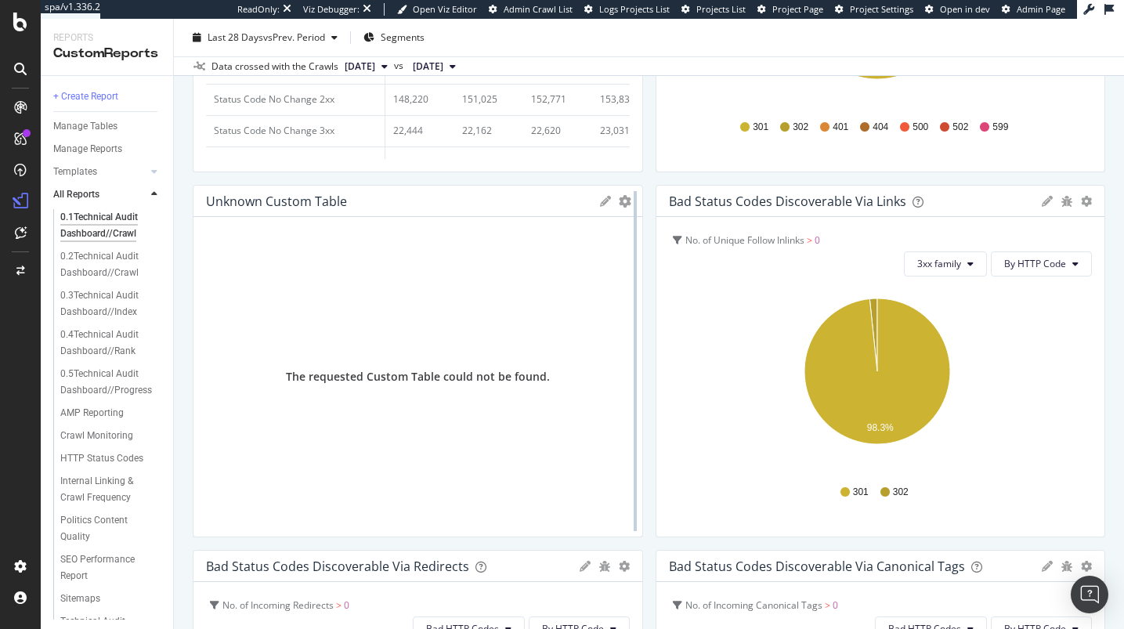
click at [627, 200] on div at bounding box center [635, 361] width 16 height 352
click at [619, 203] on icon "gear" at bounding box center [625, 201] width 13 height 13
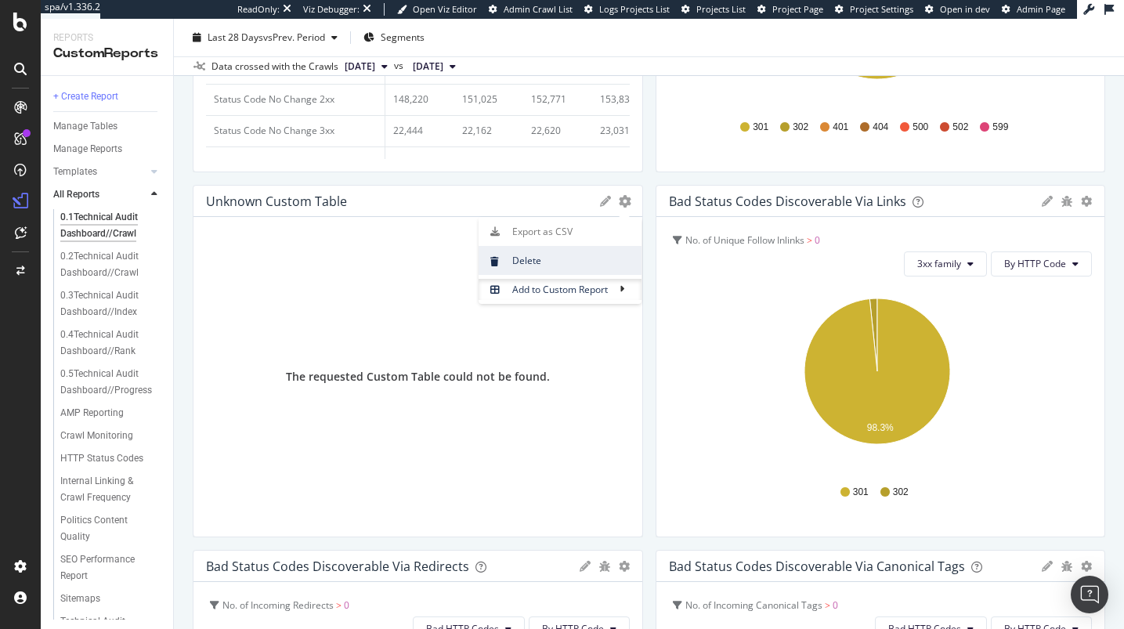
click at [596, 262] on span "Delete" at bounding box center [559, 260] width 163 height 21
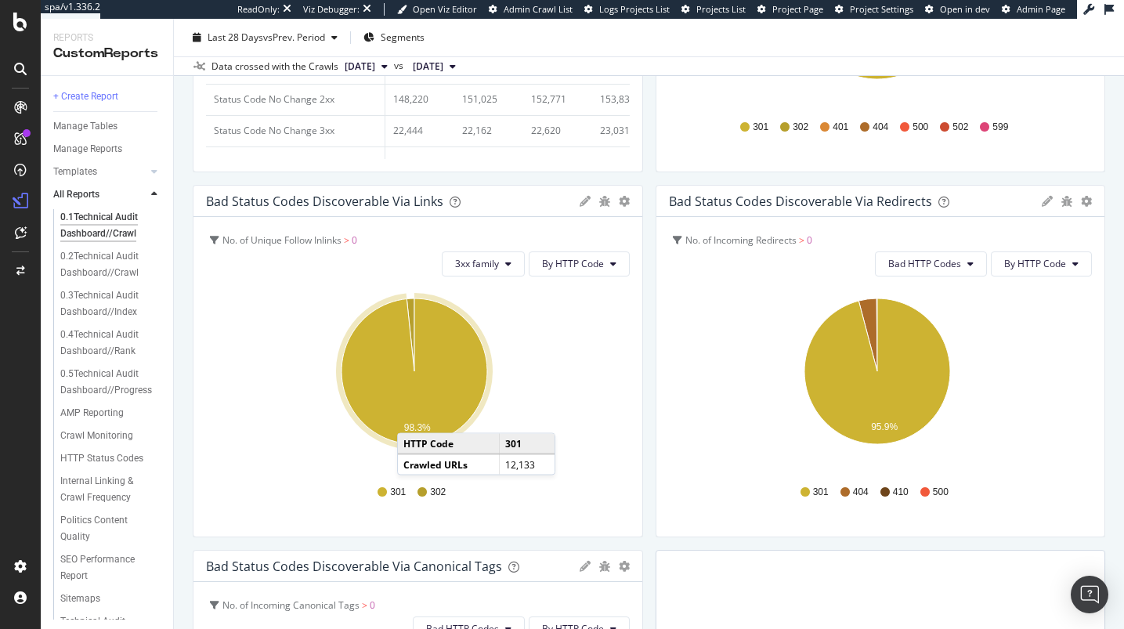
scroll to position [1061, 0]
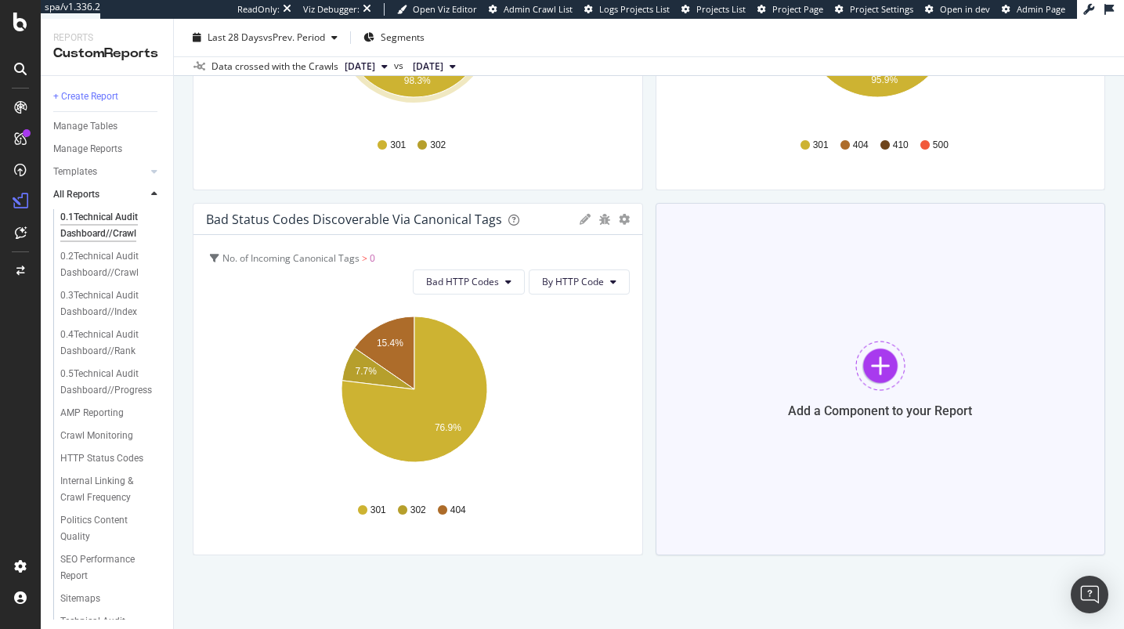
click at [785, 389] on div "Add a Component to your Report" at bounding box center [880, 379] width 450 height 352
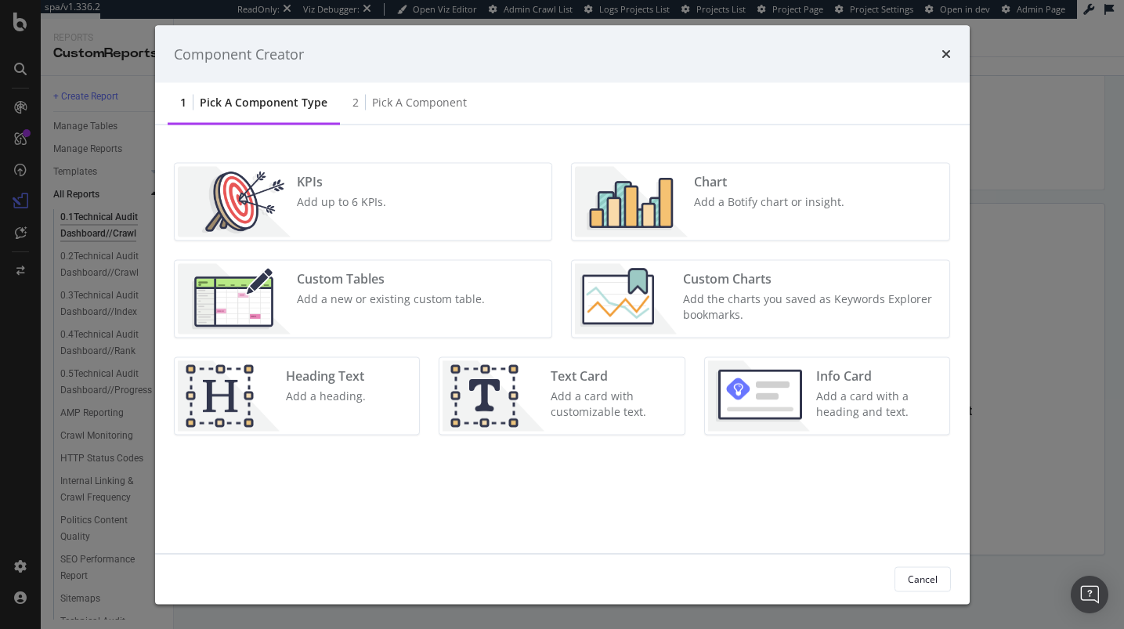
click at [475, 314] on div "Custom Tables Add a new or existing custom table." at bounding box center [390, 299] width 200 height 70
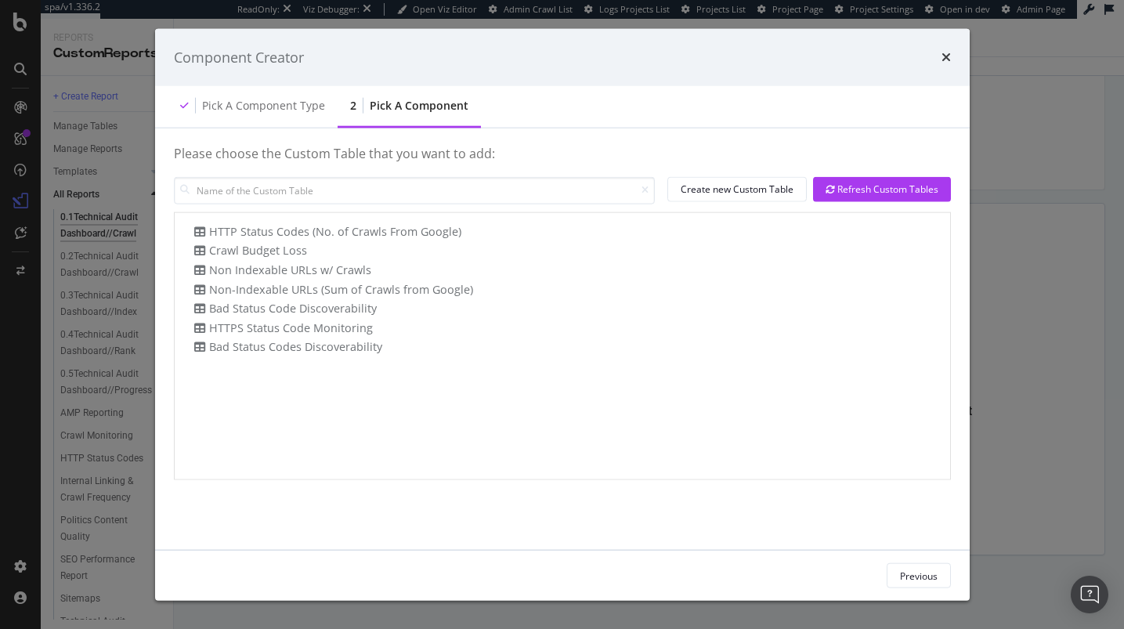
click at [439, 358] on div "HTTP Status Codes (No. of Crawls From Google) Crawl Budget Loss Non Indexable U…" at bounding box center [562, 345] width 775 height 266
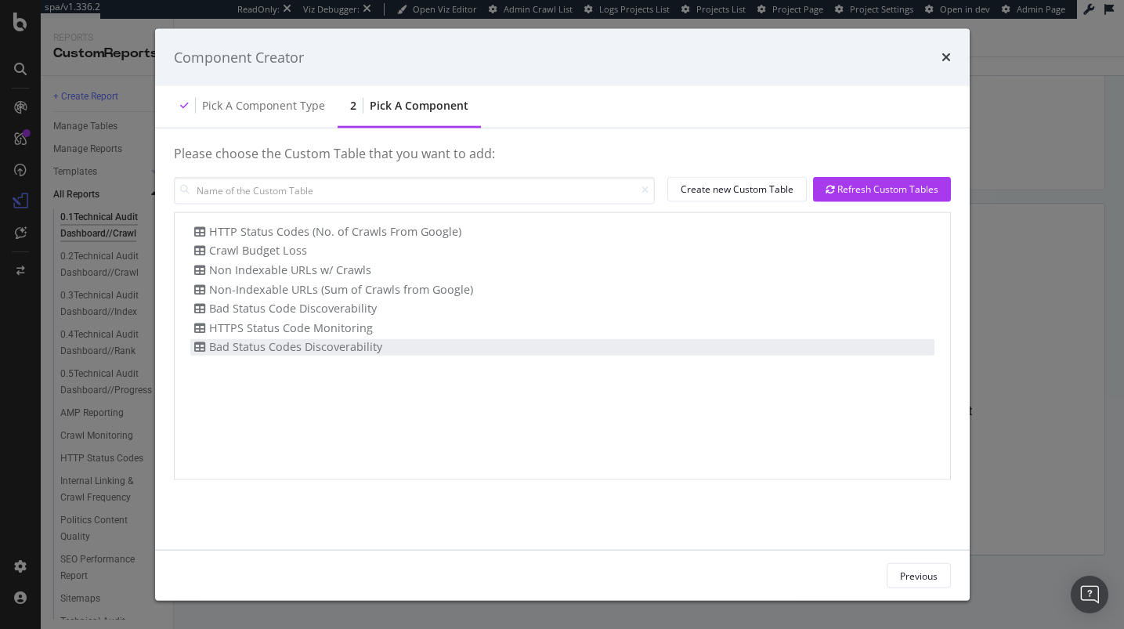
click at [438, 353] on div "Bad Status Codes Discoverability" at bounding box center [562, 347] width 744 height 16
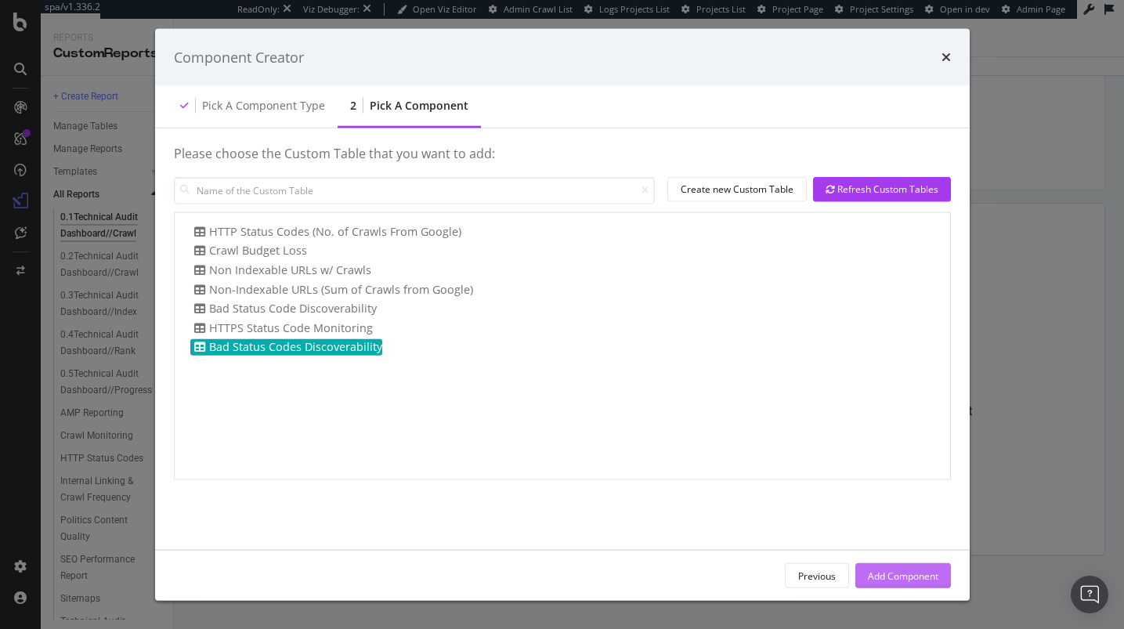
click at [897, 582] on div "Add Component" at bounding box center [903, 575] width 70 height 23
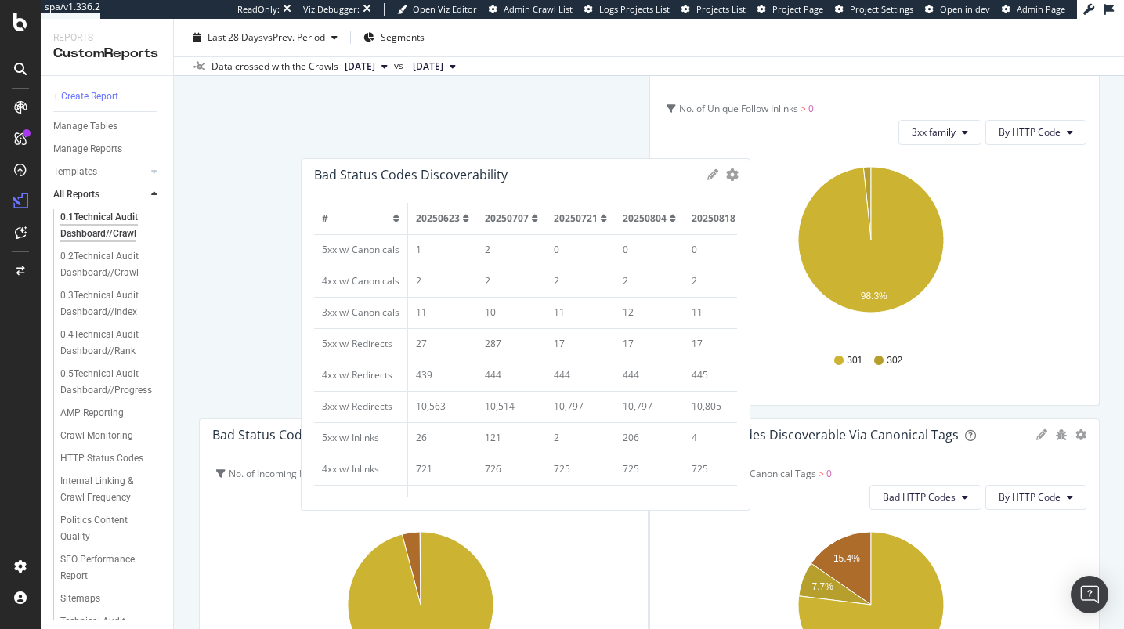
drag, startPoint x: 749, startPoint y: 406, endPoint x: 359, endPoint y: 114, distance: 486.7
click at [359, 159] on div "Bad Status Codes Discoverability Export as CSV Delete Add to Custom Report" at bounding box center [525, 174] width 449 height 31
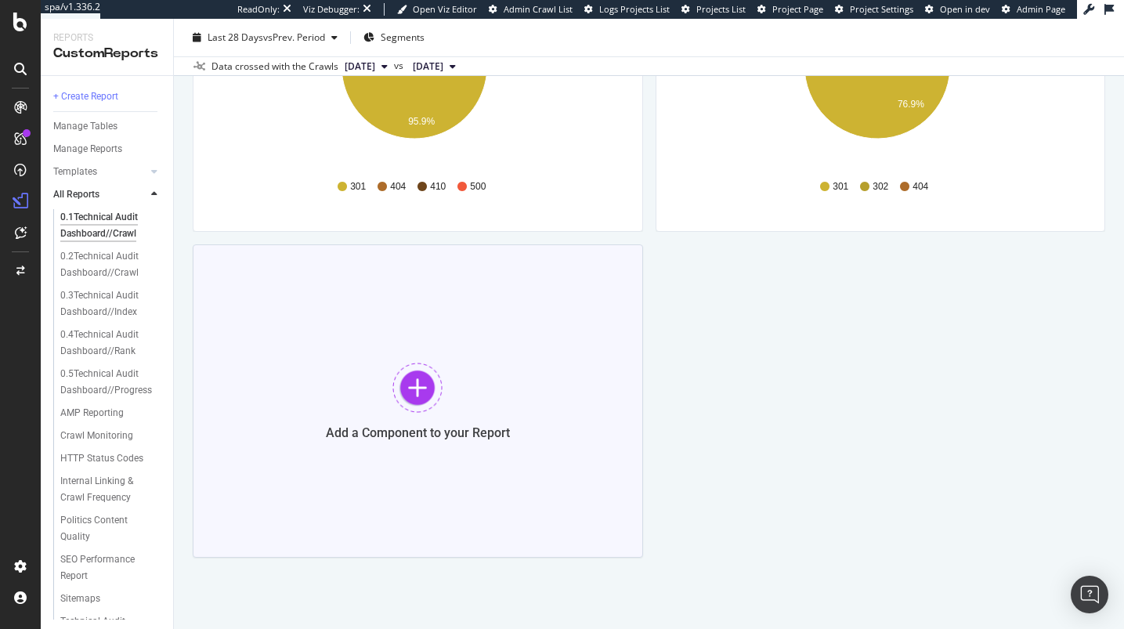
scroll to position [1387, 0]
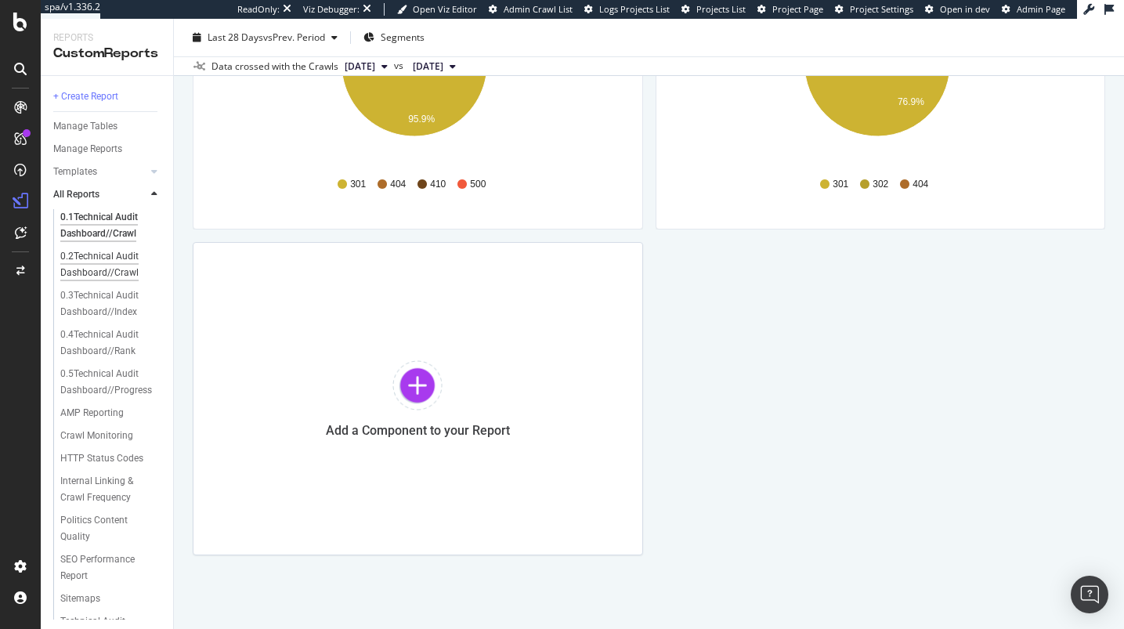
click at [128, 273] on div "0.2Technical Audit Dashboard//Crawl" at bounding box center [106, 264] width 92 height 33
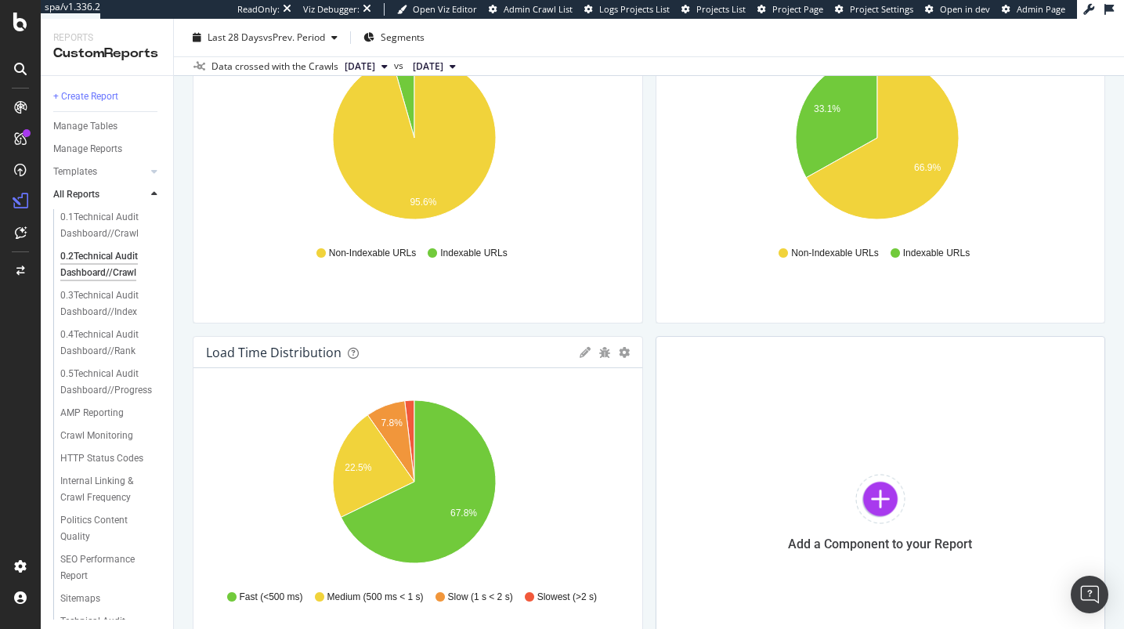
scroll to position [1061, 0]
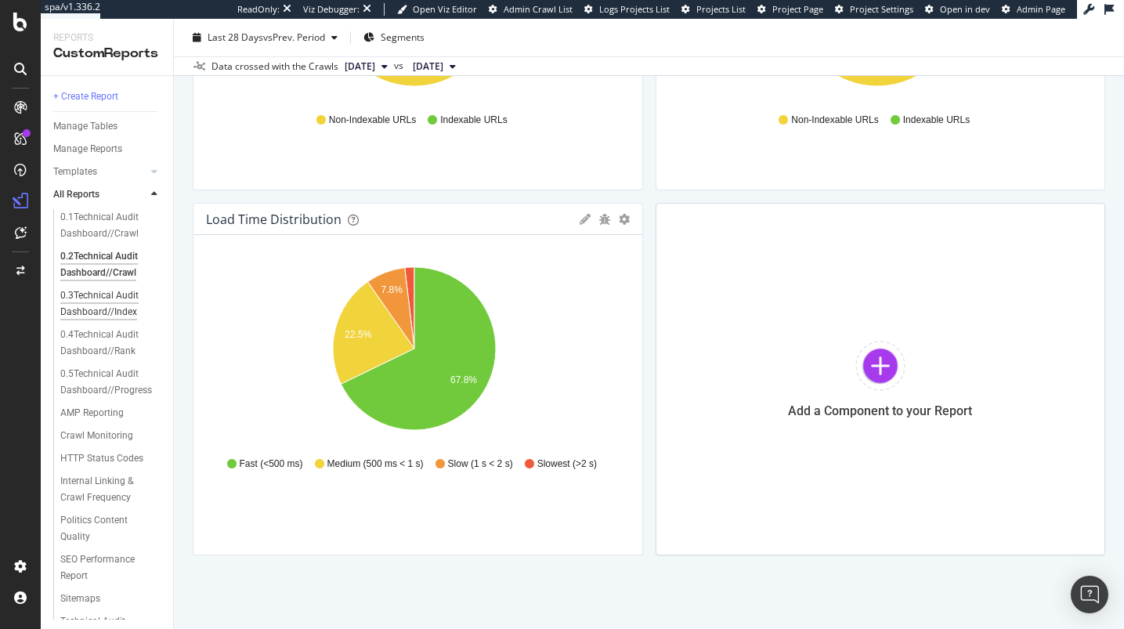
click at [141, 295] on div "0.3Technical Audit Dashboard//Index" at bounding box center [106, 303] width 92 height 33
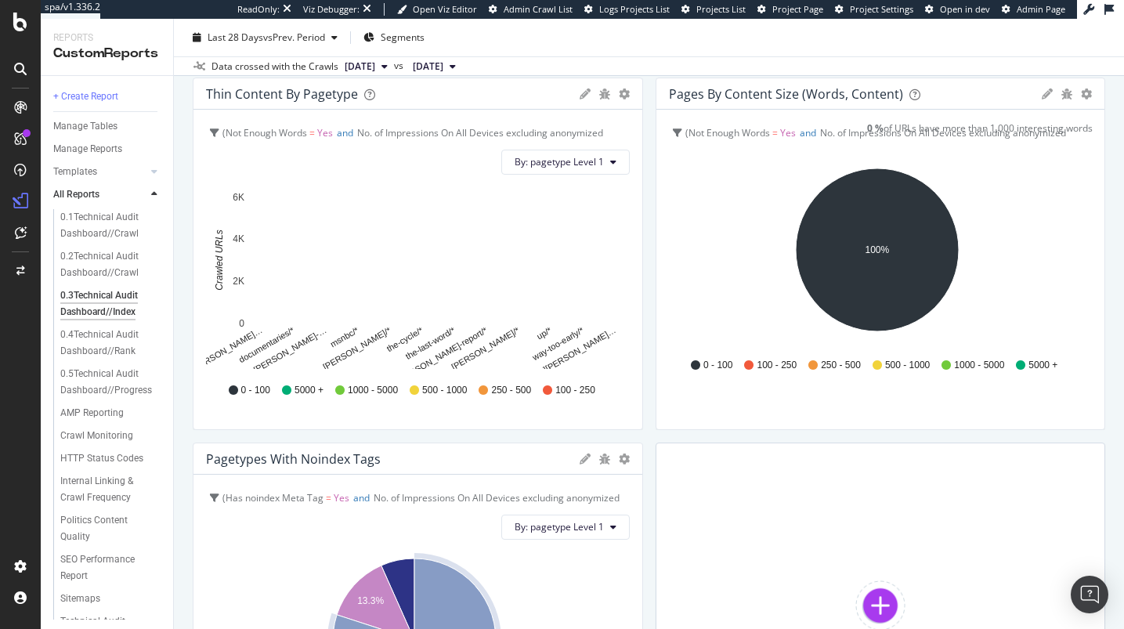
scroll to position [1061, 0]
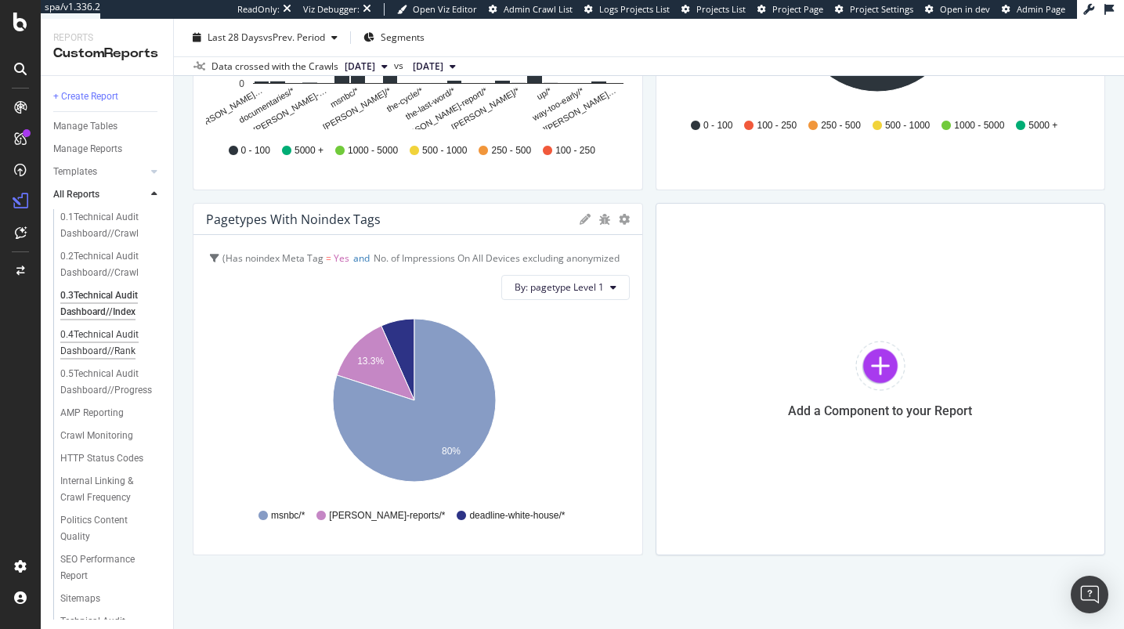
click at [99, 338] on div "0.4Technical Audit Dashboard//Rank" at bounding box center [106, 342] width 92 height 33
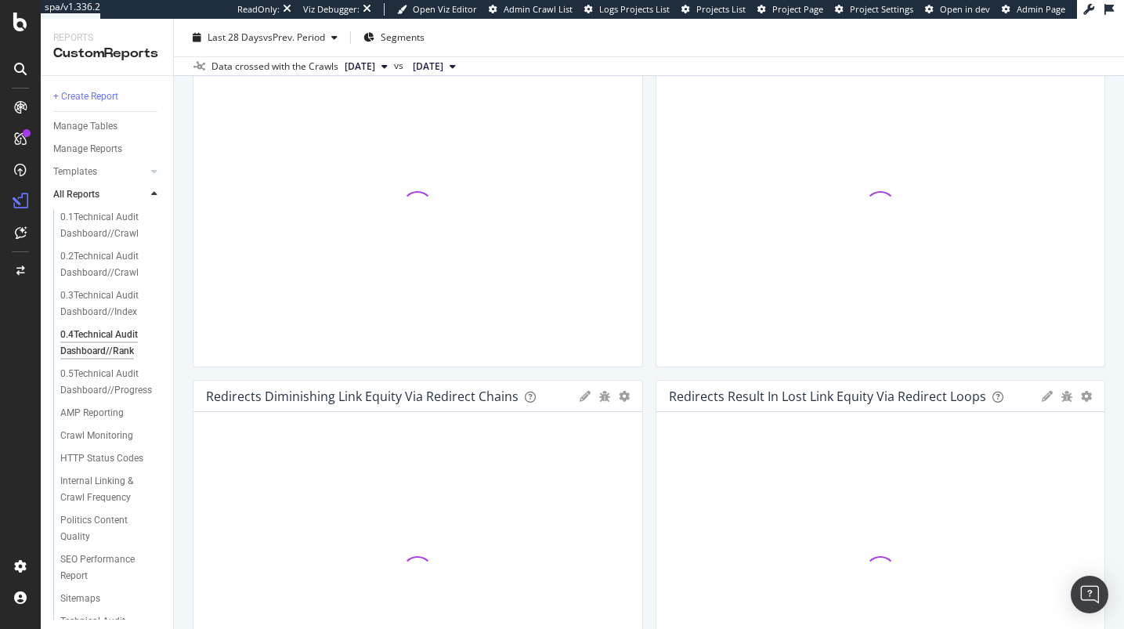
scroll to position [161, 0]
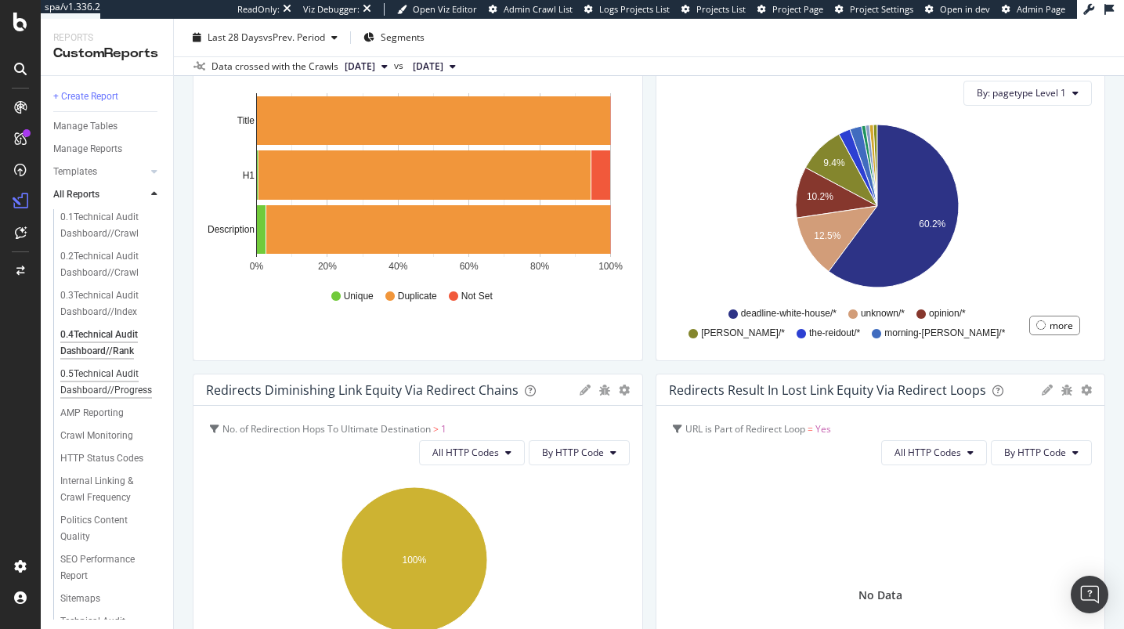
click at [138, 378] on div "0.5Technical Audit Dashboard//Progress" at bounding box center [106, 382] width 93 height 33
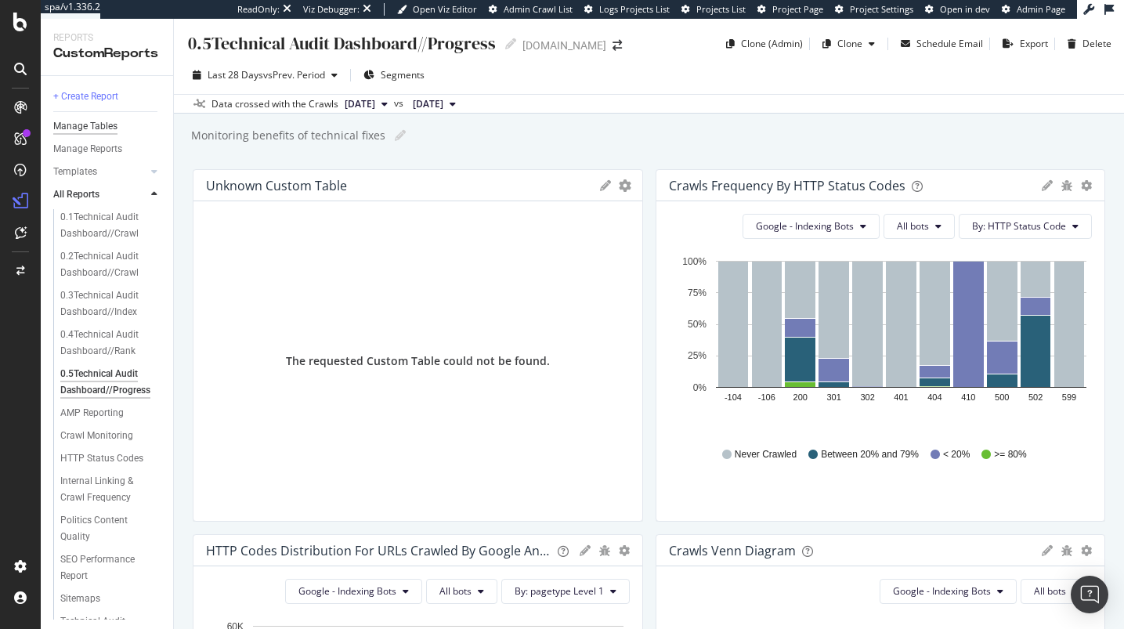
click at [111, 128] on div "Manage Tables" at bounding box center [85, 126] width 64 height 16
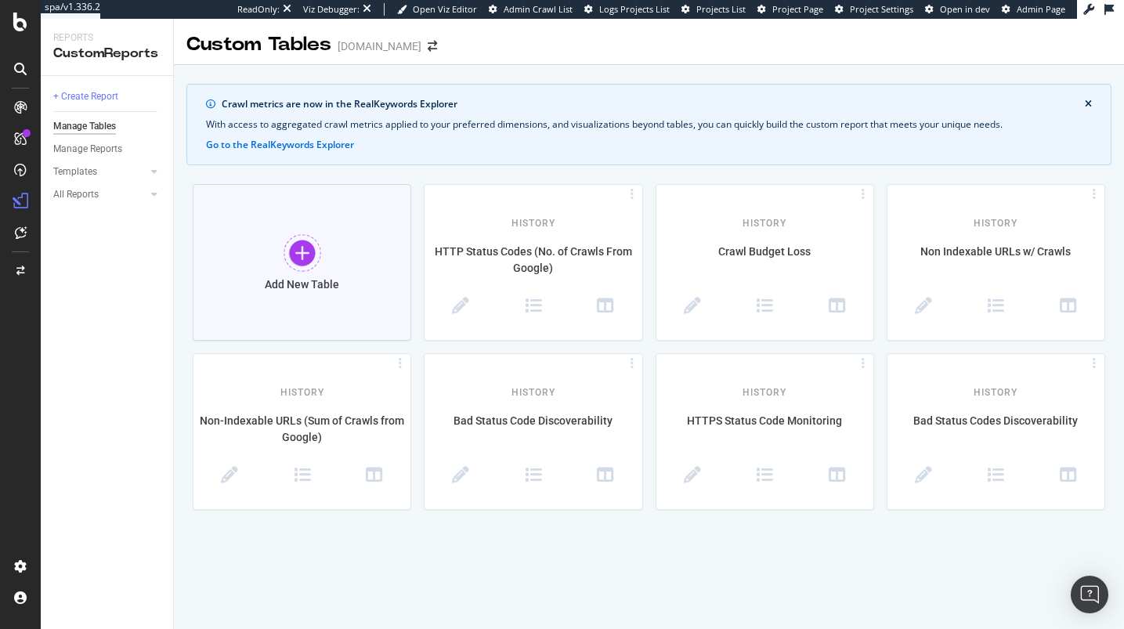
click at [291, 305] on div "Add New Table" at bounding box center [302, 262] width 218 height 157
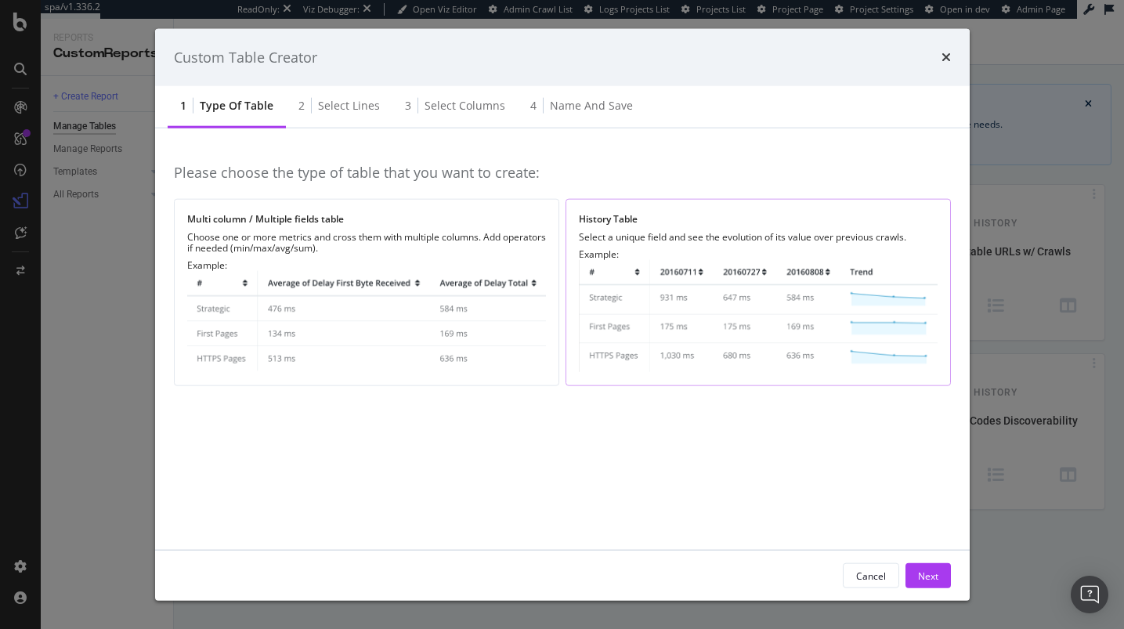
click at [721, 273] on img "modal" at bounding box center [758, 316] width 359 height 112
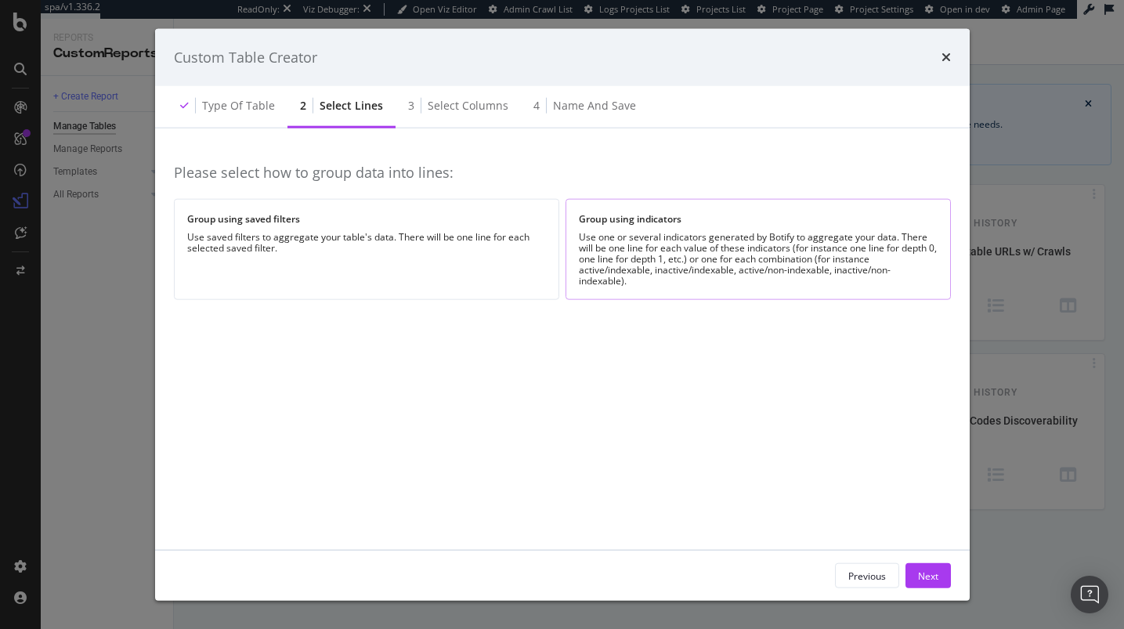
click at [691, 232] on div "Use one or several indicators generated by Botify to aggregate your data. There…" at bounding box center [758, 259] width 359 height 55
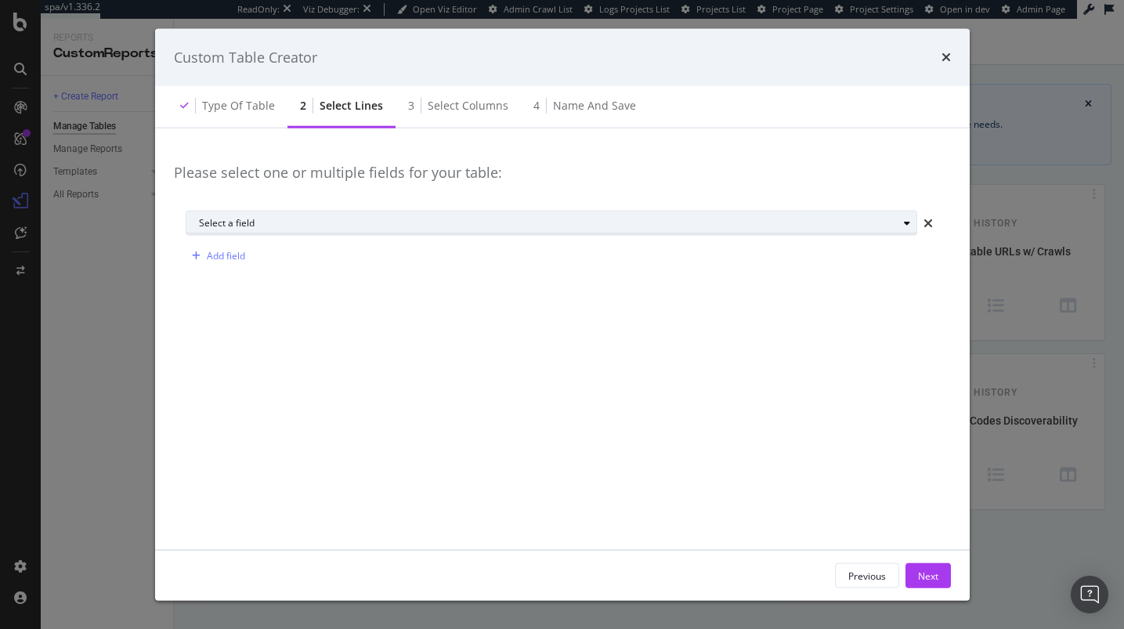
click at [377, 231] on div "Select a field" at bounding box center [557, 223] width 717 height 22
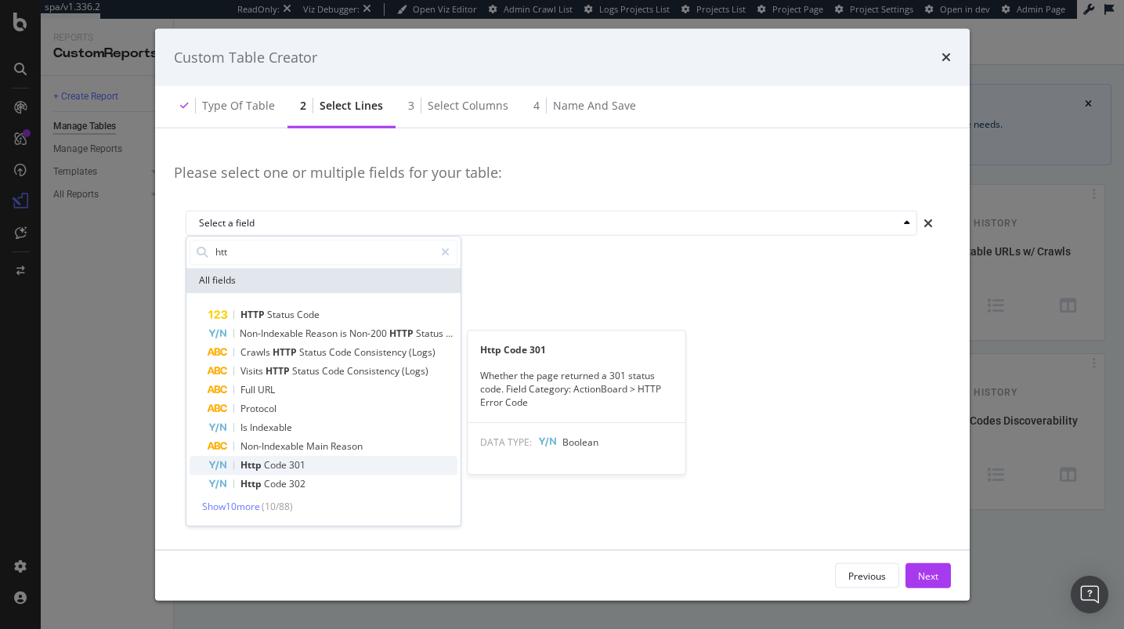
type input "htt"
click at [255, 466] on span "Http" at bounding box center [251, 464] width 23 height 13
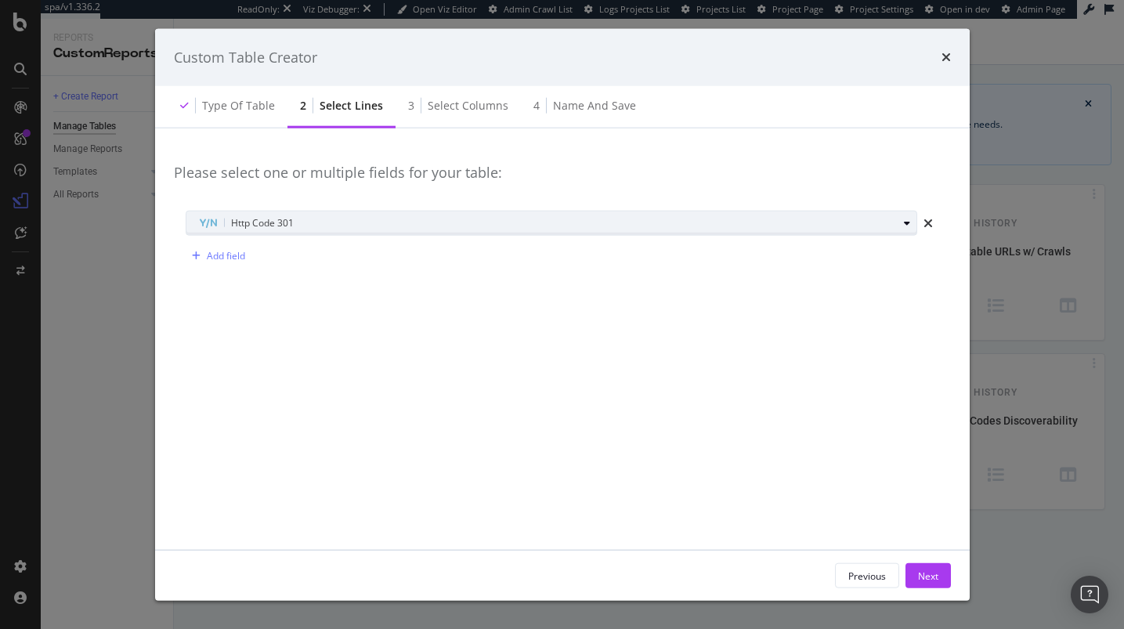
click at [324, 222] on div "Http Code 301" at bounding box center [548, 223] width 698 height 19
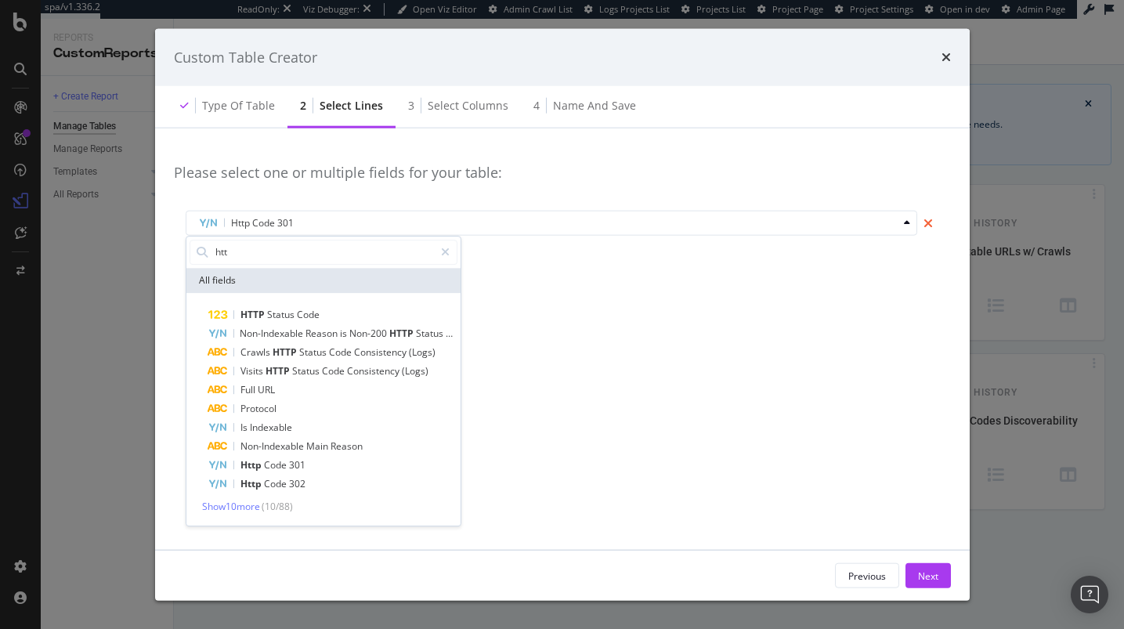
click at [929, 224] on icon "times" at bounding box center [927, 223] width 9 height 13
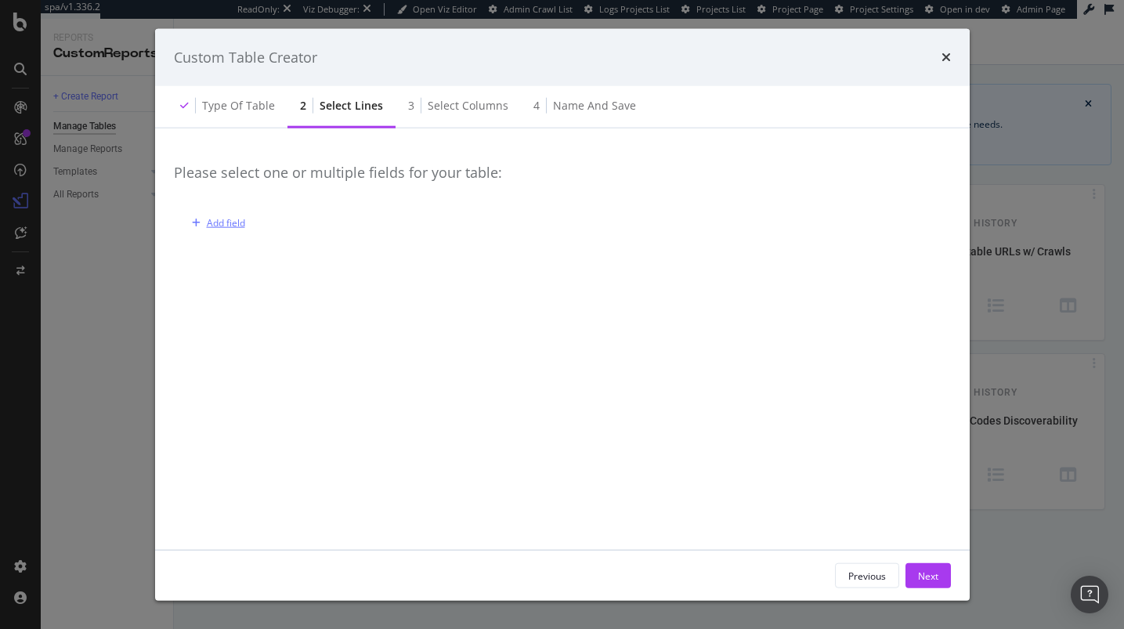
click at [232, 224] on div "Add field" at bounding box center [226, 222] width 38 height 13
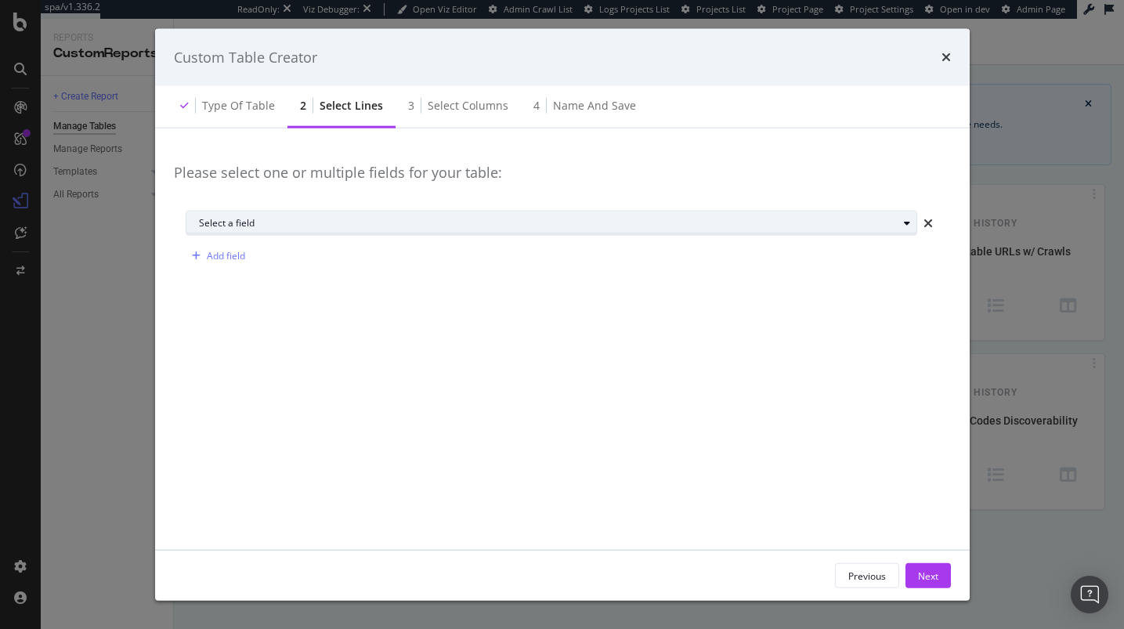
click at [240, 229] on div "Select a field" at bounding box center [557, 223] width 717 height 22
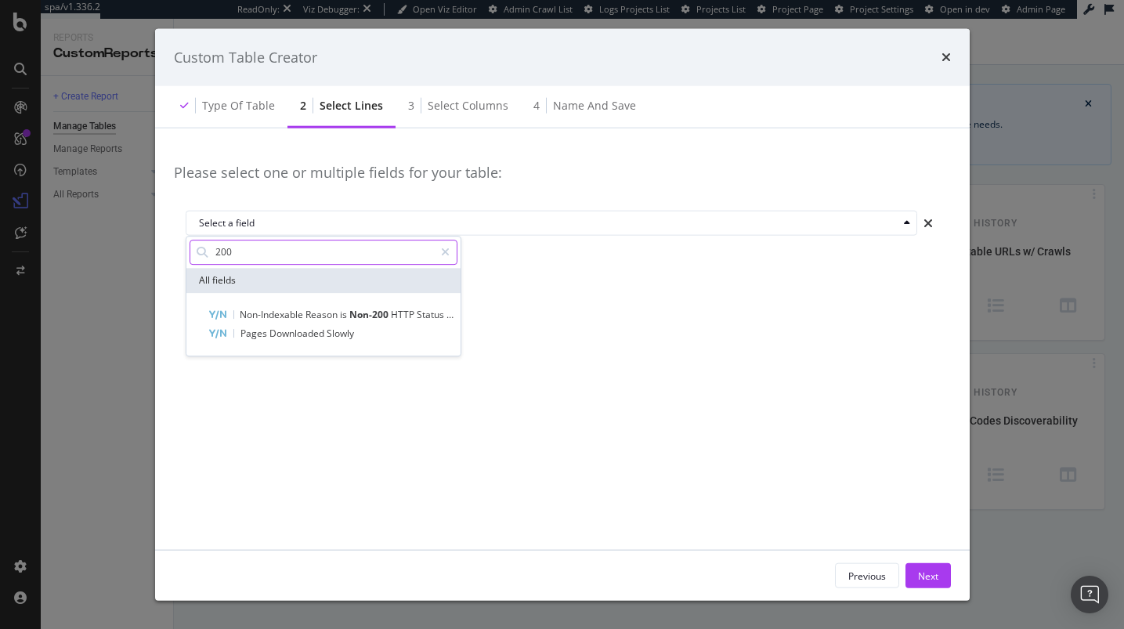
click at [348, 261] on input "200" at bounding box center [324, 251] width 220 height 23
click at [348, 259] on input "200" at bounding box center [324, 251] width 220 height 23
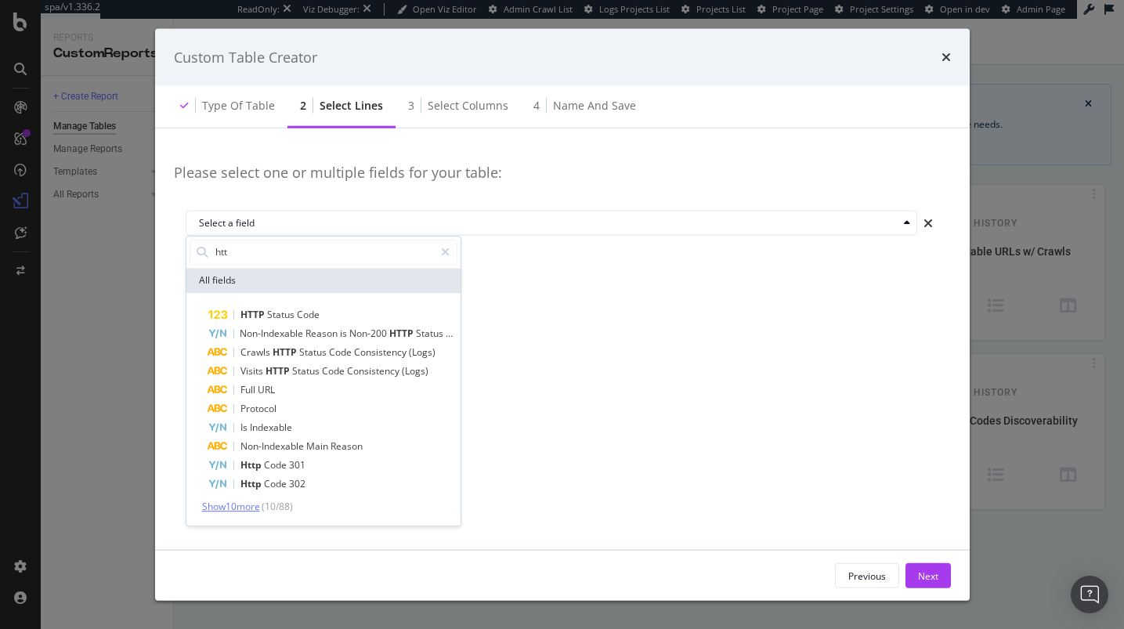
type input "htt"
click at [236, 504] on span "Show 10 more" at bounding box center [231, 506] width 58 height 13
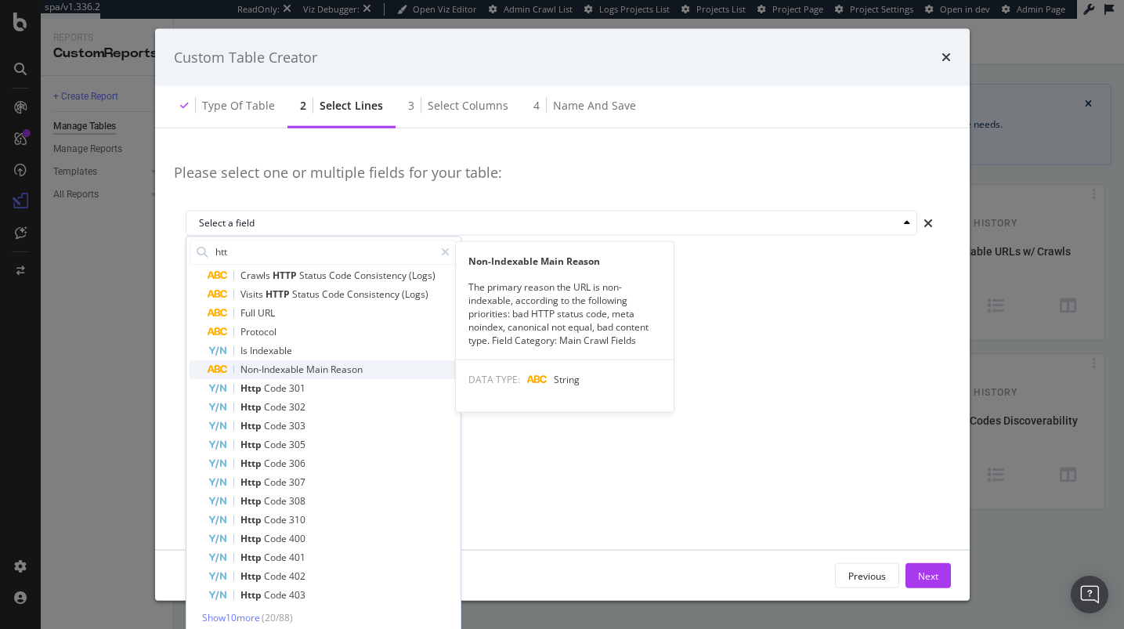
scroll to position [81, 0]
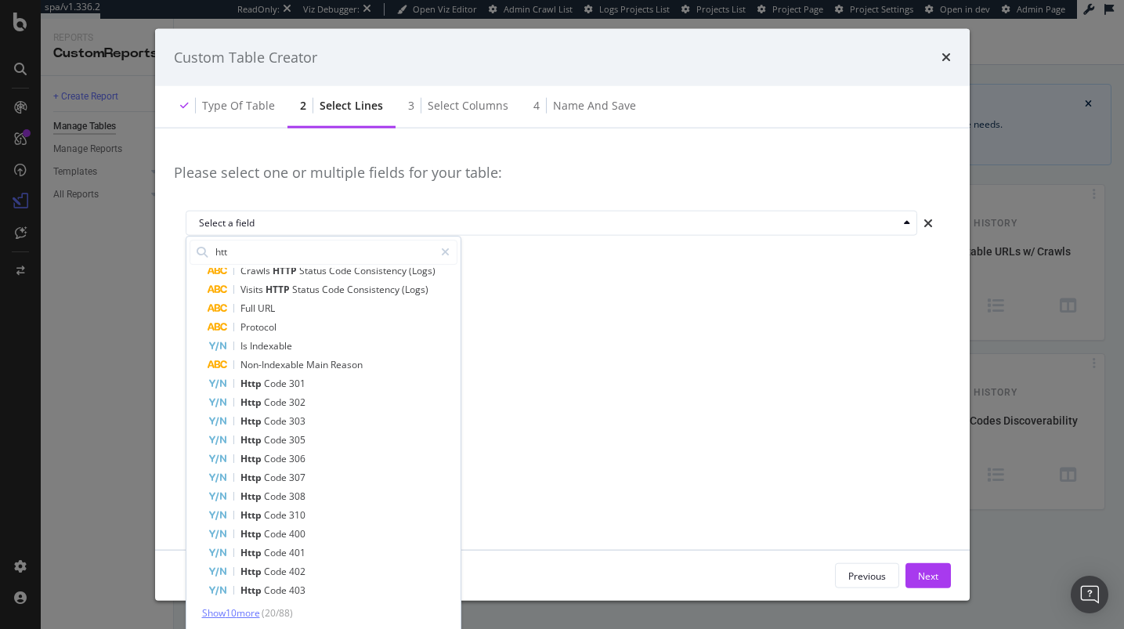
click at [258, 615] on span "Show 10 more" at bounding box center [231, 612] width 58 height 13
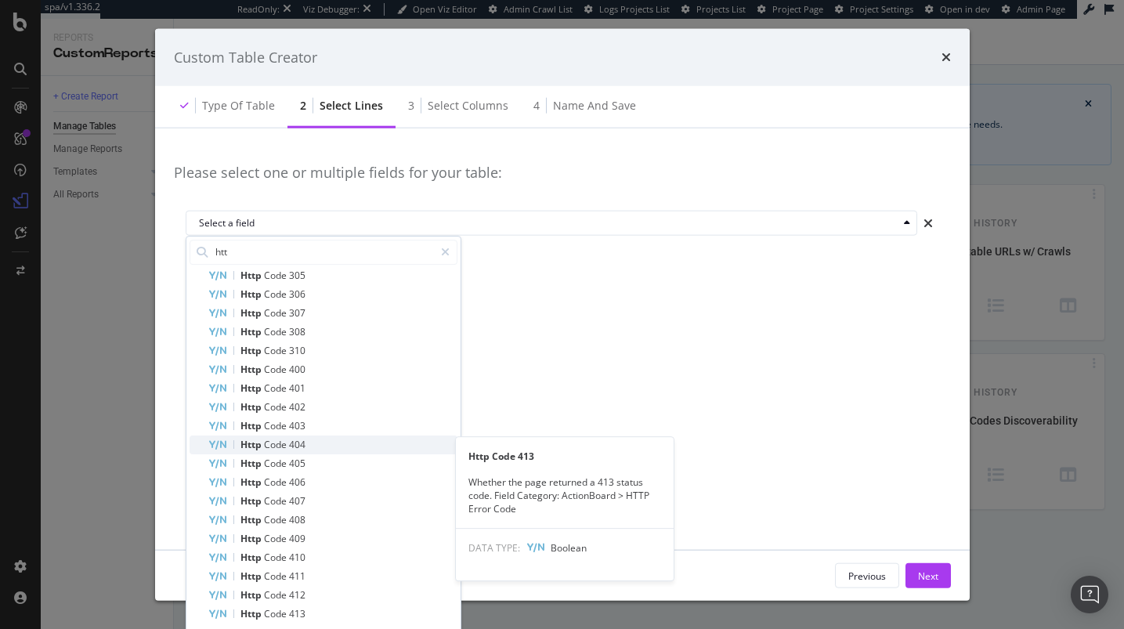
scroll to position [269, 0]
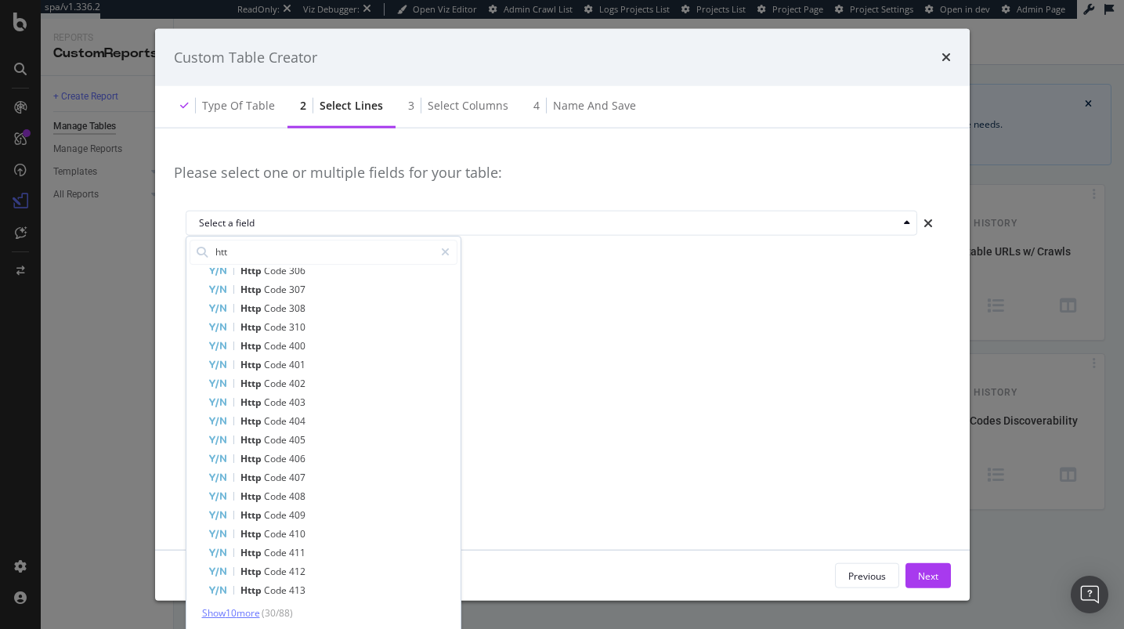
click at [242, 609] on span "Show 10 more" at bounding box center [231, 612] width 58 height 13
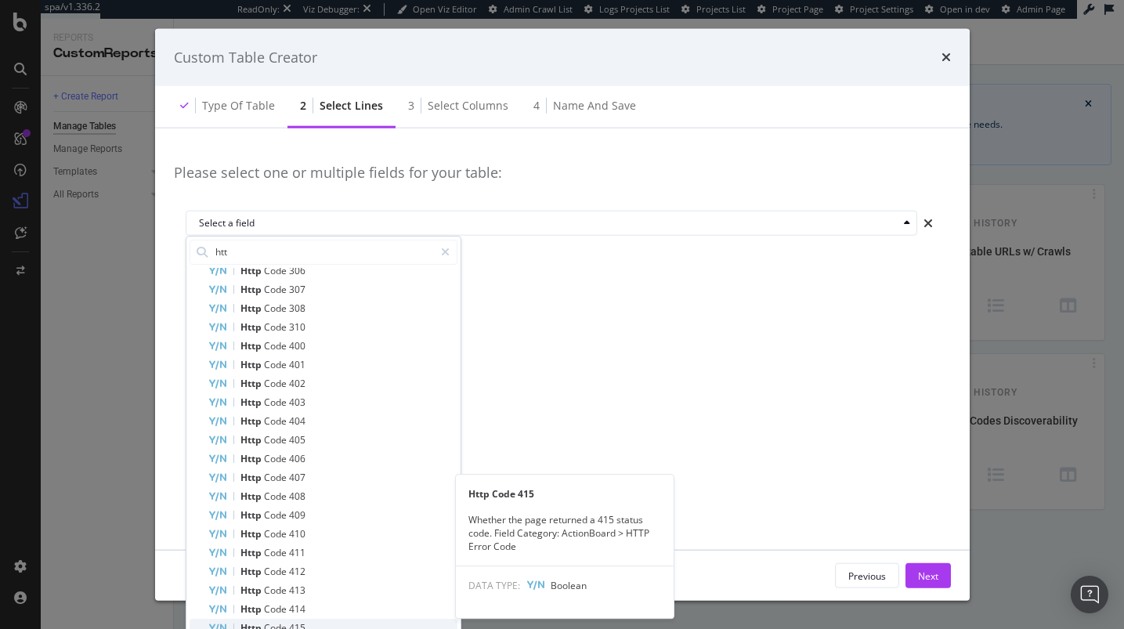
scroll to position [457, 0]
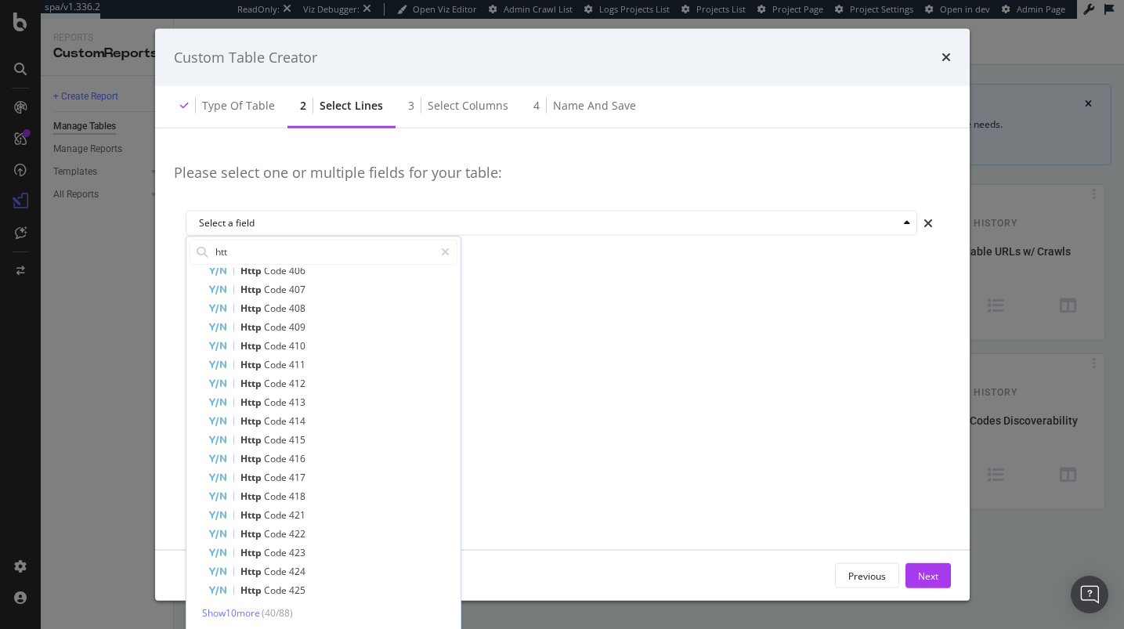
click at [226, 620] on div "HTTP Status Code Non-Indexable Reason is Non-200 HTTP Status Code Crawls HTTP S…" at bounding box center [323, 234] width 274 height 796
click at [232, 615] on span "Show 10 more" at bounding box center [231, 612] width 58 height 13
click at [252, 615] on span "Show 10 more" at bounding box center [231, 612] width 58 height 13
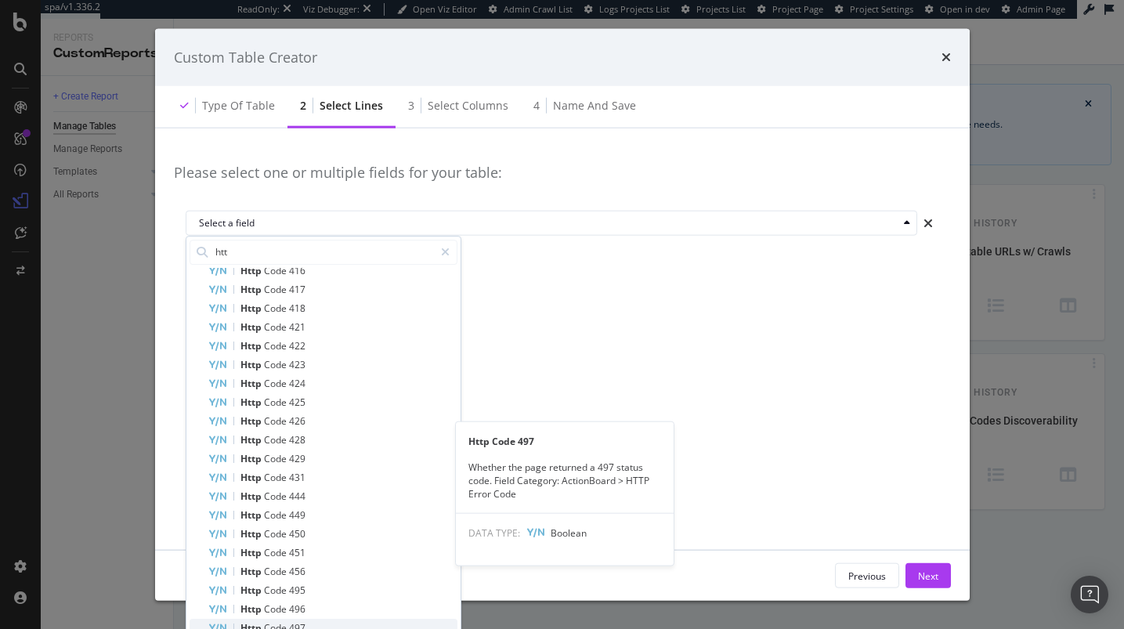
scroll to position [833, 0]
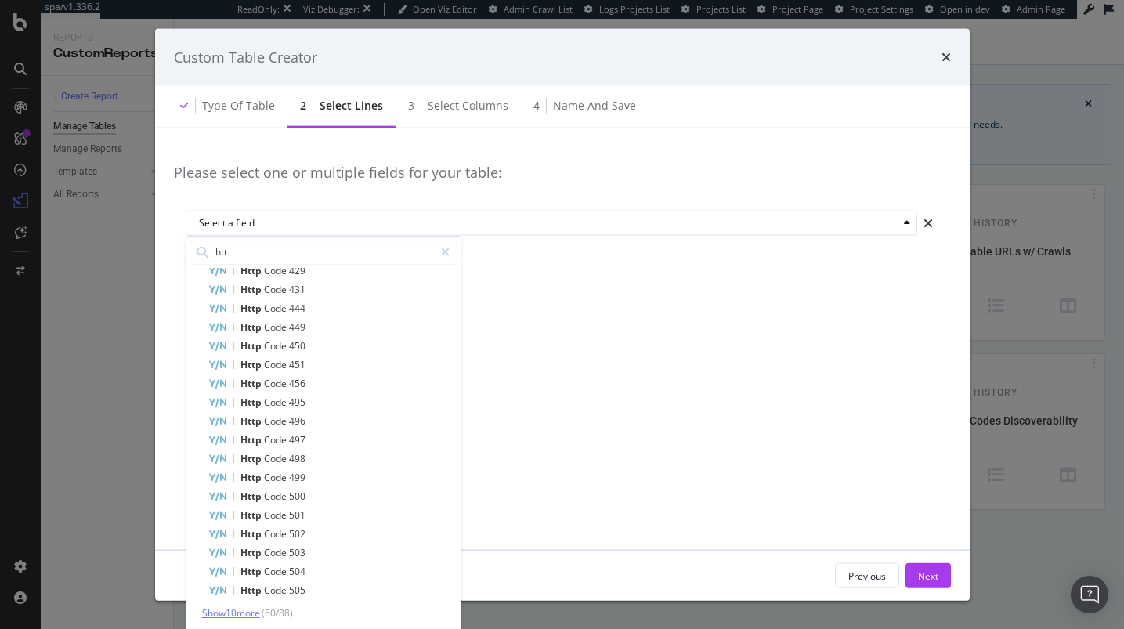
click at [255, 616] on span "Show 10 more" at bounding box center [231, 612] width 58 height 13
click at [255, 613] on span "Show 10 more" at bounding box center [231, 612] width 58 height 13
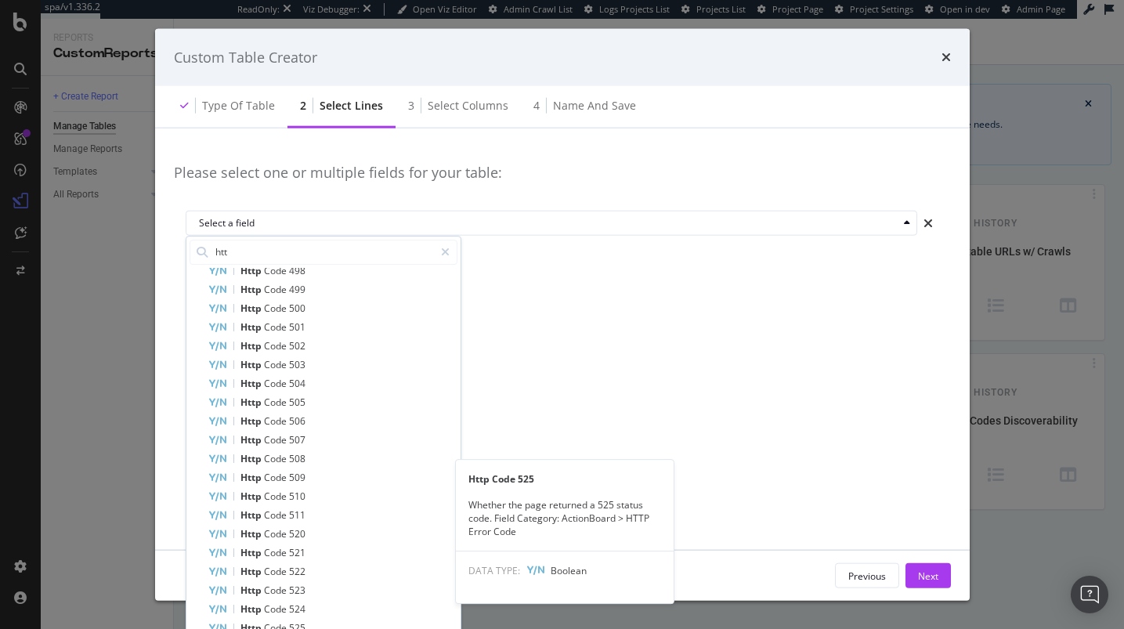
scroll to position [1209, 0]
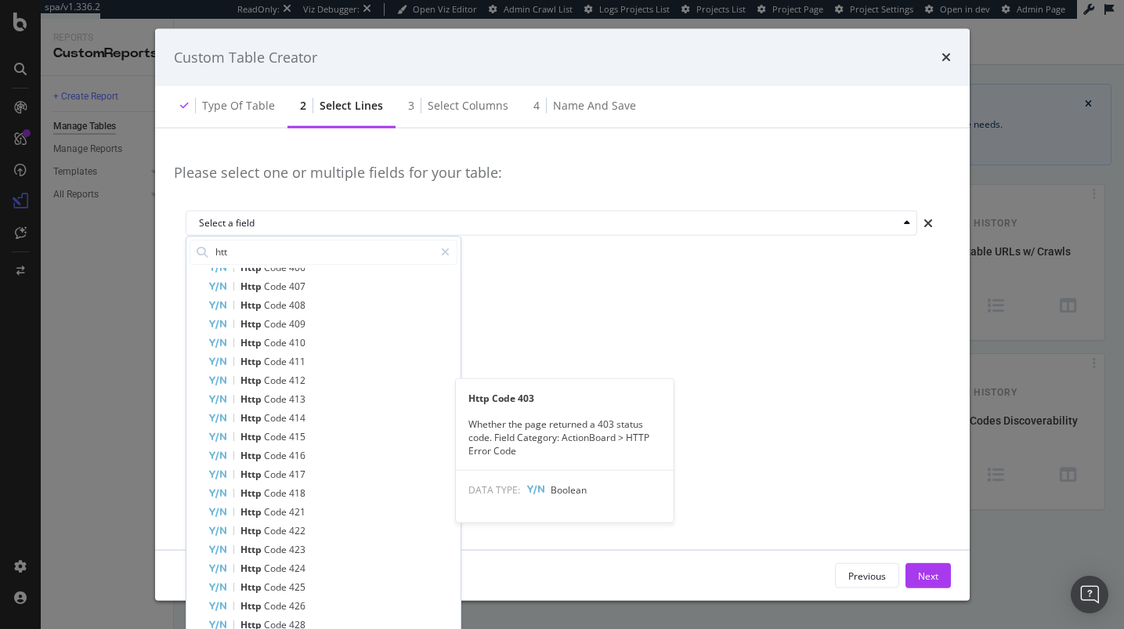
scroll to position [0, 0]
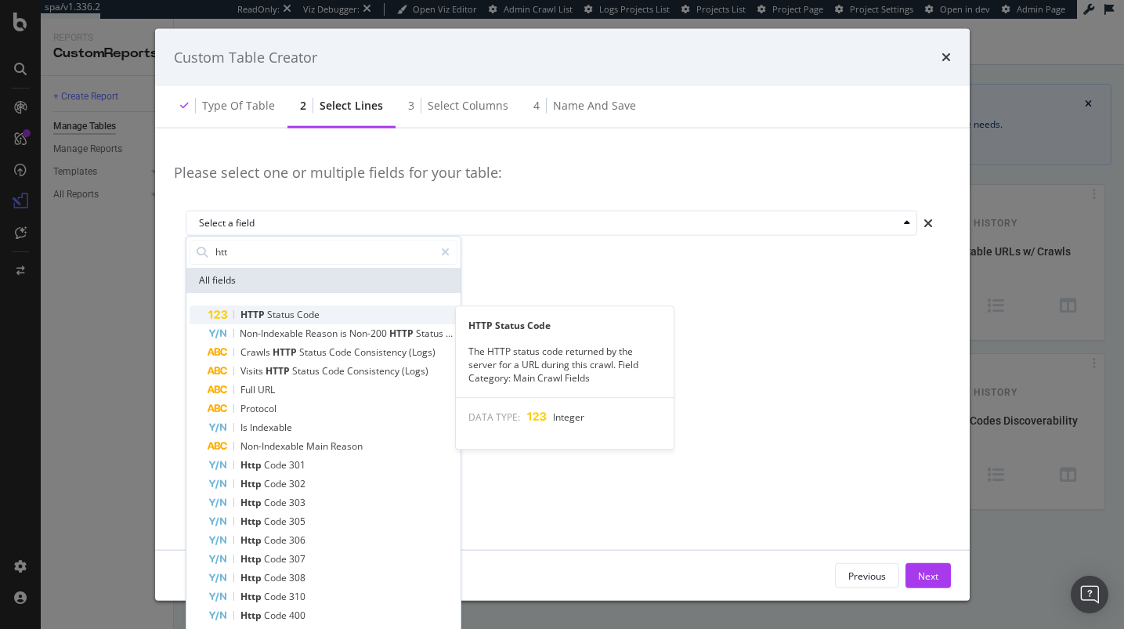
click at [335, 307] on div "HTTP Status Code" at bounding box center [332, 314] width 249 height 19
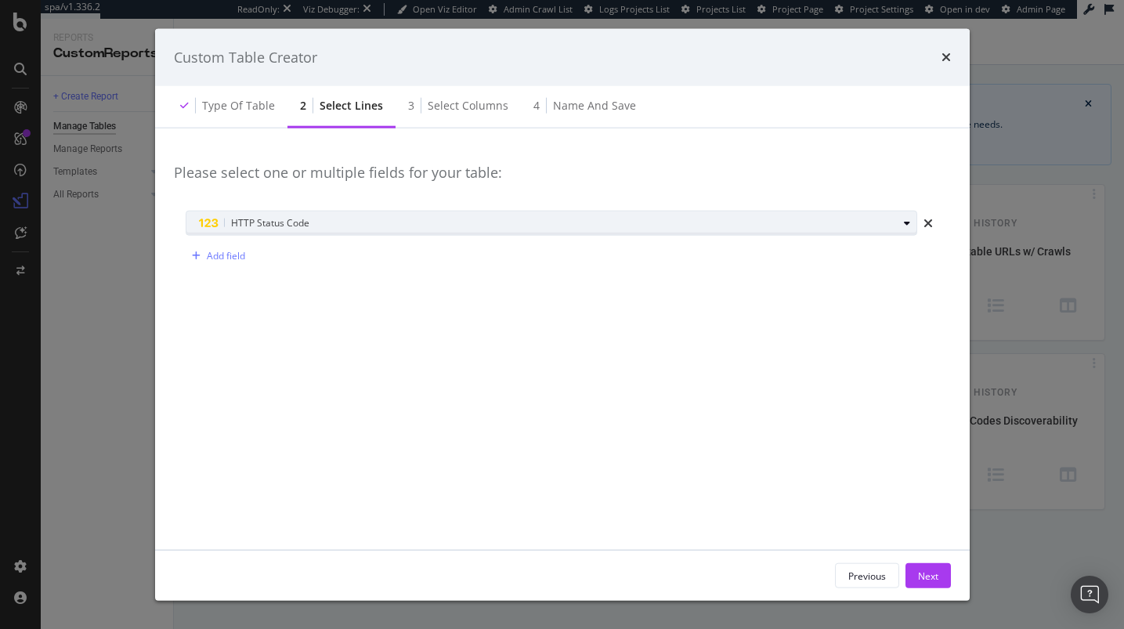
click at [262, 218] on span "HTTP Status Code" at bounding box center [270, 222] width 78 height 13
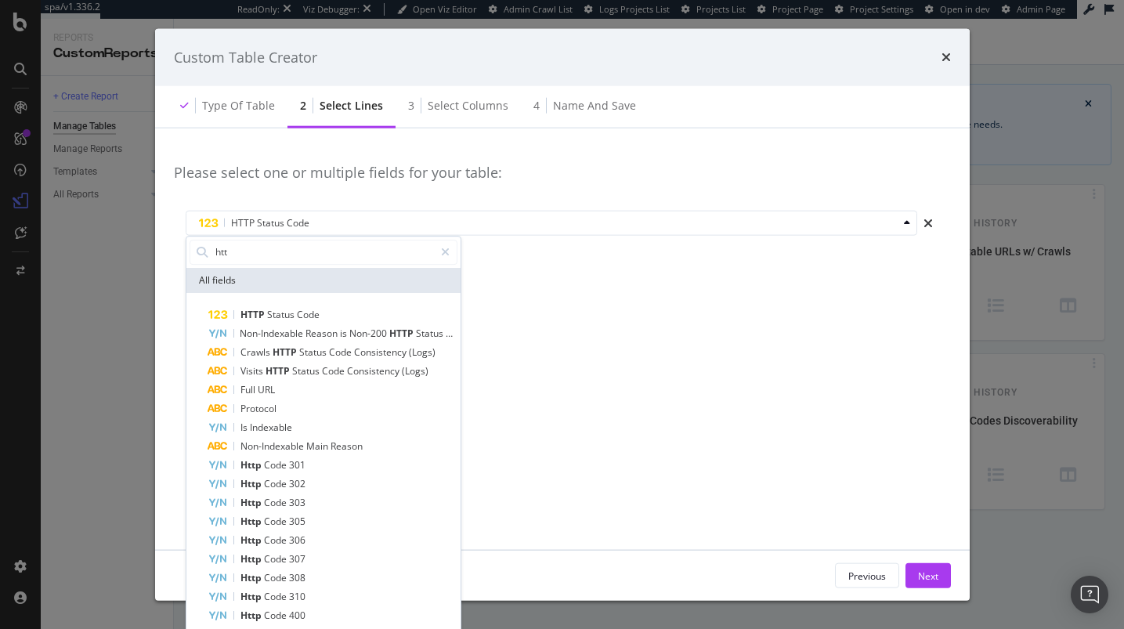
click at [530, 302] on div "Please select one or multiple fields for your table: HTTP Status Code htt All f…" at bounding box center [562, 339] width 777 height 384
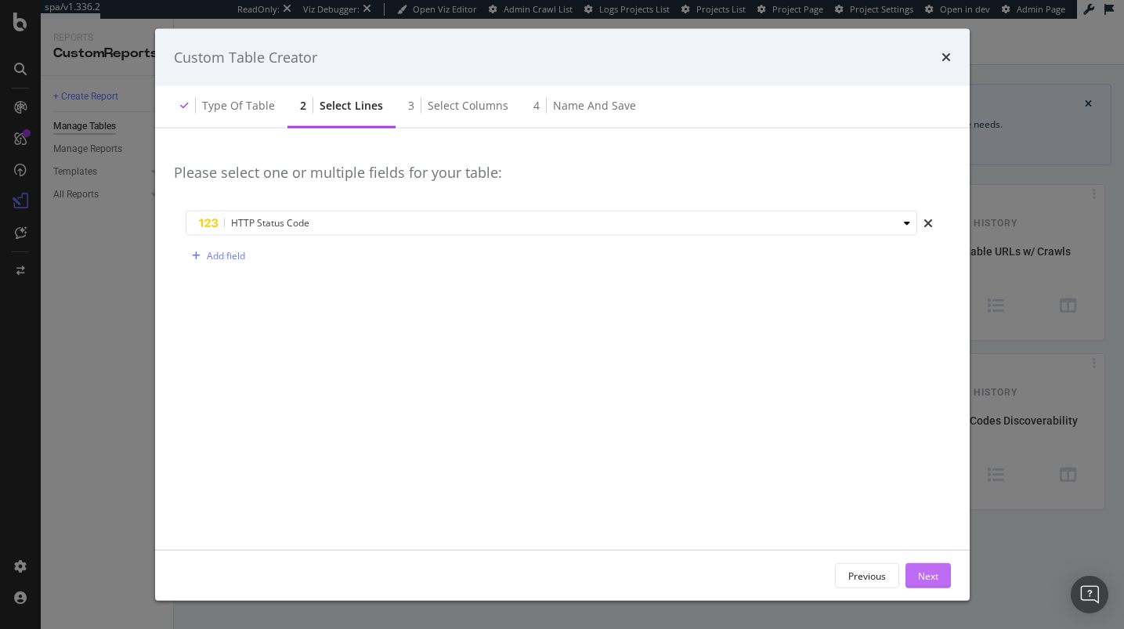
click at [922, 584] on div "Next" at bounding box center [928, 575] width 20 height 23
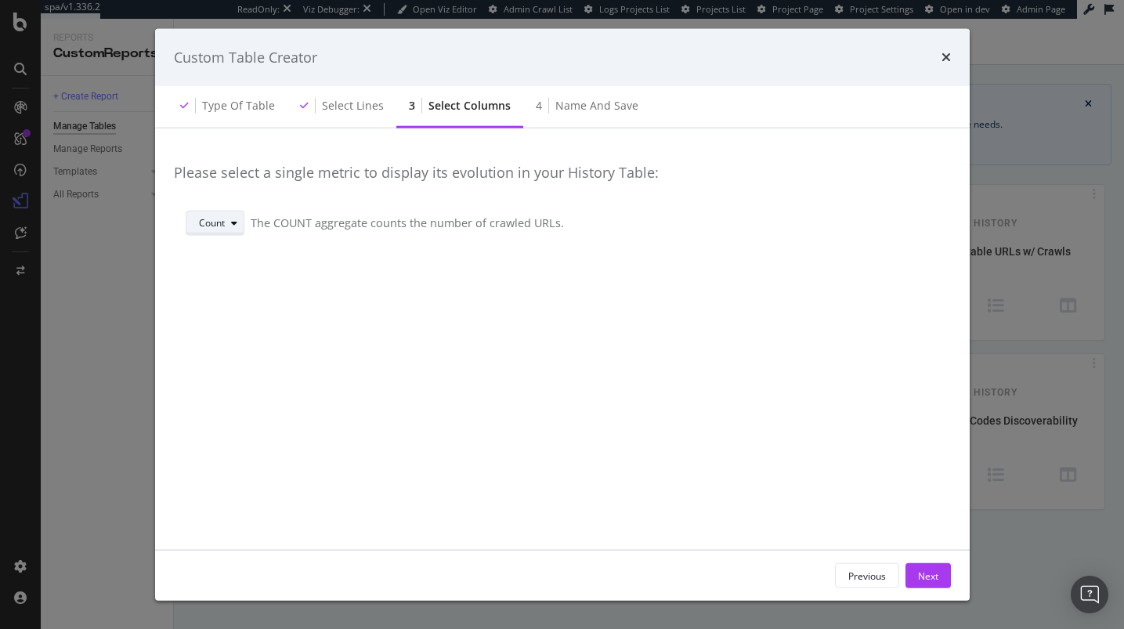
click at [225, 221] on div "modal" at bounding box center [234, 222] width 19 height 9
drag, startPoint x: 743, startPoint y: 357, endPoint x: 983, endPoint y: 565, distance: 318.0
click at [790, 384] on div "Please select a single metric to display its evolution in your History Table: C…" at bounding box center [562, 339] width 777 height 384
click at [918, 566] on div "Next" at bounding box center [928, 575] width 20 height 23
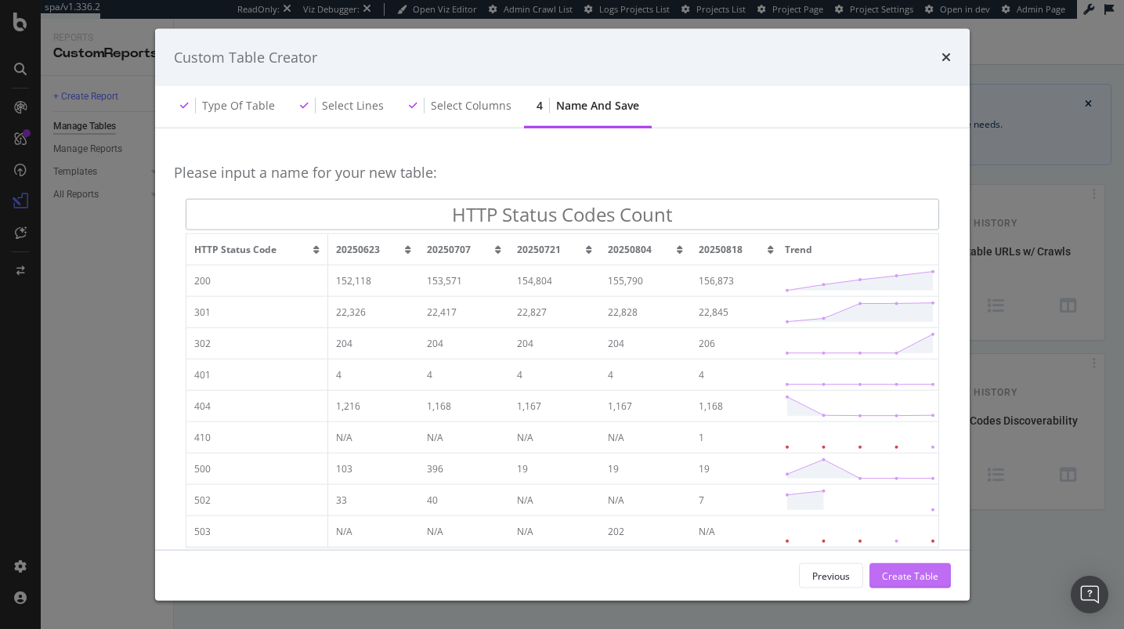
type input "HTTP Status Codes Count"
click at [926, 583] on div "Create Table" at bounding box center [910, 575] width 56 height 23
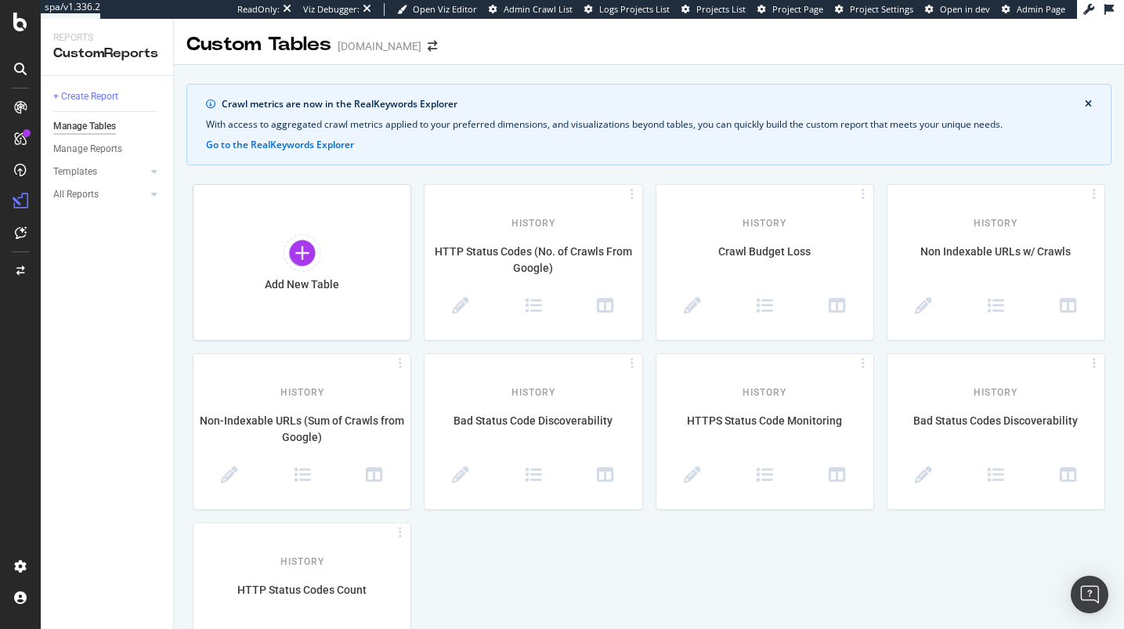
click at [72, 207] on div "+ Create Report Manage Tables Manage Reports Templates AI Bots in Search Busine…" at bounding box center [107, 352] width 132 height 553
click at [78, 199] on div "All Reports" at bounding box center [75, 194] width 45 height 16
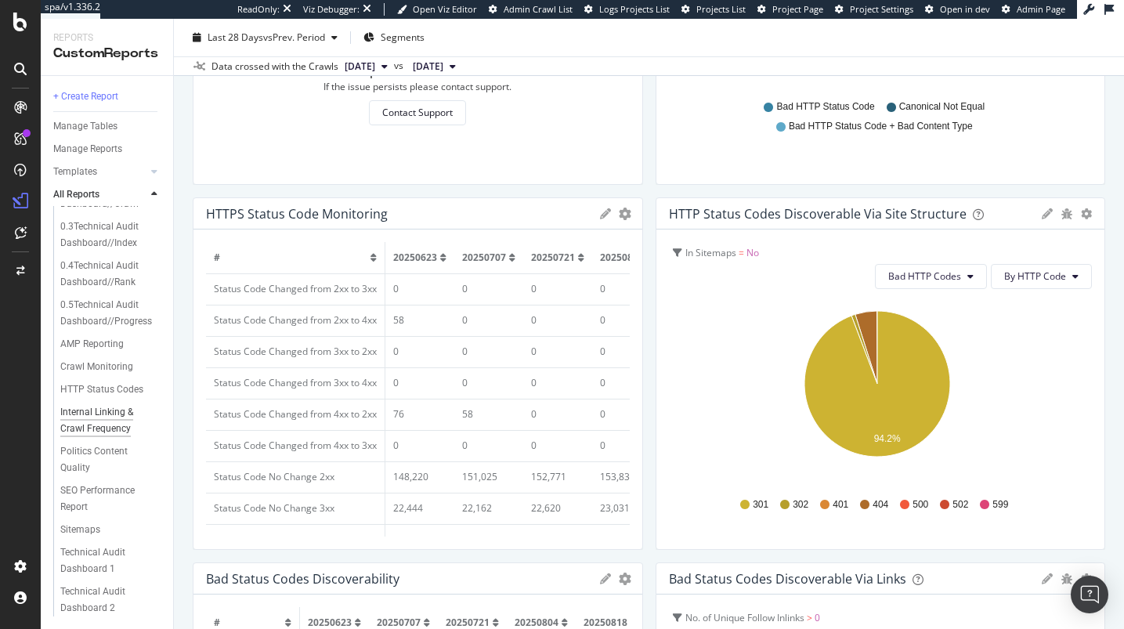
scroll to position [85, 0]
click at [84, 300] on div "0.5Technical Audit Dashboard//Progress" at bounding box center [106, 313] width 93 height 33
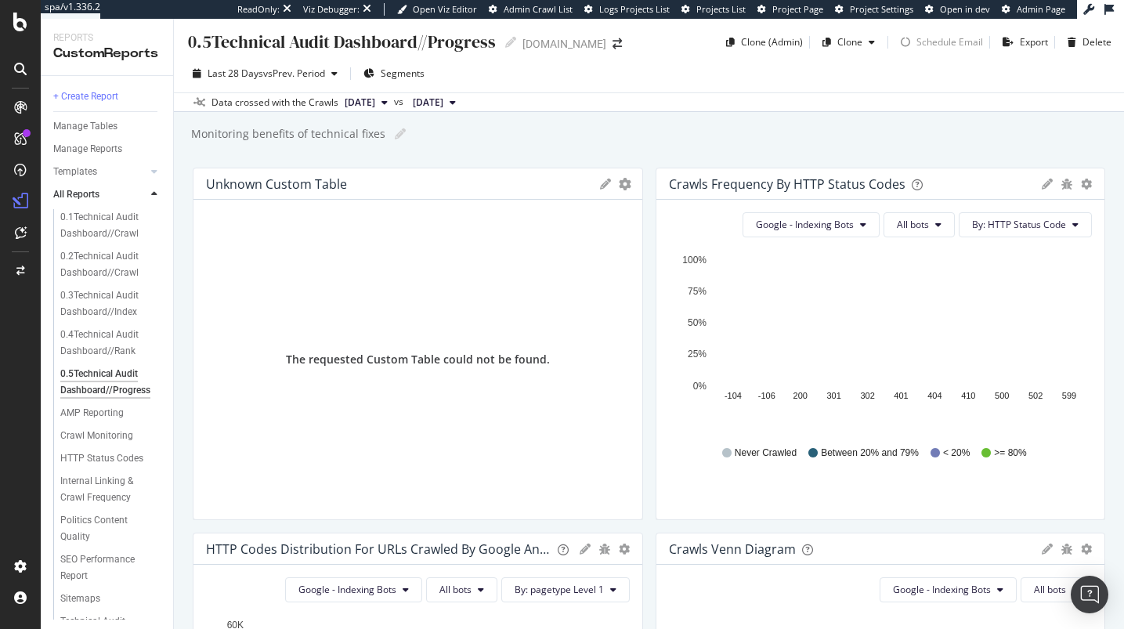
scroll to position [3, 0]
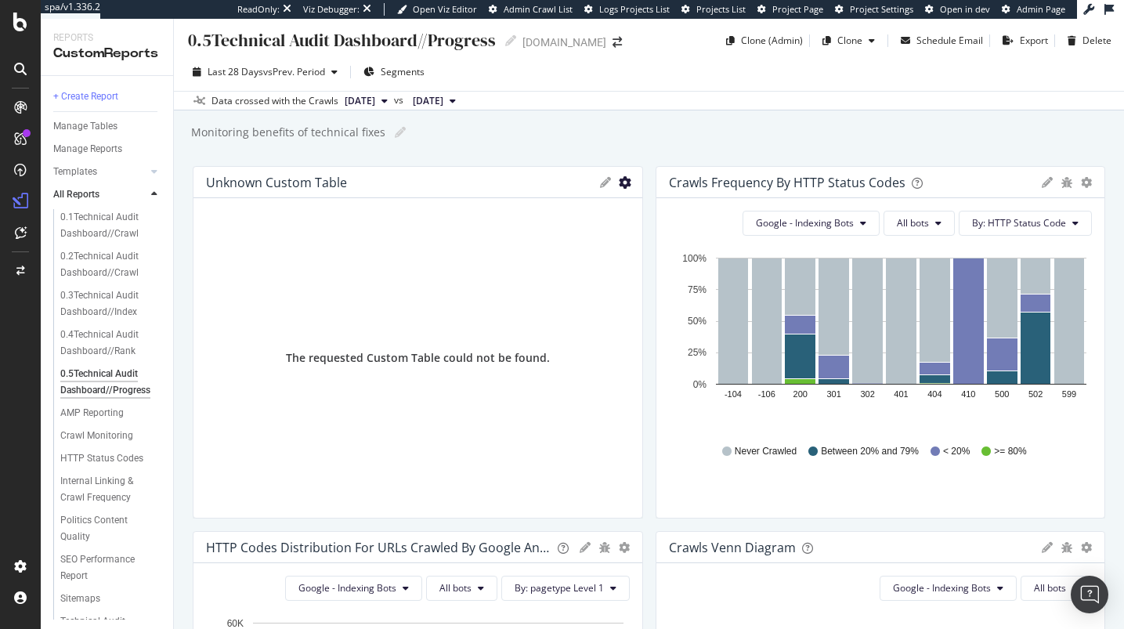
click at [619, 180] on icon "gear" at bounding box center [625, 182] width 13 height 13
click at [588, 251] on link "Delete" at bounding box center [559, 241] width 163 height 29
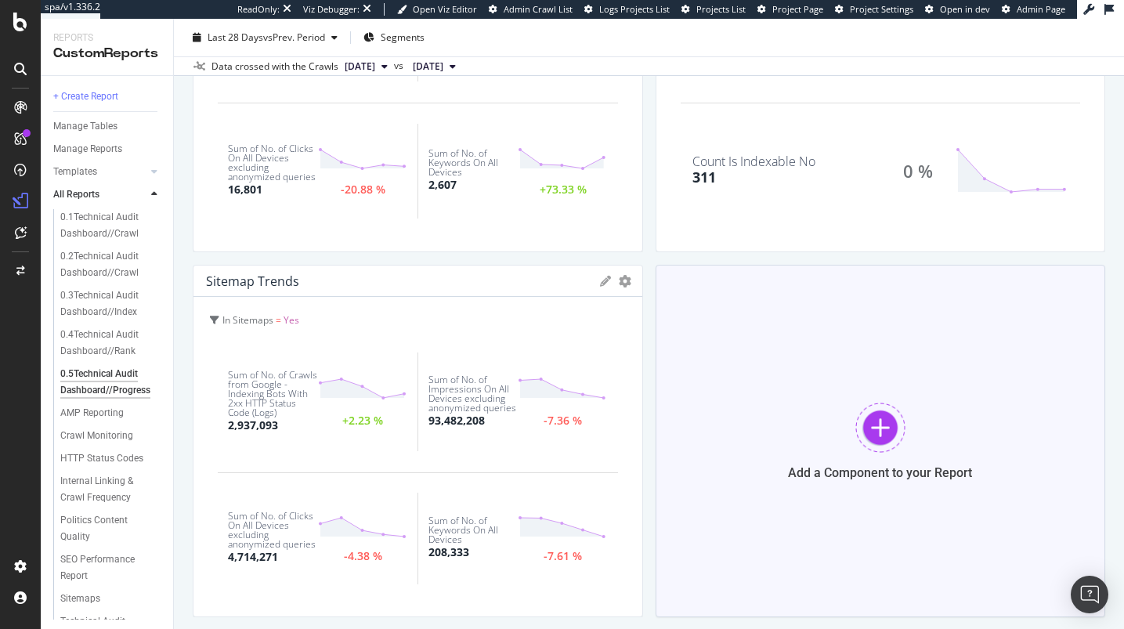
scroll to position [1061, 0]
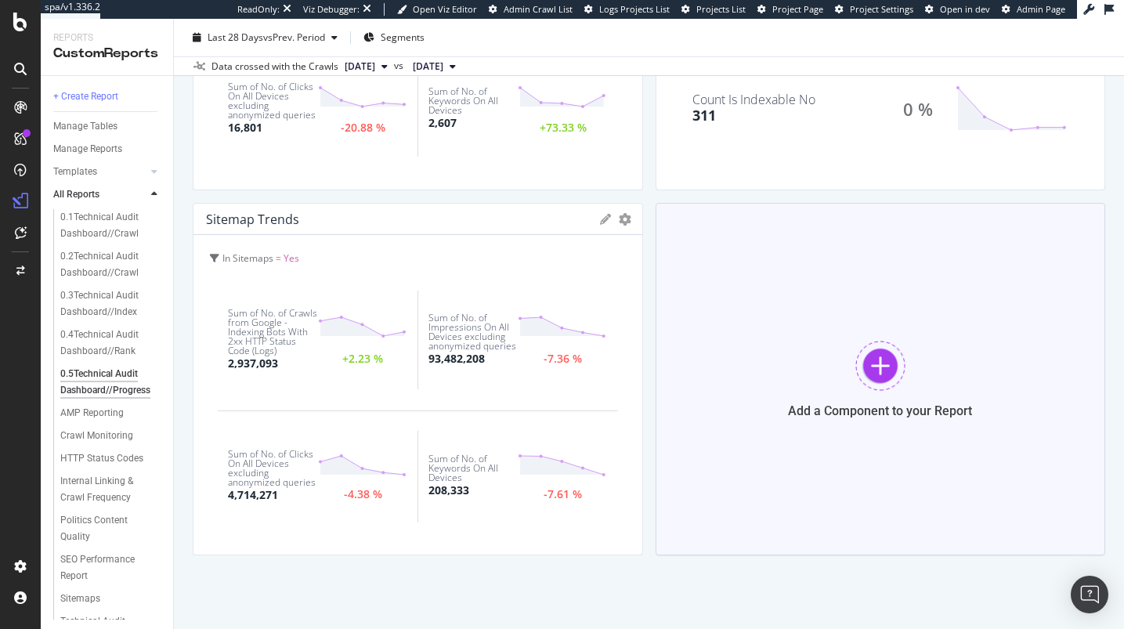
click at [771, 450] on div "Add a Component to your Report" at bounding box center [880, 379] width 450 height 352
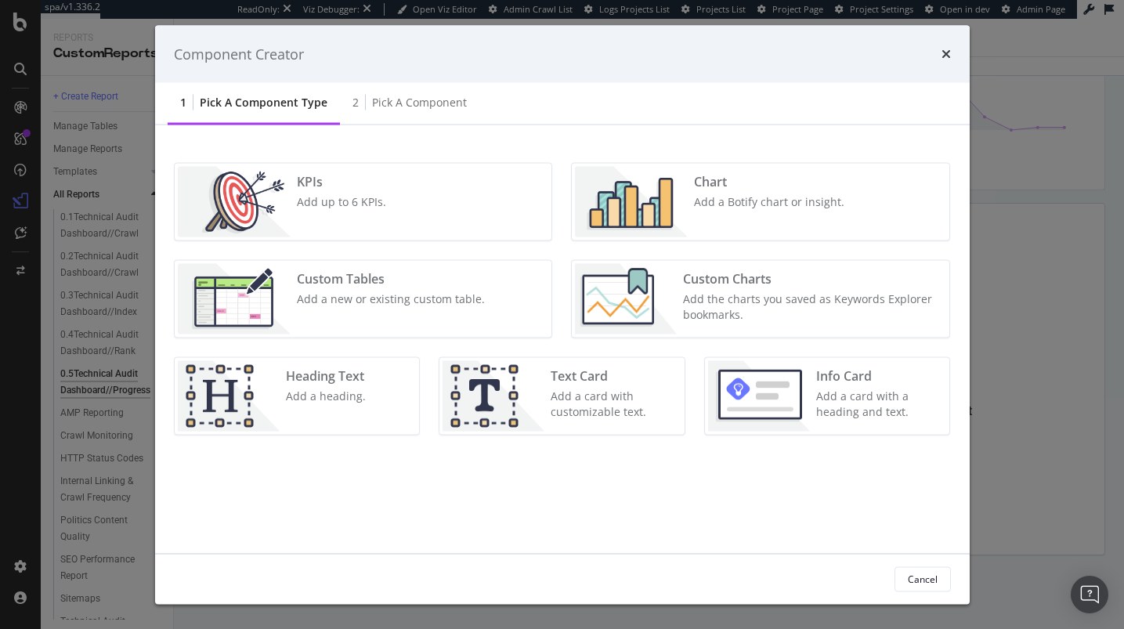
click at [348, 311] on div "Custom Tables Add a new or existing custom table." at bounding box center [390, 299] width 200 height 70
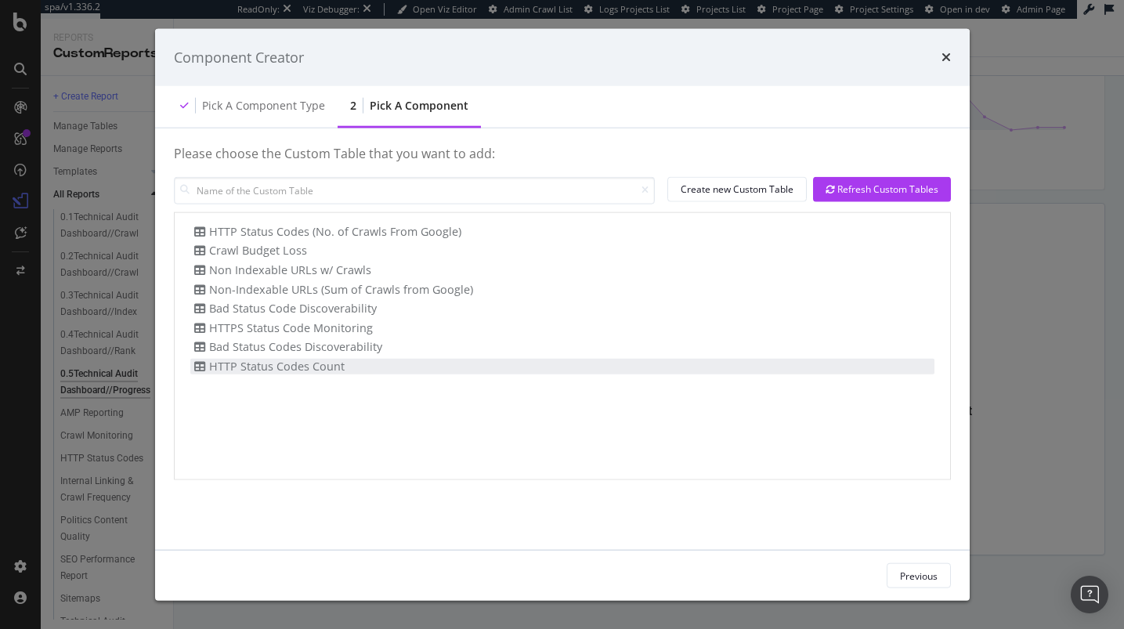
click at [342, 370] on div "HTTP Status Codes Count" at bounding box center [562, 366] width 744 height 16
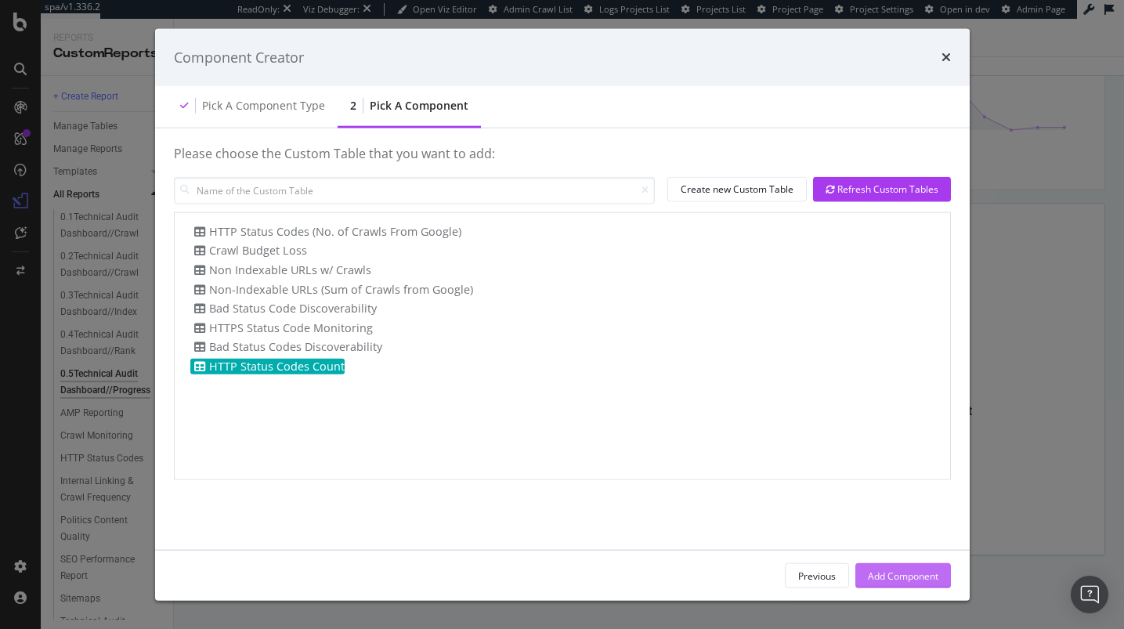
click at [902, 576] on div "Add Component" at bounding box center [903, 574] width 70 height 13
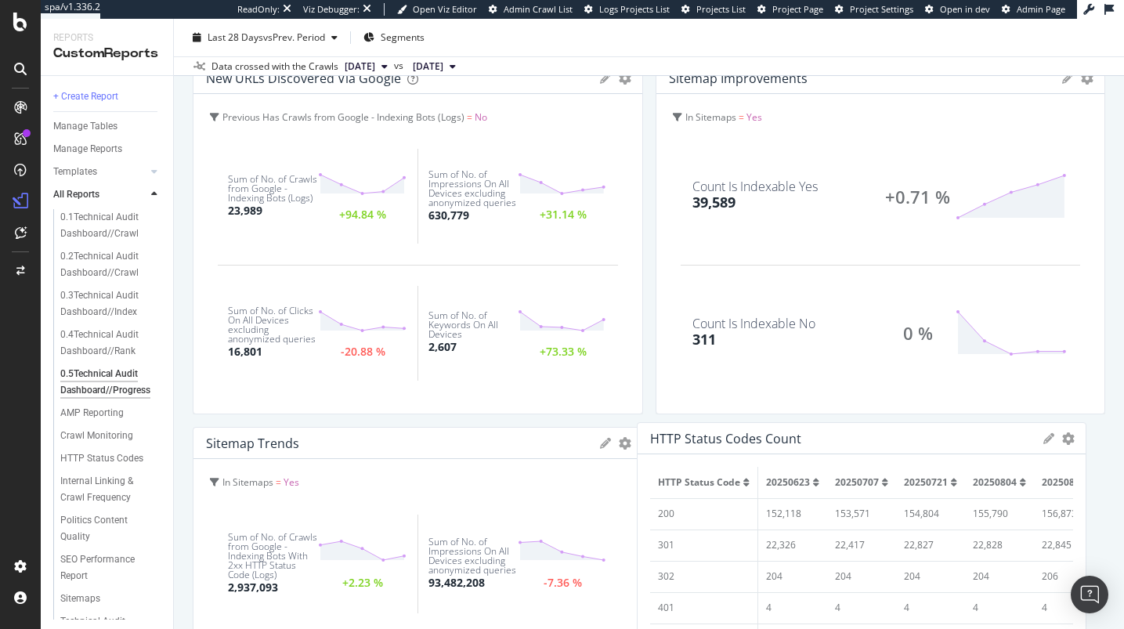
scroll to position [0, 0]
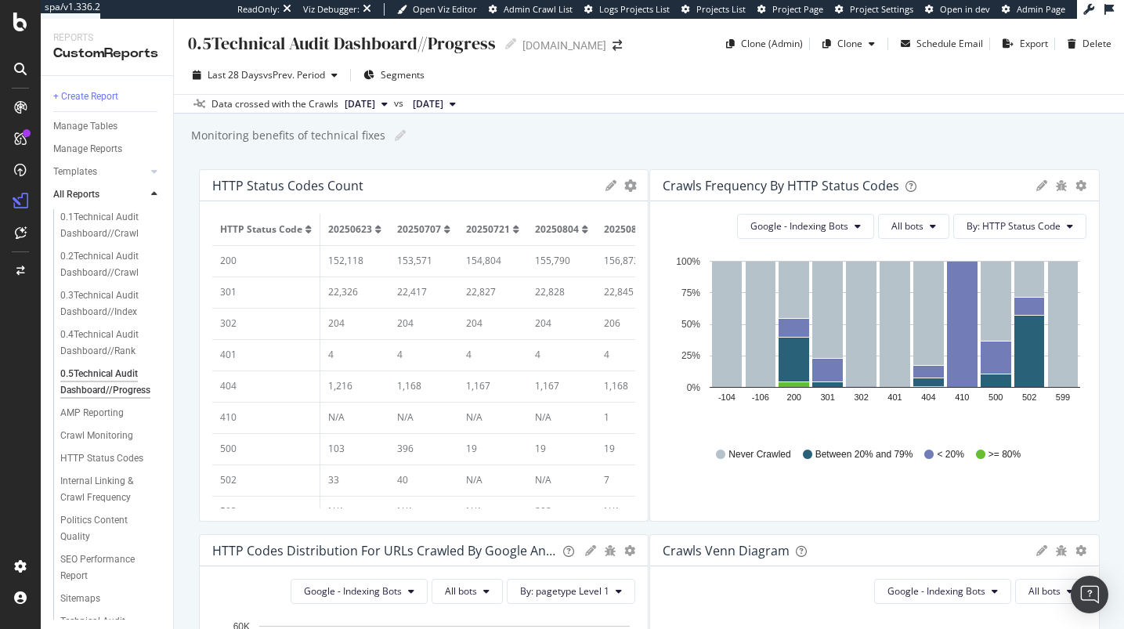
drag, startPoint x: 740, startPoint y: 219, endPoint x: 630, endPoint y: 123, distance: 146.5
click at [229, 0] on html "spa/v1.336.2 ReadOnly: Viz Debugger: Open Viz Editor Admin Crawl List Logs Proj…" at bounding box center [562, 314] width 1124 height 629
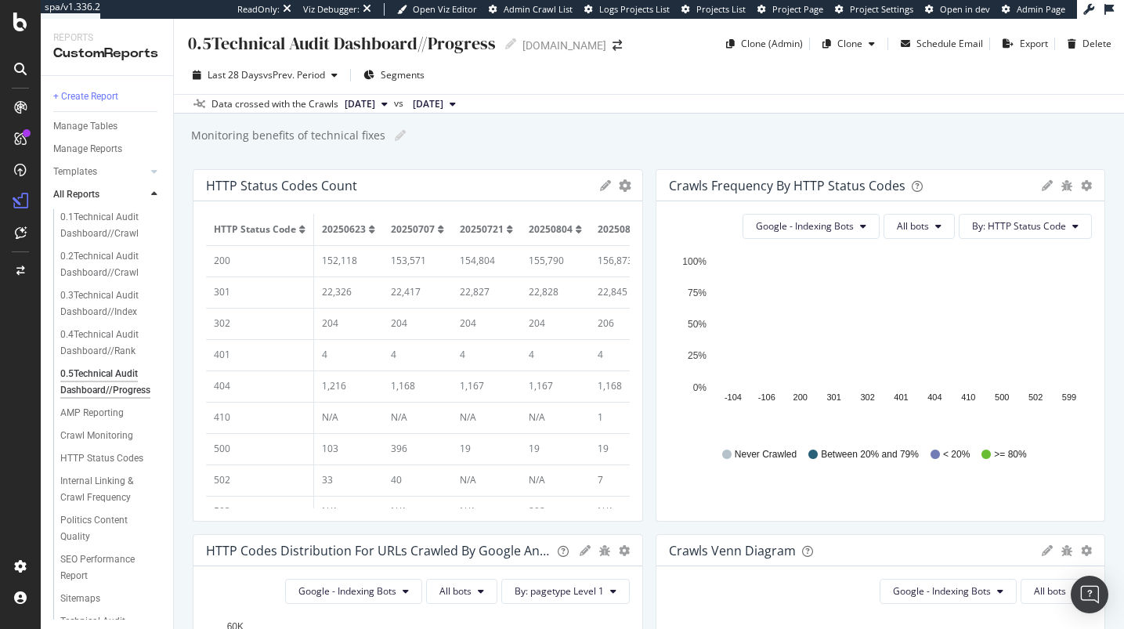
click at [630, 123] on div "0.5Technical Audit Dashboard//Progress 0.5Technical Audit Dashboard//Progress m…" at bounding box center [649, 324] width 950 height 610
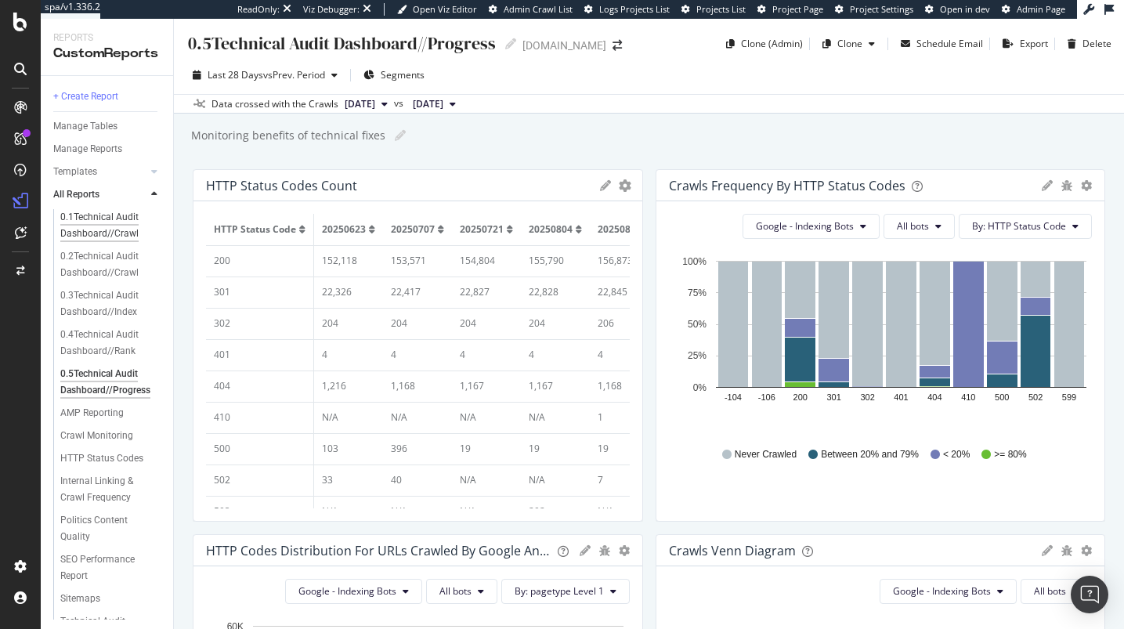
click at [119, 225] on div "0.1Technical Audit Dashboard//Crawl" at bounding box center [106, 225] width 92 height 33
